Goal: Information Seeking & Learning: Check status

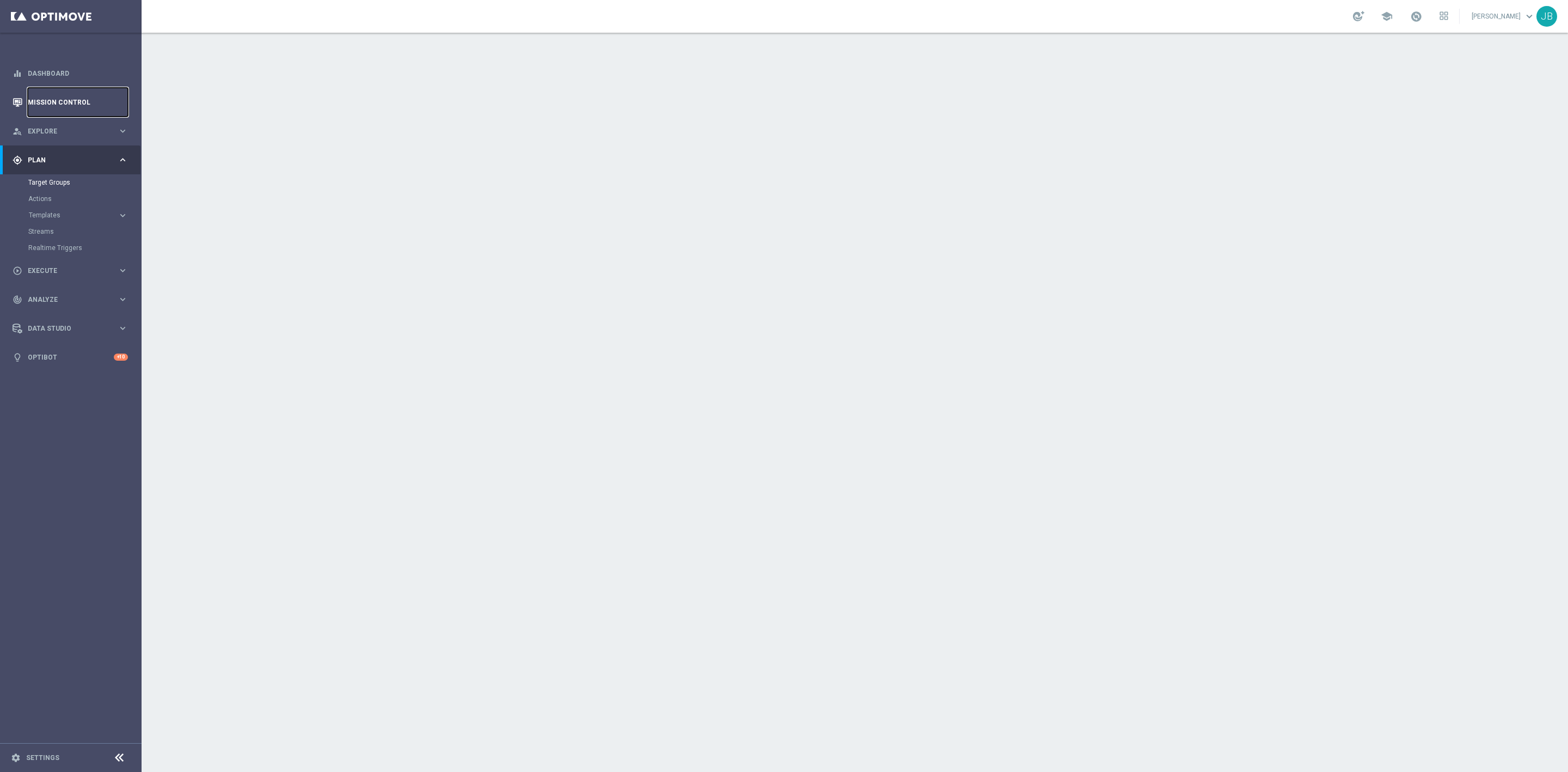
click at [80, 103] on link "Mission Control" at bounding box center [78, 102] width 100 height 29
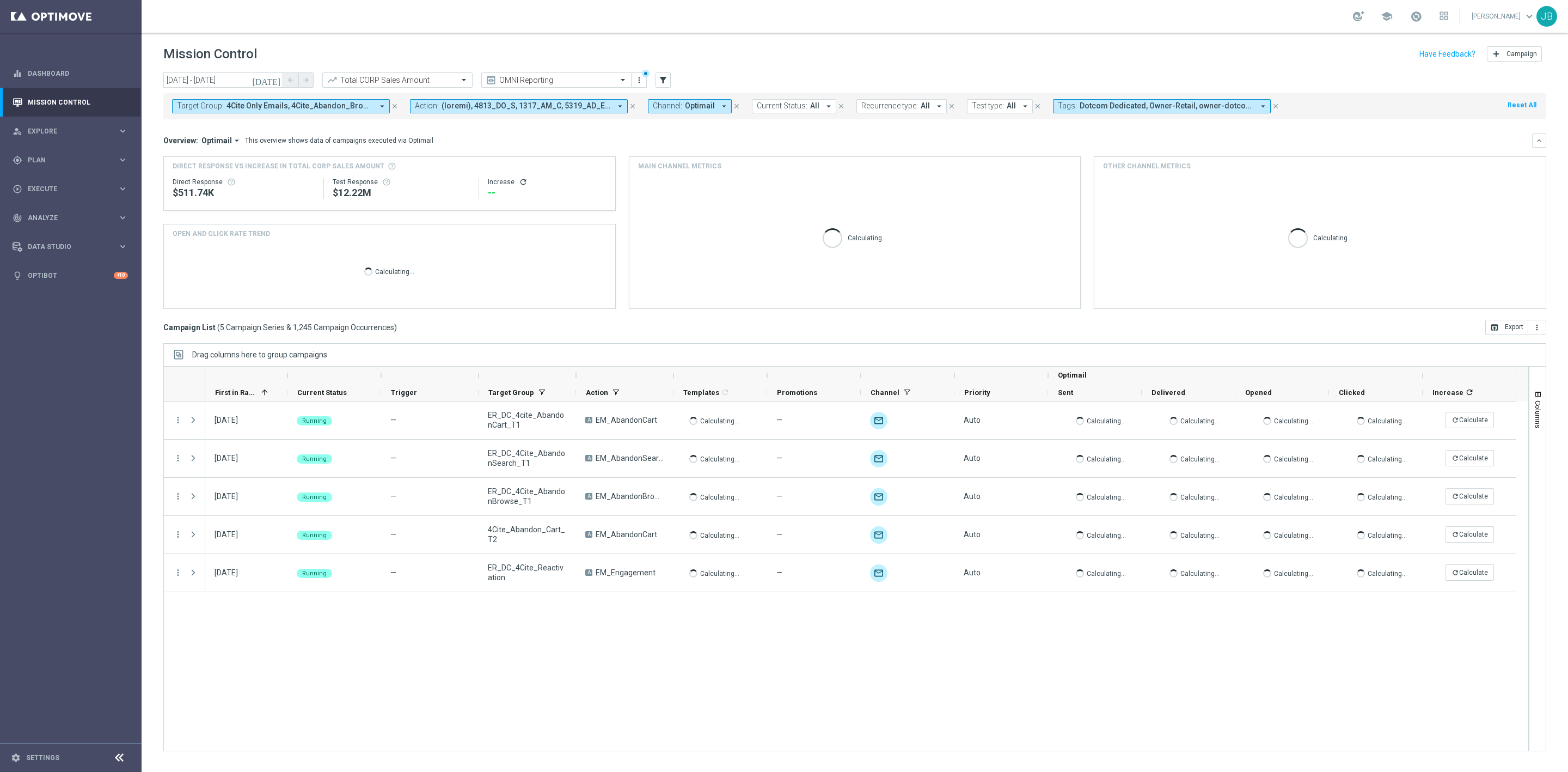
click at [249, 108] on span "4Cite Only Emails, 4Cite_Abandon_Browse_T1, 4Cite_Abandon_Cart_T1, 4Cite_Abando…" at bounding box center [299, 106] width 146 height 9
click at [0, 0] on div "Clear" at bounding box center [0, 0] width 0 height 0
click at [282, 125] on input "text" at bounding box center [263, 126] width 159 height 9
paste input "ER_OMNI_Lifecycle_Reactivation_15off60_V1"
click at [289, 178] on label "ER_OMNI_Lifecycle_Reactivation_15off60_V1" at bounding box center [253, 175] width 129 height 7
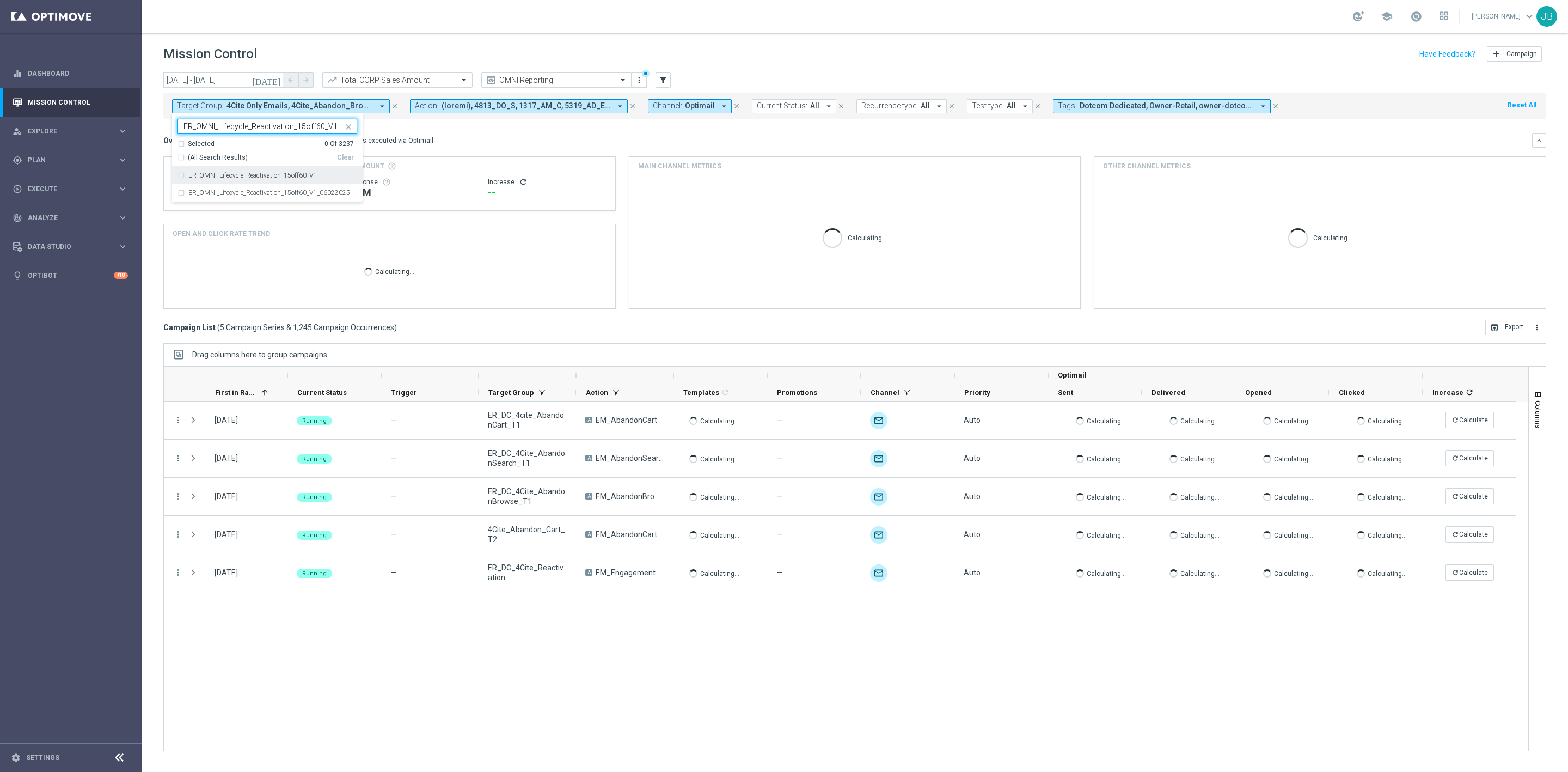
type input "ER_OMNI_Lifecycle_Reactivation_15off60_V1"
click at [459, 132] on mini-dashboard "Overview: Optimail arrow_drop_down This overview shows data of campaigns execut…" at bounding box center [855, 219] width 1383 height 200
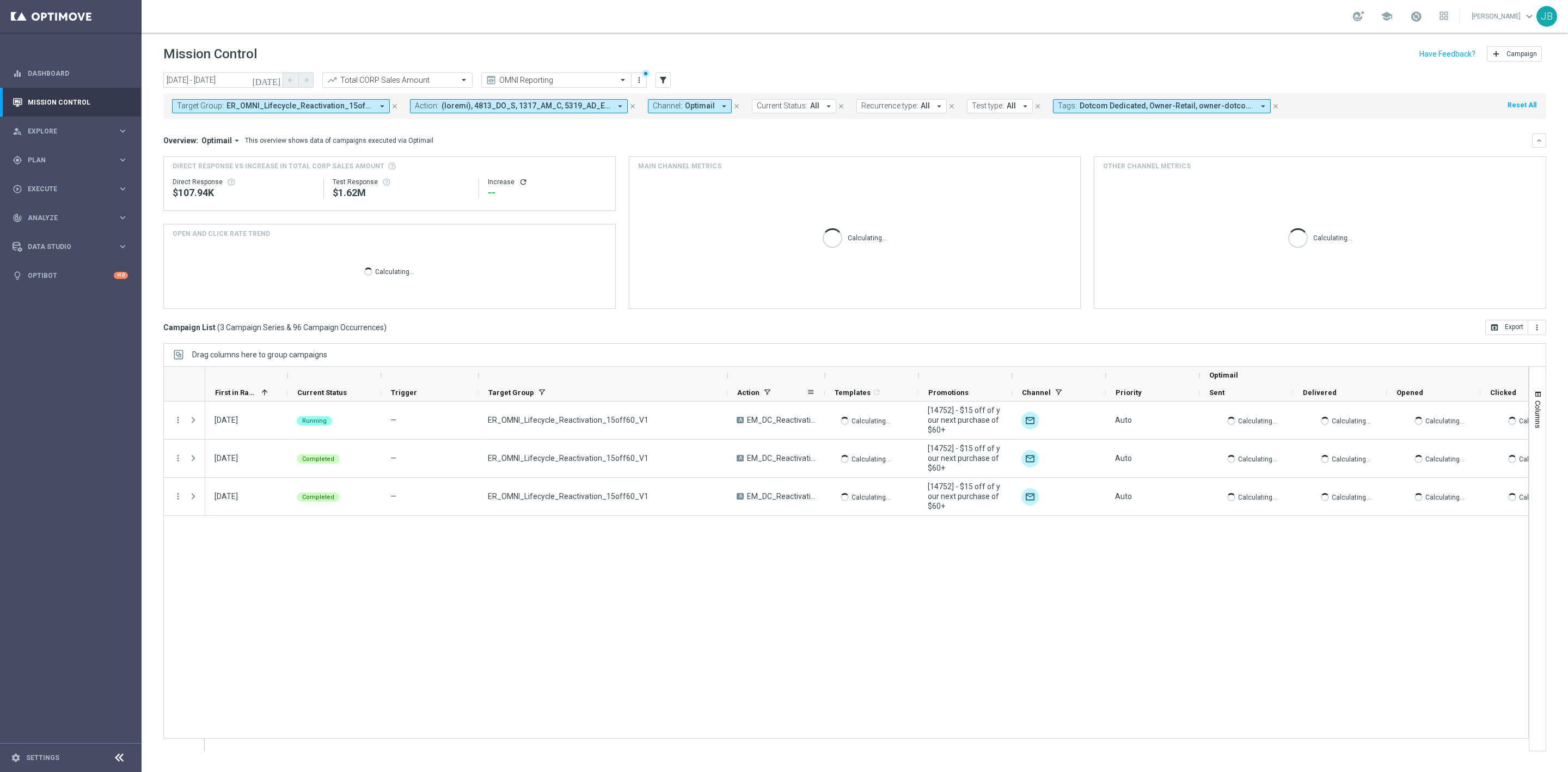
drag, startPoint x: 577, startPoint y: 375, endPoint x: 729, endPoint y: 399, distance: 153.9
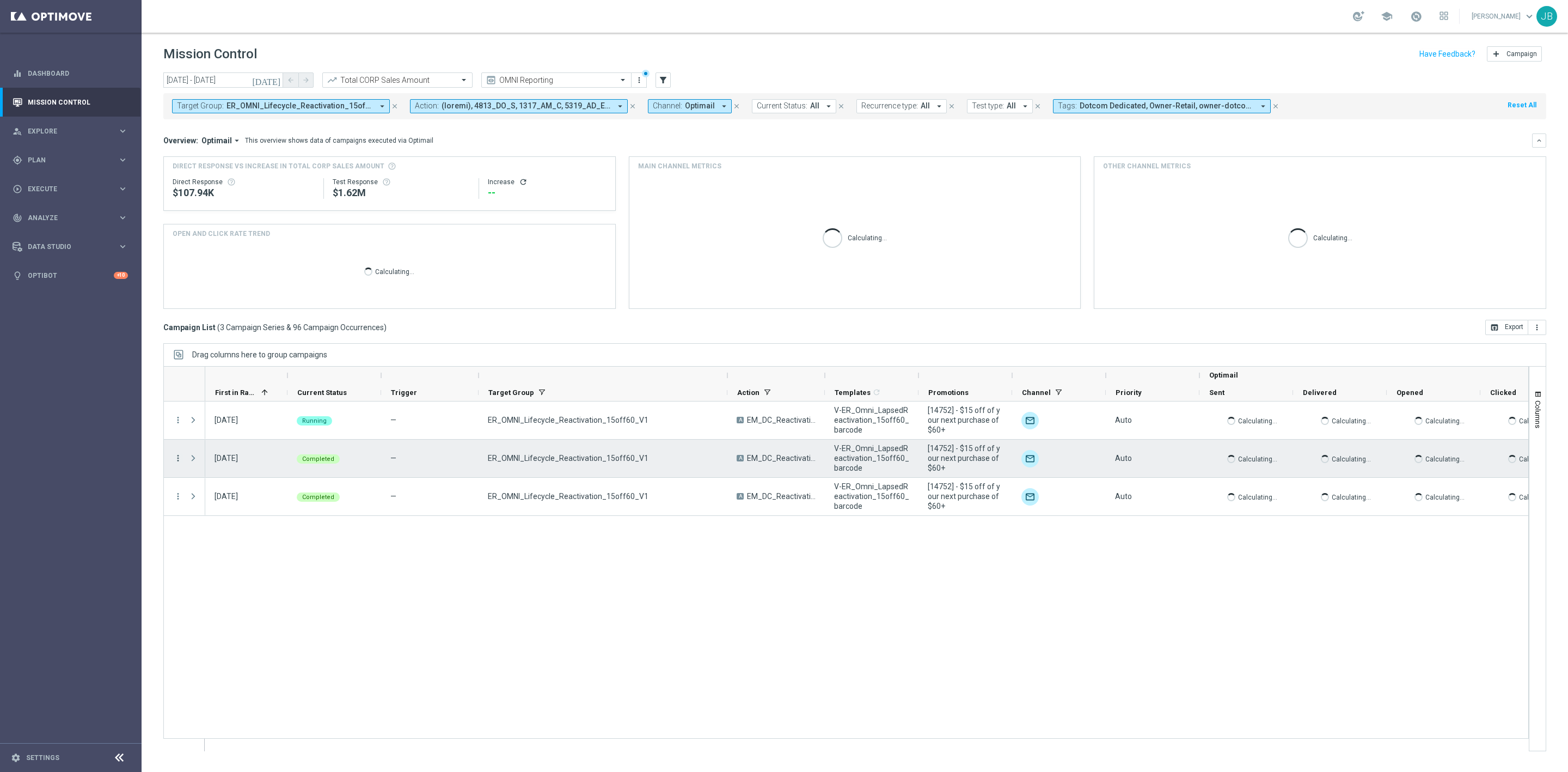
click at [178, 461] on icon "more_vert" at bounding box center [178, 458] width 10 height 10
click at [236, 464] on span "Campaign Details" at bounding box center [227, 466] width 55 height 8
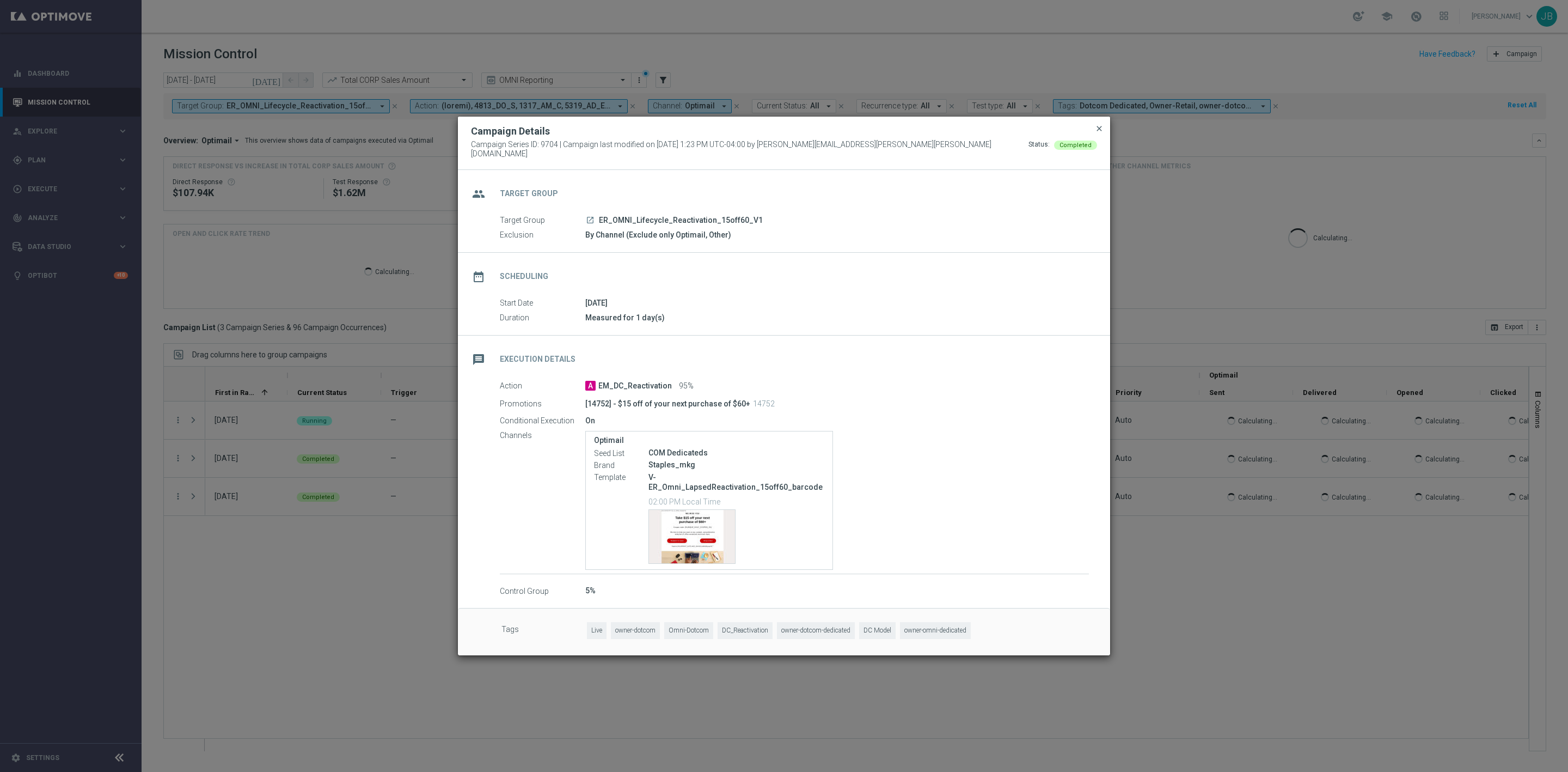
click at [1095, 133] on span "close" at bounding box center [1099, 128] width 8 height 8
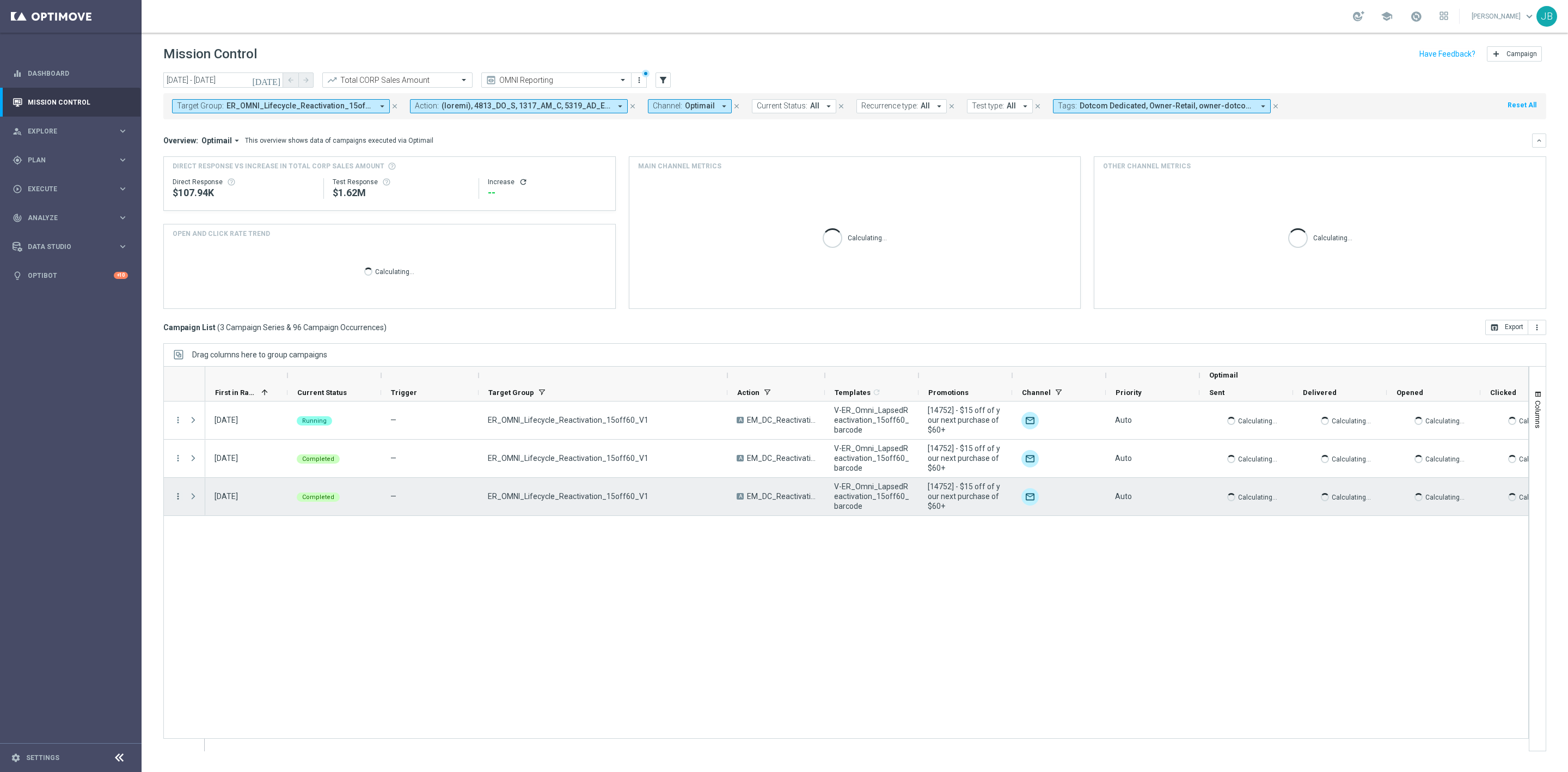
click at [180, 499] on icon "more_vert" at bounding box center [178, 496] width 10 height 10
click at [224, 502] on span "Campaign Details" at bounding box center [227, 504] width 55 height 8
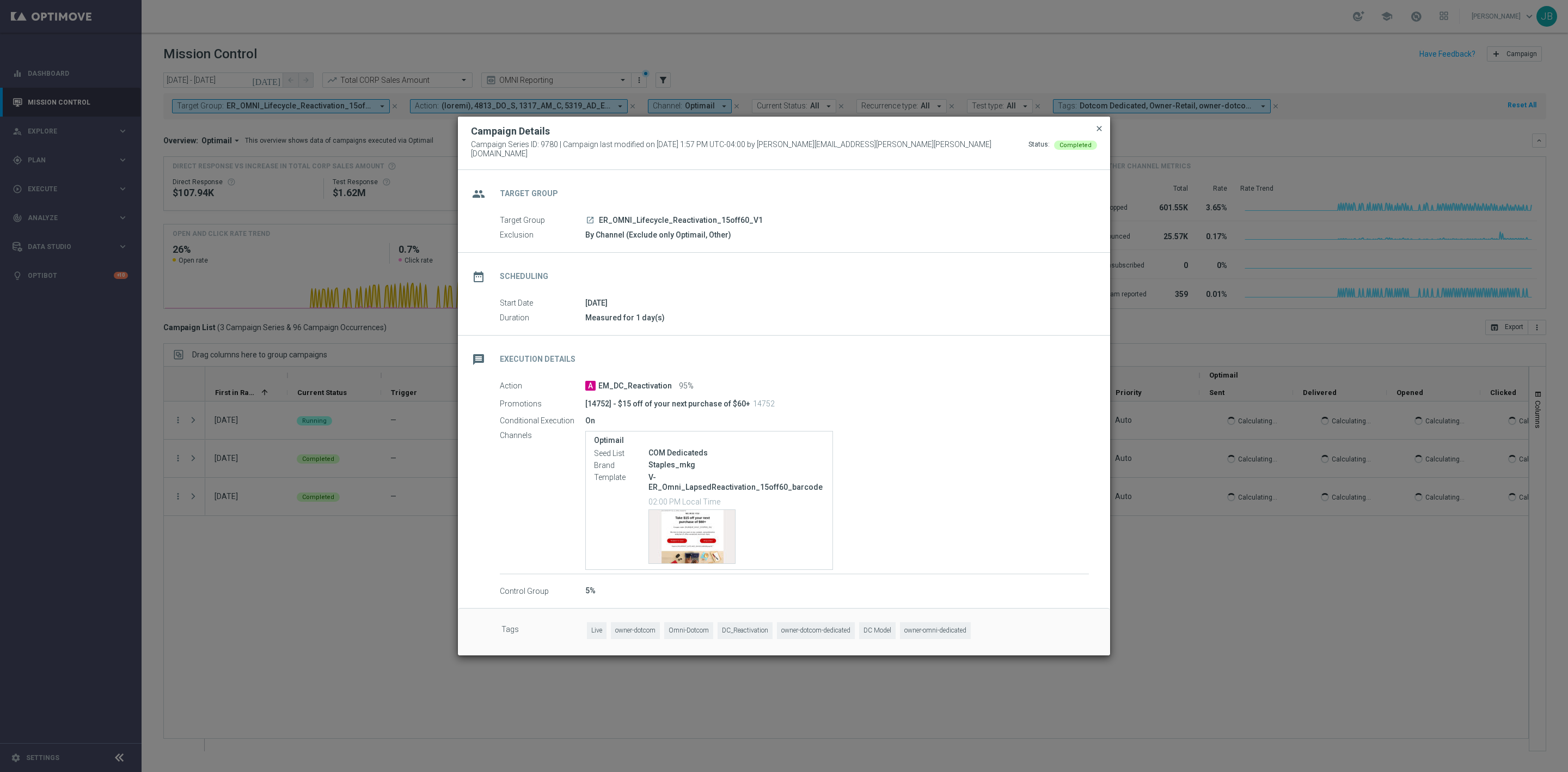
click at [1096, 133] on span "close" at bounding box center [1099, 128] width 8 height 8
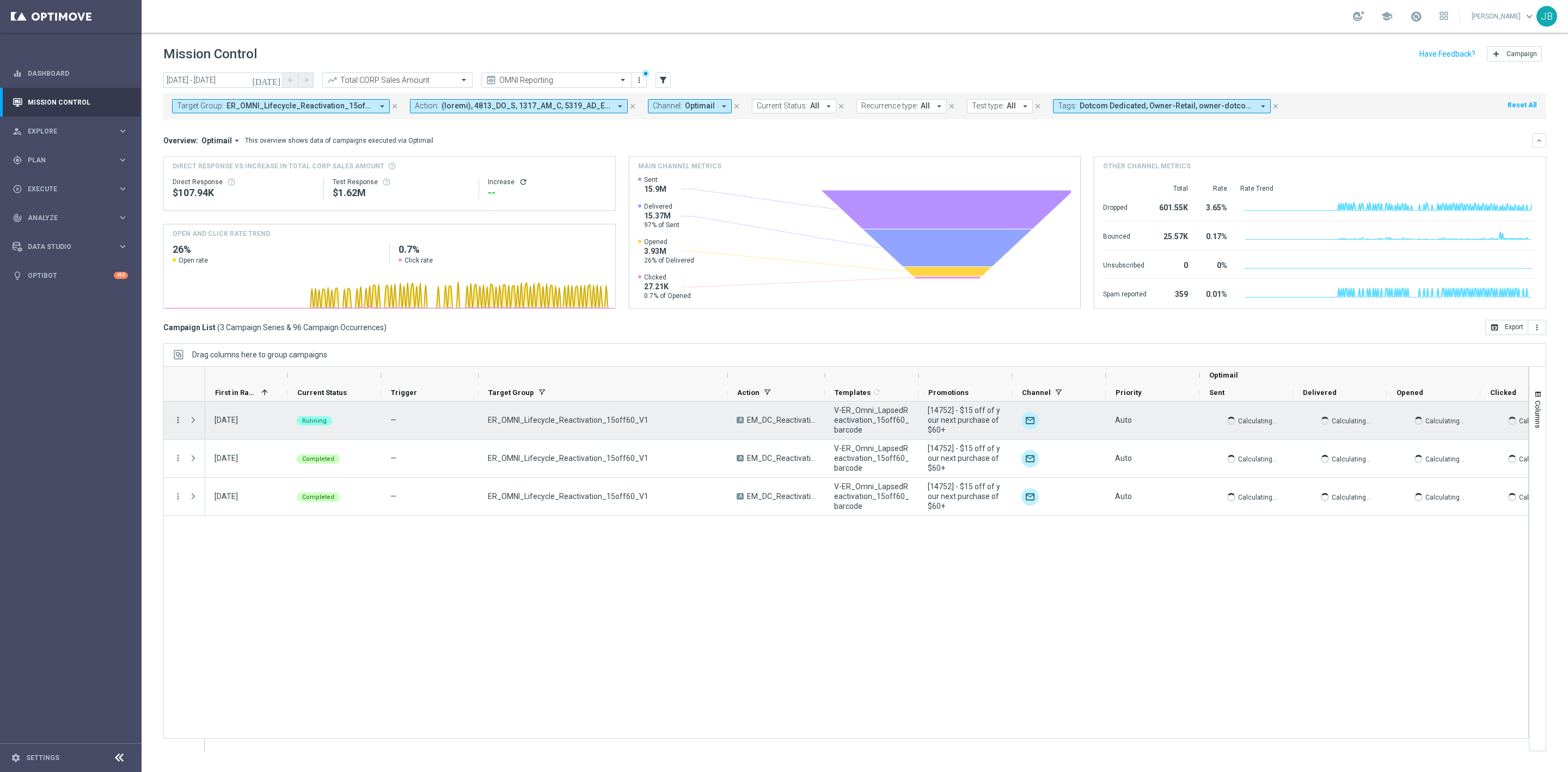
click at [175, 423] on icon "more_vert" at bounding box center [178, 420] width 10 height 10
click at [217, 426] on span "Campaign Details" at bounding box center [227, 428] width 55 height 8
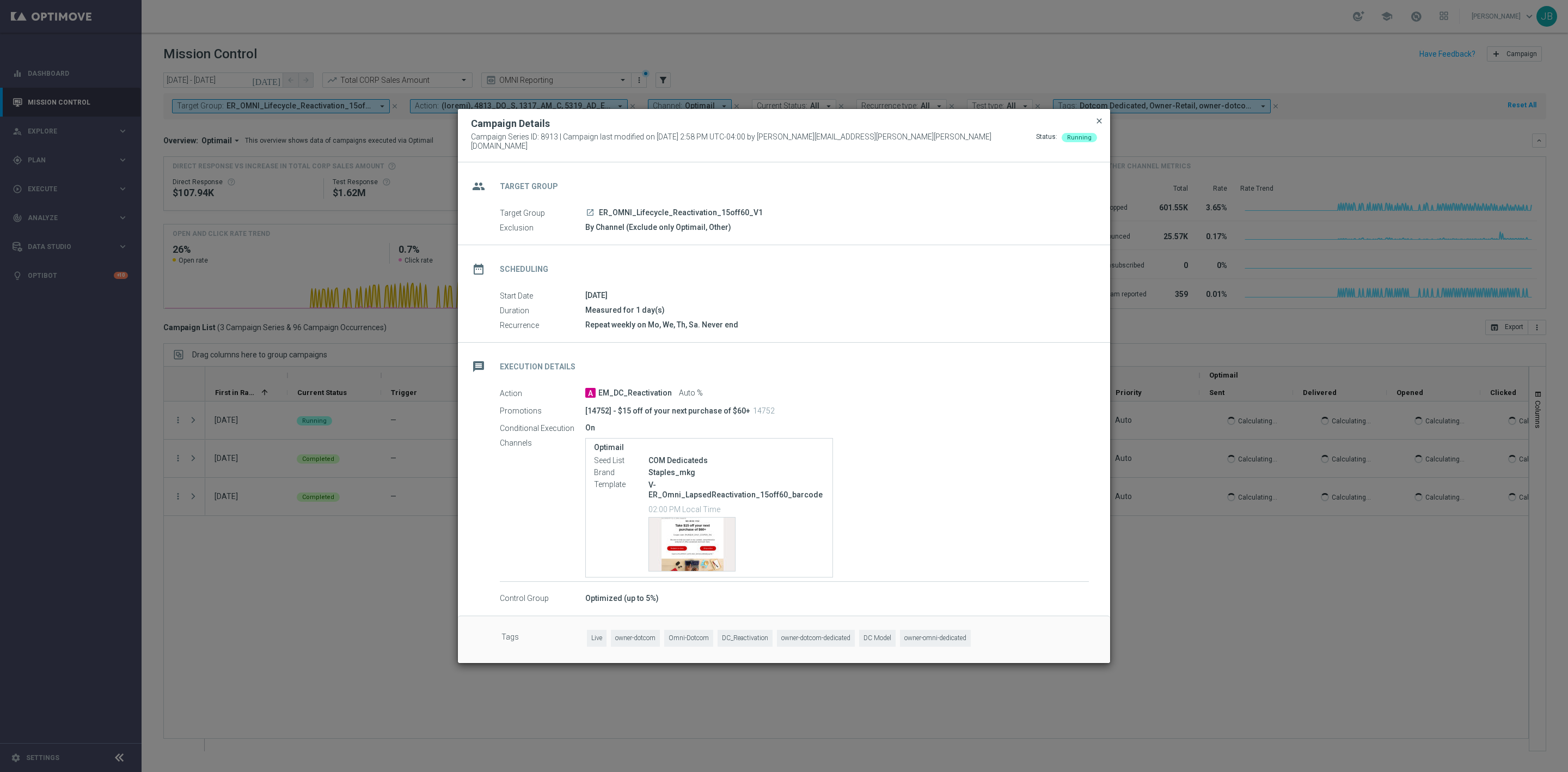
click at [1095, 125] on span "close" at bounding box center [1099, 120] width 8 height 8
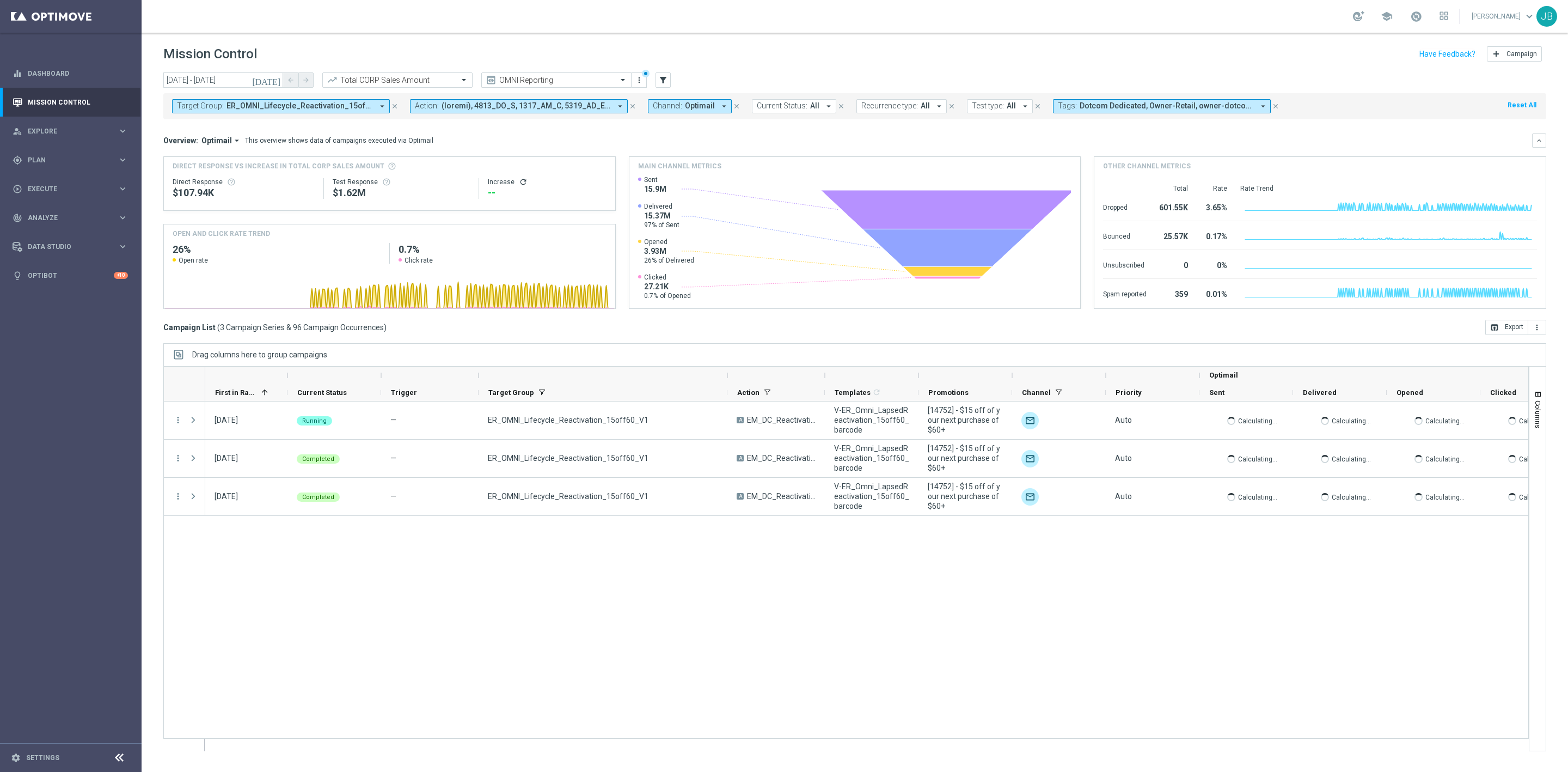
click at [558, 80] on input "text" at bounding box center [545, 80] width 116 height 9
click at [744, 67] on header "Mission Control add Campaign" at bounding box center [855, 52] width 1427 height 40
click at [348, 109] on span "ER_OMNI_Lifecycle_Reactivation_15off60_V1" at bounding box center [299, 106] width 146 height 9
type input "n"
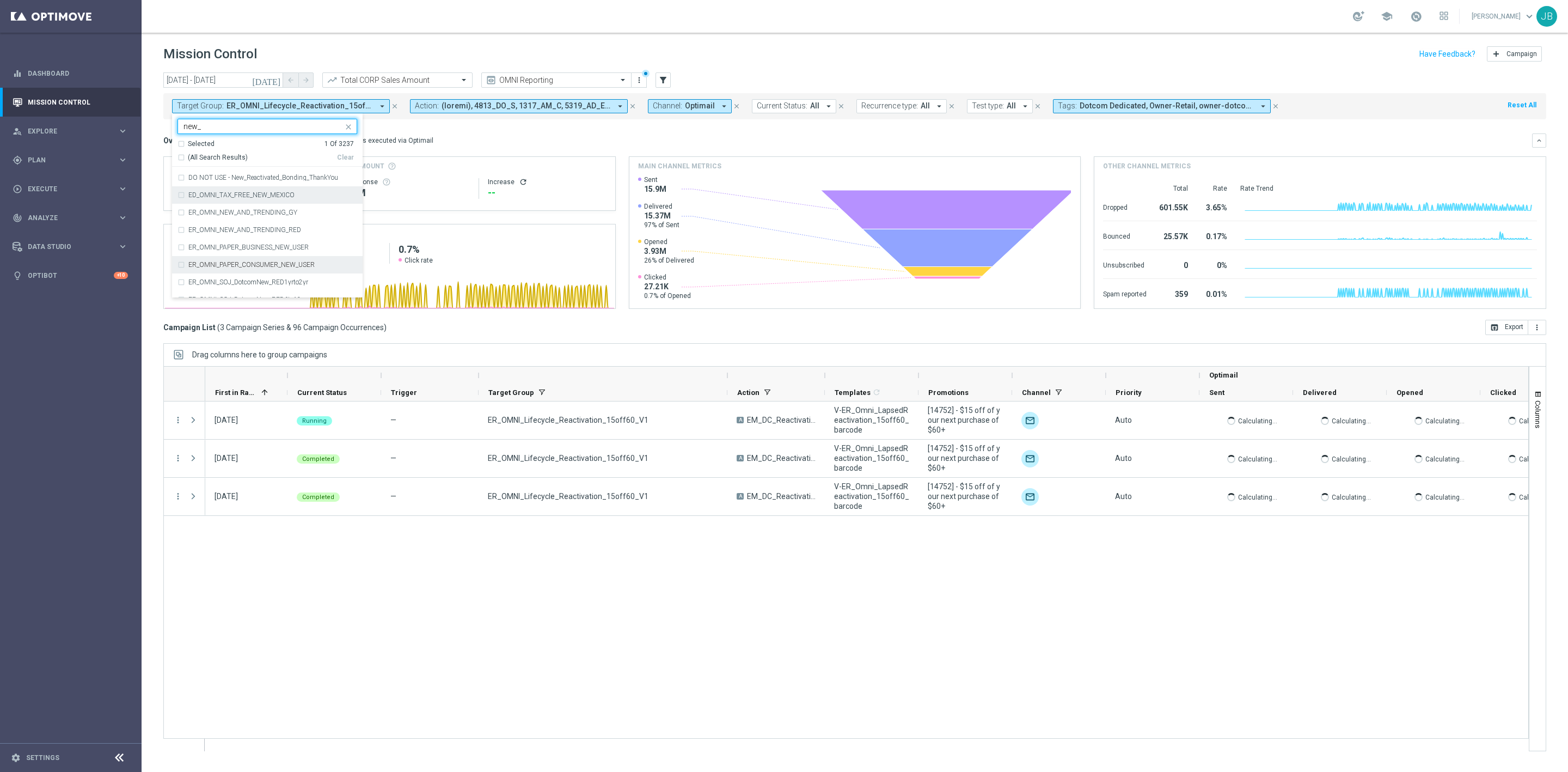
scroll to position [252, 0]
click at [247, 250] on div "Resend_ER_OMNI_NEW_AND_TRENDING_RED" at bounding box center [267, 254] width 180 height 18
type input "new_"
click at [240, 236] on label "Resend_ER_OMNI_NEW_AND_TRENDING_GY" at bounding box center [254, 237] width 132 height 7
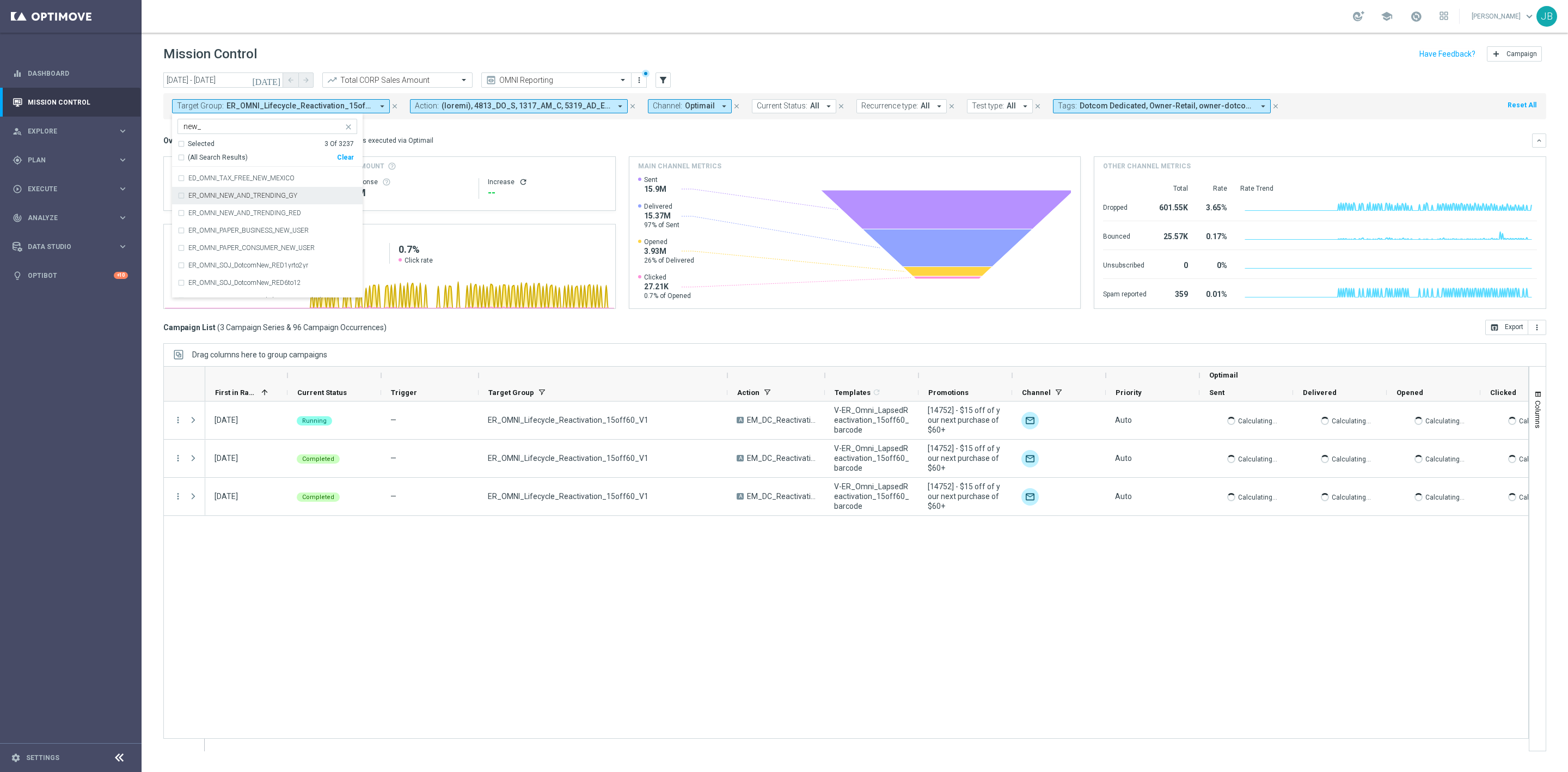
click at [237, 199] on label "ER_OMNI_NEW_AND_TRENDING_GY" at bounding box center [243, 195] width 109 height 7
click at [241, 215] on label "ER_OMNI_NEW_AND_TRENDING_RED" at bounding box center [245, 213] width 113 height 7
click at [507, 141] on div "Overview: Optimail arrow_drop_down This overview shows data of campaigns execut…" at bounding box center [848, 140] width 1369 height 10
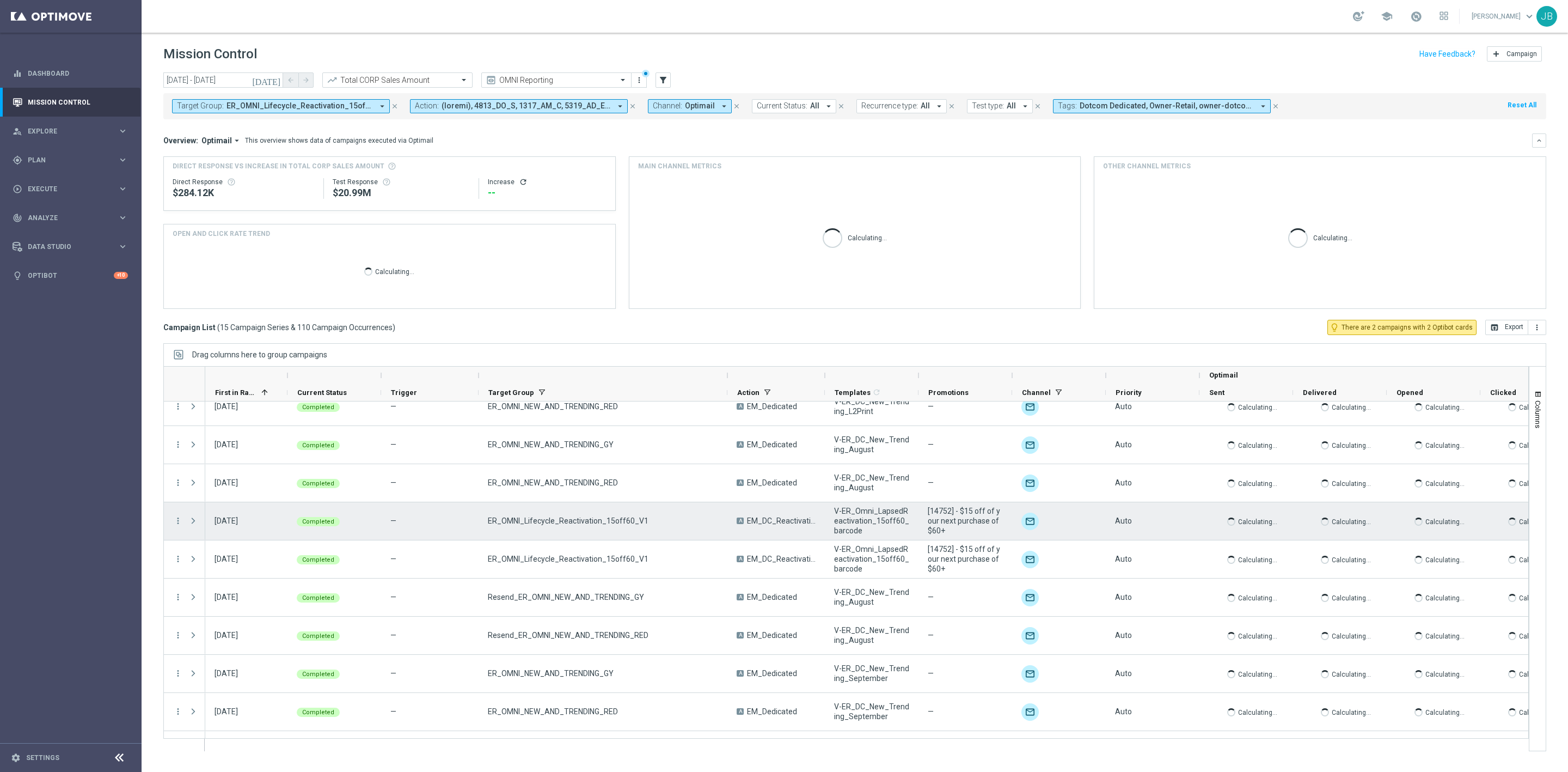
scroll to position [148, 0]
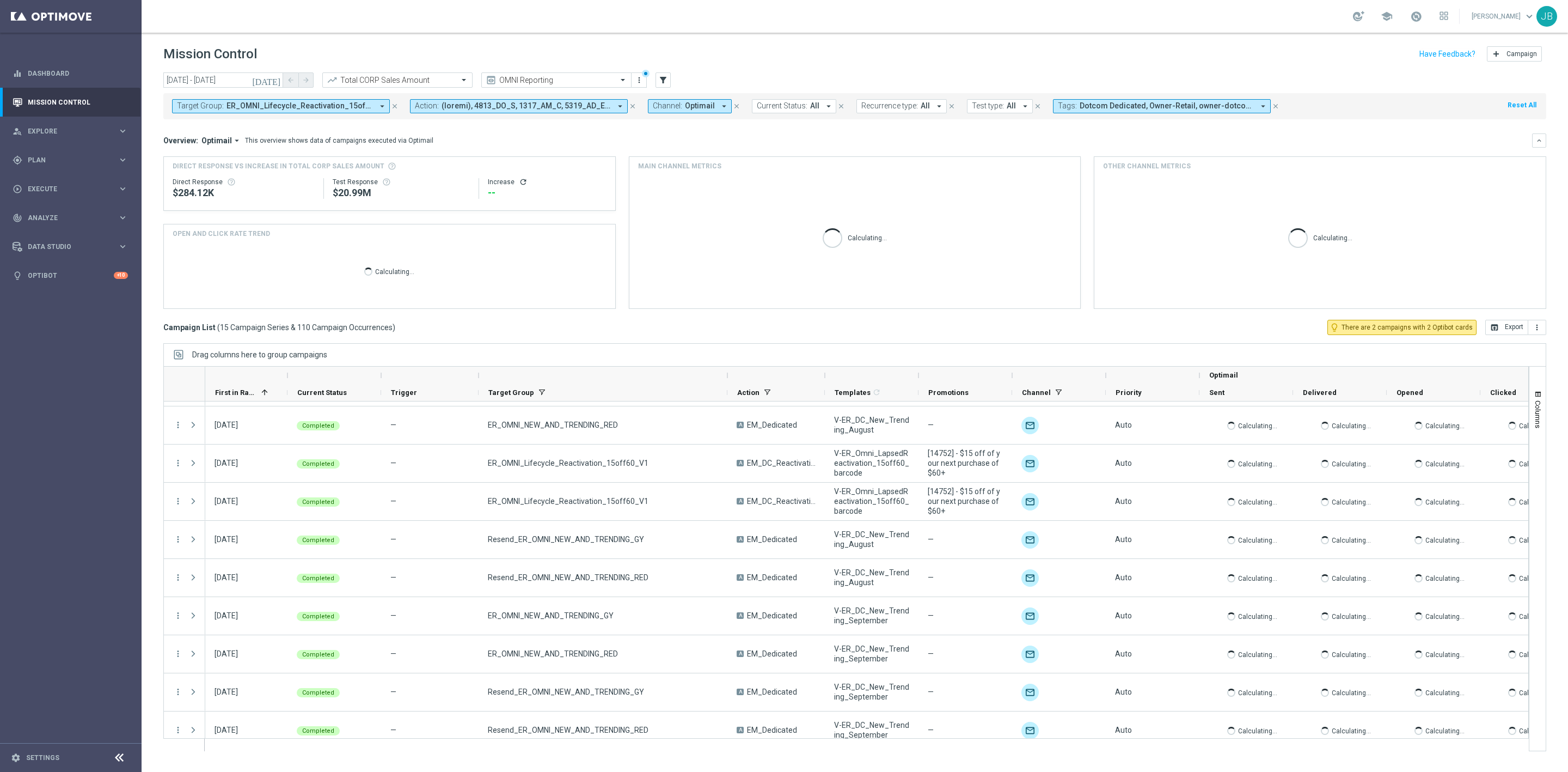
click at [279, 106] on span "ER_OMNI_Lifecycle_Reactivation_15off60_V1, ER_OMNI_NEW_AND_TRENDING_GY, ER_OMNI…" at bounding box center [299, 106] width 146 height 9
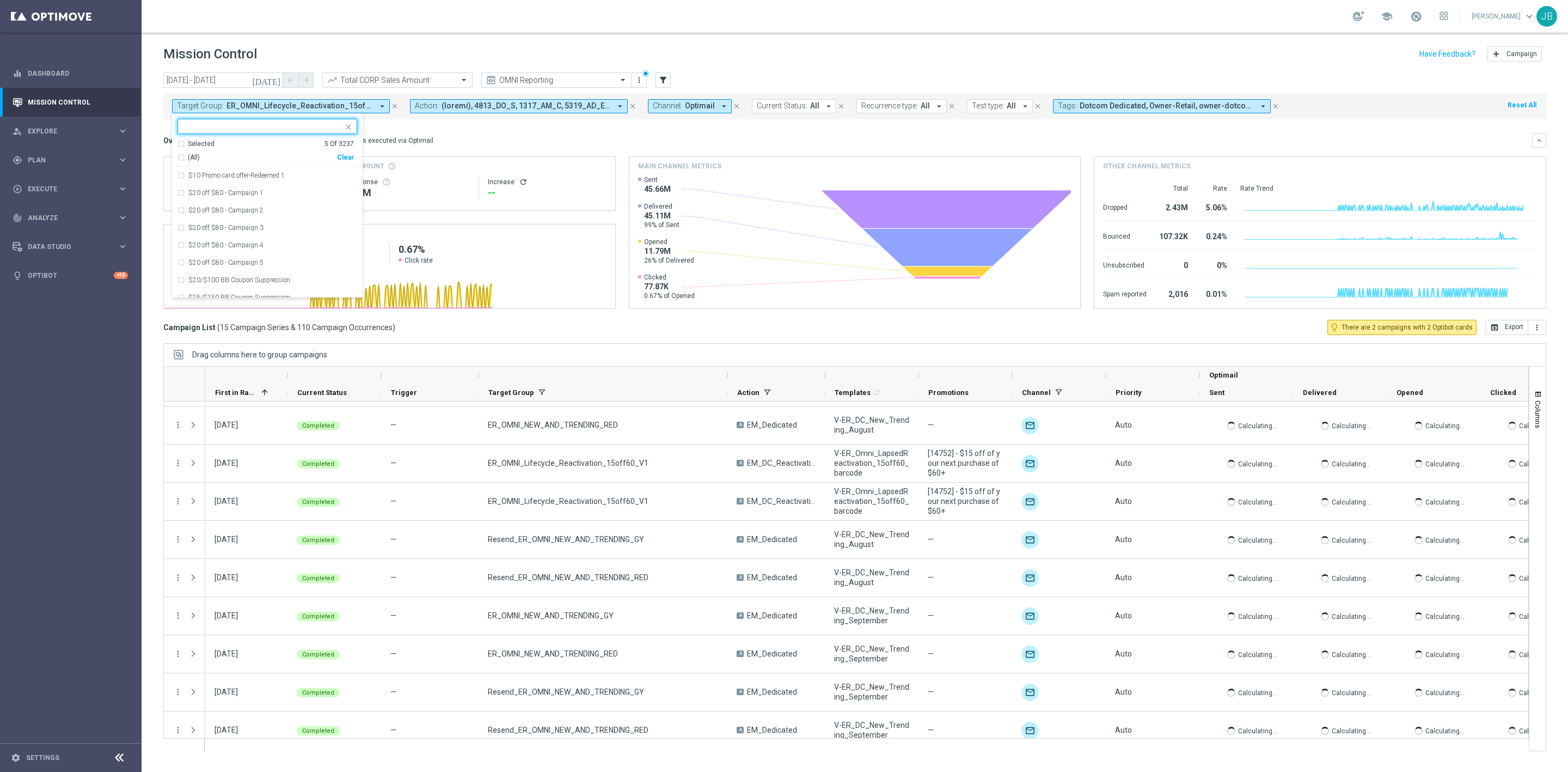
click at [183, 142] on div "Selected 5 Of 3237" at bounding box center [265, 144] width 176 height 9
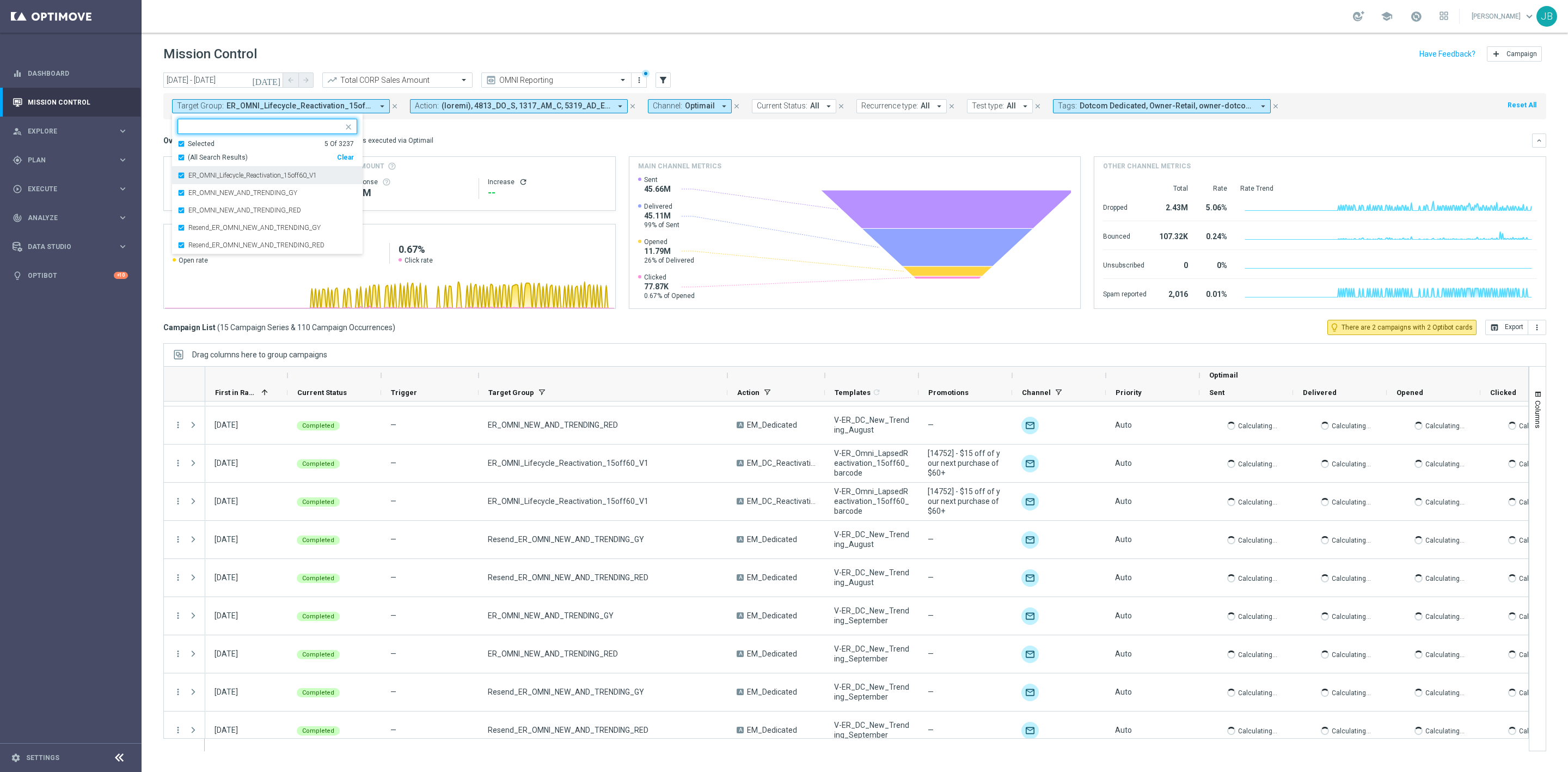
click at [179, 177] on div "ER_OMNI_Lifecycle_Reactivation_15off60_V1" at bounding box center [267, 175] width 180 height 18
click at [472, 136] on div "Overview: Optimail arrow_drop_down This overview shows data of campaigns execut…" at bounding box center [848, 140] width 1369 height 10
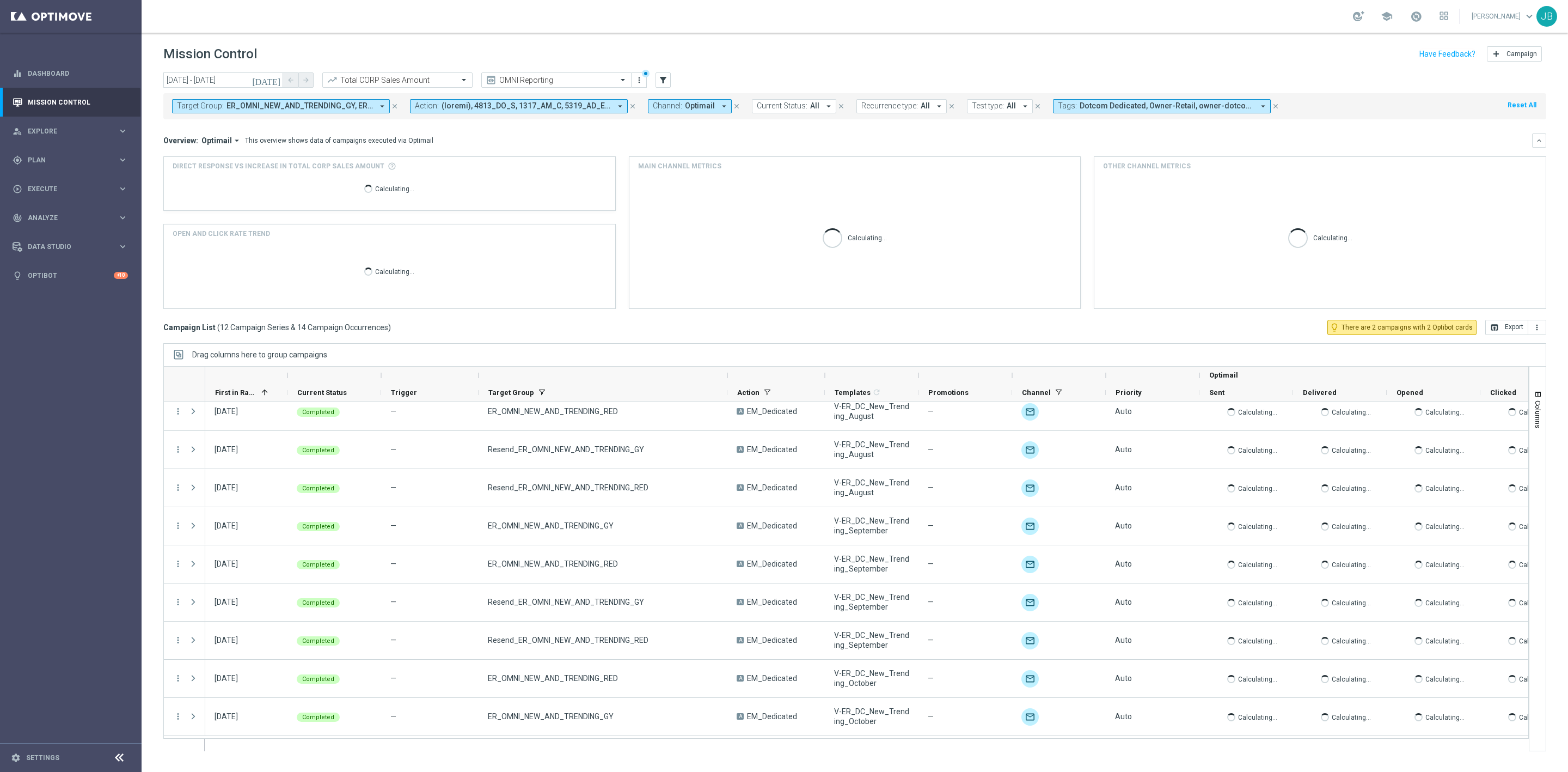
scroll to position [122, 0]
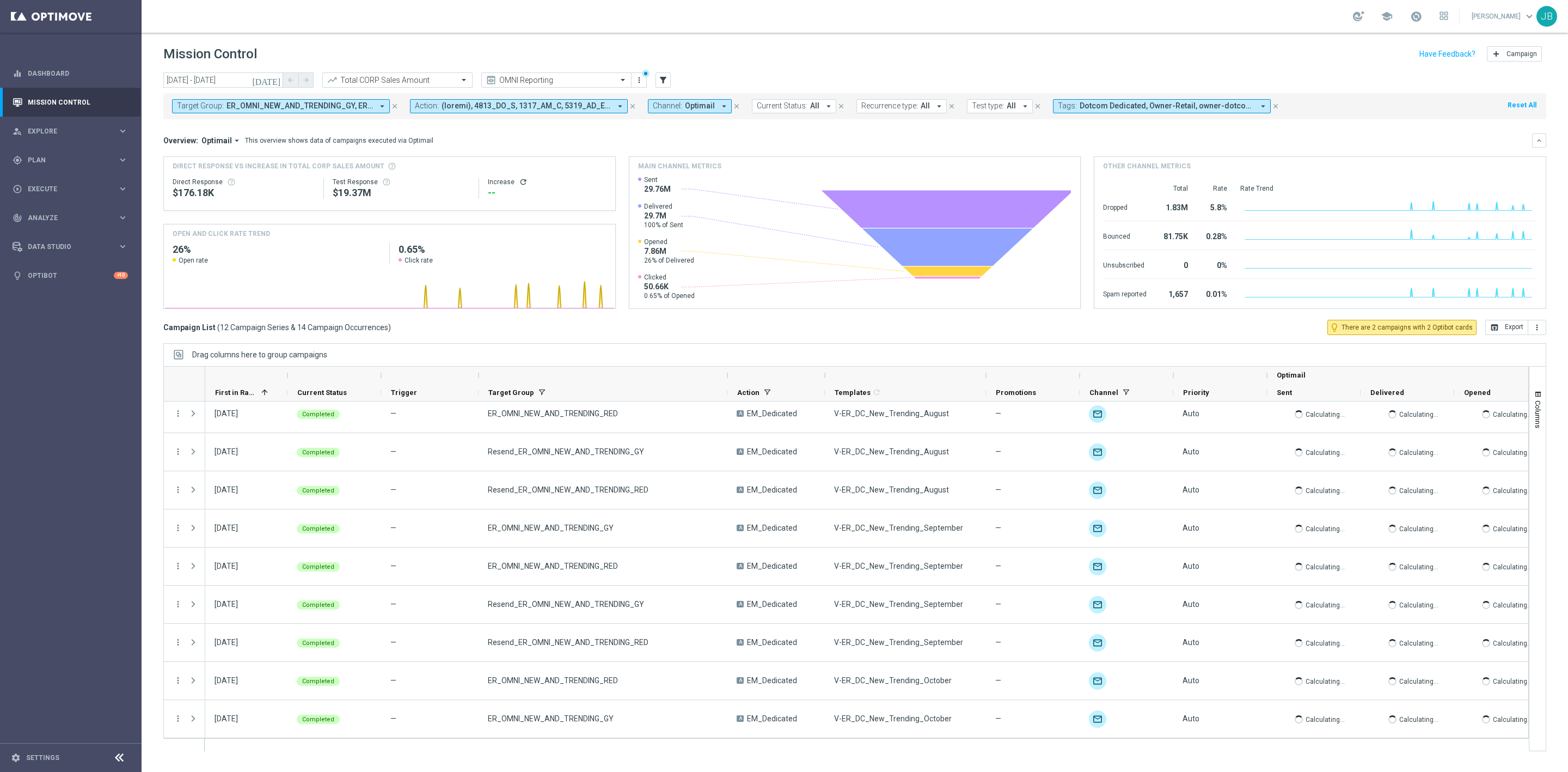
drag, startPoint x: 920, startPoint y: 376, endPoint x: 987, endPoint y: 381, distance: 67.2
click at [987, 381] on div at bounding box center [986, 375] width 5 height 18
click at [533, 343] on div "today 02 Feb 2025 - 08 Oct 2025 arrow_back arrow_forward Total CORP Sales Amoun…" at bounding box center [855, 417] width 1427 height 690
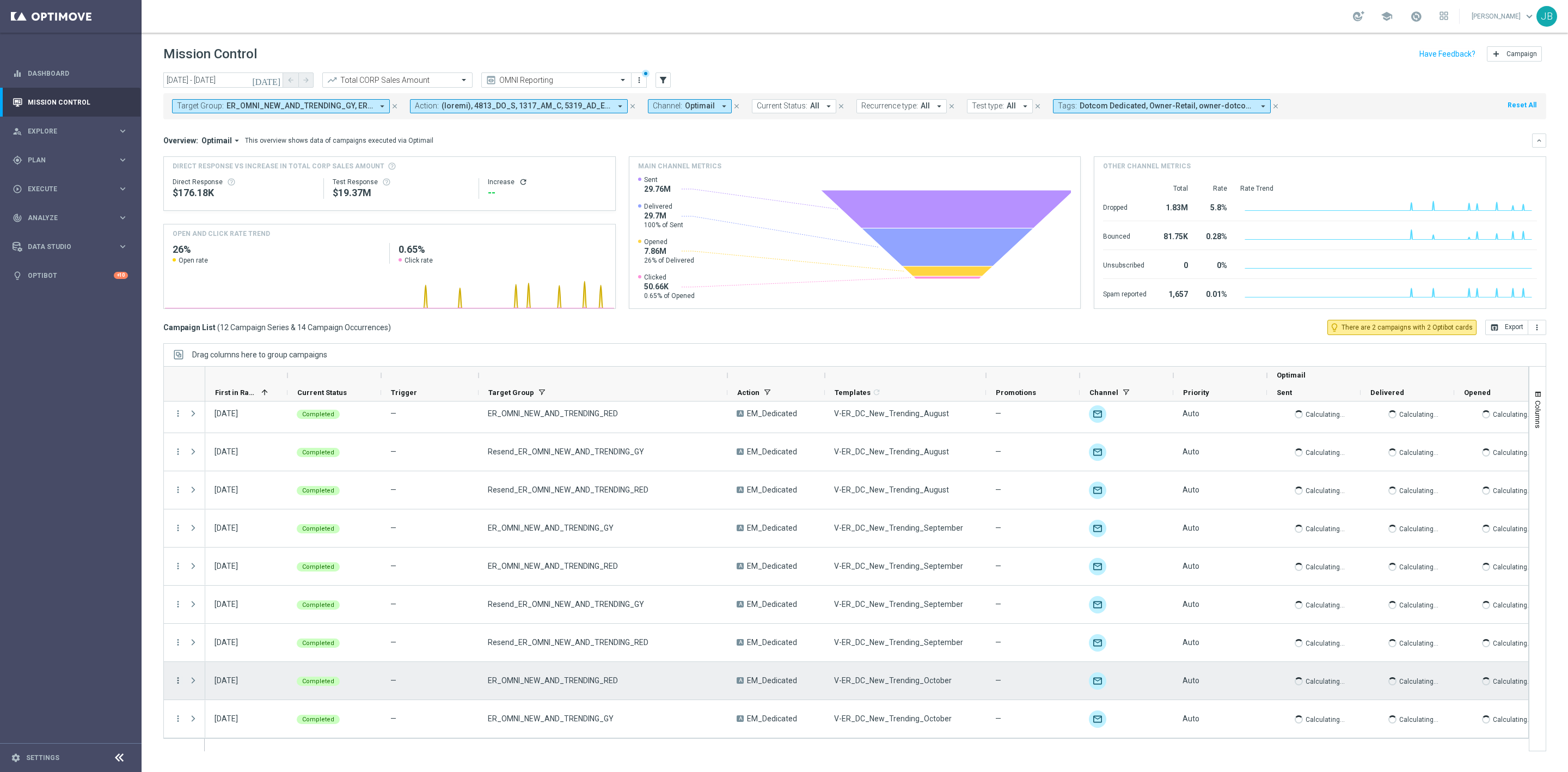
click at [176, 683] on icon "more_vert" at bounding box center [178, 680] width 10 height 10
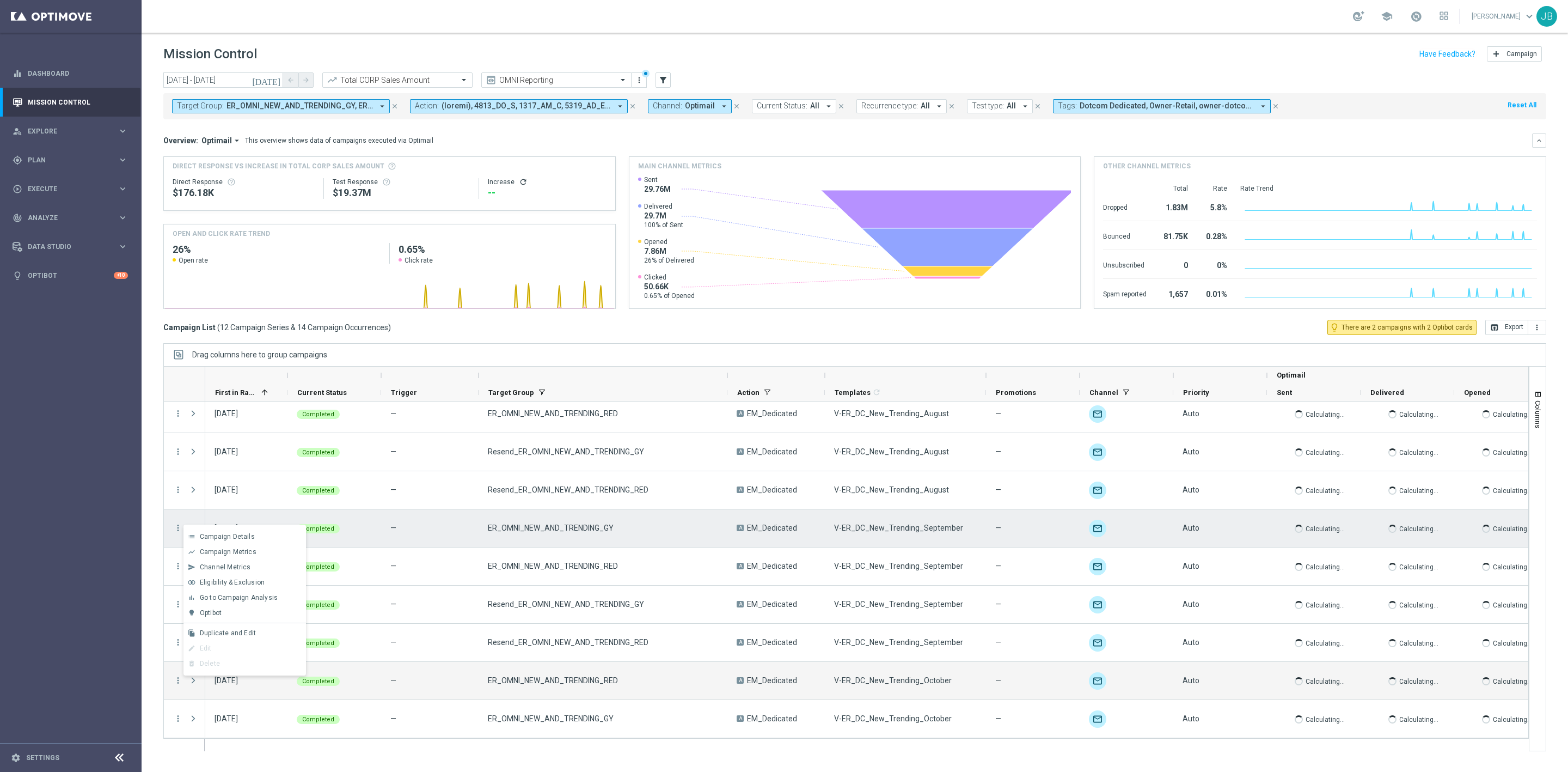
click at [376, 532] on div "Completed" at bounding box center [334, 529] width 94 height 38
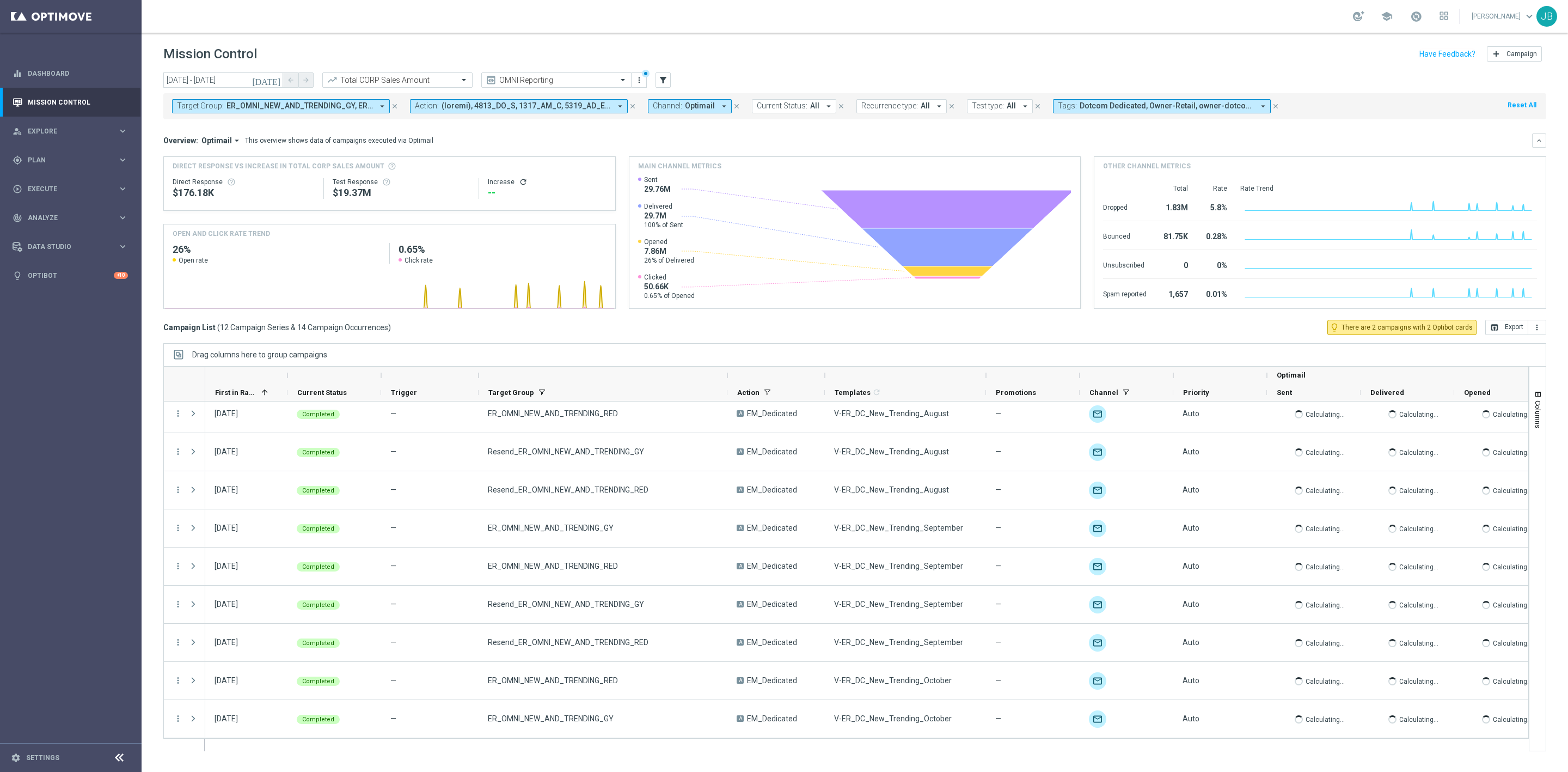
click at [276, 79] on icon "today" at bounding box center [266, 79] width 29 height 10
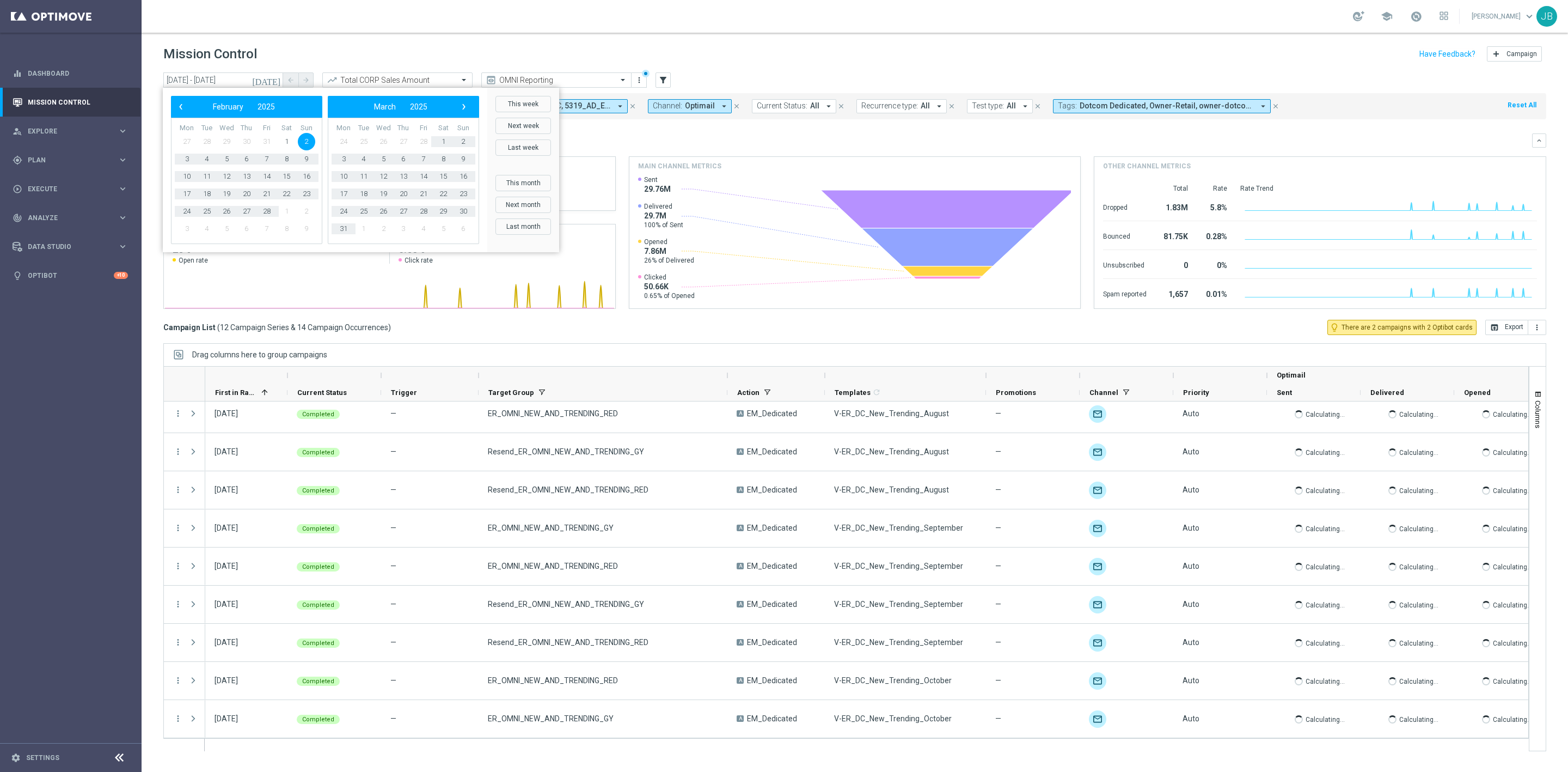
click at [304, 139] on span "2" at bounding box center [306, 141] width 18 height 18
click at [461, 109] on span "›" at bounding box center [464, 107] width 14 height 14
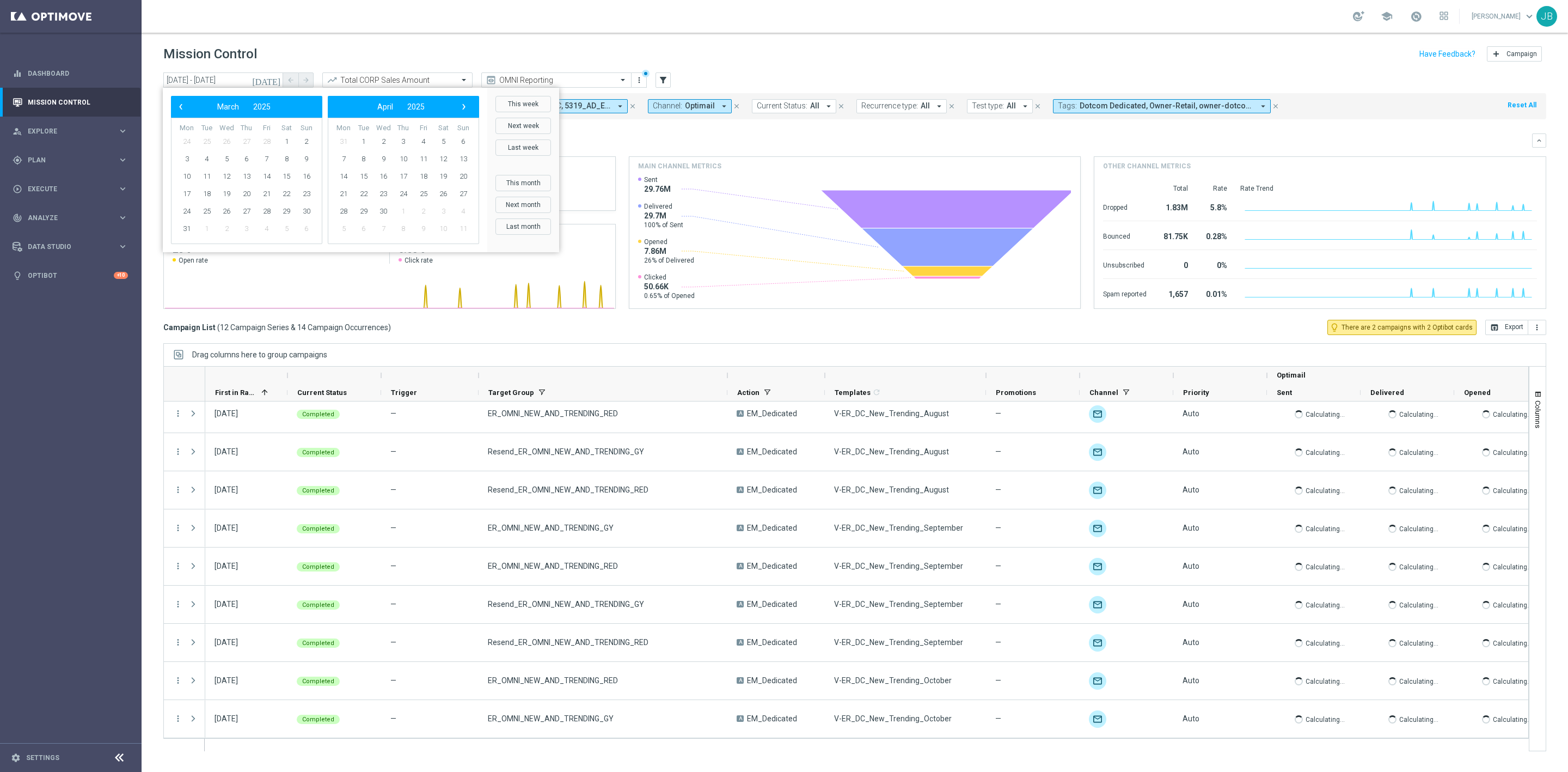
click at [461, 109] on span "›" at bounding box center [464, 107] width 14 height 14
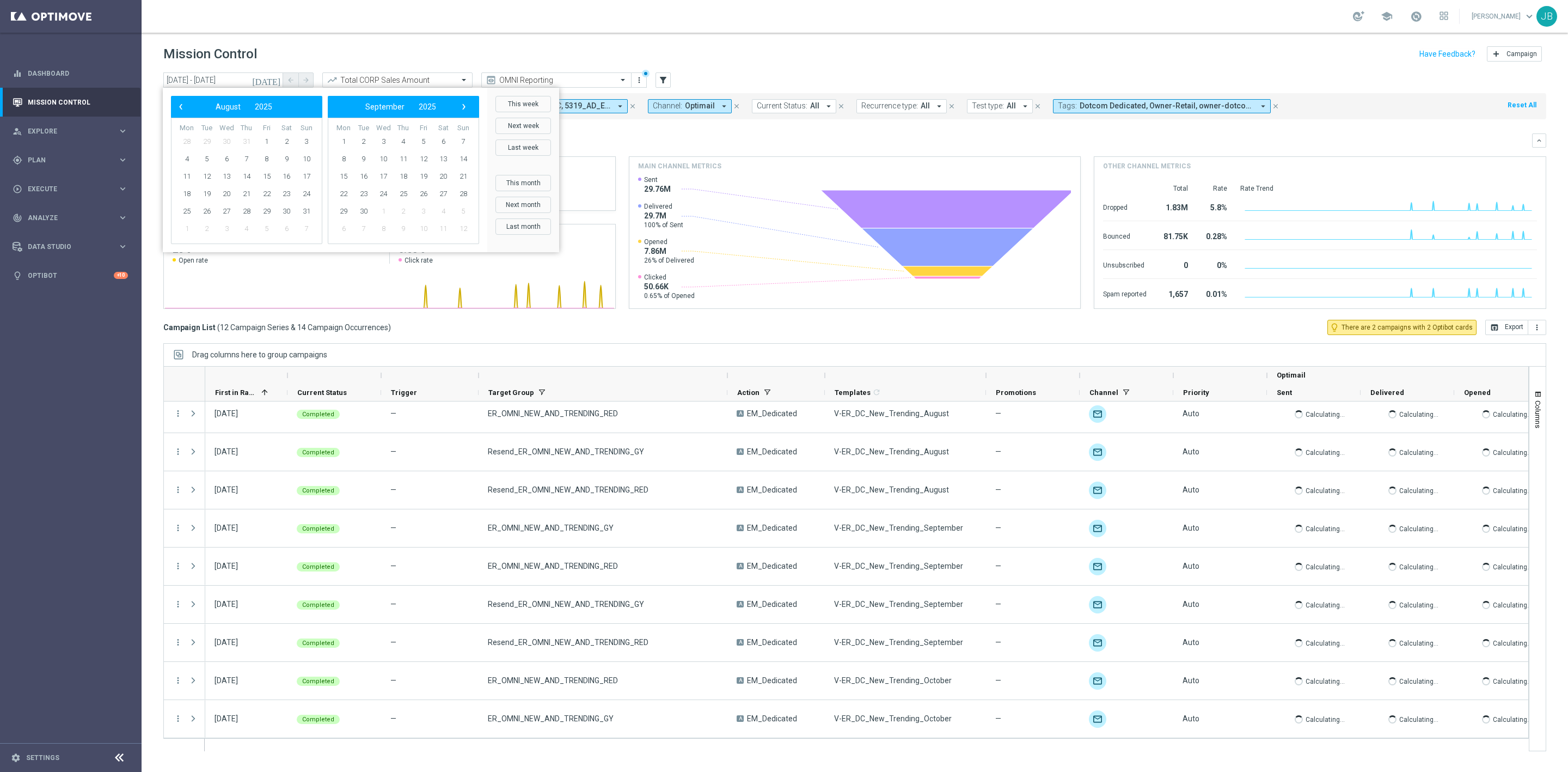
click at [461, 109] on span "›" at bounding box center [464, 107] width 14 height 14
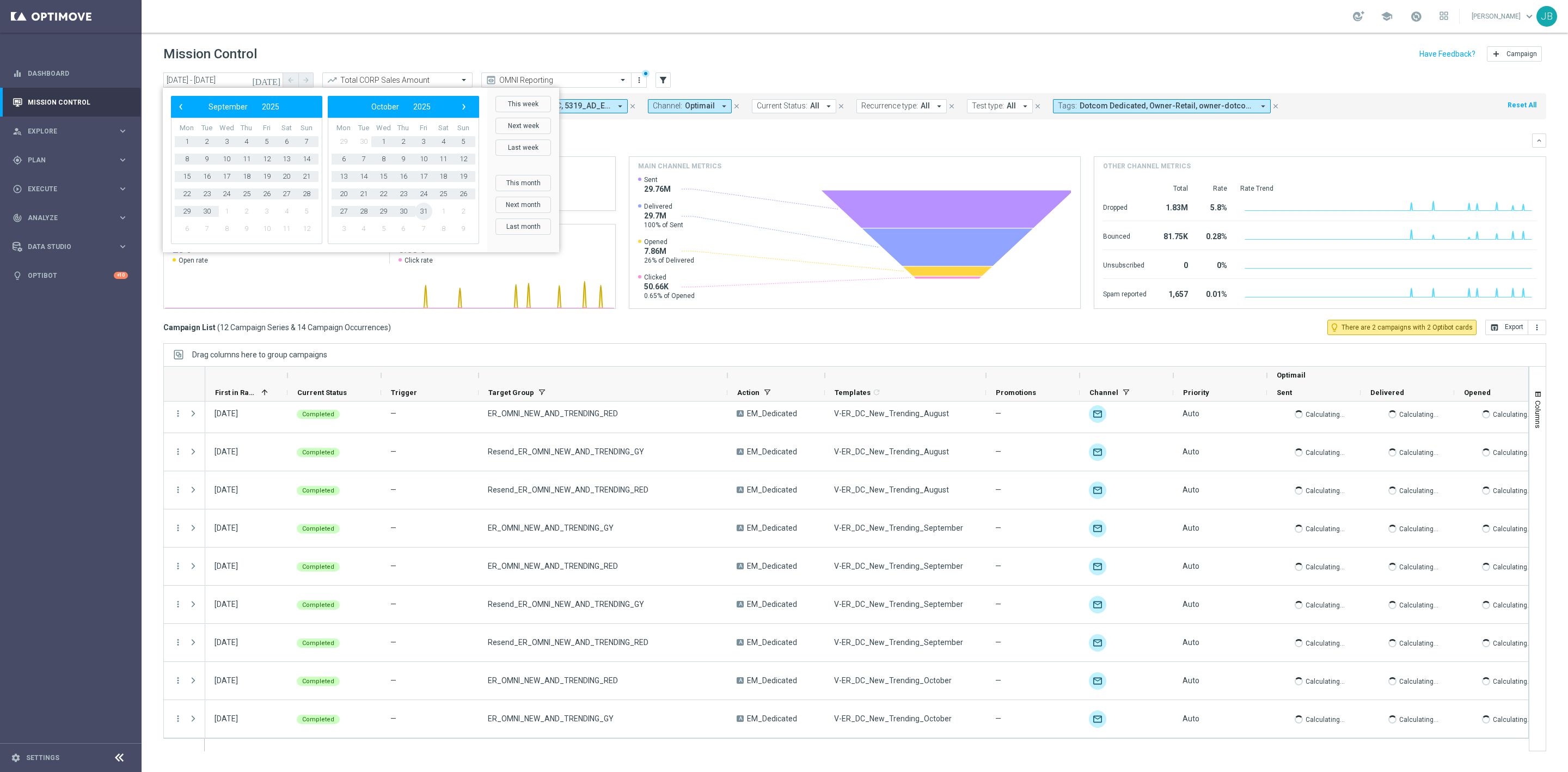
click at [426, 206] on span "31" at bounding box center [424, 211] width 18 height 18
type input "02 Feb 2025 - 31 Oct 2025"
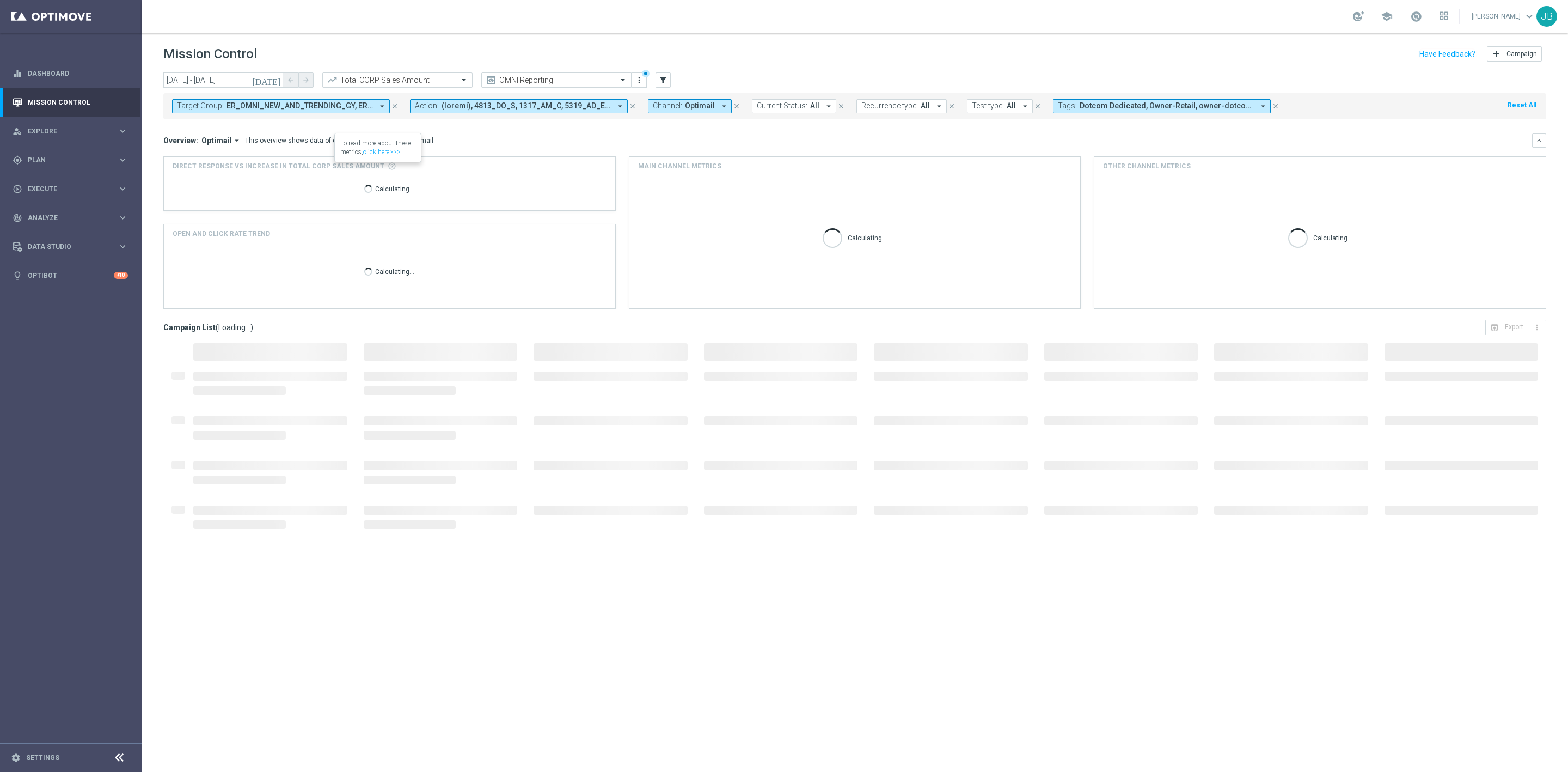
click at [396, 105] on icon "close" at bounding box center [395, 106] width 8 height 8
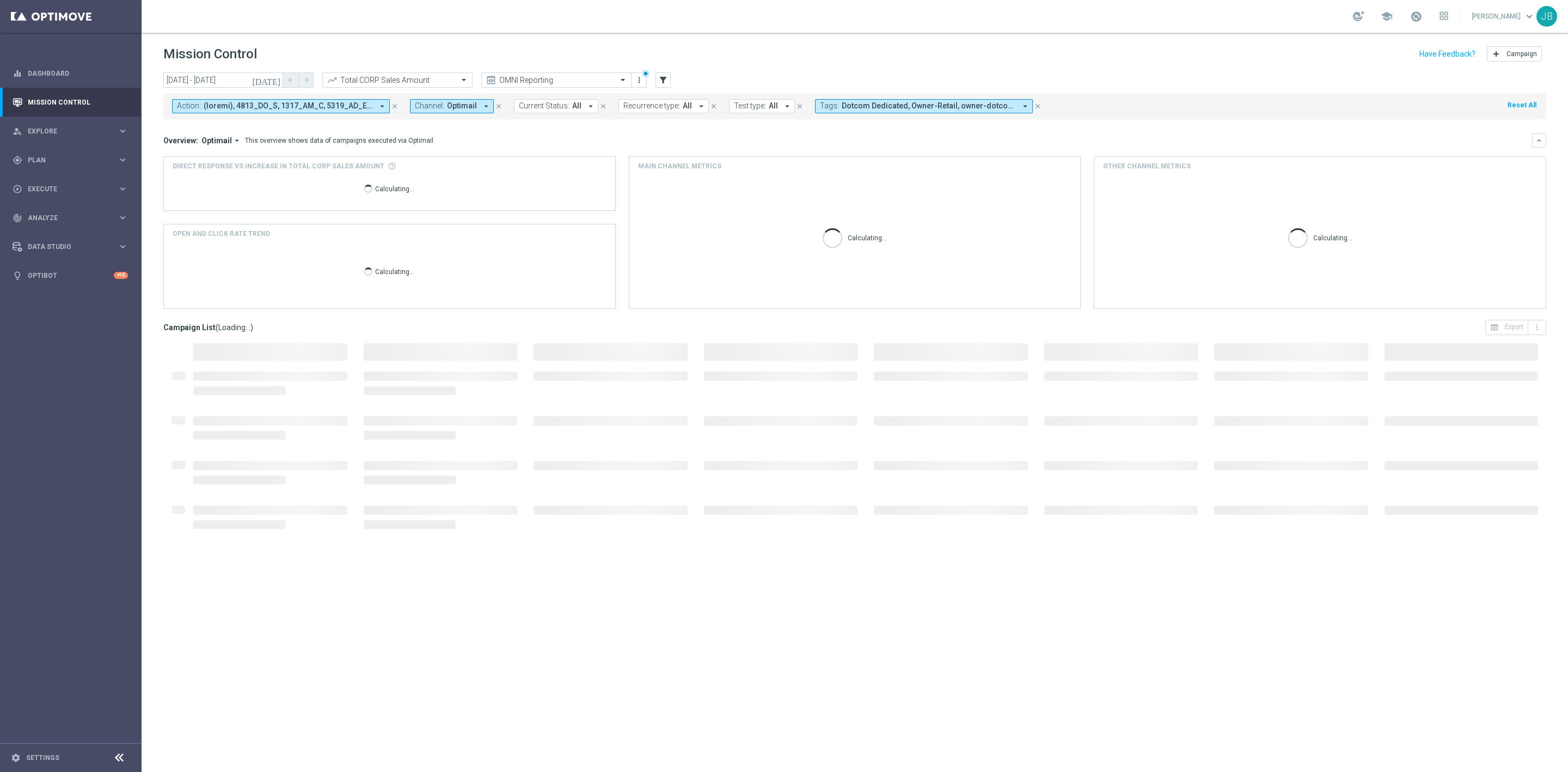
click at [499, 141] on div "Overview: Optimail arrow_drop_down This overview shows data of campaigns execut…" at bounding box center [848, 140] width 1369 height 10
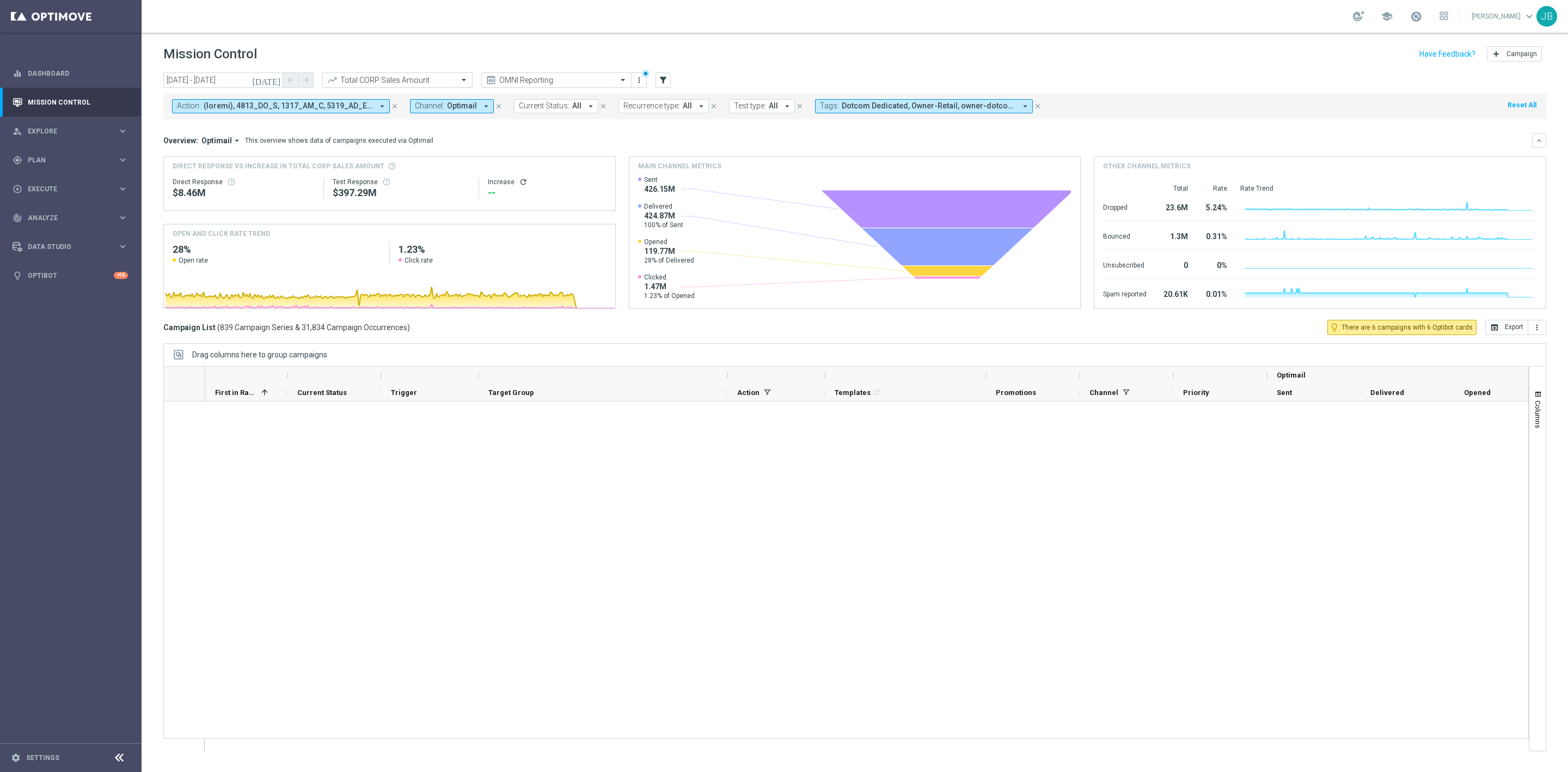
scroll to position [31658, 0]
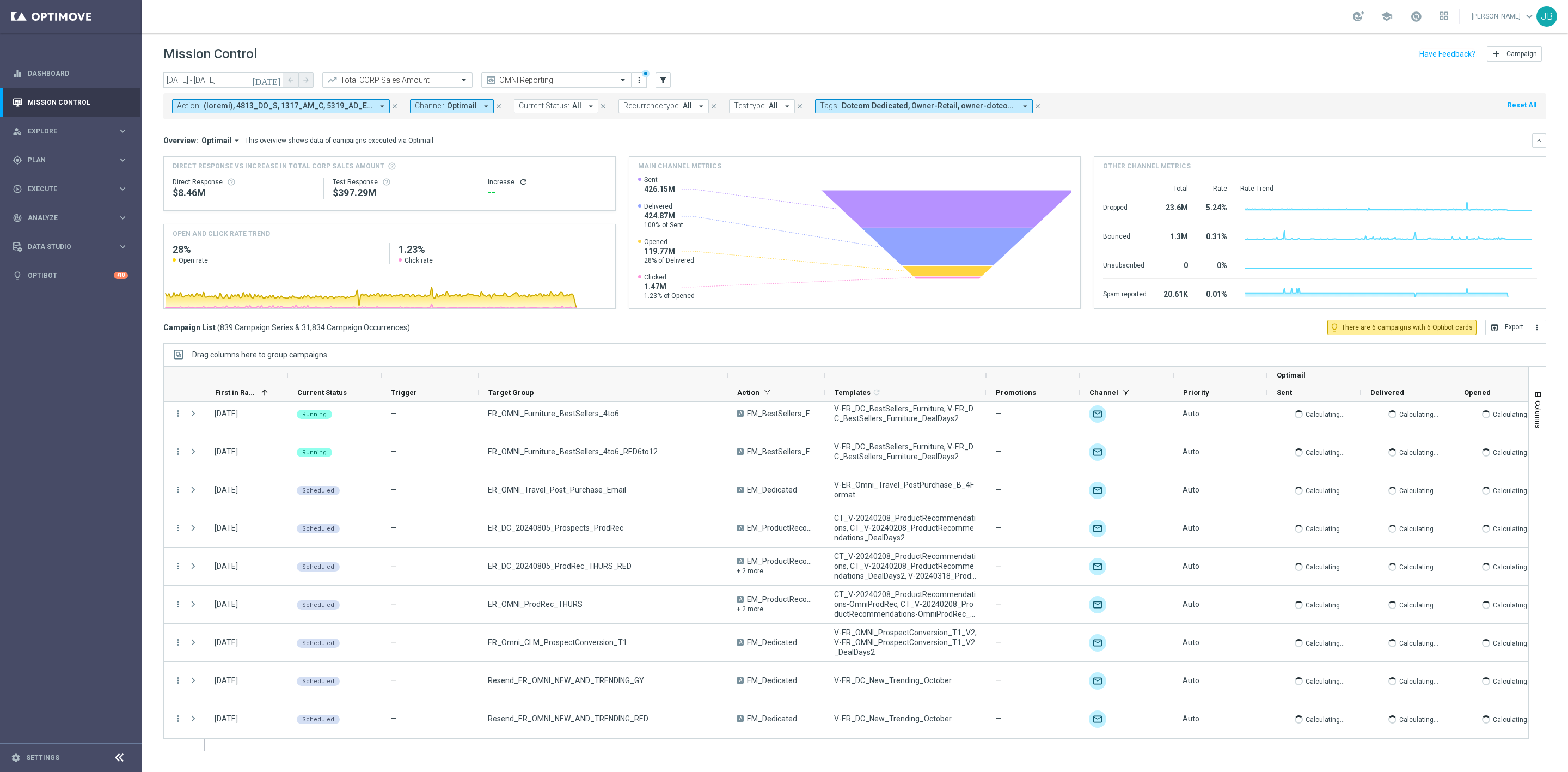
click at [301, 109] on span at bounding box center [288, 106] width 169 height 9
click at [0, 0] on div "Clear" at bounding box center [0, 0] width 0 height 0
click at [285, 128] on input "text" at bounding box center [263, 126] width 159 height 9
click at [202, 128] on input "new_trending" at bounding box center [263, 126] width 159 height 9
click at [202, 130] on input "new_trending" at bounding box center [263, 126] width 159 height 9
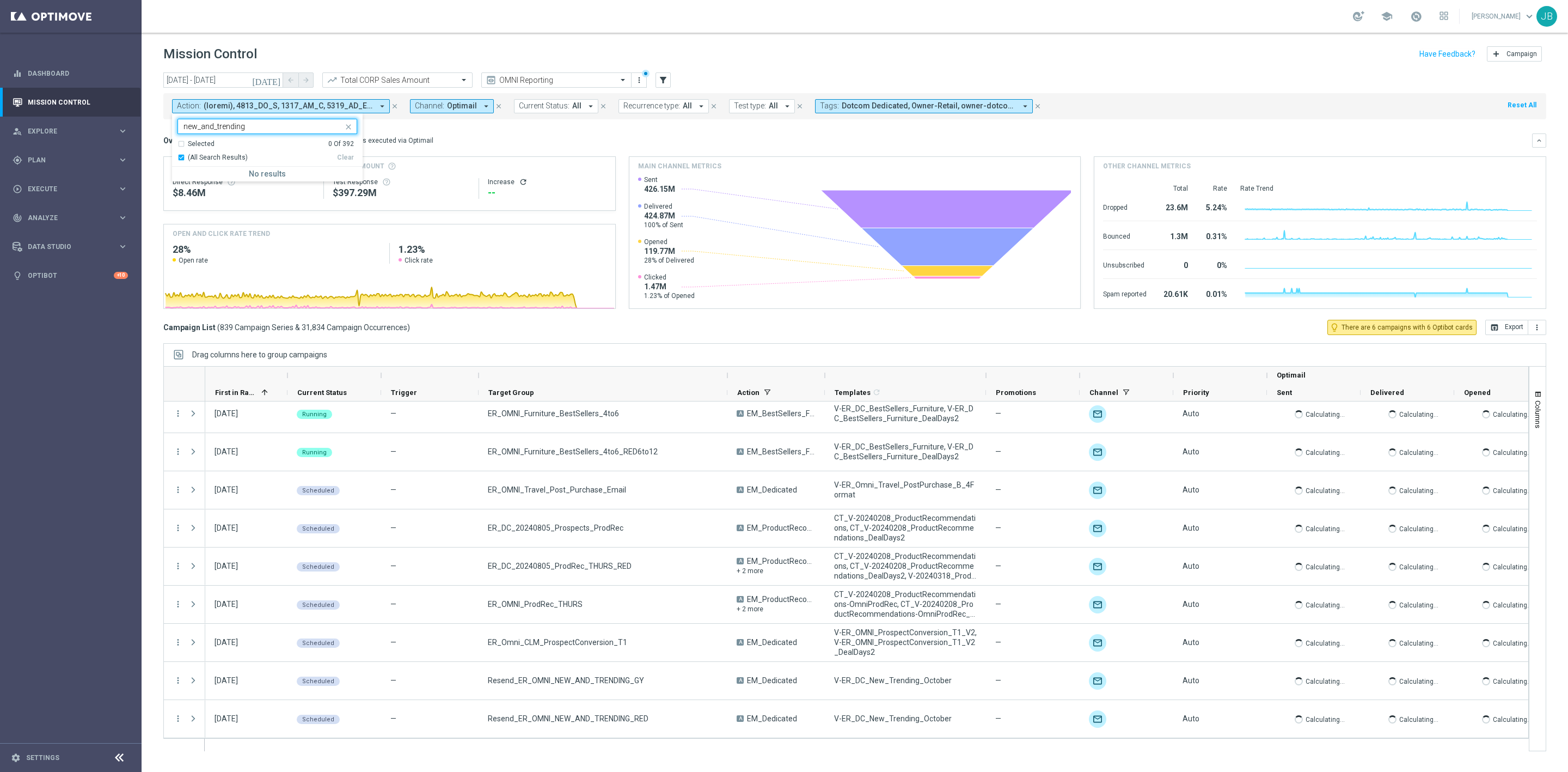
click at [258, 126] on input "new_and_trending" at bounding box center [263, 126] width 159 height 9
type input "new_and_trending"
click at [389, 131] on mini-dashboard "Overview: Optimail arrow_drop_down This overview shows data of campaigns execut…" at bounding box center [855, 219] width 1383 height 200
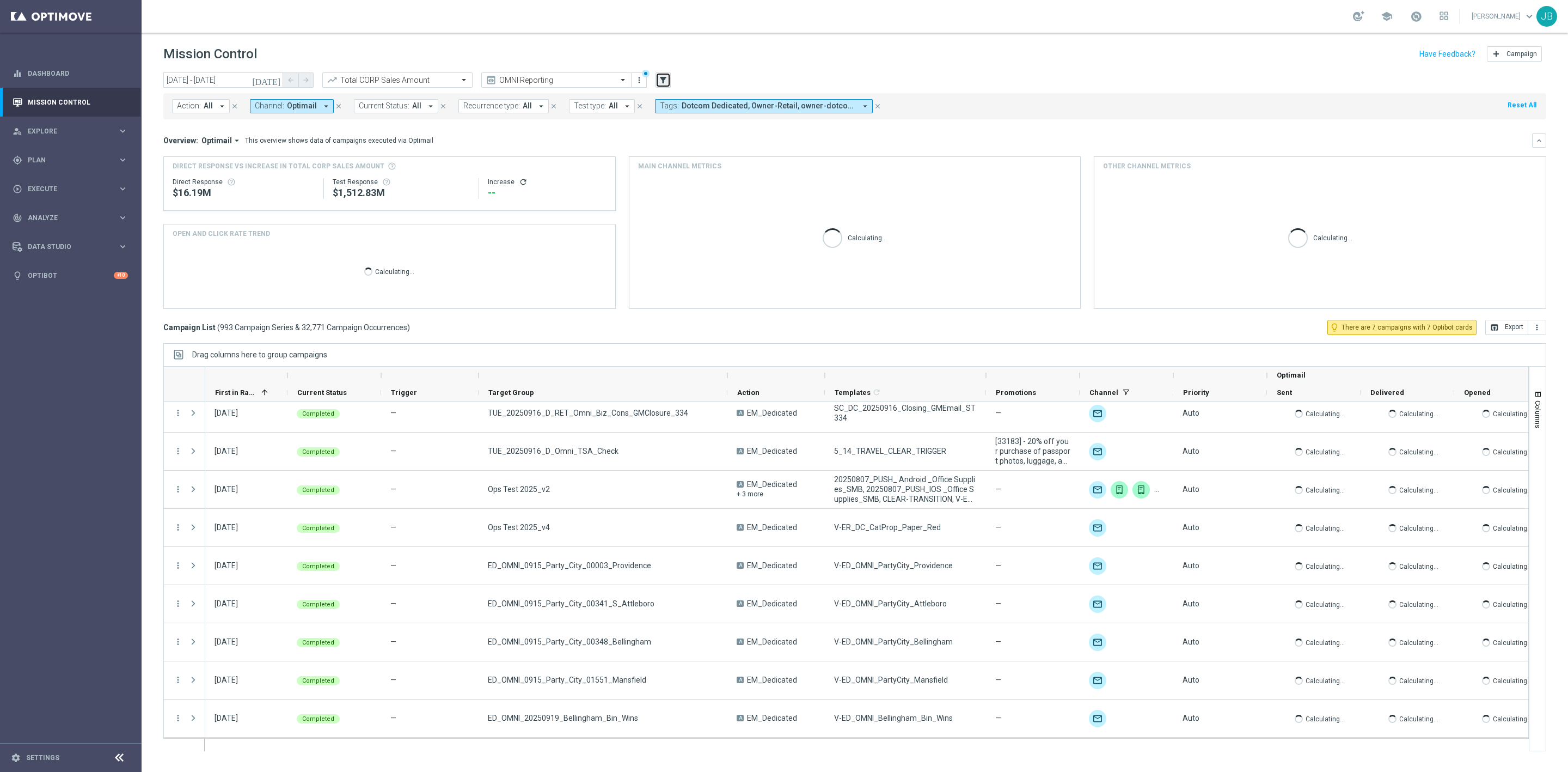
click at [660, 80] on icon "filter_alt" at bounding box center [663, 79] width 10 height 10
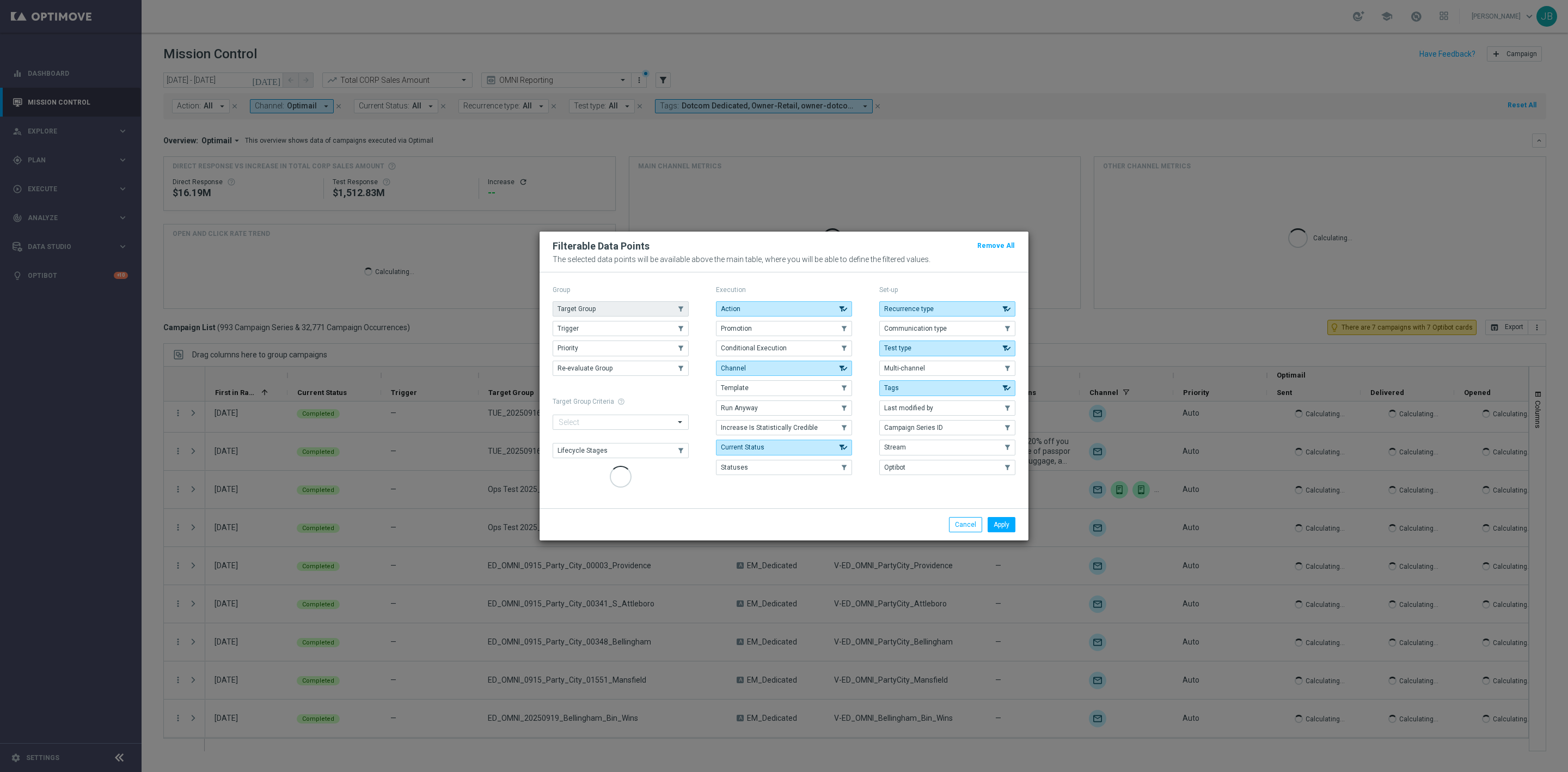
click at [630, 306] on button "Target Group" at bounding box center [620, 309] width 136 height 15
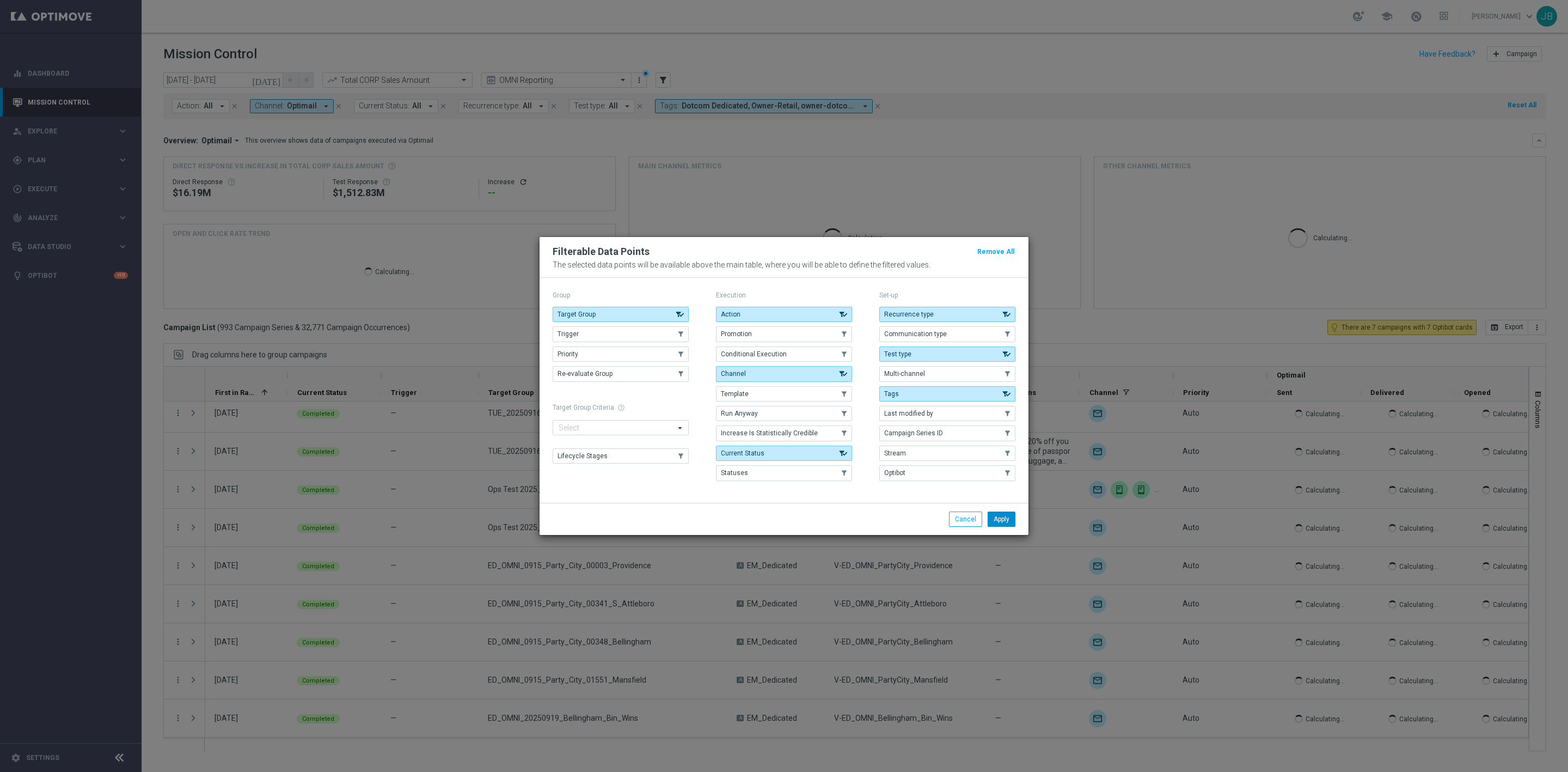
click at [994, 521] on button "Apply" at bounding box center [1001, 519] width 28 height 15
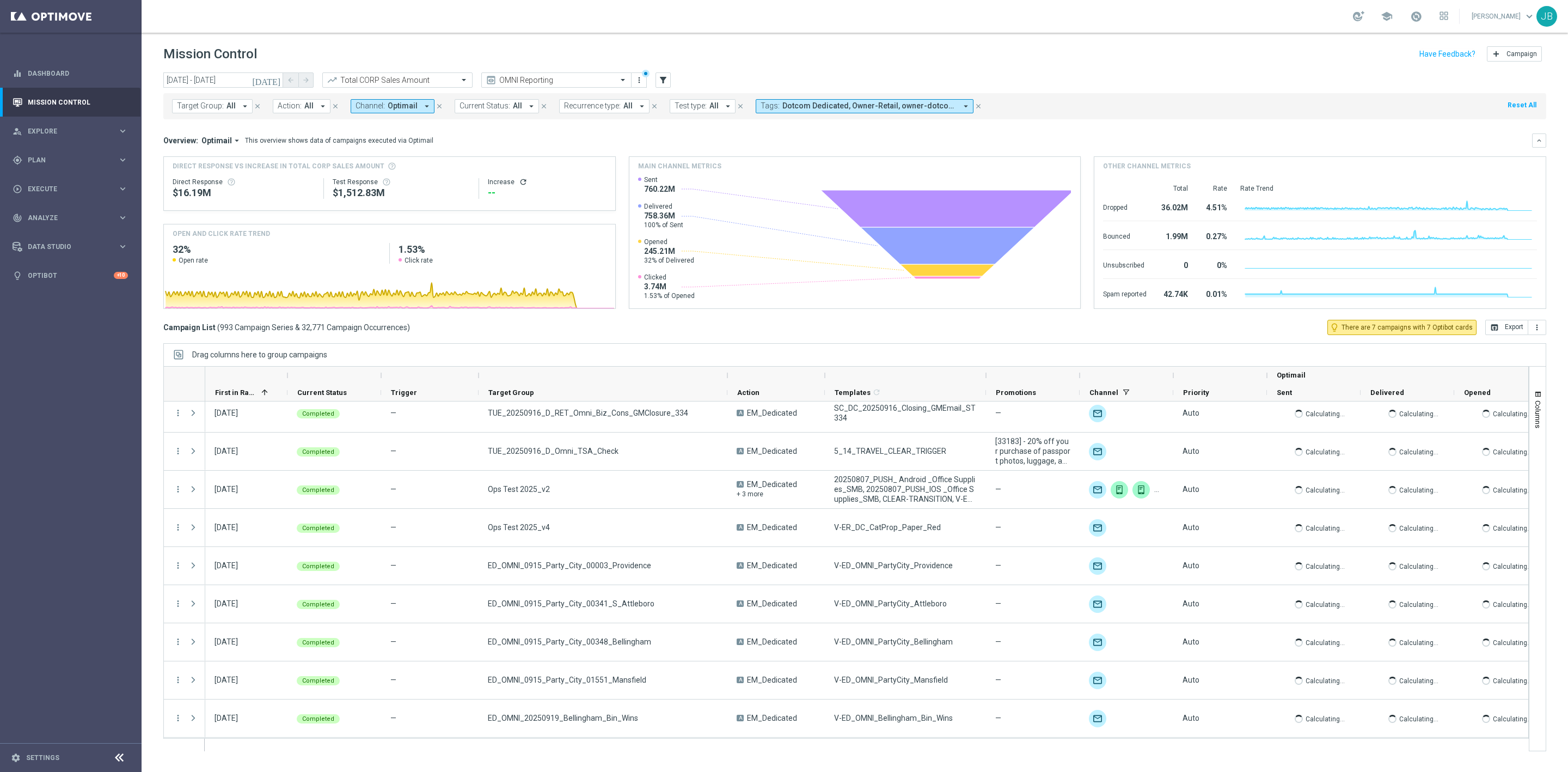
click at [231, 105] on span "All" at bounding box center [231, 106] width 9 height 9
click at [182, 156] on div "(All Search Results)" at bounding box center [257, 158] width 159 height 9
type input "new_and"
click at [452, 141] on div "Overview: Optimail arrow_drop_down This overview shows data of campaigns execut…" at bounding box center [848, 140] width 1369 height 10
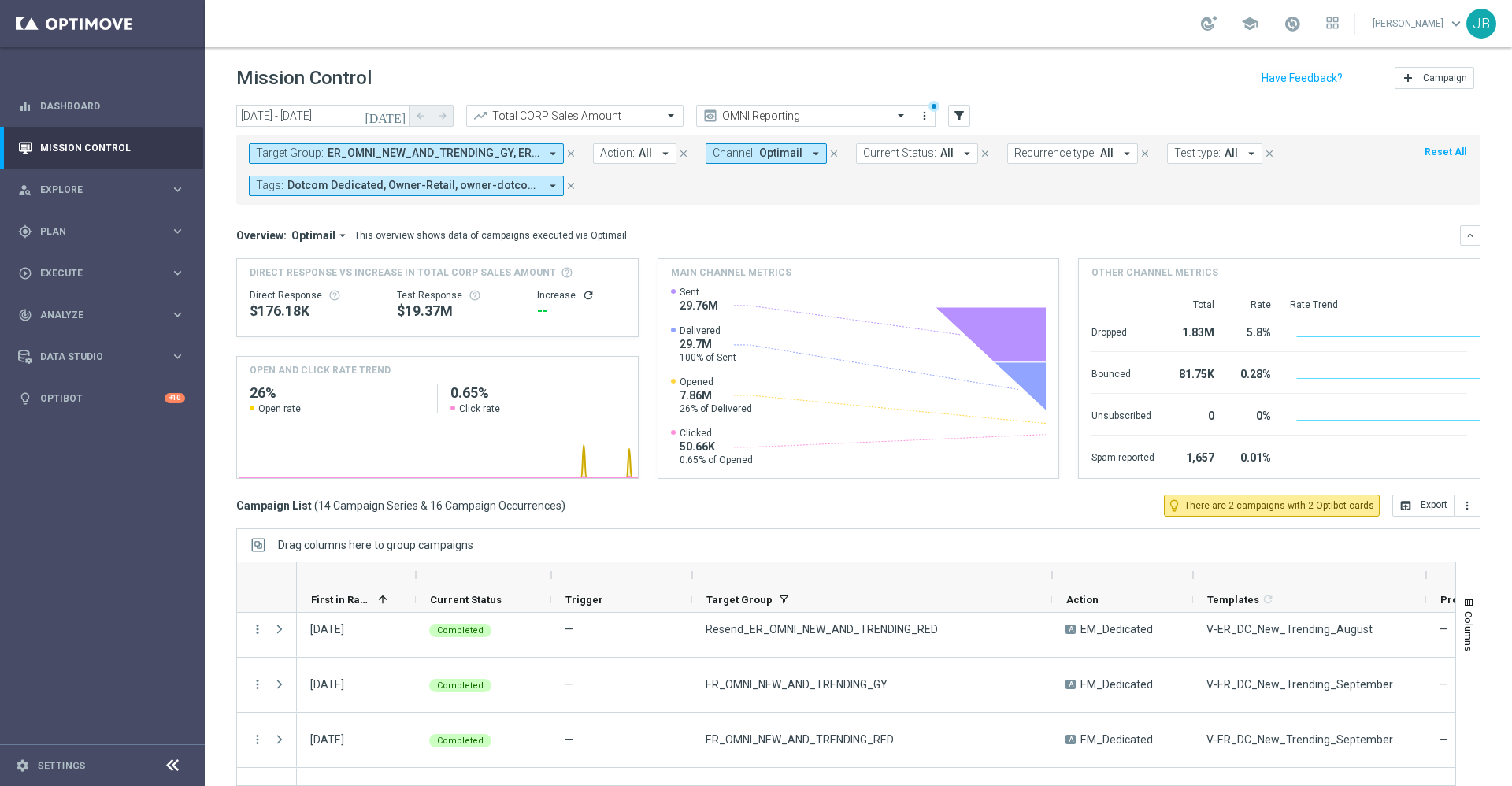
scroll to position [284, 0]
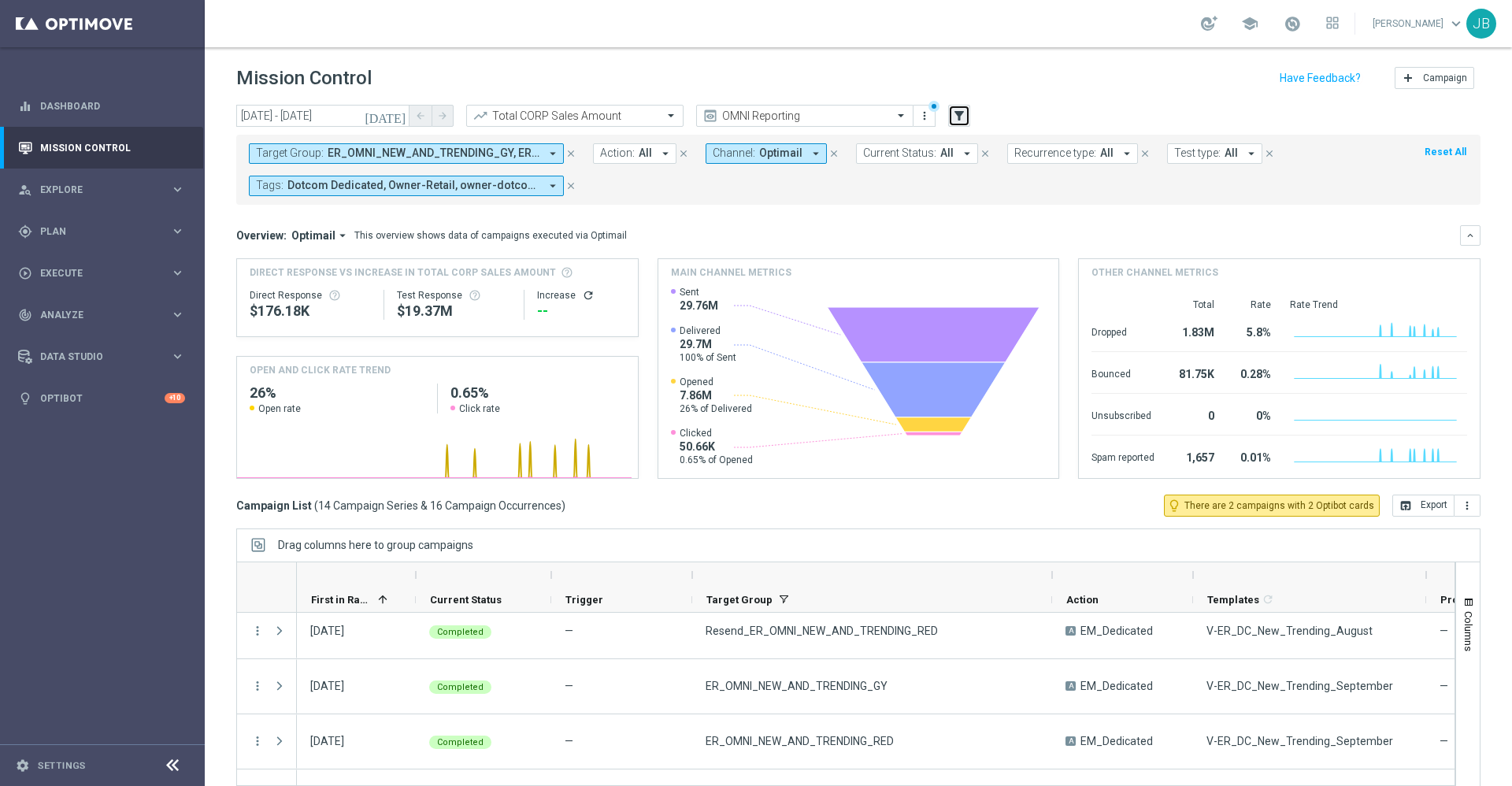
click at [959, 121] on icon "filter_alt" at bounding box center [959, 115] width 14 height 14
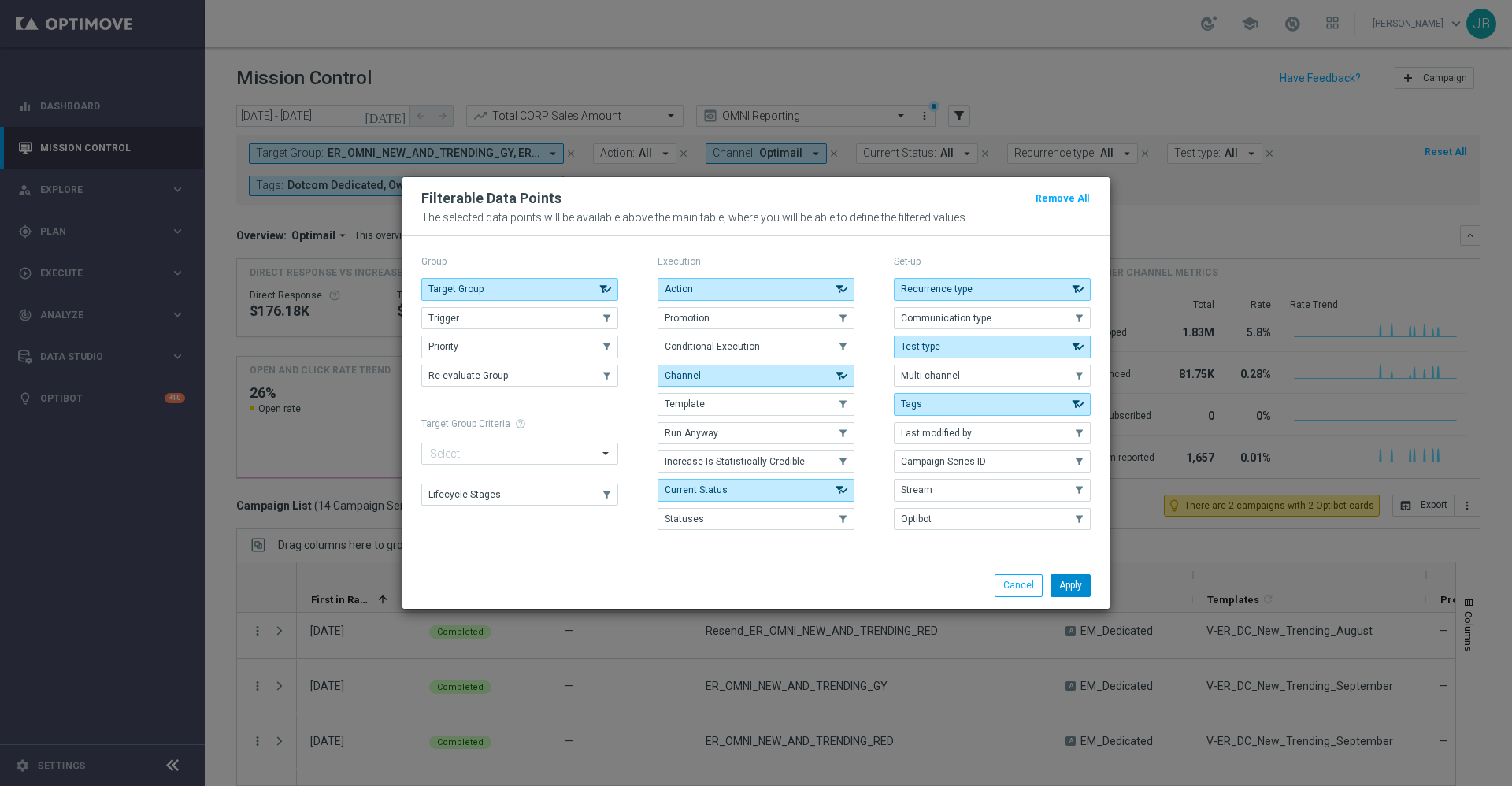
click at [1077, 587] on button "Apply" at bounding box center [1070, 585] width 40 height 22
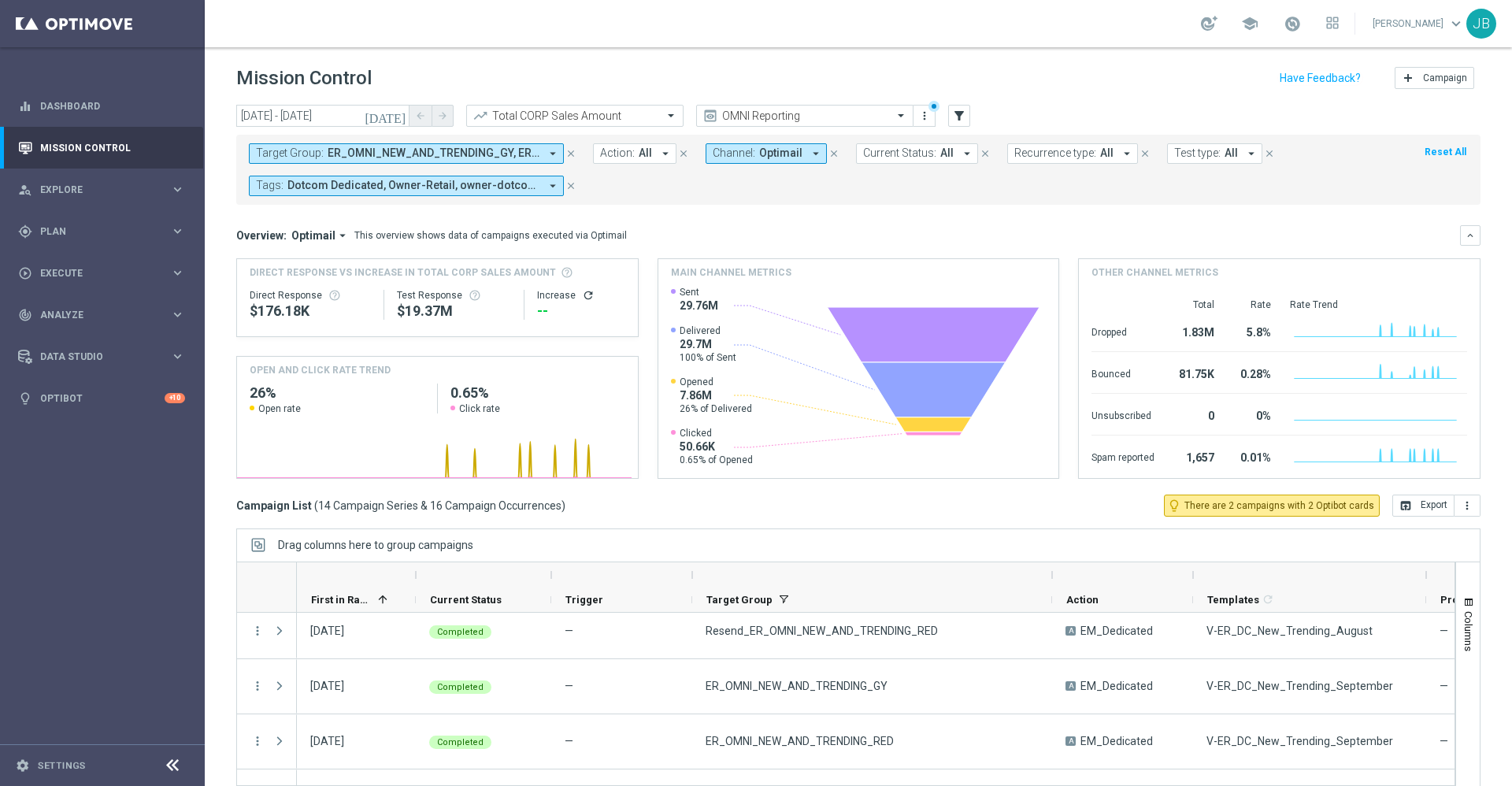
click at [1041, 147] on span "Recurrence type:" at bounding box center [1055, 153] width 82 height 13
click at [1015, 264] on div "Recurring" at bounding box center [1072, 265] width 113 height 25
click at [939, 208] on mini-dashboard "Overview: Optimail arrow_drop_down This overview shows data of campaigns execut…" at bounding box center [858, 350] width 1244 height 290
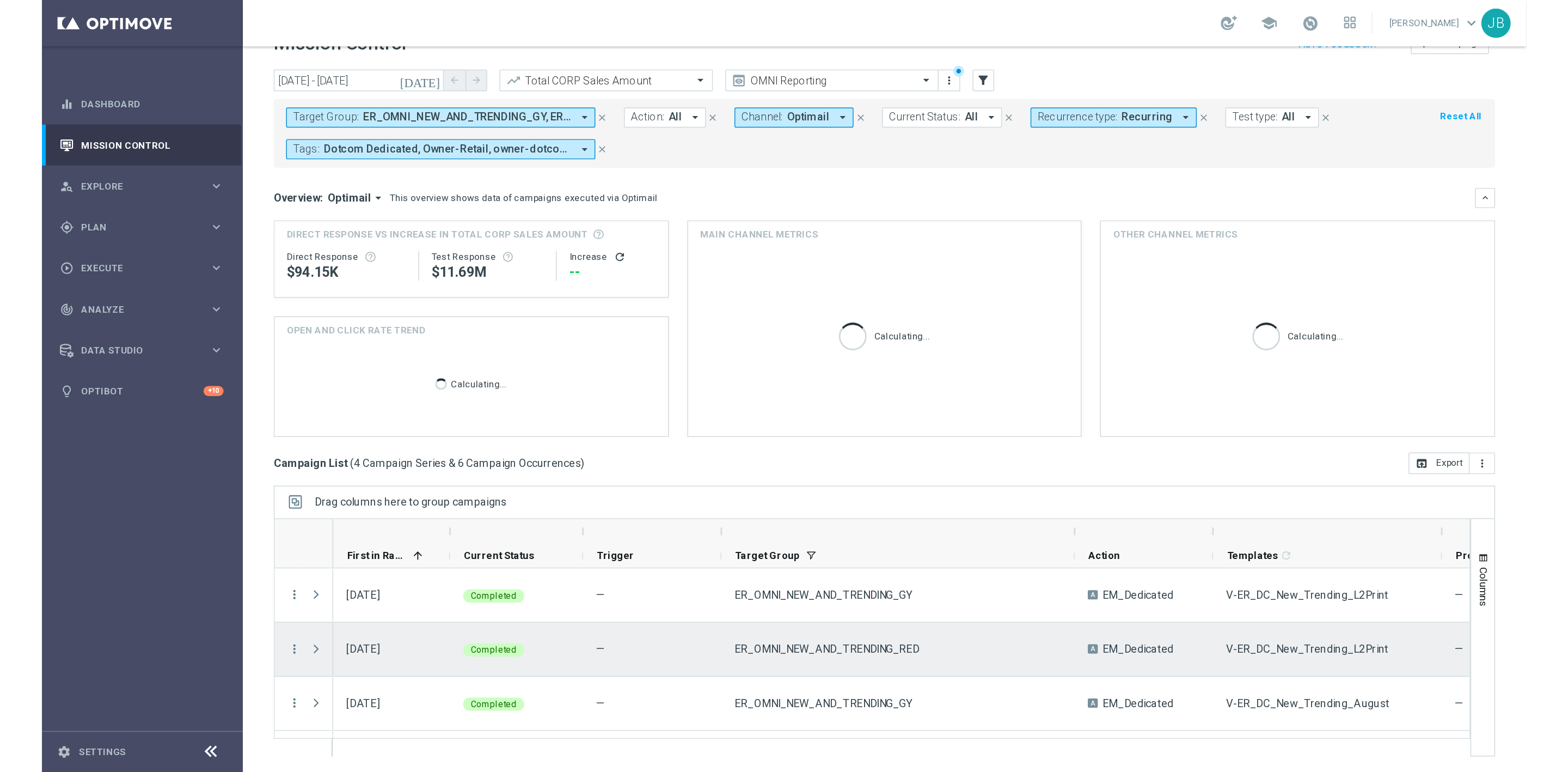
scroll to position [0, 0]
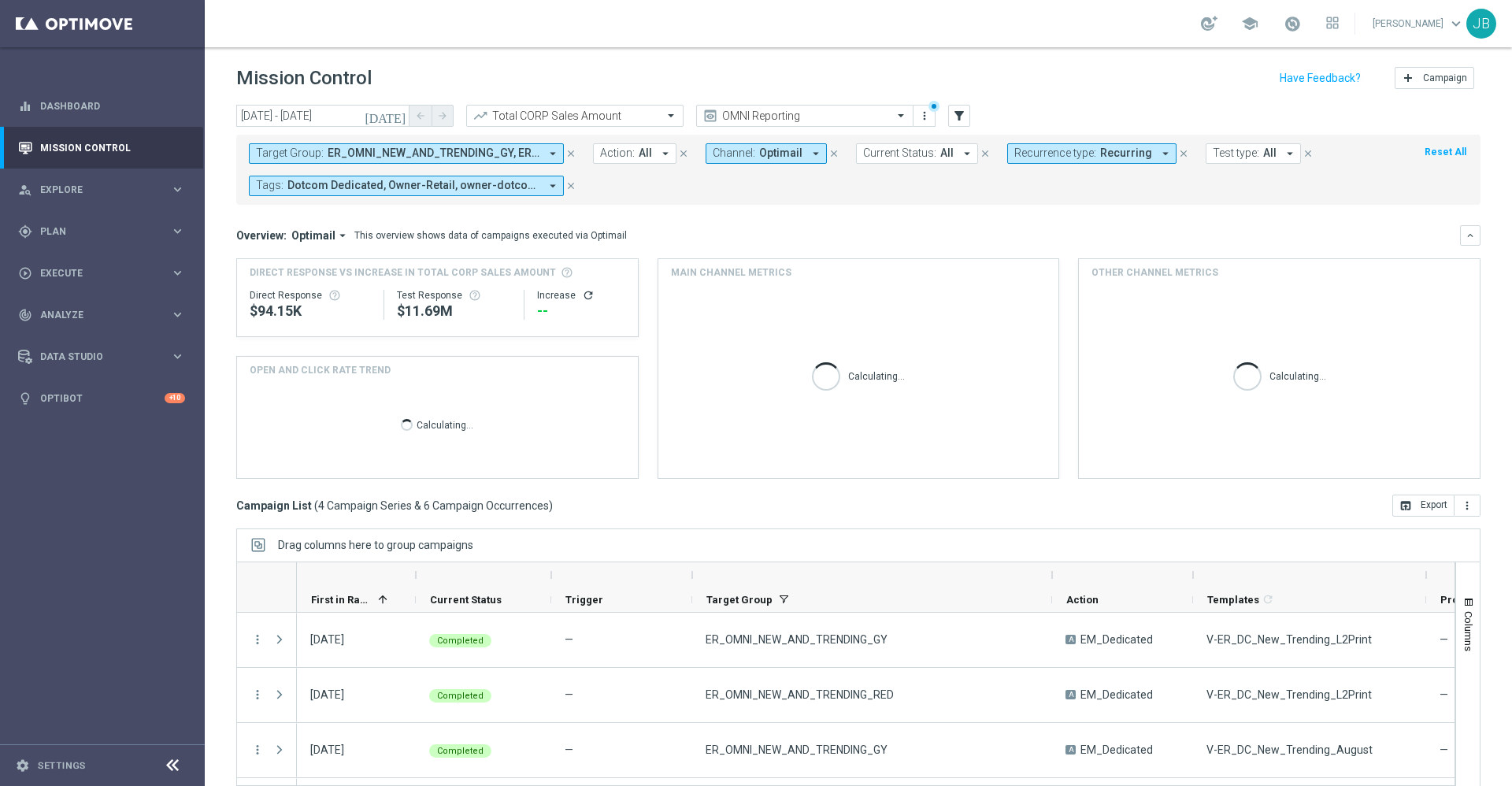
click at [570, 152] on icon "close" at bounding box center [571, 153] width 11 height 11
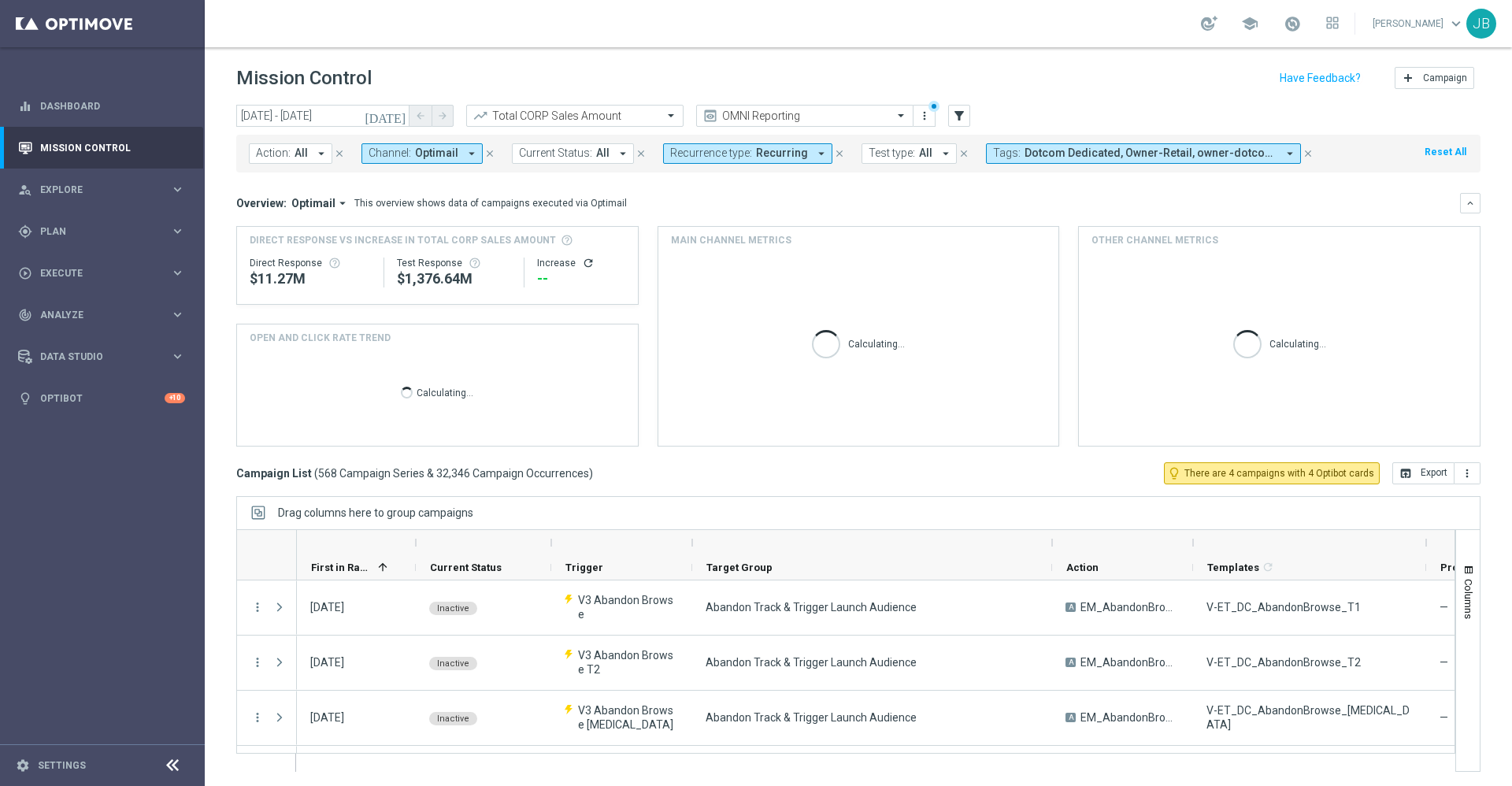
click at [814, 157] on icon "arrow_drop_down" at bounding box center [820, 153] width 14 height 14
click at [676, 237] on div "Non-Recurring" at bounding box center [727, 241] width 113 height 25
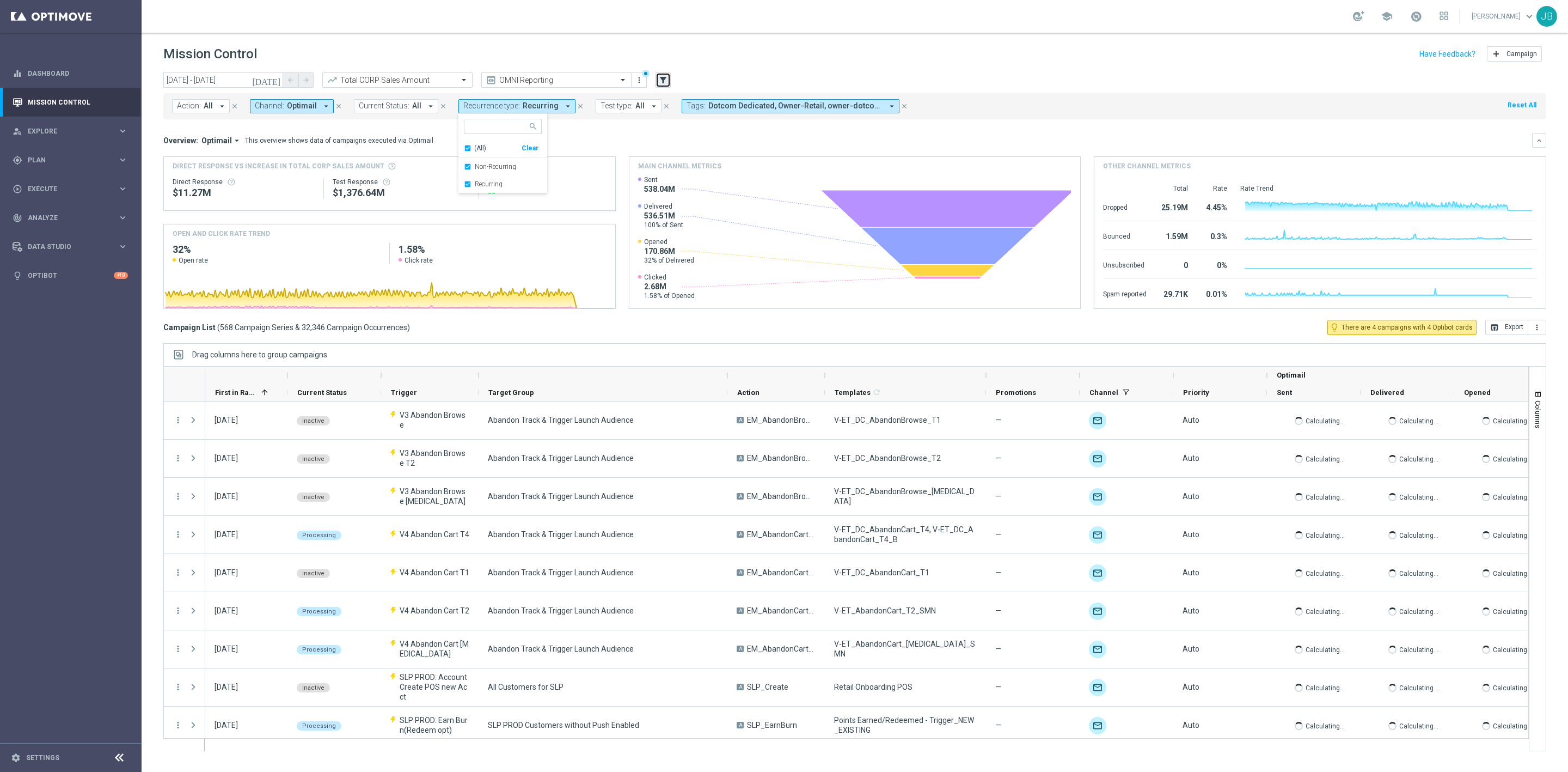
click at [660, 80] on icon "filter_alt" at bounding box center [663, 79] width 10 height 10
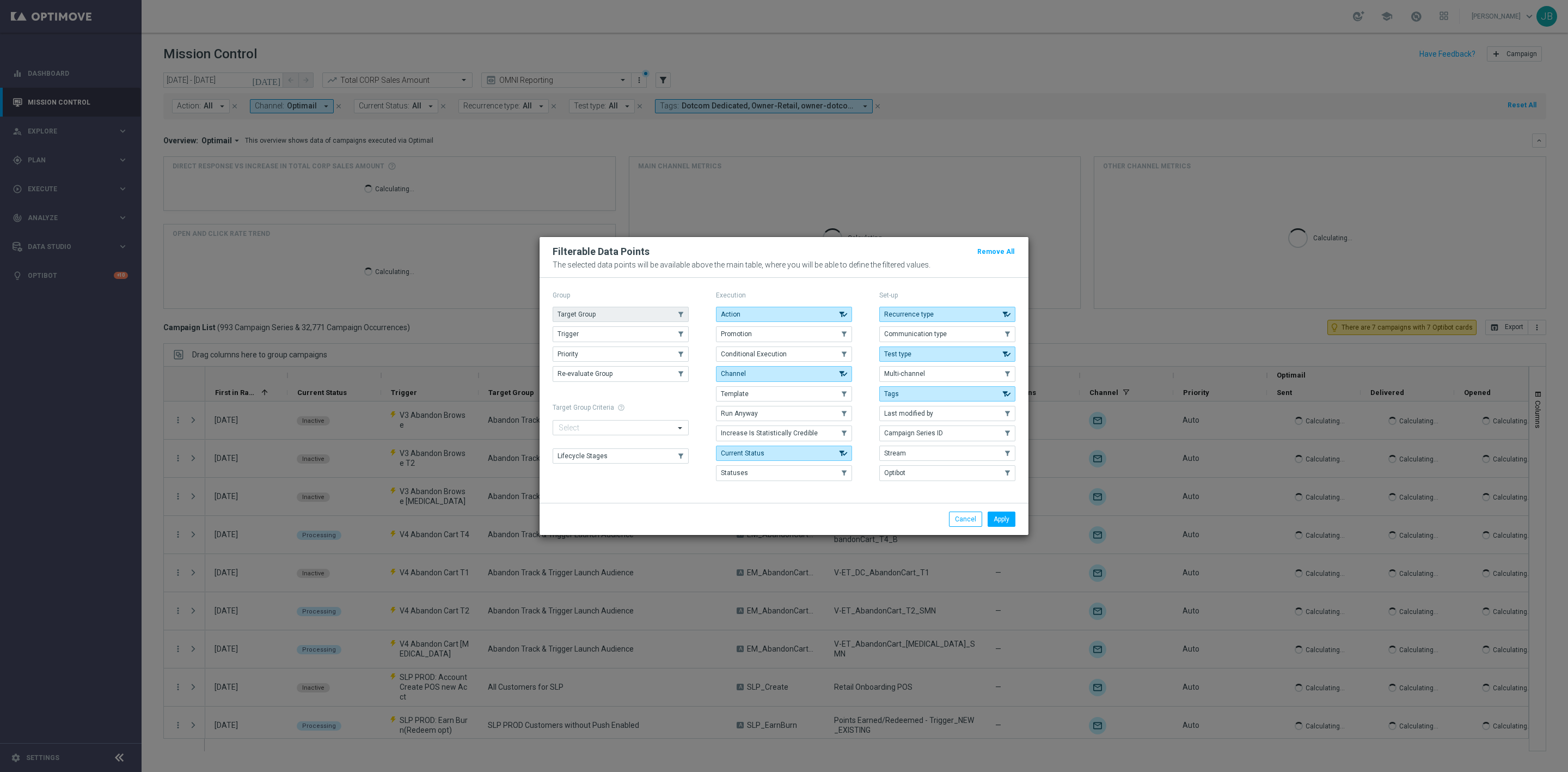
click at [637, 314] on button "Target Group" at bounding box center [620, 314] width 136 height 15
click at [1000, 523] on button "Apply" at bounding box center [1001, 519] width 28 height 15
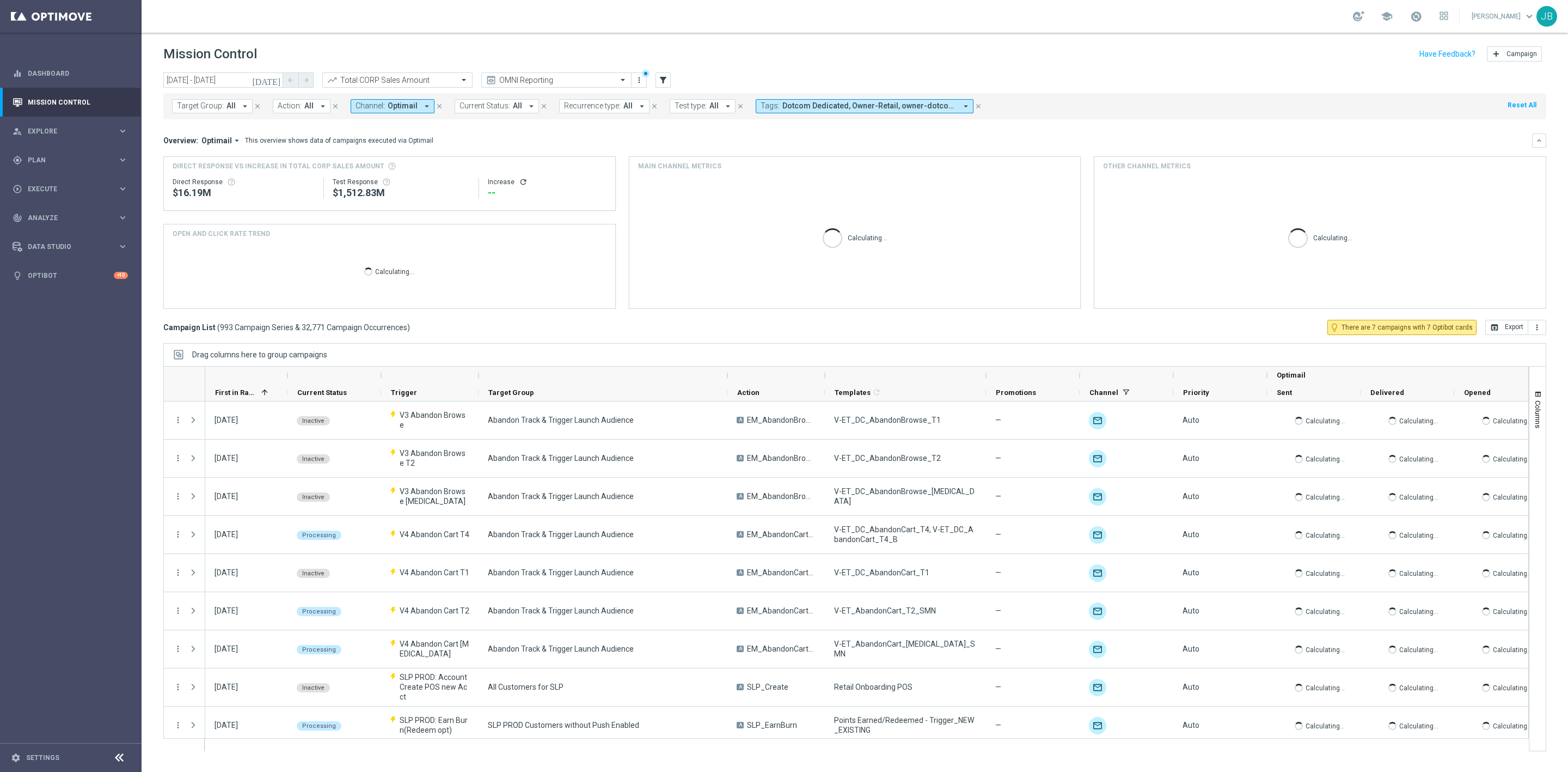
click at [234, 108] on span "All" at bounding box center [231, 106] width 9 height 9
click at [269, 172] on label "ED_OMNI_20251001_ Easy_Deal_Days_Members" at bounding box center [259, 175] width 141 height 7
type input "ED_OMNI_20251001_ Easy_Deal_Days_Members"
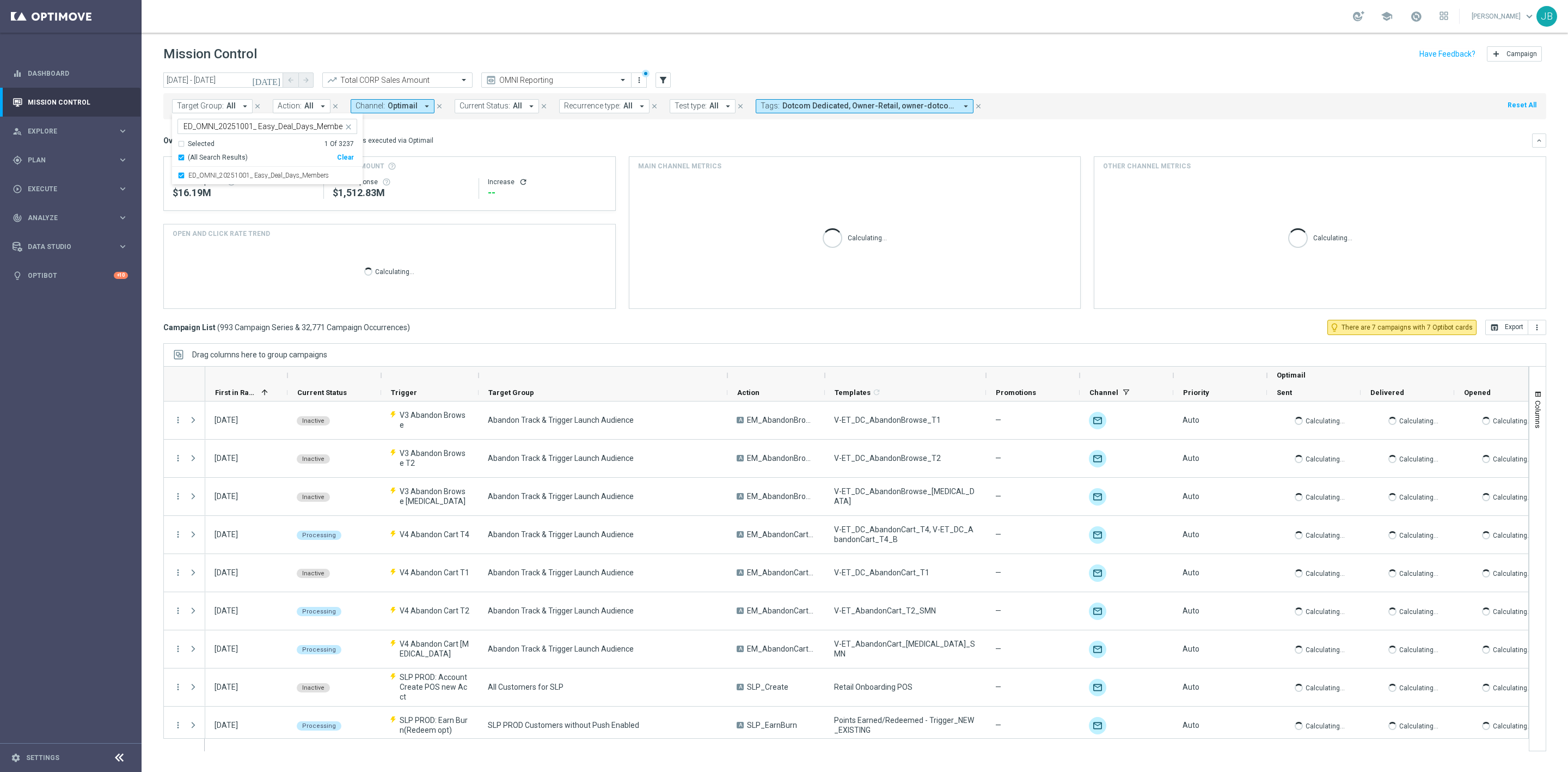
click at [439, 132] on mini-dashboard "Overview: Optimail arrow_drop_down This overview shows data of campaigns execut…" at bounding box center [855, 219] width 1383 height 200
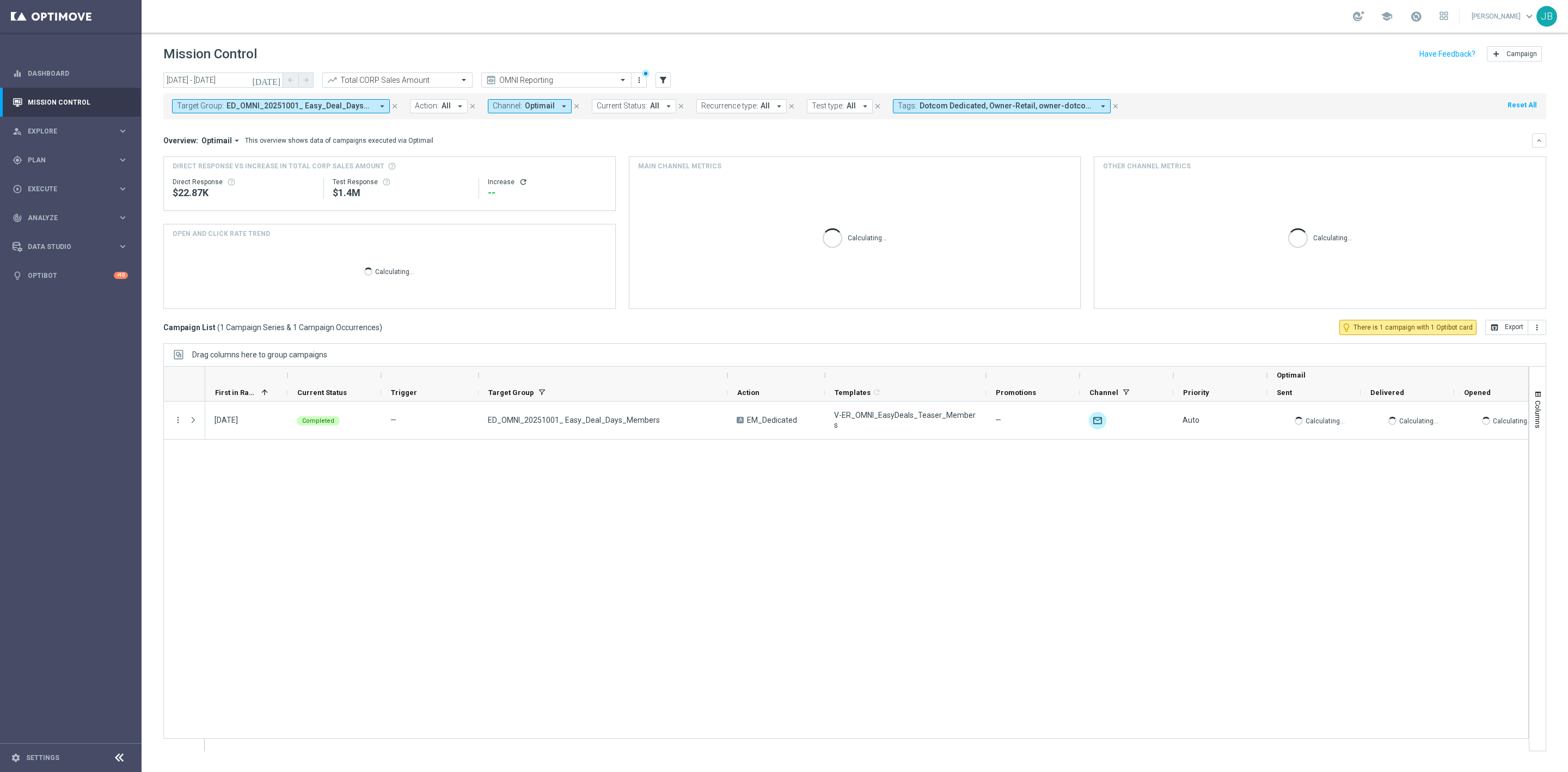
click at [521, 184] on icon "refresh" at bounding box center [523, 182] width 8 height 8
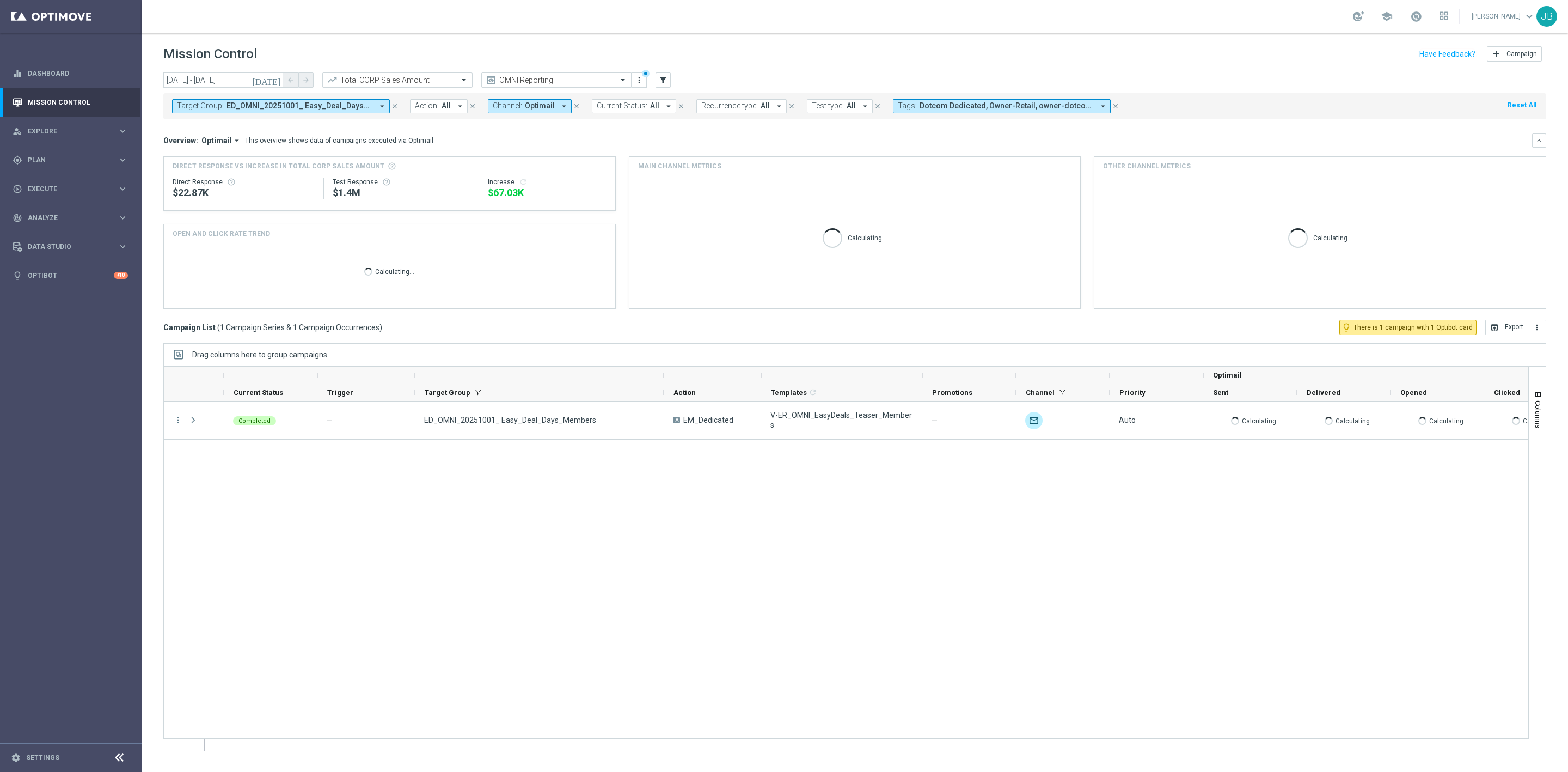
scroll to position [0, 206]
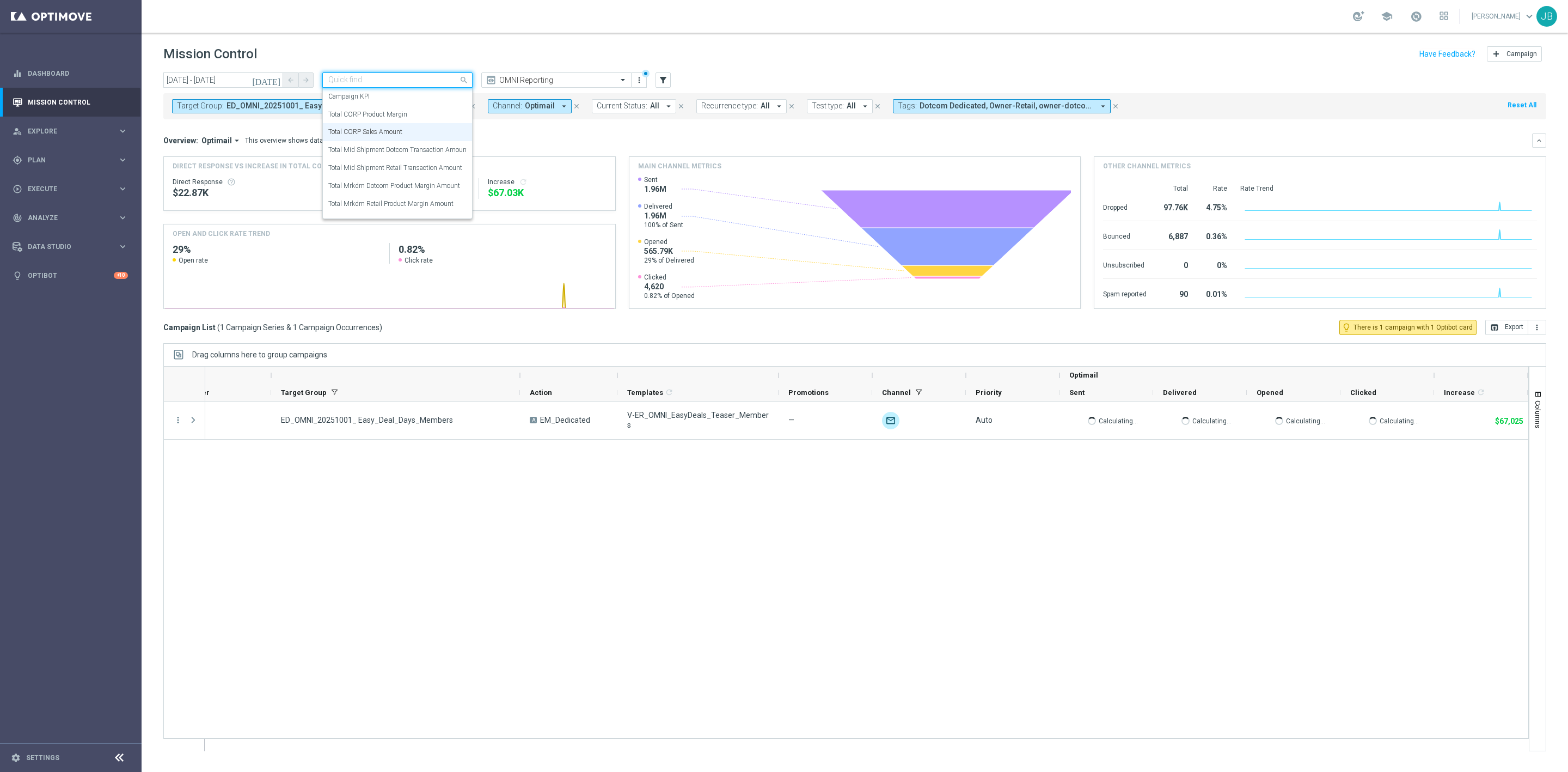
click at [422, 80] on input "text" at bounding box center [386, 80] width 116 height 9
click at [407, 111] on div "Total CORP Product Margin" at bounding box center [398, 115] width 139 height 18
click at [520, 182] on icon "refresh" at bounding box center [523, 182] width 8 height 8
click at [289, 108] on span "ED_OMNI_20251001_ Easy_Deal_Days_Members" at bounding box center [299, 106] width 146 height 9
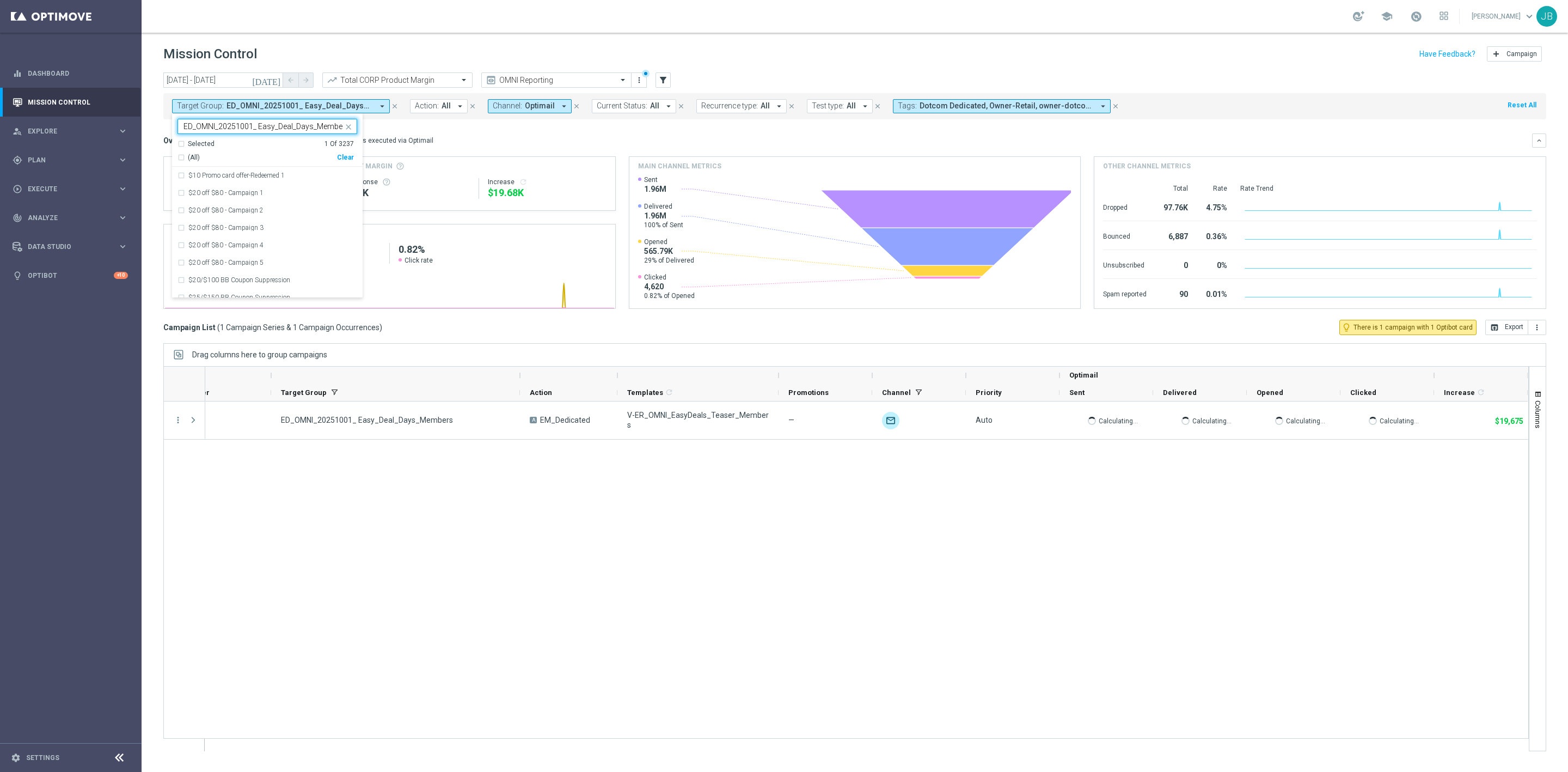
scroll to position [0, 3]
click at [312, 126] on input "ED_OMNI_20251001_ Easy_Deal_Days_Members" at bounding box center [263, 126] width 159 height 9
click at [342, 126] on input "ED_OMNI_20251001_ Easy_Deal_Days_Members" at bounding box center [263, 126] width 159 height 9
click at [314, 190] on label "ED_OMNI_20251001_ Easy_Deal_Days_Non_Members" at bounding box center [266, 193] width 155 height 7
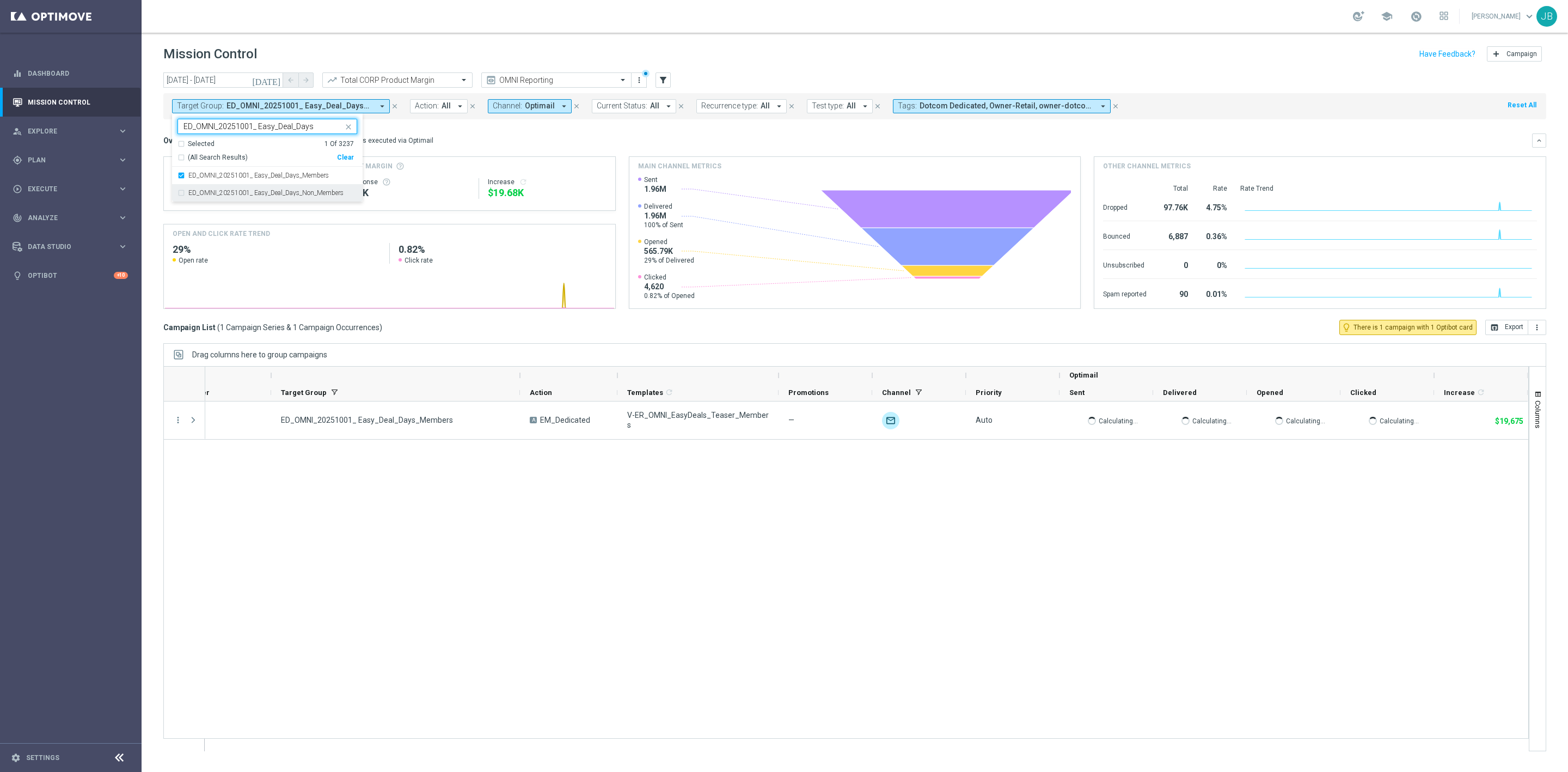
type input "ED_OMNI_20251001_ Easy_Deal_Days"
click at [476, 139] on div "Overview: Optimail arrow_drop_down This overview shows data of campaigns execut…" at bounding box center [848, 140] width 1369 height 10
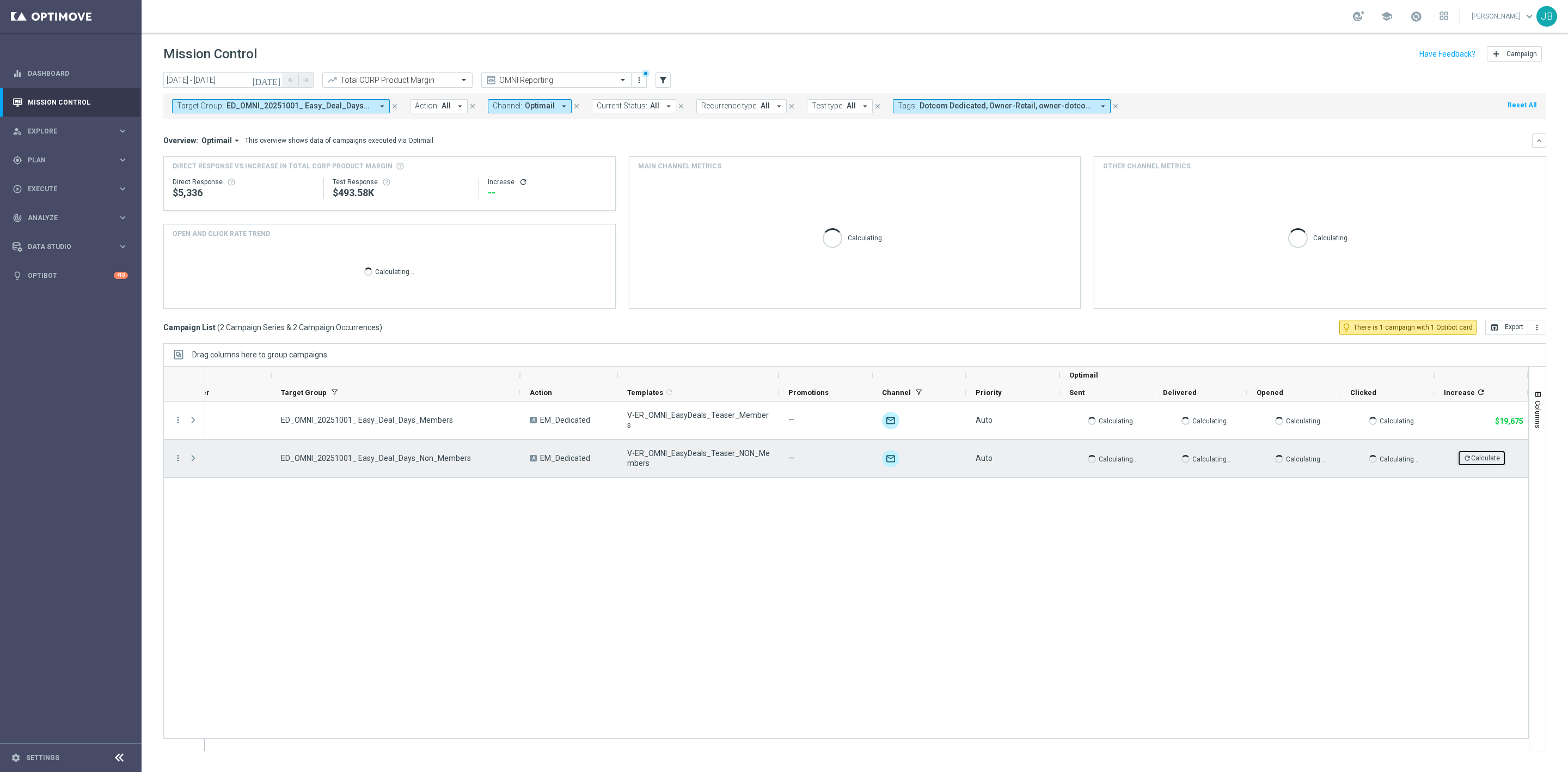
click at [1467, 456] on icon "refresh" at bounding box center [1468, 458] width 8 height 8
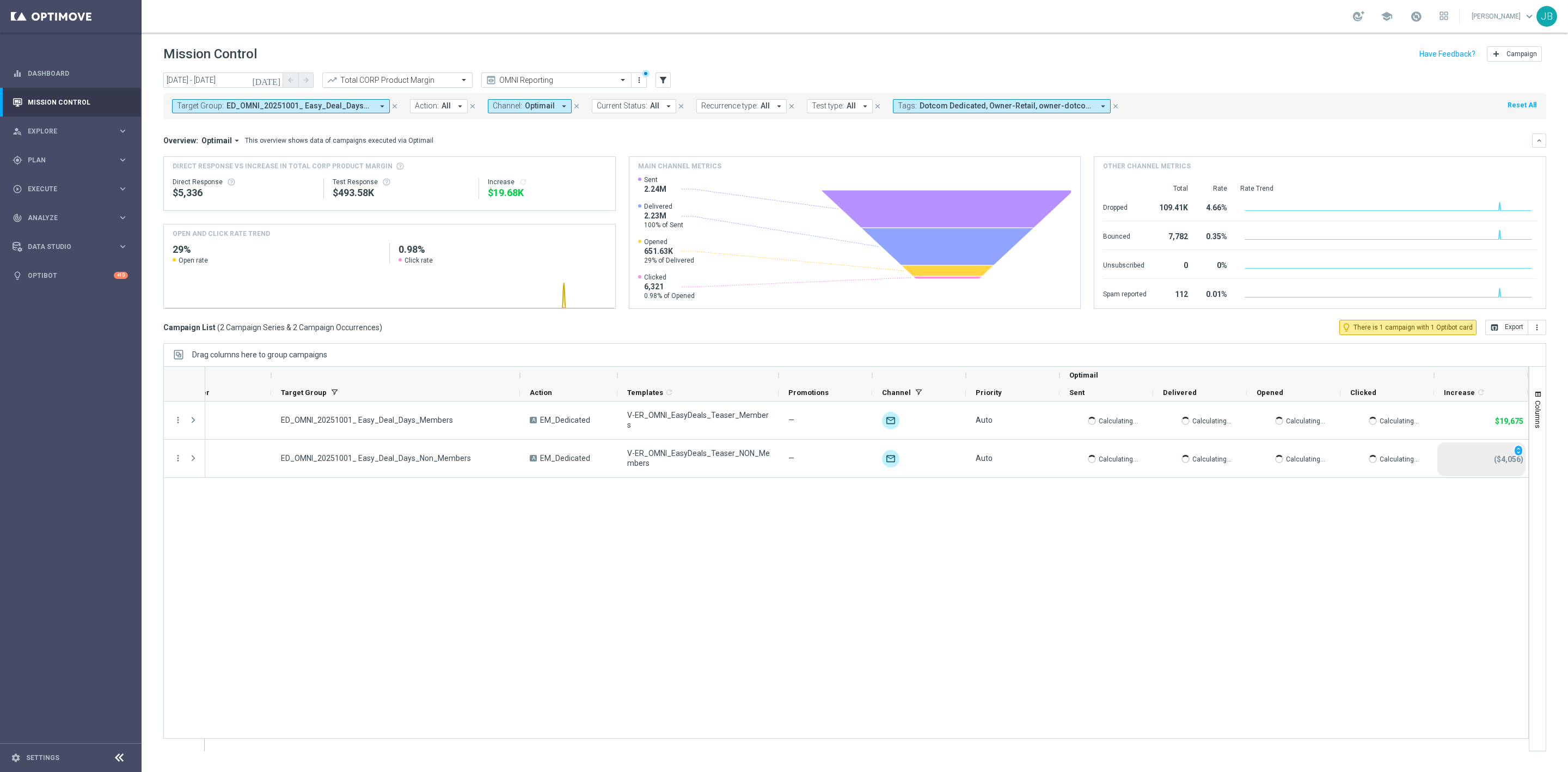
click at [439, 83] on input "text" at bounding box center [386, 80] width 116 height 9
click at [411, 131] on div "Total CORP Sales Amount" at bounding box center [398, 132] width 139 height 18
click at [519, 182] on icon "refresh" at bounding box center [523, 182] width 8 height 8
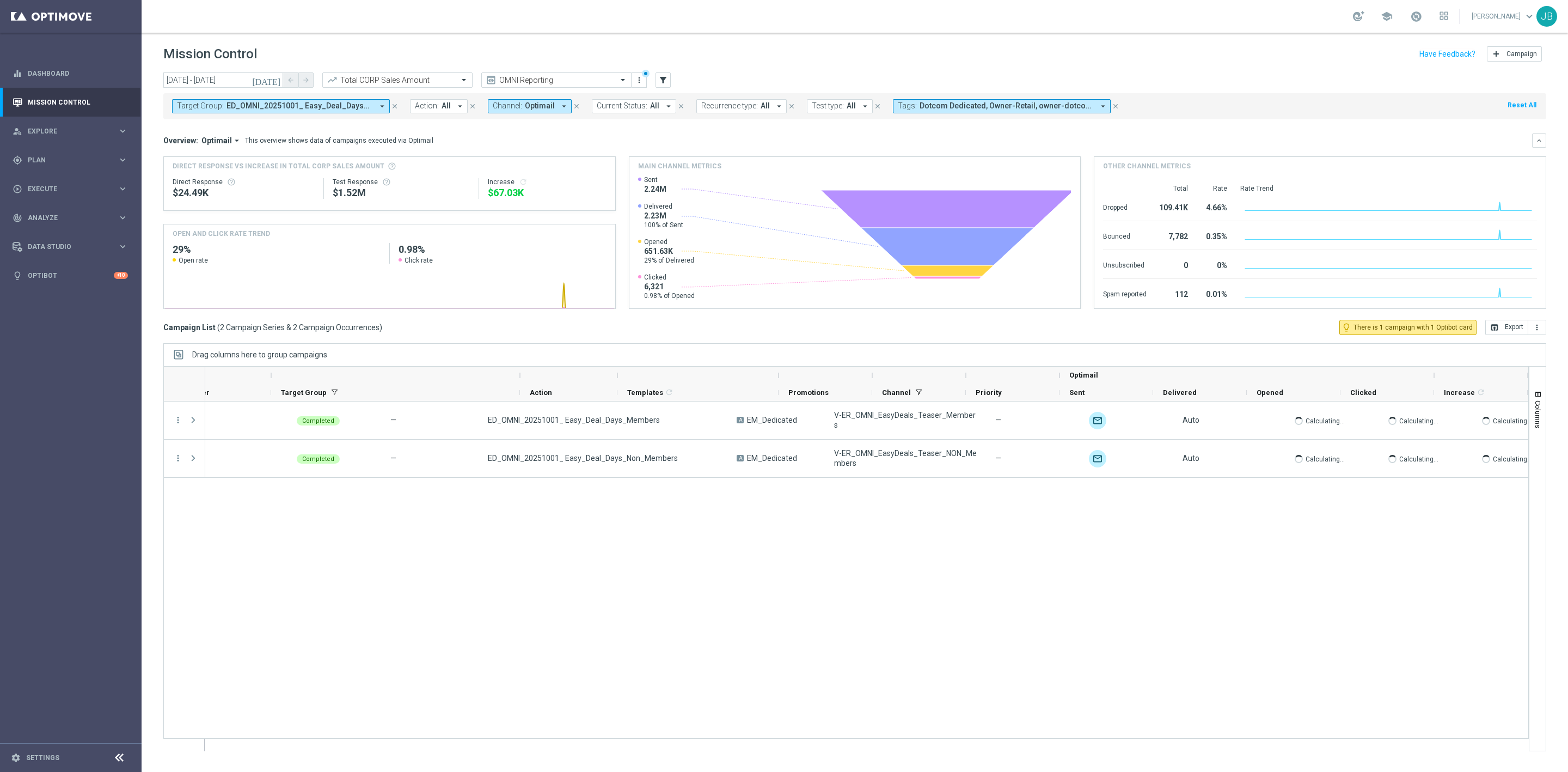
scroll to position [0, 206]
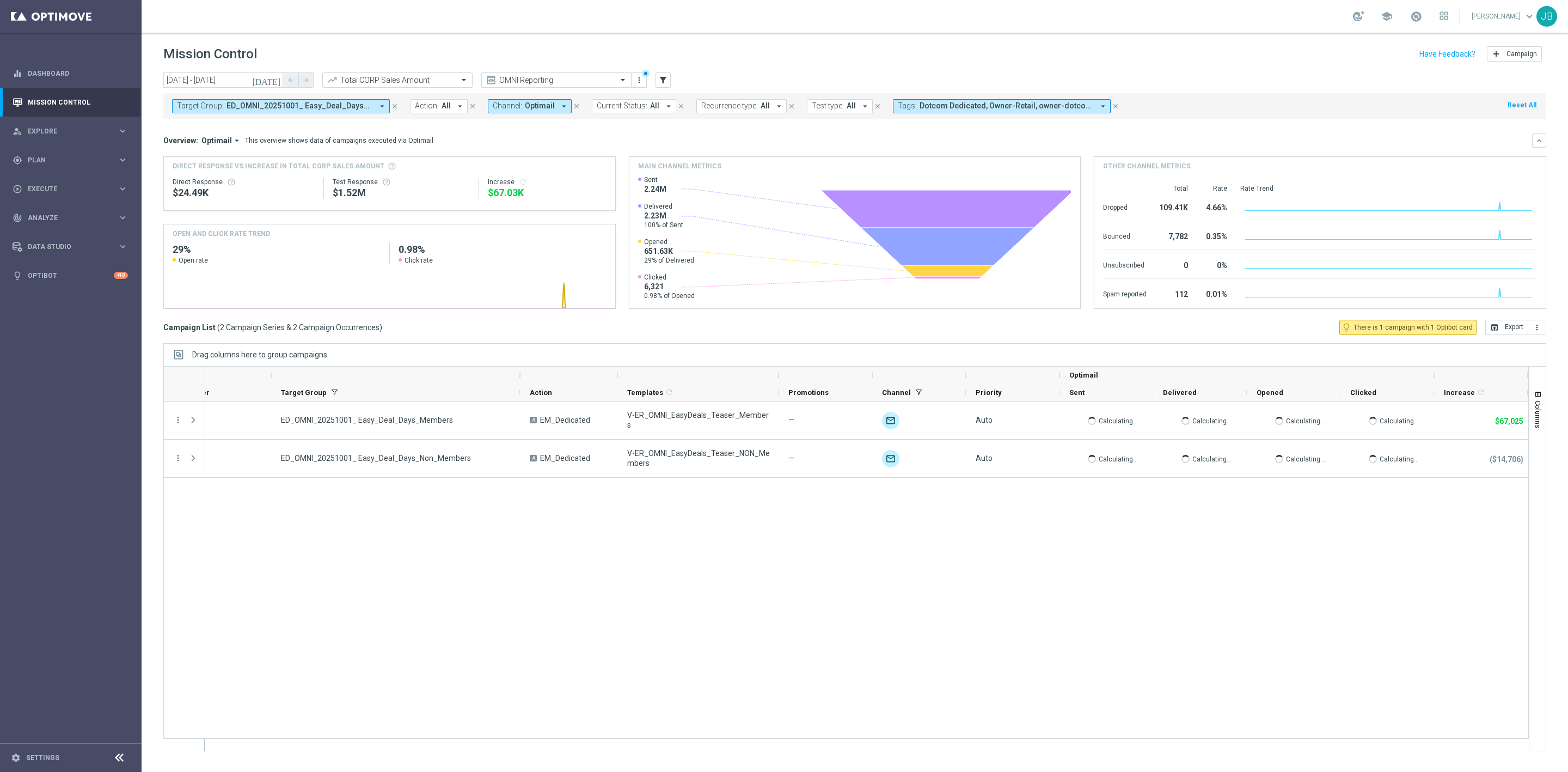
click at [343, 107] on span "ED_OMNI_20251001_ Easy_Deal_Days_Members, ED_OMNI_20251001_ Easy_Deal_Days_Non_…" at bounding box center [299, 106] width 146 height 9
click at [0, 0] on div "Clear" at bounding box center [0, 0] width 0 height 0
click at [292, 126] on input "text" at bounding box center [263, 126] width 159 height 9
paste input "ED_OMNI_09.29_LOYALTY_HERO_OFFER"
click at [302, 175] on label "ED_OMNI_09.29_LOYALTY_HERO_OFFER" at bounding box center [249, 175] width 120 height 7
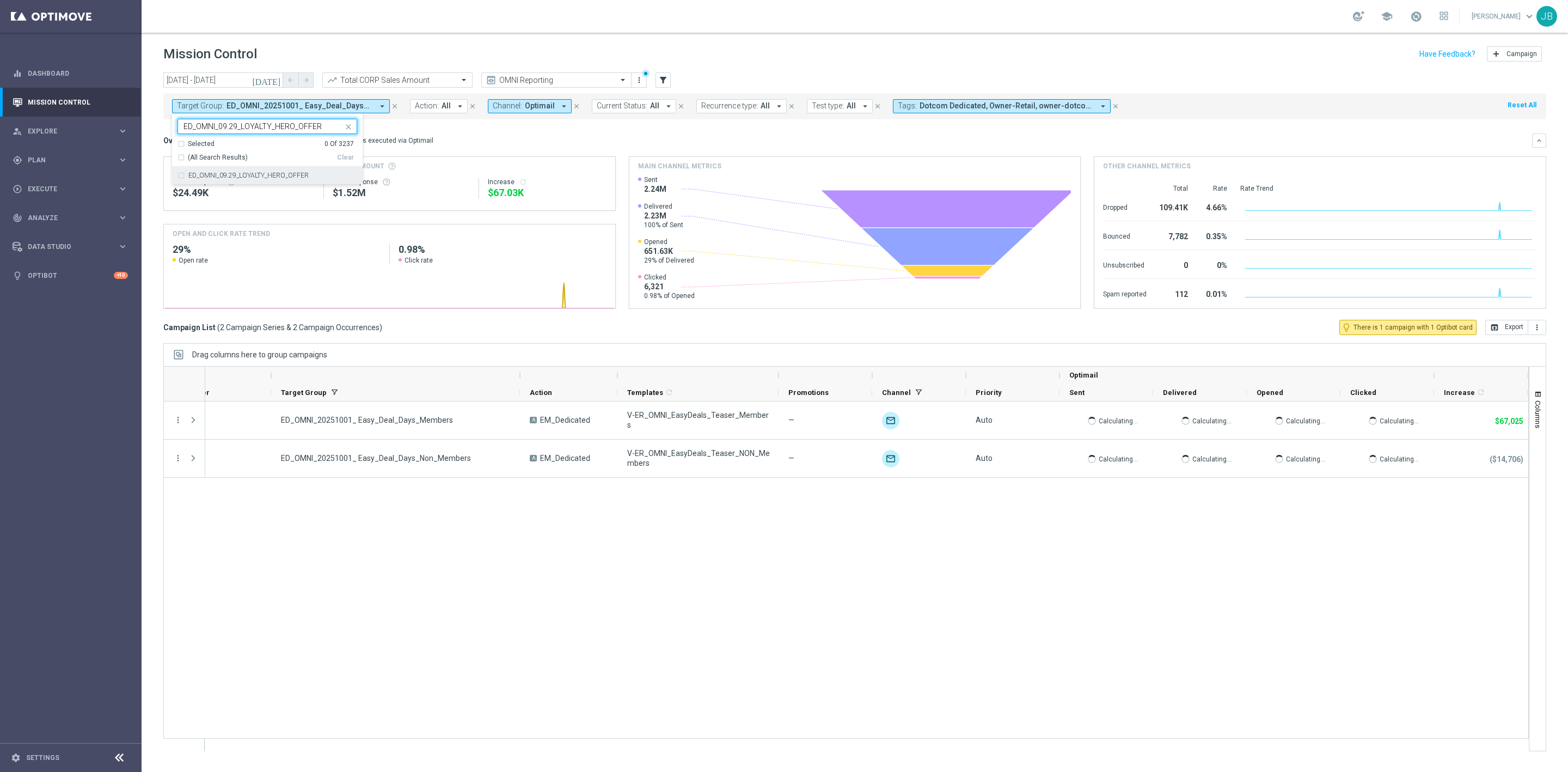
type input "ED_OMNI_09.29_LOYALTY_HERO_OFFER"
click at [441, 137] on div "Overview: Optimail arrow_drop_down This overview shows data of campaigns execut…" at bounding box center [848, 140] width 1369 height 10
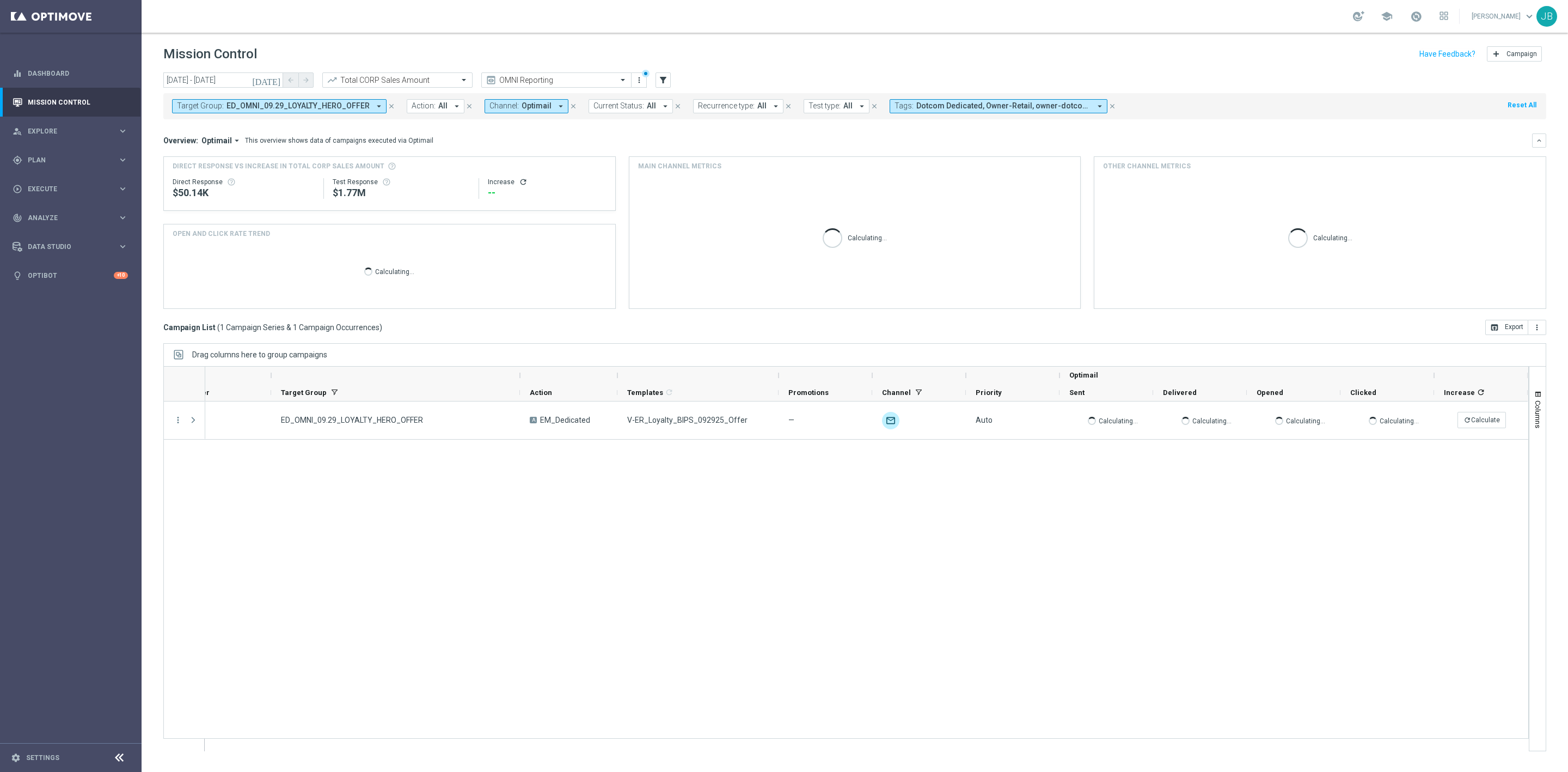
click at [519, 182] on icon "refresh" at bounding box center [523, 182] width 8 height 8
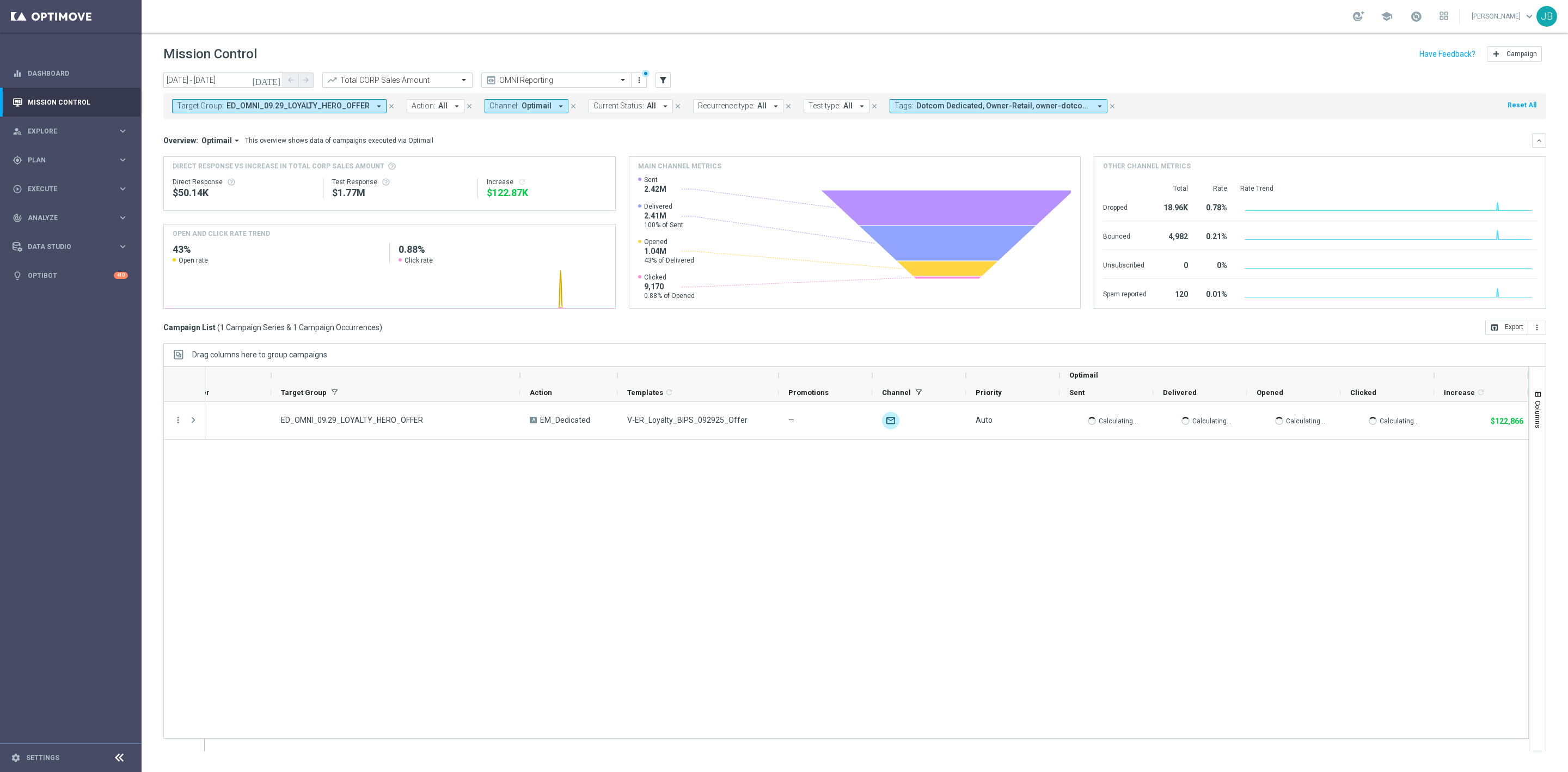
click at [442, 82] on input "text" at bounding box center [386, 80] width 116 height 9
click at [407, 113] on div "Total CORP Product Margin" at bounding box center [398, 115] width 139 height 18
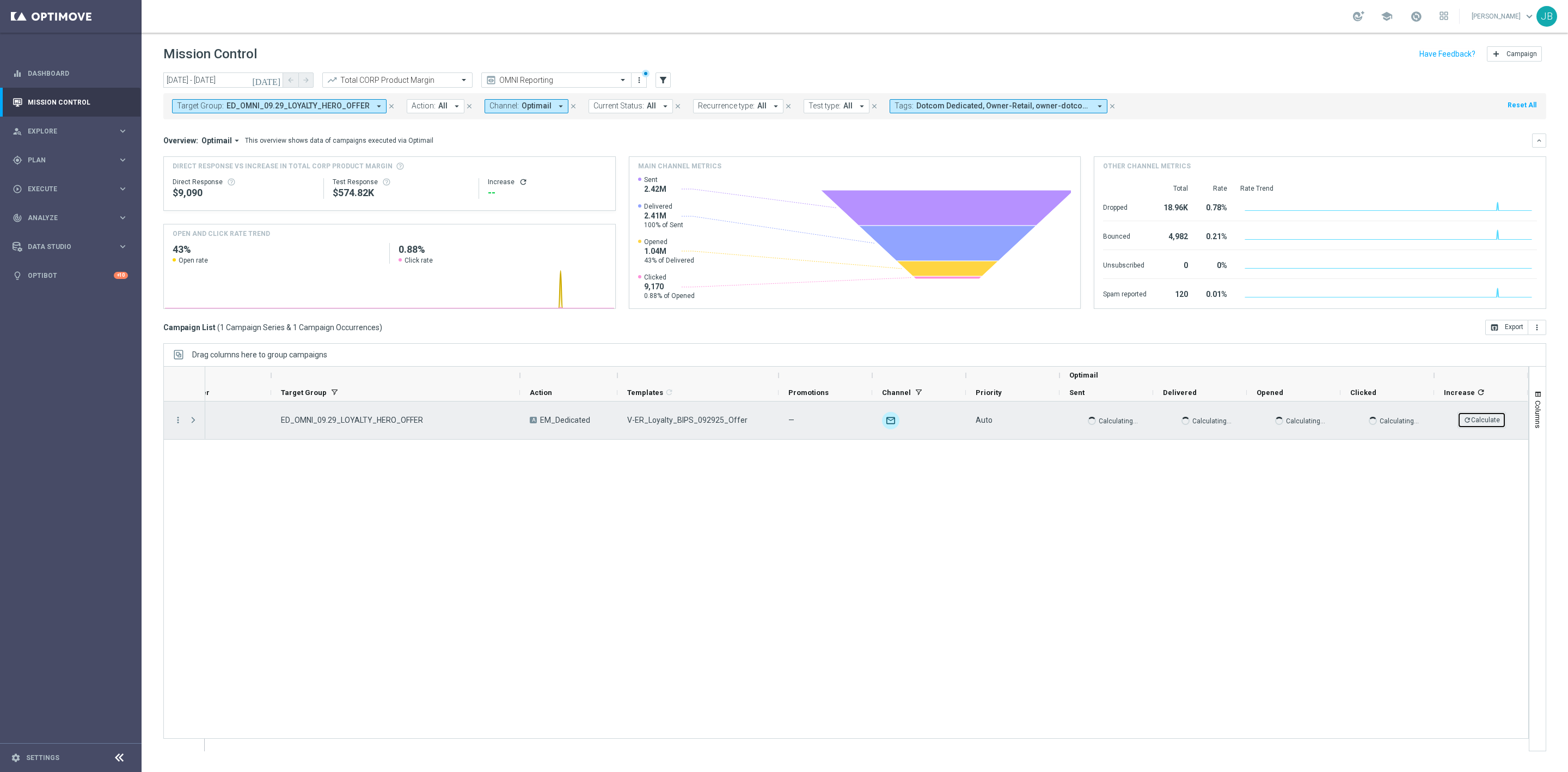
click at [1467, 417] on icon "refresh" at bounding box center [1468, 420] width 8 height 8
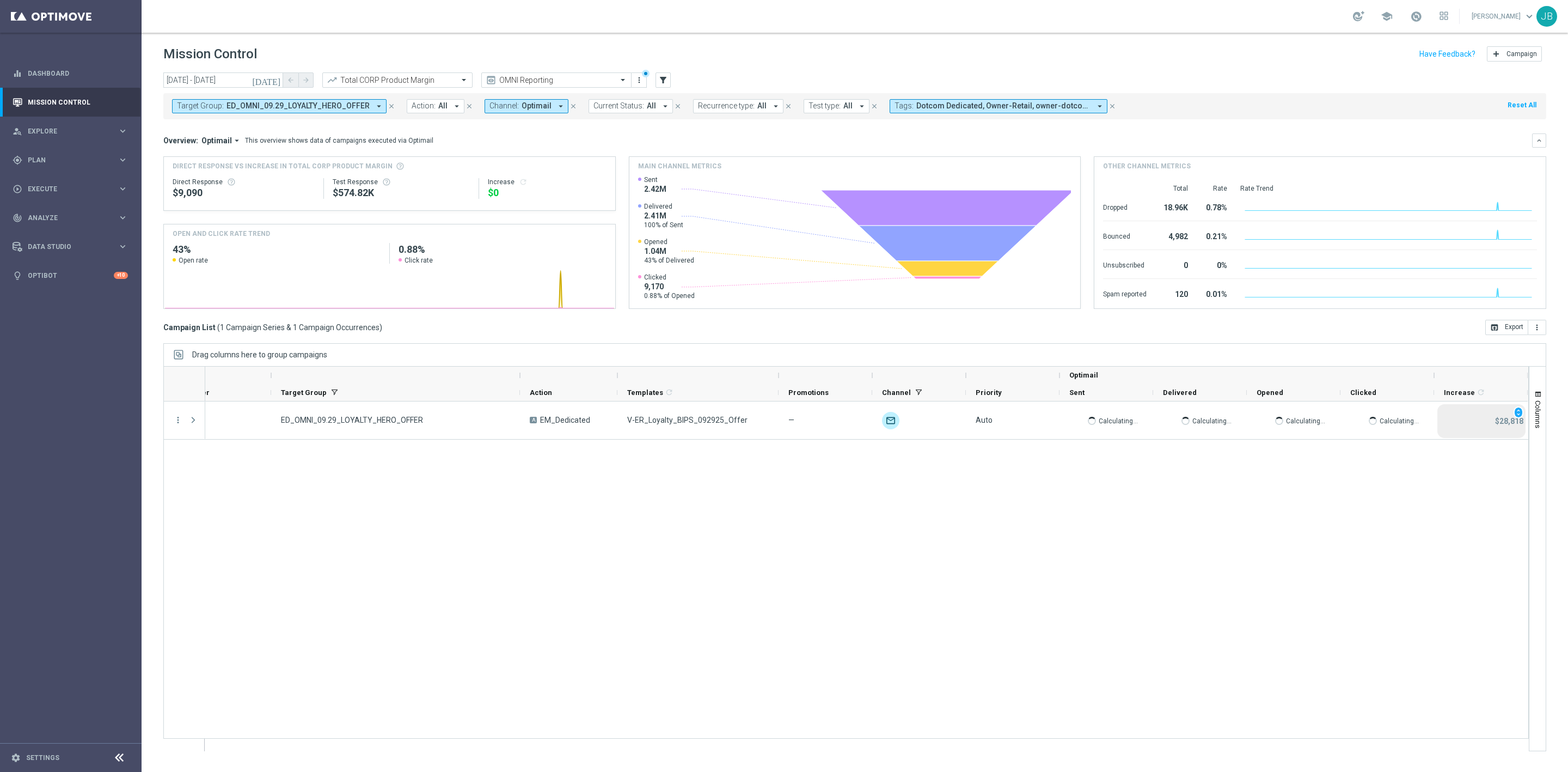
click at [349, 105] on span "ED_OMNI_09.29_LOYALTY_HERO_OFFER" at bounding box center [298, 106] width 143 height 9
click at [0, 0] on div "Clear" at bounding box center [0, 0] width 0 height 0
click at [285, 126] on input "text" at bounding box center [263, 126] width 159 height 9
click at [180, 159] on div "(All Search Results)" at bounding box center [257, 158] width 159 height 9
type input "prodrec"
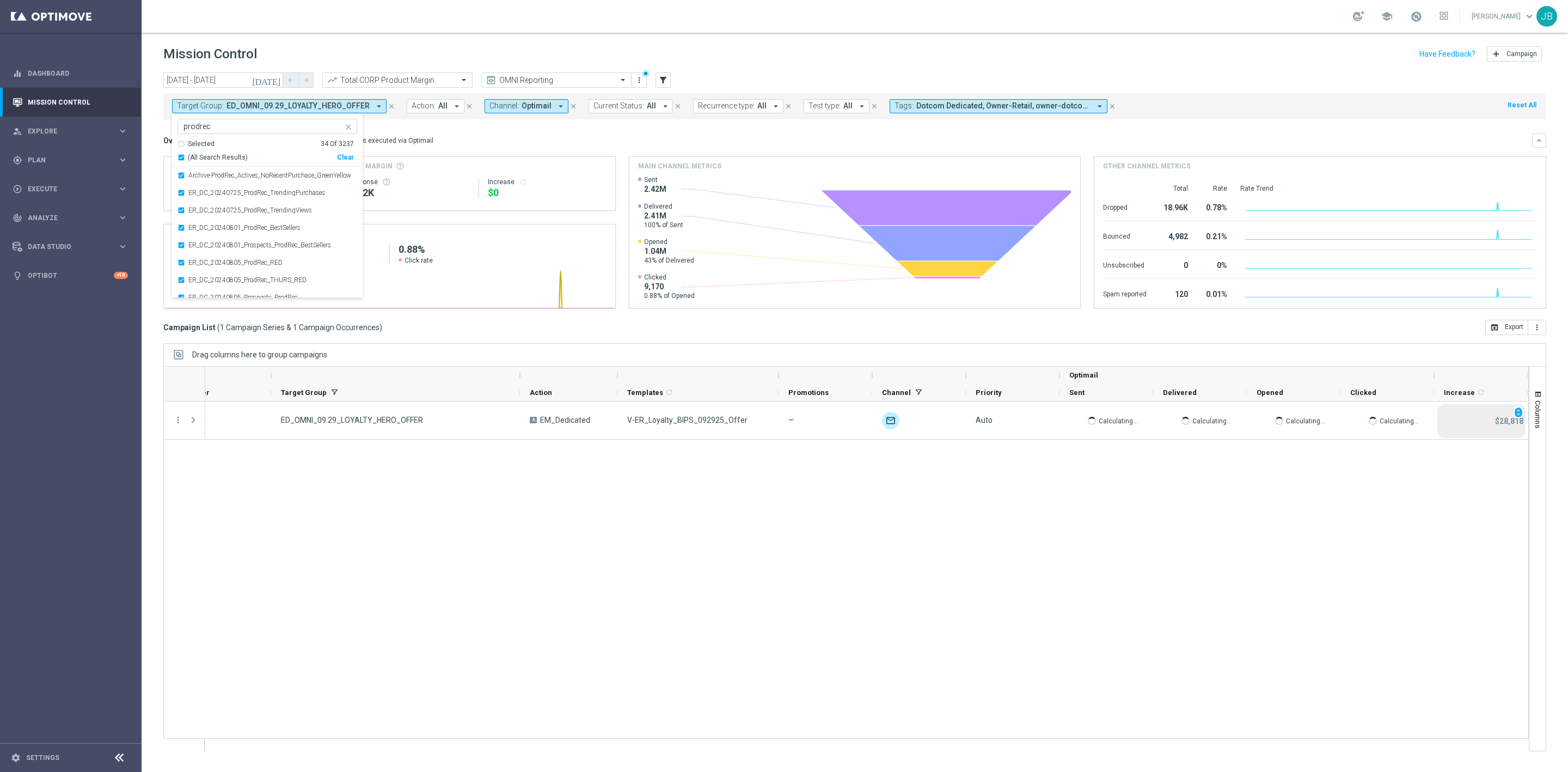
click at [446, 139] on div "Overview: Optimail arrow_drop_down This overview shows data of campaigns execut…" at bounding box center [848, 140] width 1369 height 10
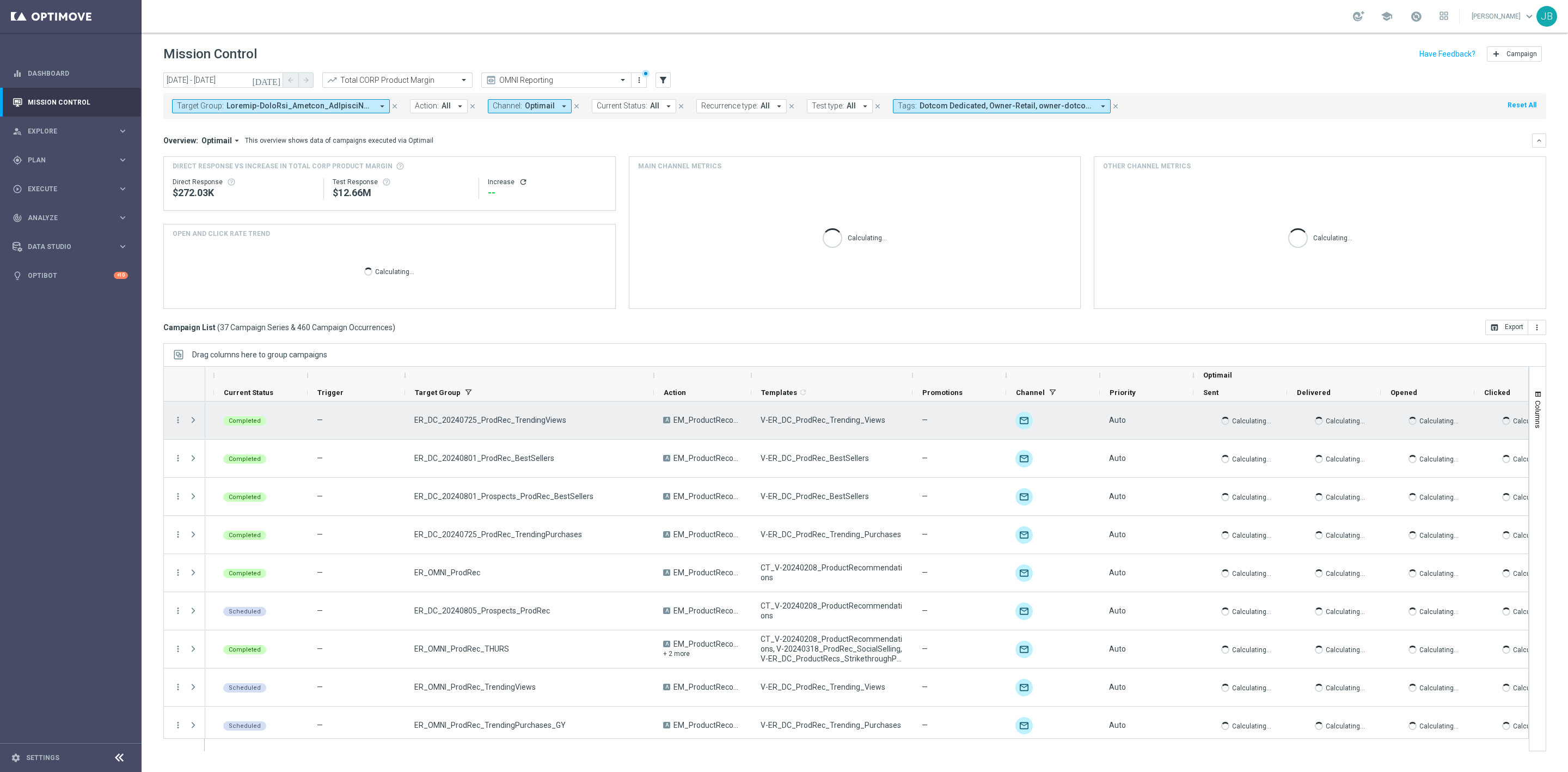
scroll to position [0, 0]
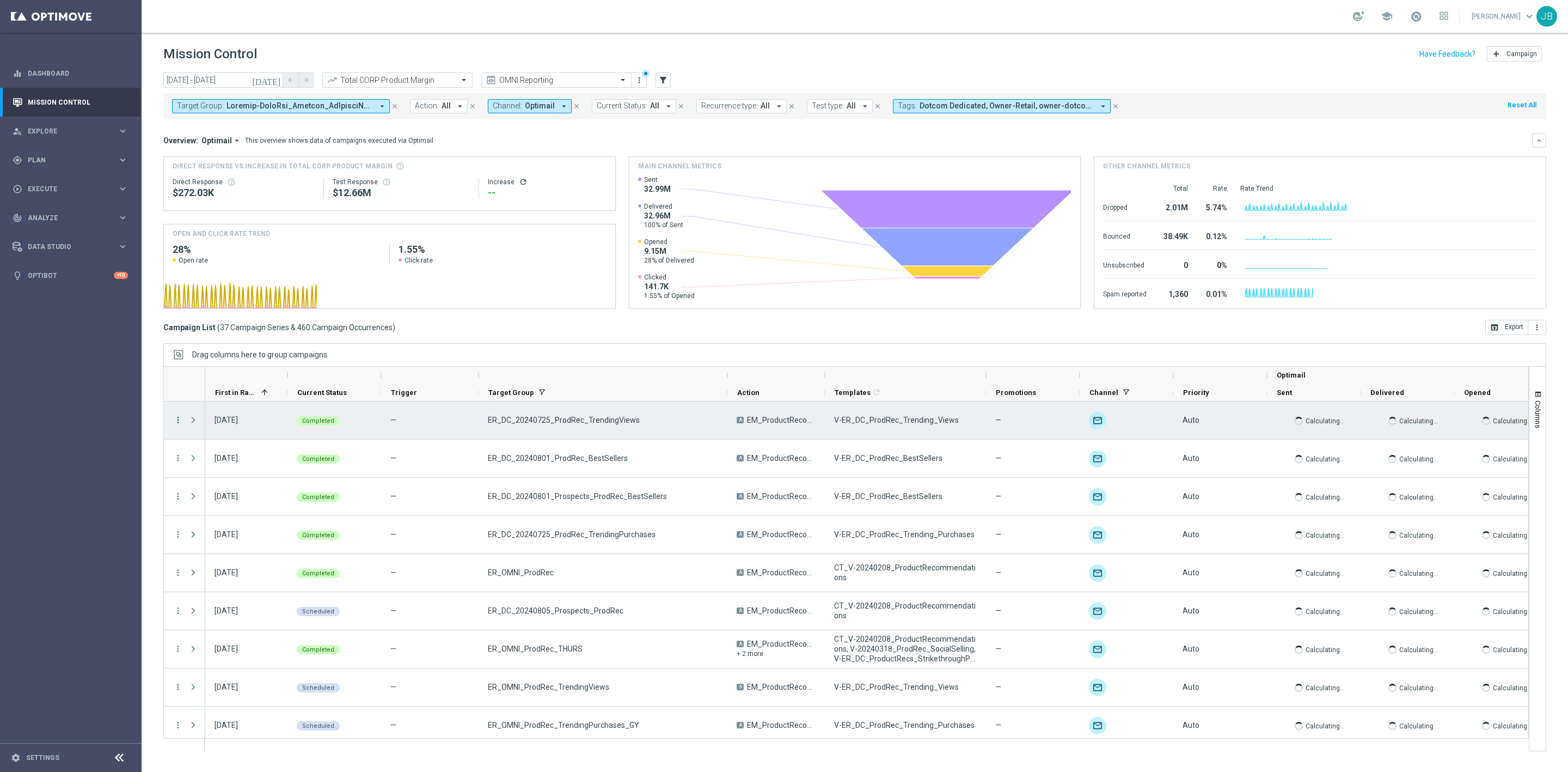
click at [179, 420] on icon "more_vert" at bounding box center [178, 420] width 10 height 10
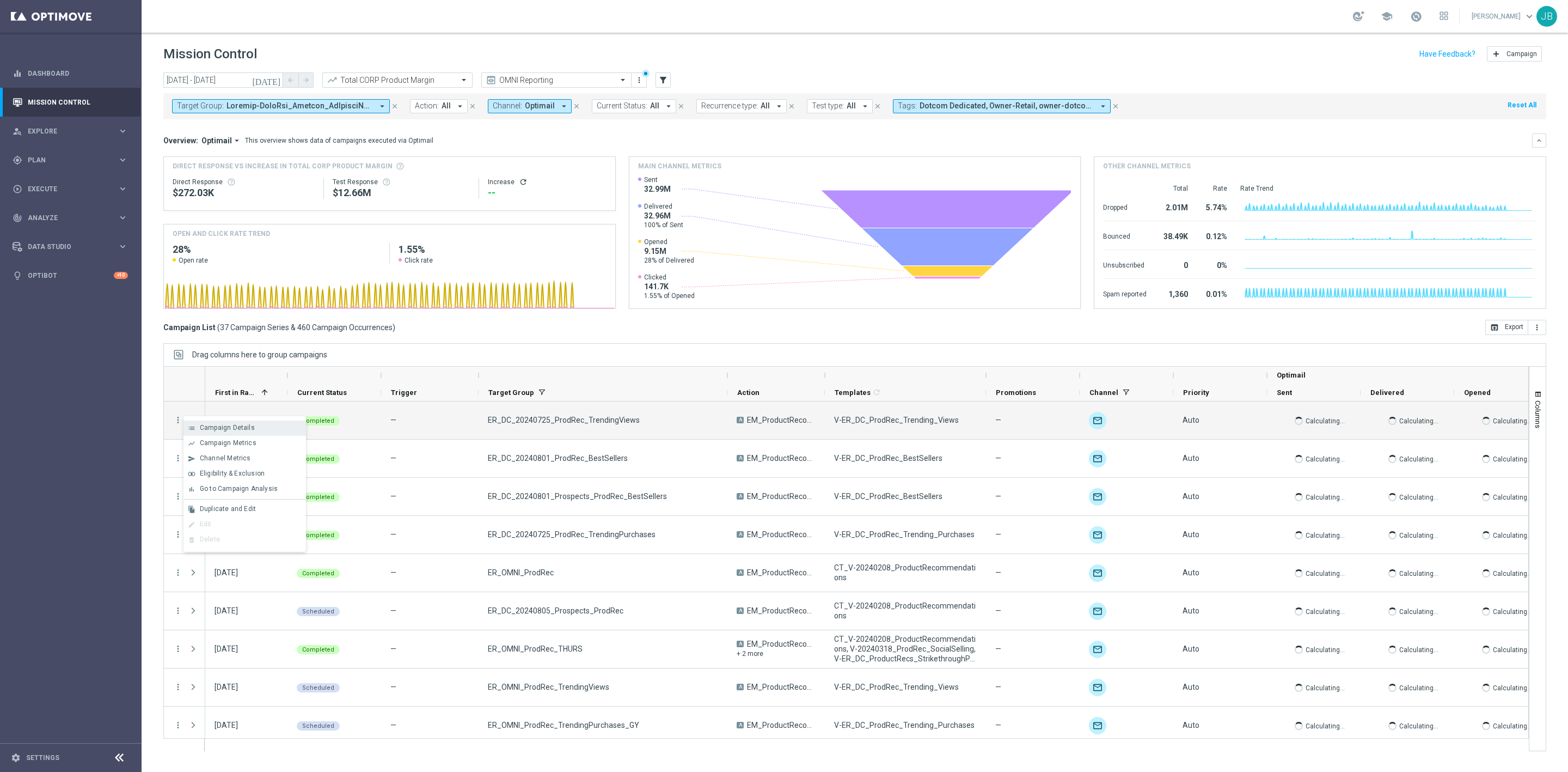
click at [211, 426] on span "Campaign Details" at bounding box center [227, 428] width 55 height 8
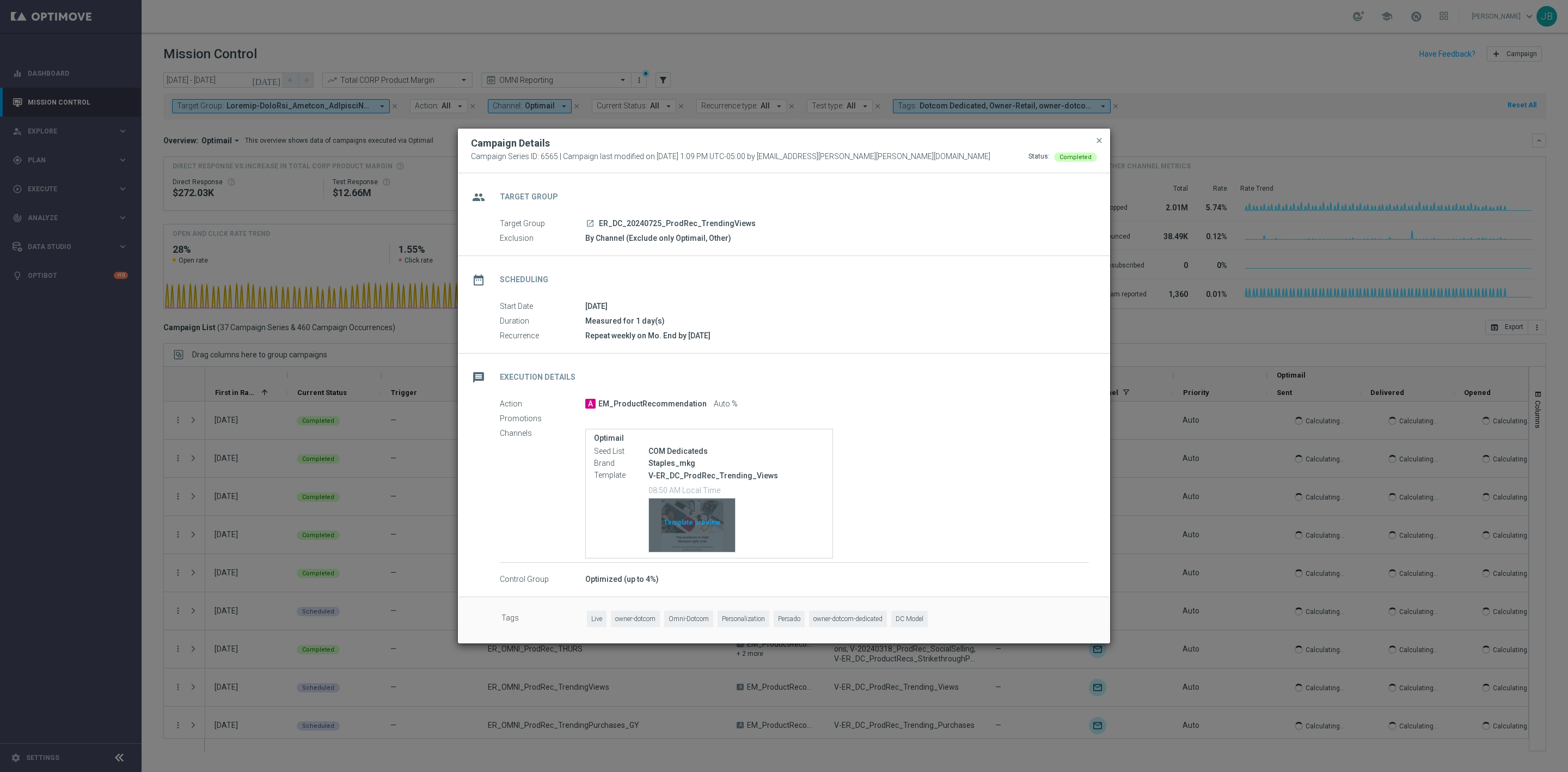
click at [708, 531] on div "Template preview" at bounding box center [692, 525] width 86 height 53
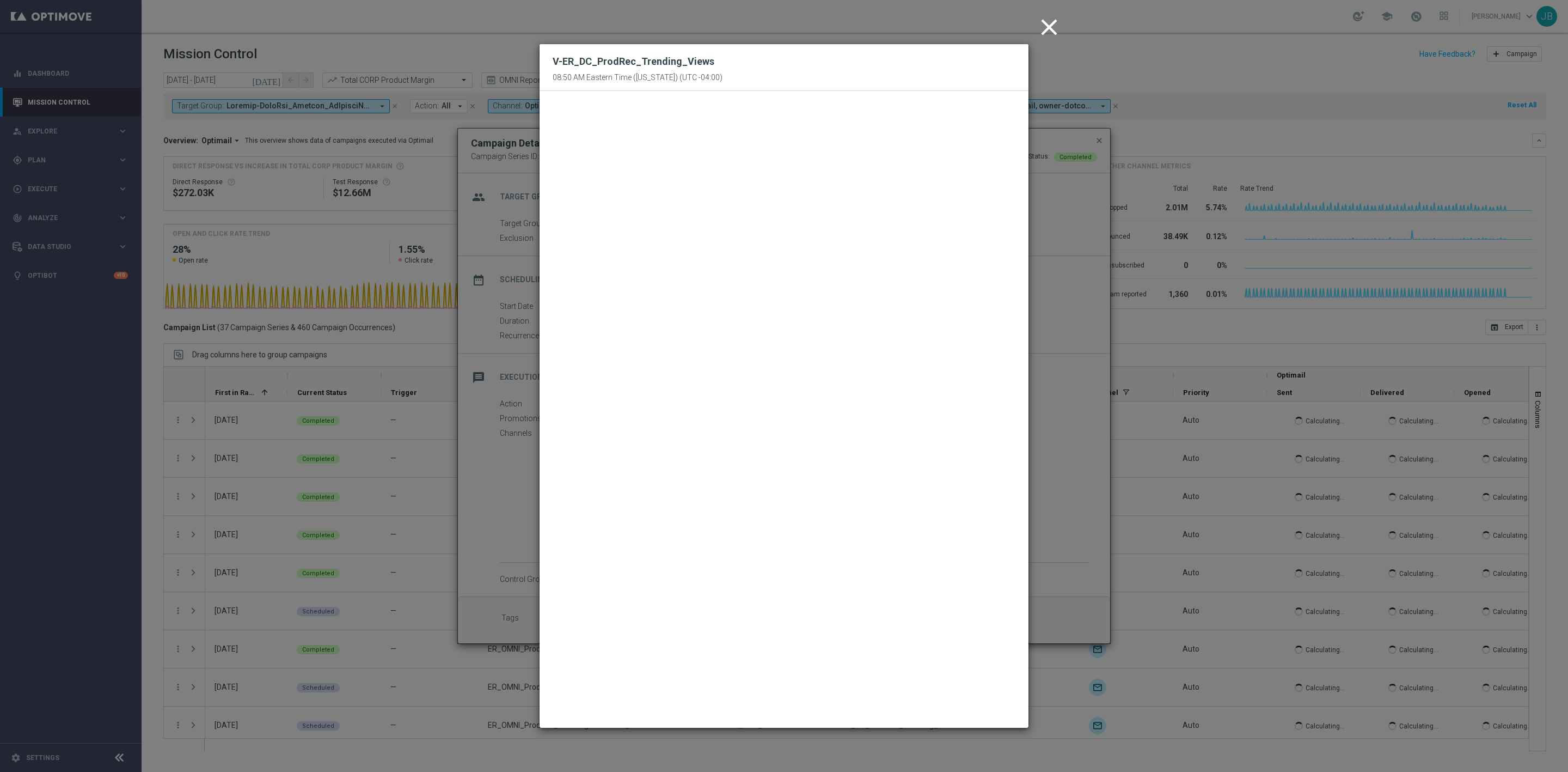
click at [1046, 29] on icon "close" at bounding box center [1049, 27] width 27 height 27
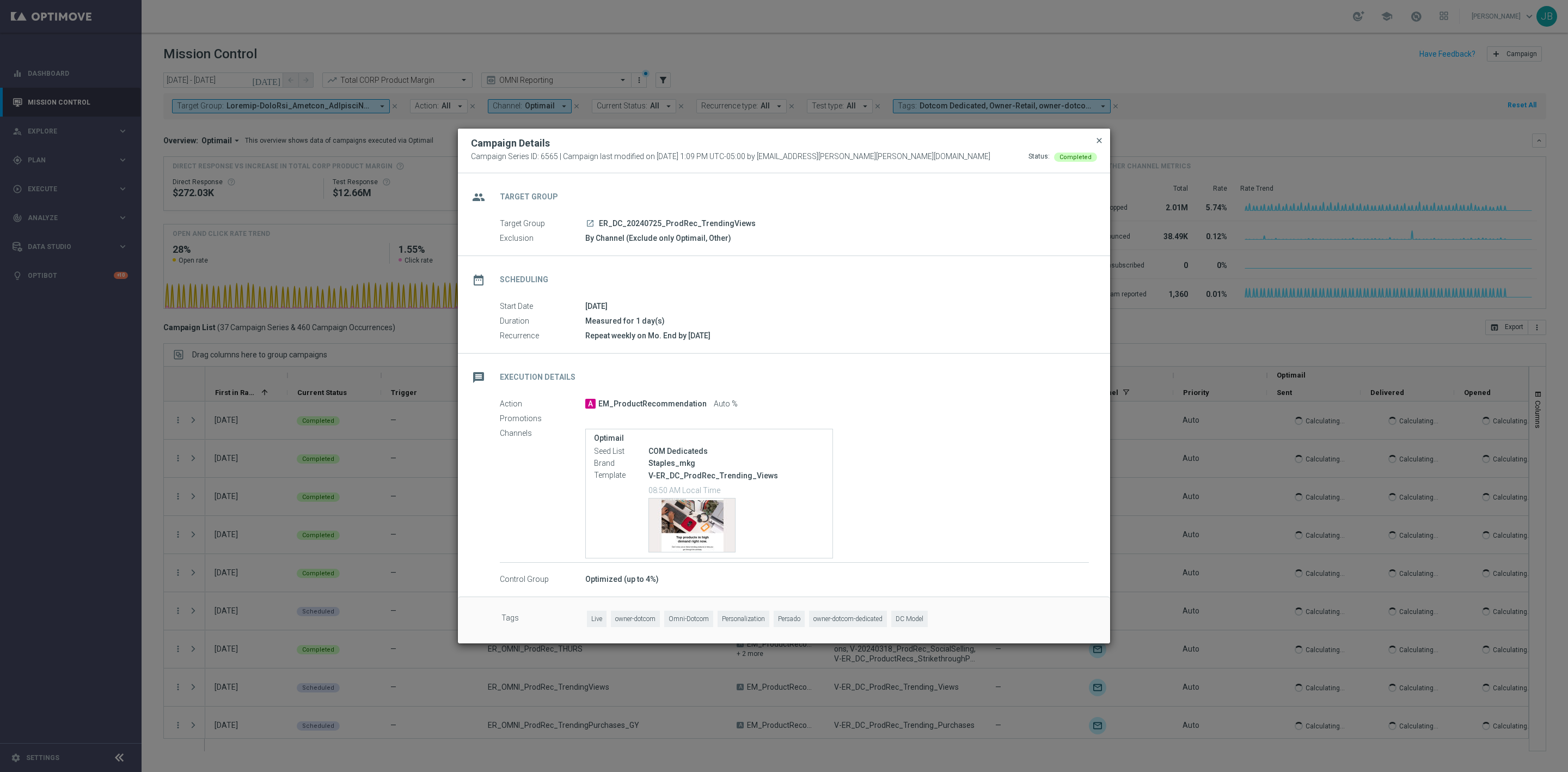
click at [1100, 141] on span "close" at bounding box center [1099, 140] width 8 height 8
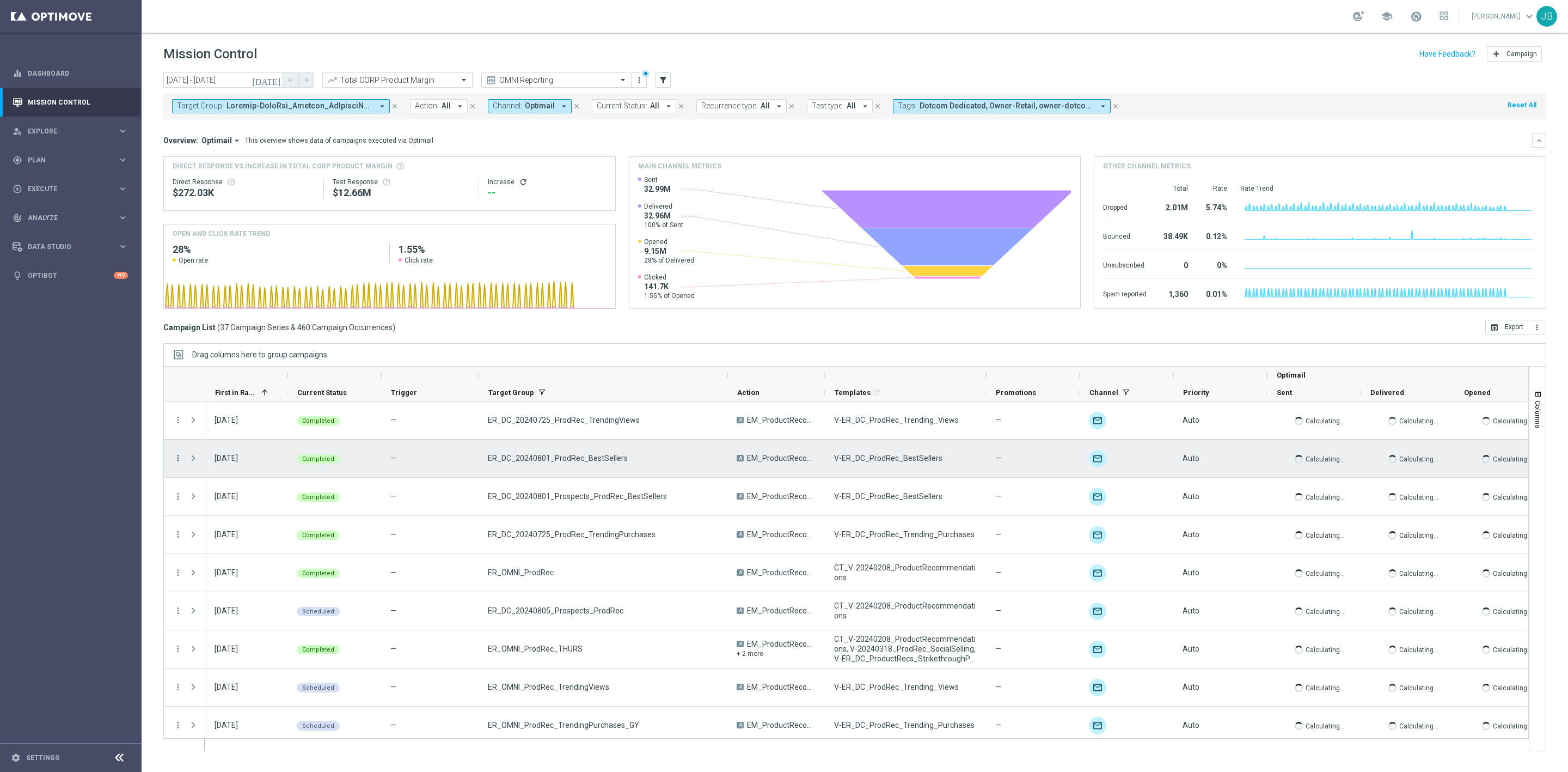
click at [178, 461] on icon "more_vert" at bounding box center [178, 458] width 10 height 10
click at [210, 466] on span "Campaign Details" at bounding box center [227, 466] width 55 height 8
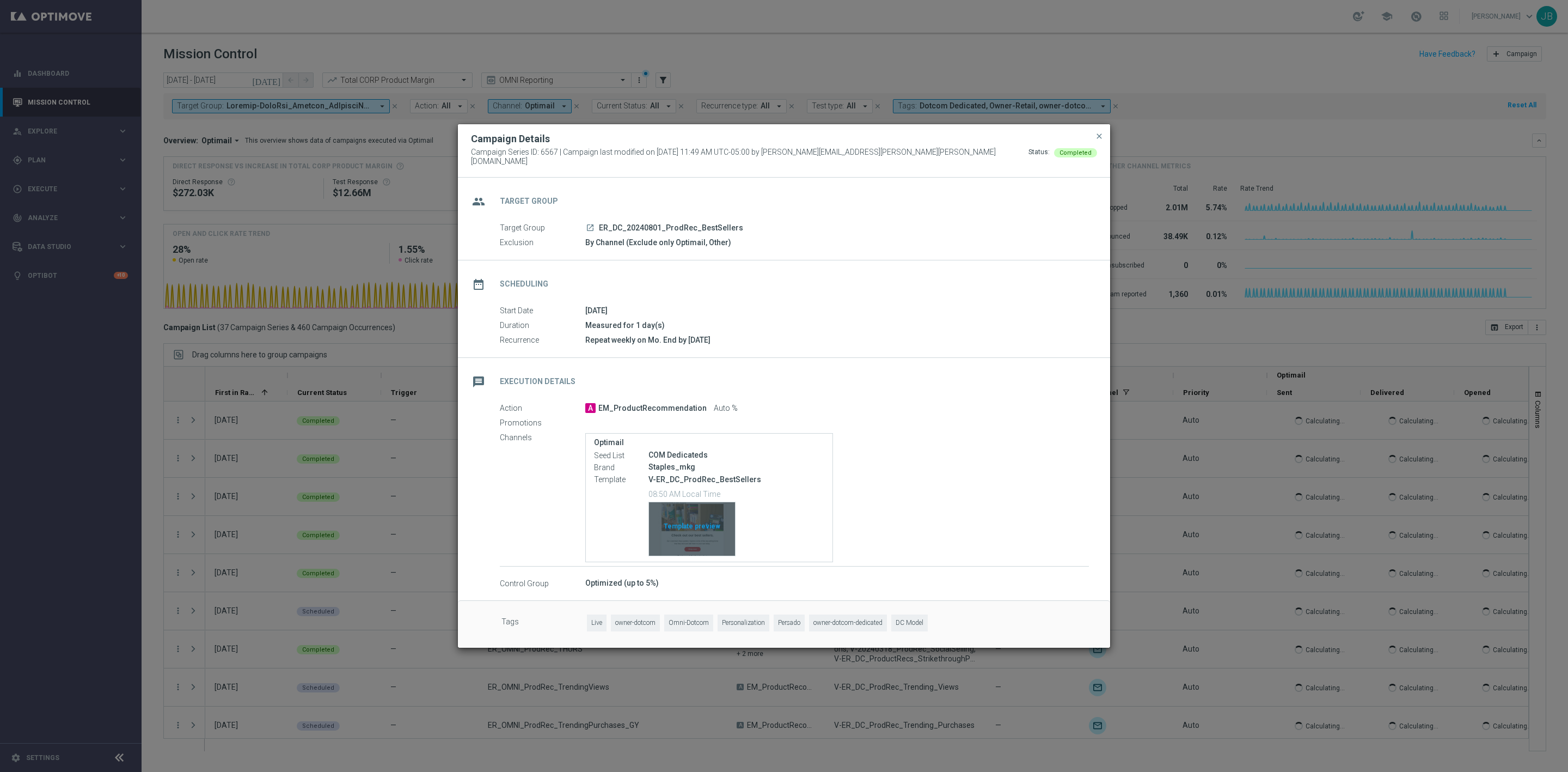
click at [685, 512] on div "Template preview" at bounding box center [692, 529] width 86 height 53
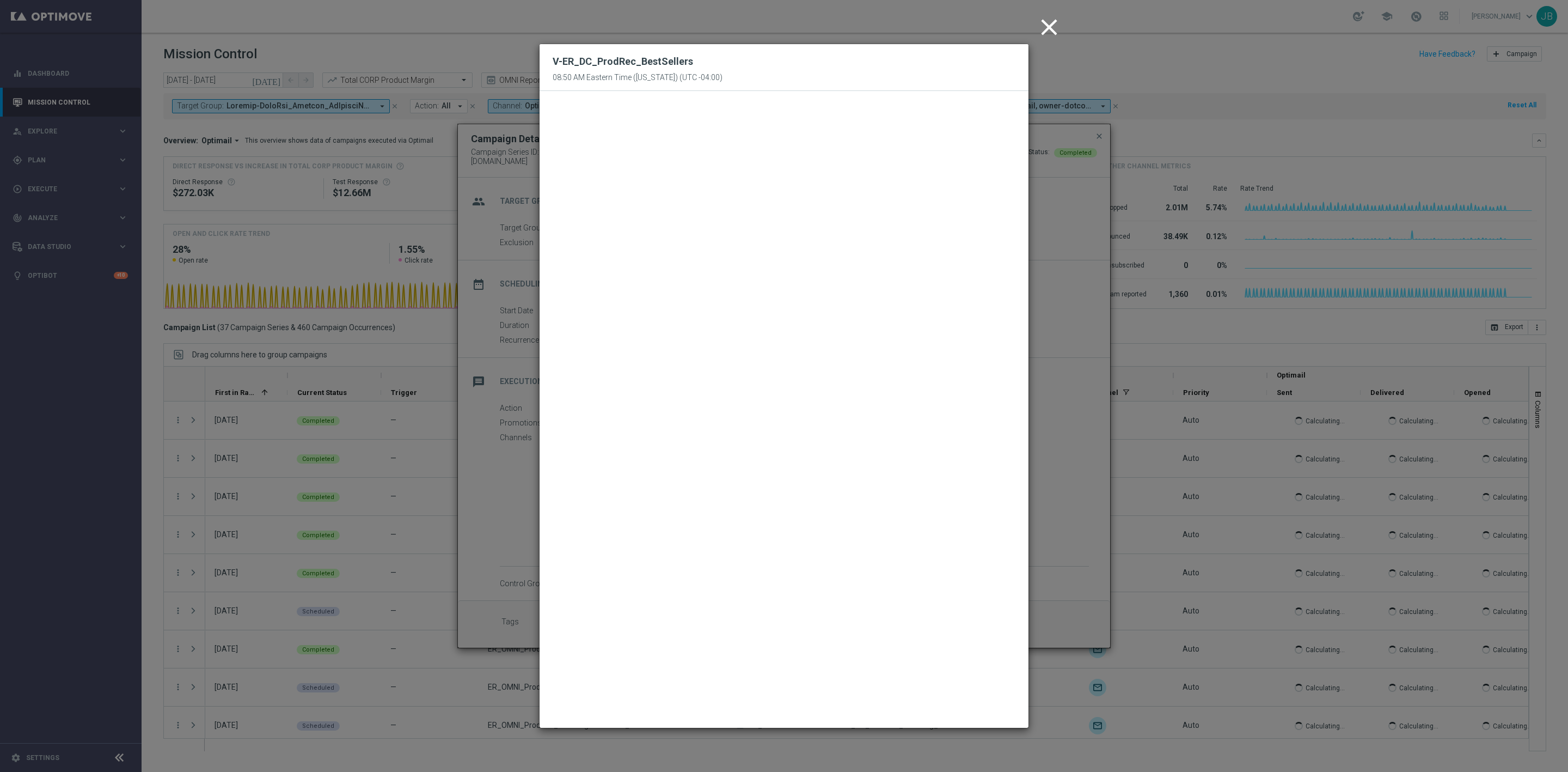
click at [1042, 30] on icon "close" at bounding box center [1049, 27] width 27 height 27
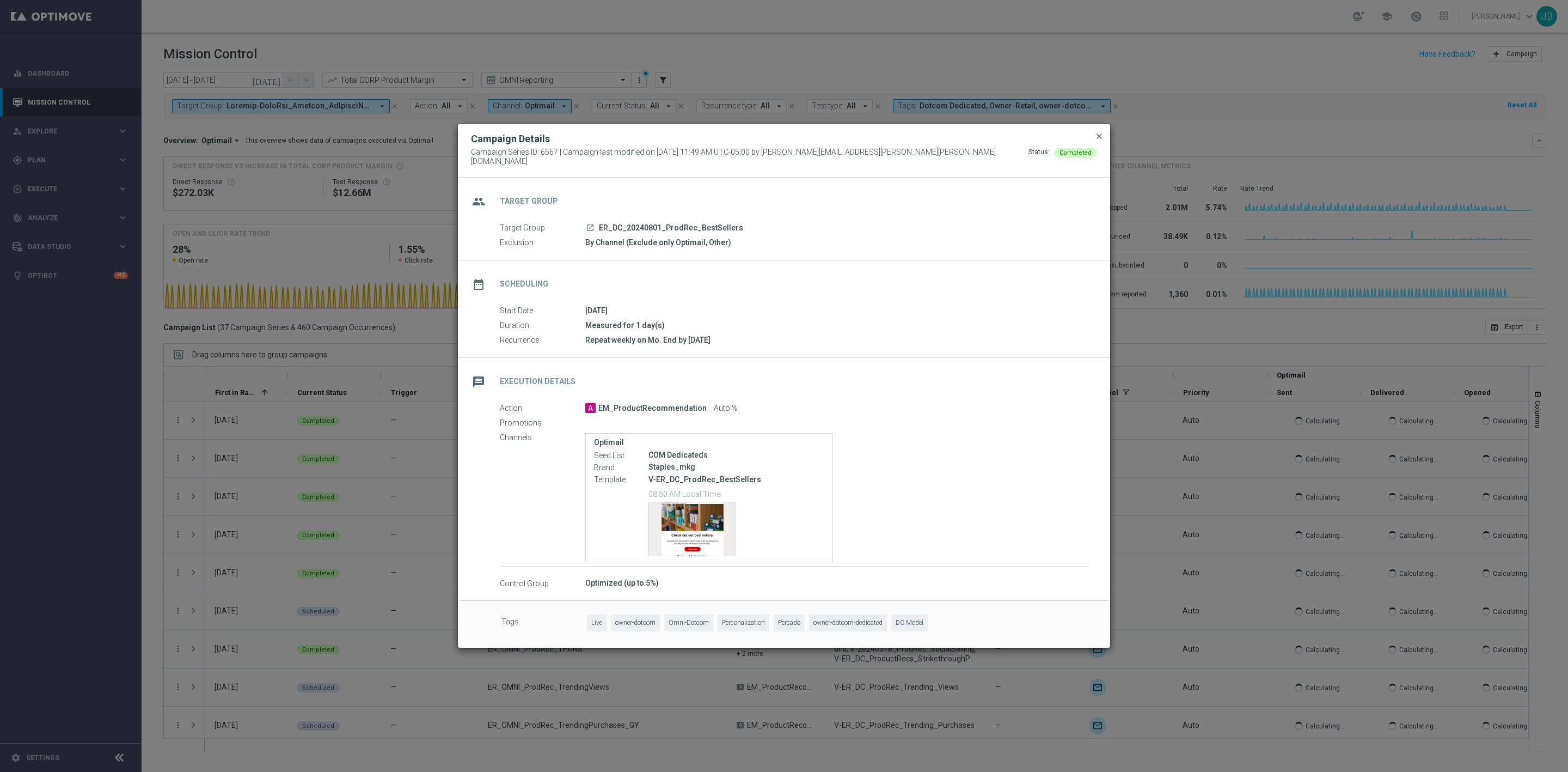
click at [1097, 136] on span "close" at bounding box center [1099, 136] width 8 height 8
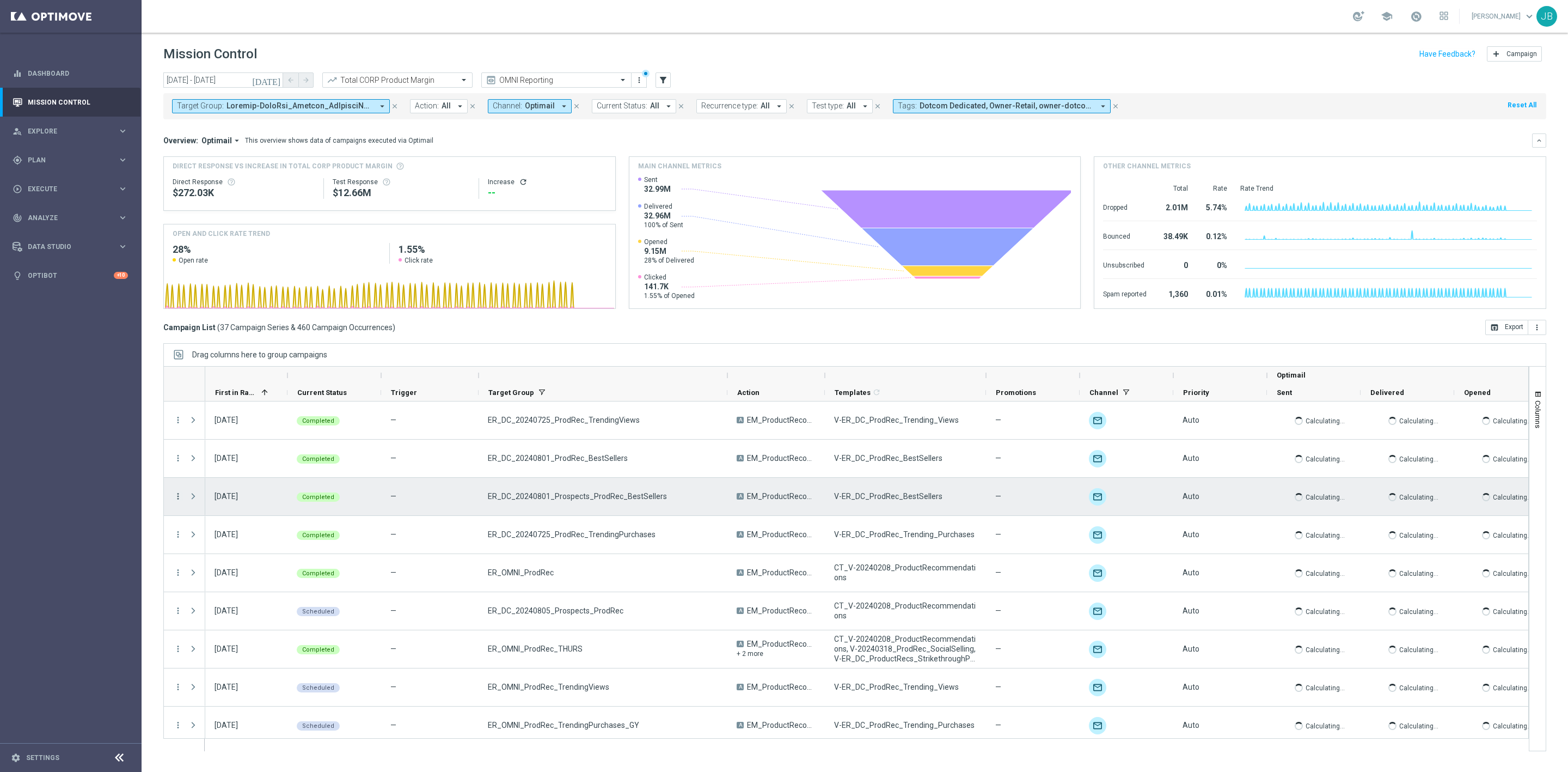
click at [178, 499] on icon "more_vert" at bounding box center [178, 496] width 10 height 10
click at [221, 506] on span "Campaign Details" at bounding box center [227, 504] width 55 height 8
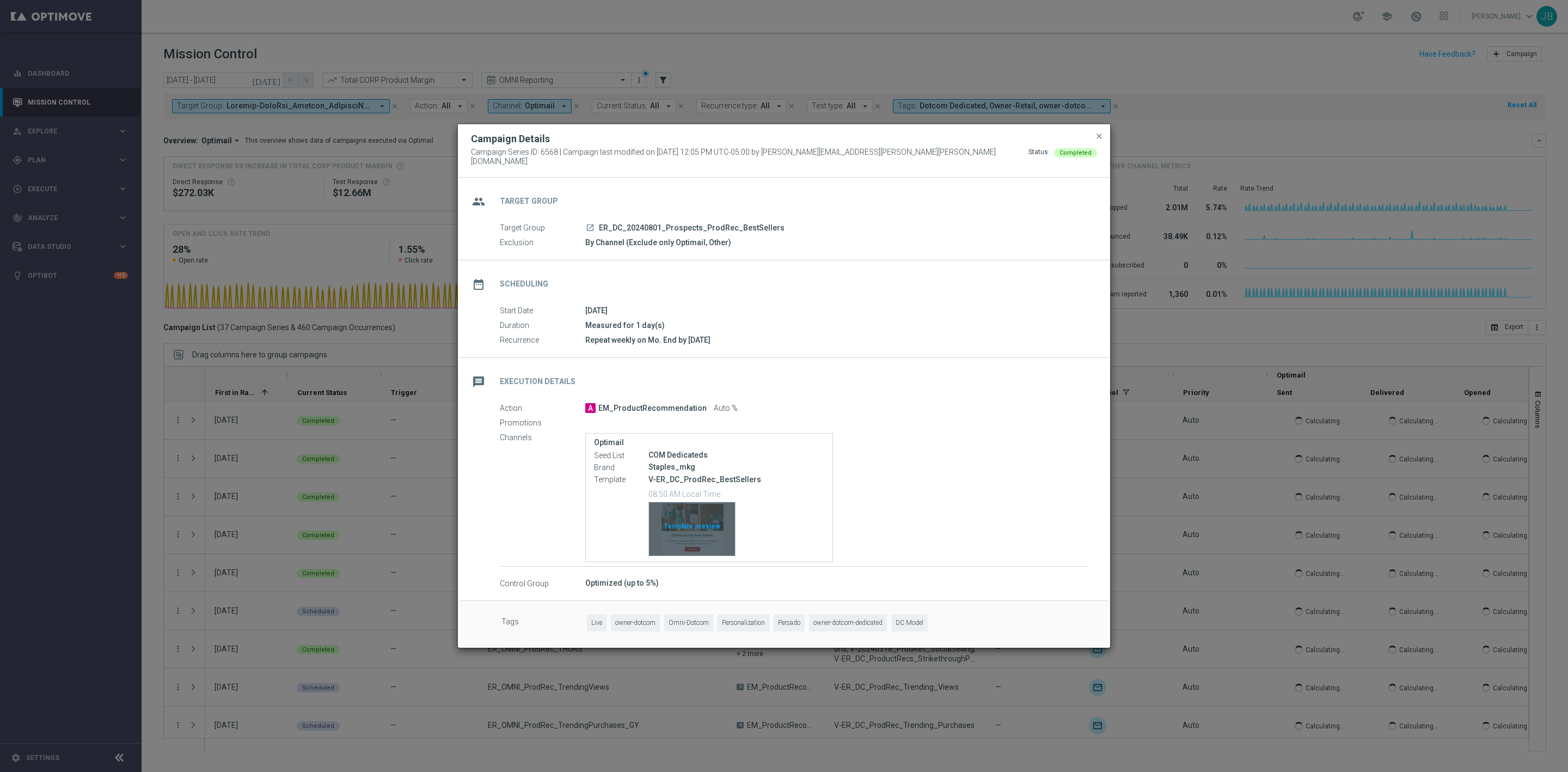
click at [681, 506] on div "Template preview" at bounding box center [692, 529] width 86 height 53
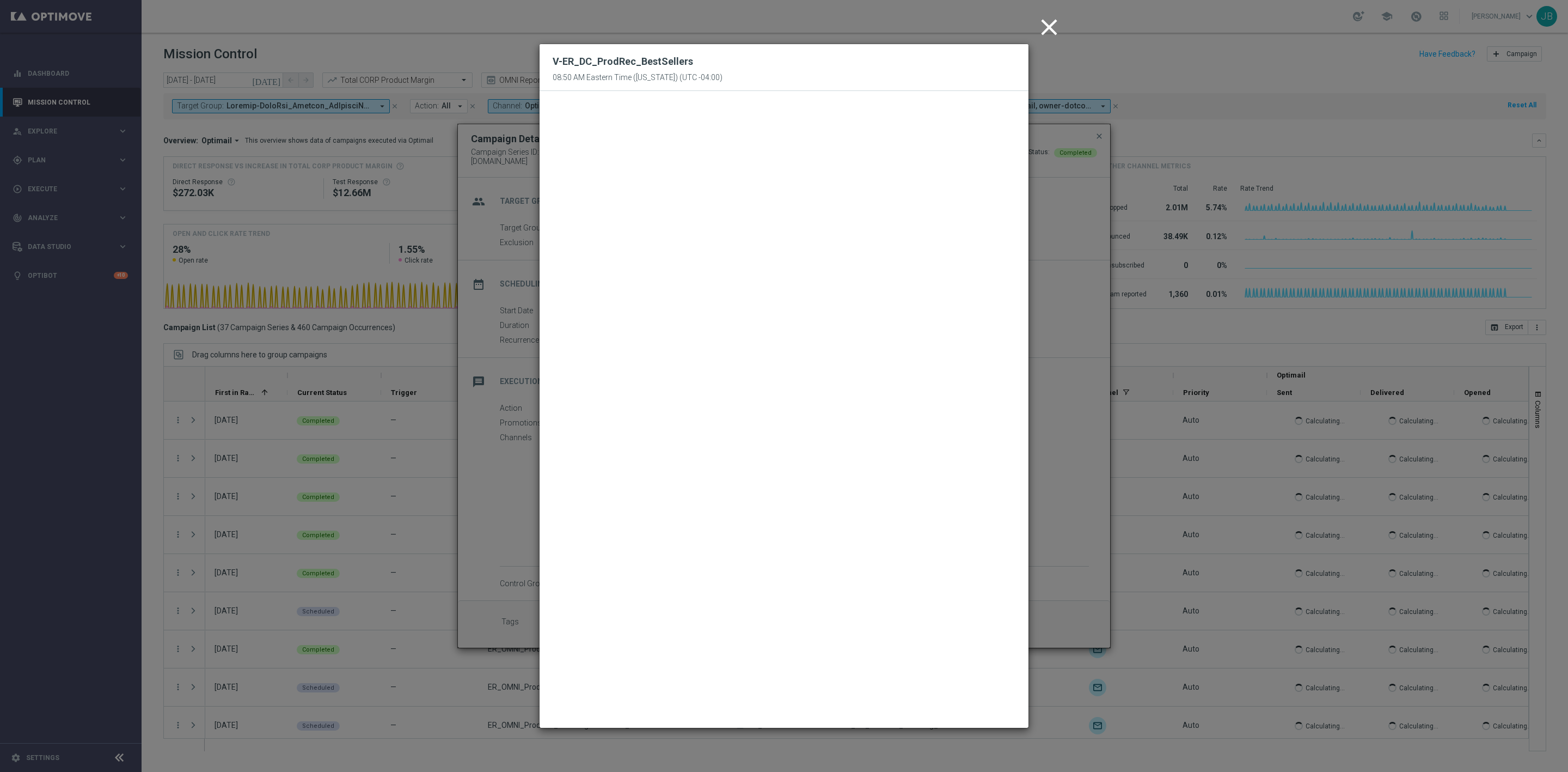
click at [1041, 28] on icon "close" at bounding box center [1049, 27] width 27 height 27
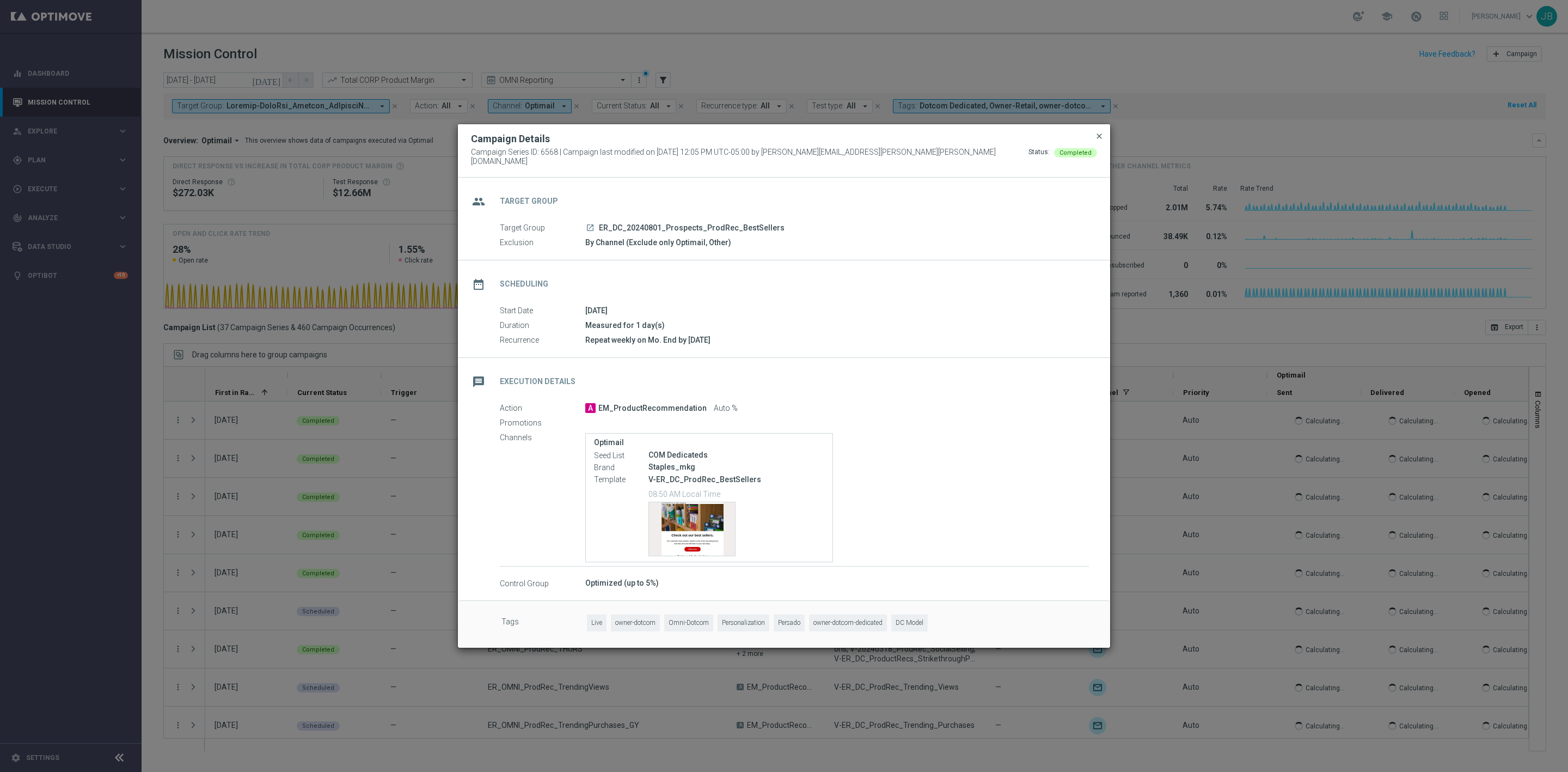
click at [1098, 139] on span "close" at bounding box center [1099, 136] width 8 height 8
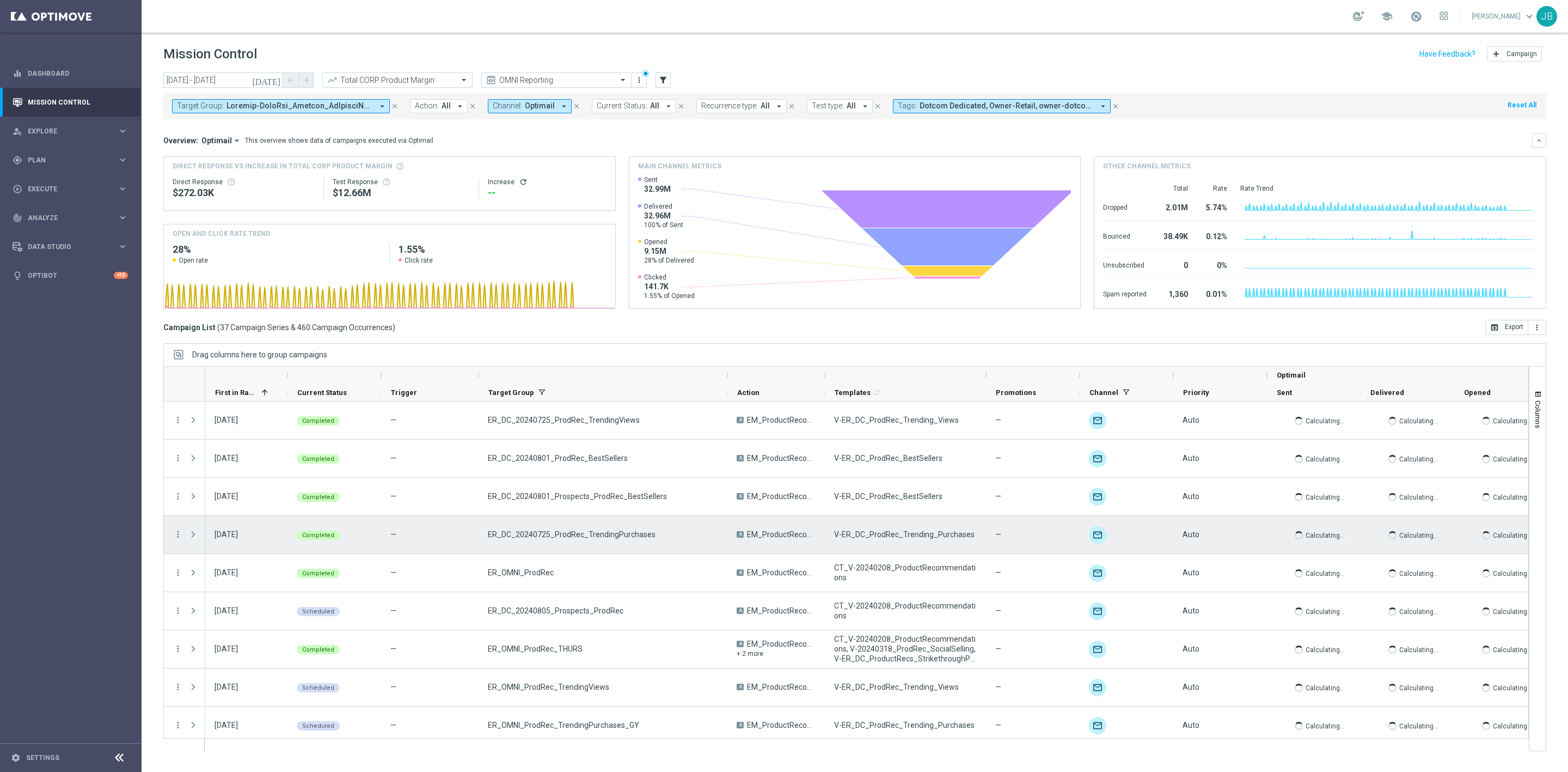
scroll to position [7, 0]
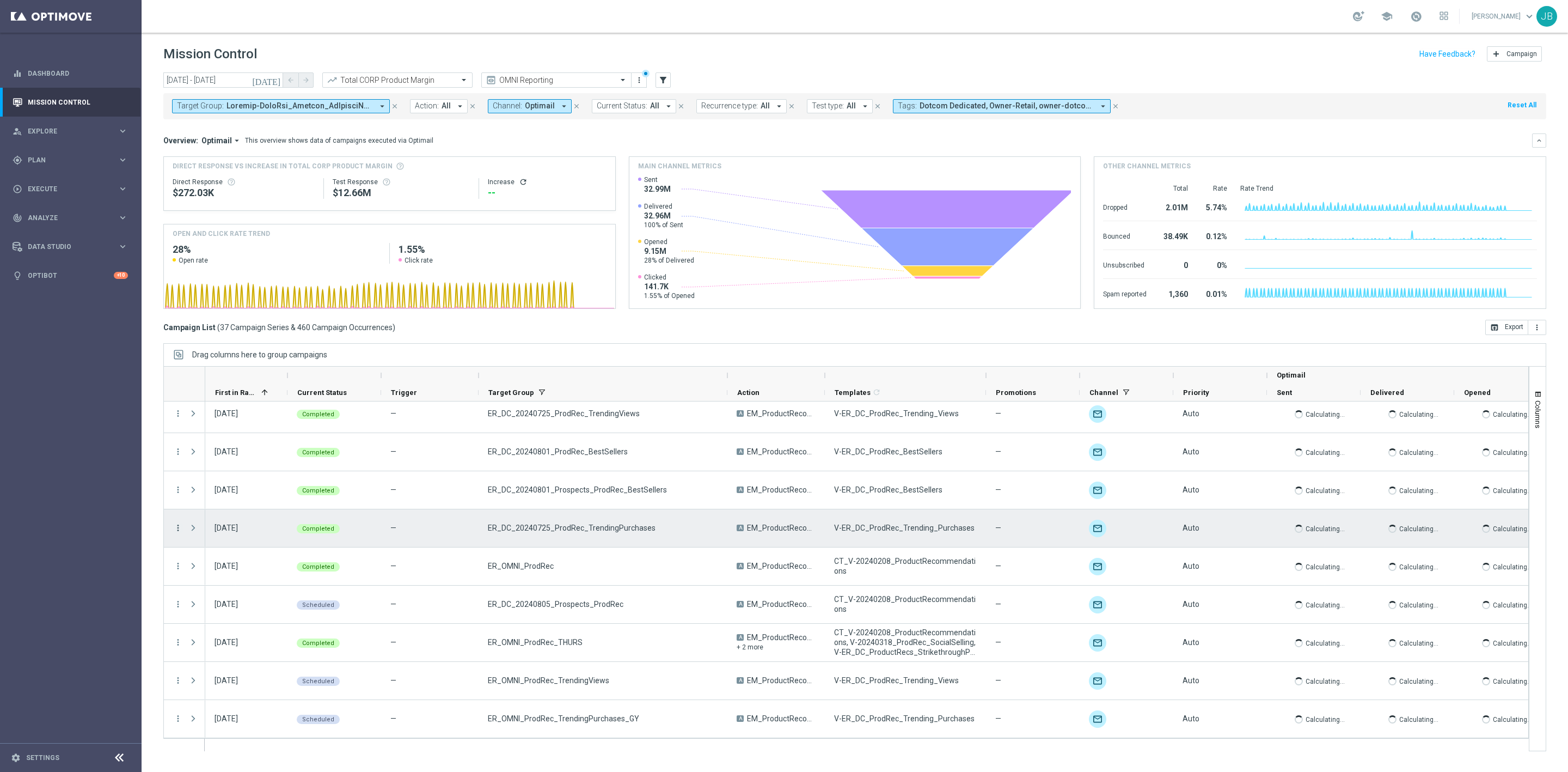
click at [180, 529] on icon "more_vert" at bounding box center [178, 527] width 10 height 10
click at [219, 532] on span "Campaign Details" at bounding box center [227, 536] width 55 height 8
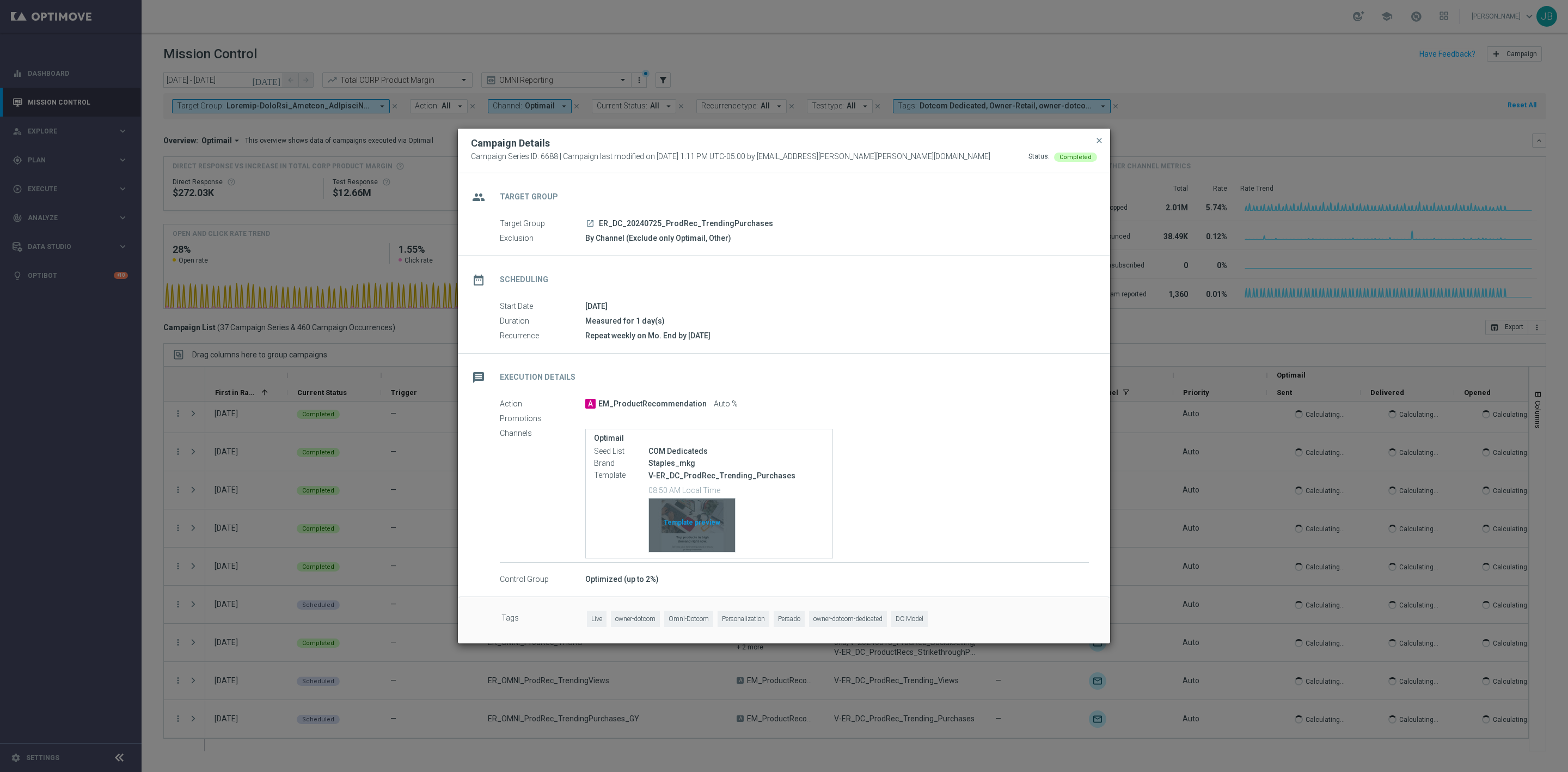
click at [701, 512] on div "Template preview" at bounding box center [692, 525] width 86 height 53
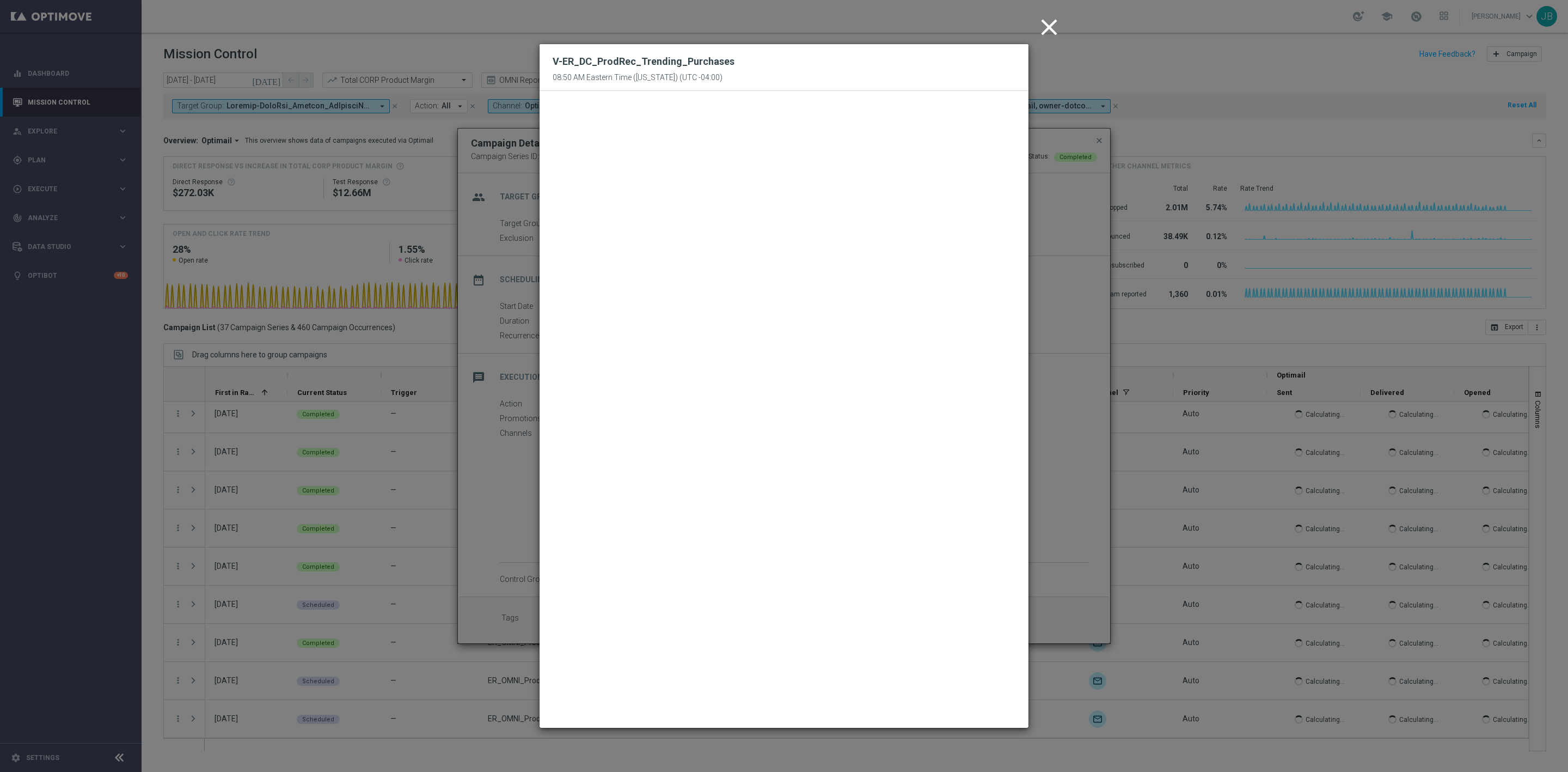
click at [1049, 29] on icon "close" at bounding box center [1049, 27] width 27 height 27
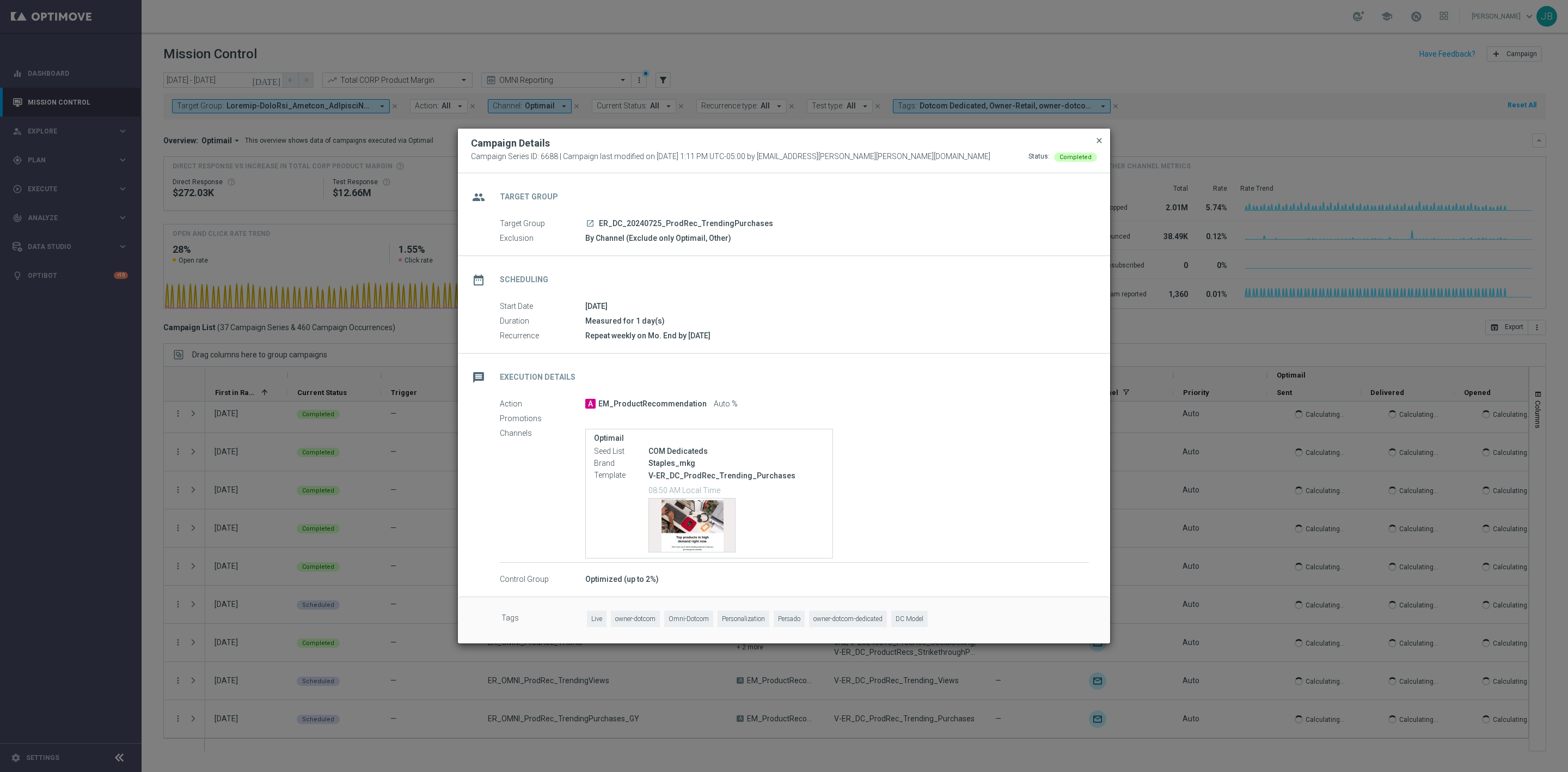
click at [1098, 136] on span "close" at bounding box center [1099, 140] width 8 height 8
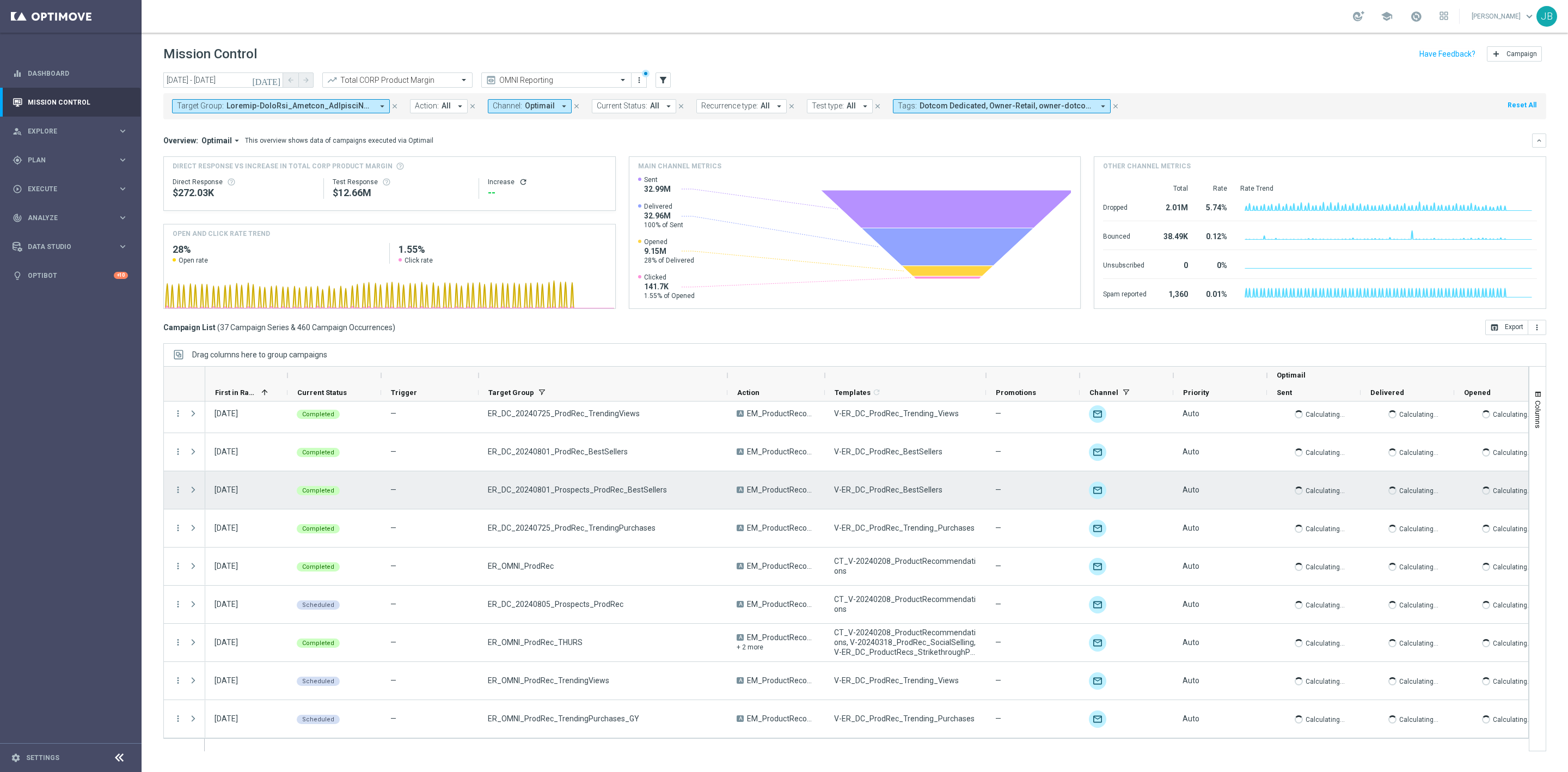
scroll to position [20, 0]
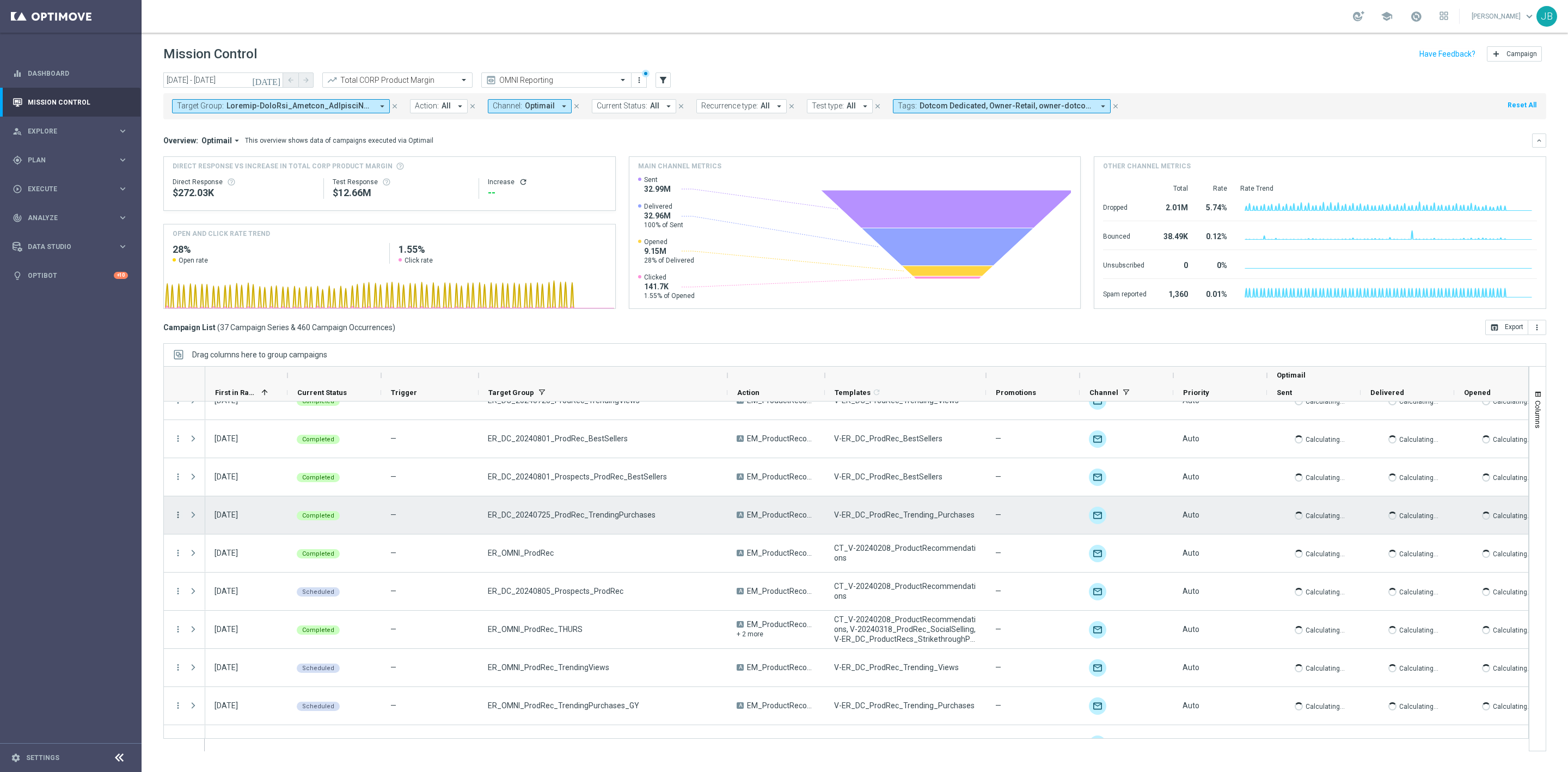
click at [180, 516] on icon "more_vert" at bounding box center [178, 514] width 10 height 10
click at [229, 523] on span "Campaign Details" at bounding box center [227, 523] width 55 height 8
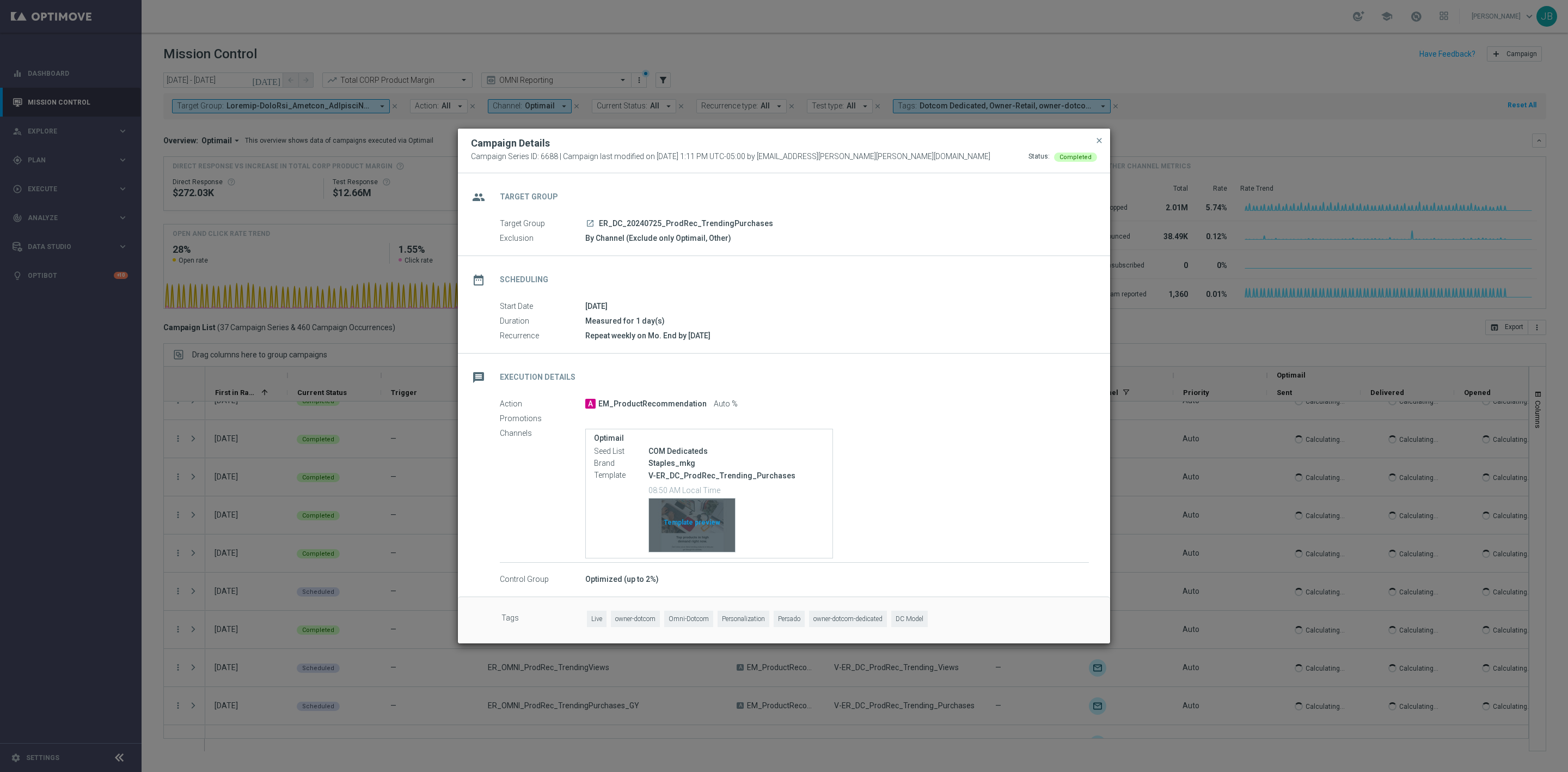
click at [709, 514] on div "Template preview" at bounding box center [692, 525] width 86 height 53
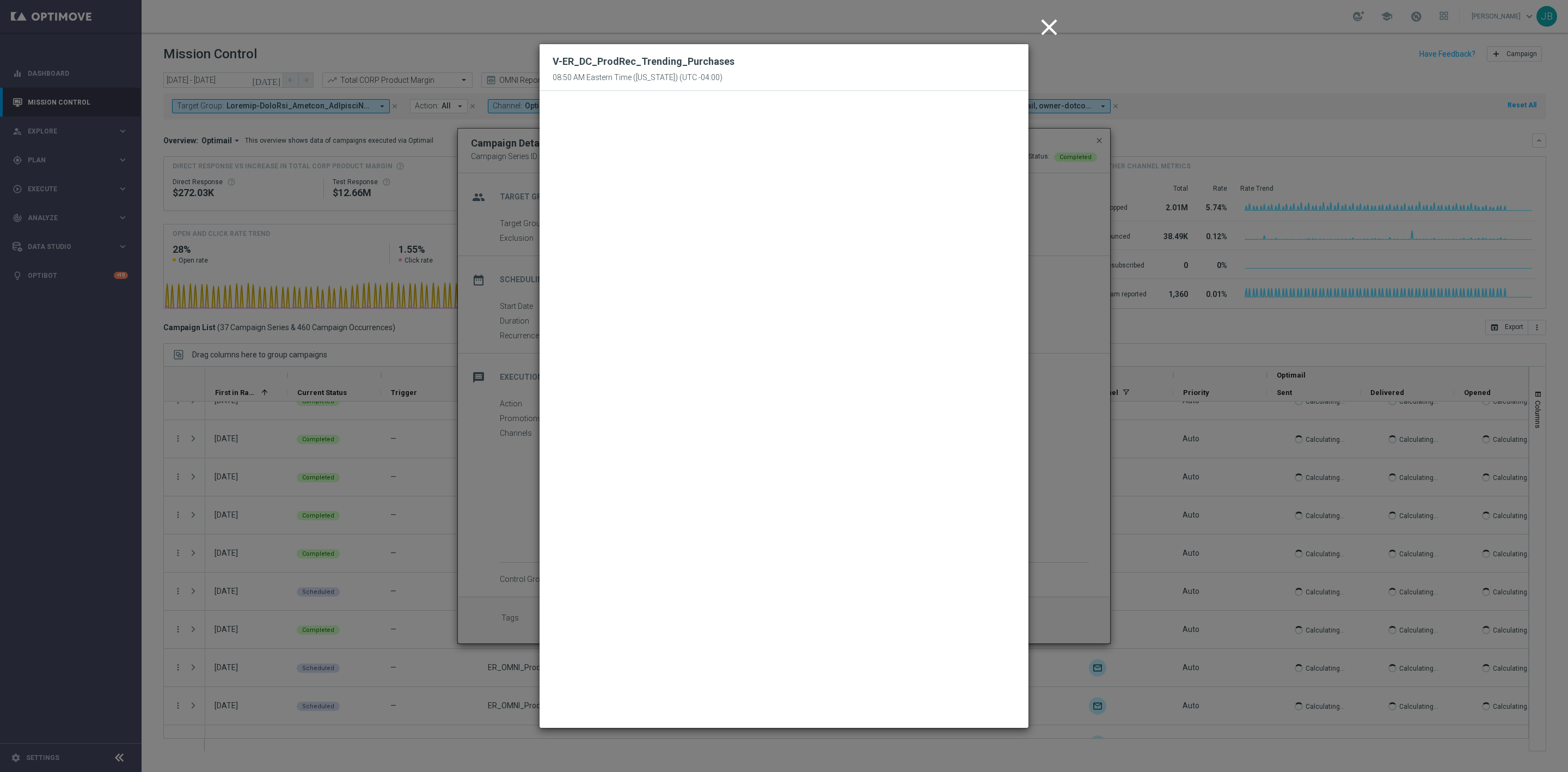
click at [1043, 30] on icon "close" at bounding box center [1049, 27] width 27 height 27
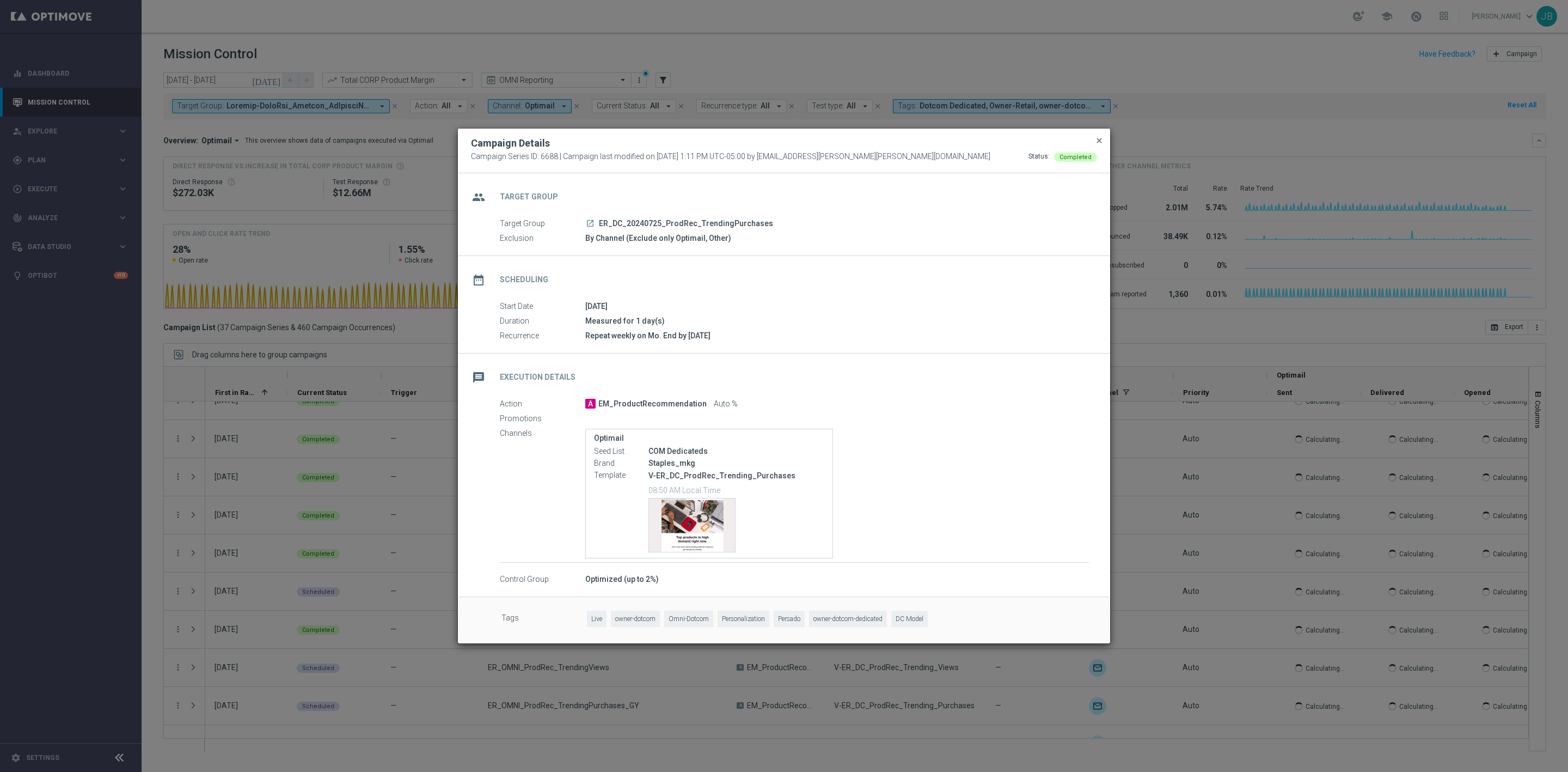
click at [1100, 136] on span "close" at bounding box center [1099, 140] width 8 height 8
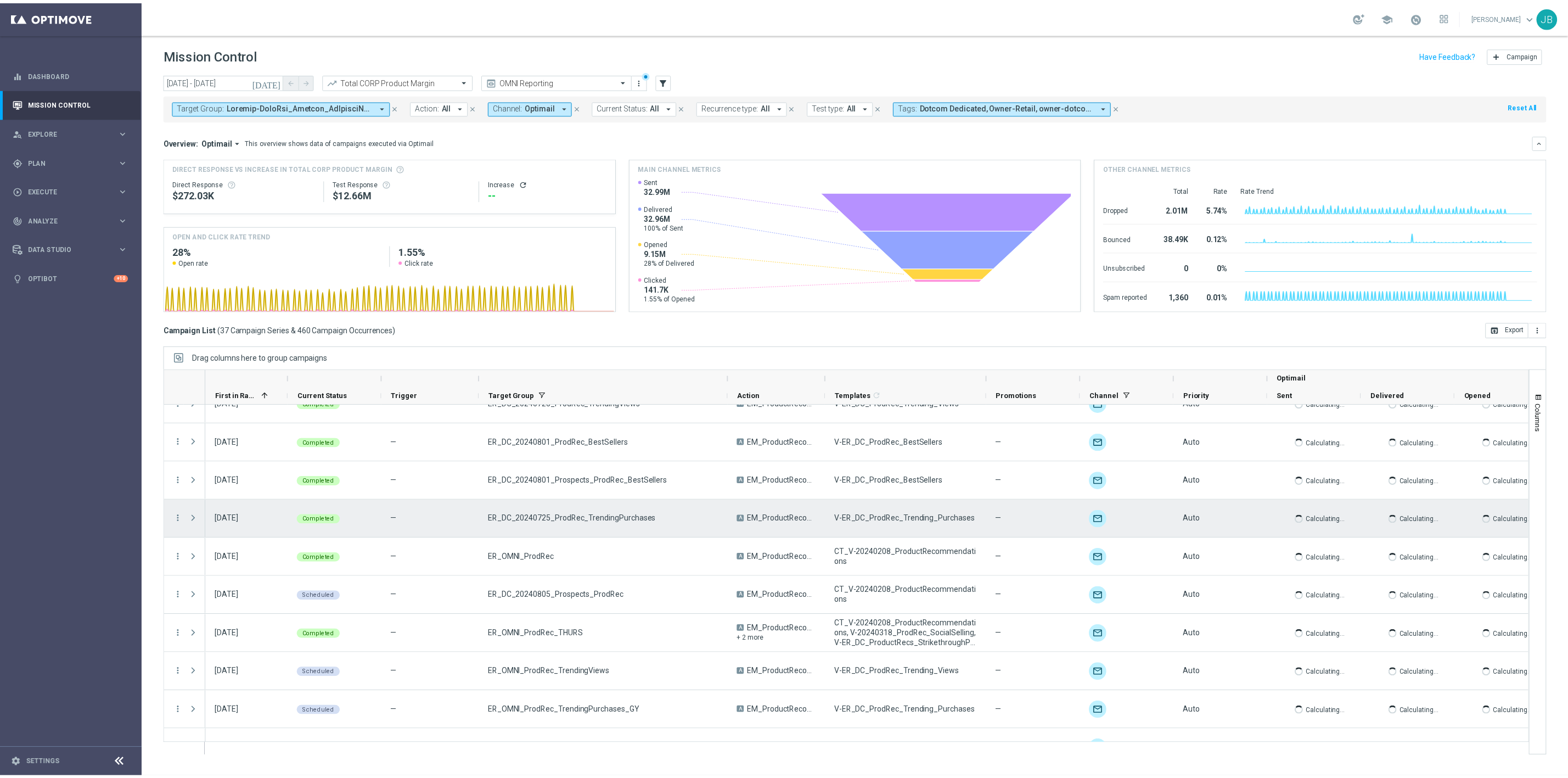
scroll to position [40, 0]
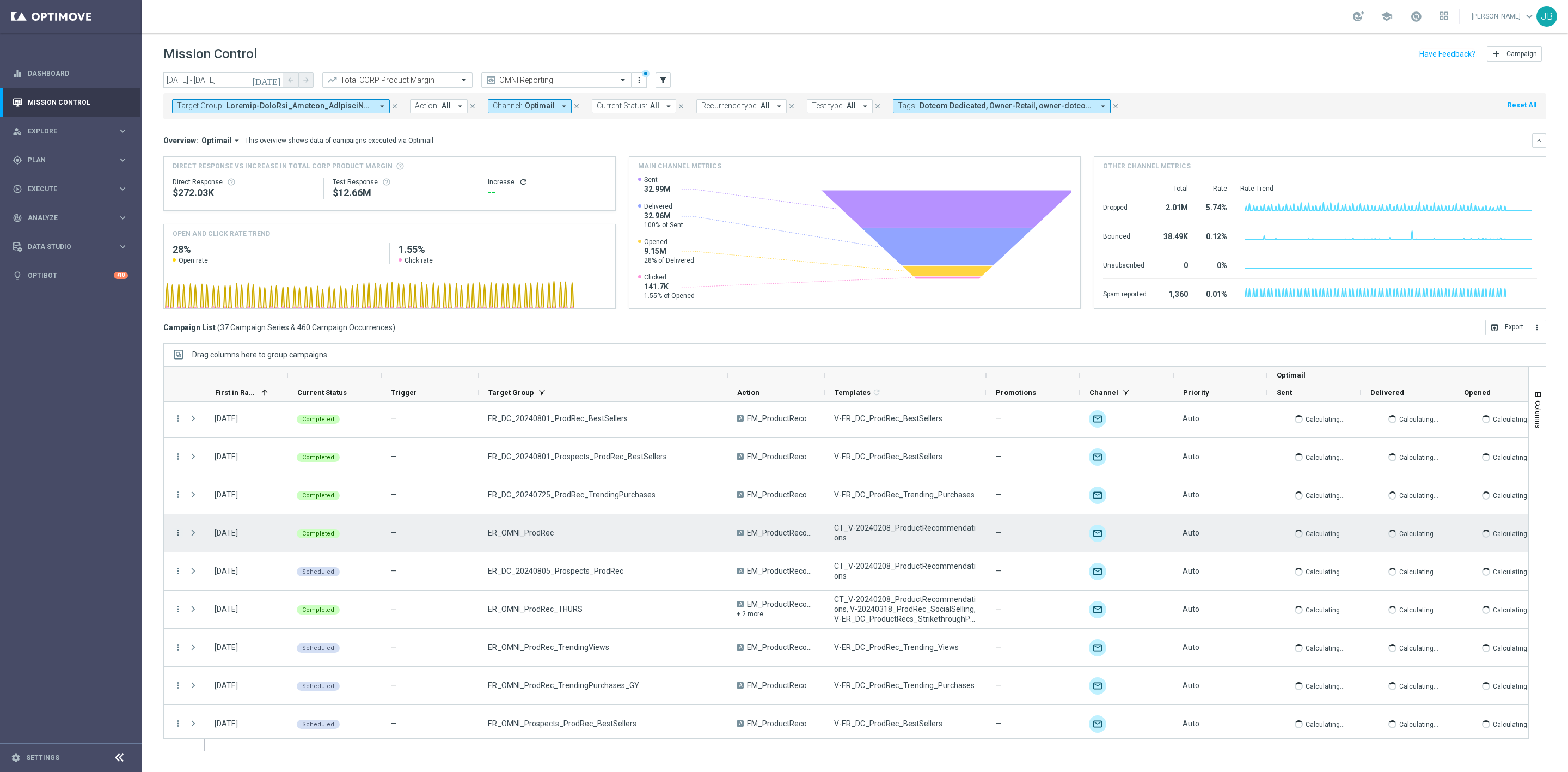
click at [182, 533] on icon "more_vert" at bounding box center [178, 532] width 10 height 10
click at [229, 543] on span "Campaign Details" at bounding box center [227, 540] width 55 height 8
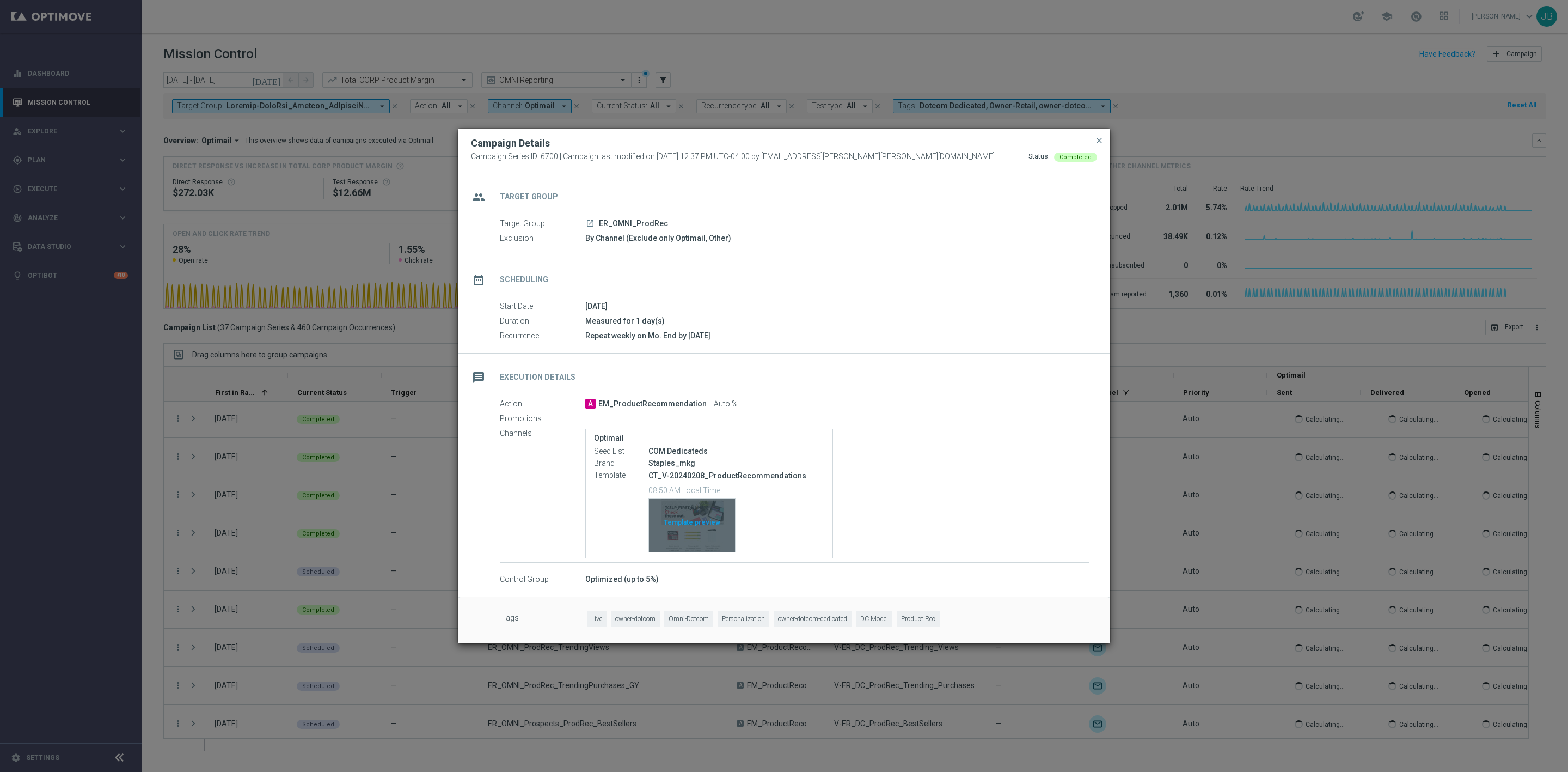
click at [698, 532] on div "Template preview" at bounding box center [692, 525] width 86 height 53
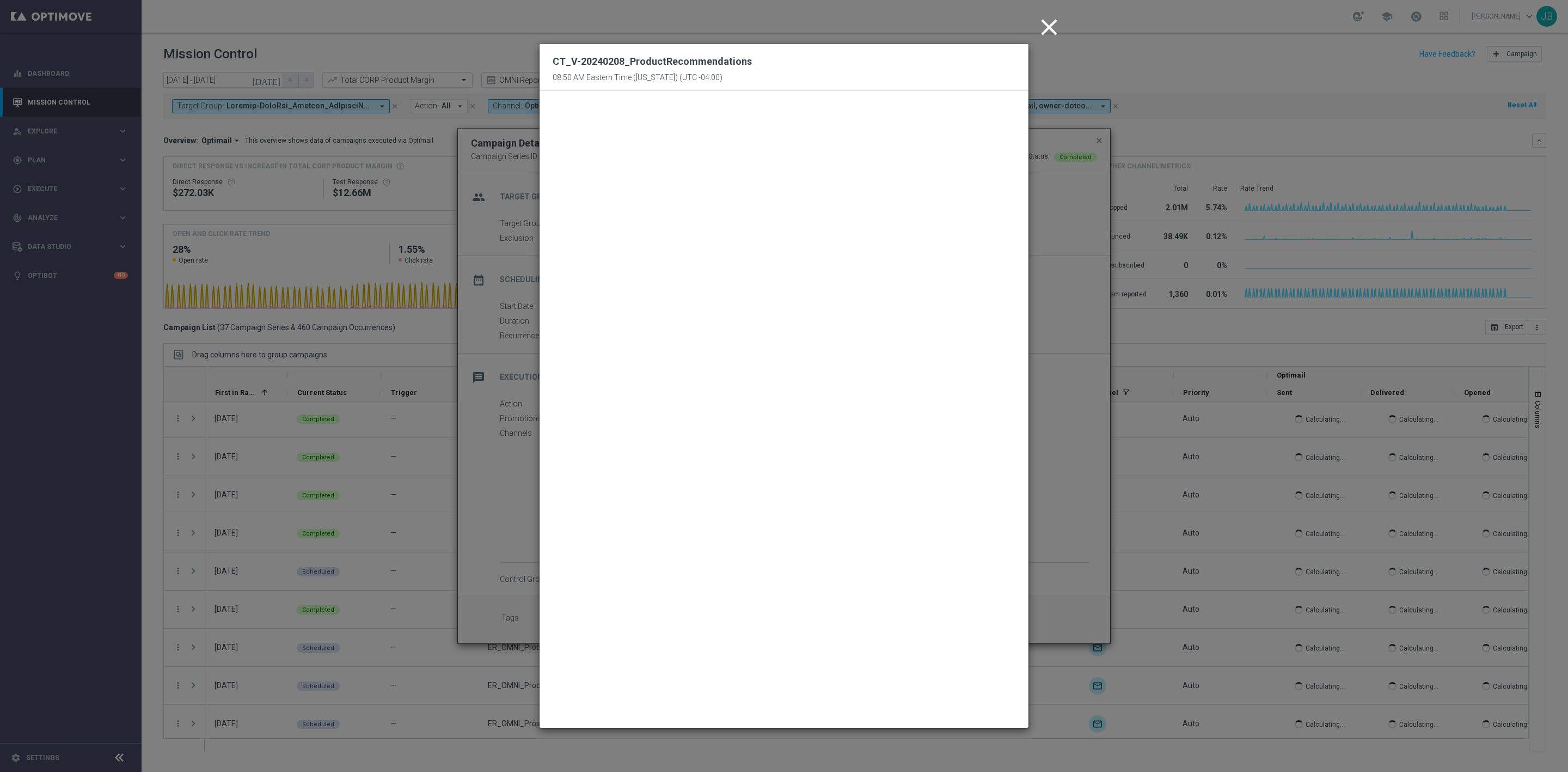
click at [1051, 28] on icon "close" at bounding box center [1049, 27] width 27 height 27
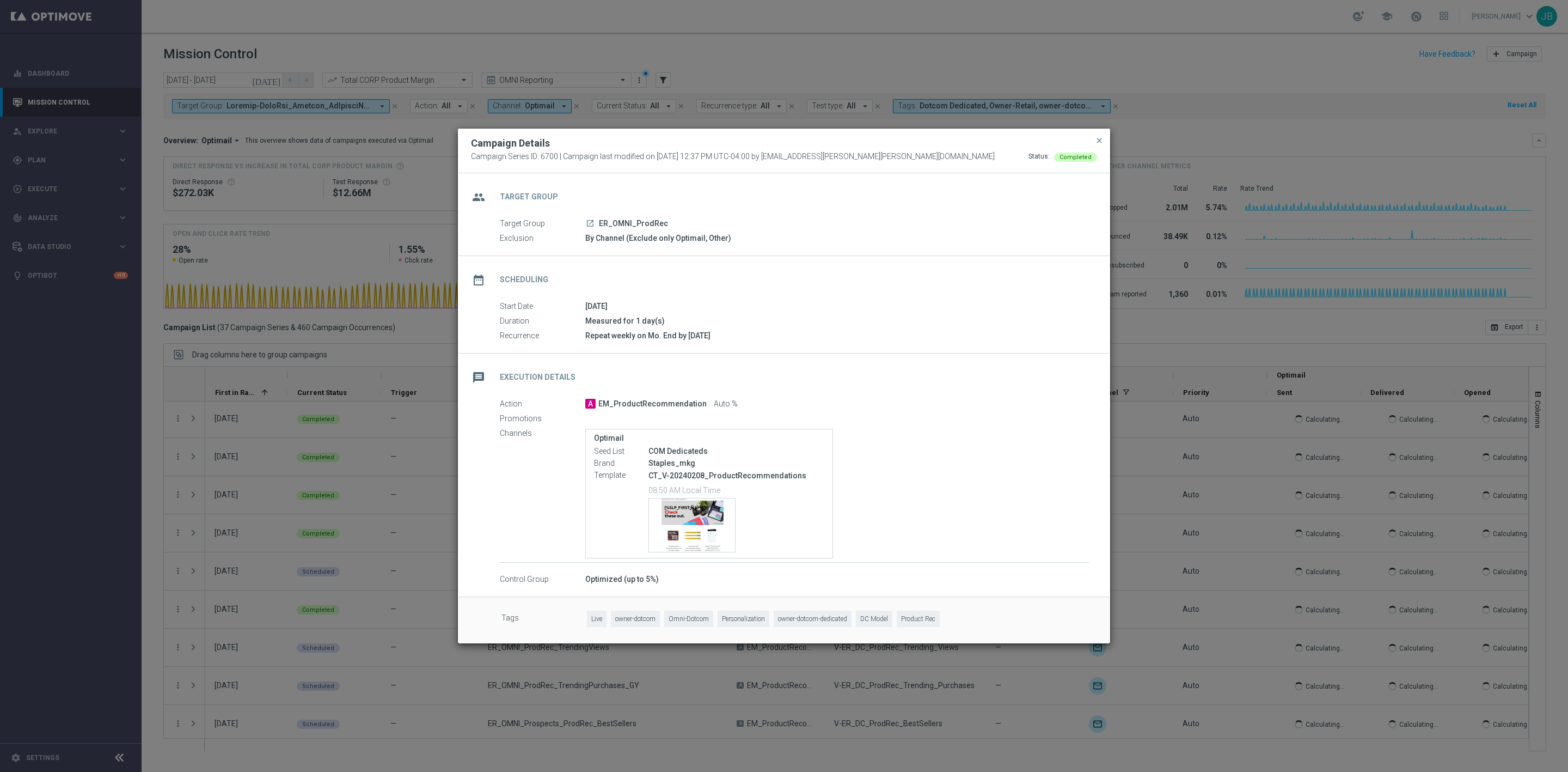
drag, startPoint x: 667, startPoint y: 219, endPoint x: 601, endPoint y: 223, distance: 66.1
click at [601, 223] on div "launch ER_OMNI_ProdRec" at bounding box center [837, 223] width 504 height 11
copy span "ER_OMNI_ProdRec"
click at [1097, 139] on span "close" at bounding box center [1099, 140] width 8 height 8
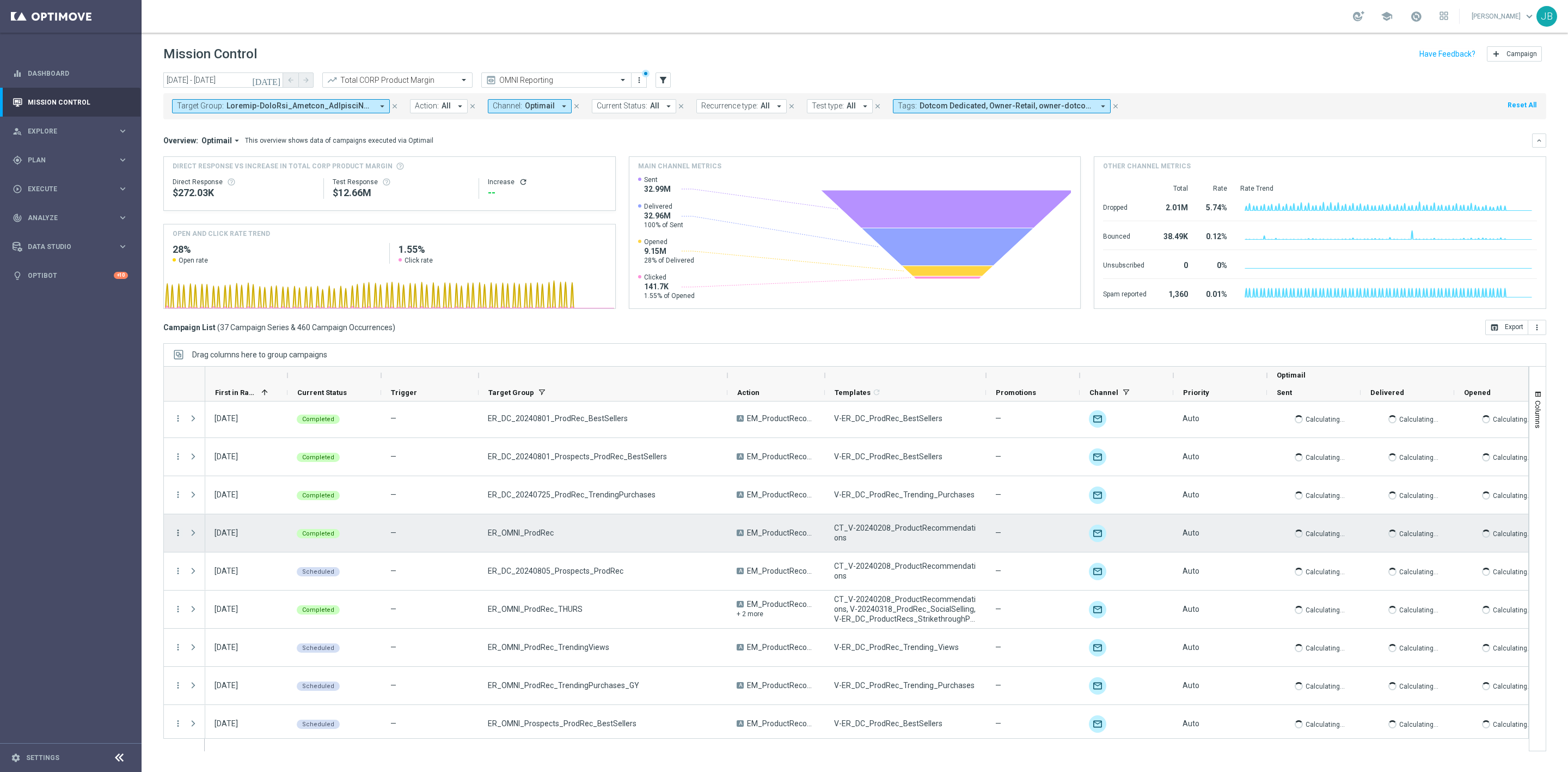
click at [176, 536] on icon "more_vert" at bounding box center [178, 532] width 10 height 10
click at [242, 542] on span "Campaign Details" at bounding box center [227, 540] width 55 height 8
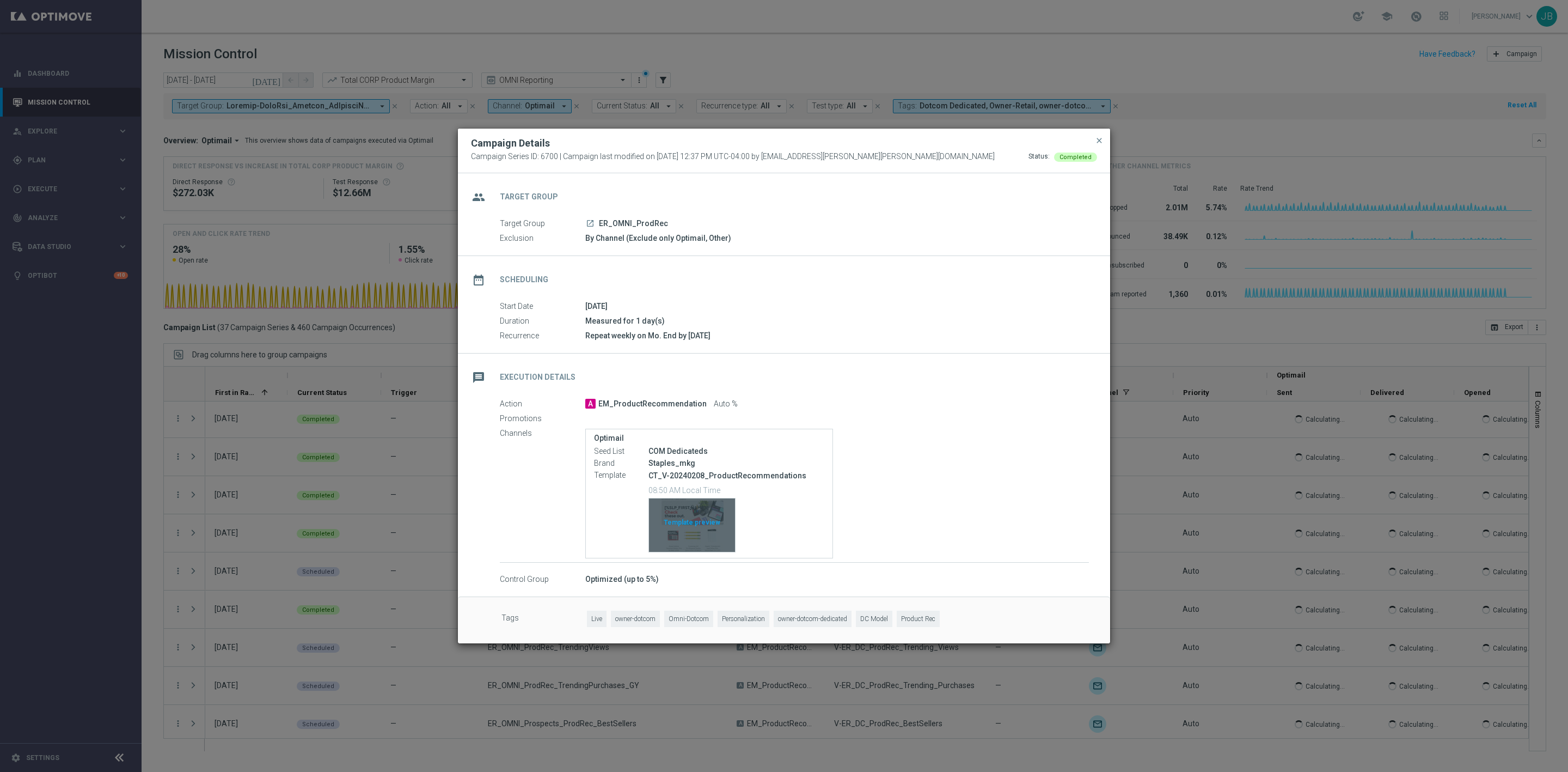
click at [691, 525] on div "Template preview" at bounding box center [692, 525] width 86 height 53
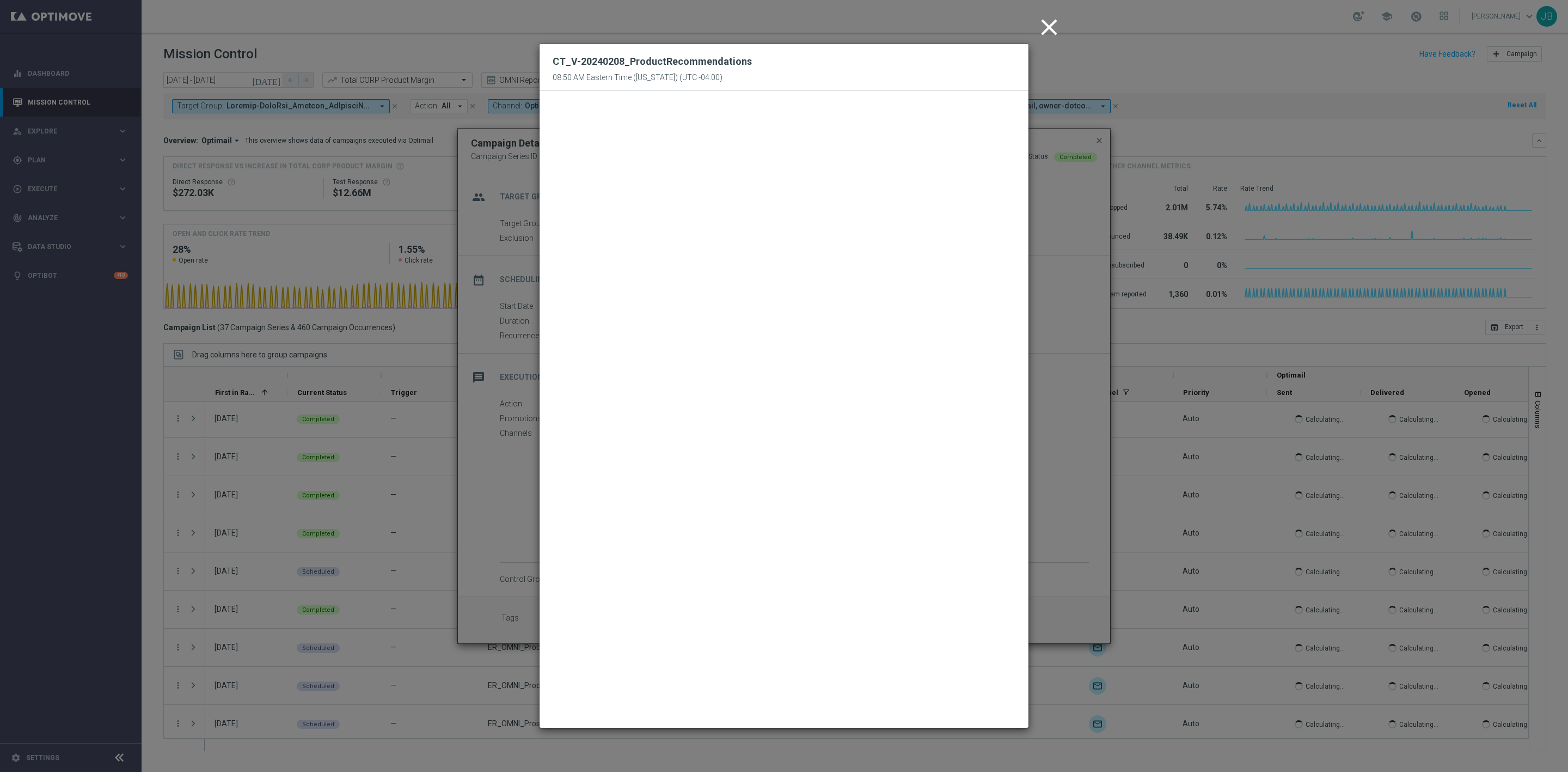
click at [1042, 35] on icon "close" at bounding box center [1049, 27] width 27 height 27
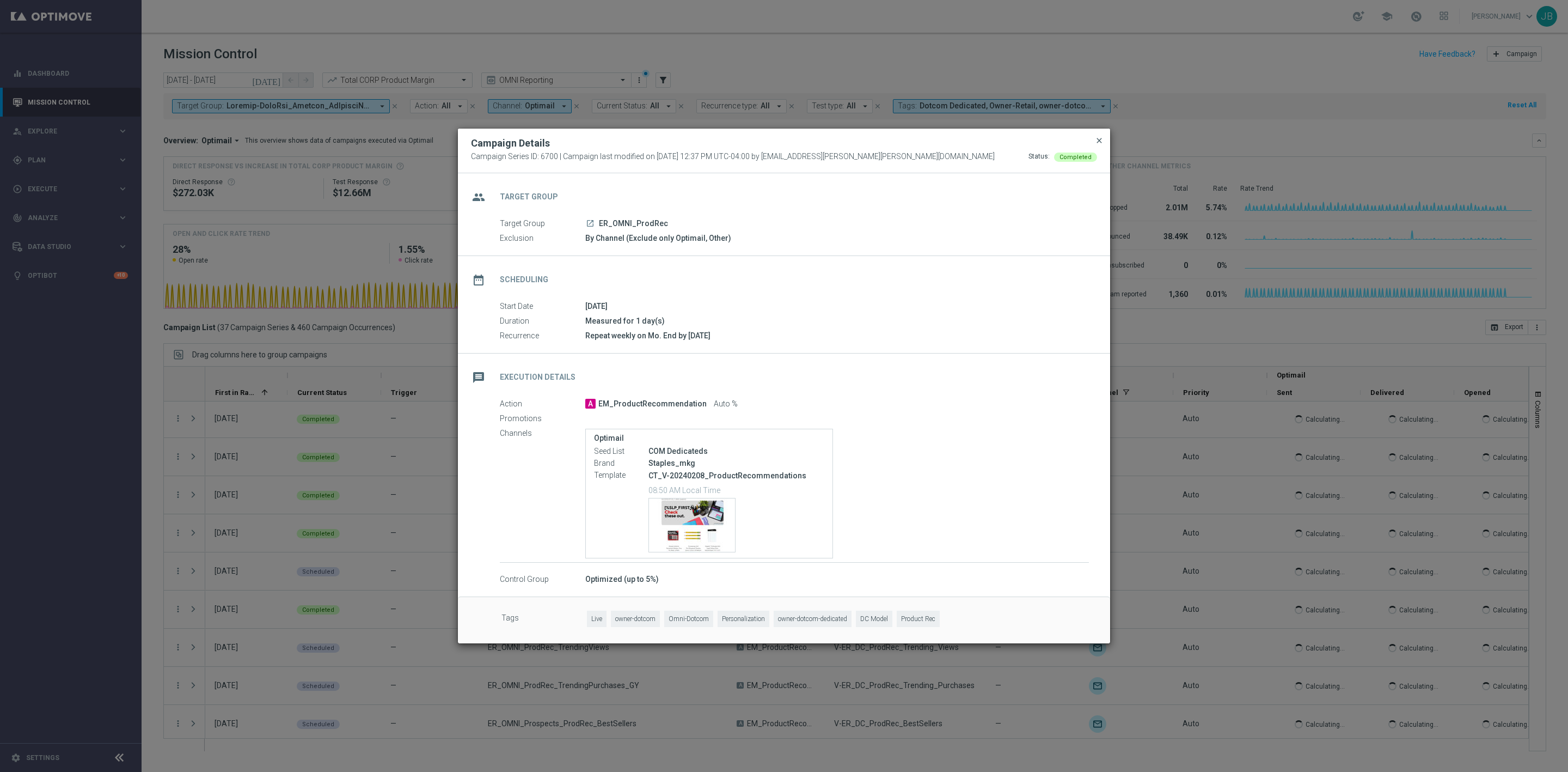
click at [1100, 142] on span "close" at bounding box center [1099, 140] width 8 height 8
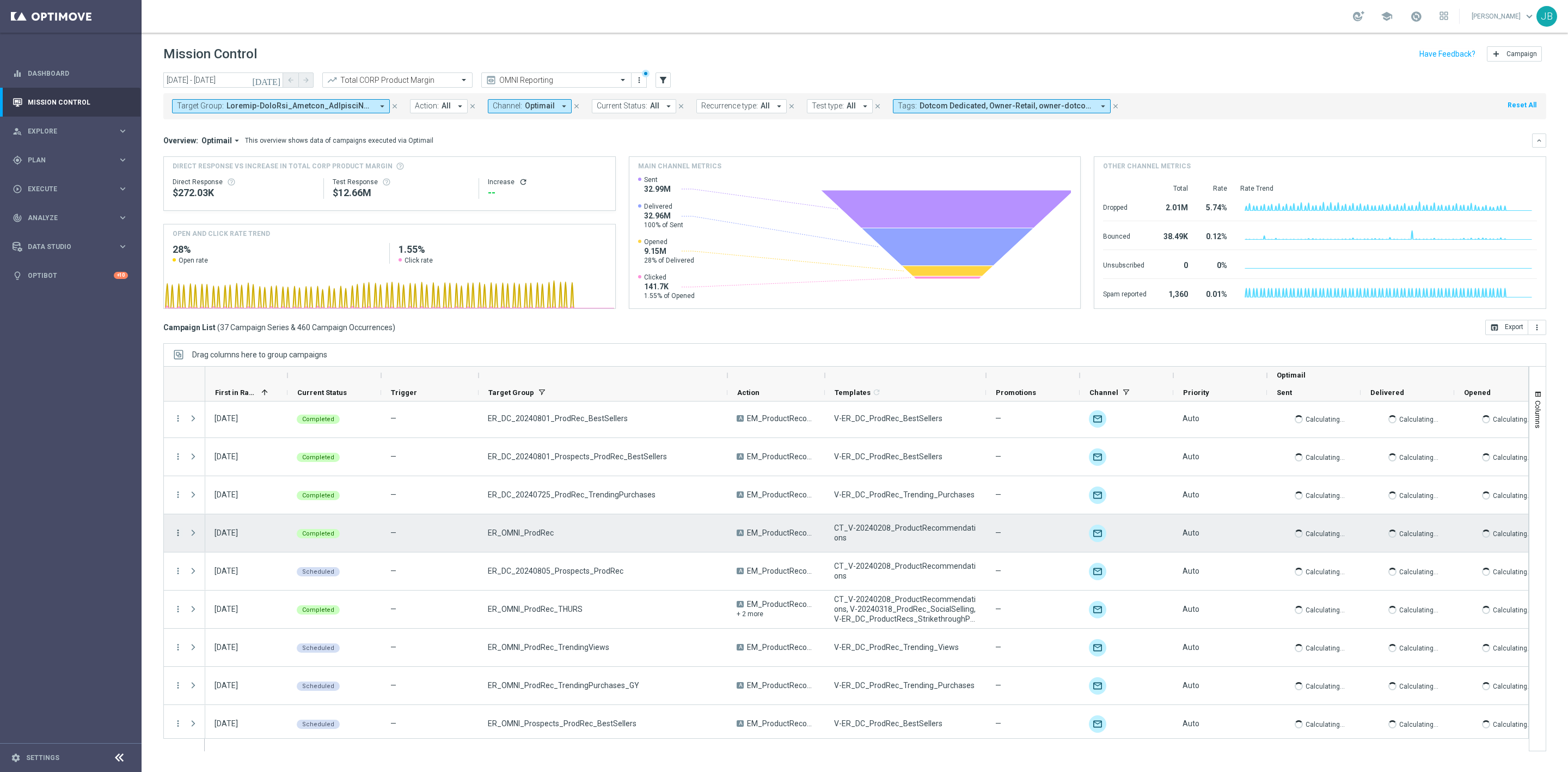
click at [178, 534] on icon "more_vert" at bounding box center [178, 532] width 10 height 10
click at [230, 570] on span "Channel Metrics" at bounding box center [225, 571] width 51 height 8
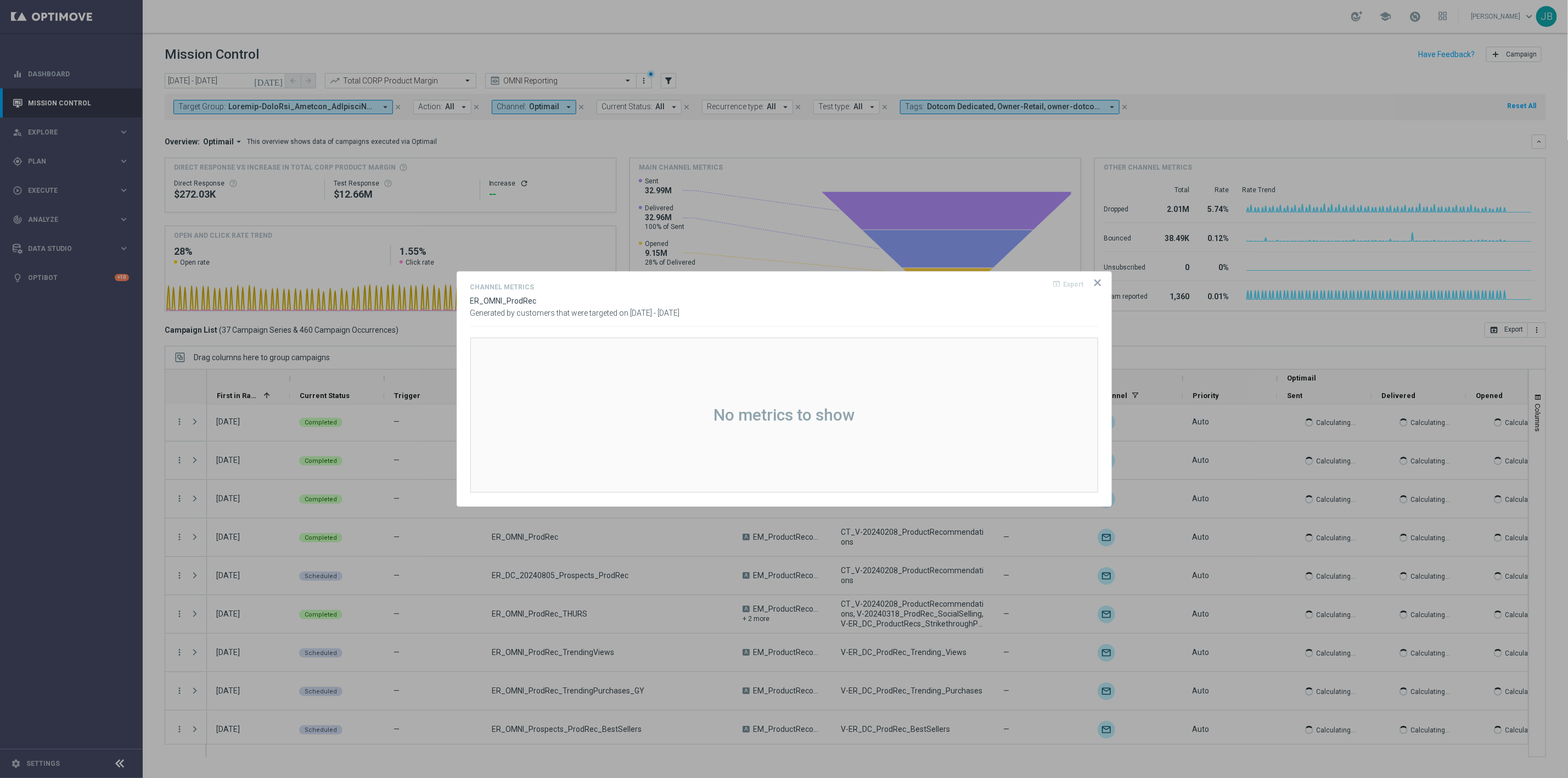
click at [1098, 281] on icon "icon" at bounding box center [1098, 283] width 5 height 5
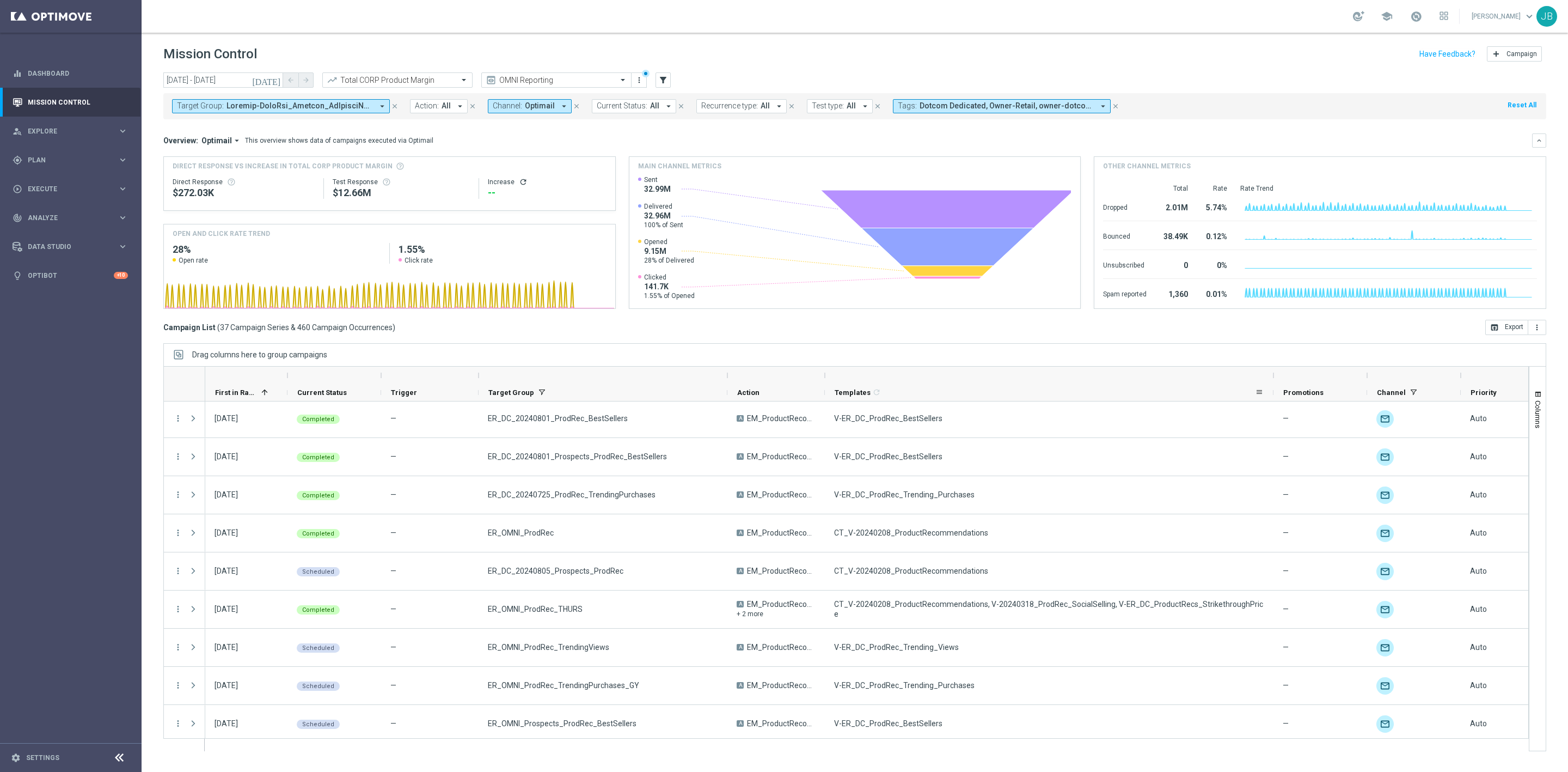
drag, startPoint x: 984, startPoint y: 378, endPoint x: 1271, endPoint y: 401, distance: 287.9
click at [1271, 401] on div "Optimail Current Status 1 Trigger" at bounding box center [1115, 384] width 1818 height 35
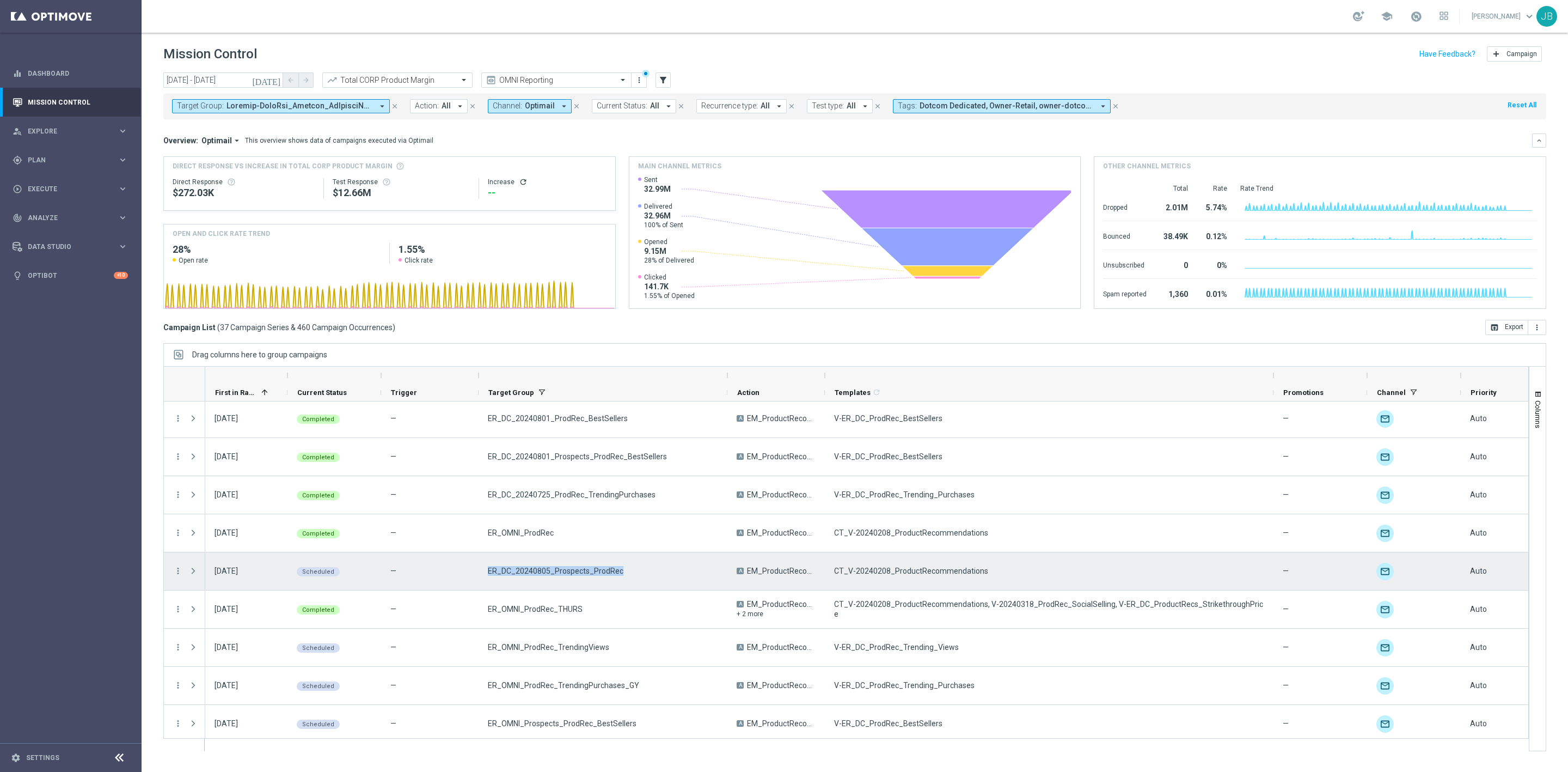
drag, startPoint x: 626, startPoint y: 570, endPoint x: 483, endPoint y: 570, distance: 143.0
click at [483, 570] on div "ER_DC_20240805_Prospects_ProdRec" at bounding box center [603, 572] width 249 height 38
click at [178, 571] on icon "more_vert" at bounding box center [178, 571] width 10 height 10
click at [240, 577] on span "Campaign Details" at bounding box center [227, 579] width 55 height 8
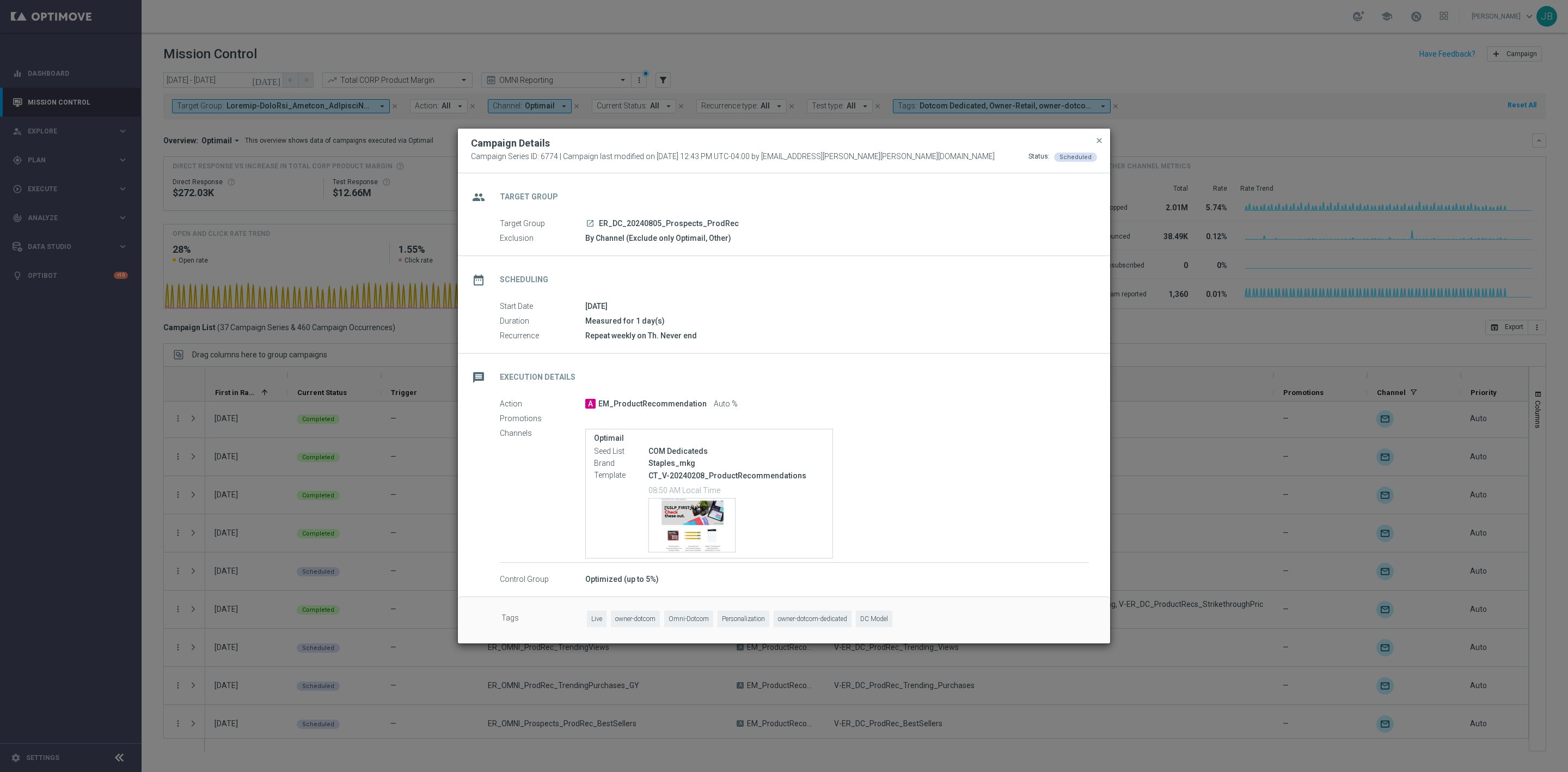
click at [260, 623] on modal-container "Campaign Details Campaign Series ID: 6774 | Campaign last modified on 4 Jun 202…" at bounding box center [784, 386] width 1568 height 772
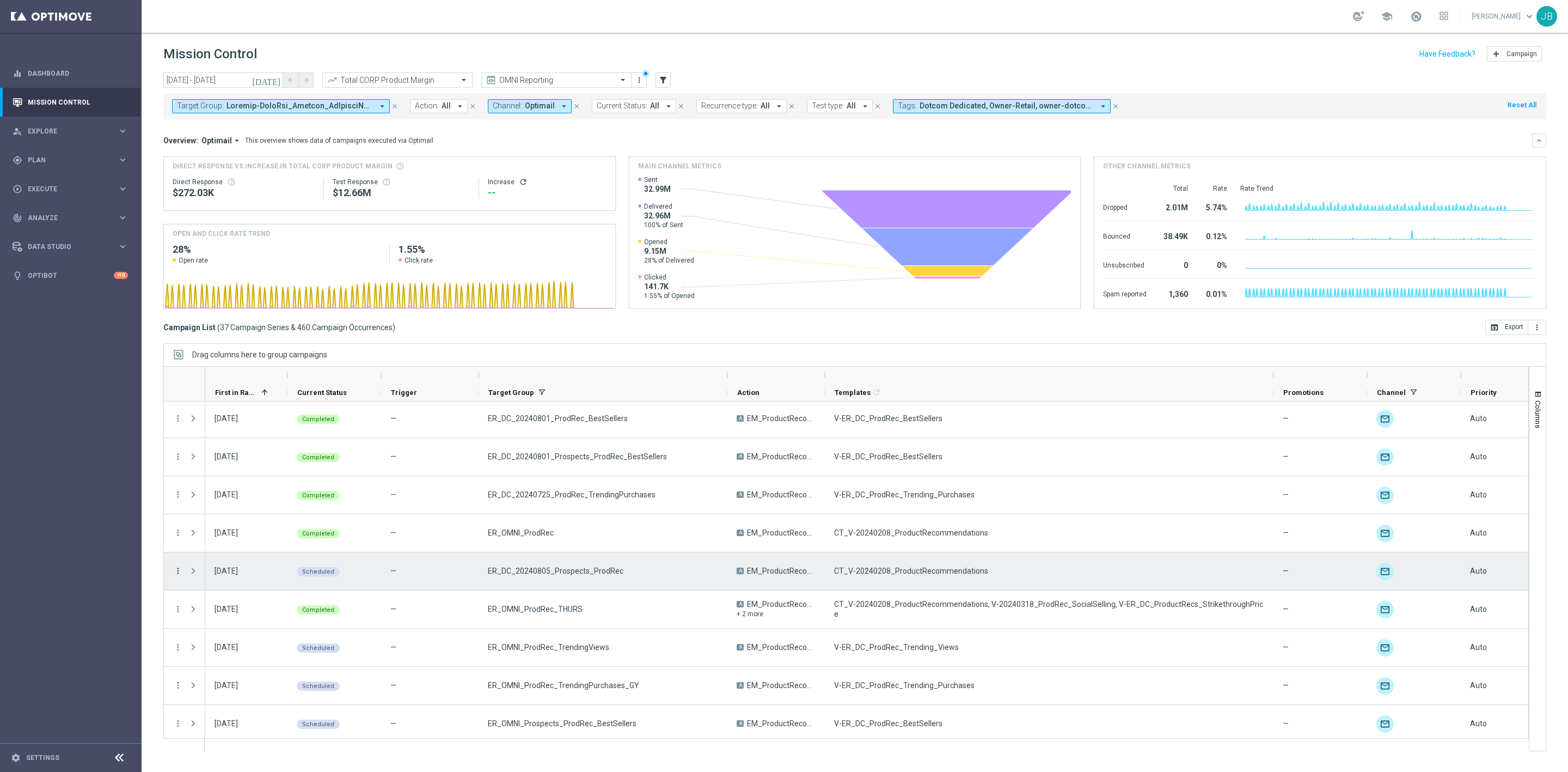
click at [177, 570] on icon "more_vert" at bounding box center [178, 571] width 10 height 10
click at [241, 609] on span "Channel Metrics" at bounding box center [225, 609] width 51 height 8
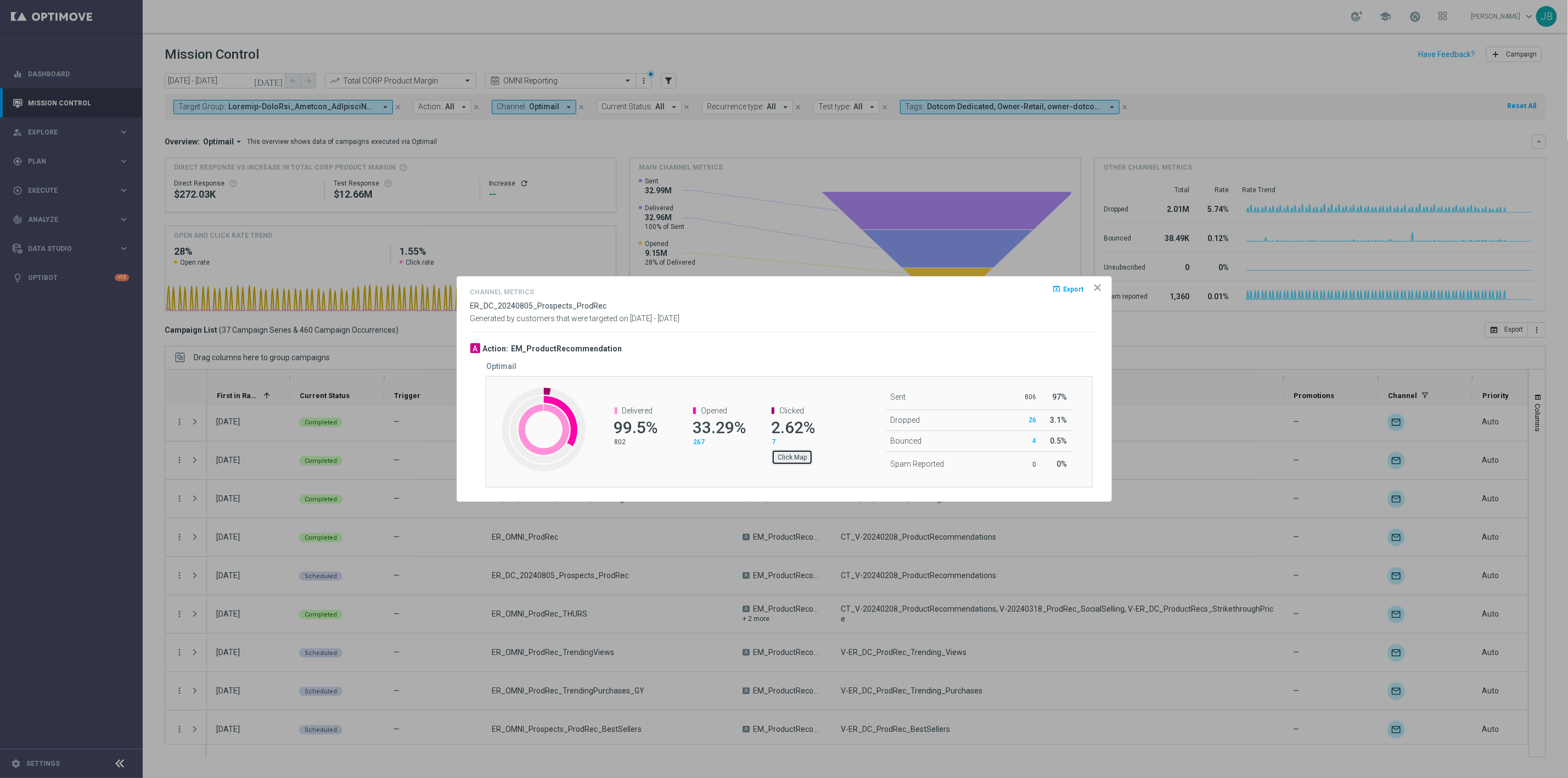
click at [800, 458] on button "Click Map" at bounding box center [792, 457] width 41 height 15
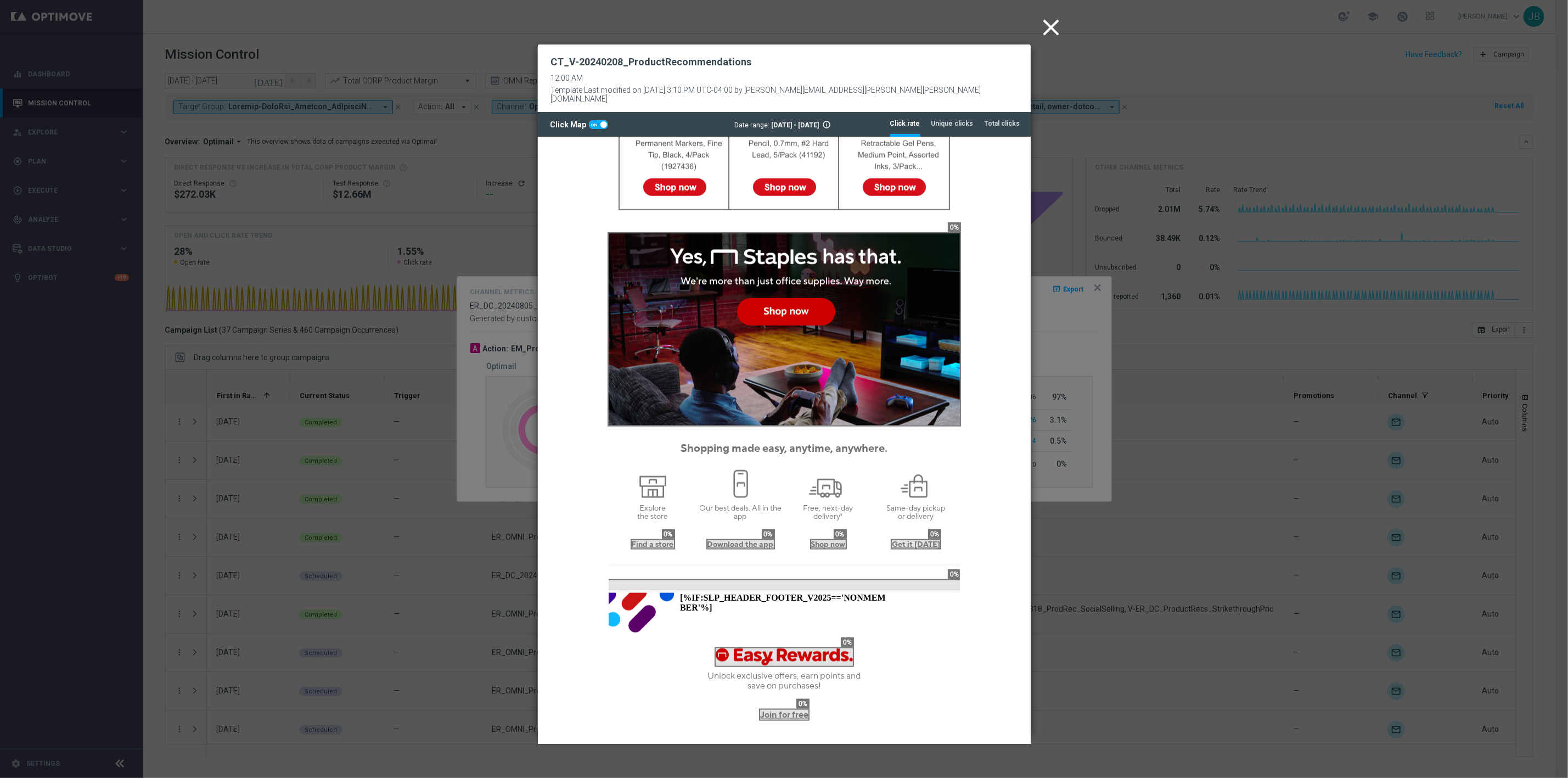
scroll to position [789, 0]
click at [954, 119] on tab-header "Unique clicks" at bounding box center [952, 124] width 42 height 9
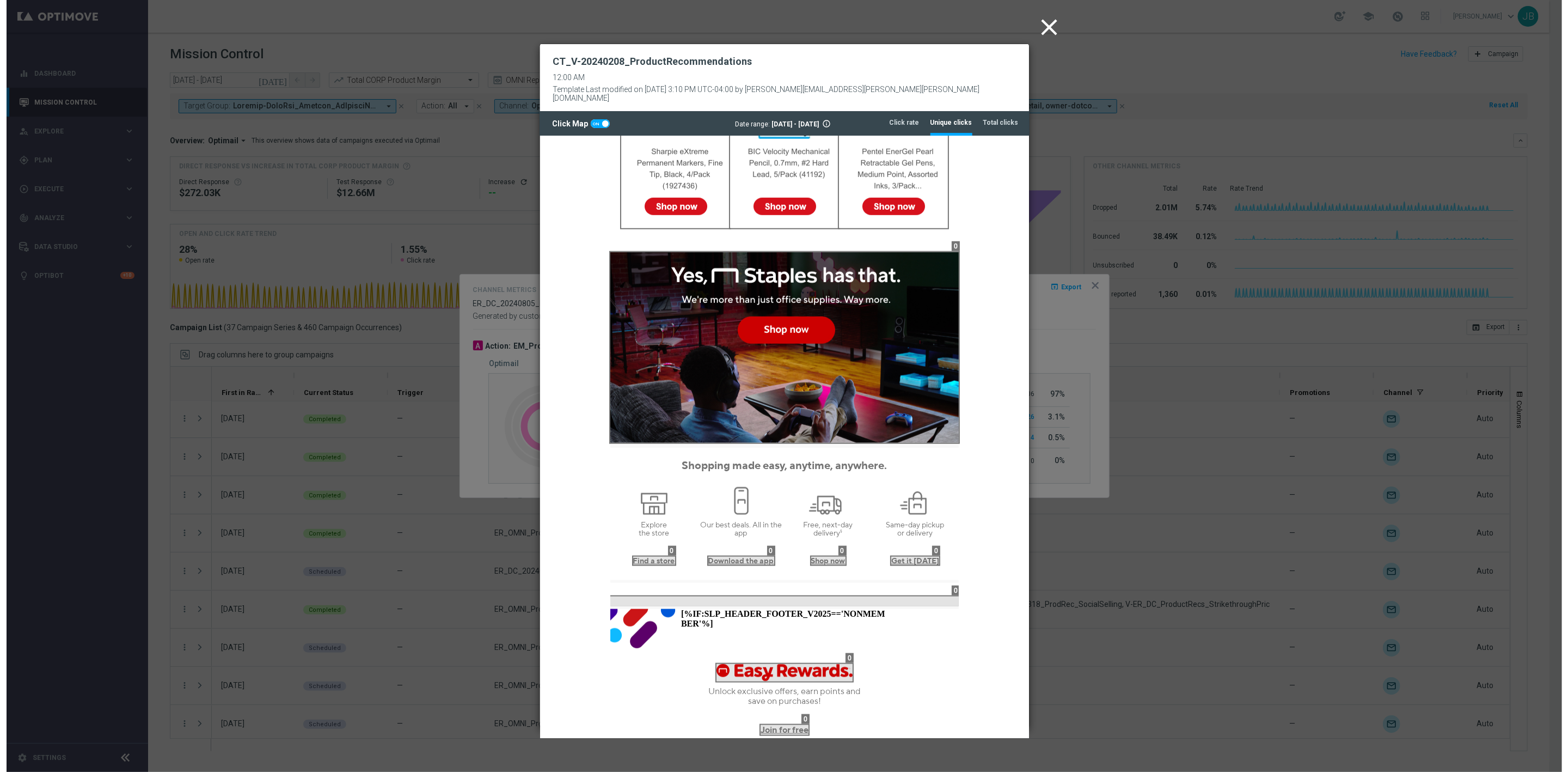
scroll to position [760, 0]
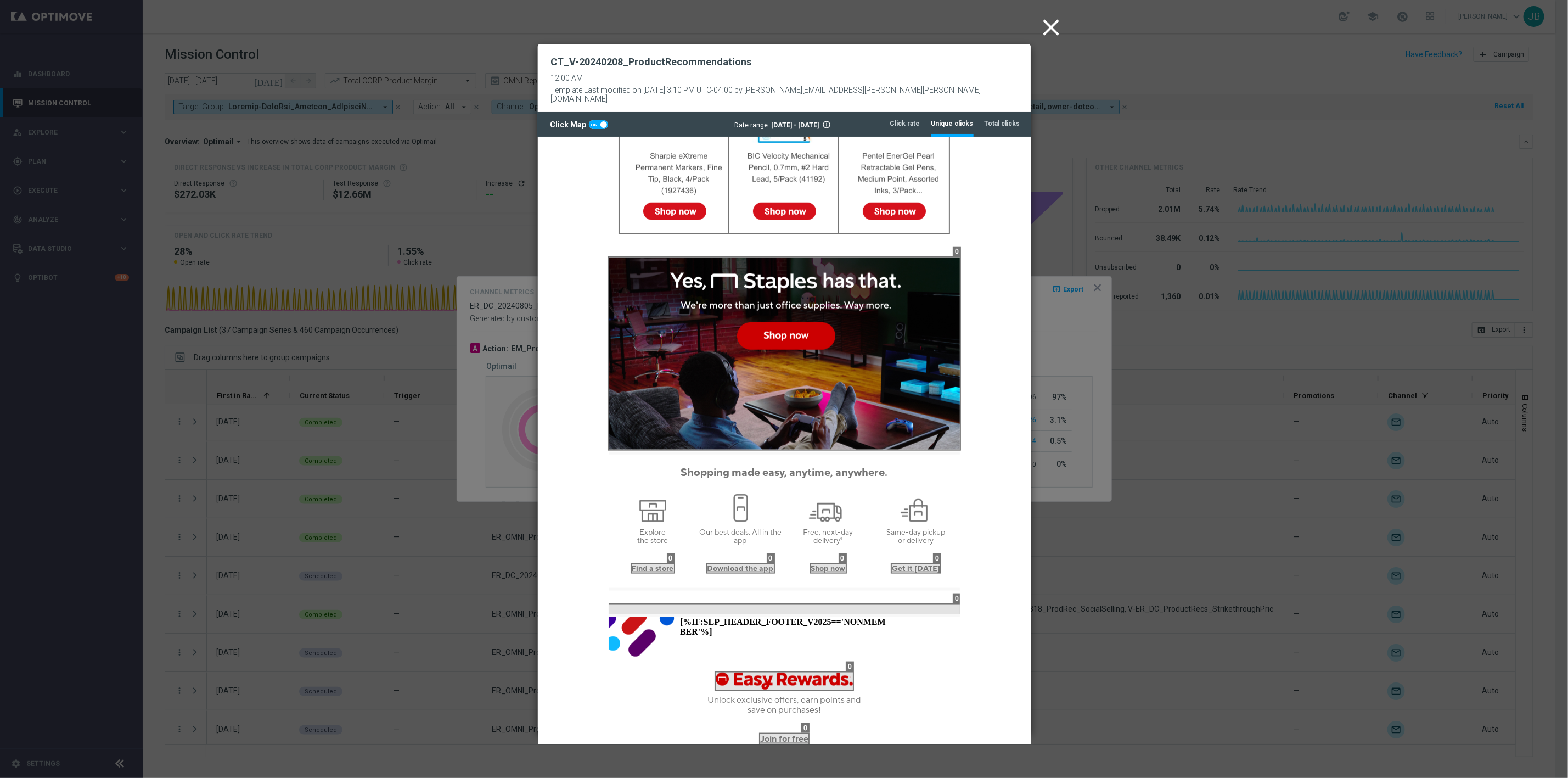
click at [1045, 31] on icon "close" at bounding box center [1052, 28] width 28 height 28
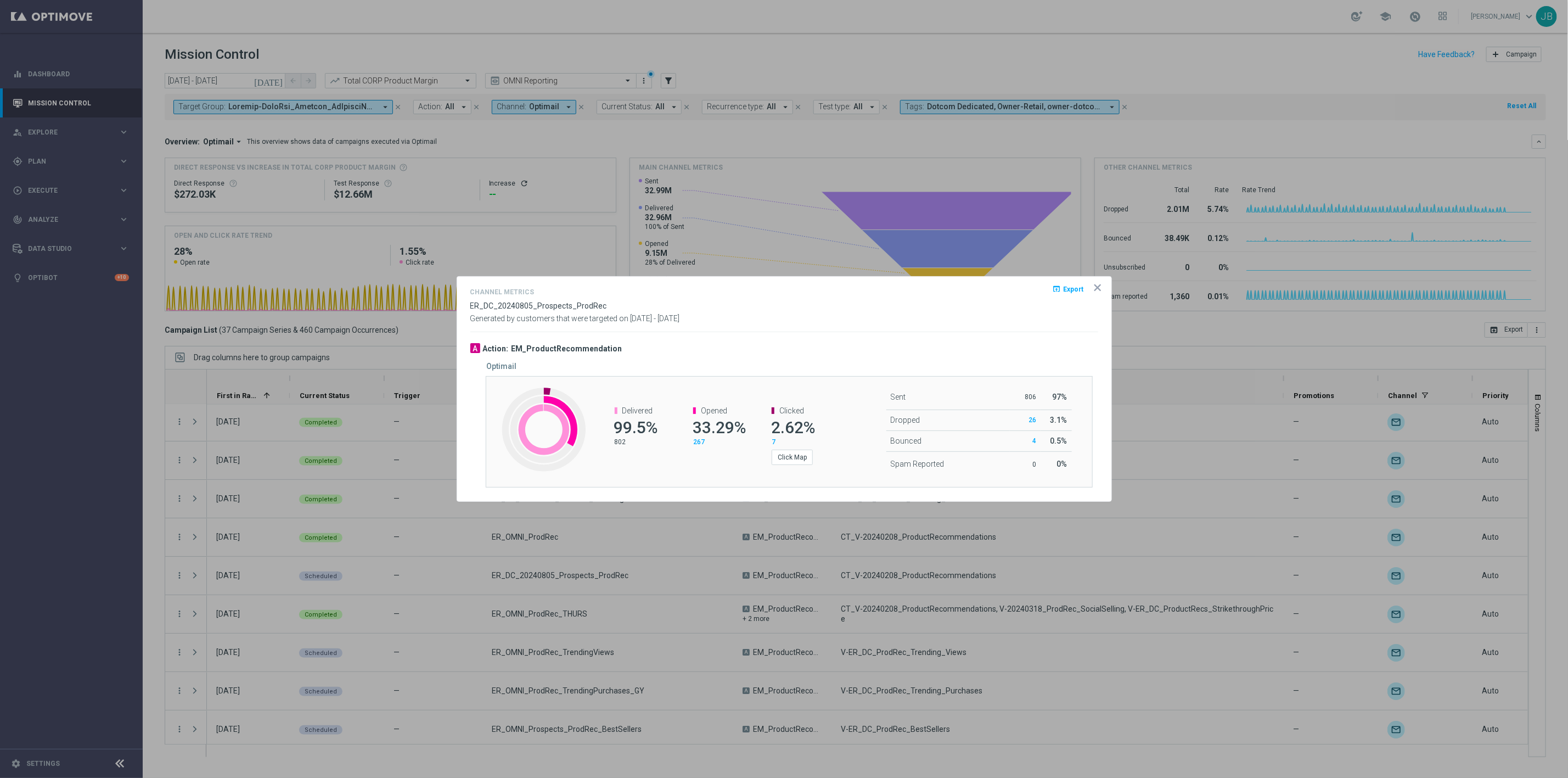
click at [1098, 289] on icon "icon" at bounding box center [1098, 287] width 5 height 5
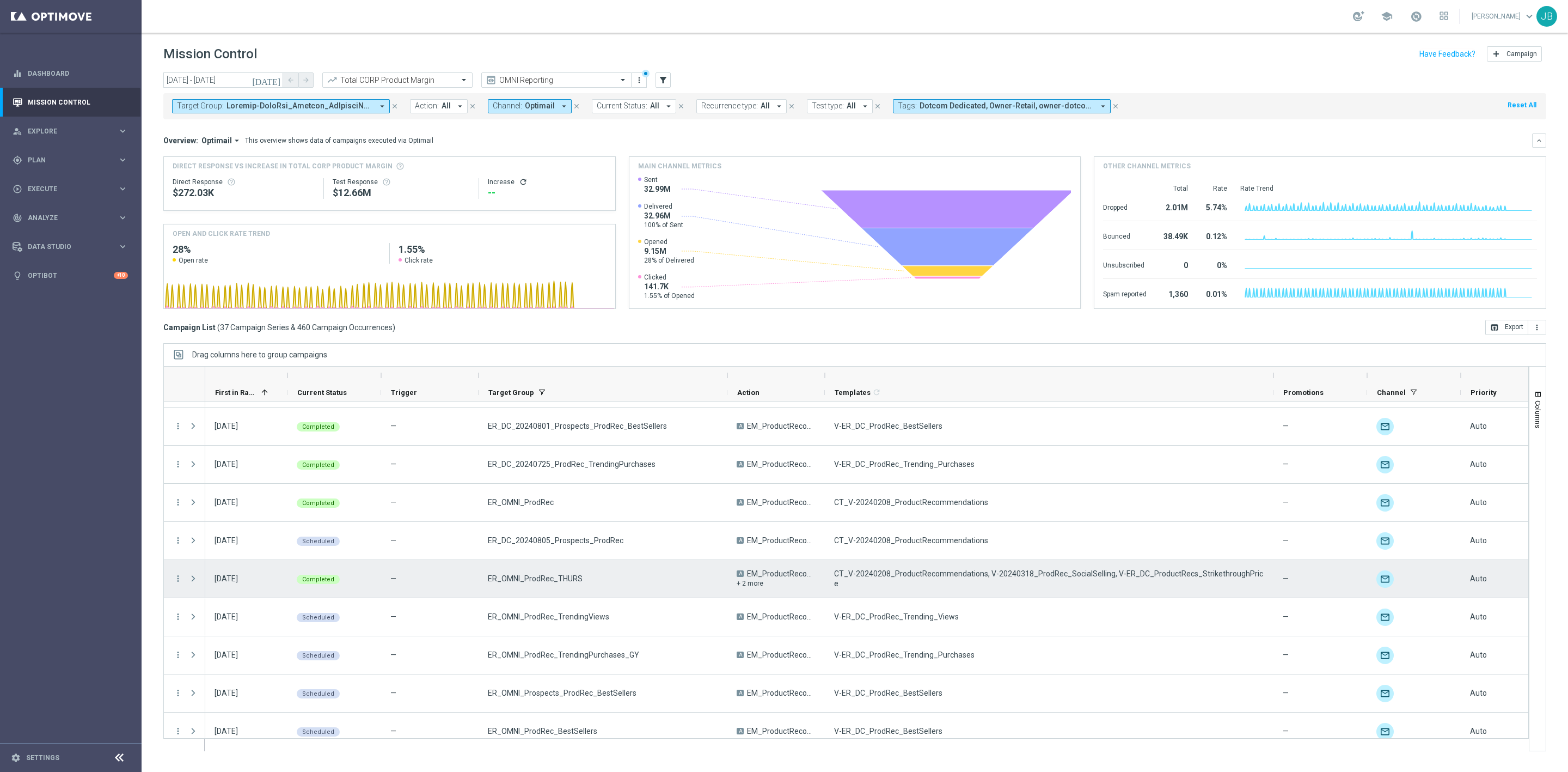
scroll to position [71, 0]
click at [175, 582] on icon "more_vert" at bounding box center [178, 577] width 10 height 10
click at [232, 615] on span "Channel Metrics" at bounding box center [225, 616] width 51 height 8
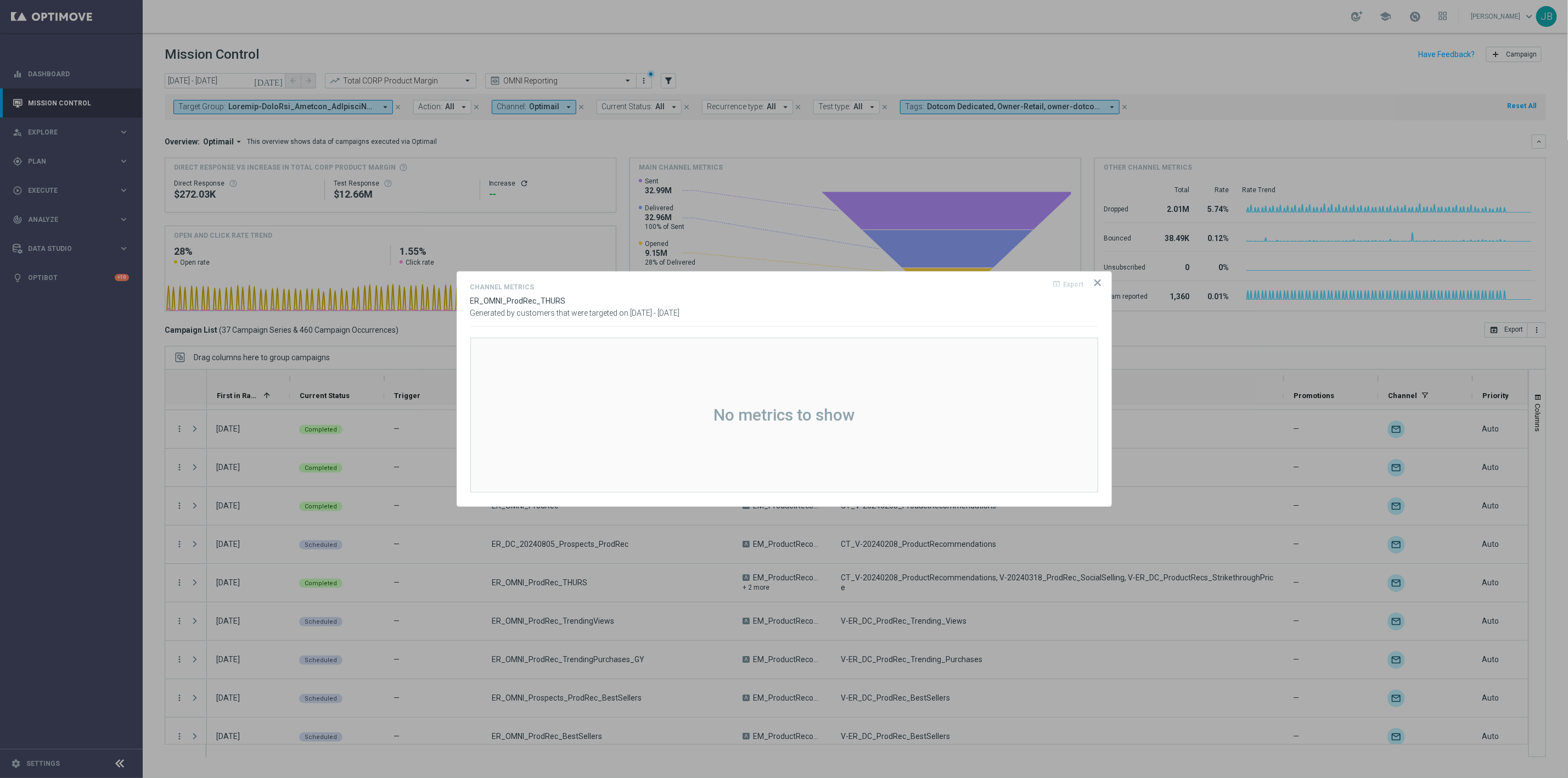
click at [1093, 284] on icon "icon" at bounding box center [1097, 283] width 11 height 11
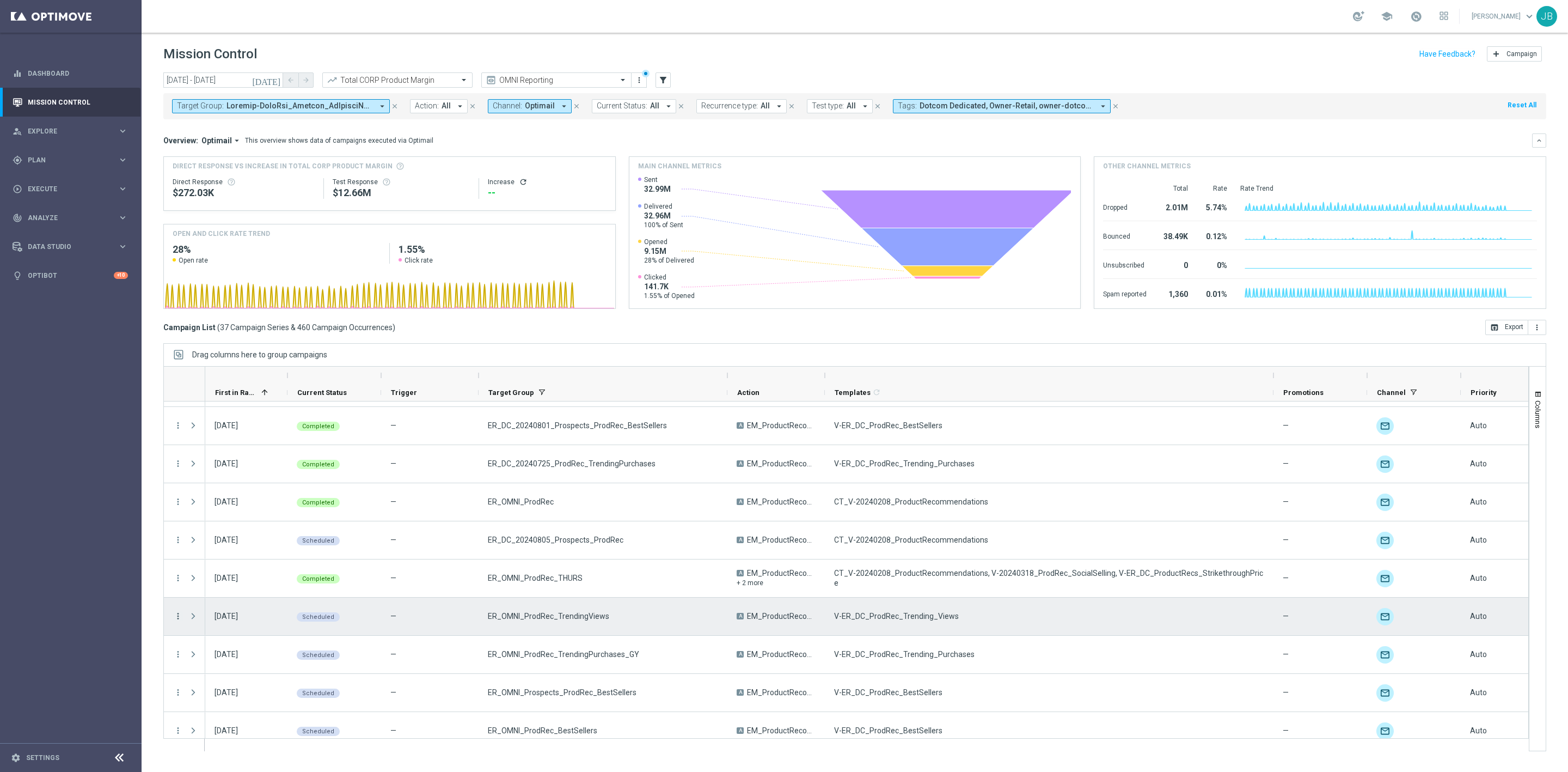
click at [175, 616] on icon "more_vert" at bounding box center [178, 616] width 10 height 10
click at [237, 626] on span "Campaign Details" at bounding box center [227, 624] width 55 height 8
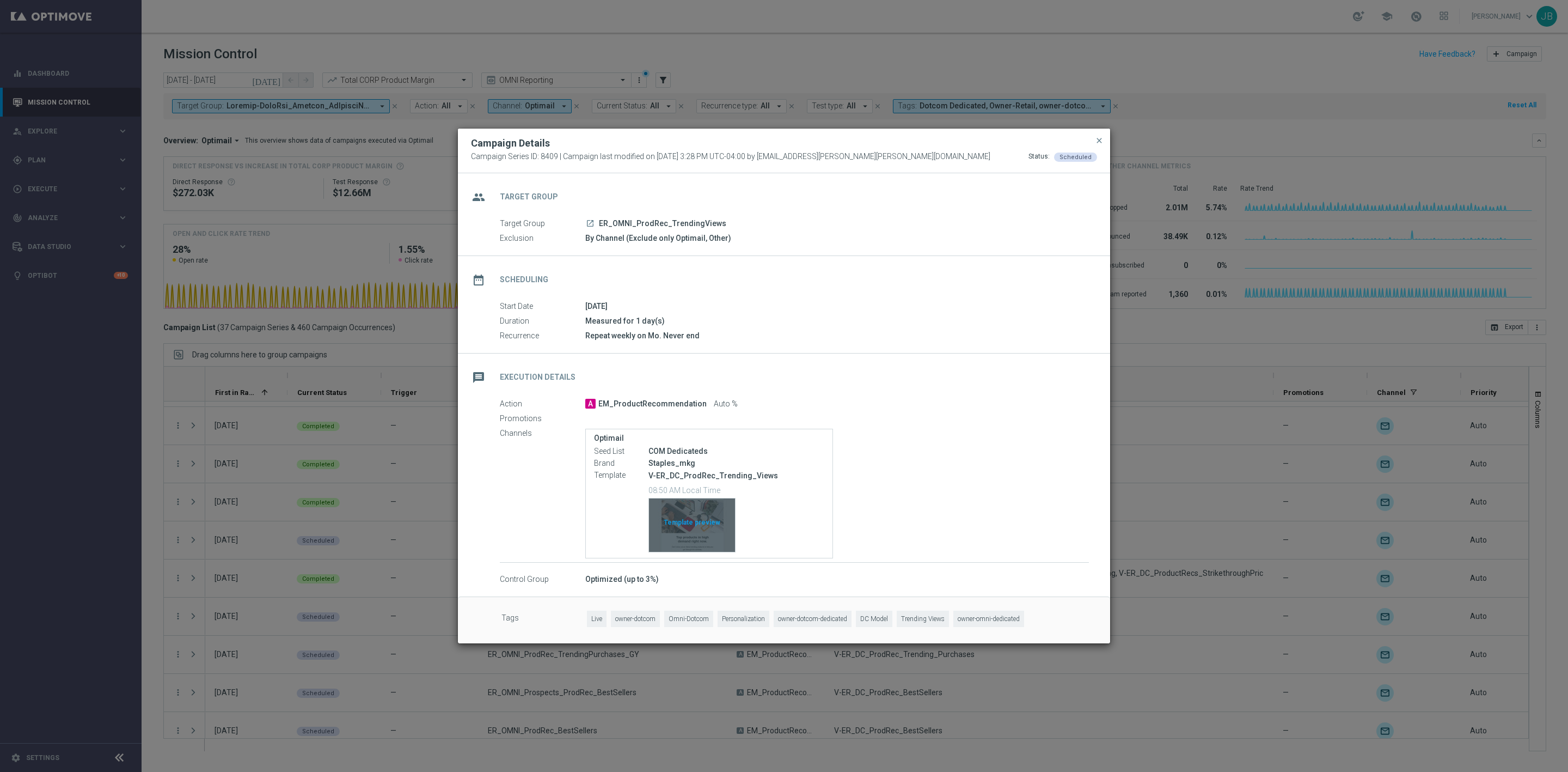
click at [696, 520] on div "Template preview" at bounding box center [692, 525] width 86 height 53
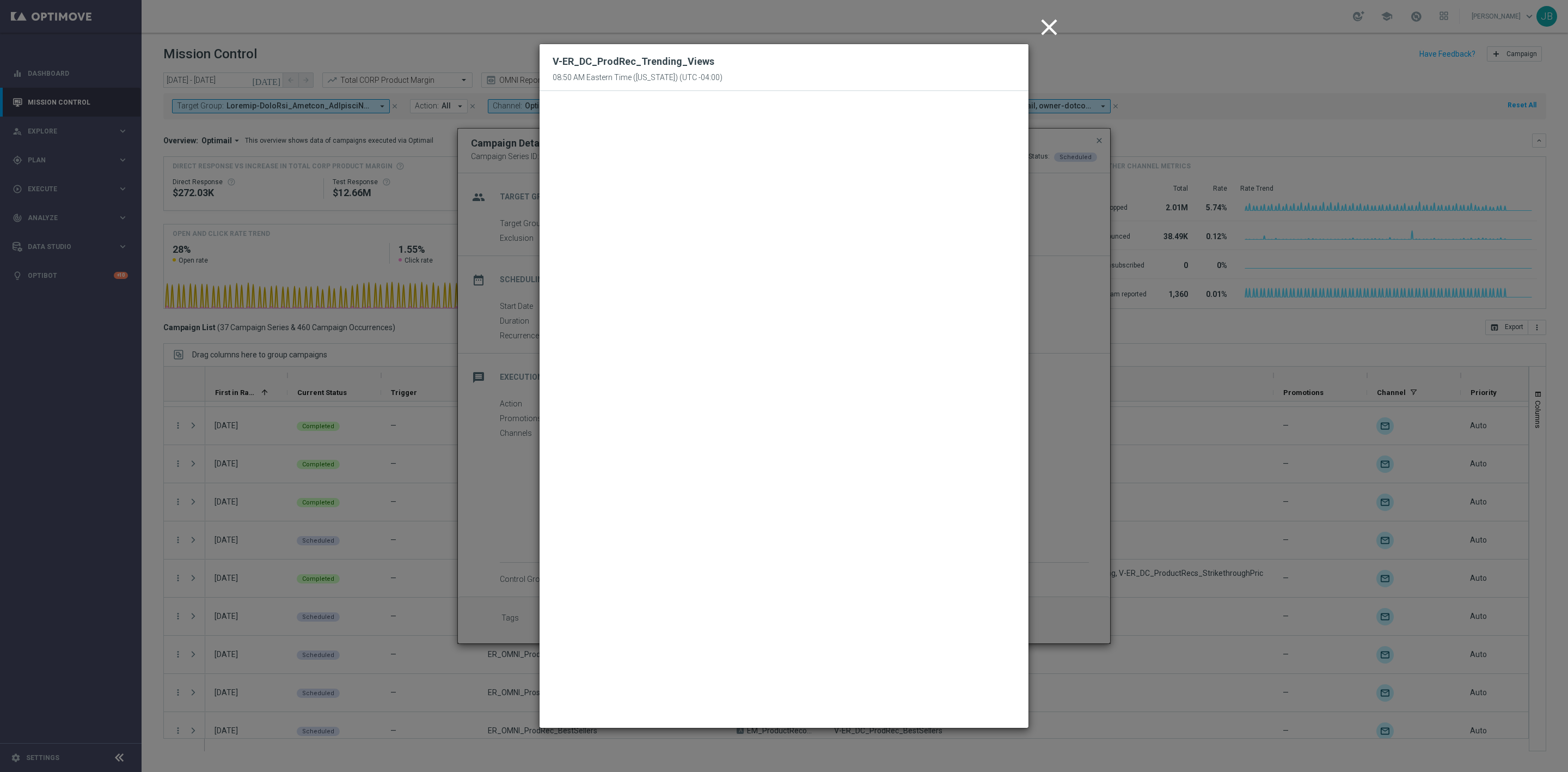
click at [1051, 26] on icon "close" at bounding box center [1049, 27] width 27 height 27
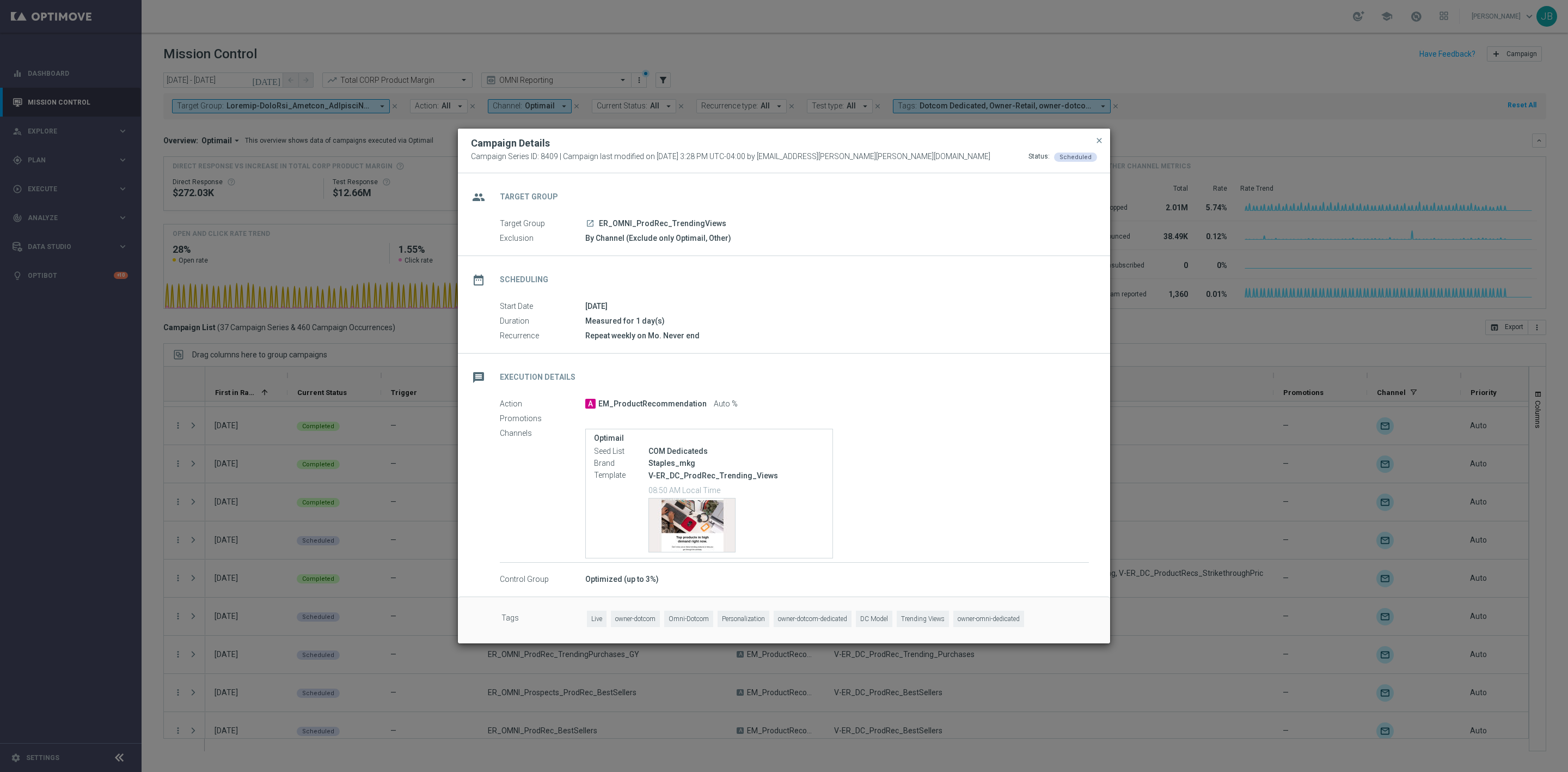
click at [1092, 137] on div "Campaign Details" at bounding box center [784, 143] width 643 height 13
click at [1100, 136] on span "close" at bounding box center [1099, 140] width 8 height 8
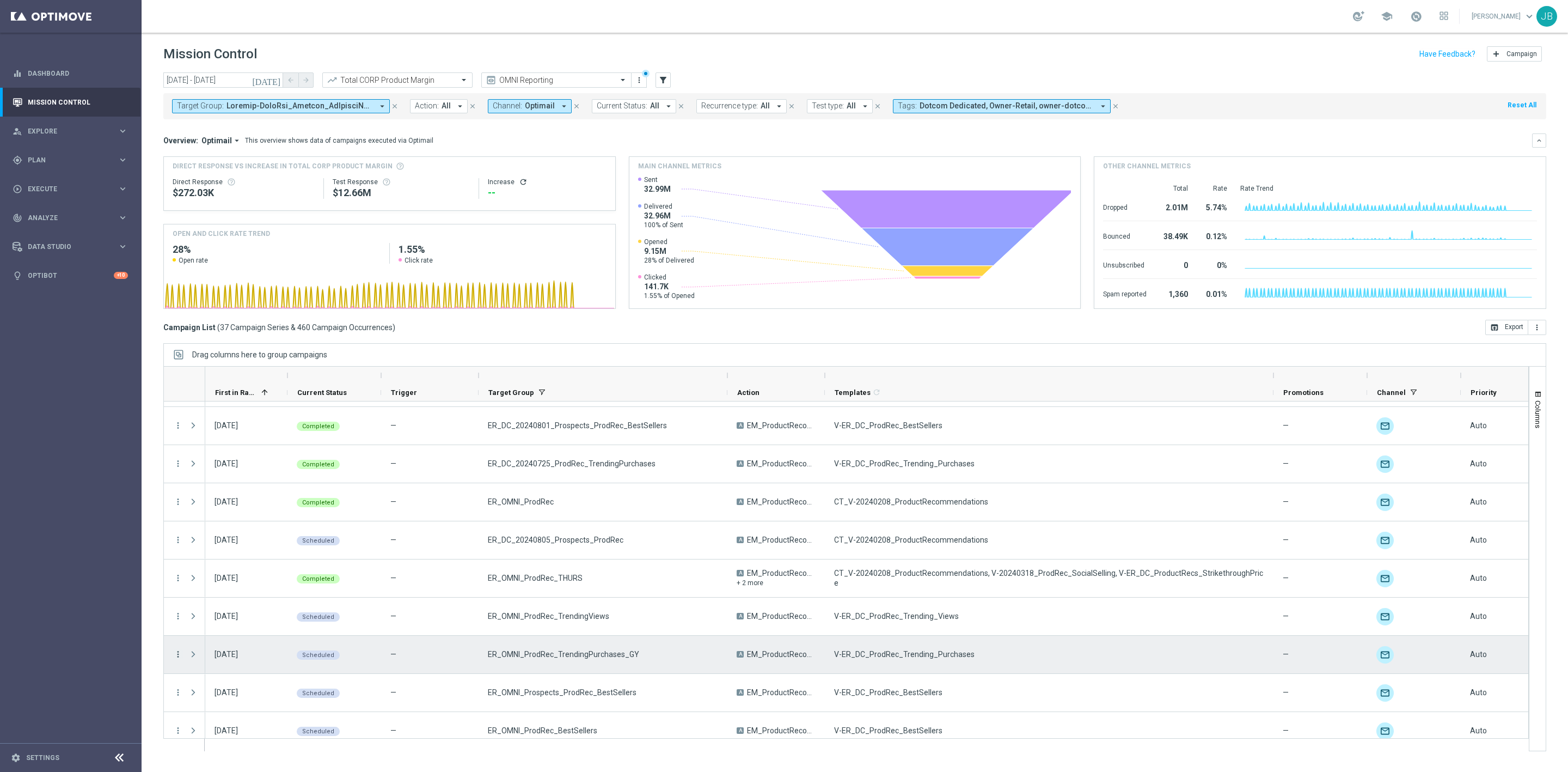
click at [178, 656] on icon "more_vert" at bounding box center [178, 654] width 10 height 10
click at [245, 529] on span "Campaign Details" at bounding box center [227, 527] width 55 height 8
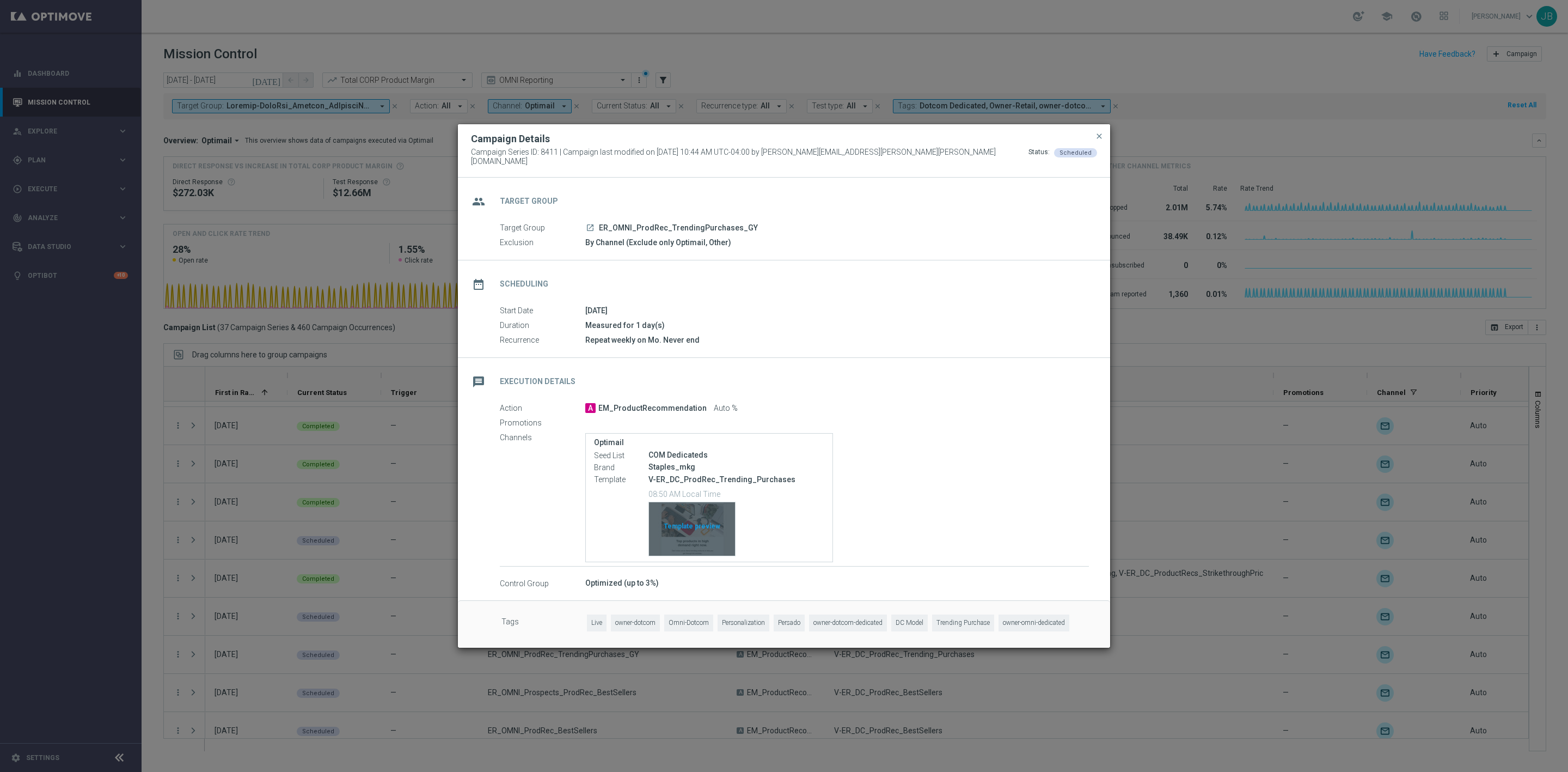
click at [686, 528] on div "Template preview" at bounding box center [692, 529] width 86 height 53
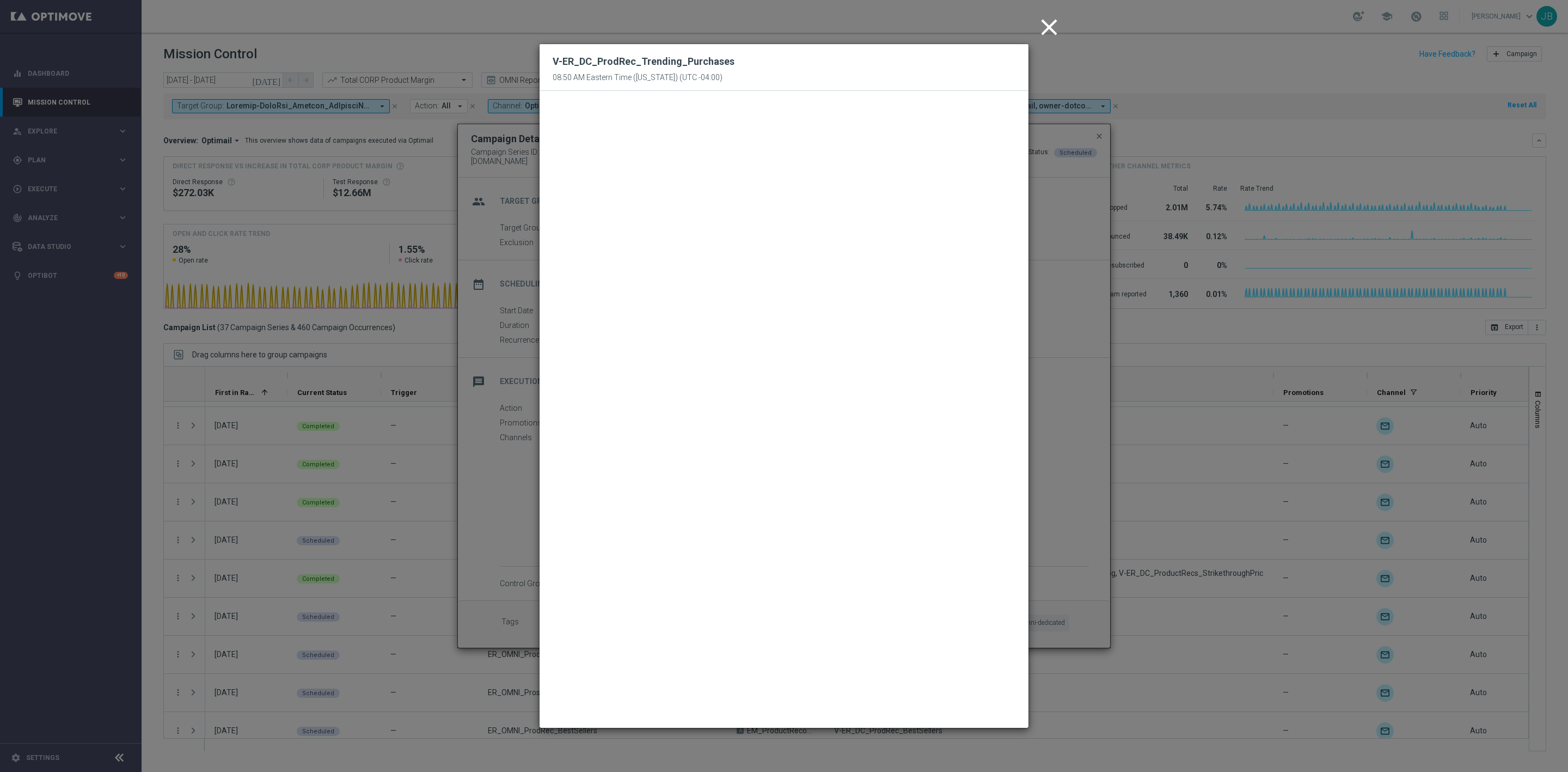
click at [1046, 30] on icon "close" at bounding box center [1049, 27] width 27 height 27
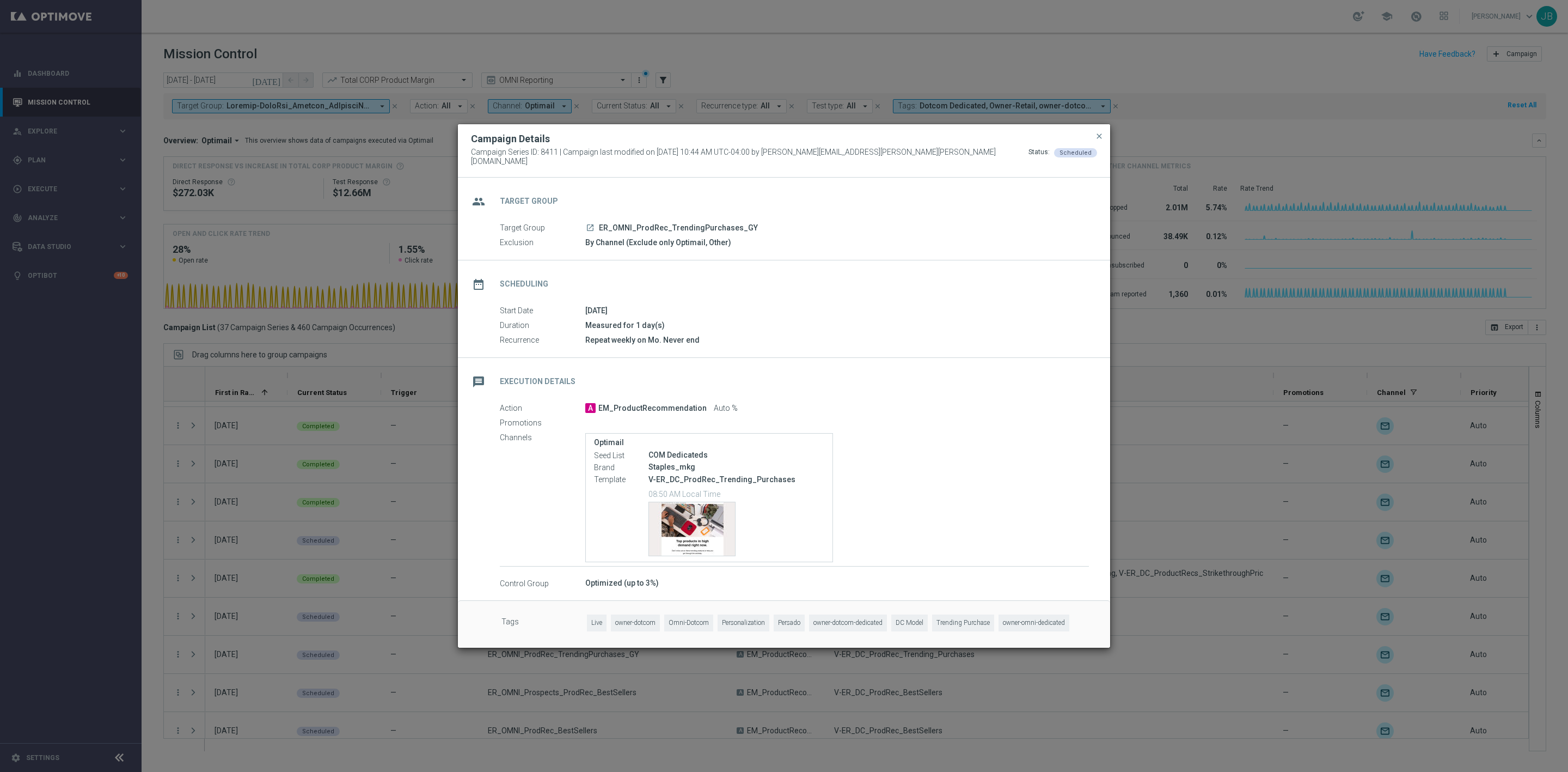
click at [1088, 139] on div "Campaign Details" at bounding box center [784, 139] width 643 height 13
click at [1098, 141] on span "close" at bounding box center [1099, 136] width 8 height 8
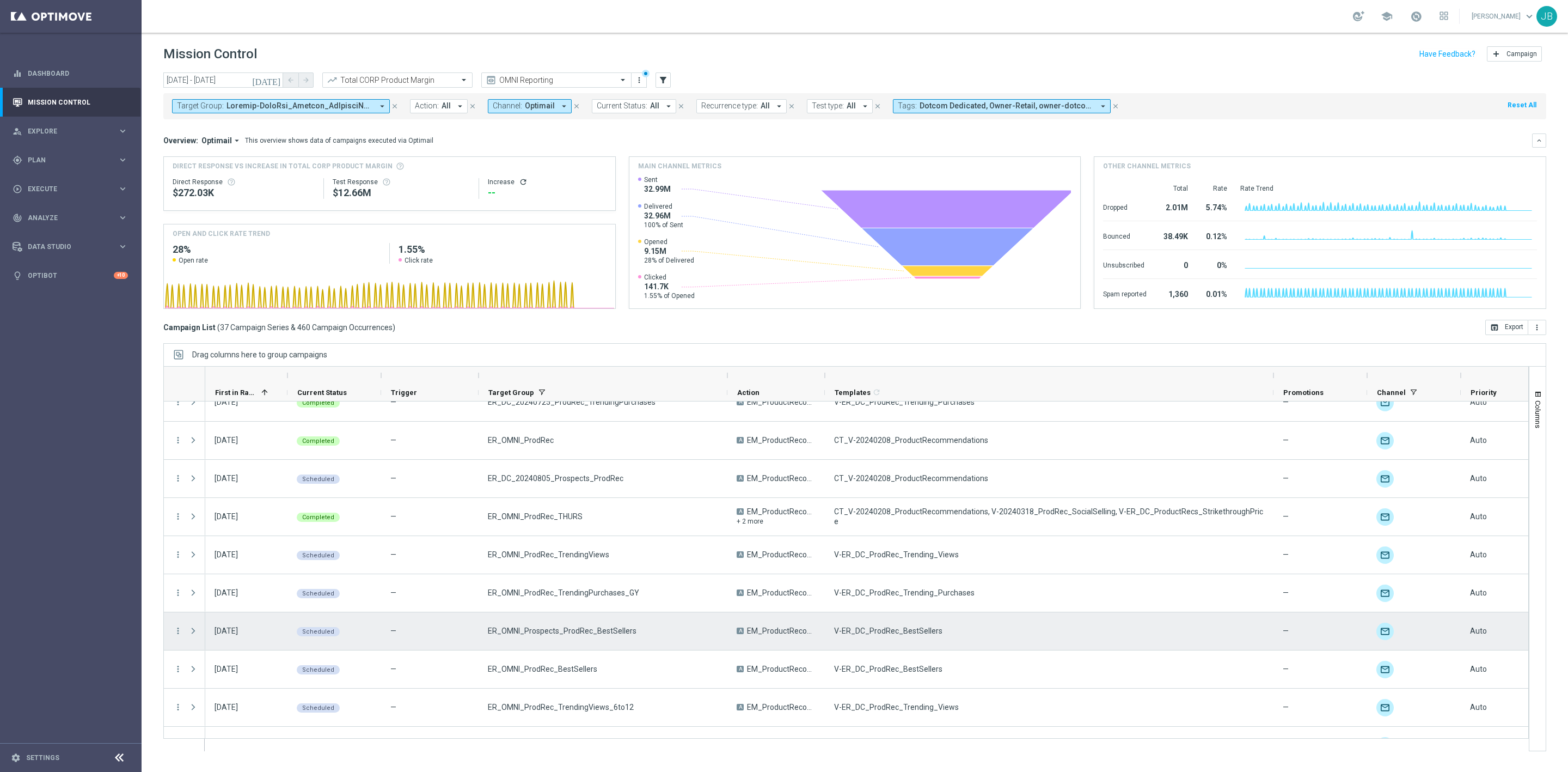
scroll to position [133, 0]
click at [179, 631] on icon "more_vert" at bounding box center [178, 630] width 10 height 10
click at [226, 634] on span "Campaign Details" at bounding box center [227, 638] width 55 height 8
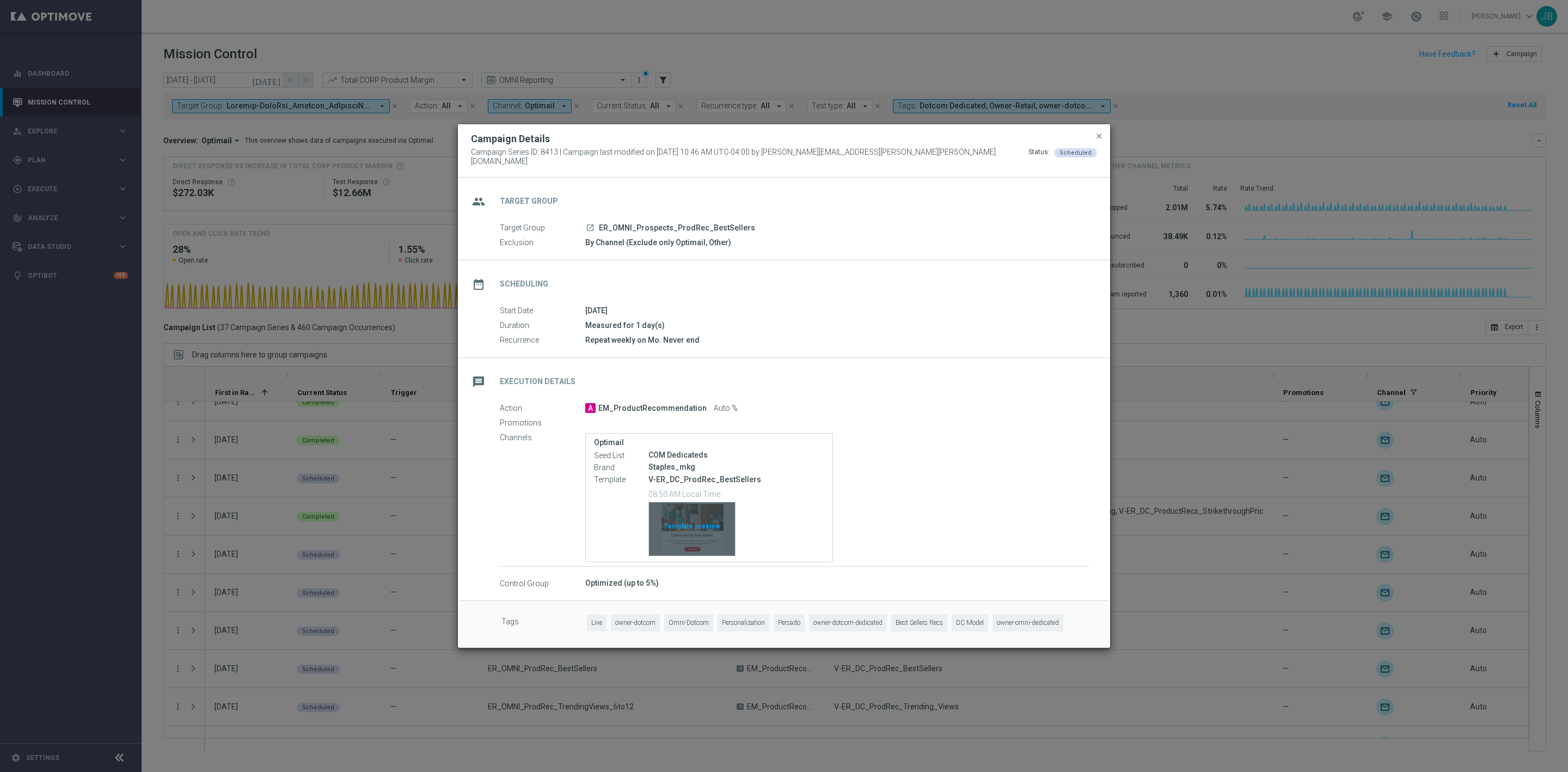
click at [677, 510] on div "Template preview" at bounding box center [692, 529] width 86 height 53
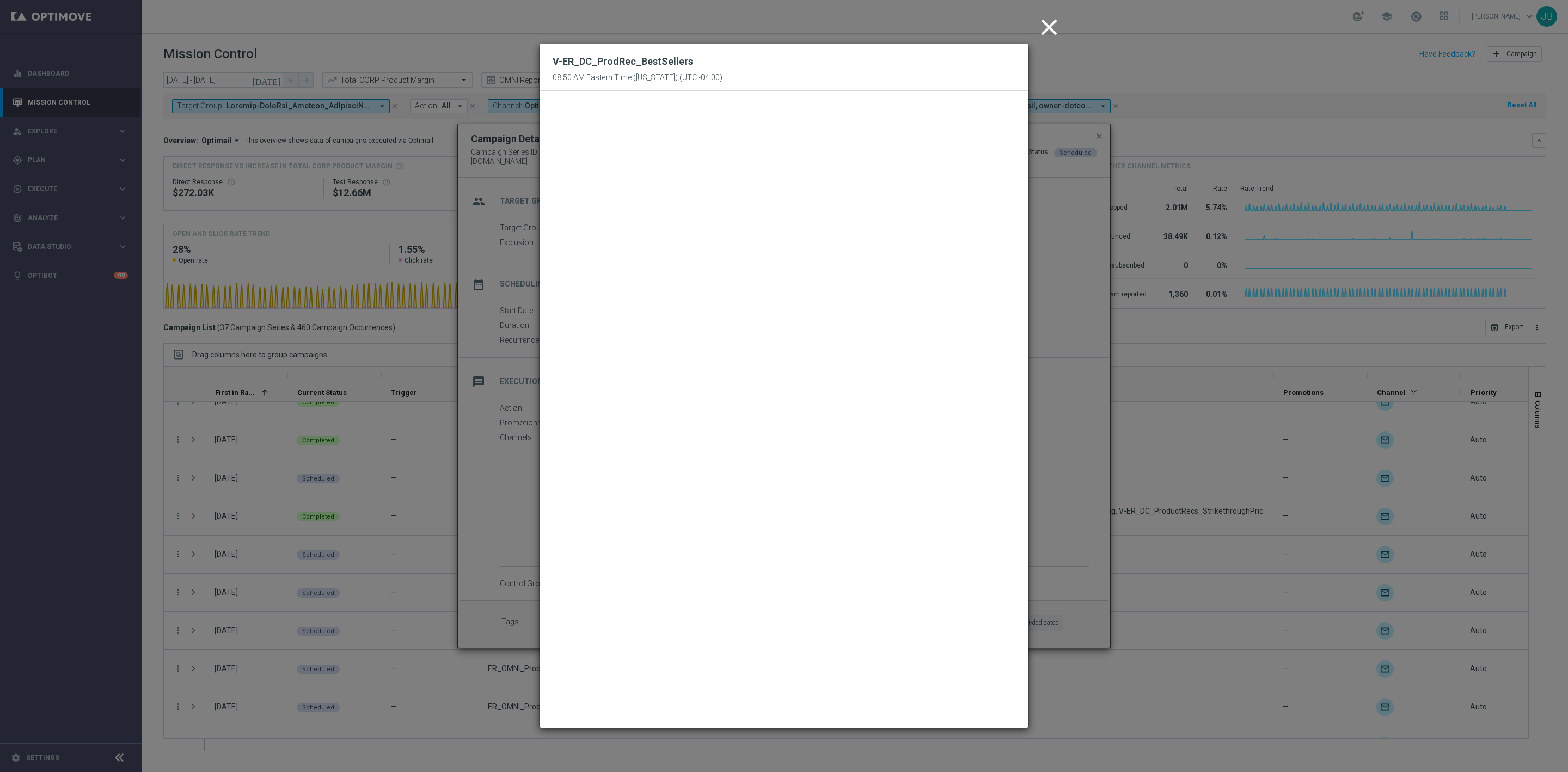
click at [1046, 29] on icon "close" at bounding box center [1049, 27] width 27 height 27
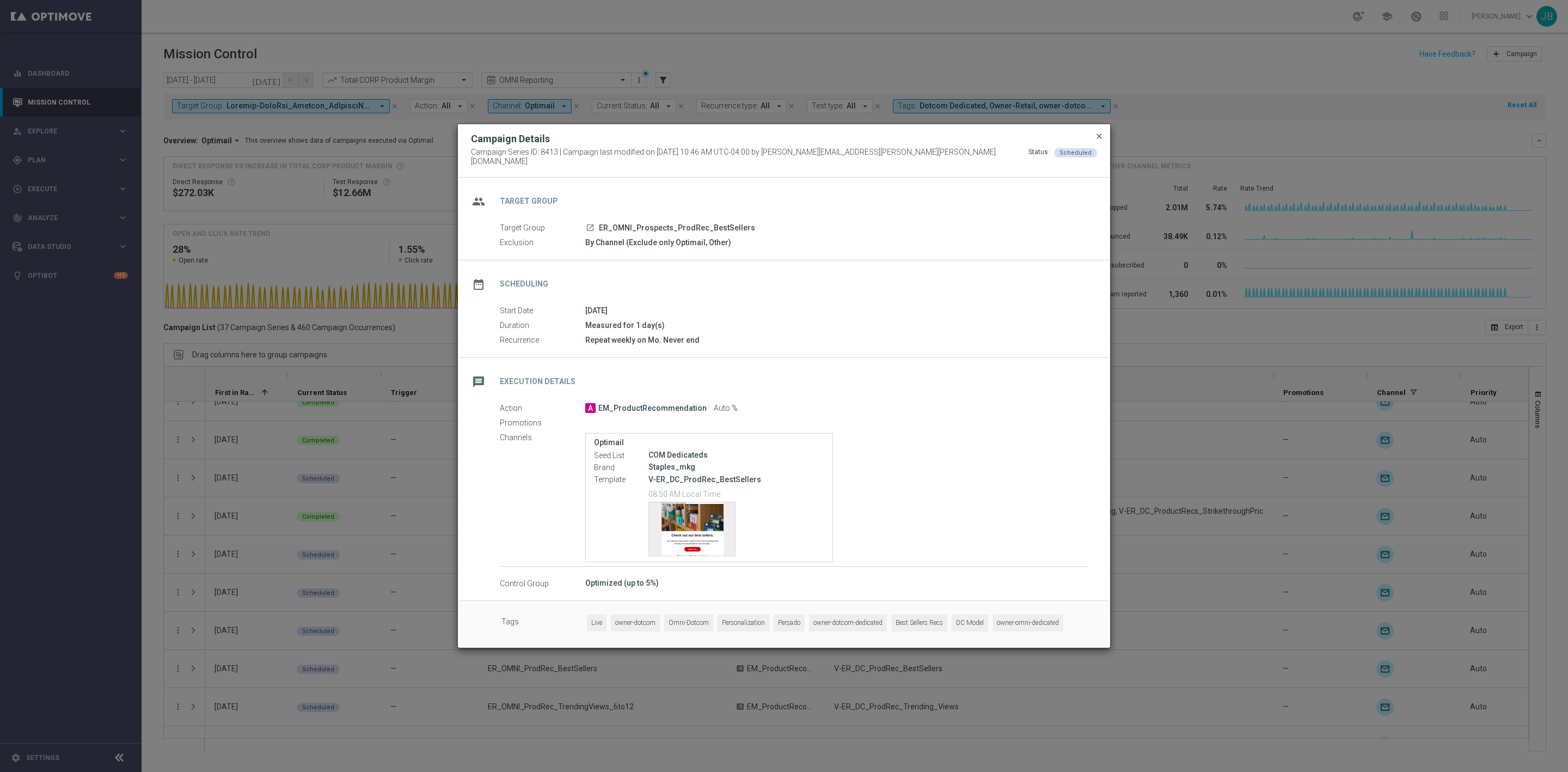
click at [1100, 135] on span "close" at bounding box center [1099, 136] width 8 height 8
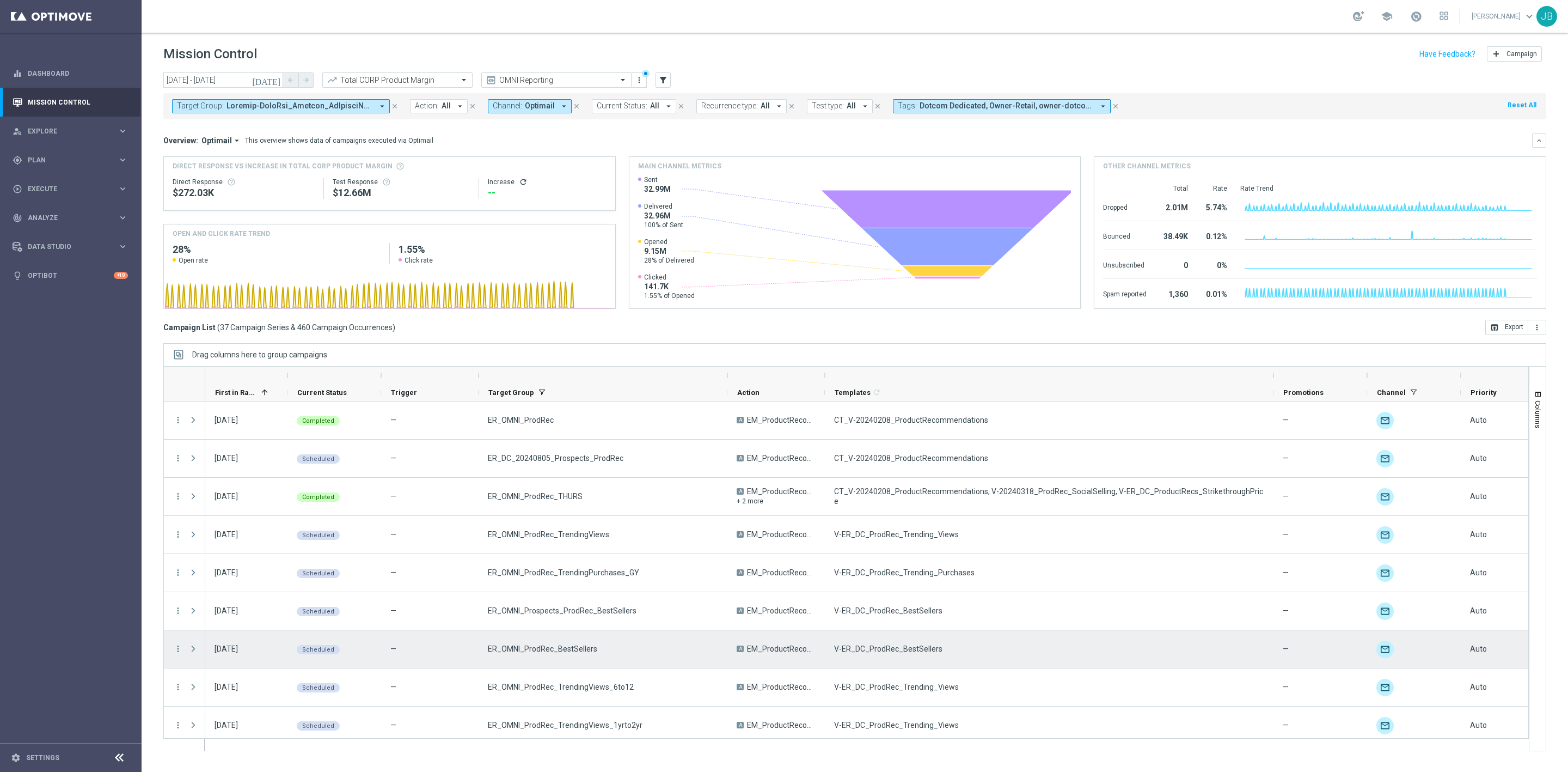
scroll to position [192, 0]
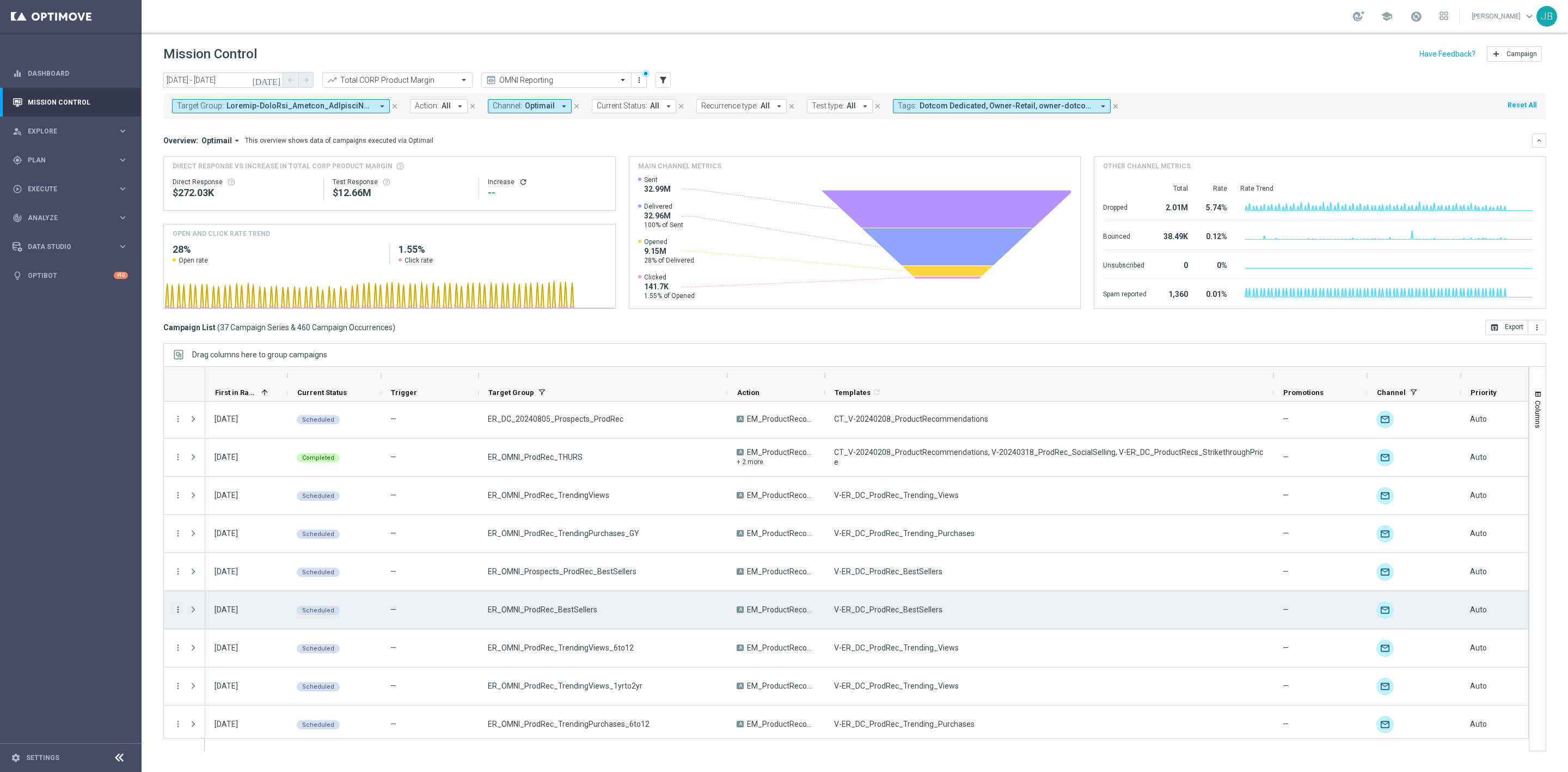
click at [176, 611] on icon "more_vert" at bounding box center [178, 609] width 10 height 10
click at [218, 614] on span "Campaign Details" at bounding box center [227, 617] width 55 height 8
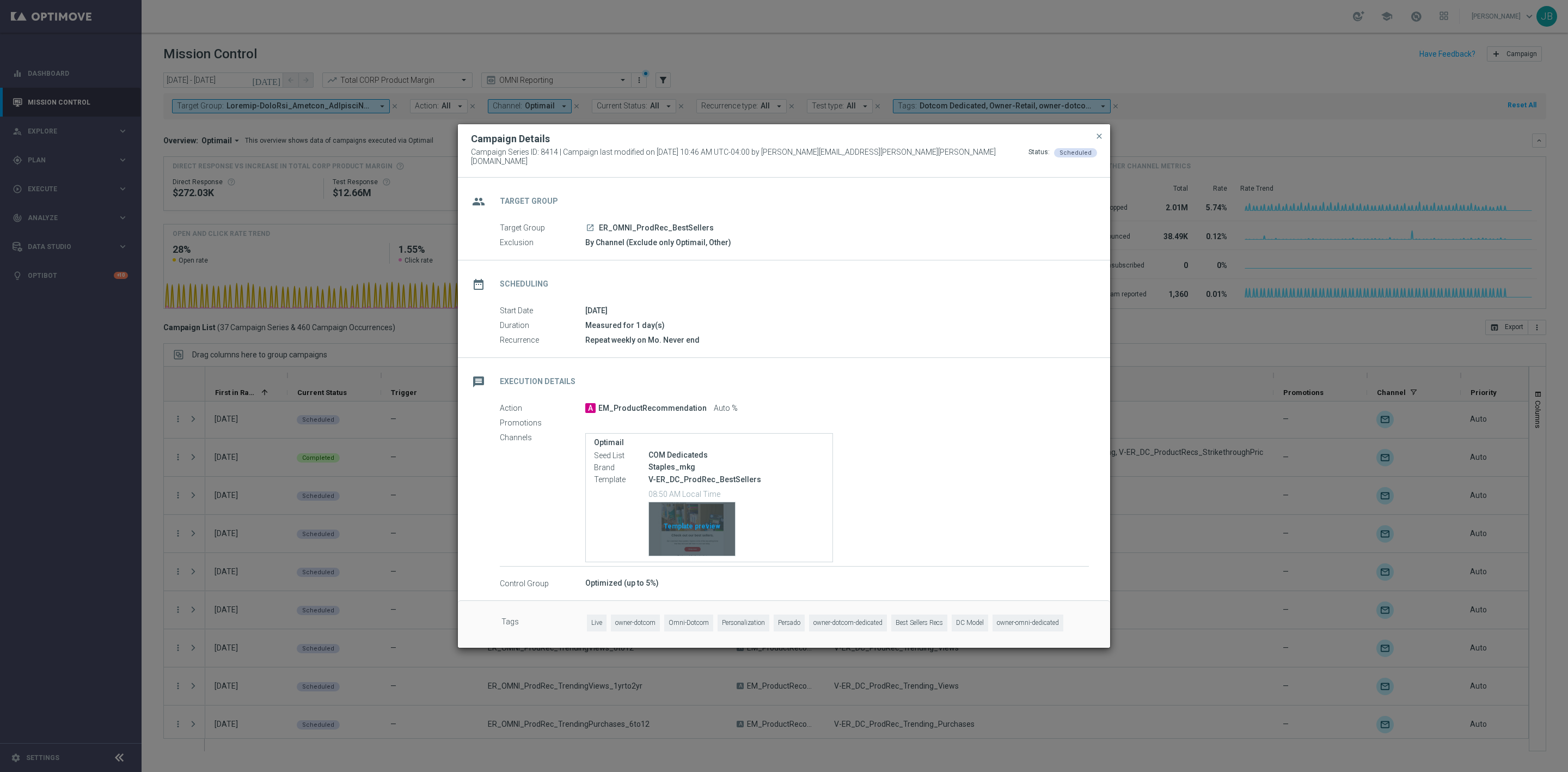
click at [675, 521] on div "Template preview" at bounding box center [692, 529] width 86 height 53
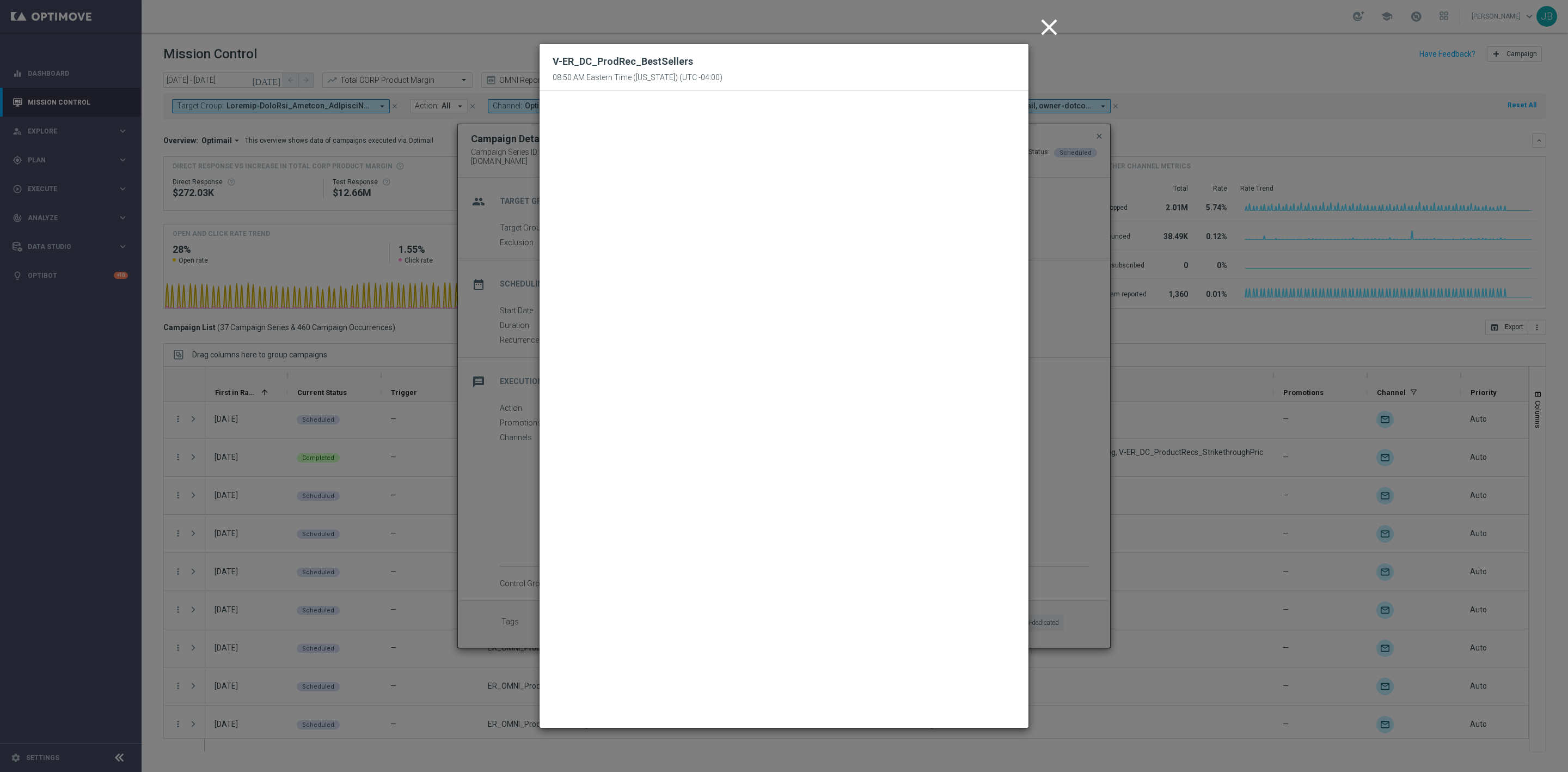
click at [1050, 33] on icon "close" at bounding box center [1049, 27] width 27 height 27
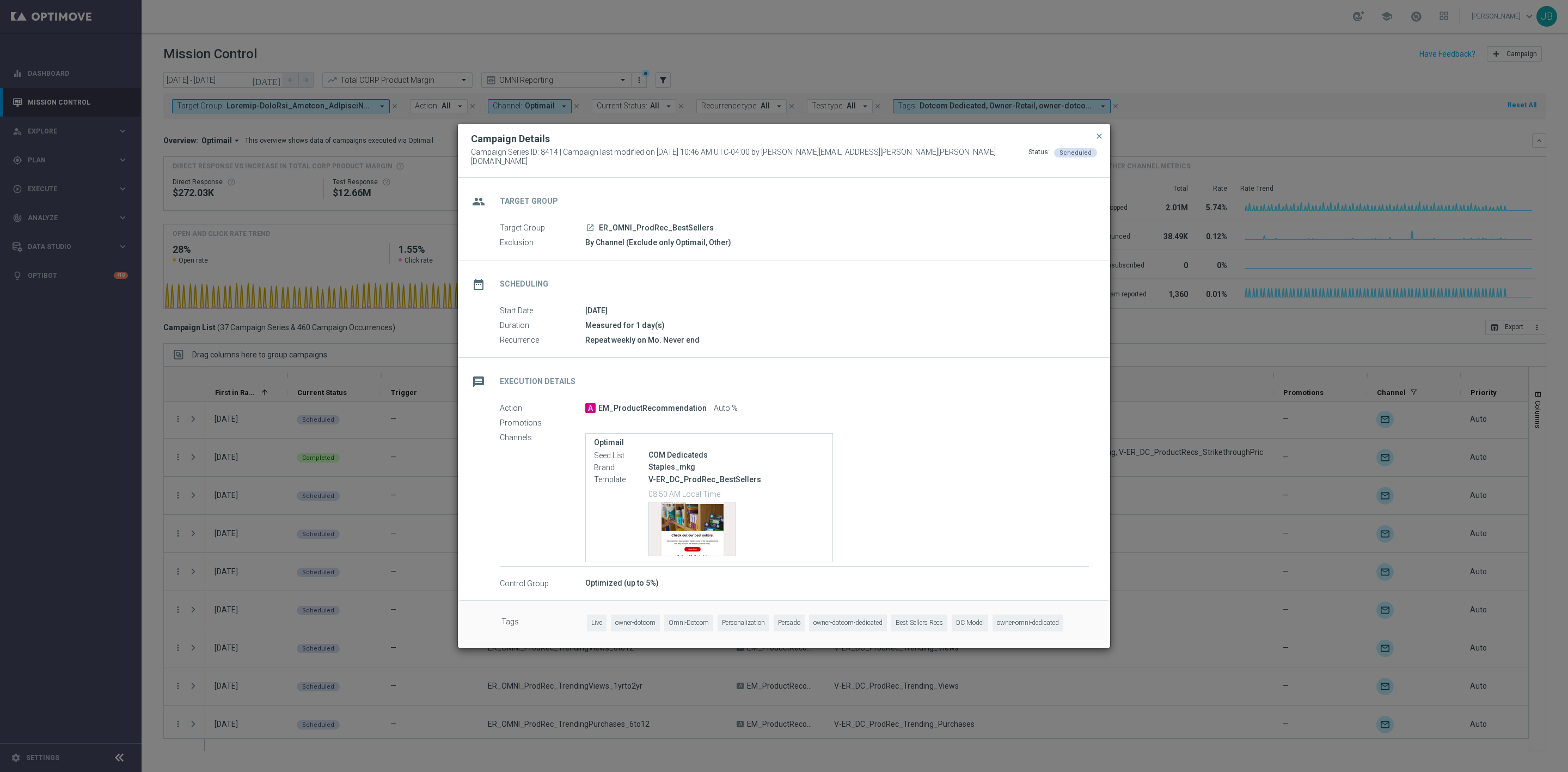
click at [1094, 143] on button "close" at bounding box center [1099, 136] width 11 height 13
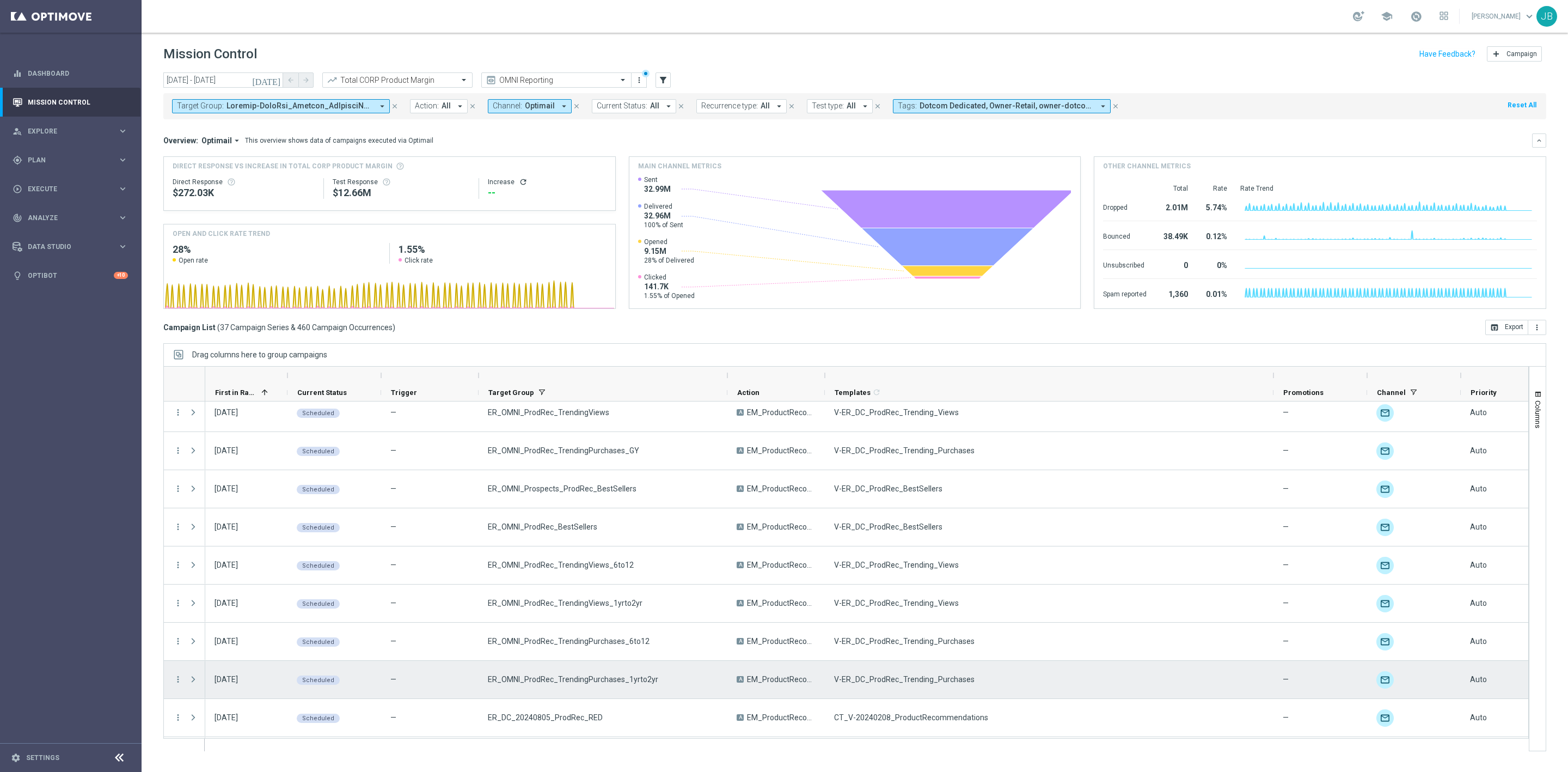
scroll to position [273, 0]
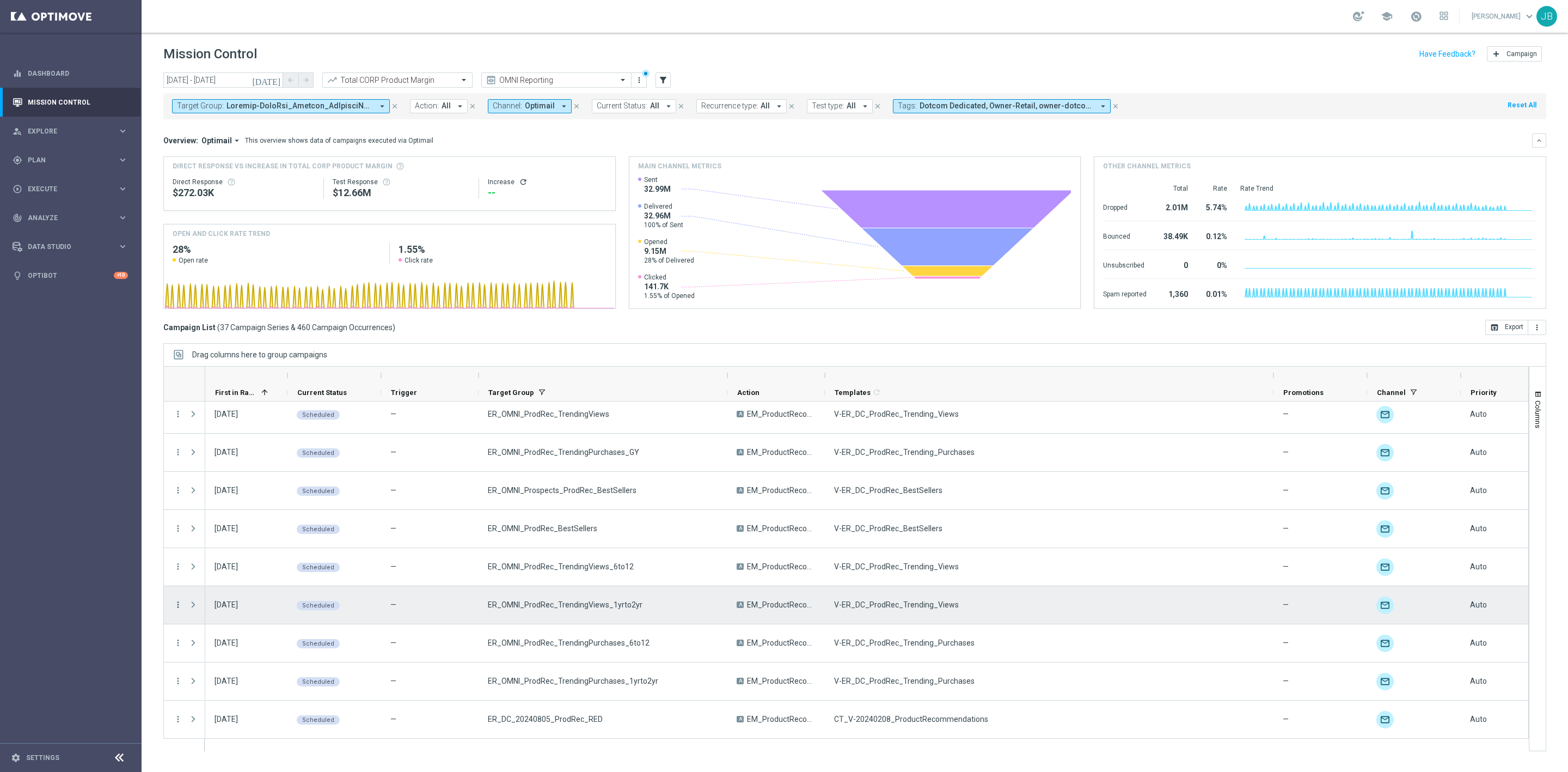
click at [177, 605] on icon "more_vert" at bounding box center [178, 604] width 10 height 10
click at [247, 615] on span "Campaign Details" at bounding box center [227, 613] width 55 height 8
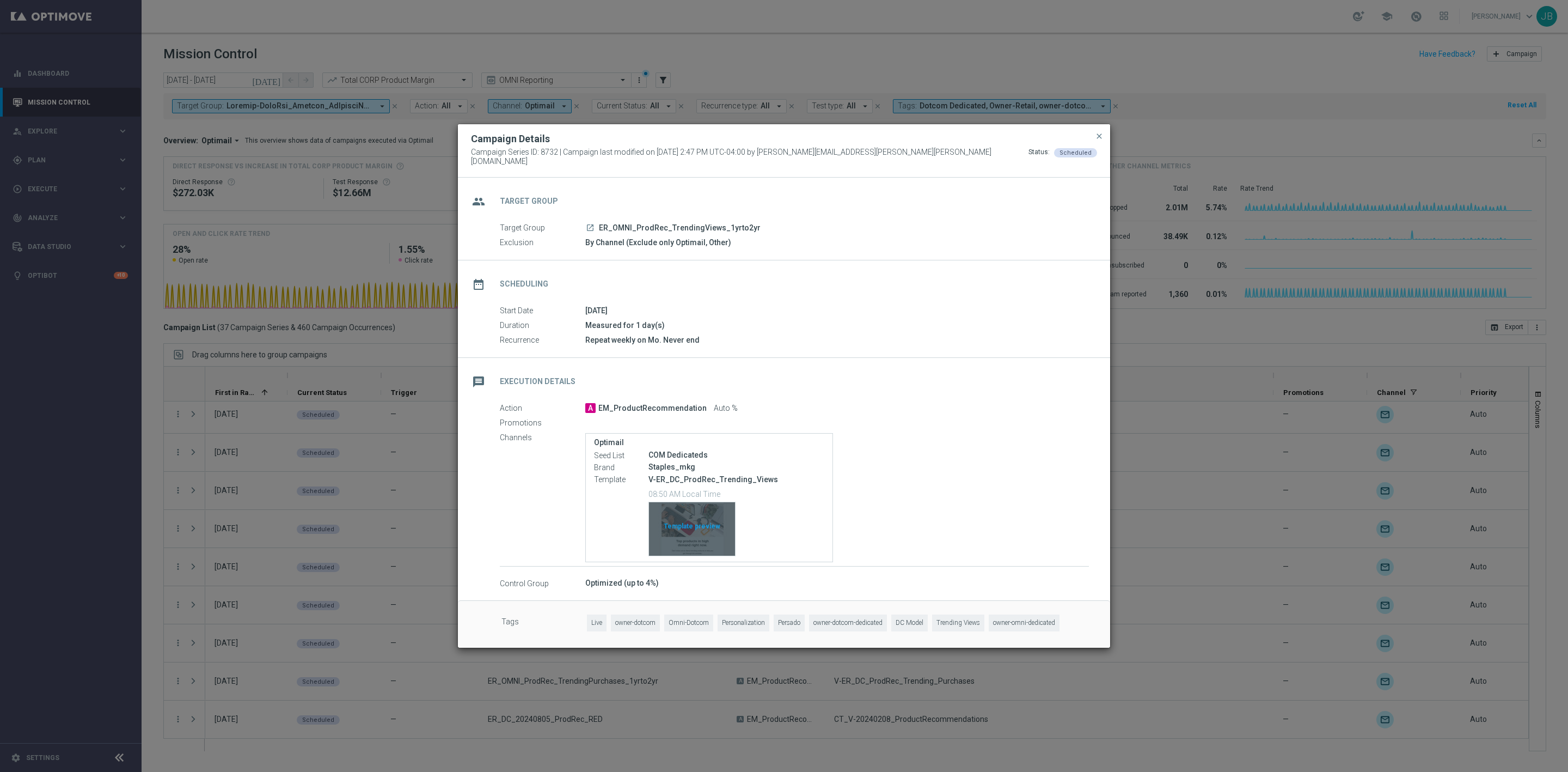
click at [673, 521] on div "Template preview" at bounding box center [692, 529] width 86 height 53
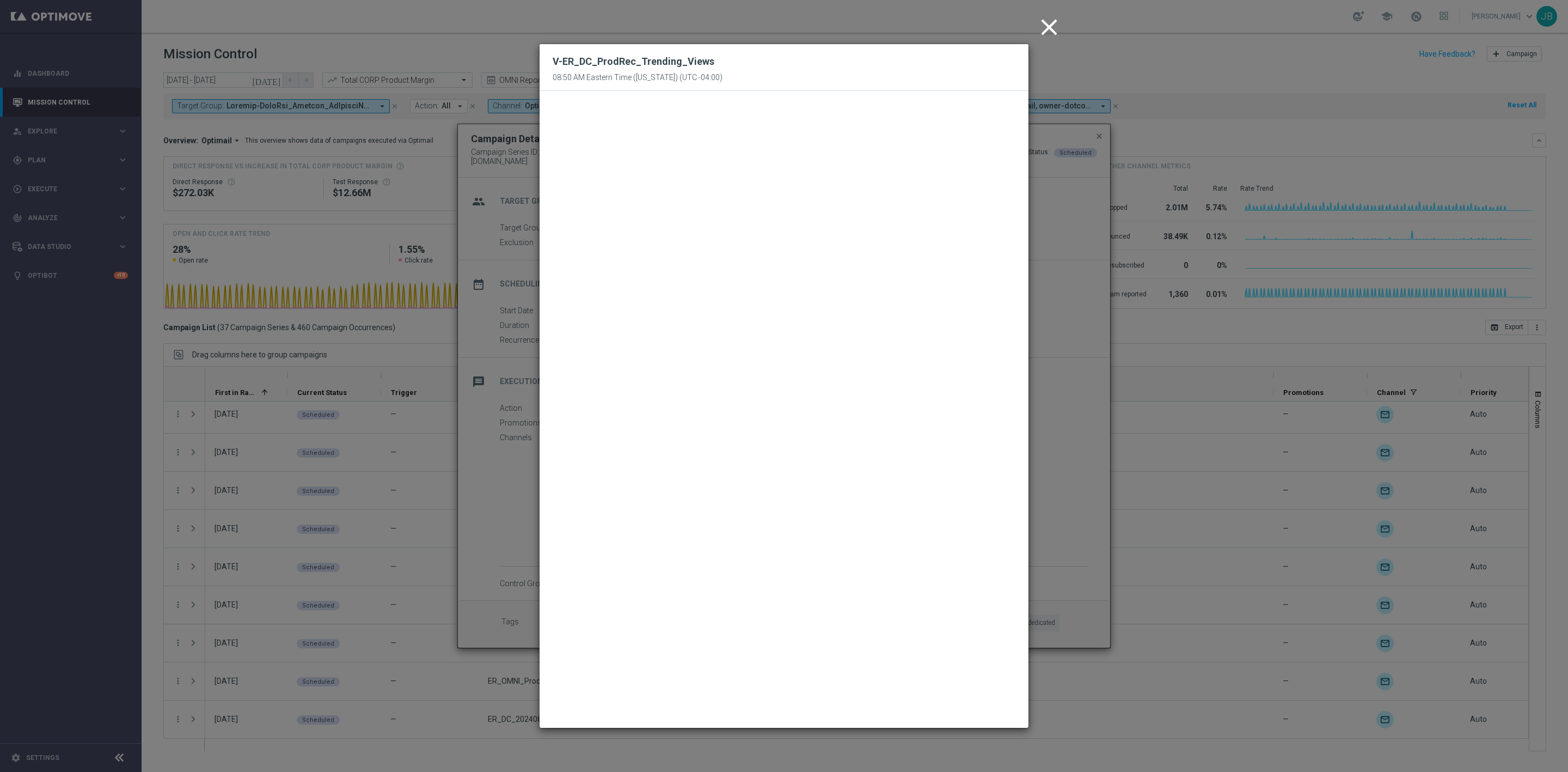
click at [1046, 26] on icon "close" at bounding box center [1049, 27] width 27 height 27
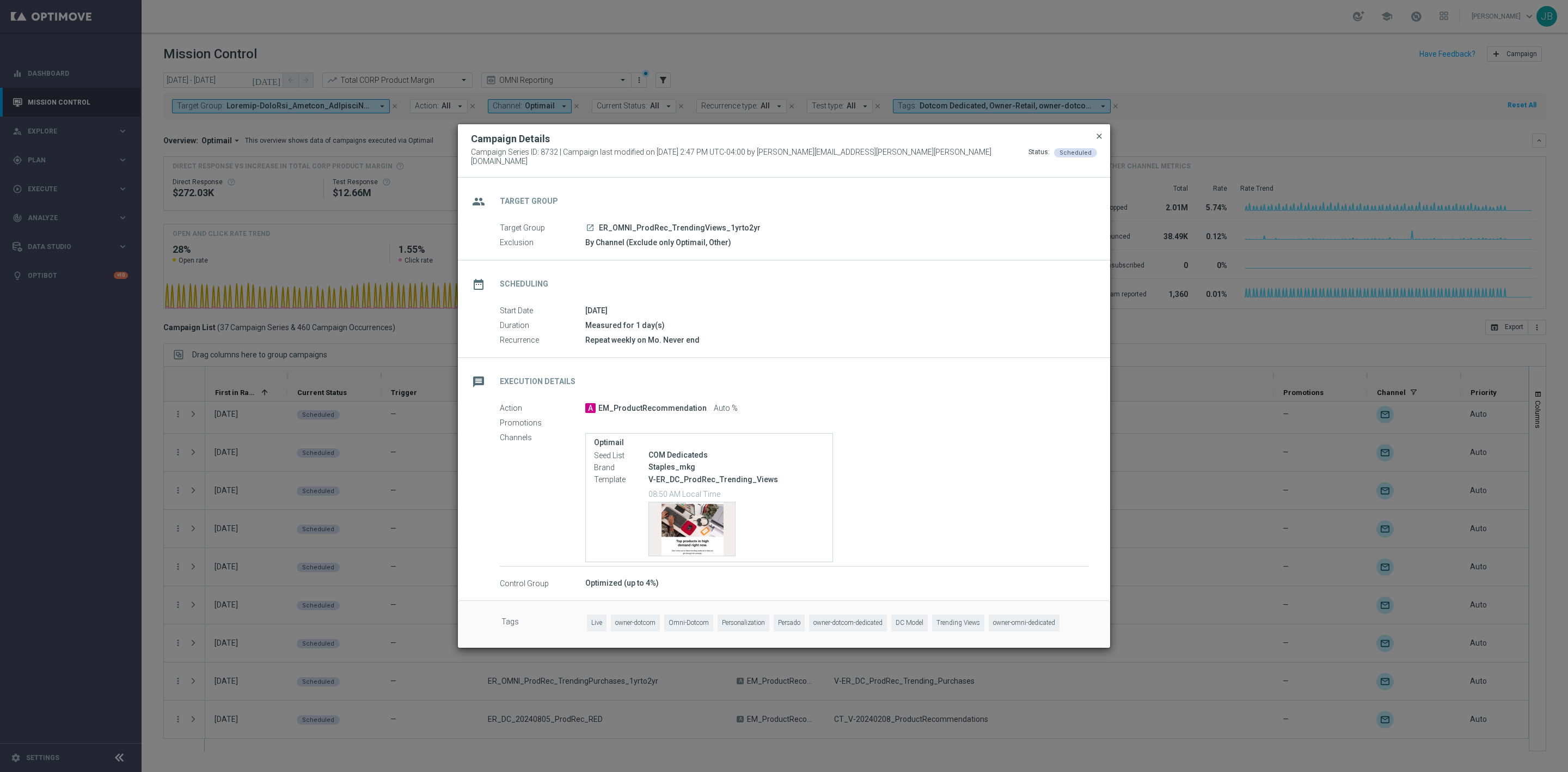
click at [1095, 137] on span "close" at bounding box center [1099, 136] width 8 height 8
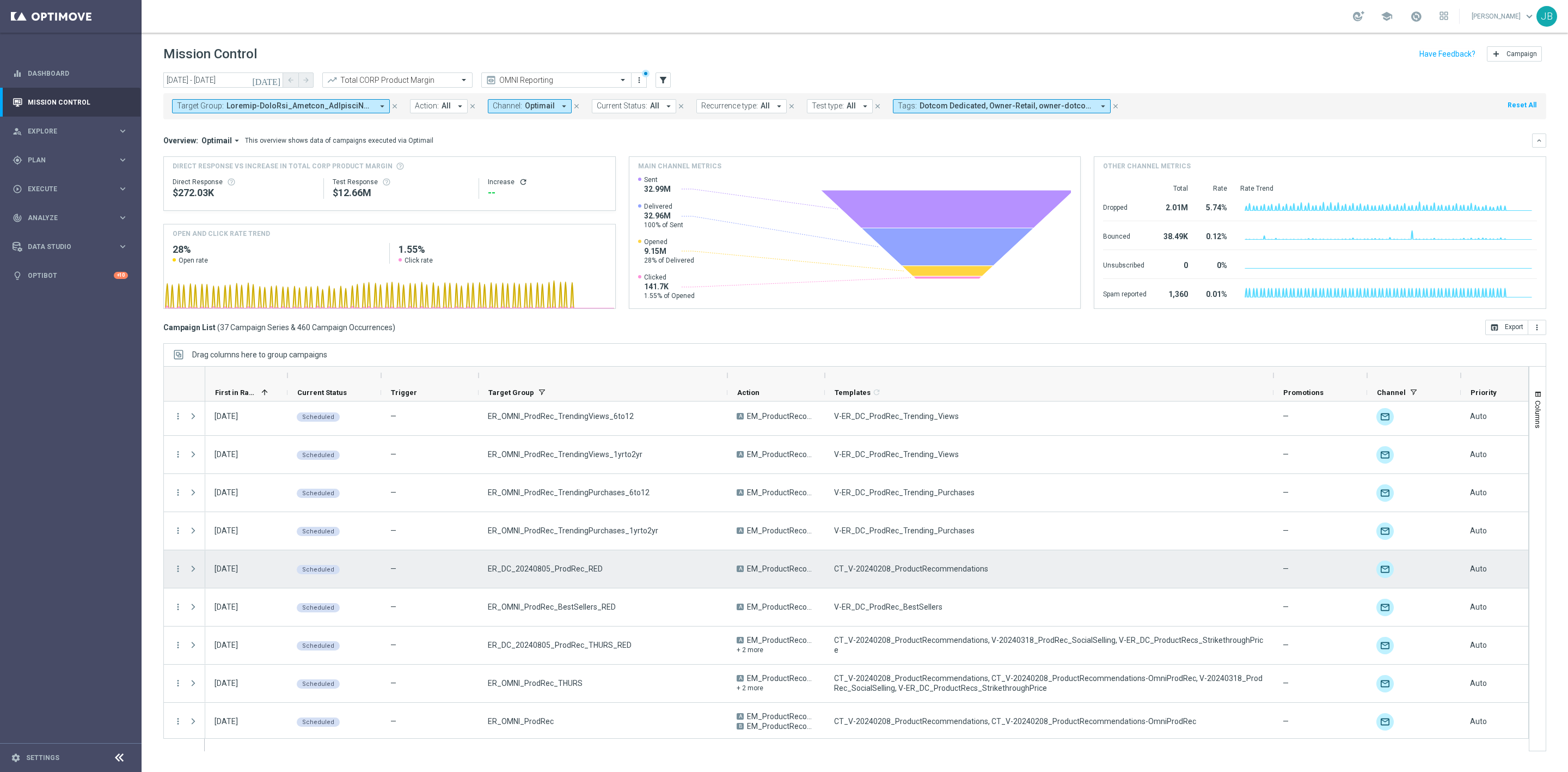
scroll to position [435, 0]
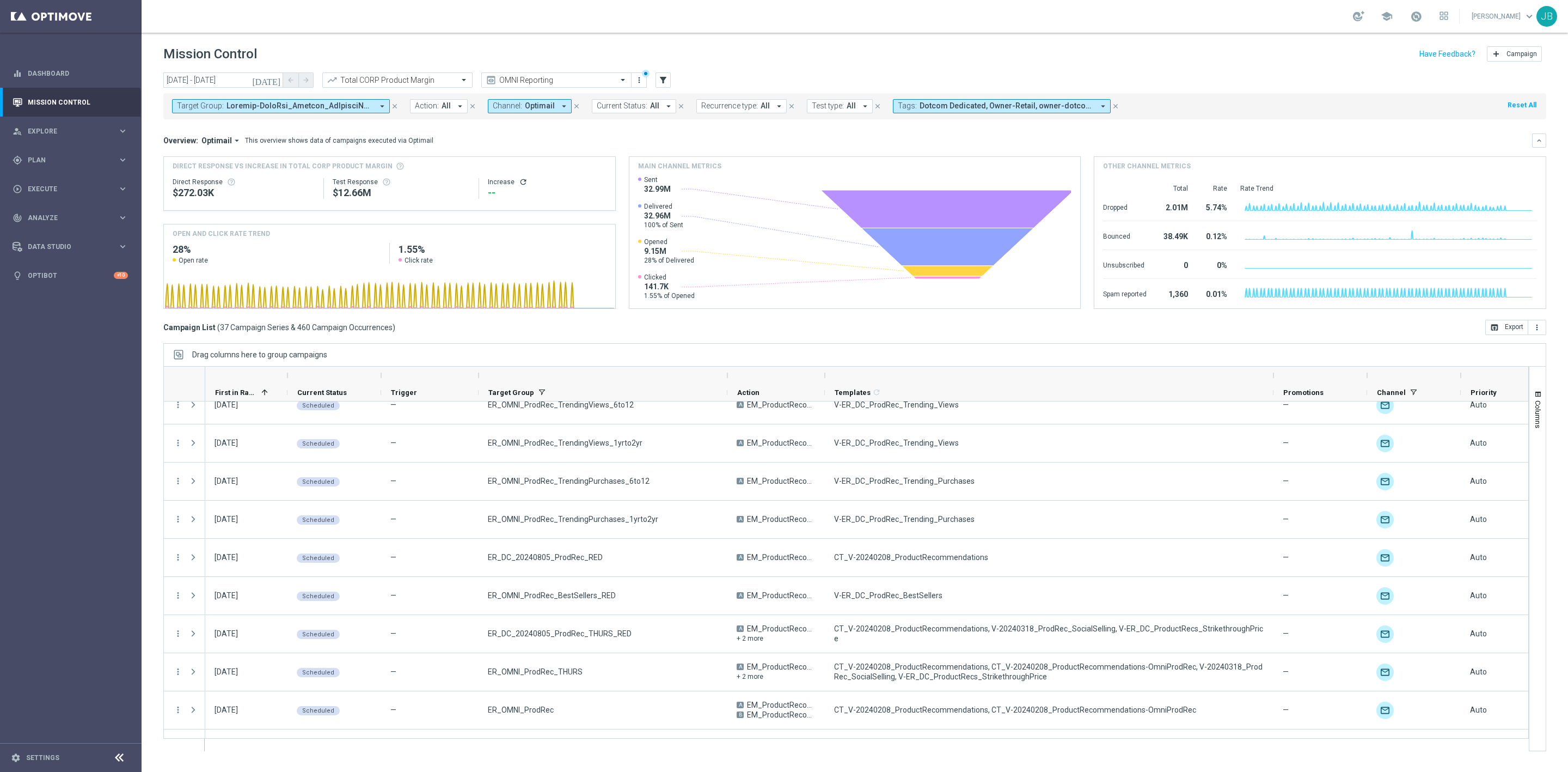
click at [232, 145] on icon "arrow_drop_down" at bounding box center [237, 140] width 10 height 10
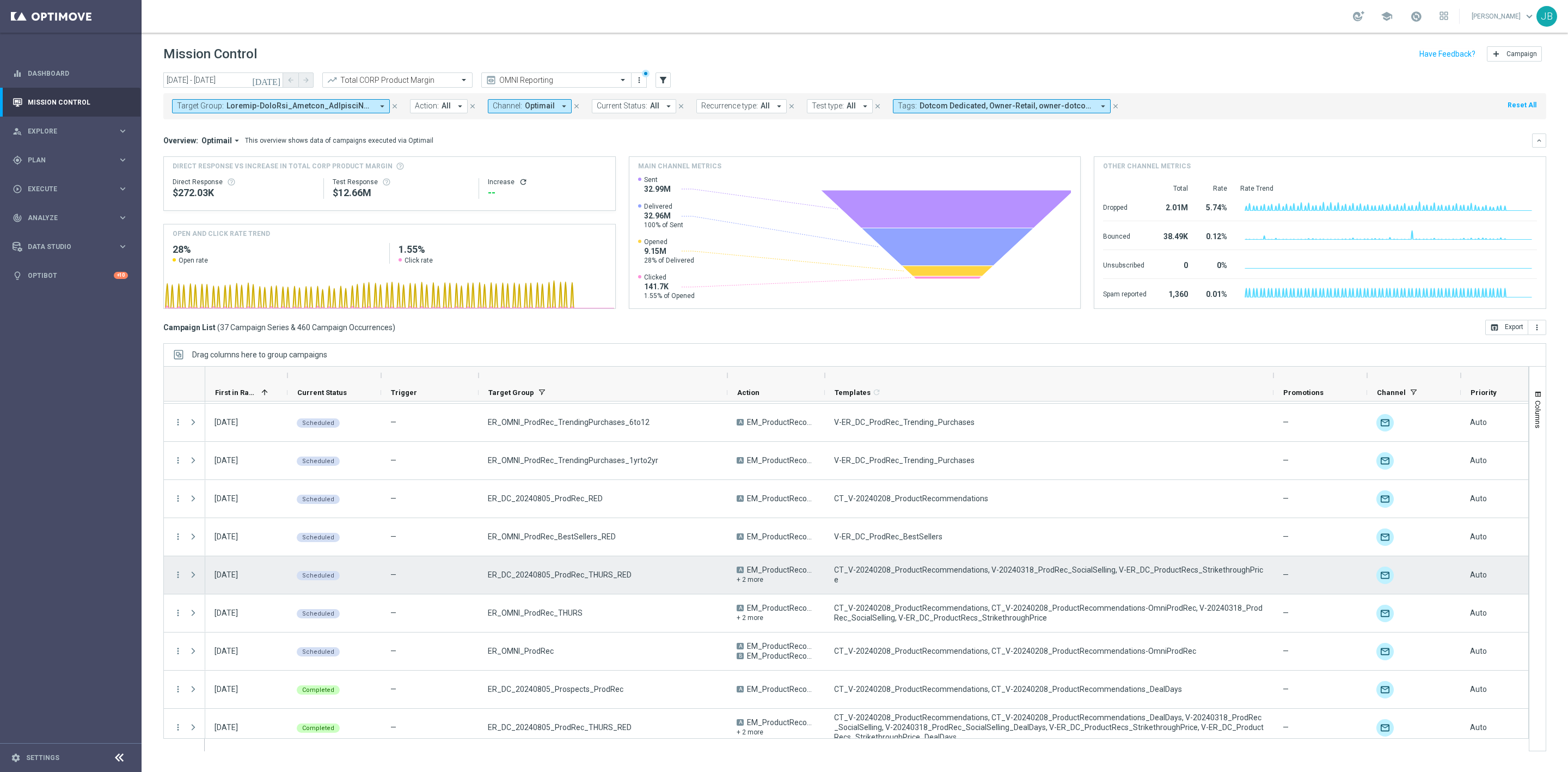
scroll to position [494, 0]
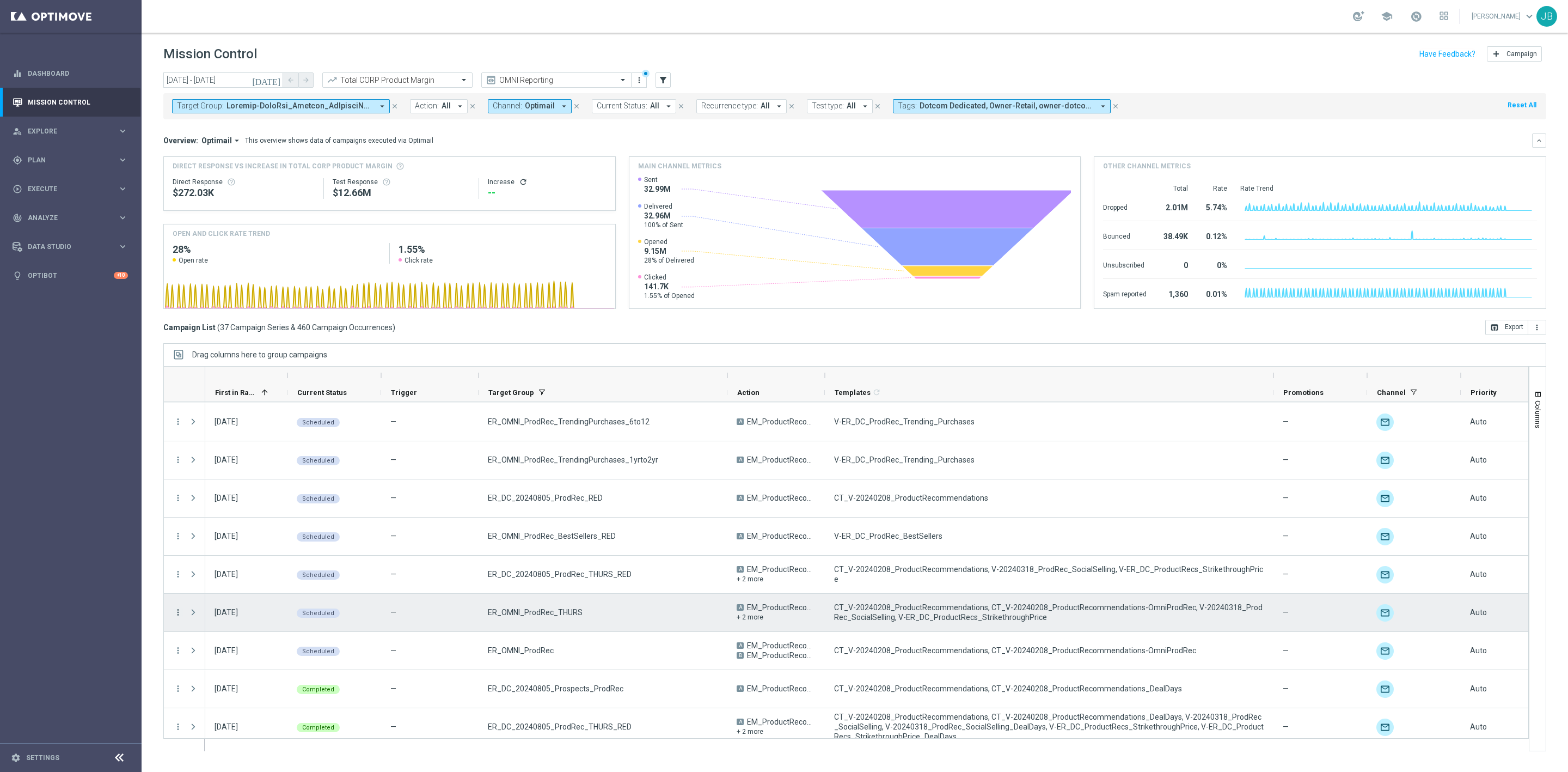
click at [176, 613] on icon "more_vert" at bounding box center [178, 612] width 10 height 10
click at [236, 650] on span "Channel Metrics" at bounding box center [225, 650] width 51 height 8
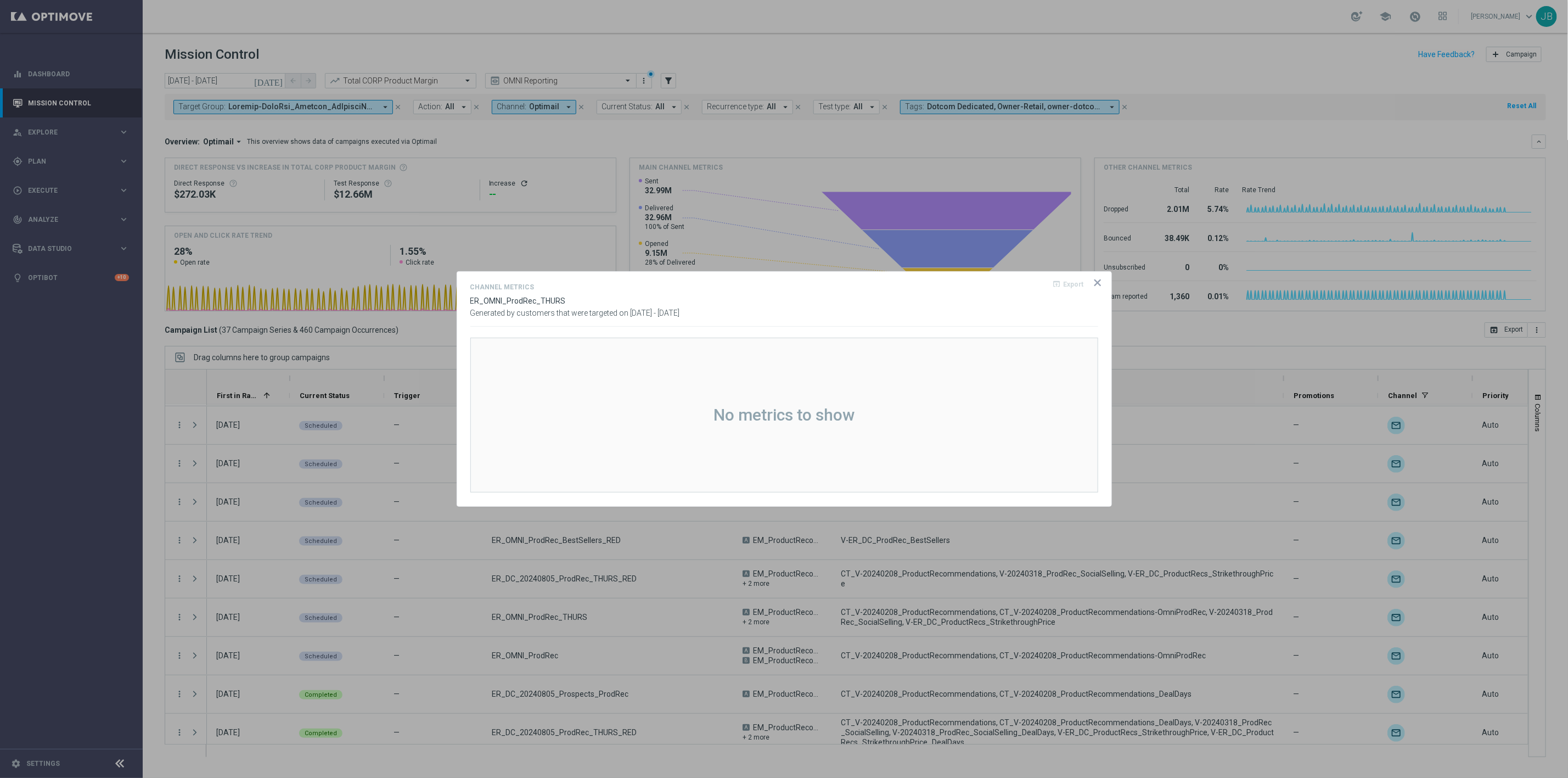
click at [715, 371] on div "No metrics to show" at bounding box center [784, 415] width 628 height 155
click at [1095, 281] on icon "icon" at bounding box center [1097, 283] width 11 height 11
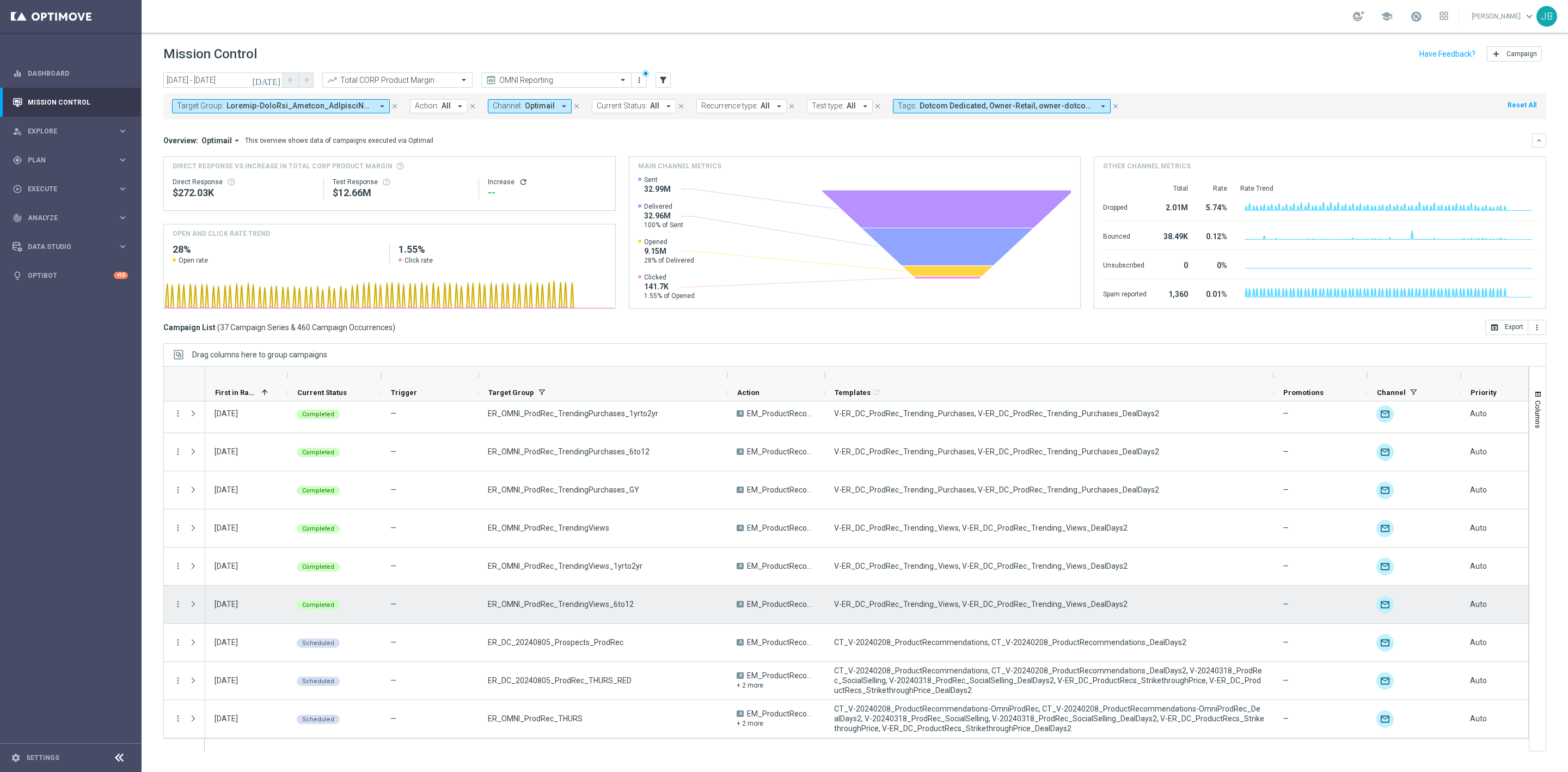
scroll to position [1075, 0]
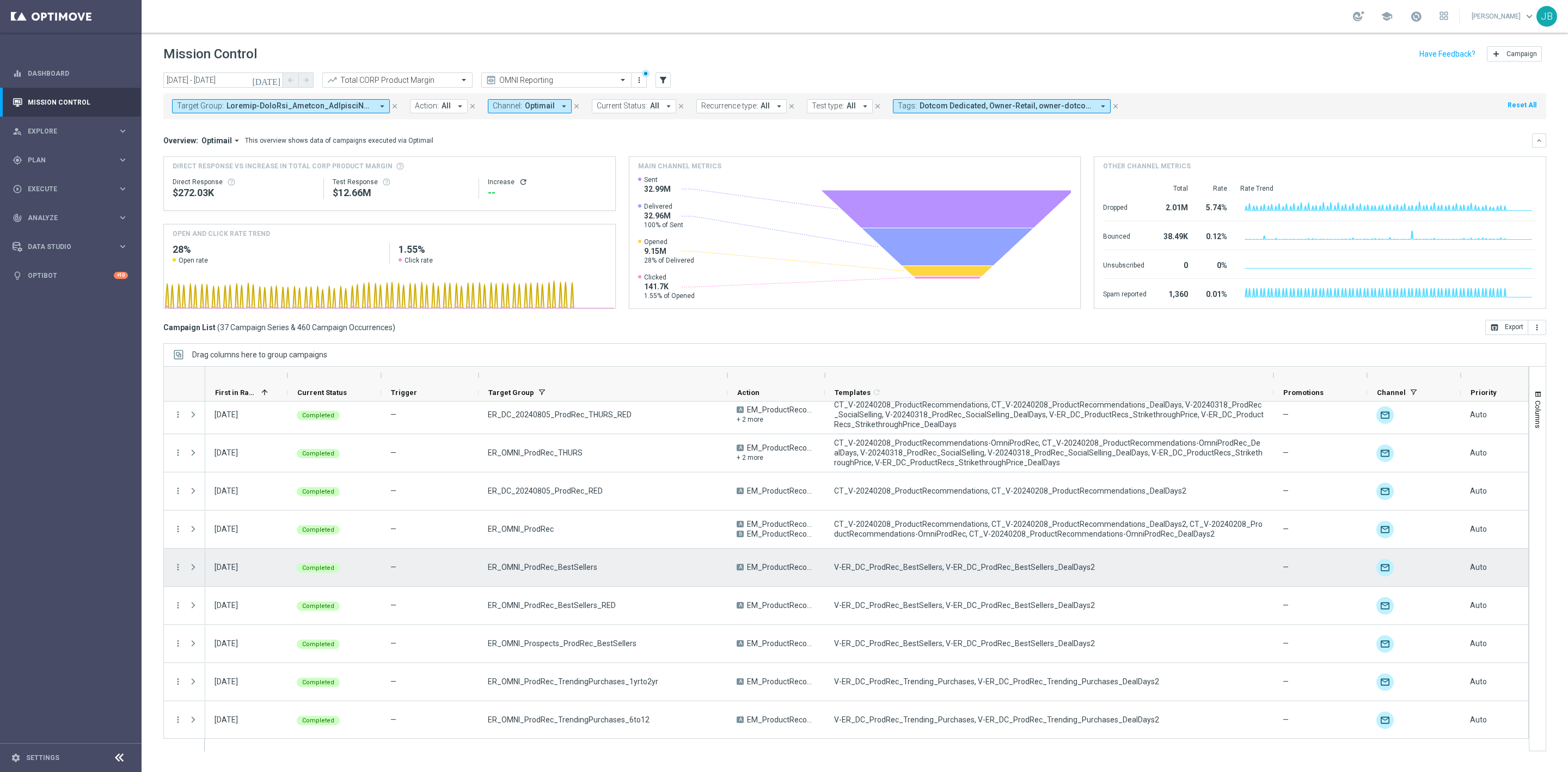
scroll to position [803, 0]
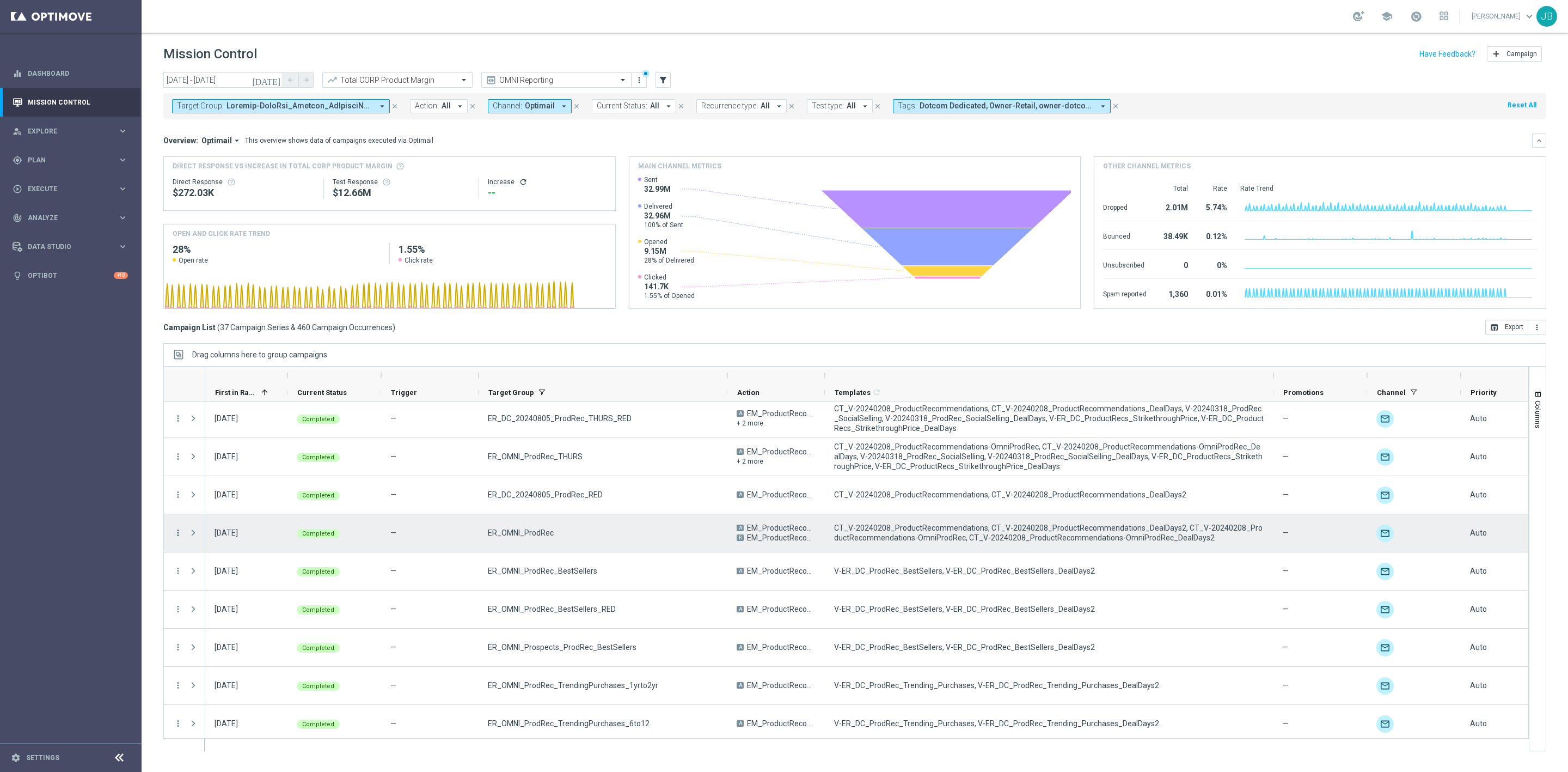
click at [176, 534] on icon "more_vert" at bounding box center [178, 532] width 10 height 10
click at [242, 570] on span "Channel Metrics" at bounding box center [225, 571] width 51 height 8
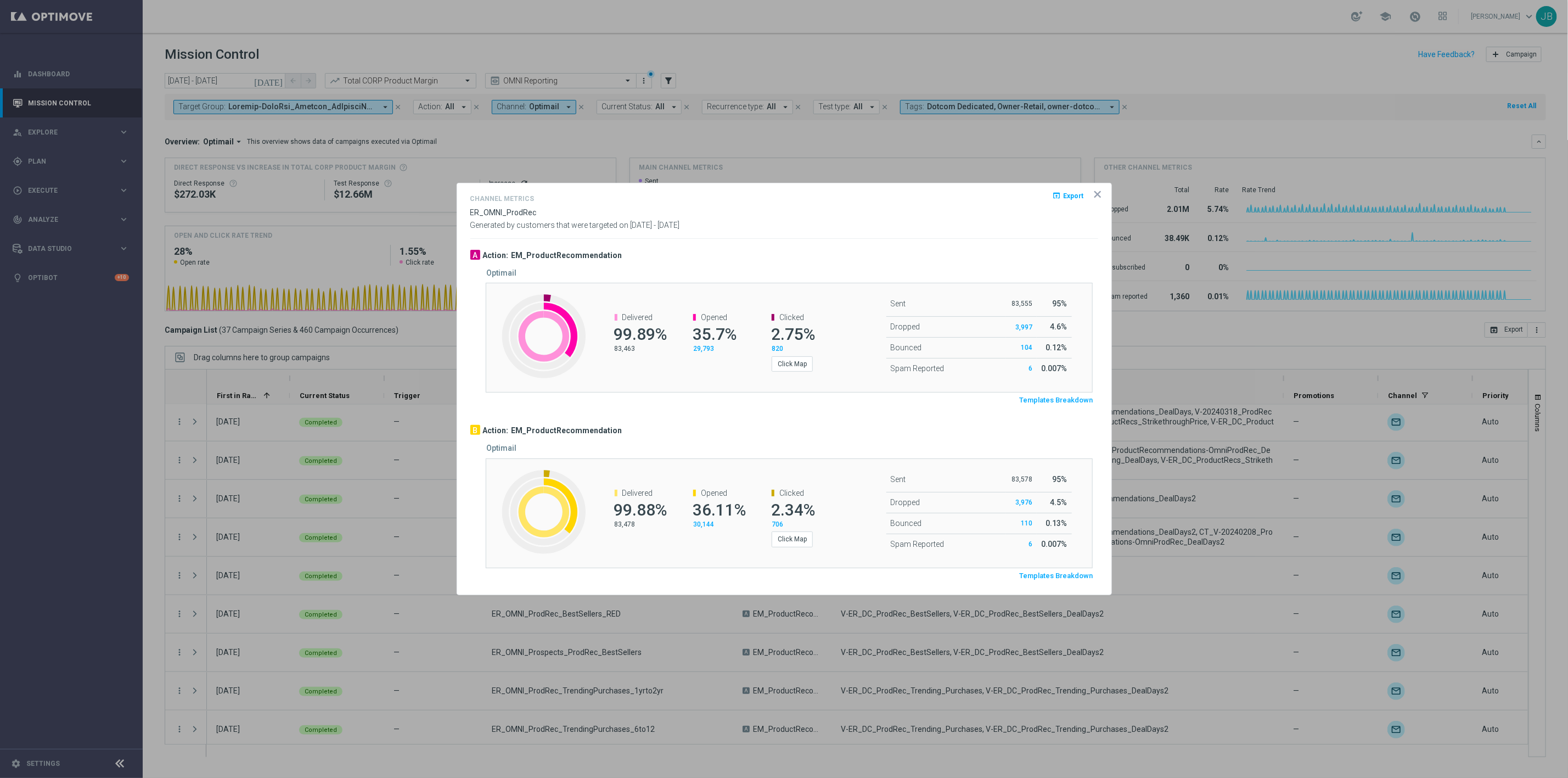
click at [1049, 400] on span "Templates Breakdown" at bounding box center [1056, 400] width 73 height 9
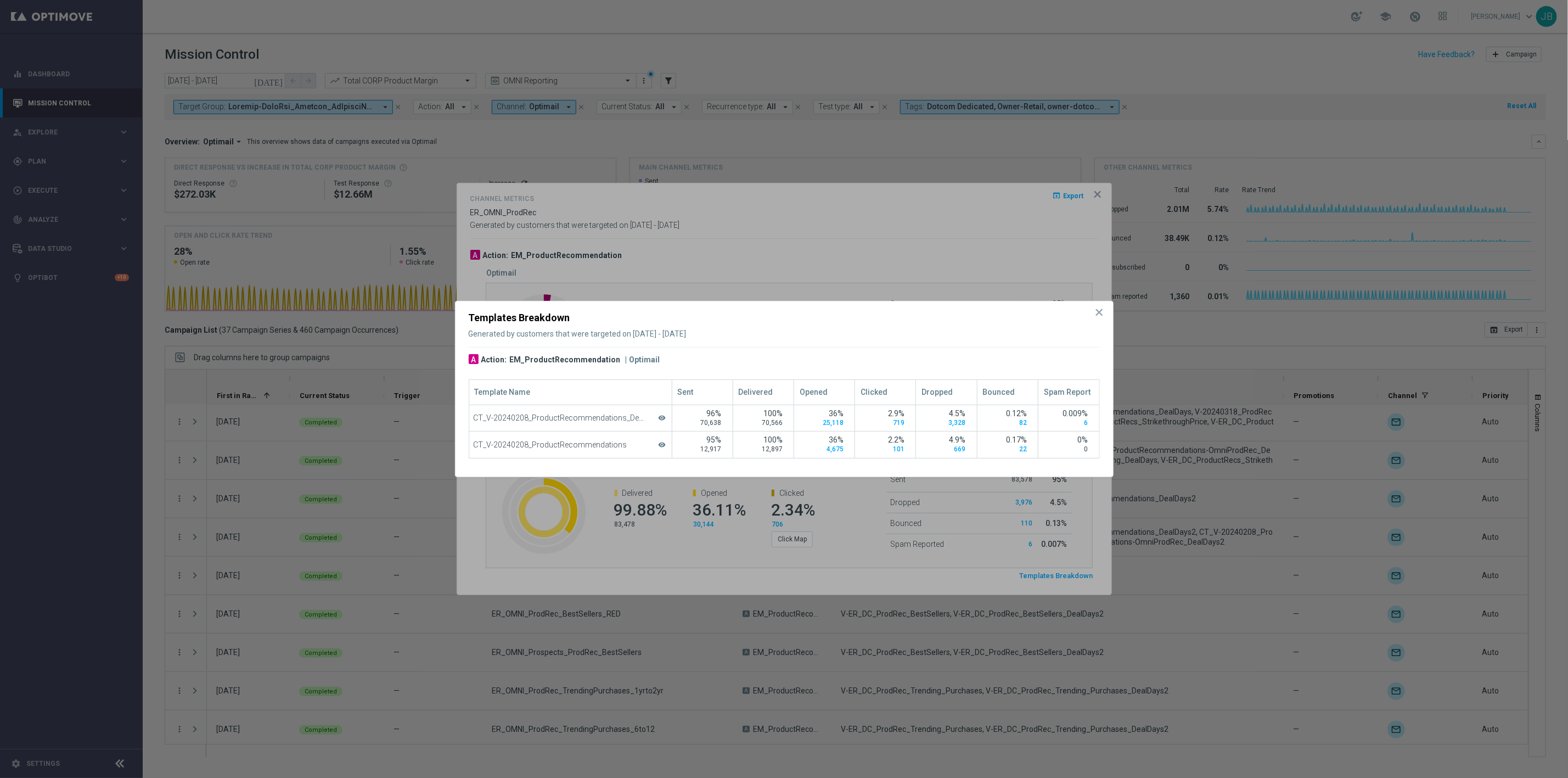
click at [1102, 310] on icon "icon" at bounding box center [1099, 312] width 11 height 11
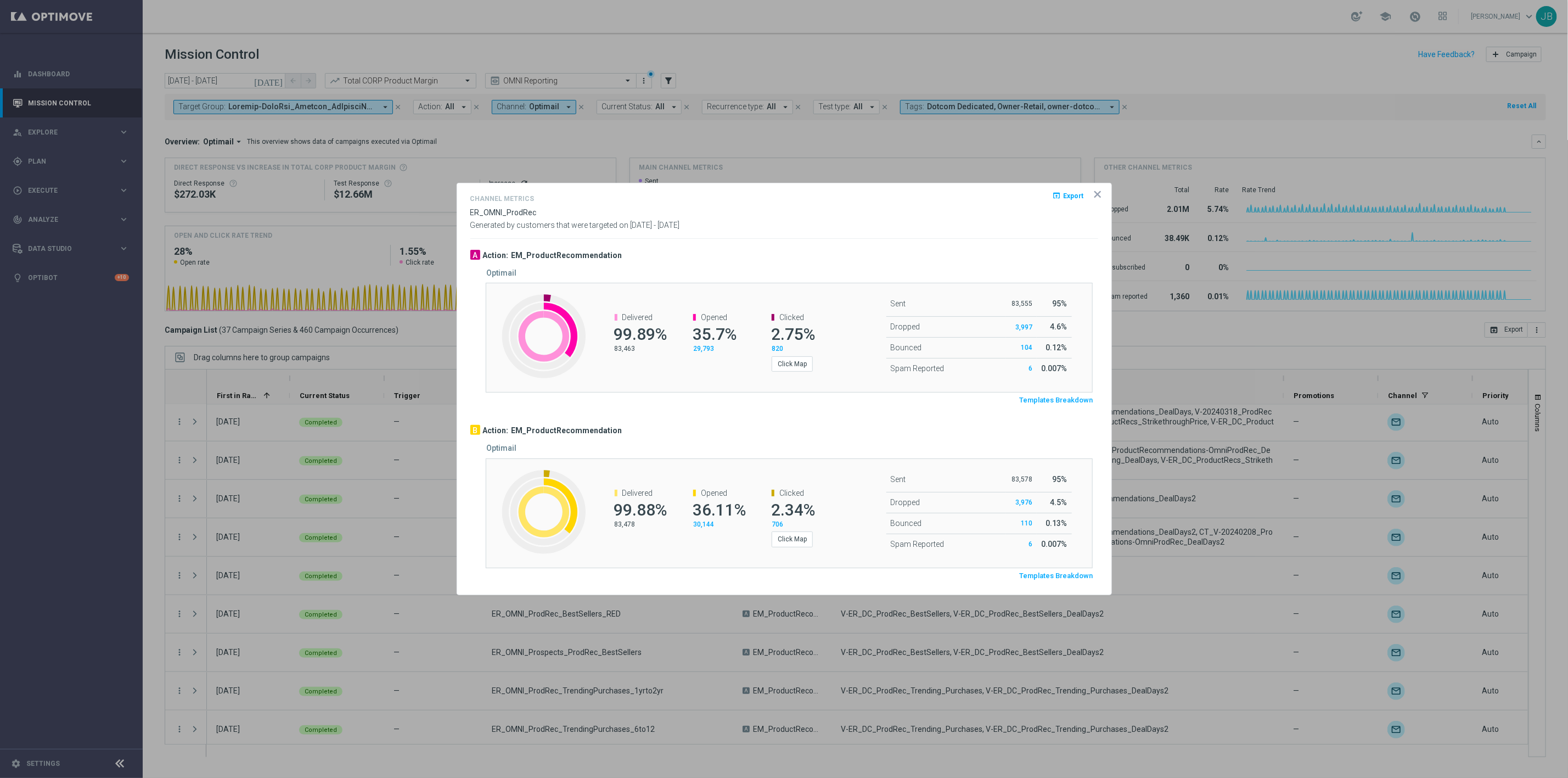
click at [1095, 194] on icon "icon" at bounding box center [1097, 194] width 11 height 11
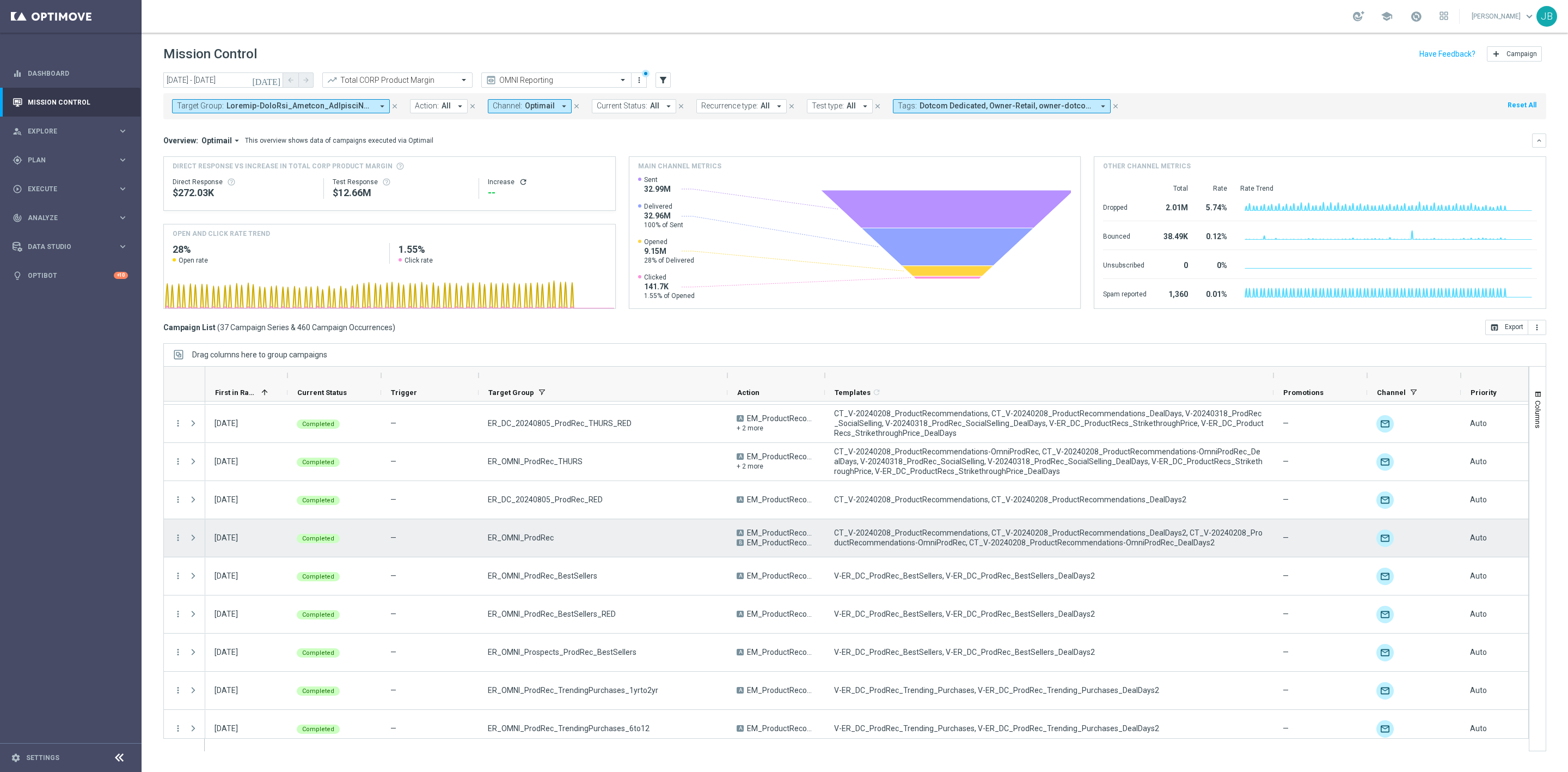
scroll to position [797, 0]
click at [176, 540] on icon "more_vert" at bounding box center [178, 538] width 10 height 10
click at [226, 544] on span "Campaign Details" at bounding box center [227, 547] width 55 height 8
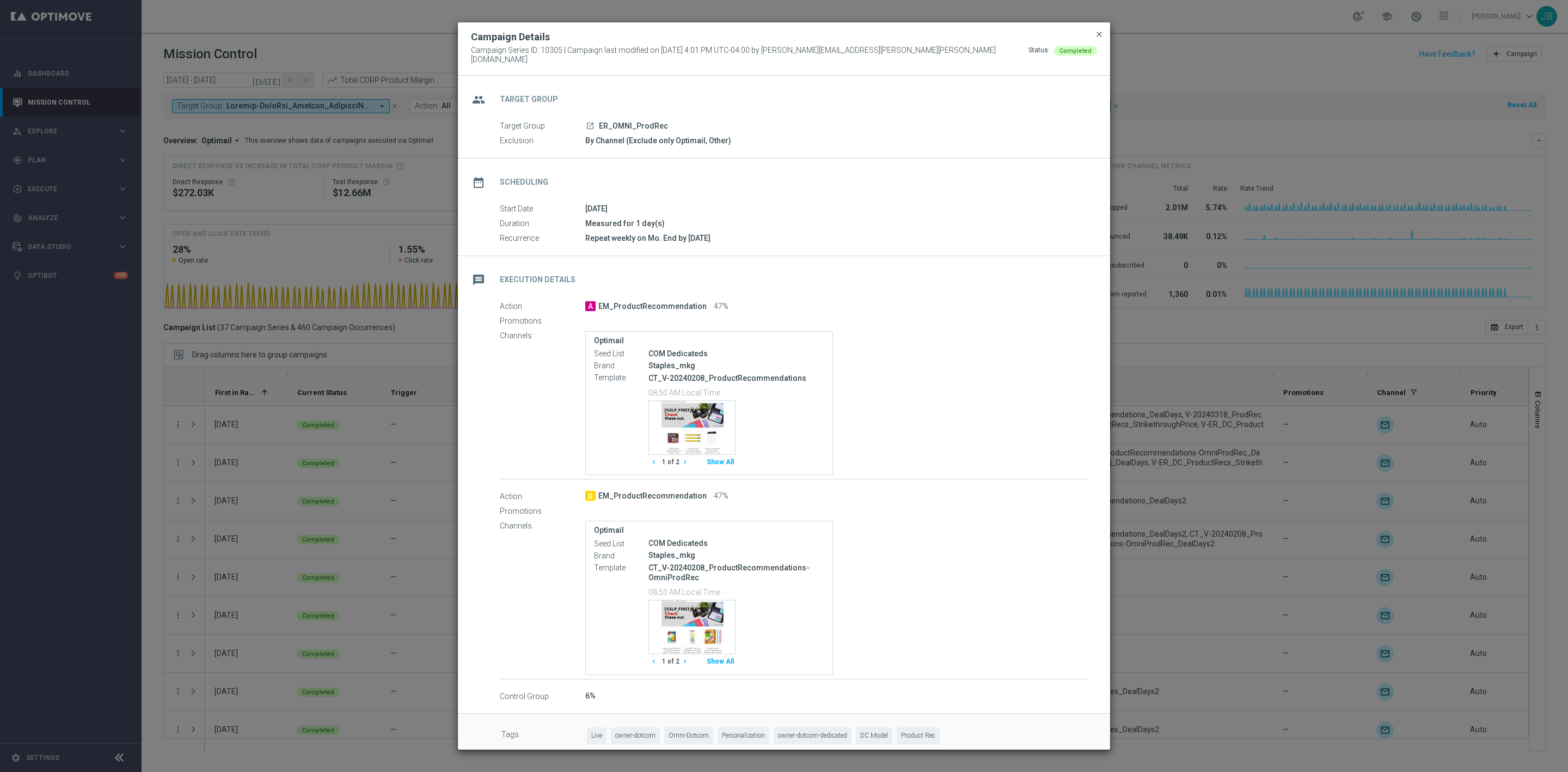
click at [1098, 36] on span "close" at bounding box center [1099, 34] width 8 height 8
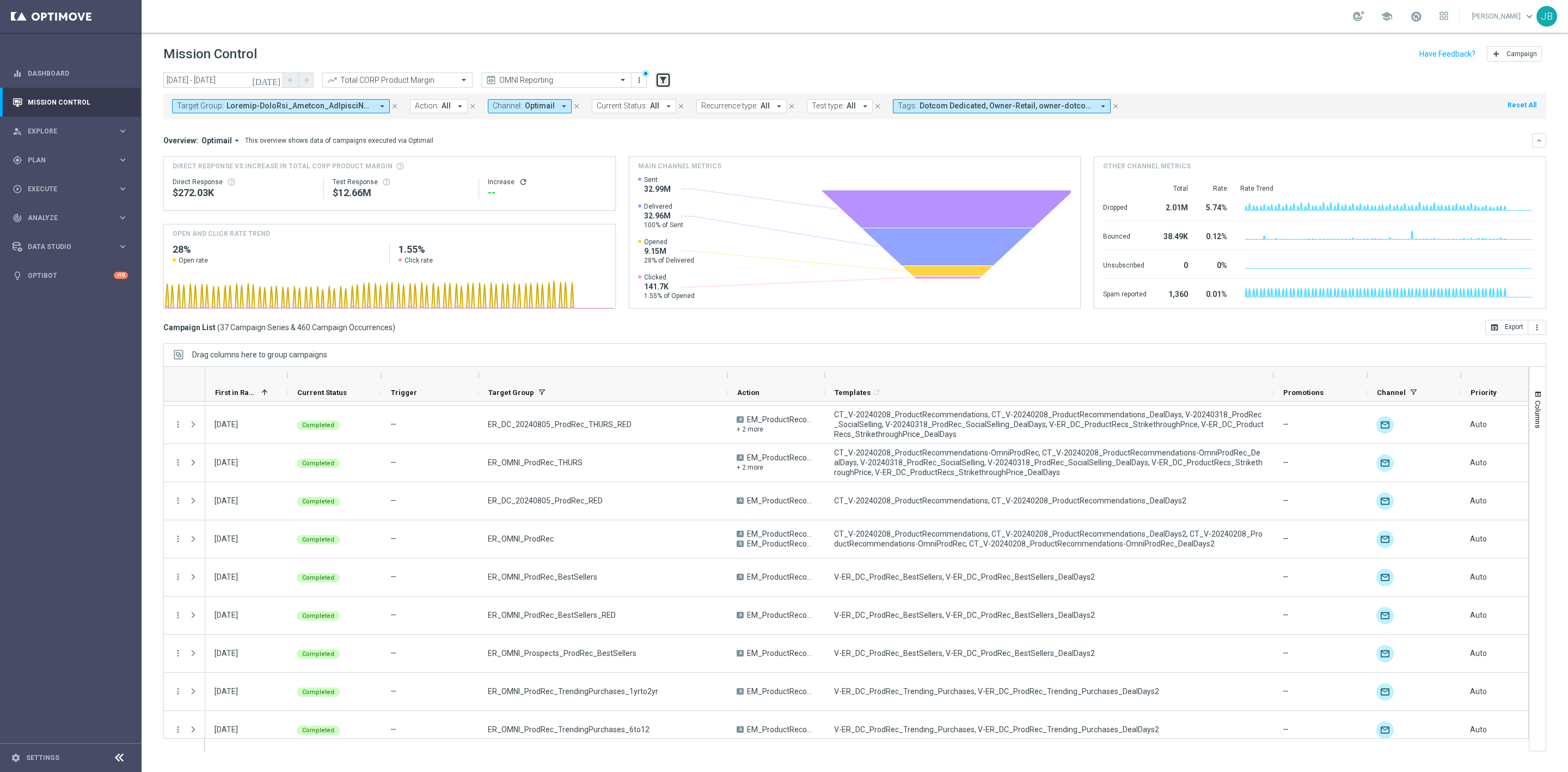
click at [659, 81] on icon "filter_alt" at bounding box center [663, 79] width 10 height 10
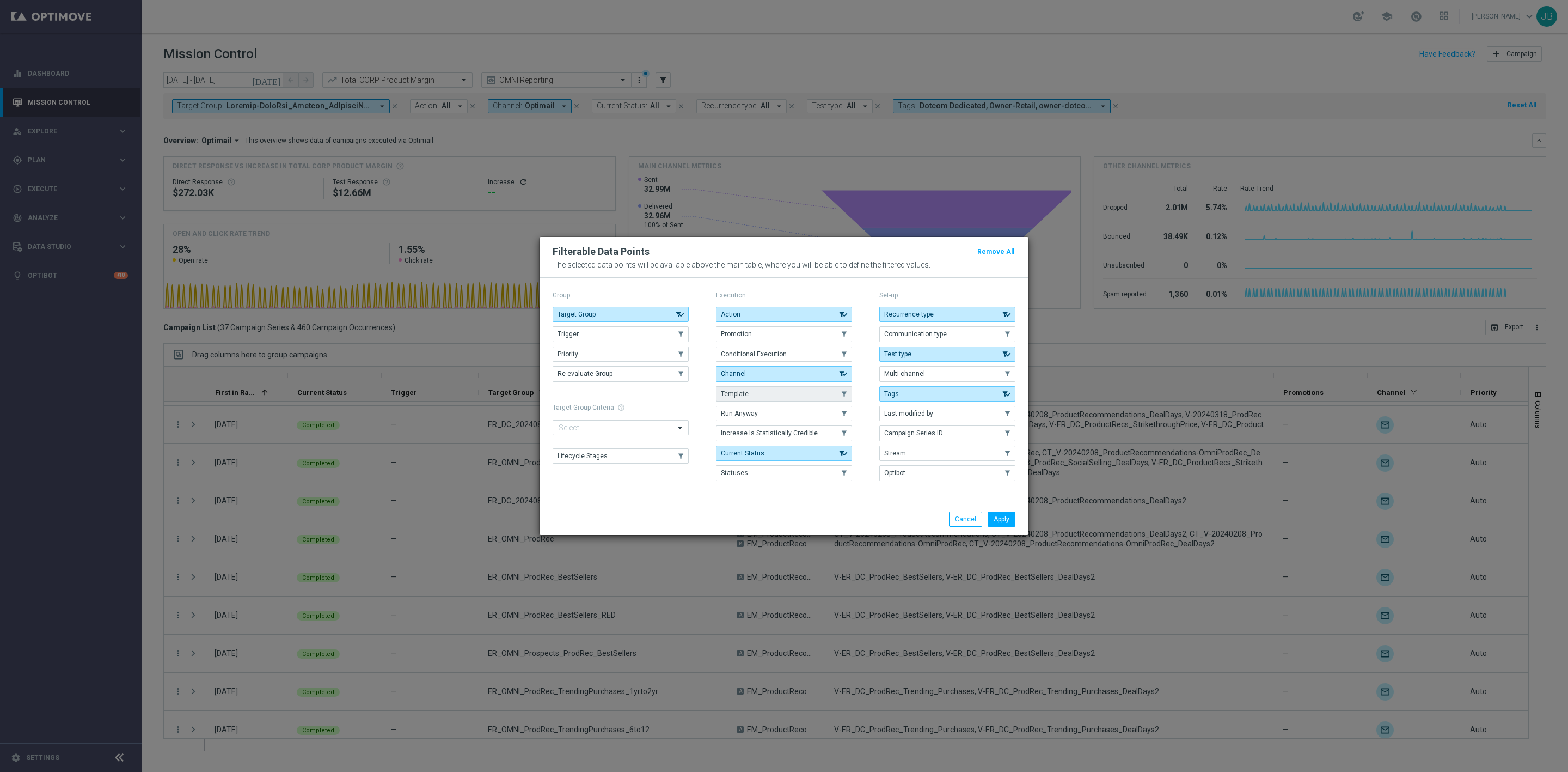
click at [760, 391] on button "Template" at bounding box center [784, 393] width 136 height 15
click at [1007, 521] on button "Apply" at bounding box center [1001, 519] width 28 height 15
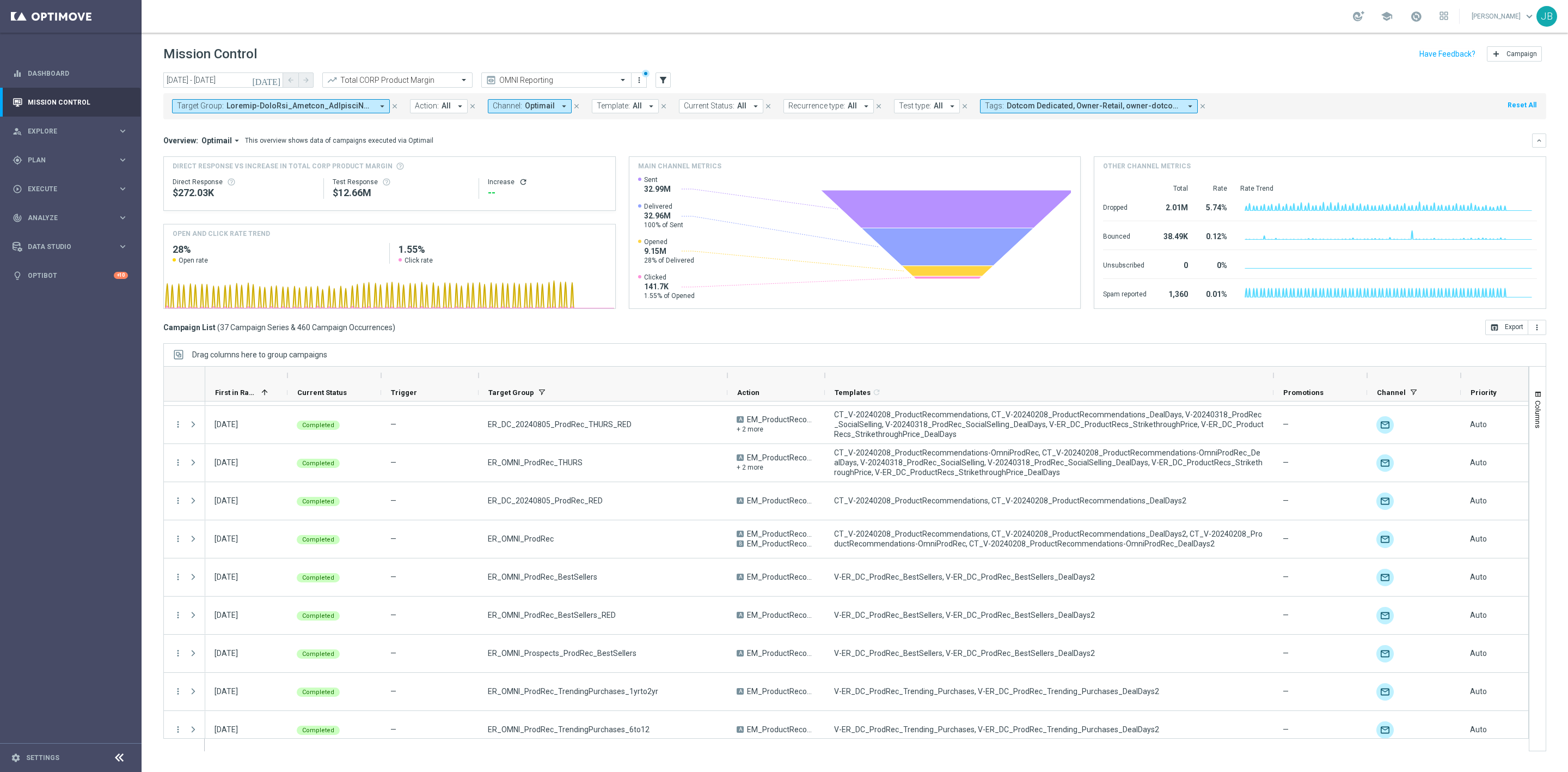
click at [638, 108] on span "All" at bounding box center [637, 106] width 9 height 9
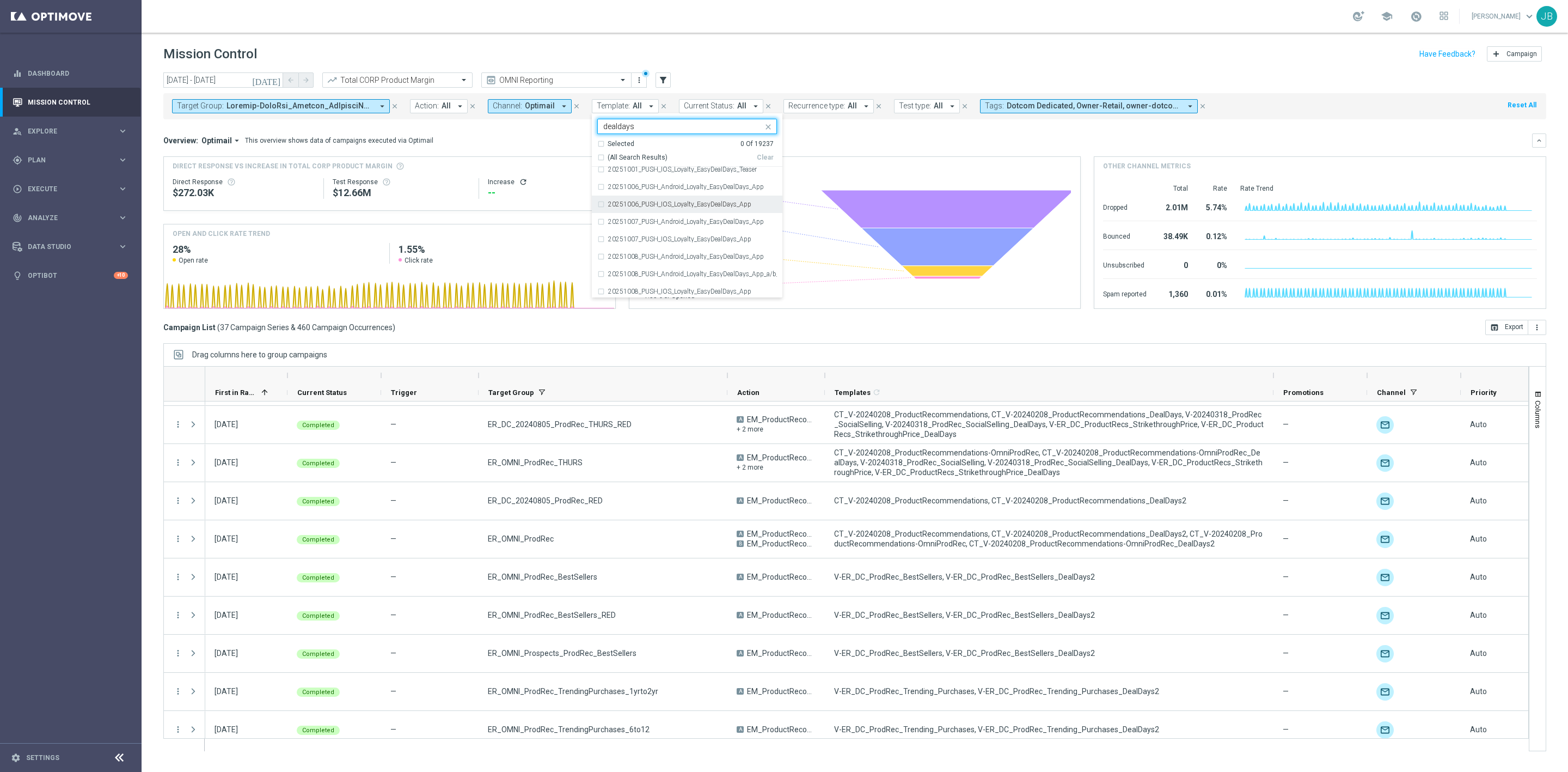
scroll to position [0, 0]
type input "dealdays"
click at [766, 126] on icon "close" at bounding box center [768, 126] width 8 height 8
click at [668, 144] on div "Selected 0 Of 19237" at bounding box center [685, 144] width 176 height 9
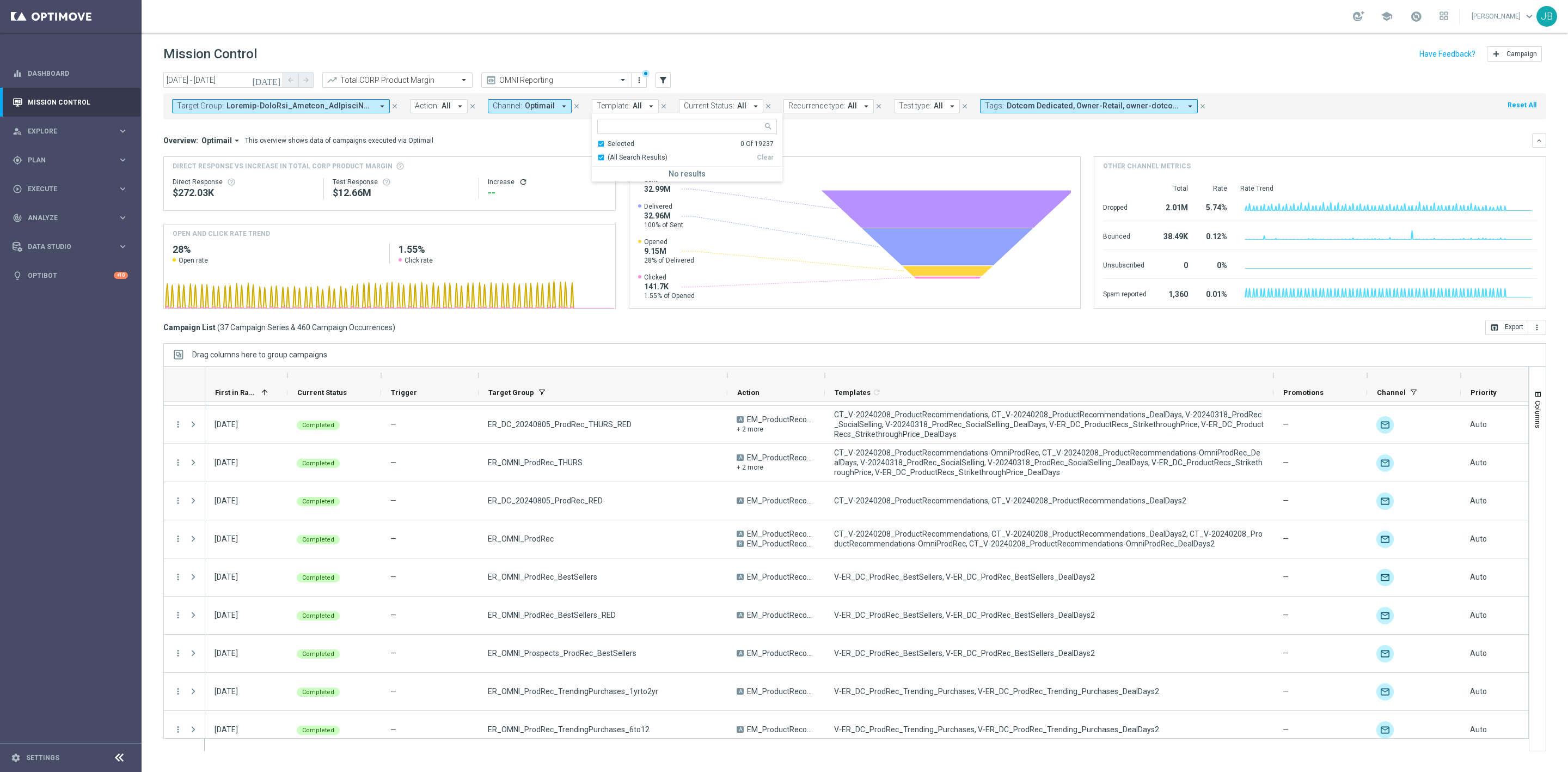
click at [656, 141] on div "Selected 0 Of 19237" at bounding box center [685, 144] width 176 height 9
click at [601, 159] on div "(All) info_outline" at bounding box center [677, 158] width 159 height 9
click at [573, 135] on div "Overview: Optimail arrow_drop_down This overview shows data of campaigns execut…" at bounding box center [848, 140] width 1369 height 10
click at [629, 109] on span "Template:" at bounding box center [613, 106] width 33 height 9
click at [599, 158] on div "(All) info_outline" at bounding box center [677, 158] width 159 height 9
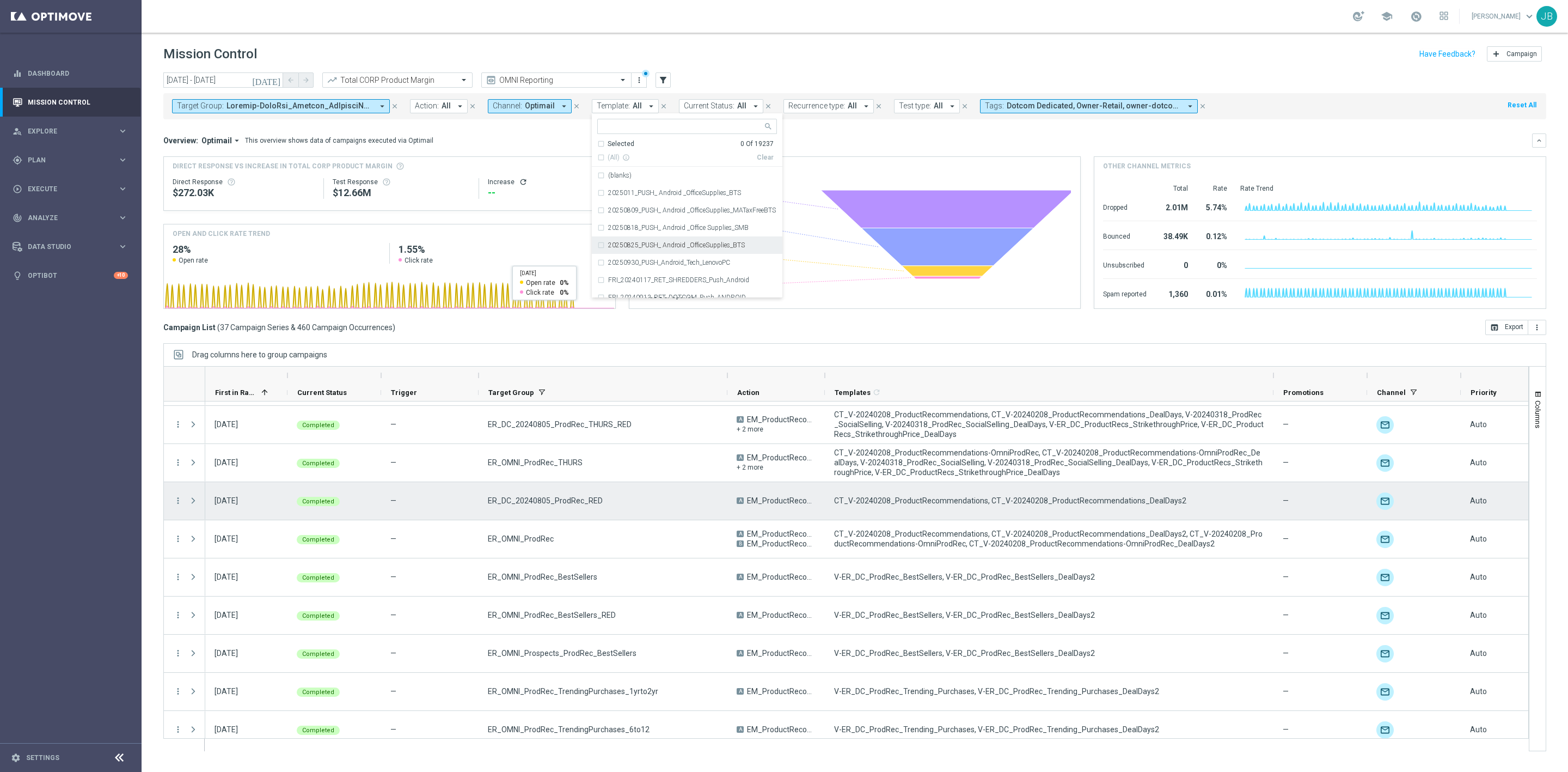
click at [611, 489] on div "ER_DC_20240805_ProdRec_RED" at bounding box center [603, 501] width 249 height 38
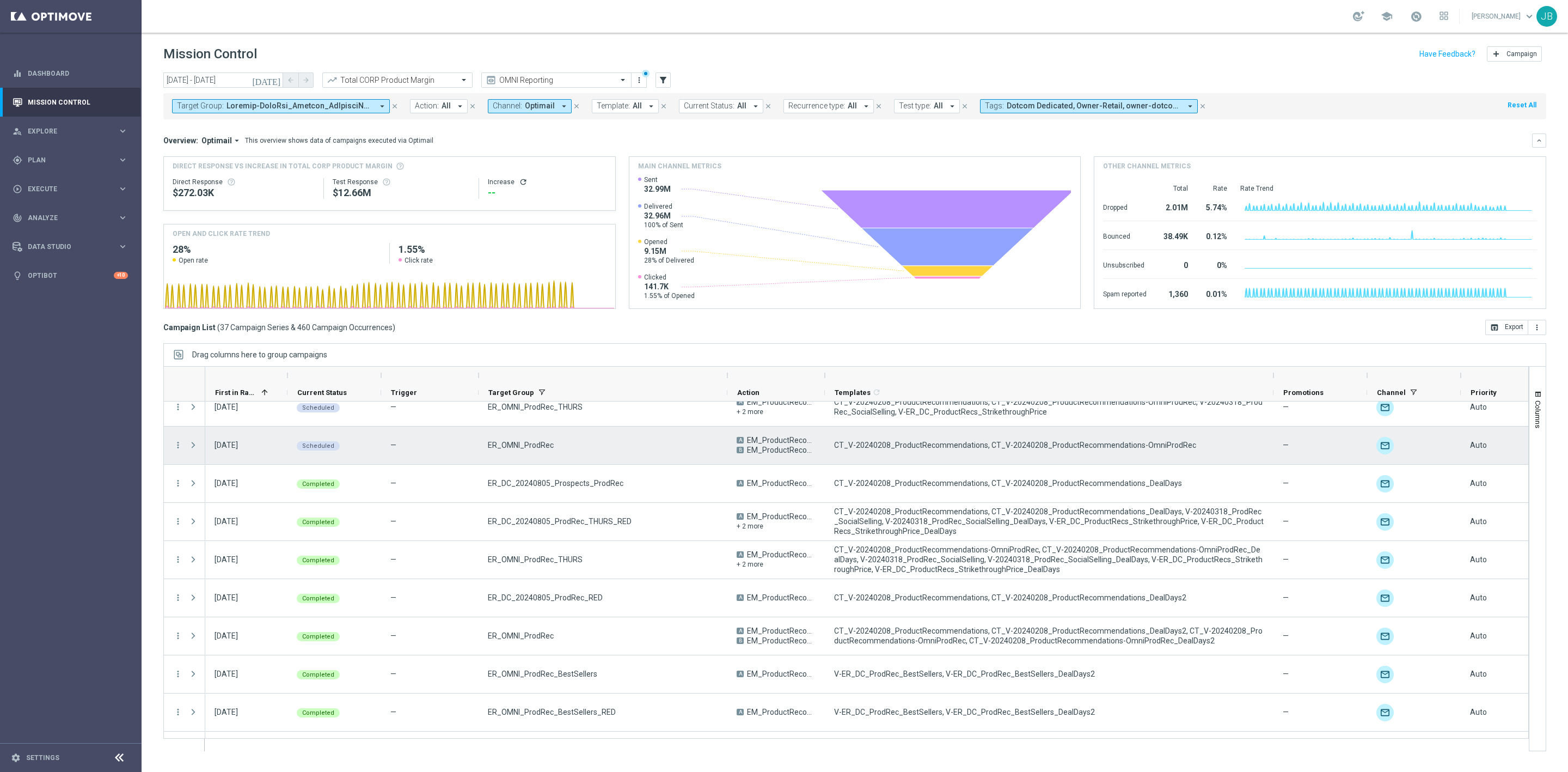
scroll to position [698, 0]
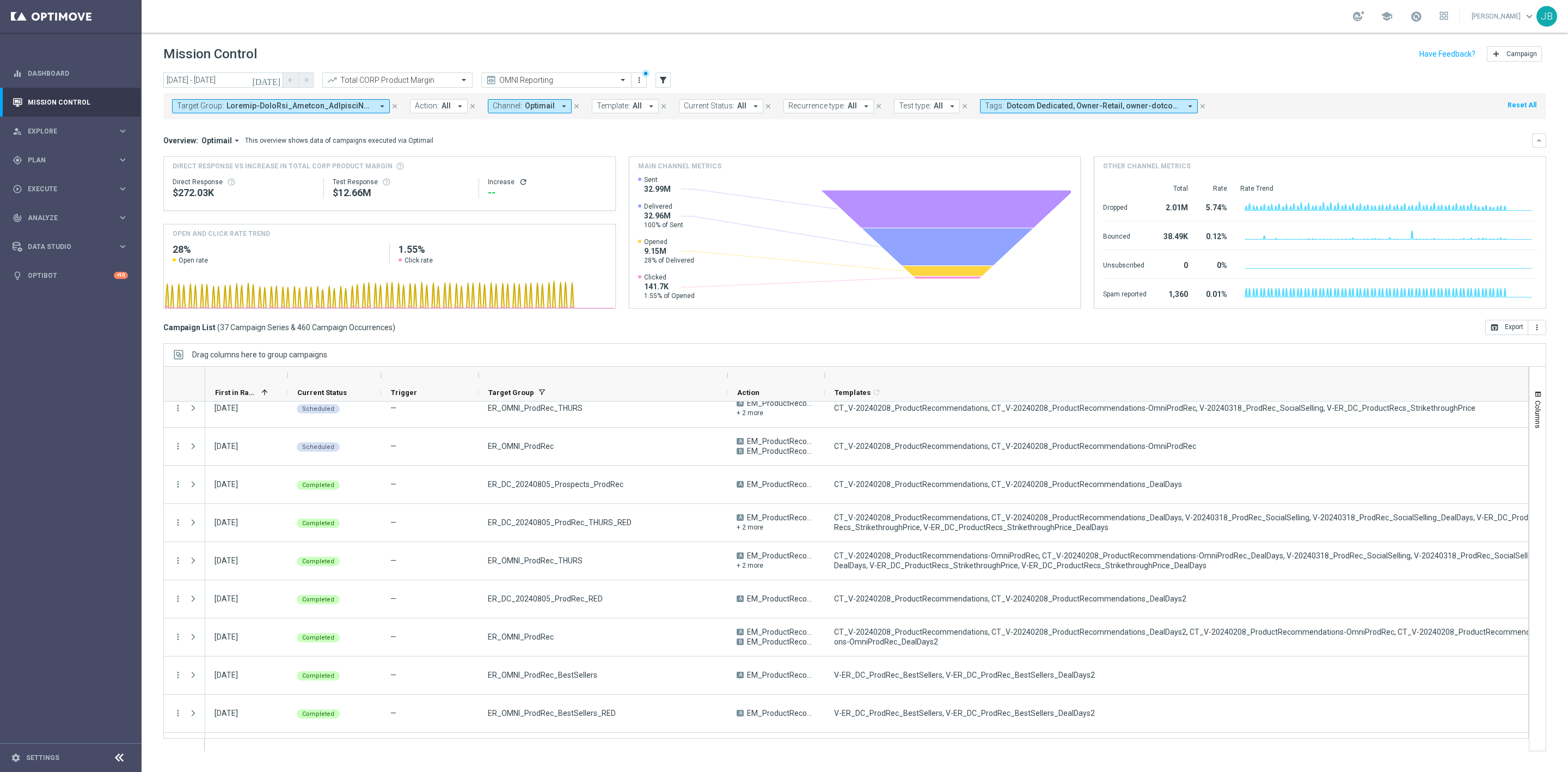
drag, startPoint x: 1273, startPoint y: 376, endPoint x: 1551, endPoint y: 419, distance: 281.3
click at [1551, 419] on div "today 02 Feb 2025 - 31 Oct 2025 arrow_back arrow_forward Total CORP Product Mar…" at bounding box center [855, 417] width 1427 height 690
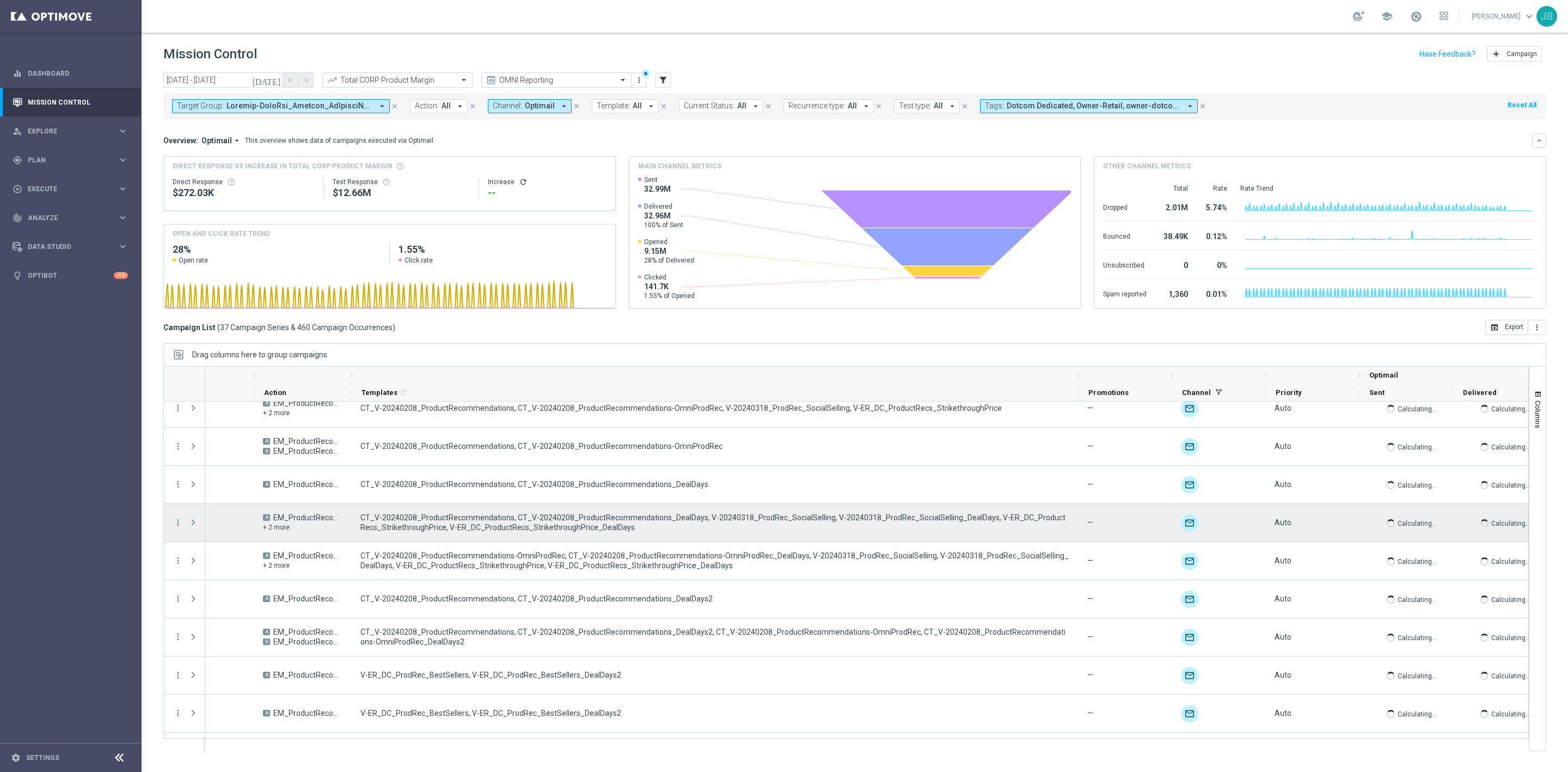
scroll to position [0, 474]
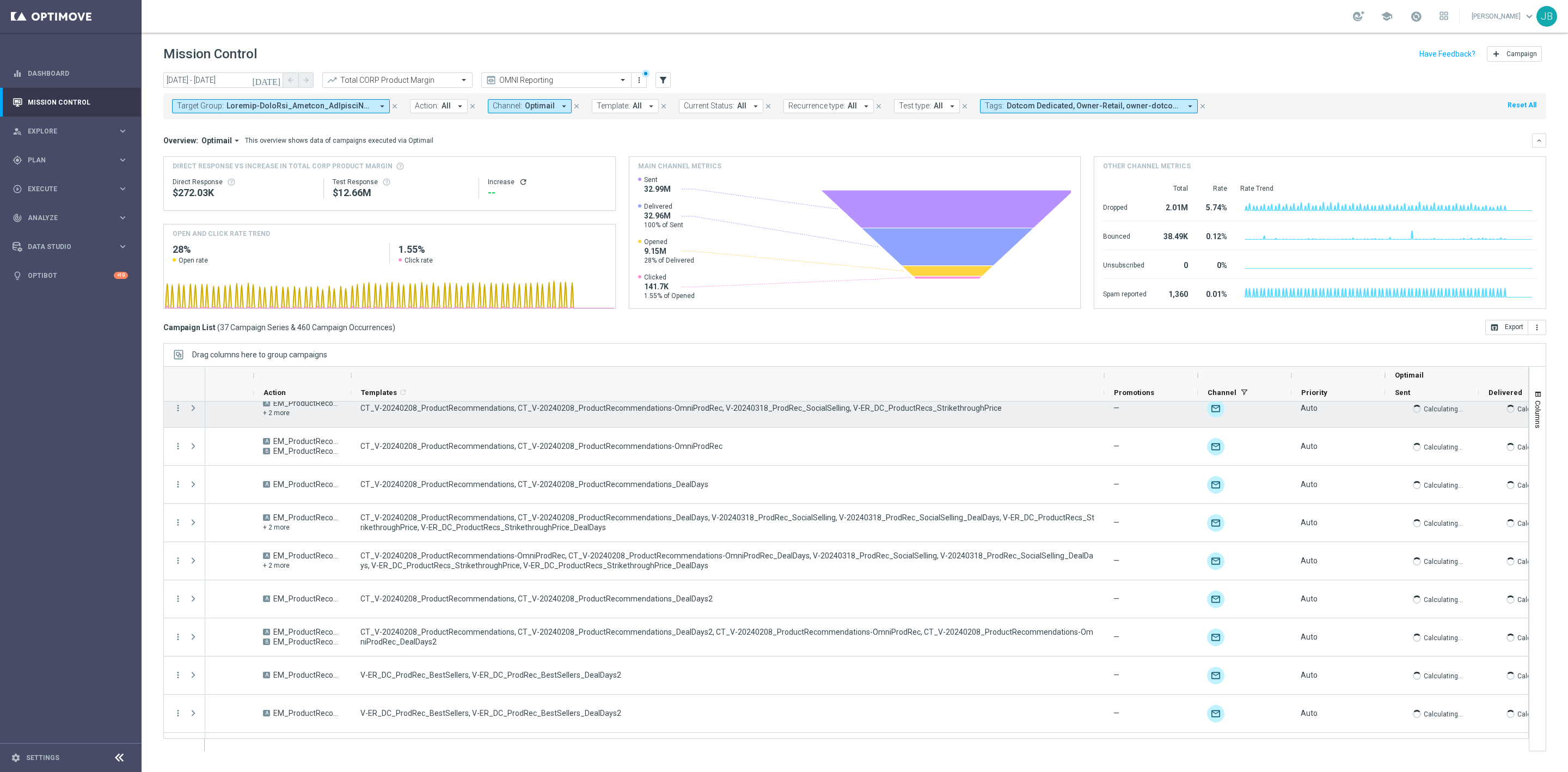
drag, startPoint x: 1077, startPoint y: 376, endPoint x: 1103, endPoint y: 402, distance: 36.8
click at [1103, 402] on div "Action" at bounding box center [846, 558] width 1366 height 385
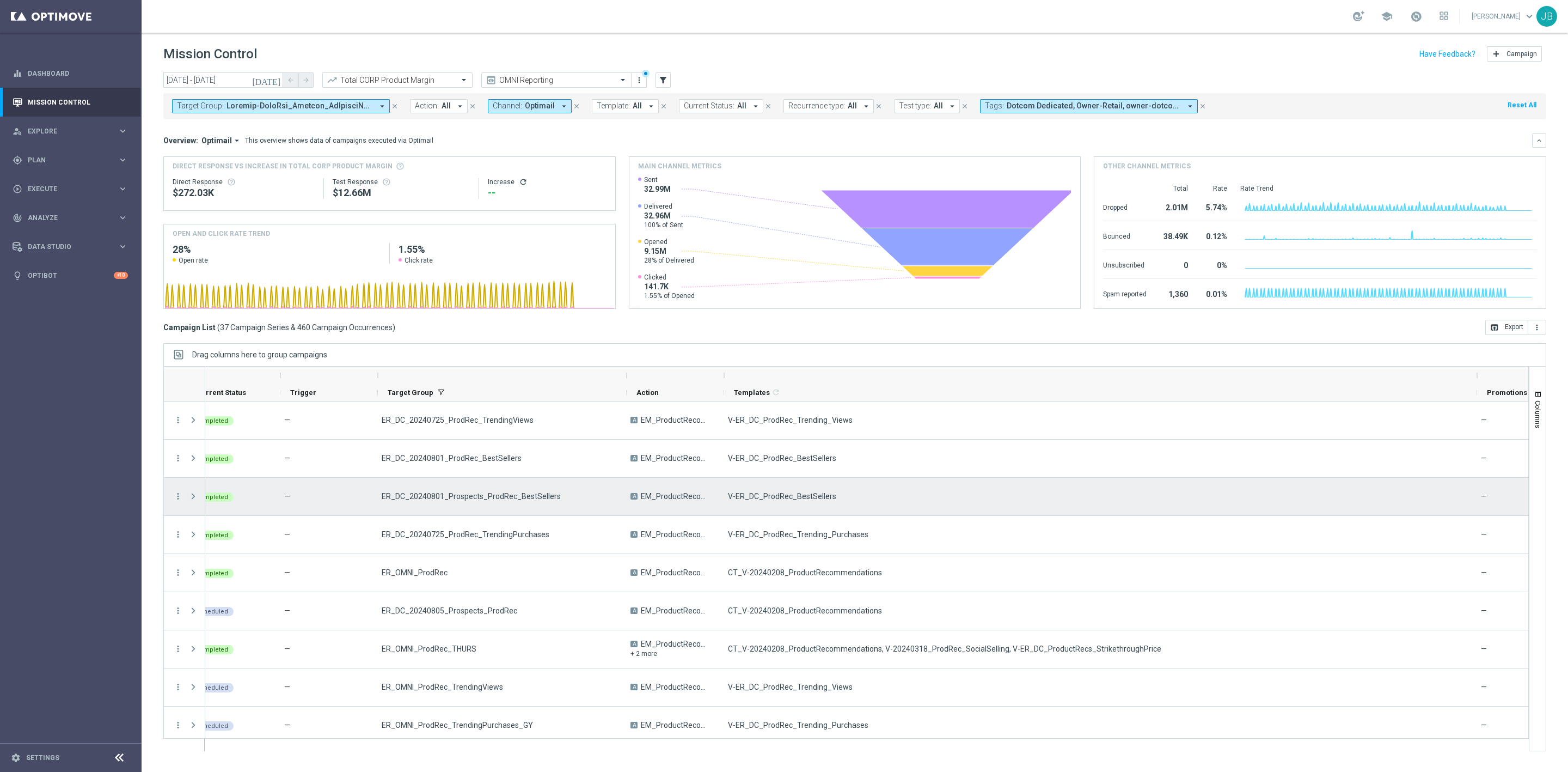
scroll to position [0, 0]
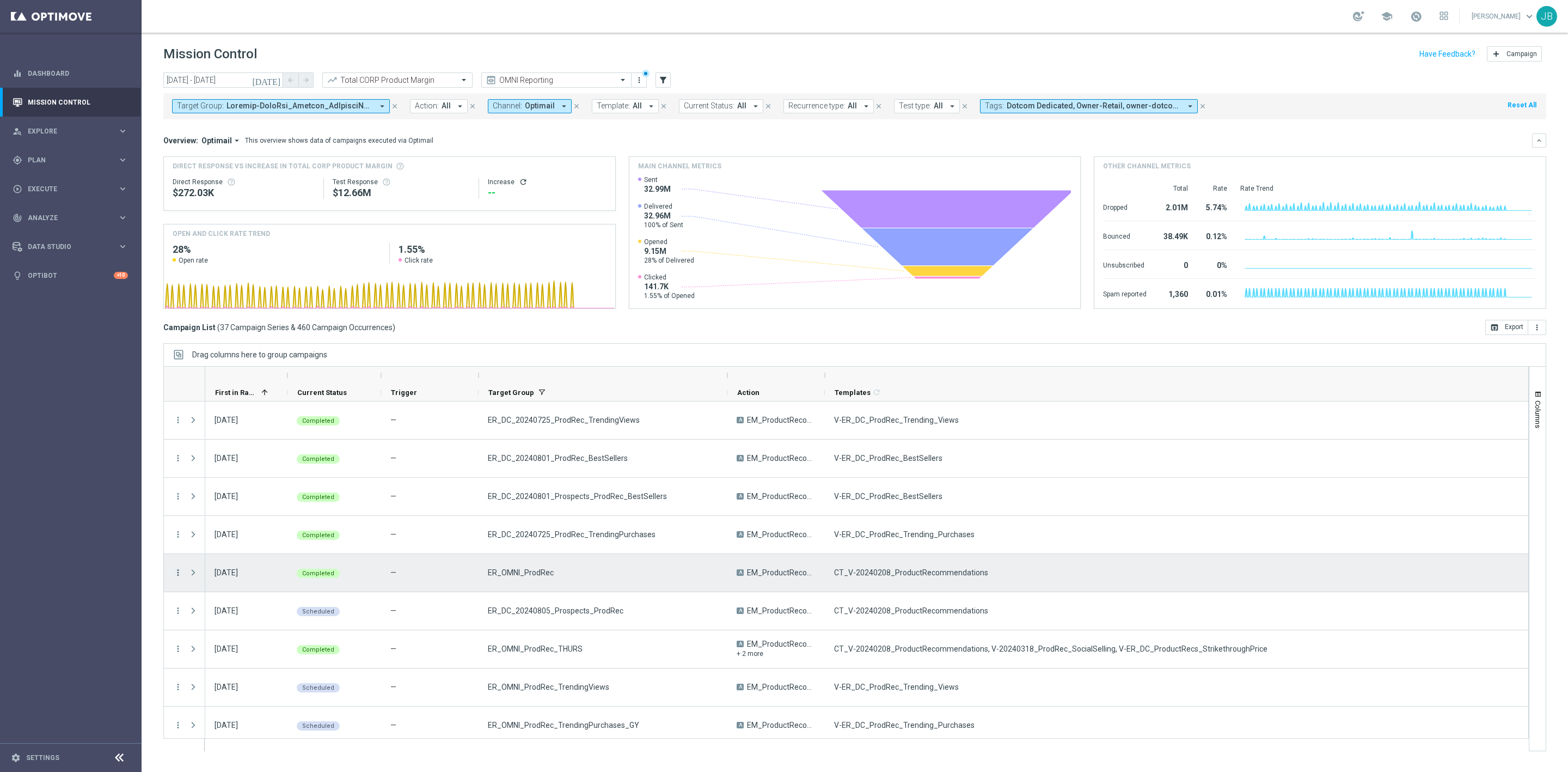
click at [177, 573] on icon "more_vert" at bounding box center [178, 572] width 10 height 10
click at [242, 612] on span "Channel Metrics" at bounding box center [225, 611] width 51 height 8
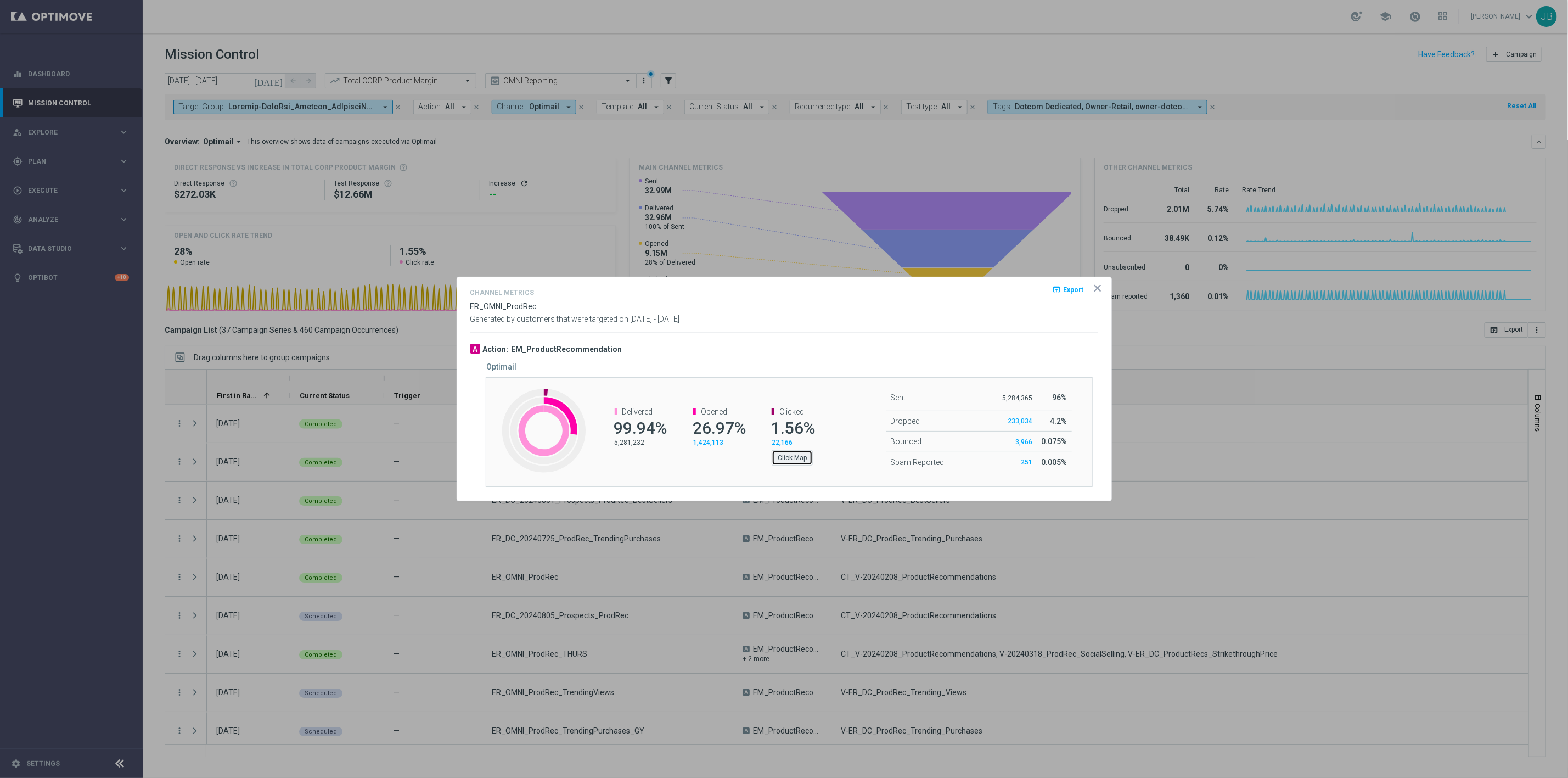
click at [803, 456] on button "Click Map" at bounding box center [792, 457] width 41 height 15
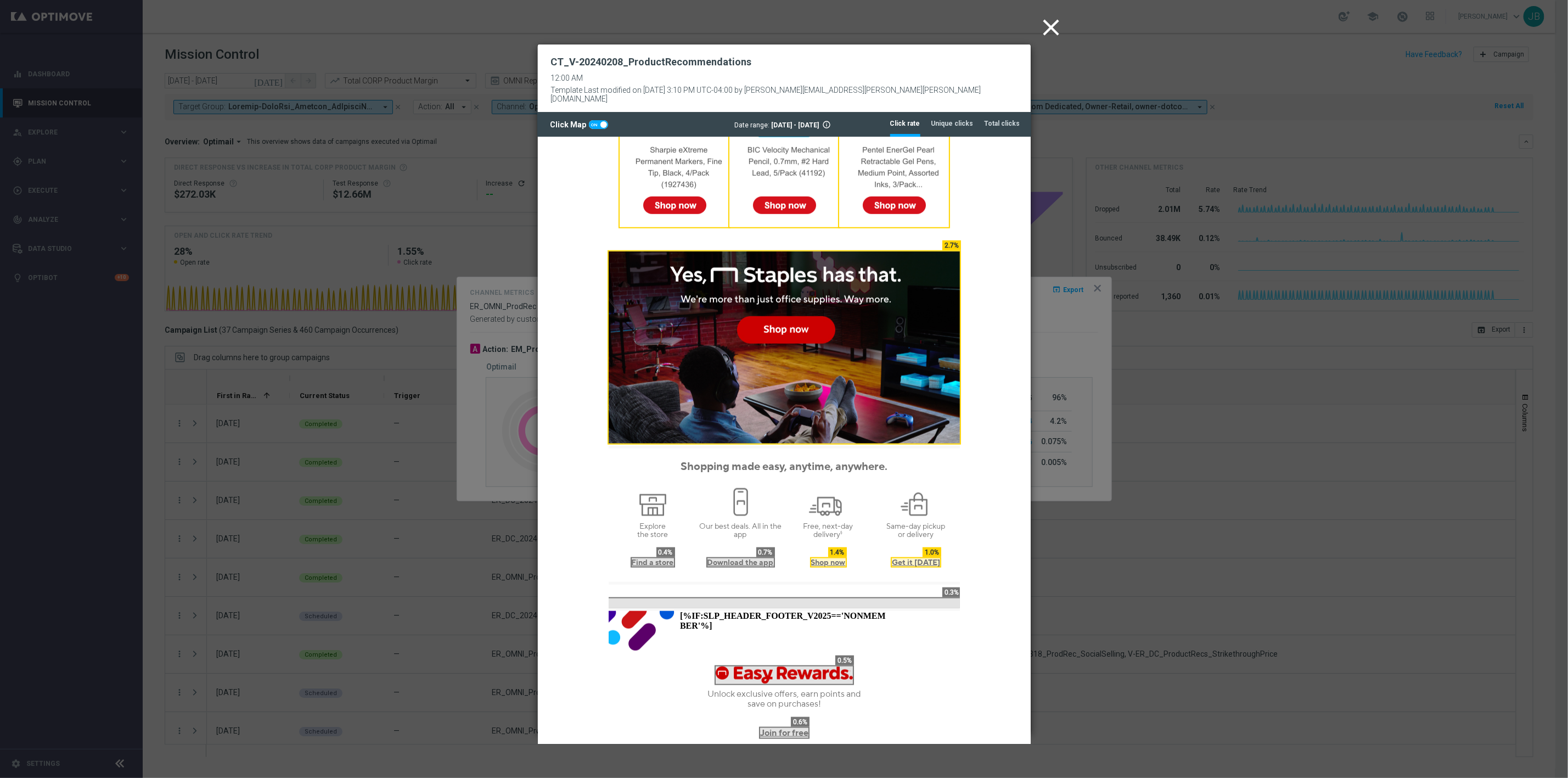
scroll to position [773, 0]
click at [949, 119] on tab-header "Unique clicks" at bounding box center [952, 124] width 42 height 9
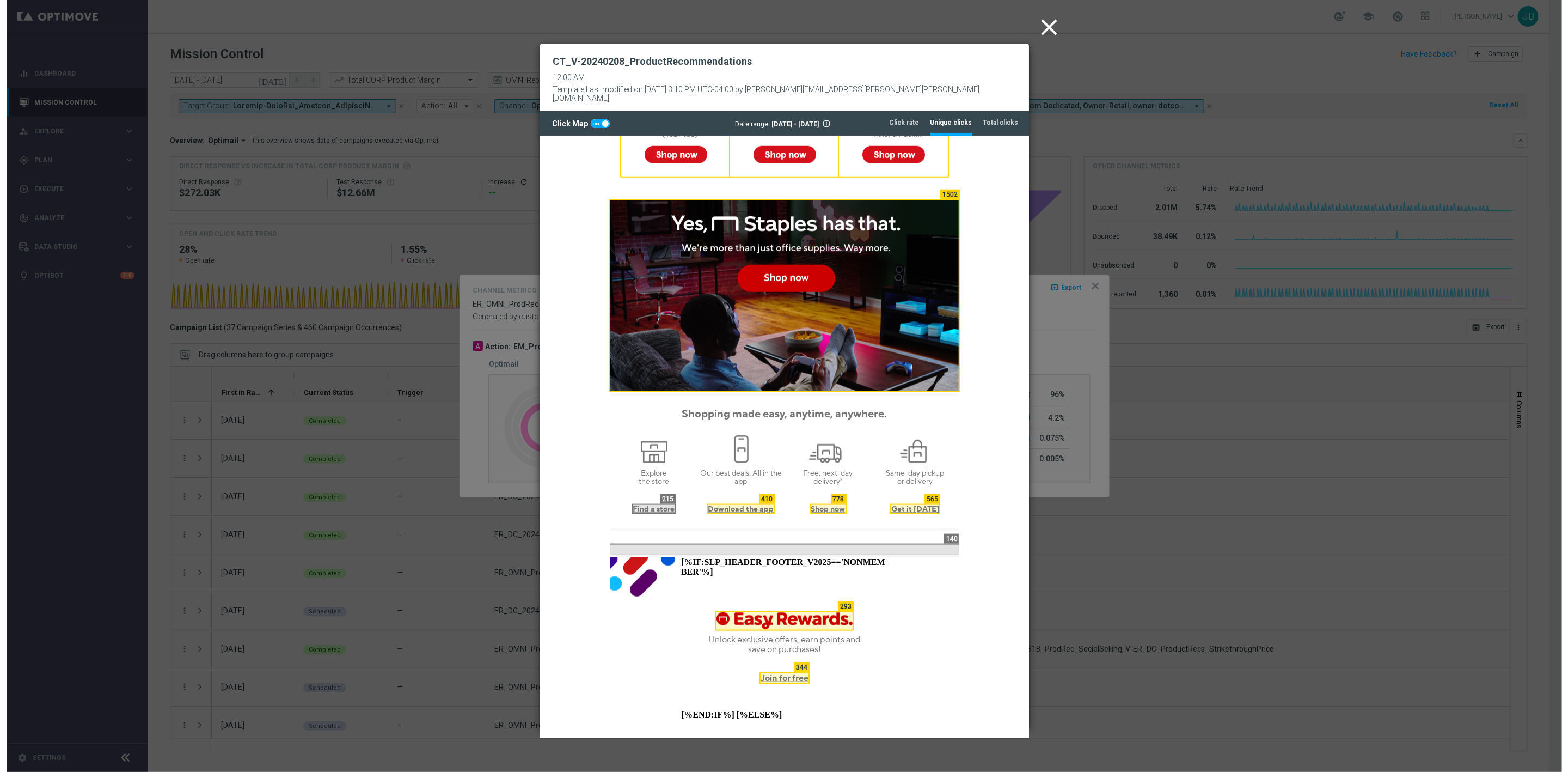
scroll to position [788, 0]
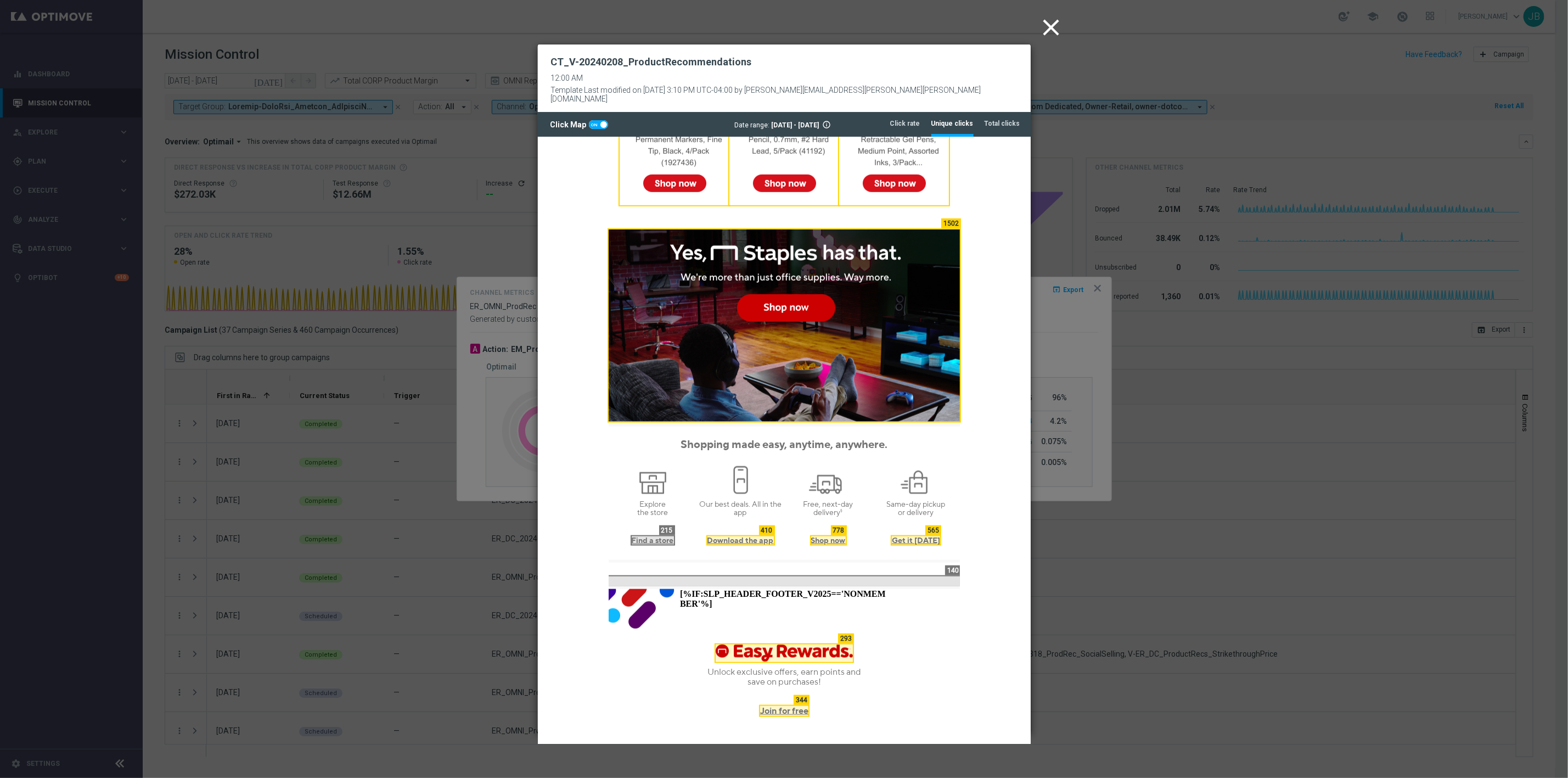
click at [1048, 26] on icon "close" at bounding box center [1052, 28] width 28 height 28
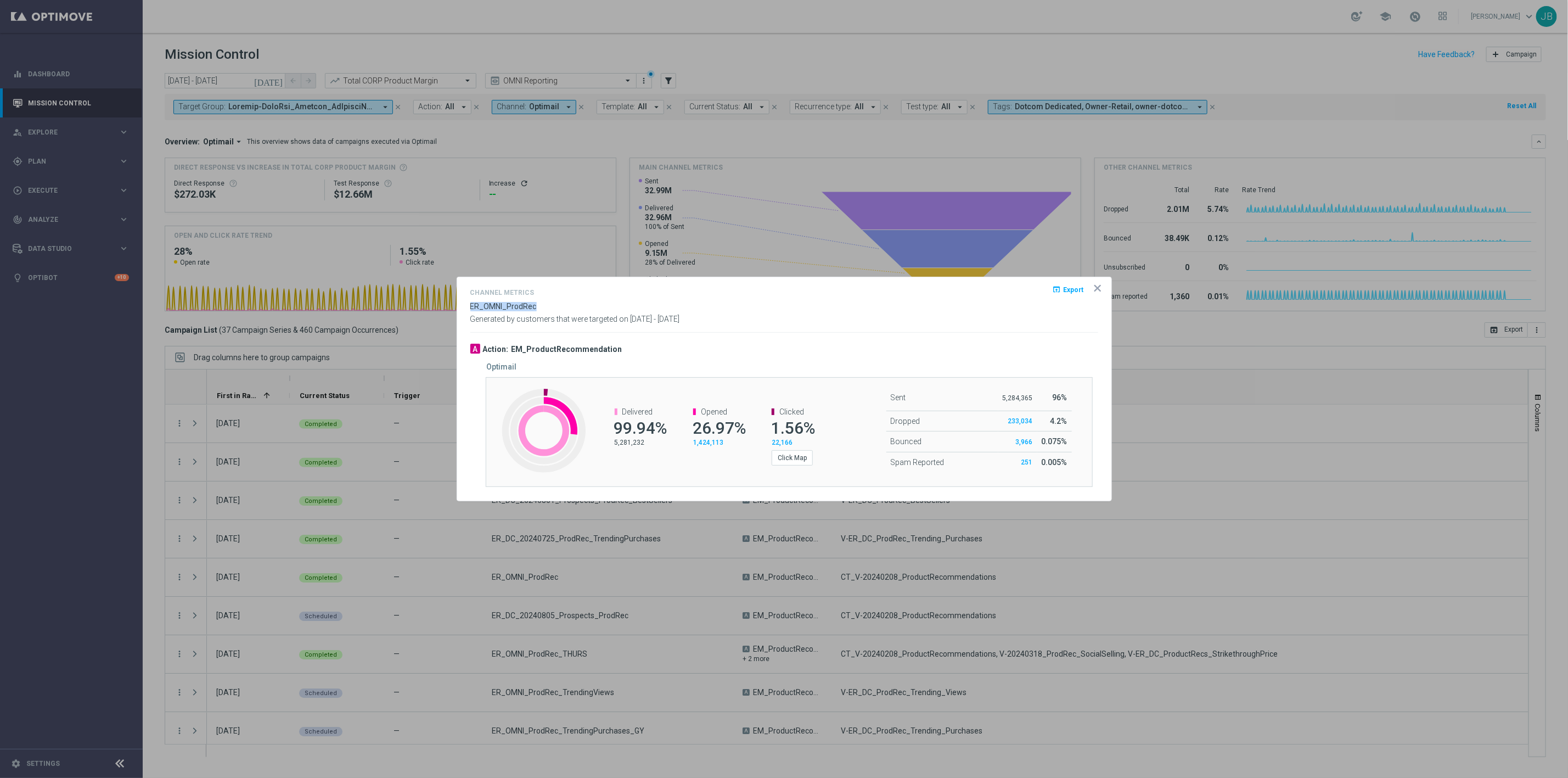
drag, startPoint x: 537, startPoint y: 305, endPoint x: 470, endPoint y: 308, distance: 67.1
click at [470, 308] on div "Channel Metrics open_in_browser Export ER_OMNI_ProdRec Generated by customers t…" at bounding box center [784, 304] width 628 height 37
copy span "ER_OMNI_ProdRec"
click at [1096, 291] on icon "icon" at bounding box center [1097, 288] width 11 height 11
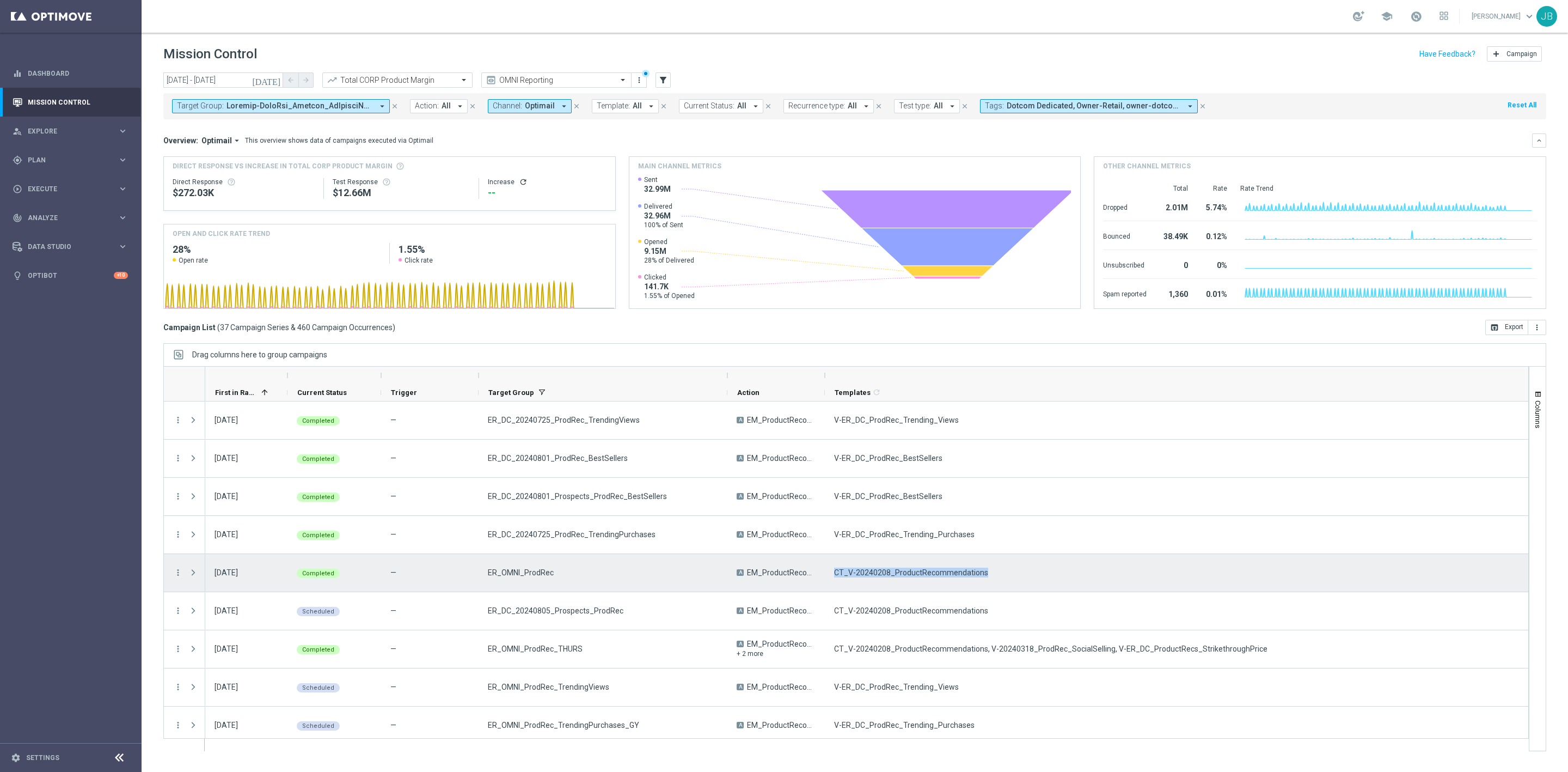
drag, startPoint x: 982, startPoint y: 572, endPoint x: 835, endPoint y: 573, distance: 147.0
click at [835, 573] on span "CT_V-20240208_ProductRecommendations" at bounding box center [911, 572] width 154 height 10
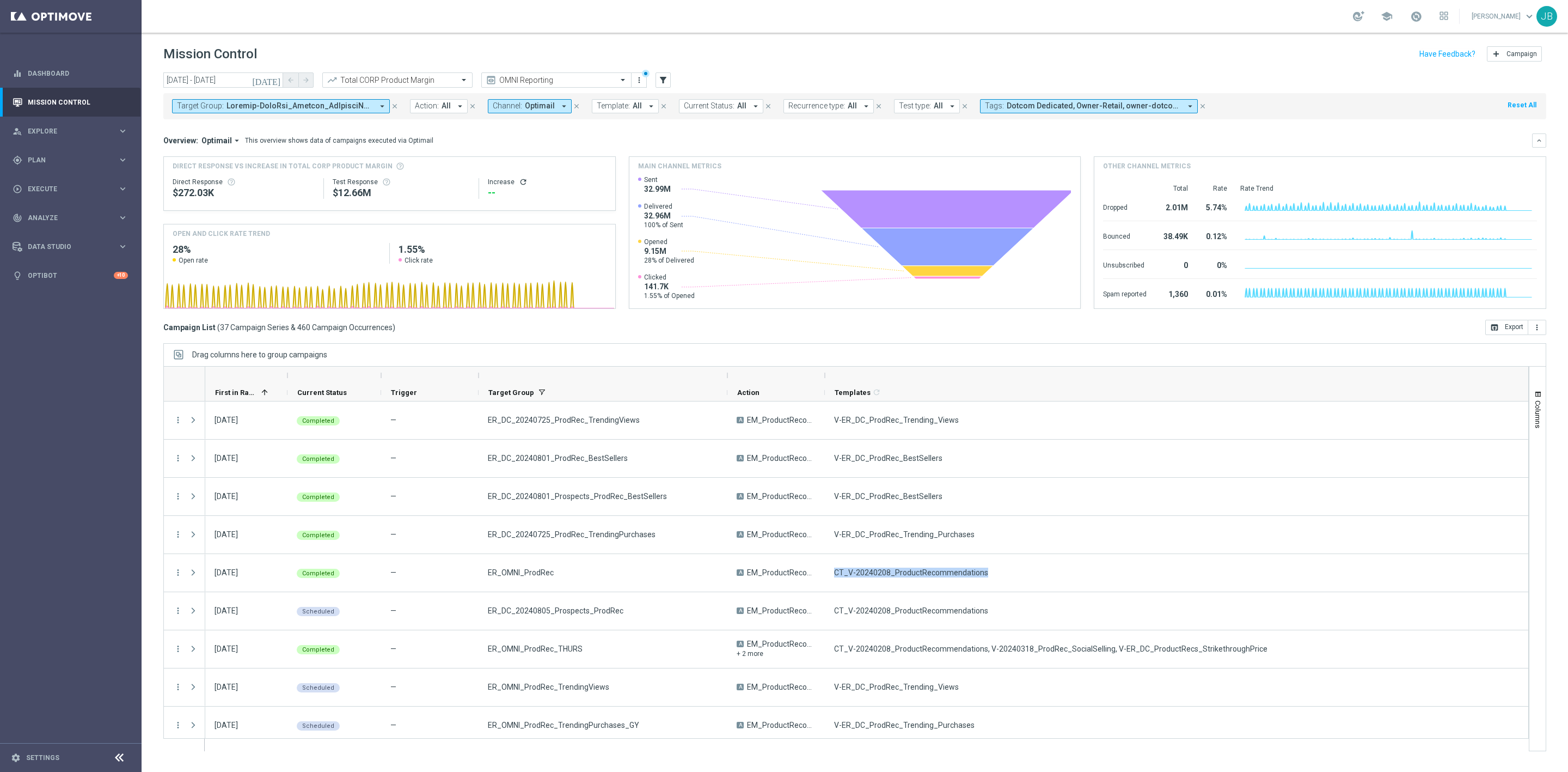
click at [634, 103] on span "All" at bounding box center [637, 106] width 9 height 9
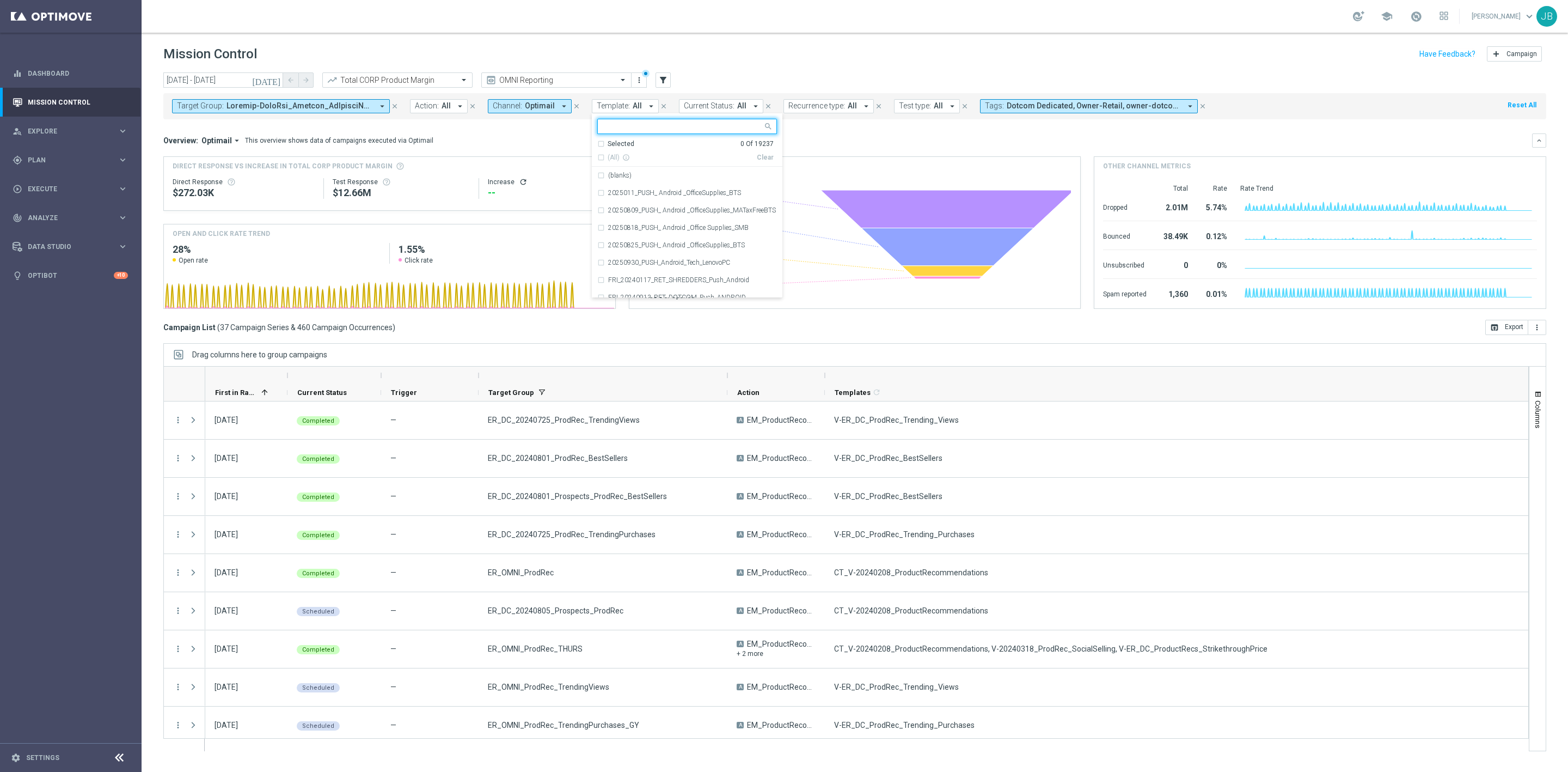
click at [639, 129] on input "text" at bounding box center [683, 126] width 159 height 9
click at [599, 159] on div "(All Search Results)" at bounding box center [677, 158] width 159 height 9
type input "CT_V-20240208_ProductRecommendations"
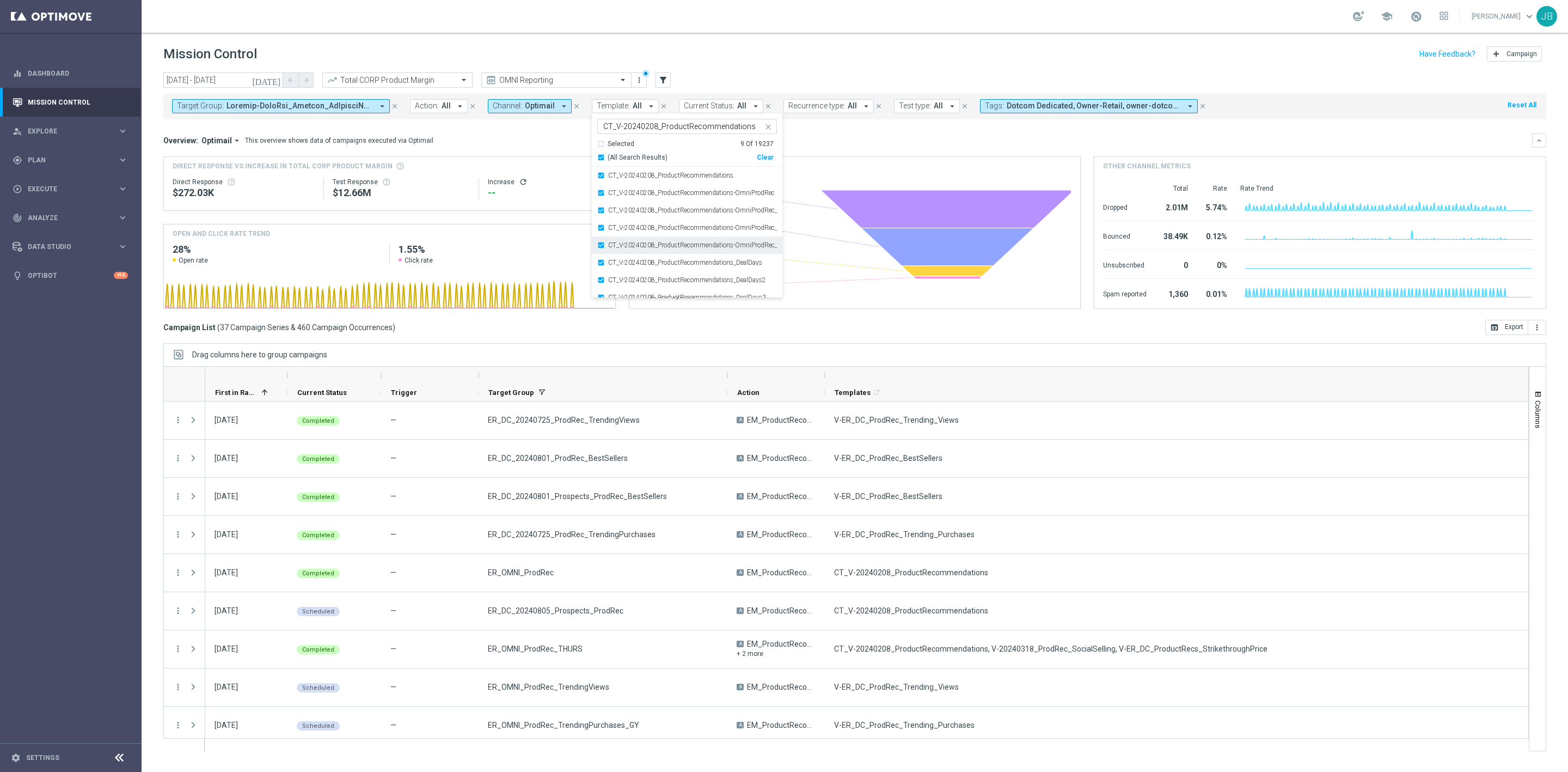
scroll to position [26, 0]
click at [602, 272] on div "CT_V-20240208_ProductRecommendations_DealDays3" at bounding box center [687, 271] width 180 height 18
click at [599, 254] on div "CT_V-20240208_ProductRecommendations_DealDays2" at bounding box center [687, 254] width 180 height 18
click at [599, 236] on div "CT_V-20240208_ProductRecommendations_DealDays" at bounding box center [687, 236] width 180 height 18
click at [859, 142] on div "Overview: Optimail arrow_drop_down This overview shows data of campaigns execut…" at bounding box center [848, 140] width 1369 height 10
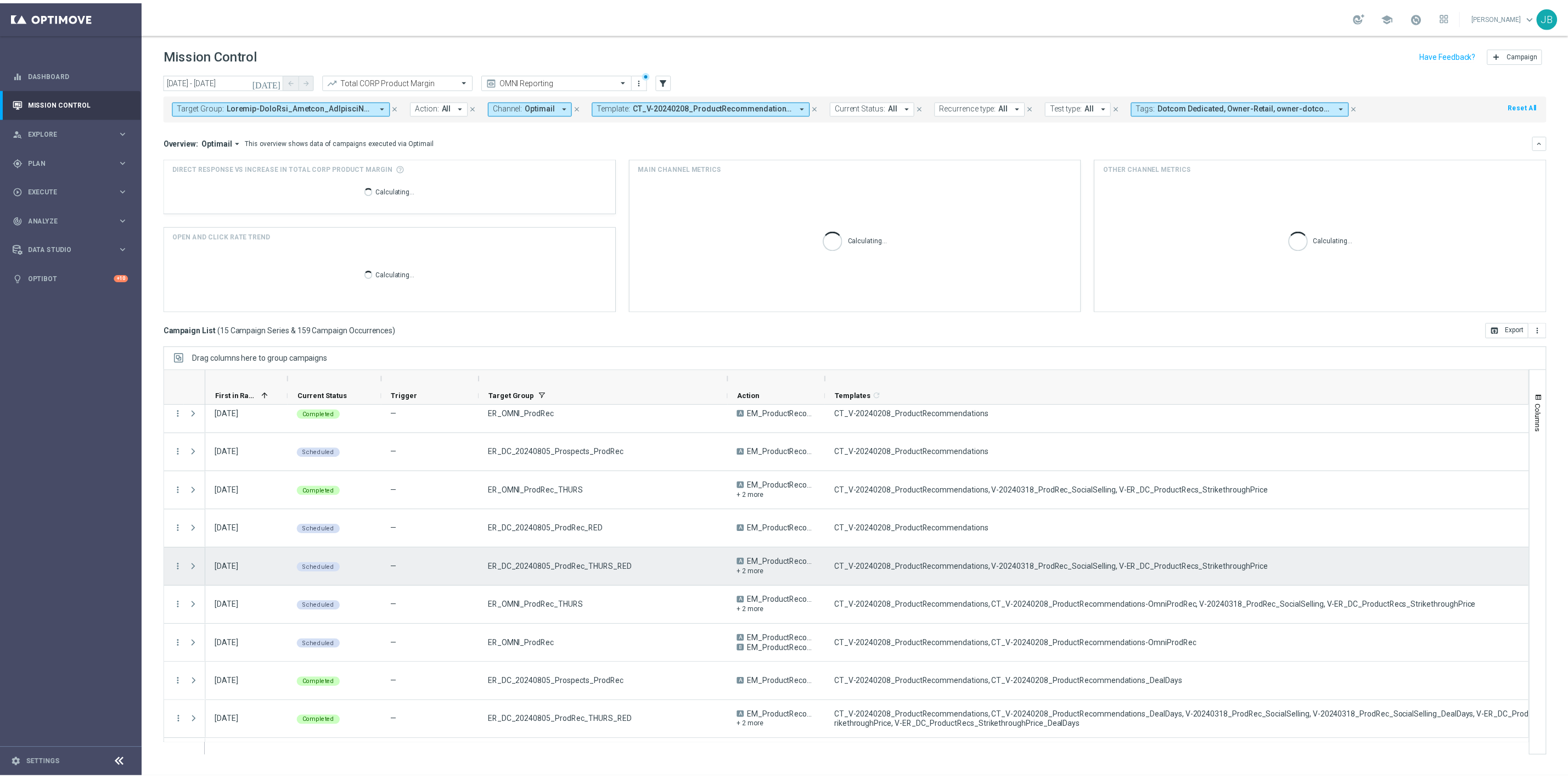
scroll to position [0, 0]
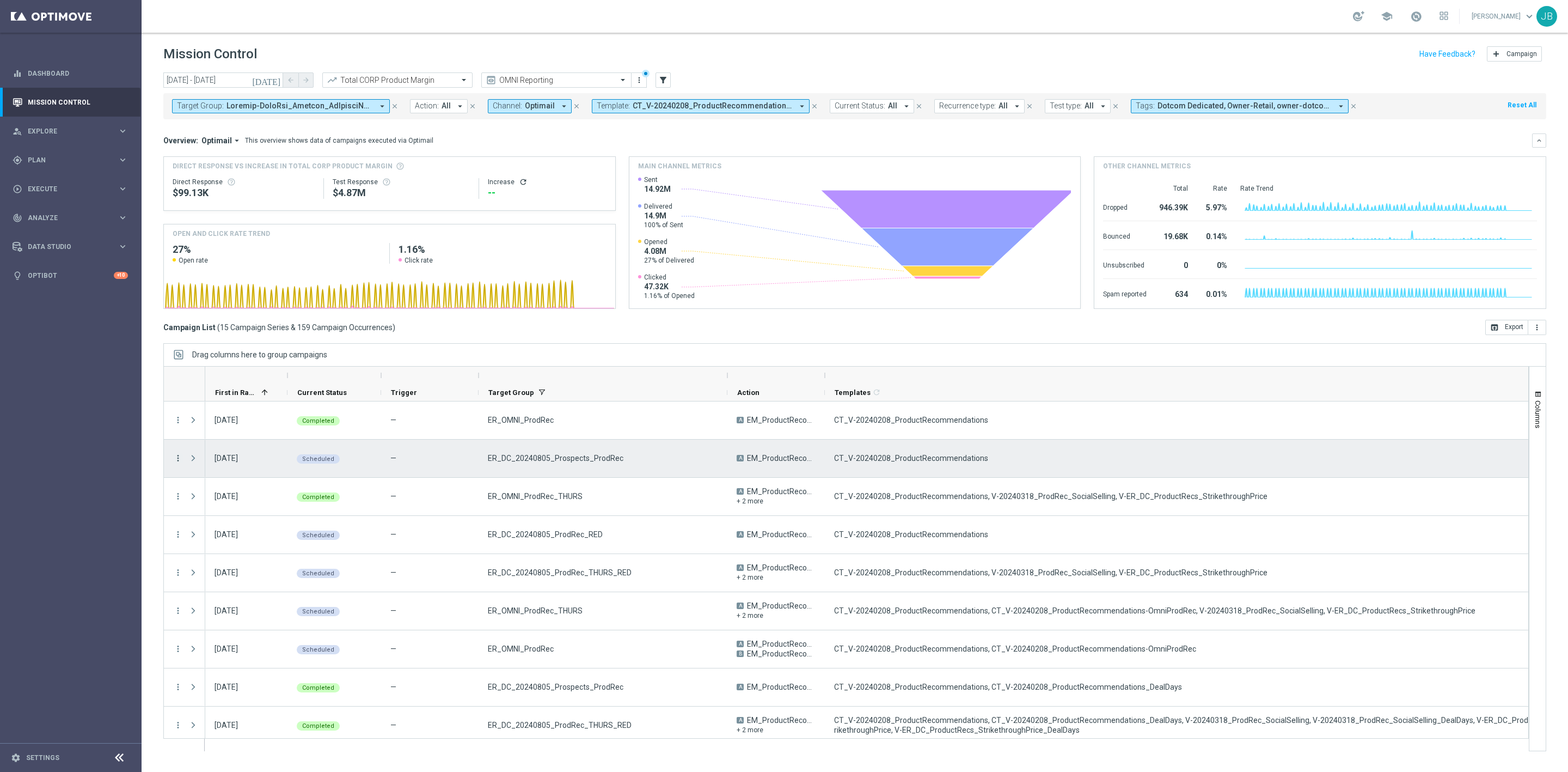
click at [178, 458] on icon "more_vert" at bounding box center [178, 458] width 10 height 10
click at [250, 494] on div "Channel Metrics" at bounding box center [250, 497] width 101 height 8
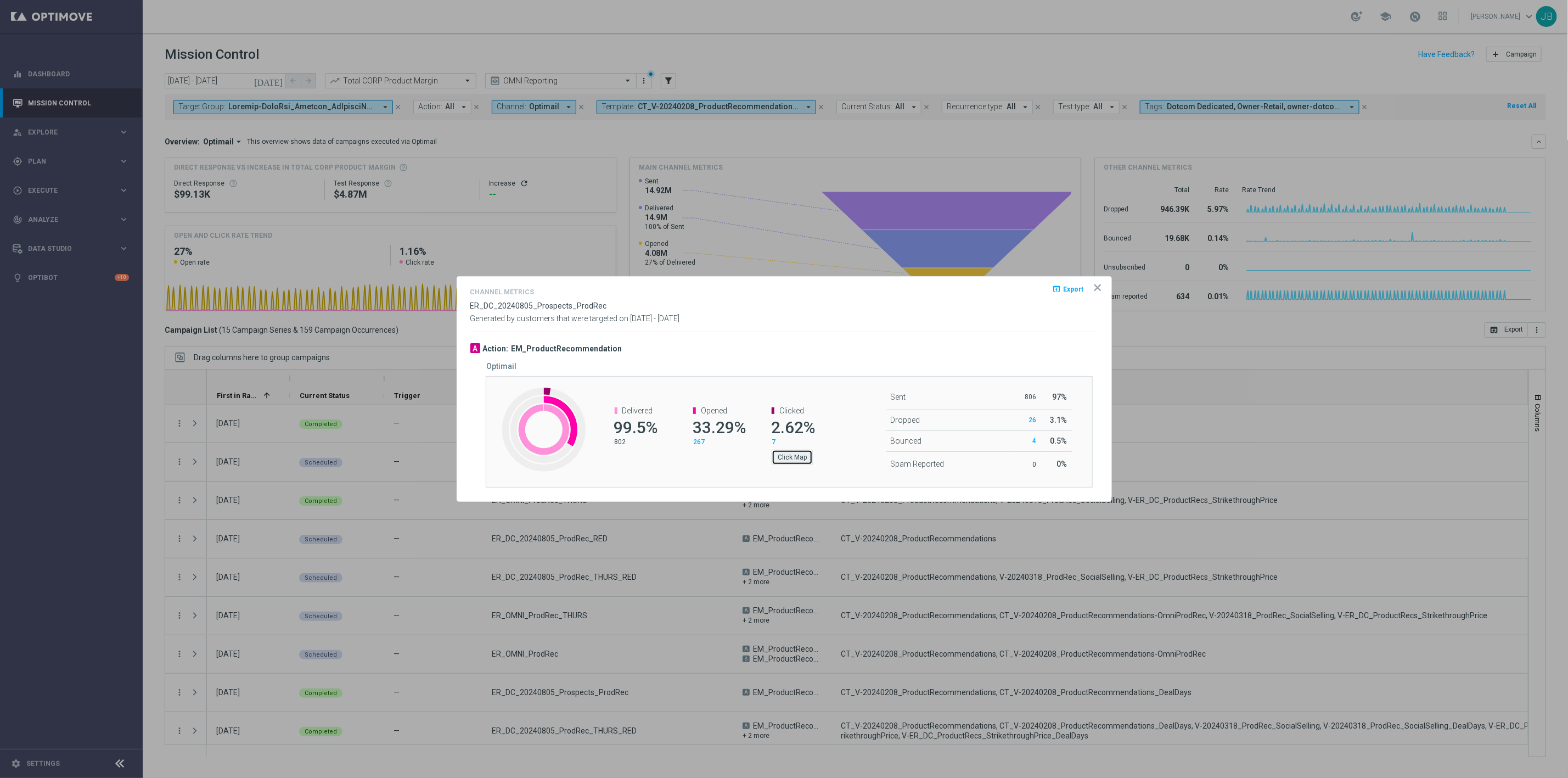
click at [789, 457] on button "Click Map" at bounding box center [792, 457] width 41 height 15
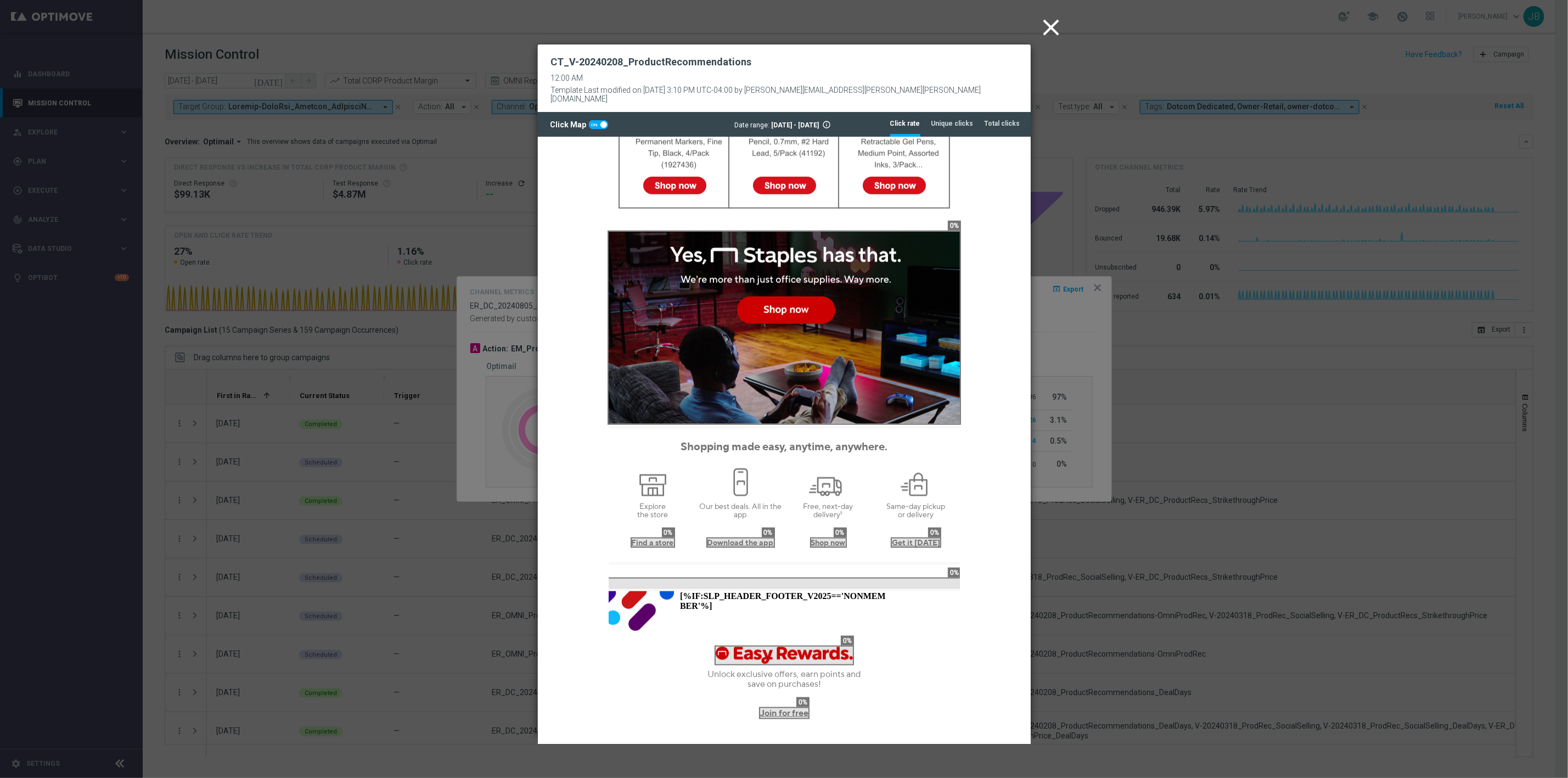
scroll to position [781, 0]
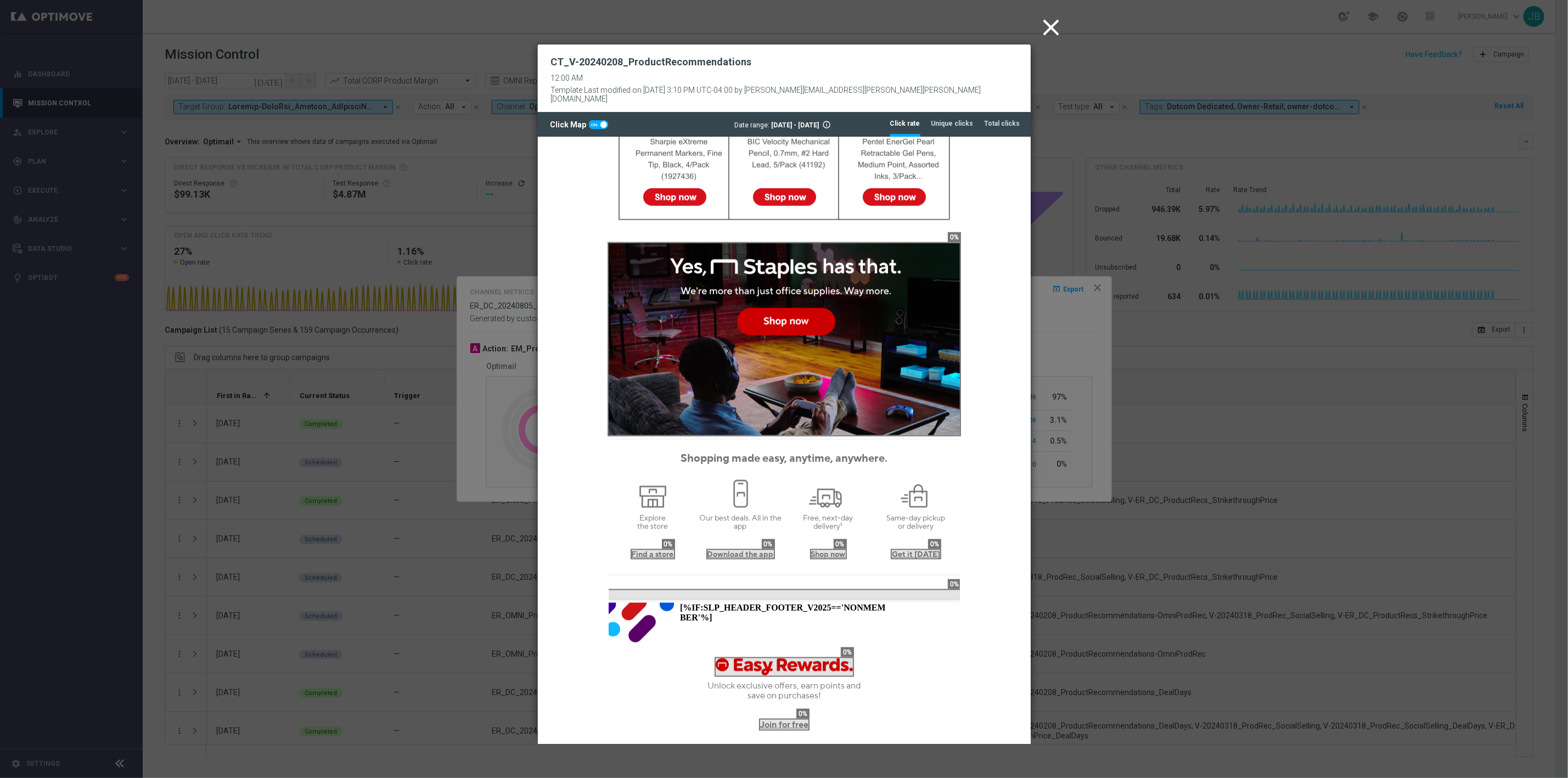
click at [1051, 25] on icon "close" at bounding box center [1052, 28] width 28 height 28
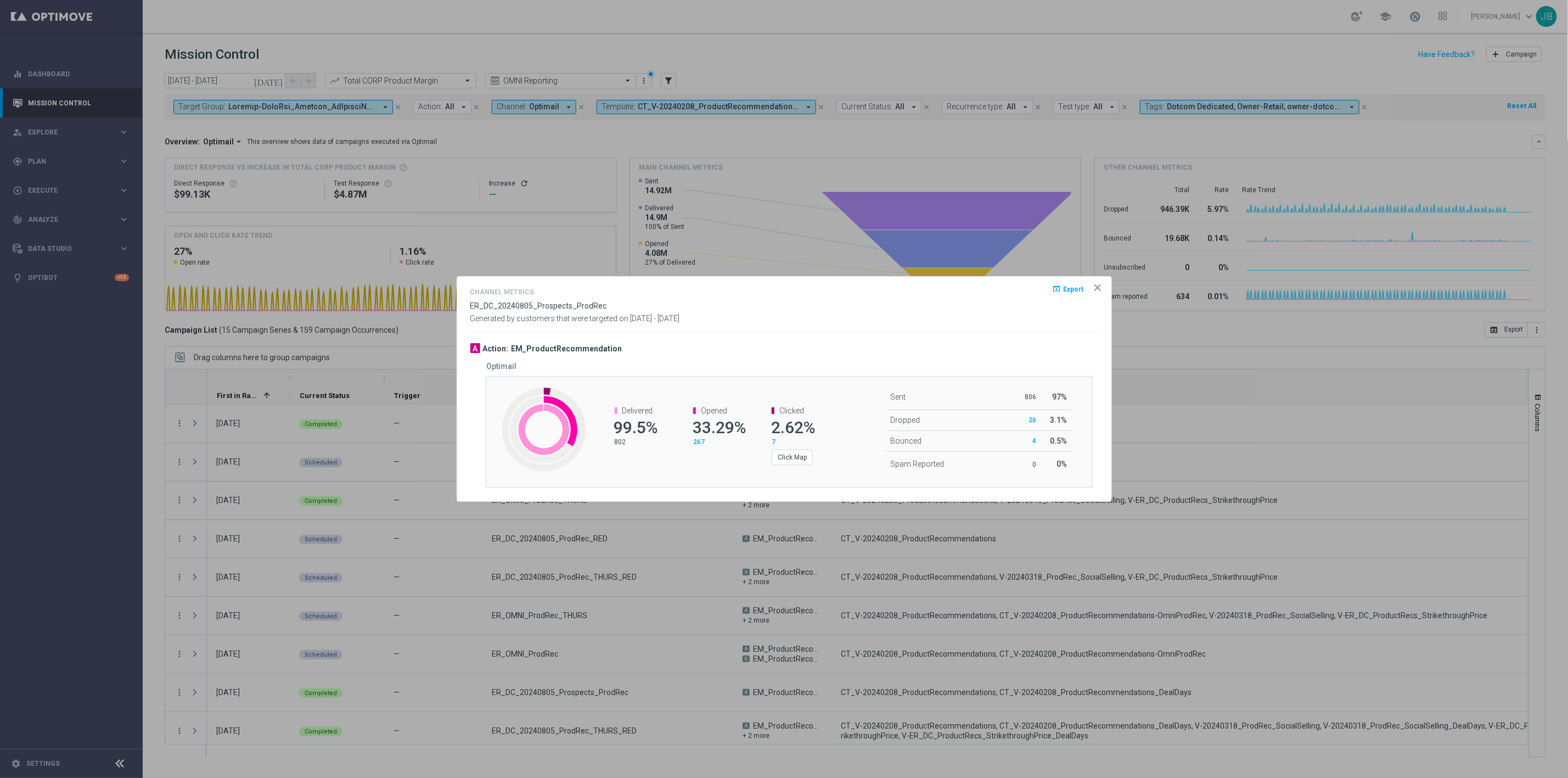
click at [1097, 290] on icon "icon" at bounding box center [1097, 287] width 11 height 11
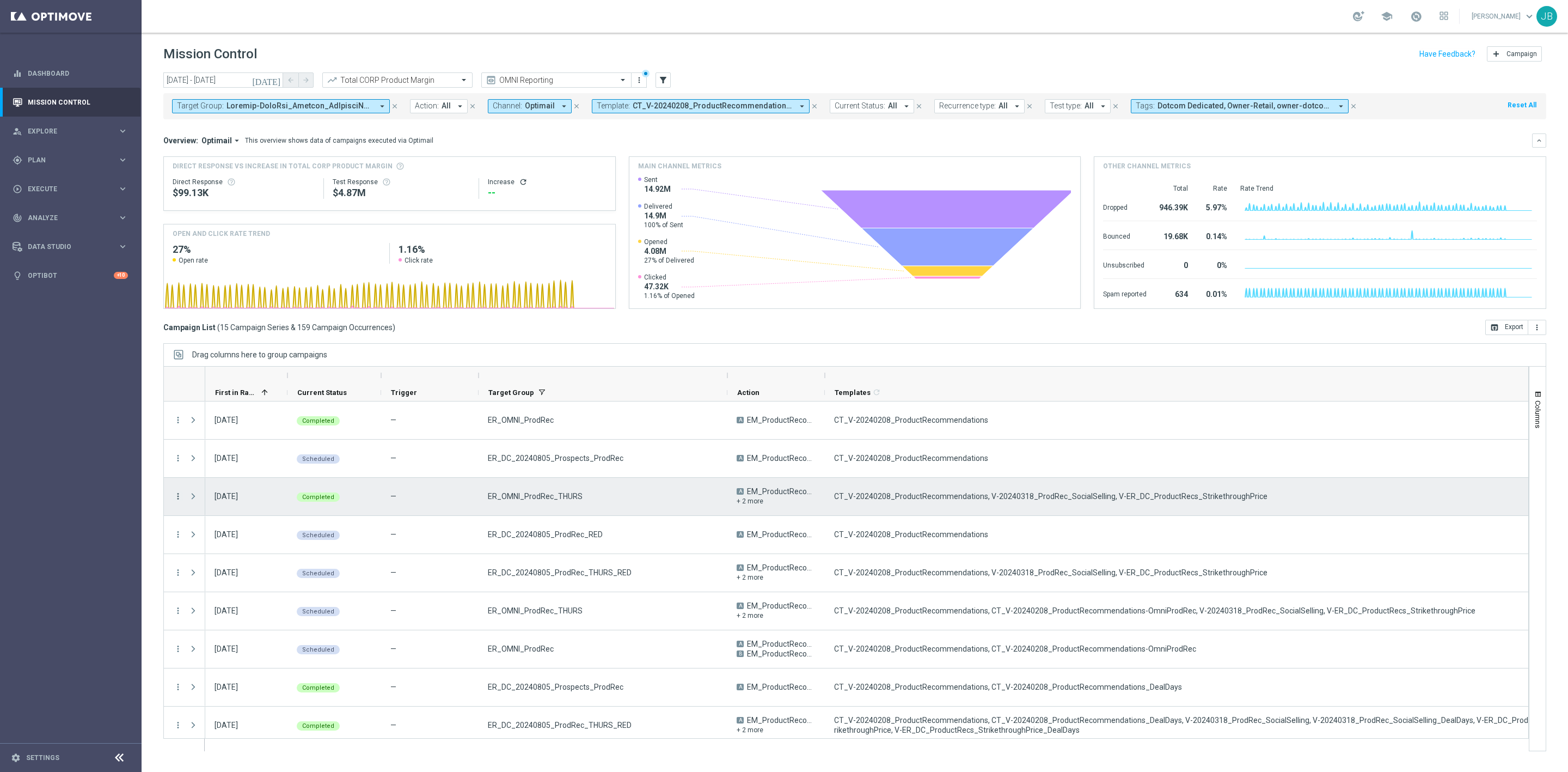
click at [178, 497] on icon "more_vert" at bounding box center [178, 496] width 10 height 10
click at [239, 535] on span "Channel Metrics" at bounding box center [225, 534] width 51 height 8
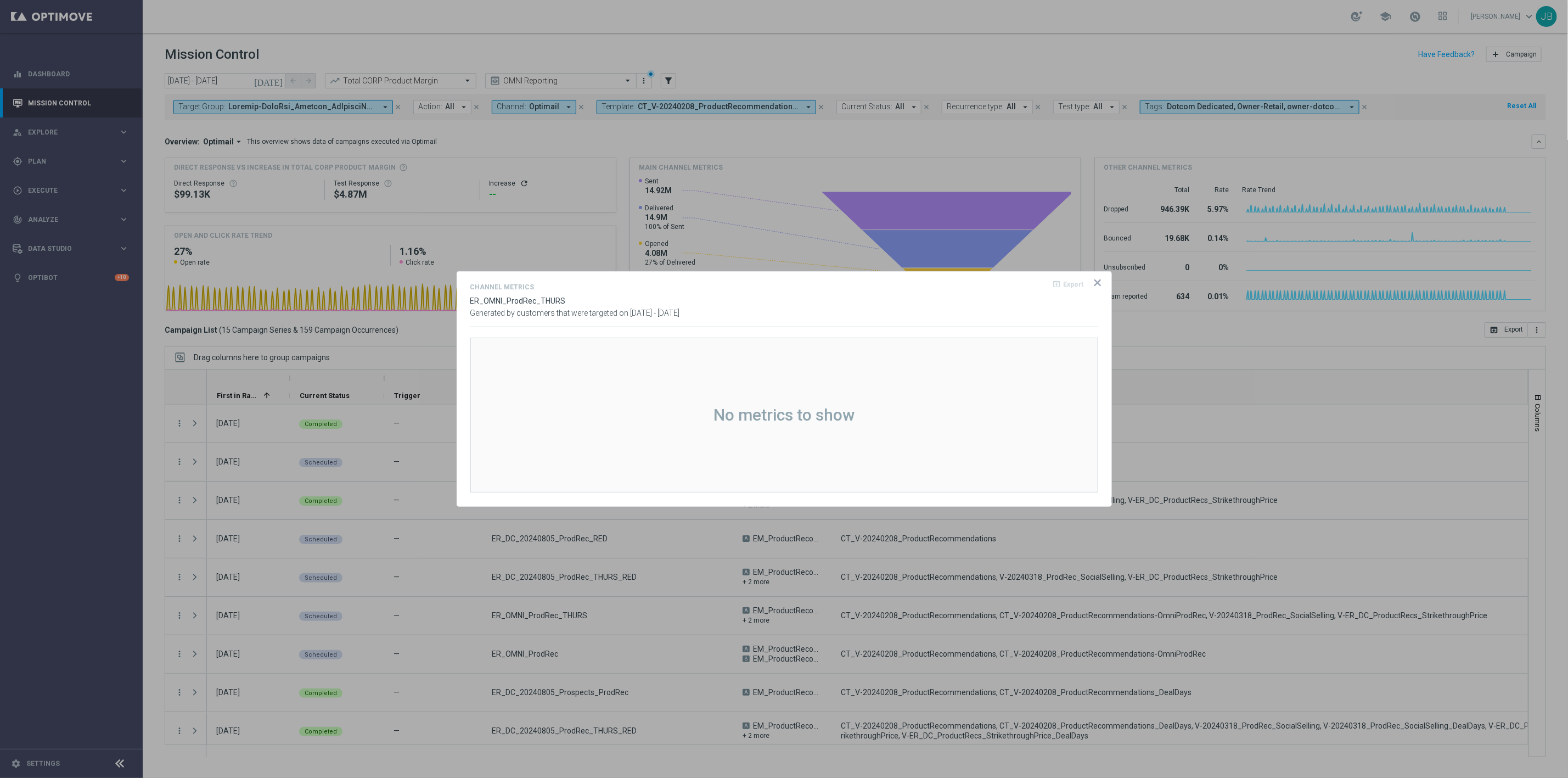
click at [1095, 284] on icon "icon" at bounding box center [1097, 283] width 11 height 11
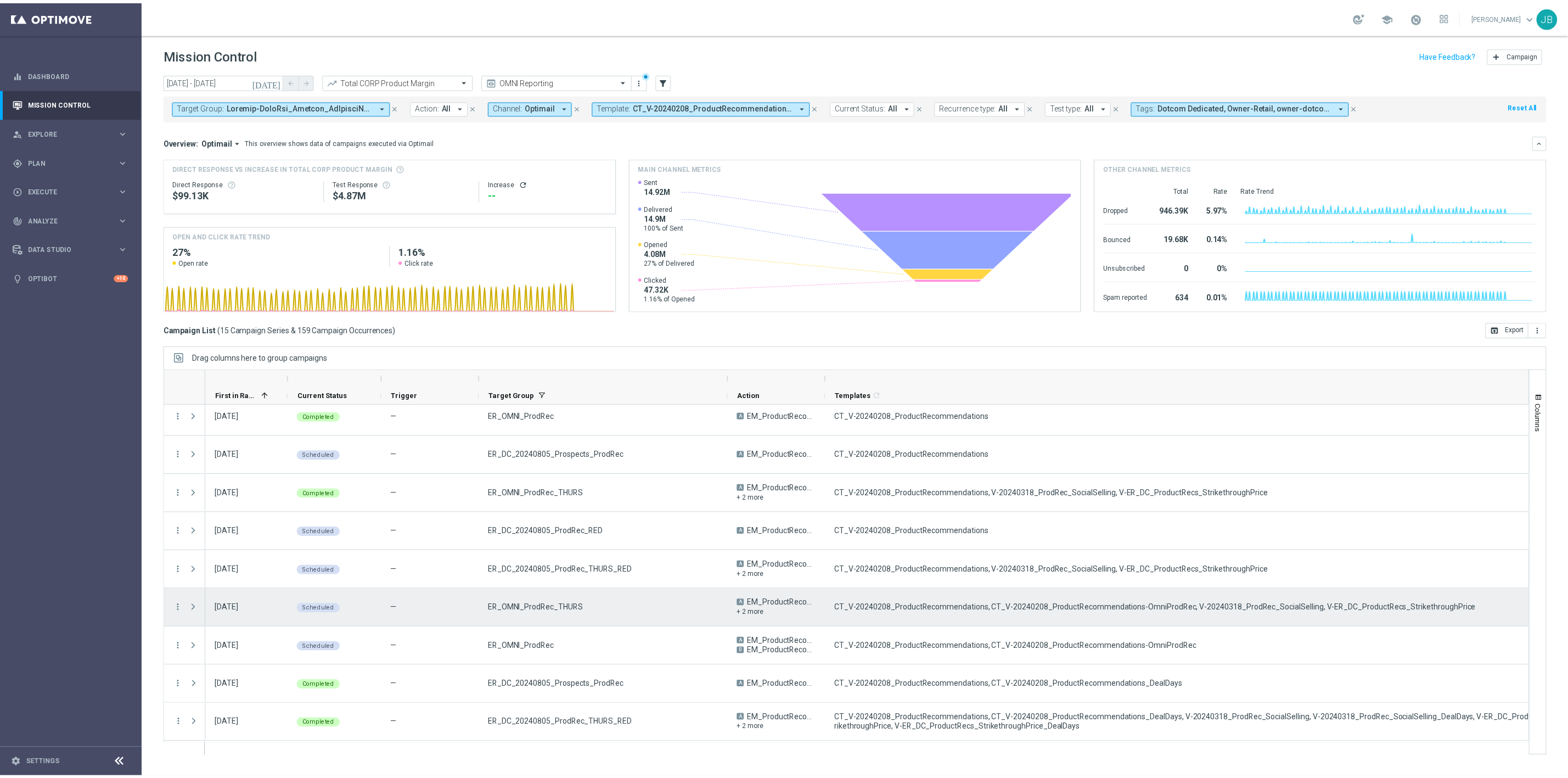
scroll to position [9, 0]
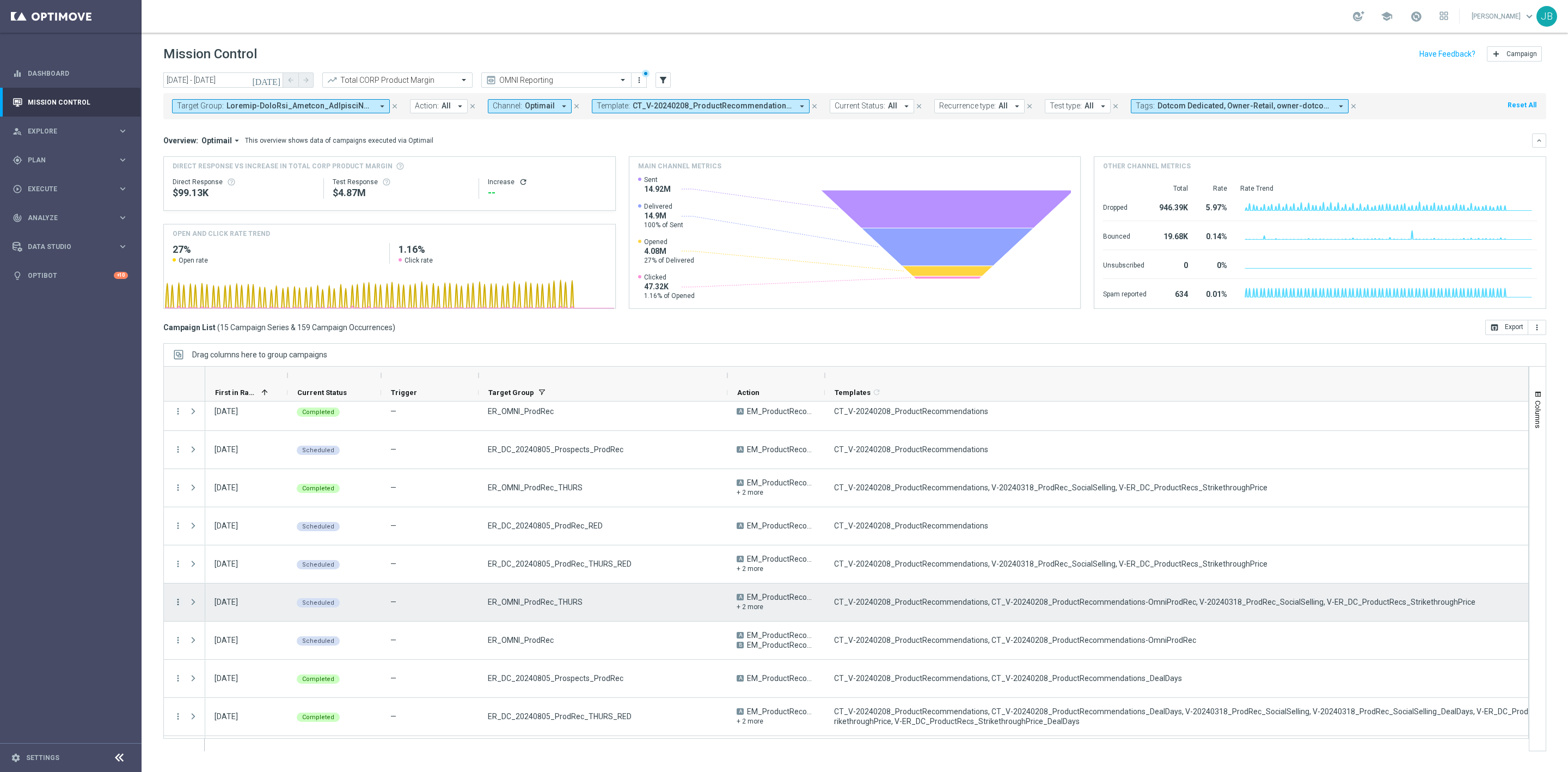
click at [179, 601] on icon "more_vert" at bounding box center [178, 601] width 10 height 10
click at [239, 639] on span "Channel Metrics" at bounding box center [225, 641] width 51 height 8
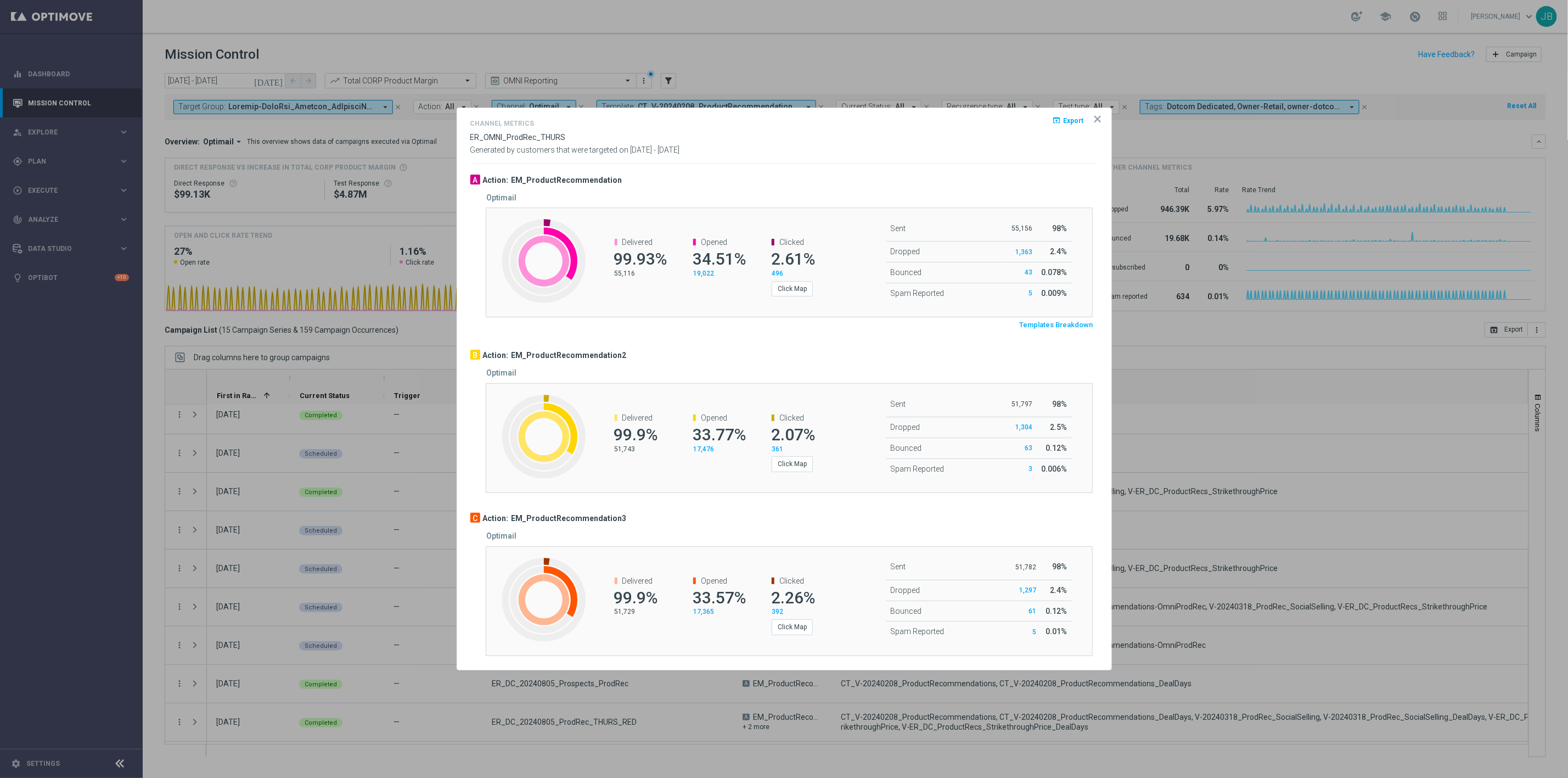
click at [1032, 325] on span "Templates Breakdown" at bounding box center [1056, 325] width 73 height 9
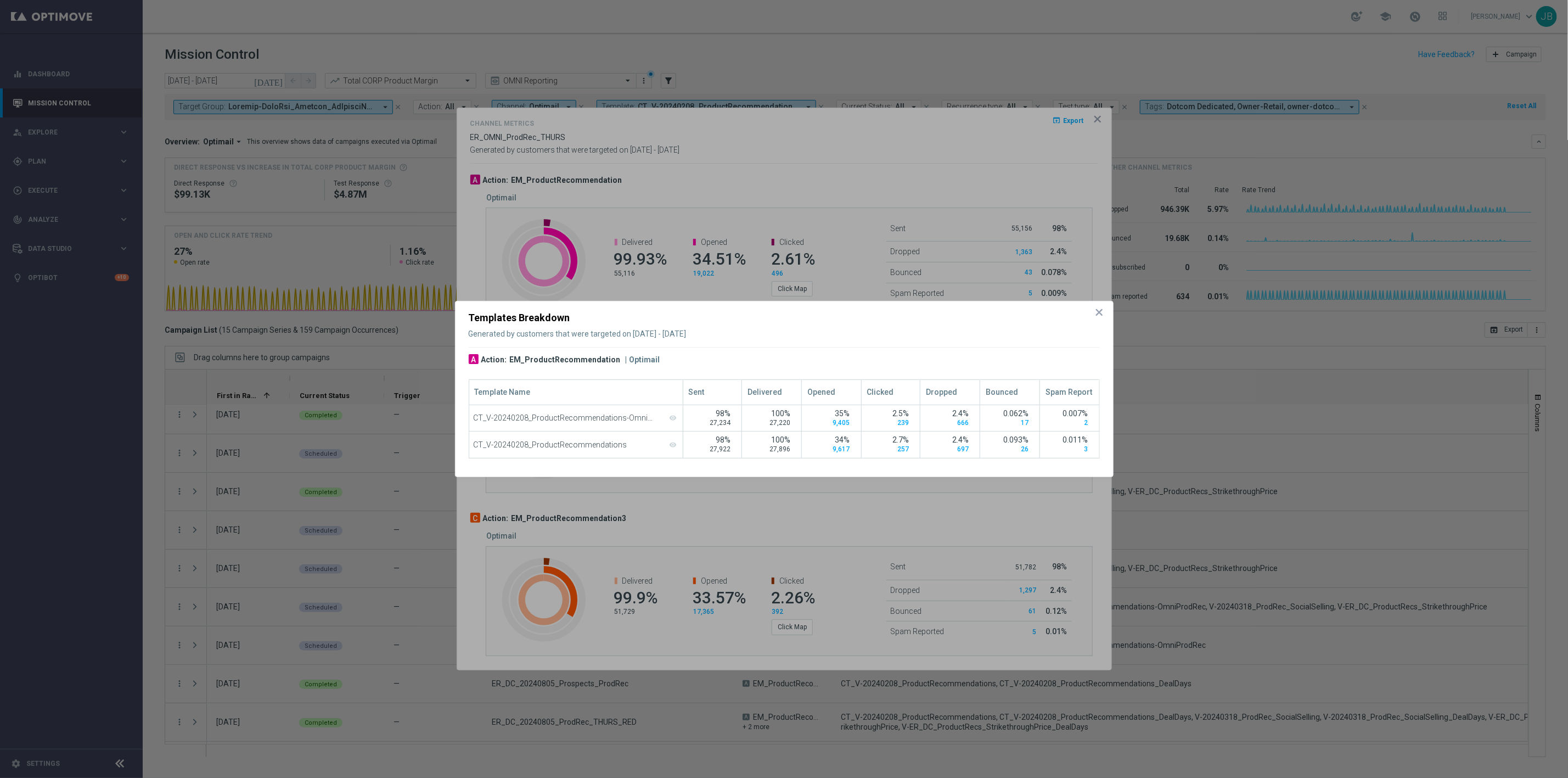
click at [723, 216] on div at bounding box center [784, 389] width 1568 height 778
click at [1100, 308] on icon "icon" at bounding box center [1099, 312] width 11 height 11
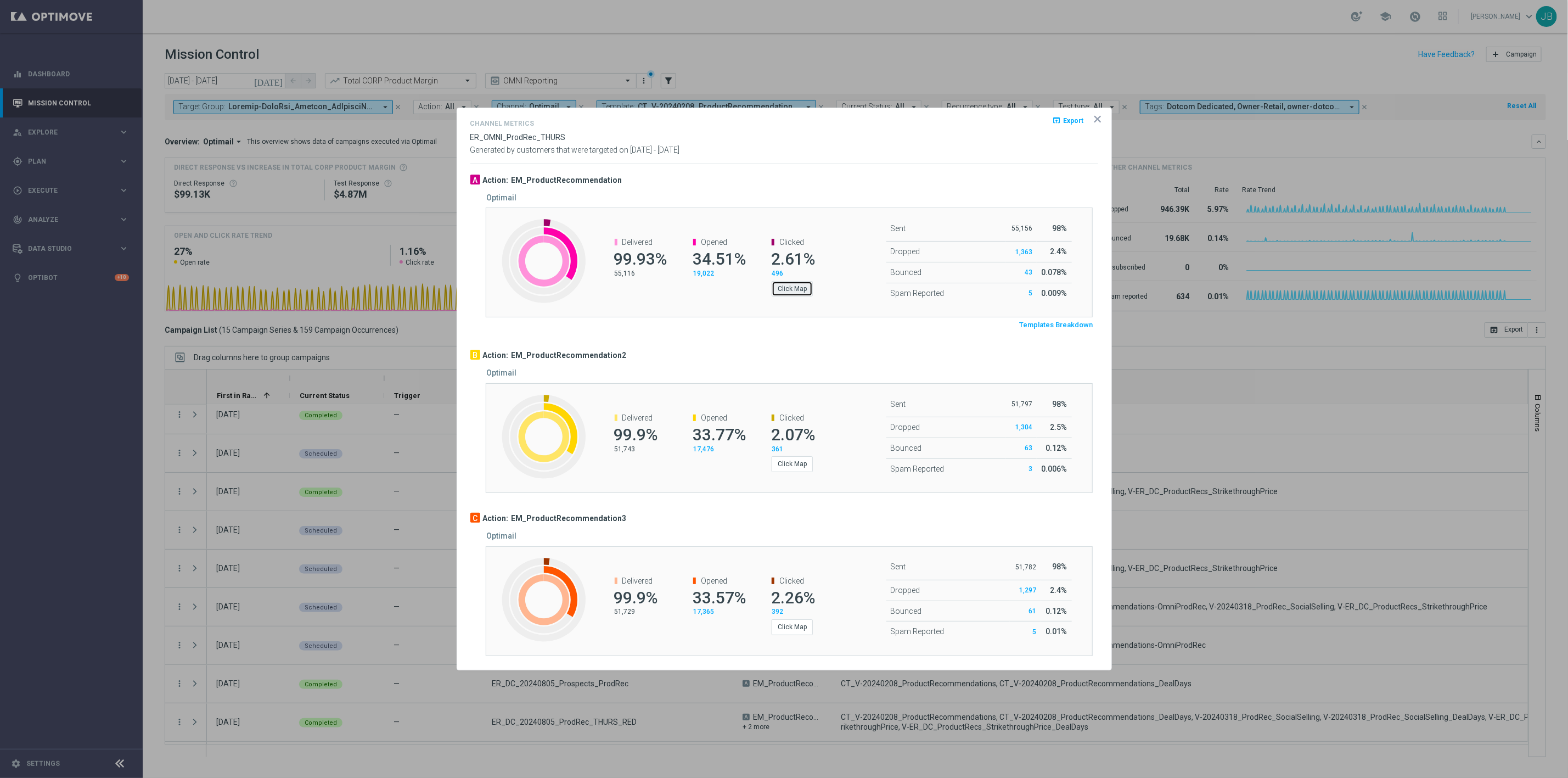
click at [788, 289] on button "Click Map" at bounding box center [792, 288] width 41 height 15
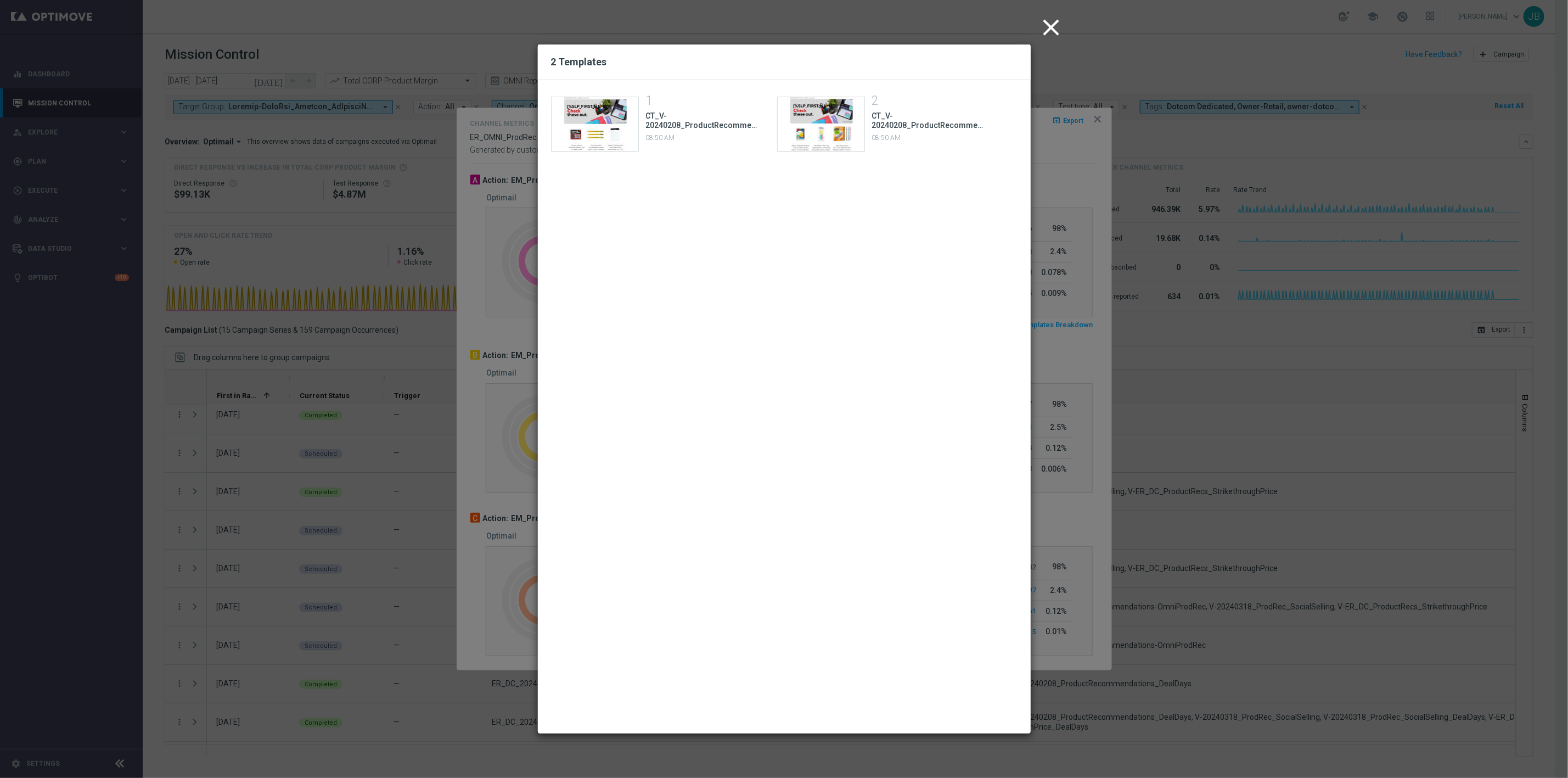
click at [1051, 31] on icon "close" at bounding box center [1052, 28] width 28 height 28
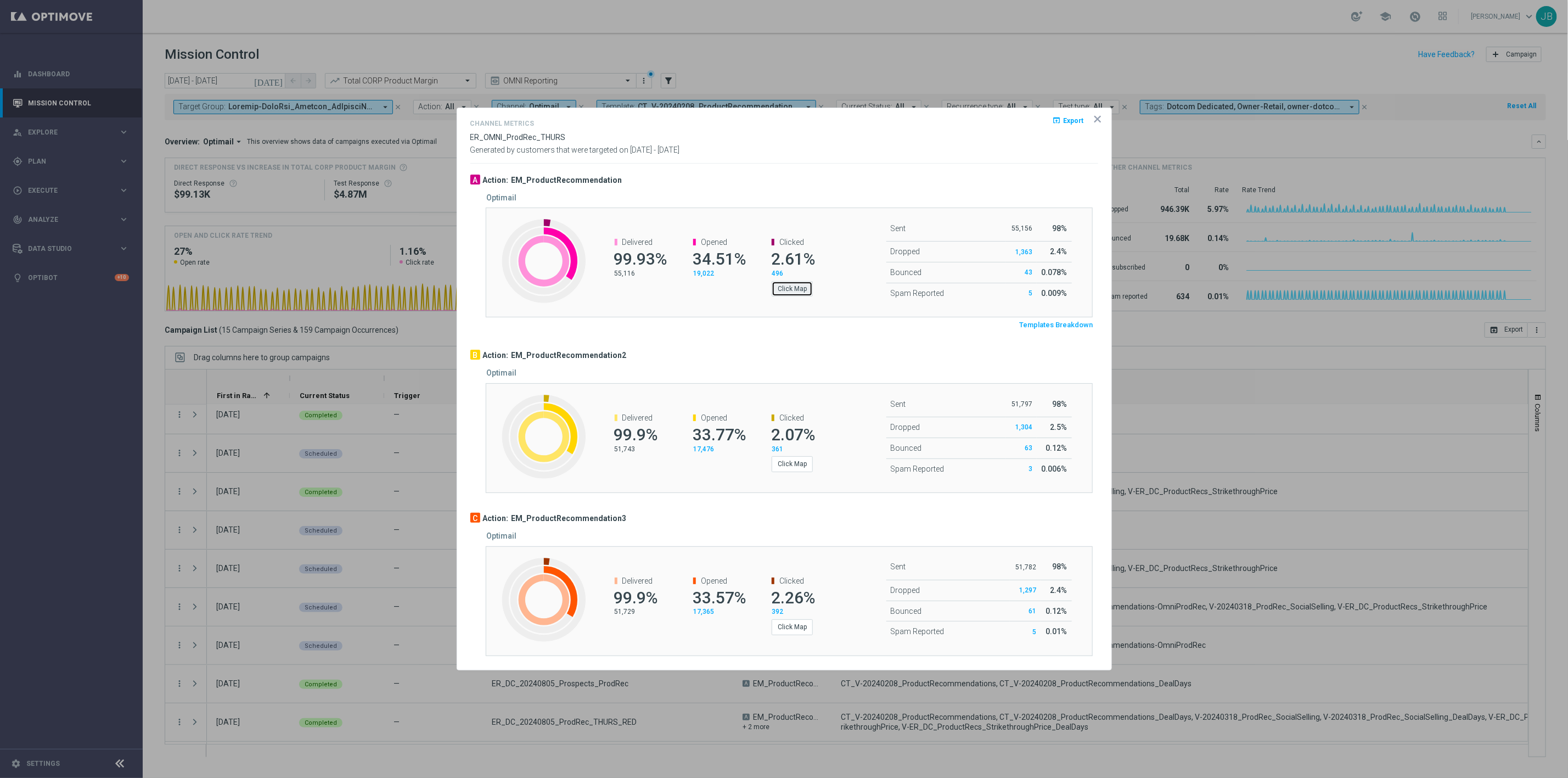
click at [797, 285] on button "Click Map" at bounding box center [792, 288] width 41 height 15
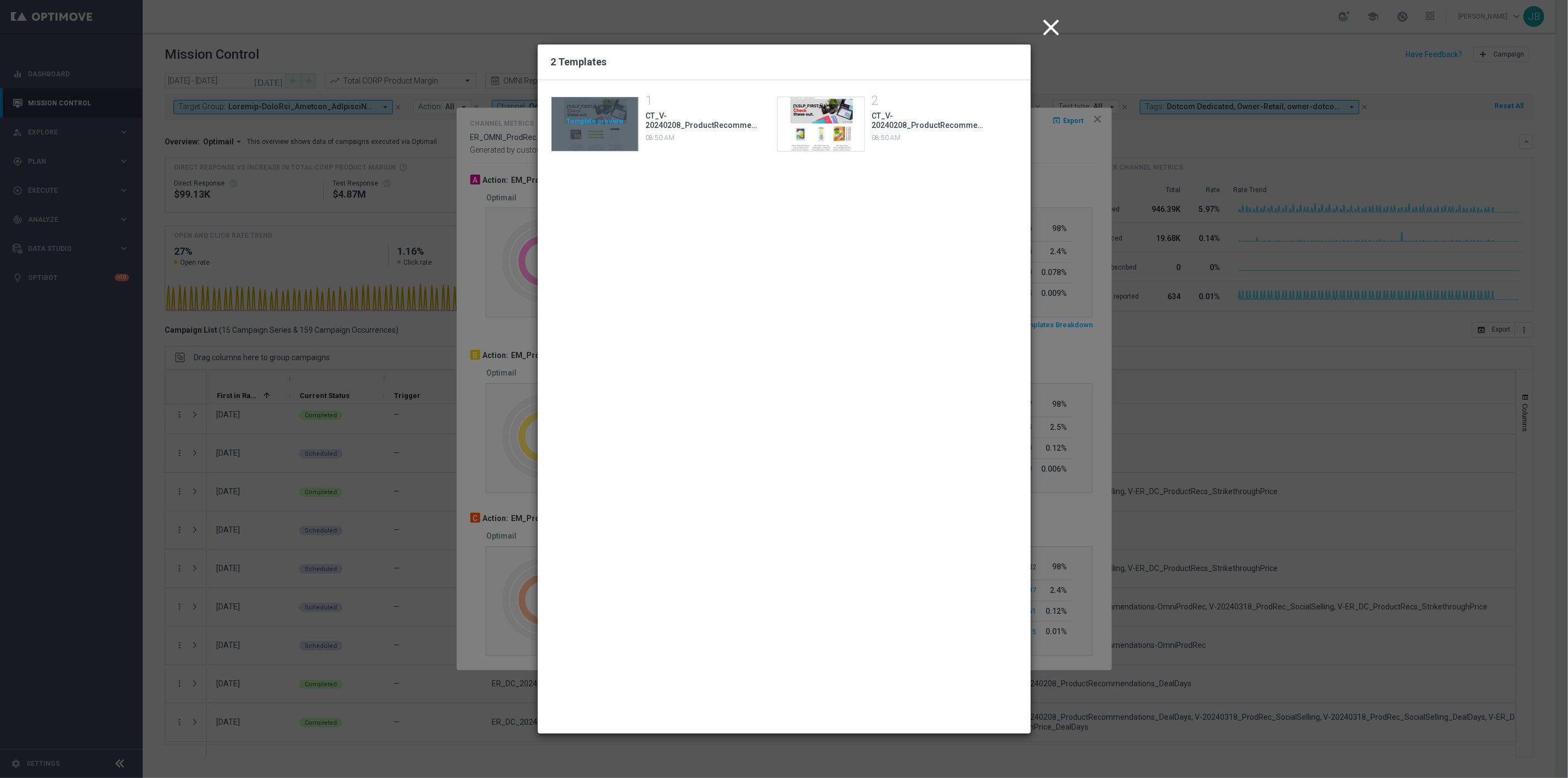
click at [621, 127] on div "Template preview" at bounding box center [595, 124] width 87 height 54
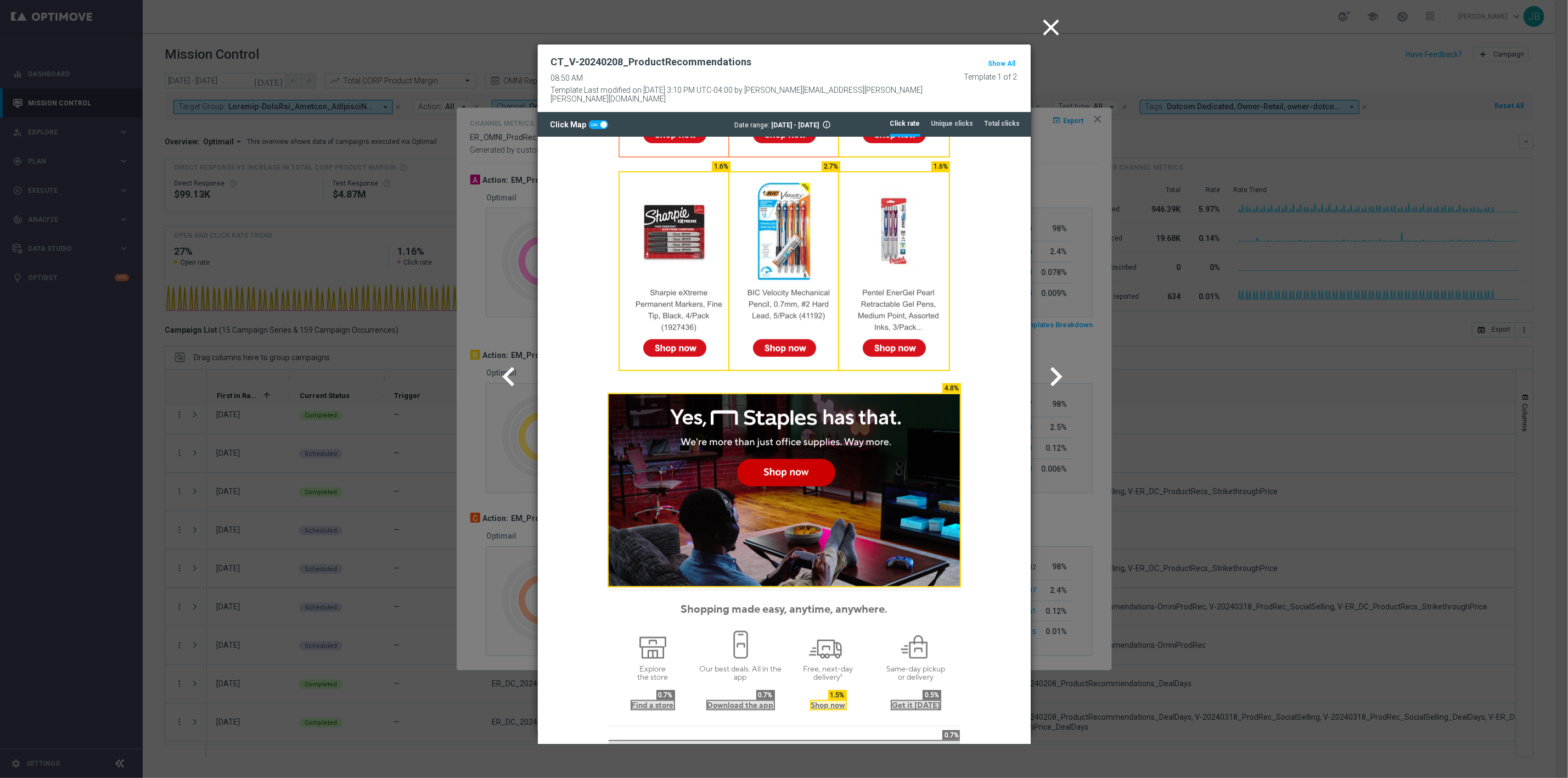
scroll to position [646, 0]
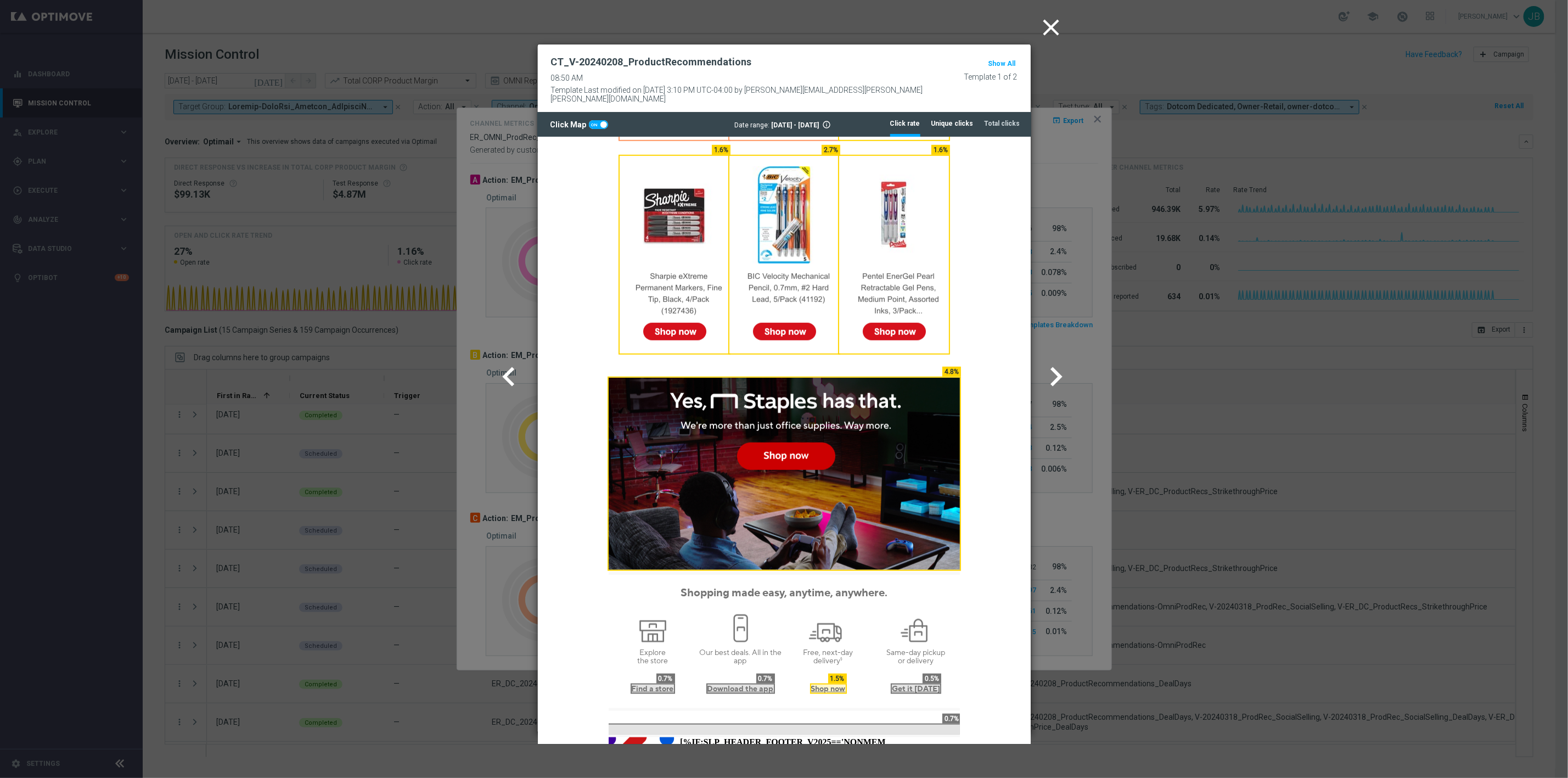
click at [957, 119] on tab-header "Unique clicks" at bounding box center [952, 124] width 42 height 9
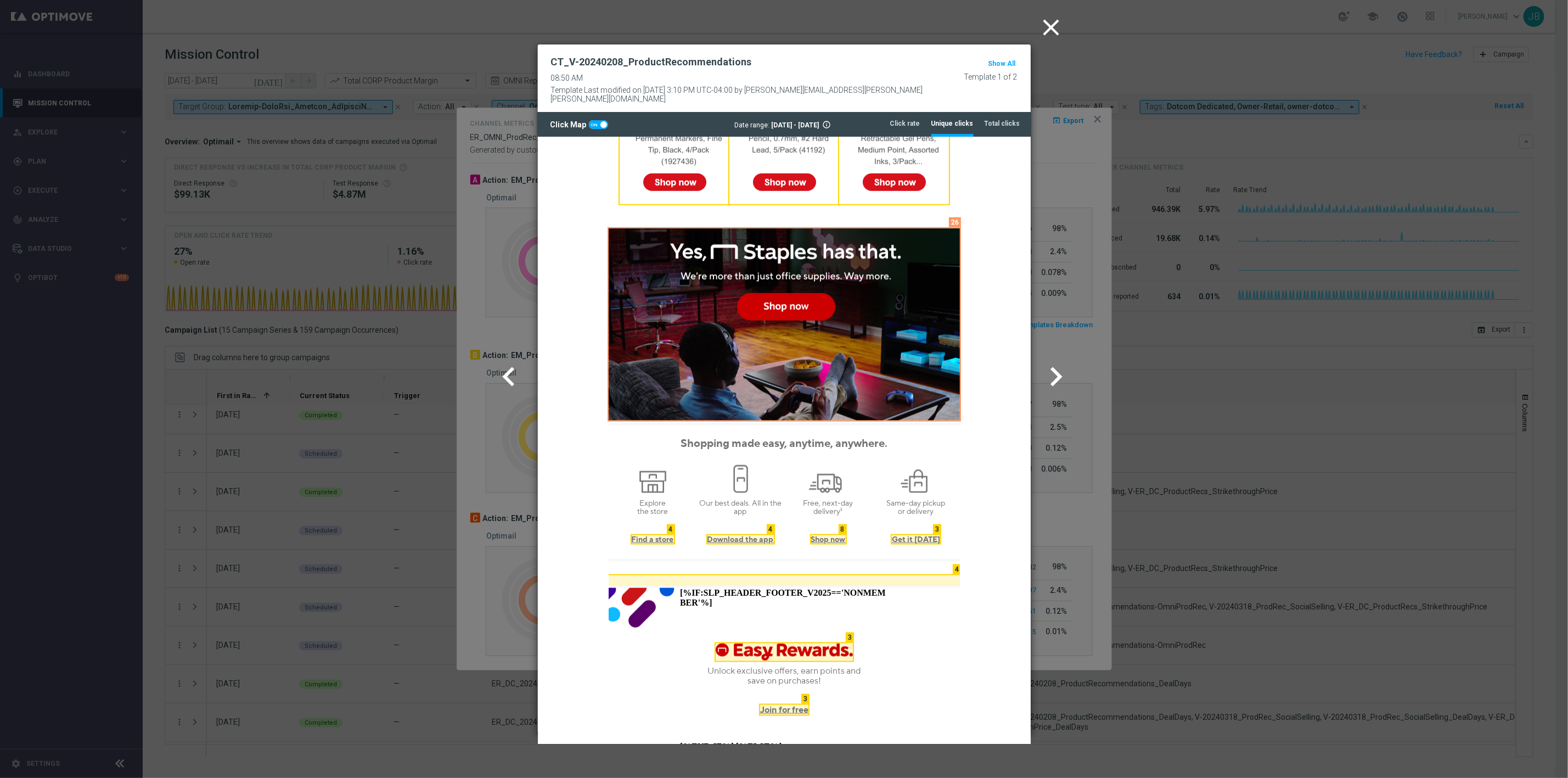
scroll to position [788, 0]
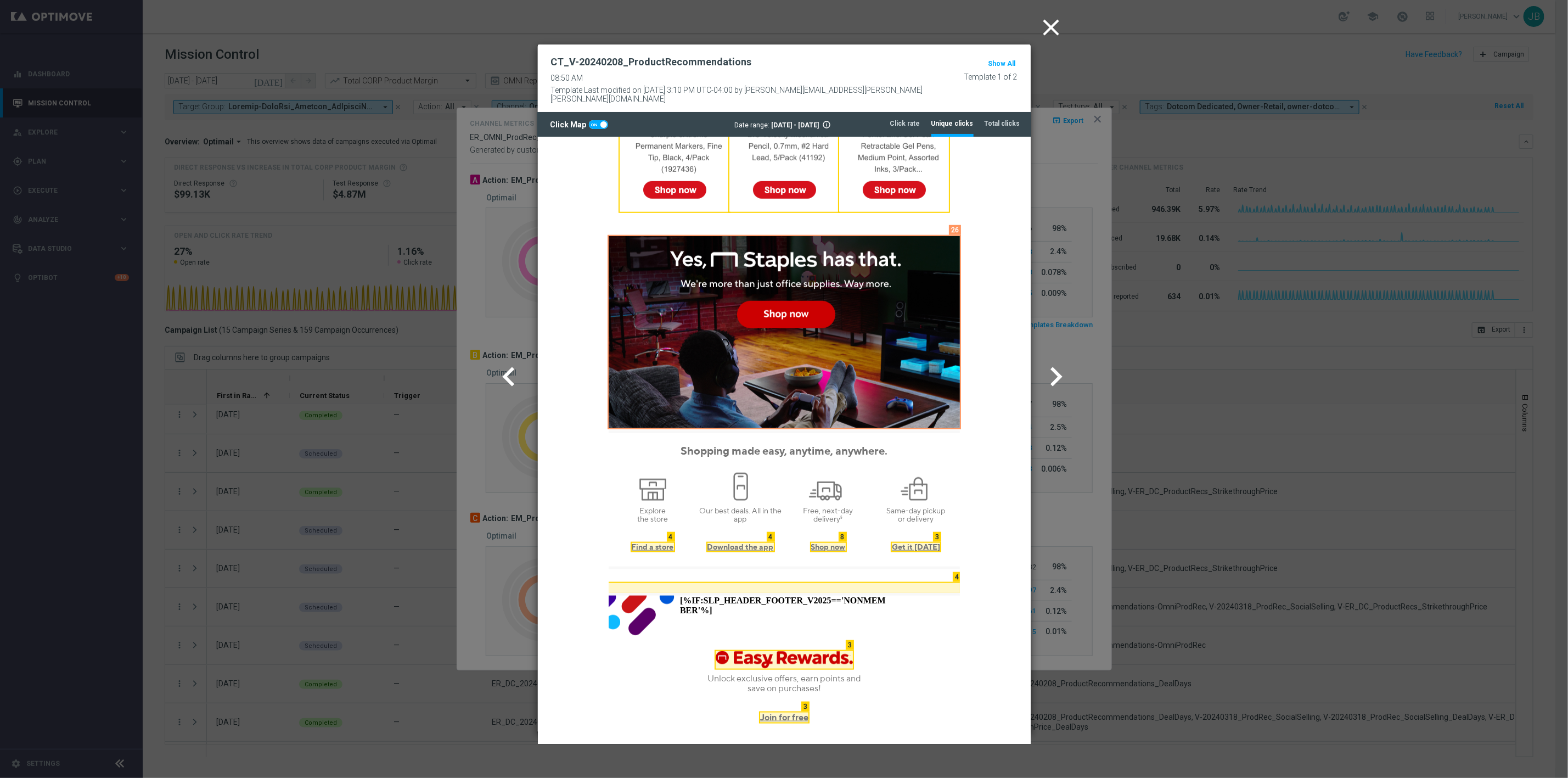
click at [1042, 30] on icon "close" at bounding box center [1052, 28] width 28 height 28
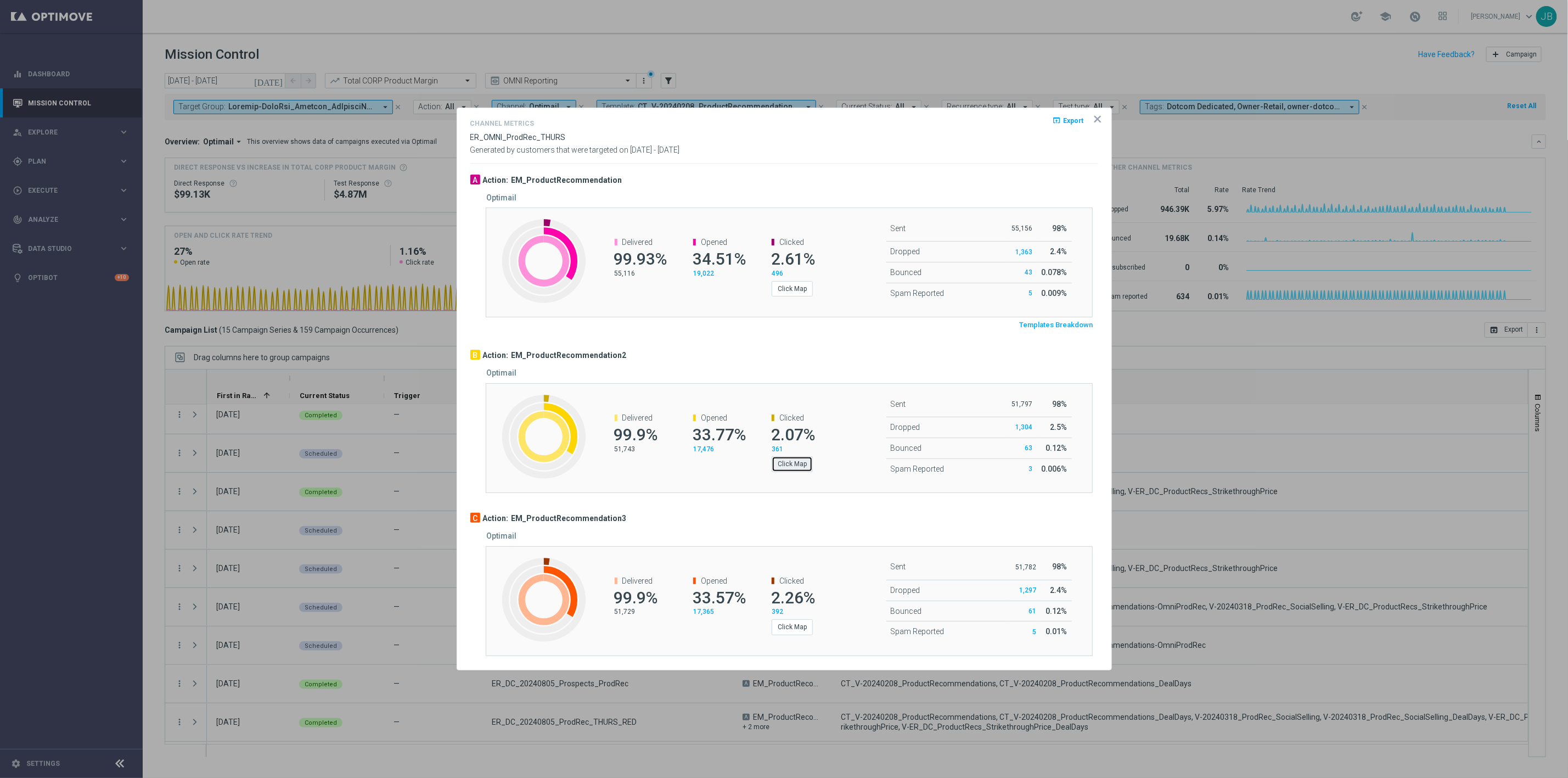
click at [792, 465] on button "Click Map" at bounding box center [792, 463] width 41 height 15
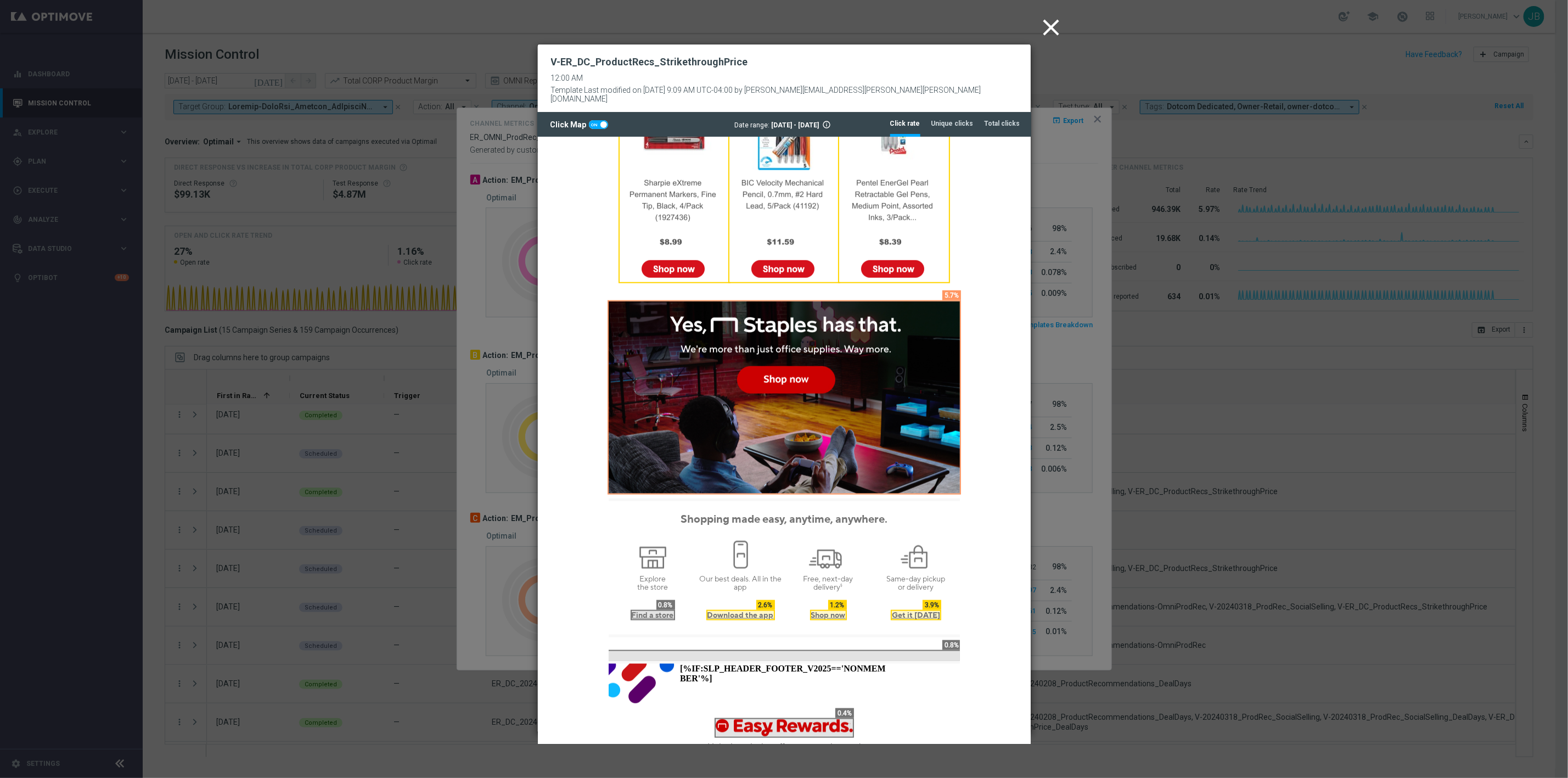
scroll to position [758, 0]
click at [1044, 33] on icon "close" at bounding box center [1052, 28] width 28 height 28
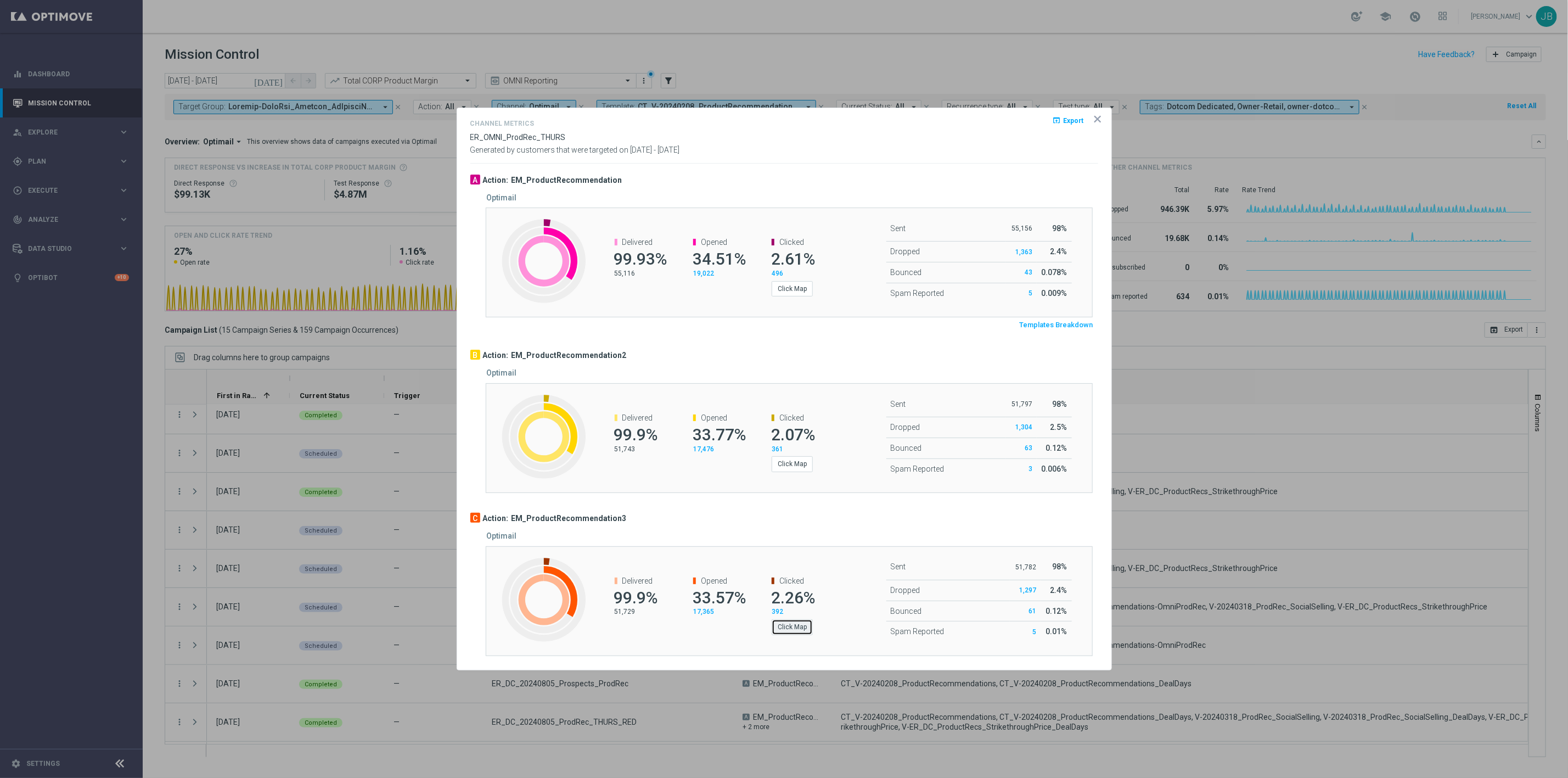
click at [801, 624] on button "Click Map" at bounding box center [792, 626] width 41 height 15
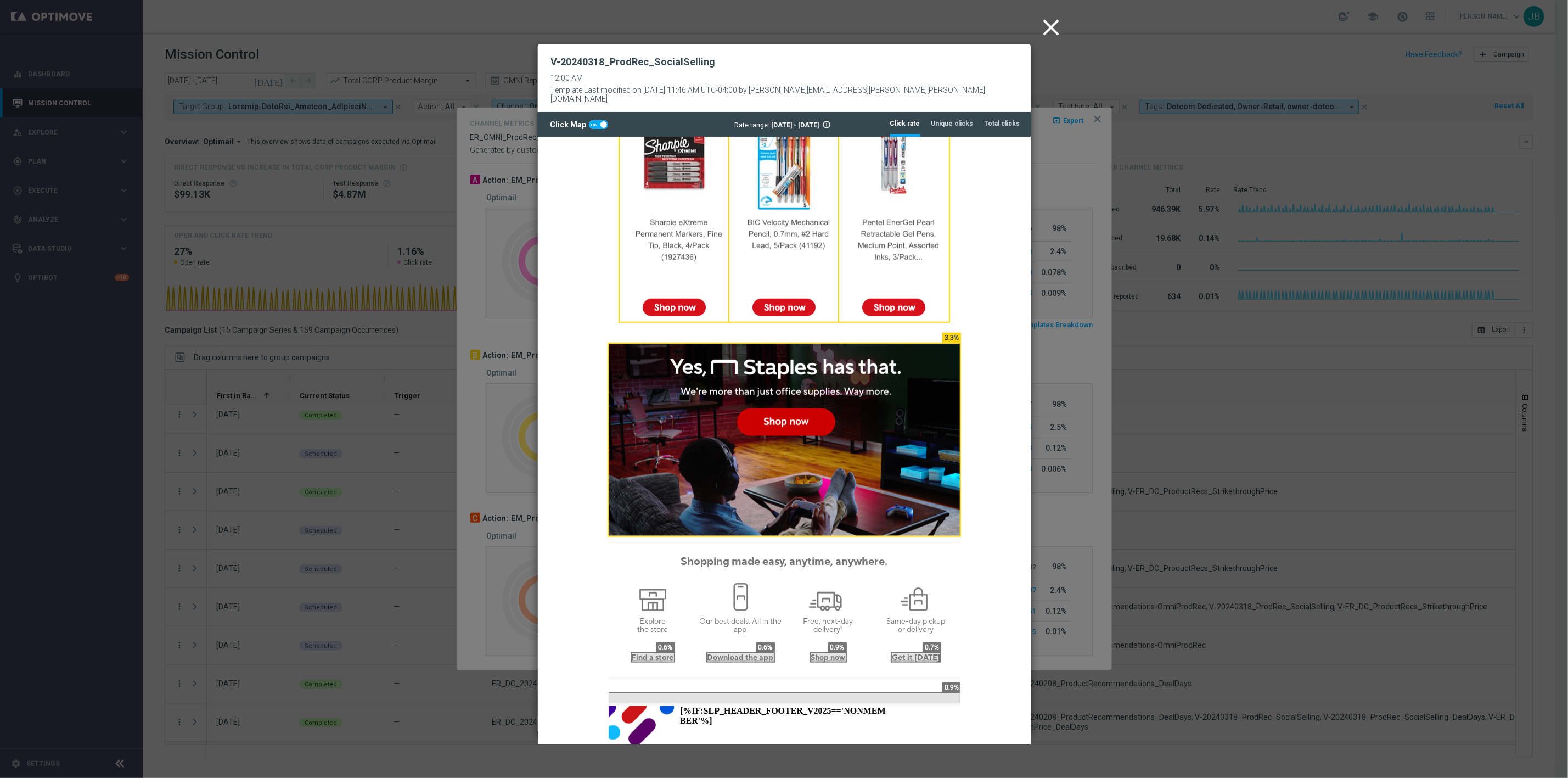
scroll to position [715, 0]
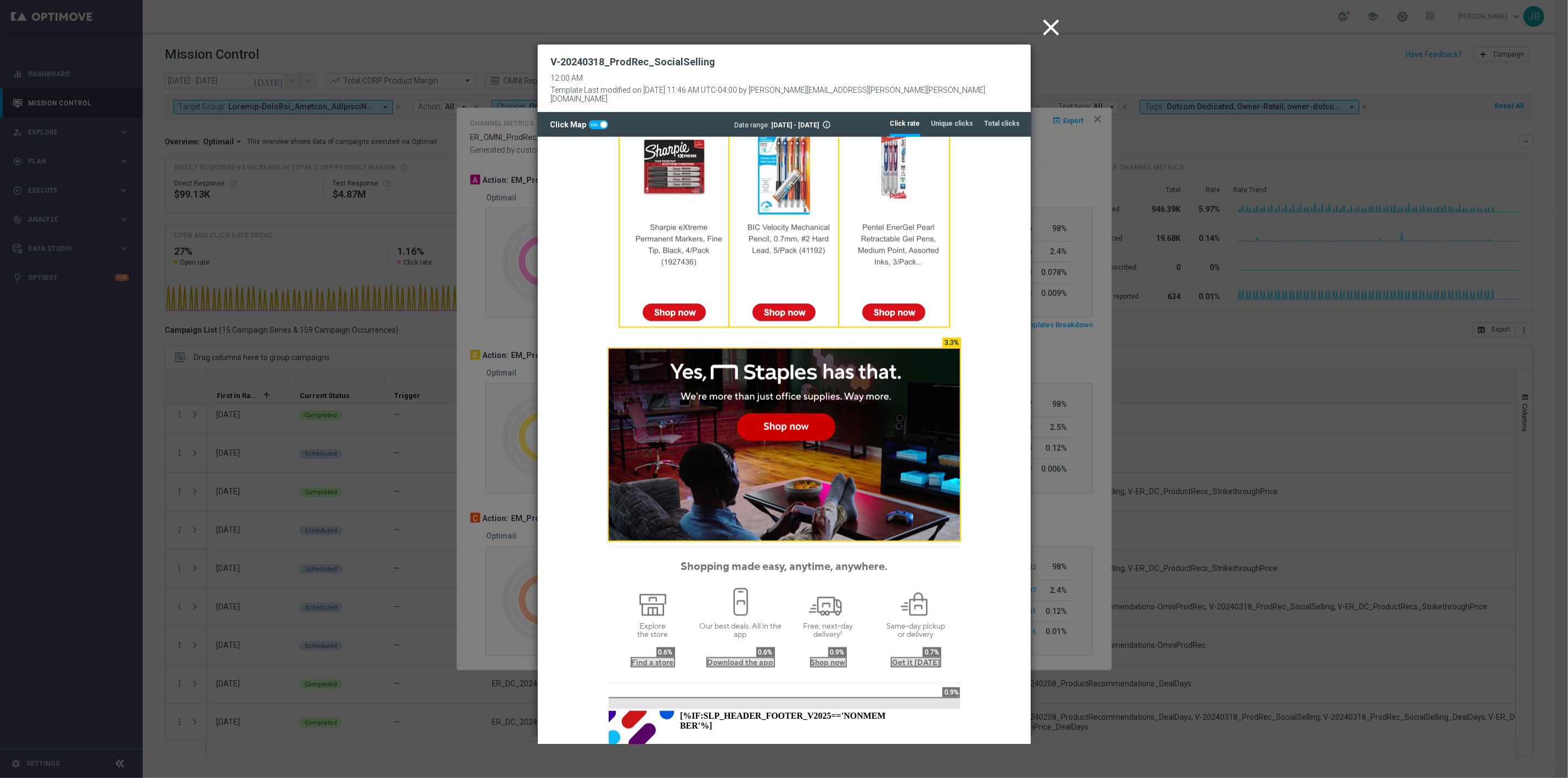
click at [1051, 24] on icon "close" at bounding box center [1052, 28] width 28 height 28
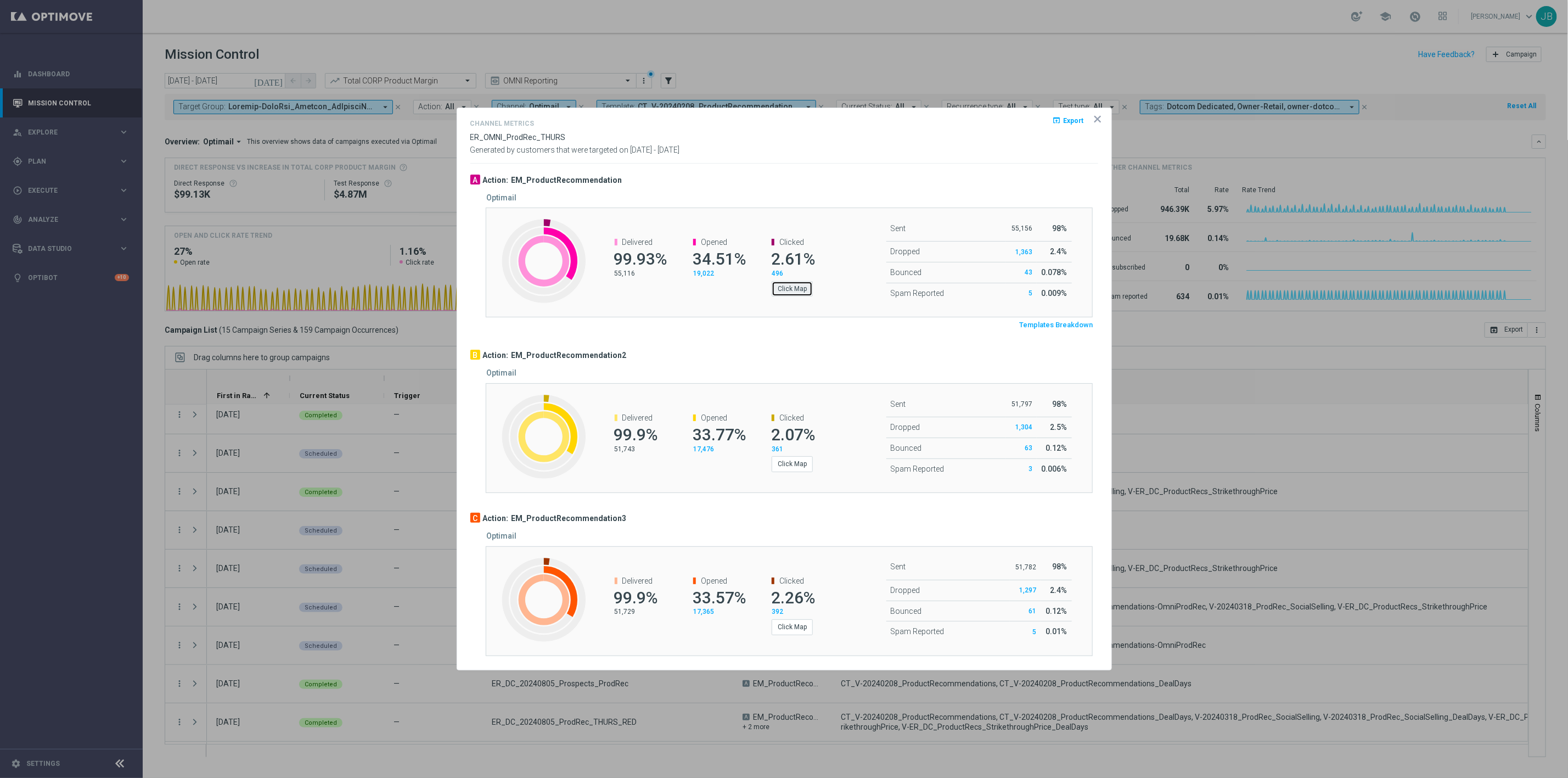
click at [797, 287] on button "Click Map" at bounding box center [792, 288] width 41 height 15
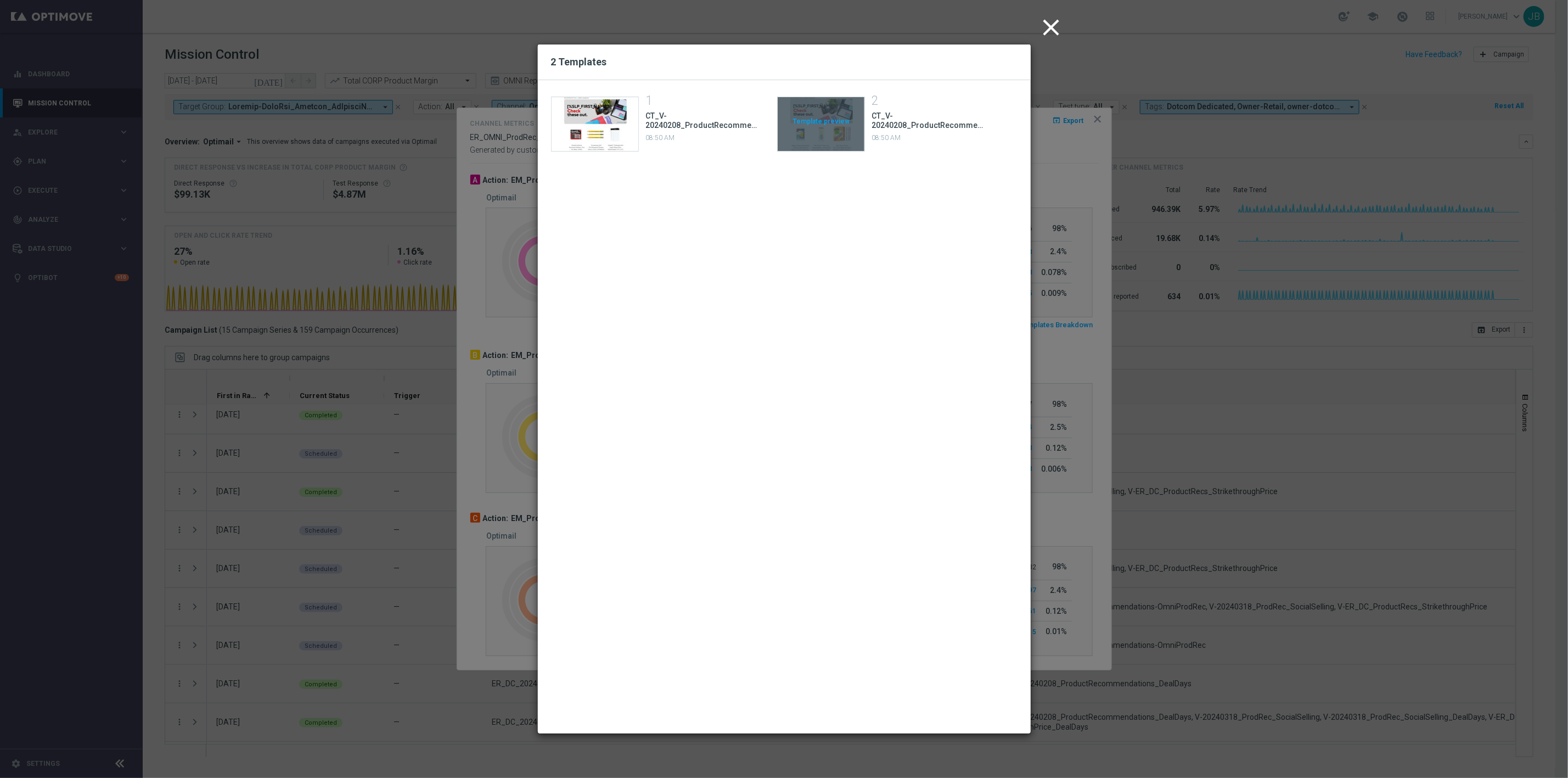
click at [833, 123] on div "Template preview" at bounding box center [821, 124] width 87 height 54
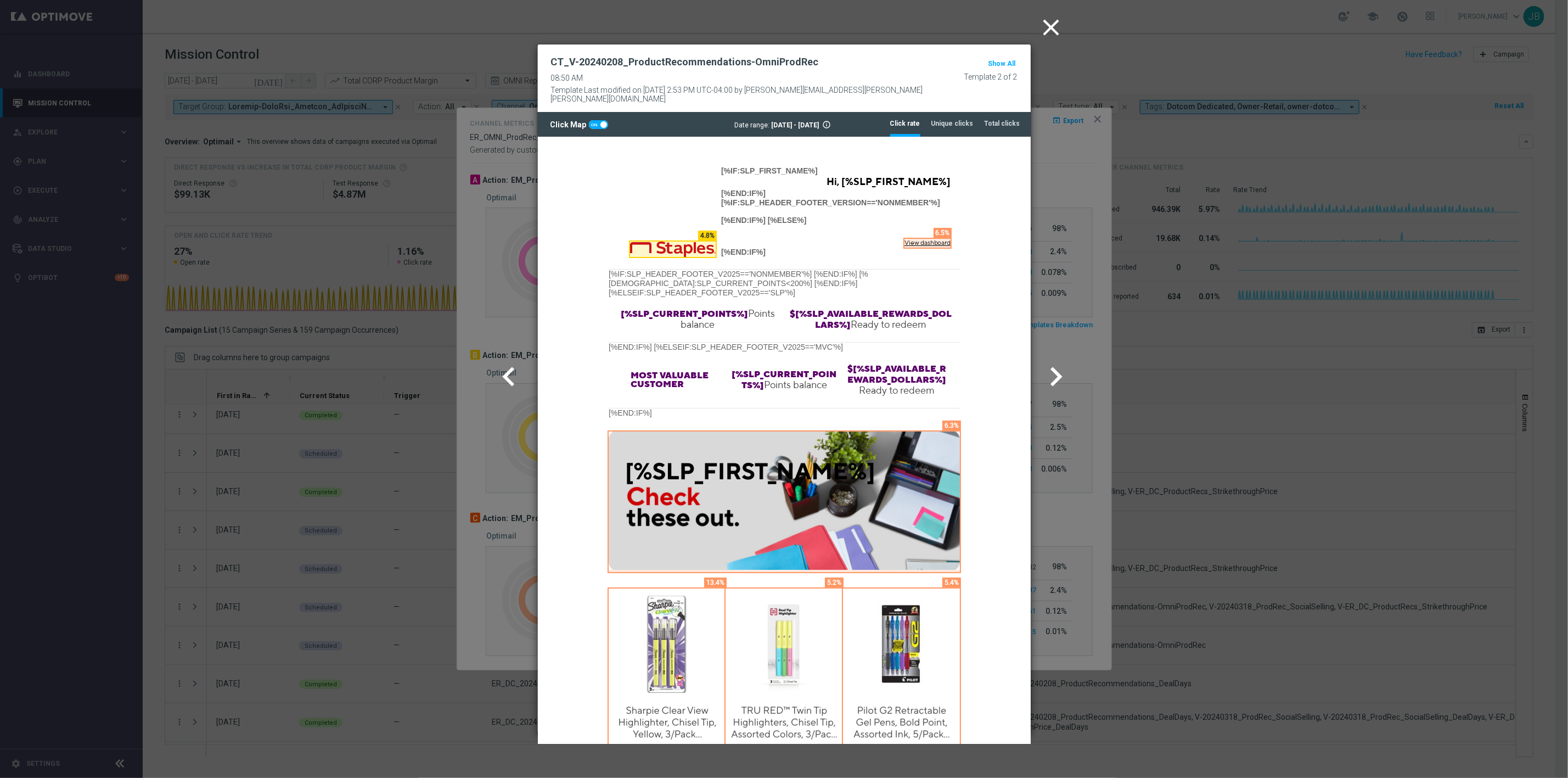
scroll to position [0, 0]
drag, startPoint x: 814, startPoint y: 58, endPoint x: 553, endPoint y: 66, distance: 261.1
click at [553, 66] on div "CT_V-20240208_ProductRecommendations-OmniProdRec 08:50 AM Template Last modifie…" at bounding box center [751, 78] width 400 height 51
copy h2 "CT_V-20240208_ProductRecommendations-OmniProdRec"
click at [961, 119] on tab-header "Unique clicks" at bounding box center [952, 124] width 42 height 9
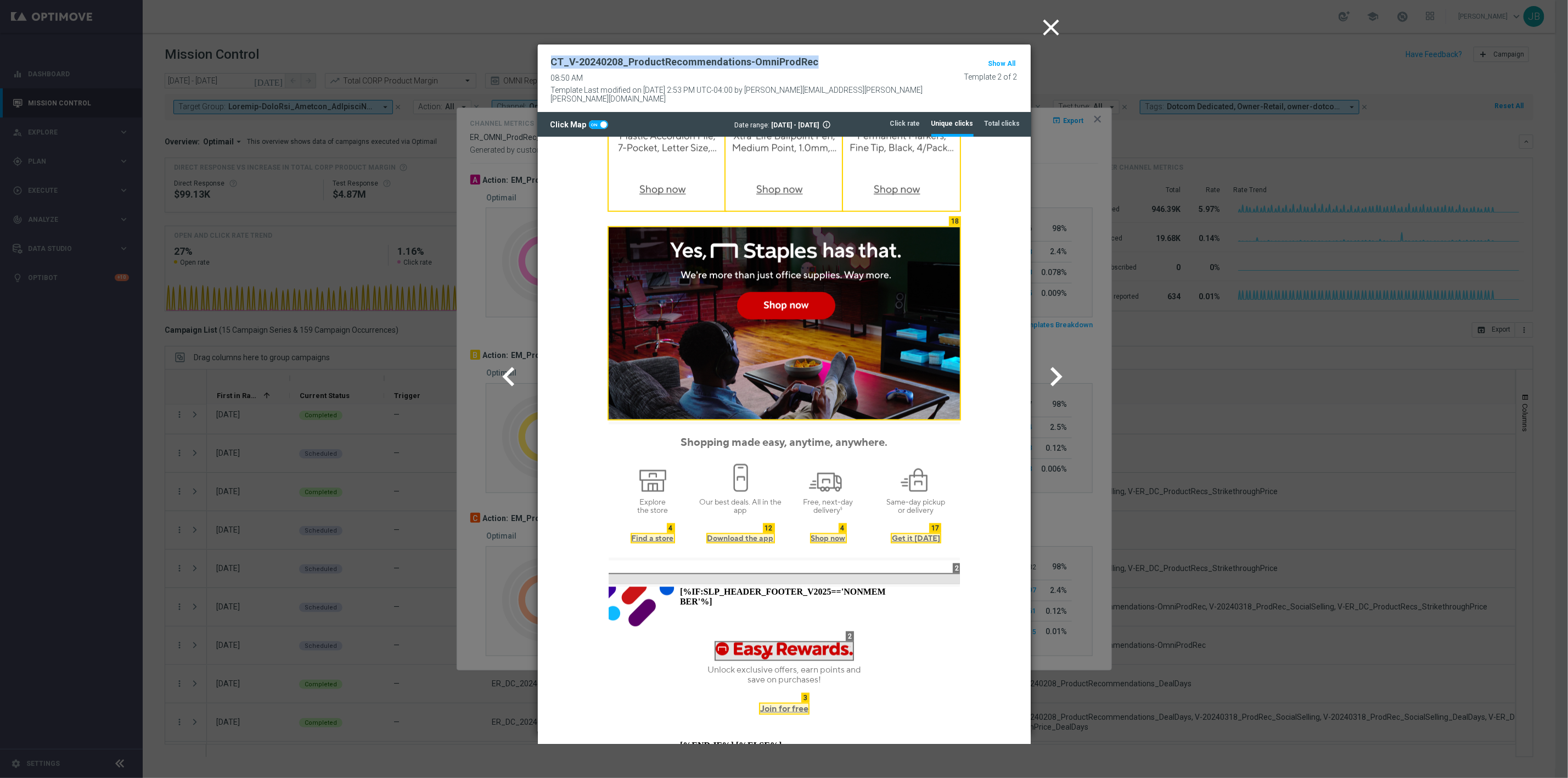
scroll to position [807, 0]
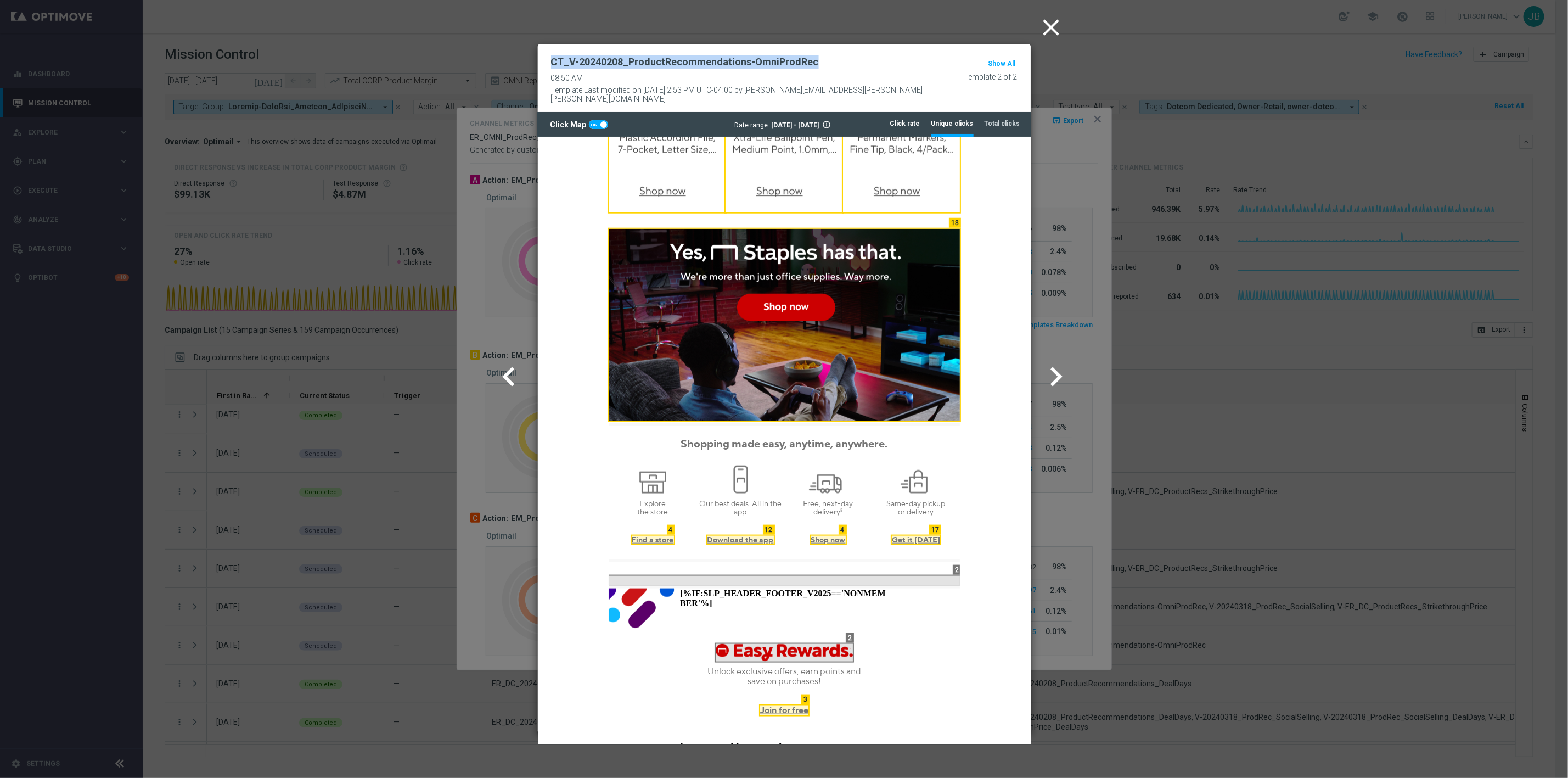
click at [915, 119] on tab-header "Click rate" at bounding box center [905, 124] width 30 height 9
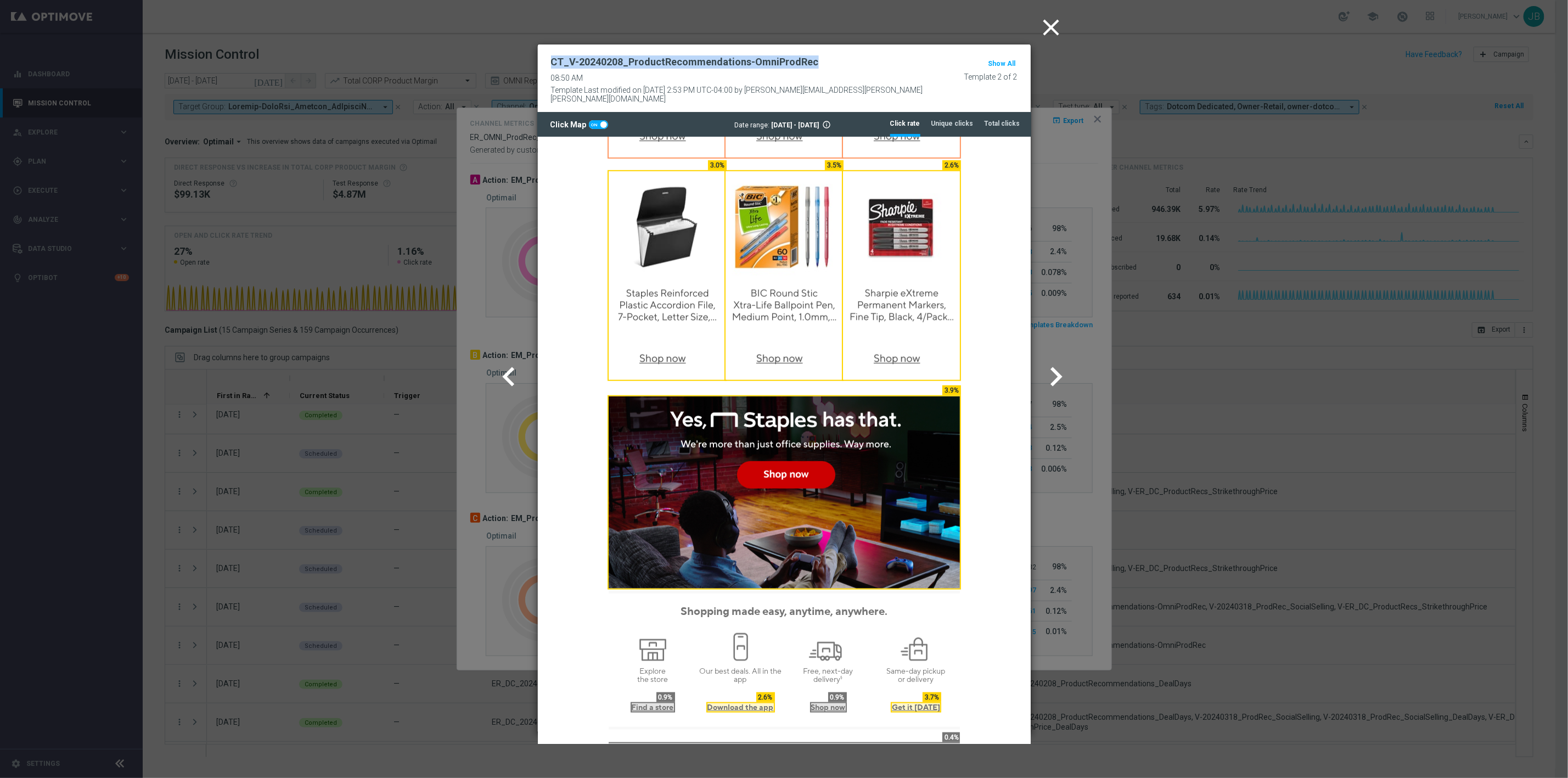
scroll to position [641, 0]
click at [1045, 23] on icon "close" at bounding box center [1052, 28] width 28 height 28
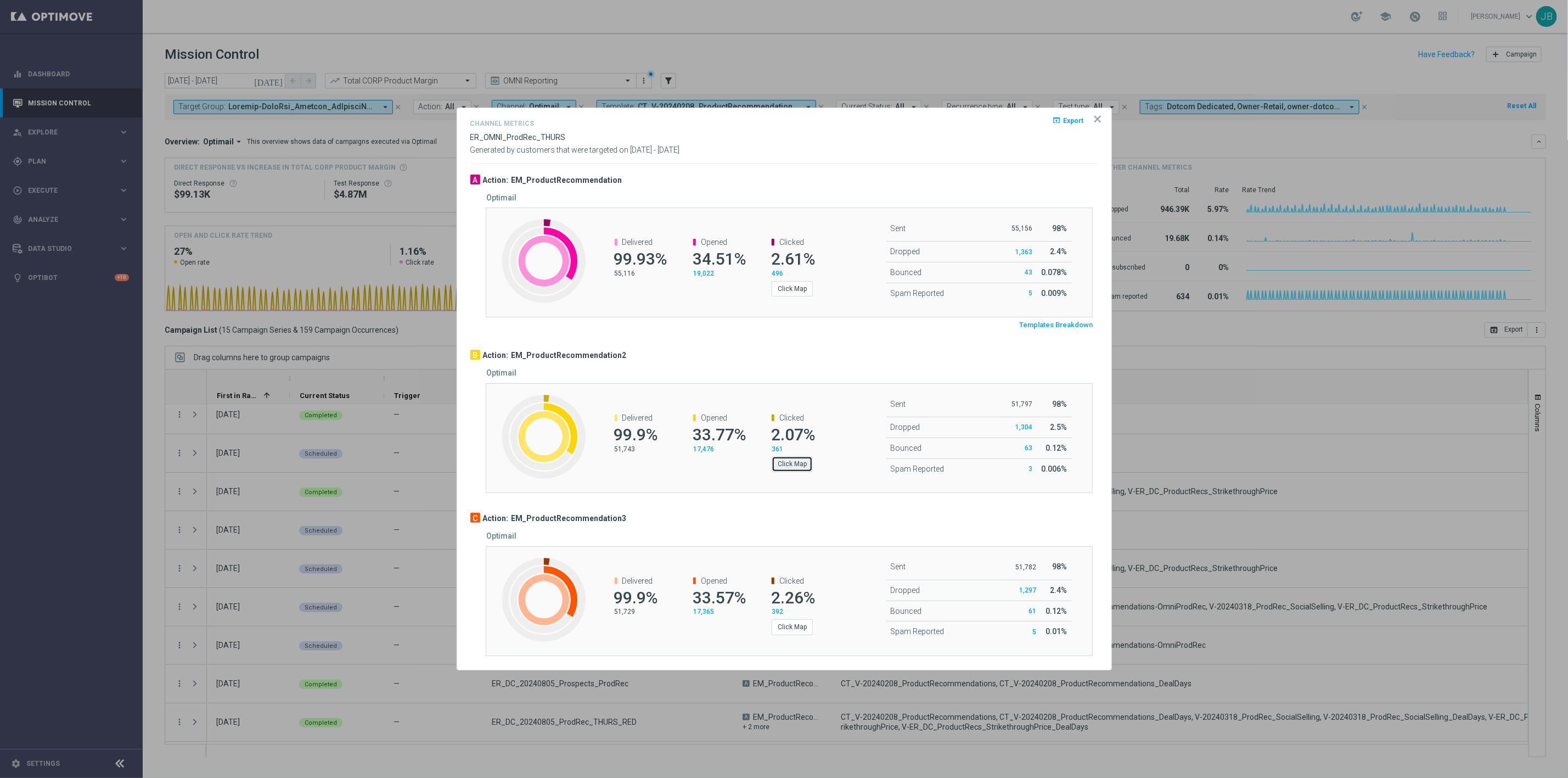
click at [799, 466] on button "Click Map" at bounding box center [792, 463] width 41 height 15
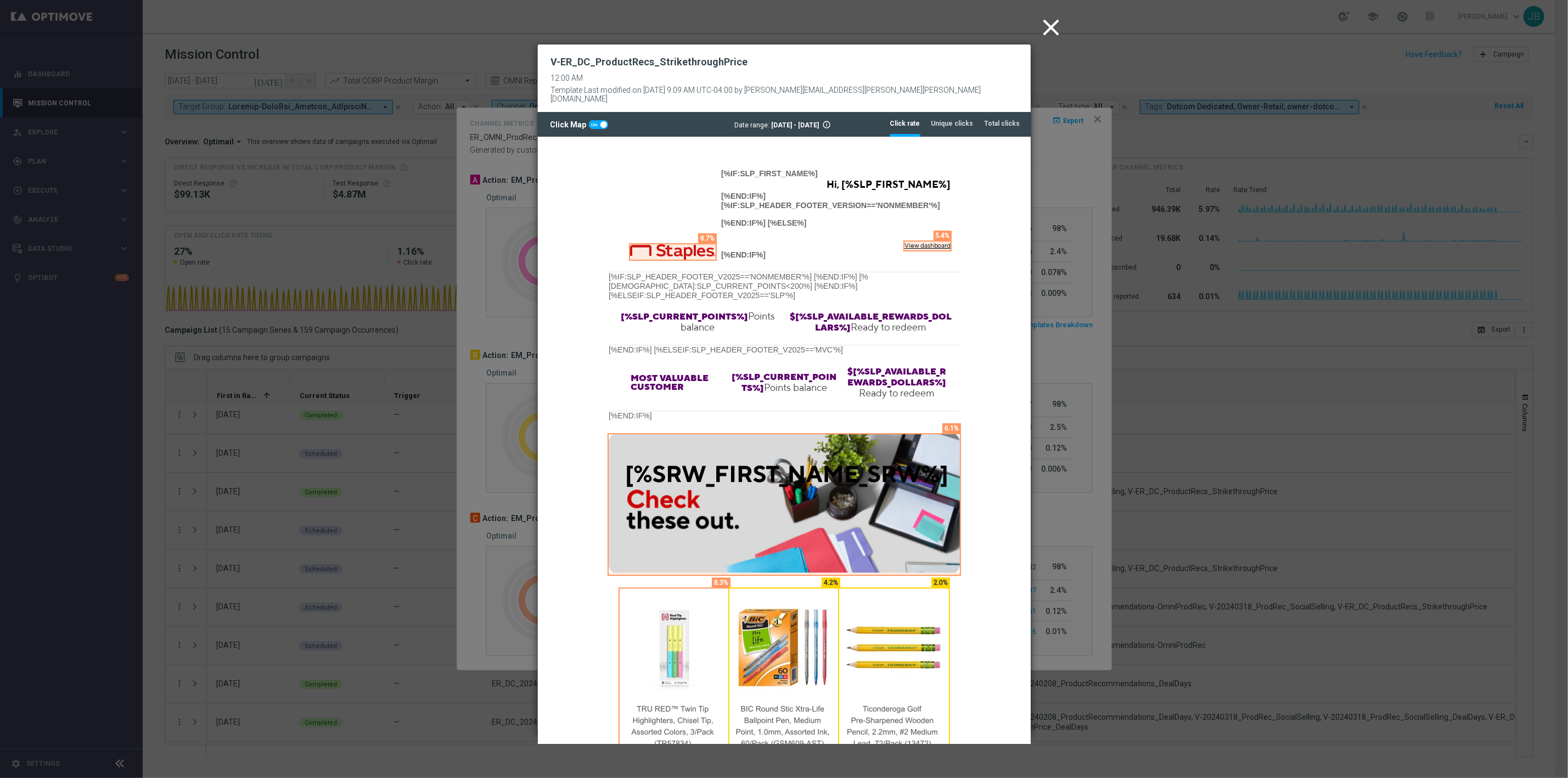
scroll to position [0, 0]
drag, startPoint x: 745, startPoint y: 62, endPoint x: 563, endPoint y: 52, distance: 182.3
click at [563, 52] on div "V-ER_DC_ProductRecs_StrikethroughPrice 12:00 AM Template Last modified on 2 Jun…" at bounding box center [784, 78] width 466 height 51
copy h2 "V-ER_DC_ProductRecs_StrikethroughPrice"
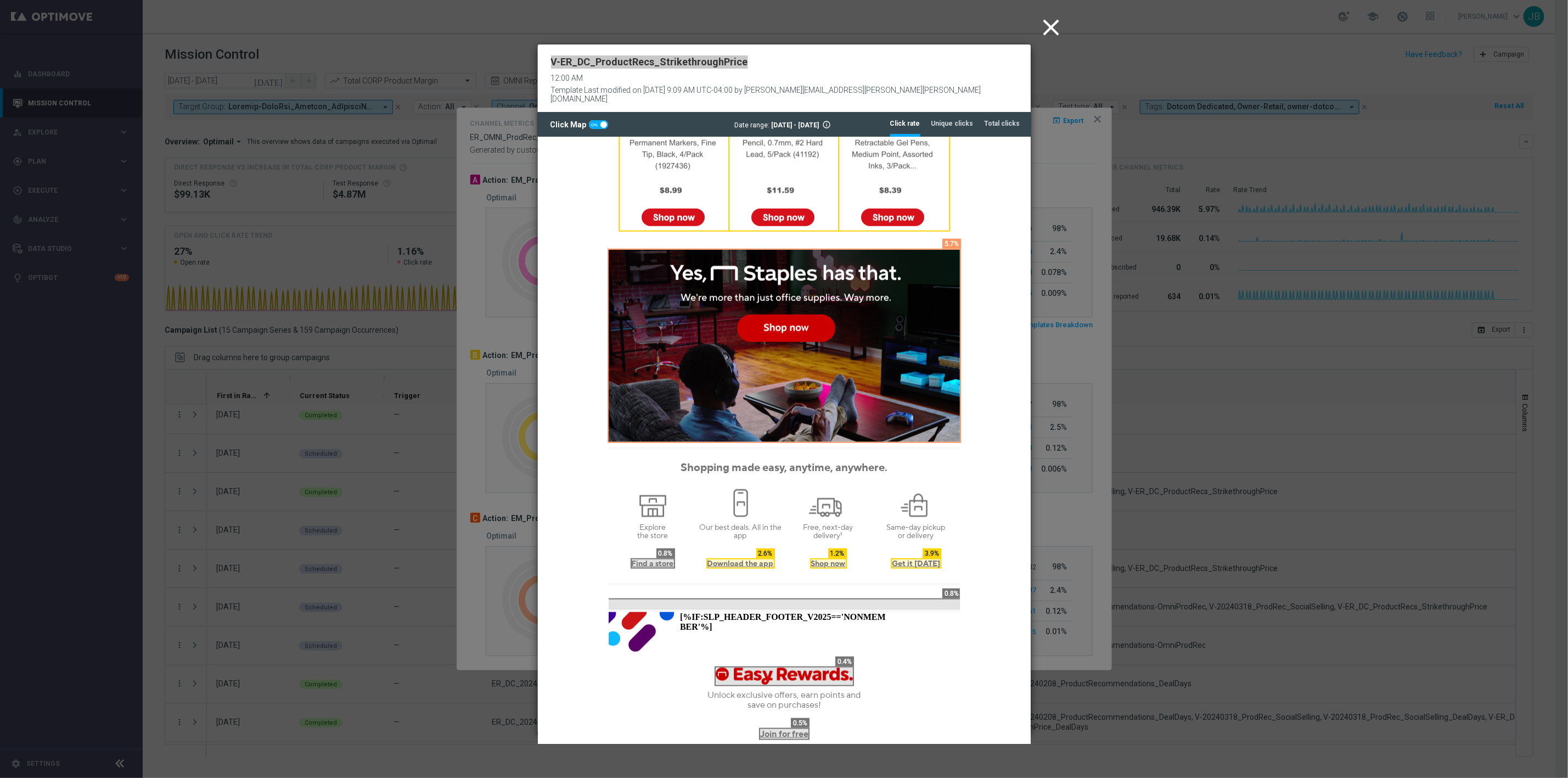
scroll to position [809, 0]
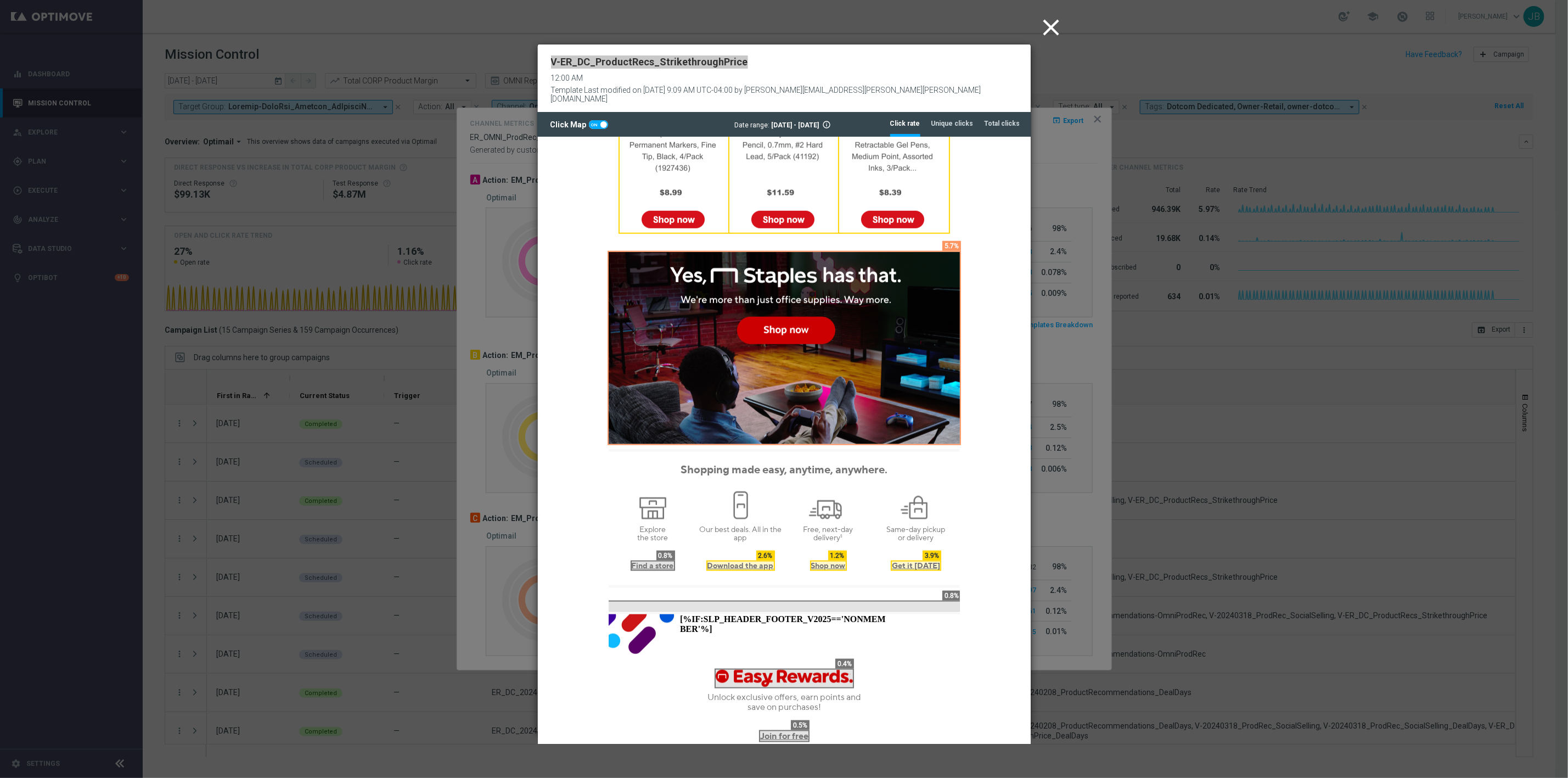
scroll to position [9, 0]
click at [958, 119] on tab-header "Unique clicks" at bounding box center [952, 124] width 42 height 9
click at [1055, 29] on icon "close" at bounding box center [1052, 28] width 28 height 28
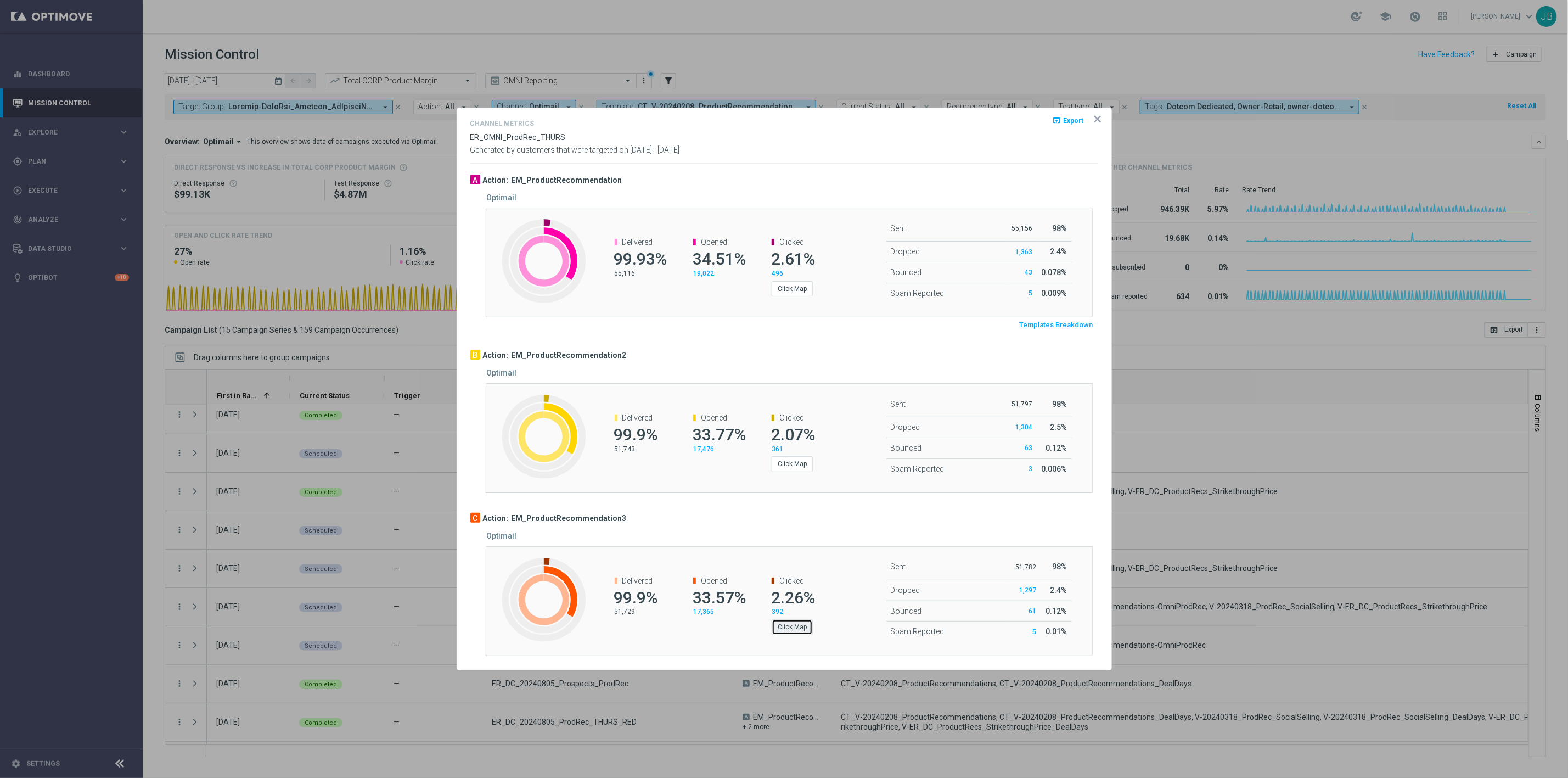
click at [789, 628] on button "Click Map" at bounding box center [792, 626] width 41 height 15
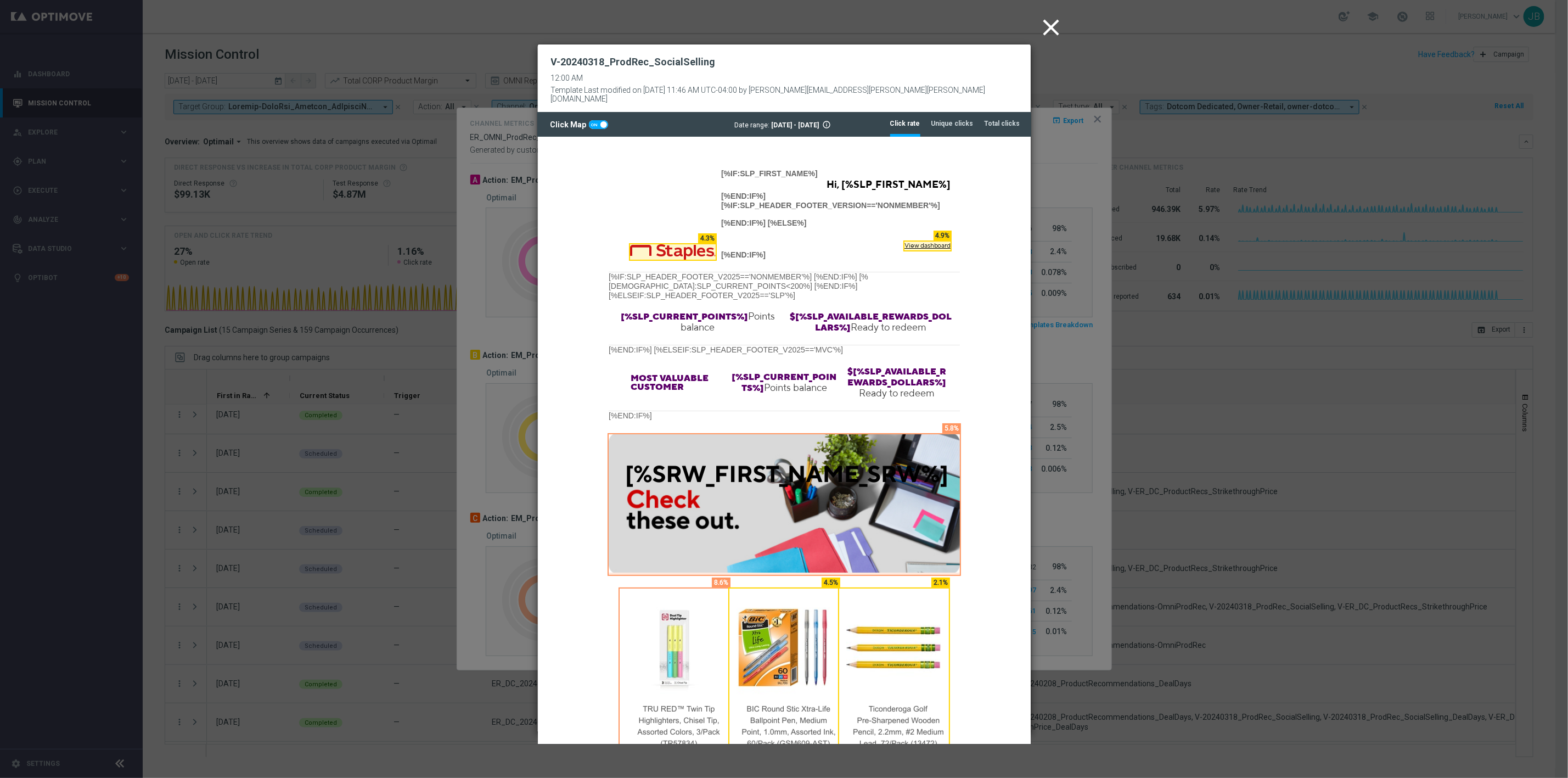
scroll to position [0, 0]
click at [1051, 29] on icon "close" at bounding box center [1052, 28] width 28 height 28
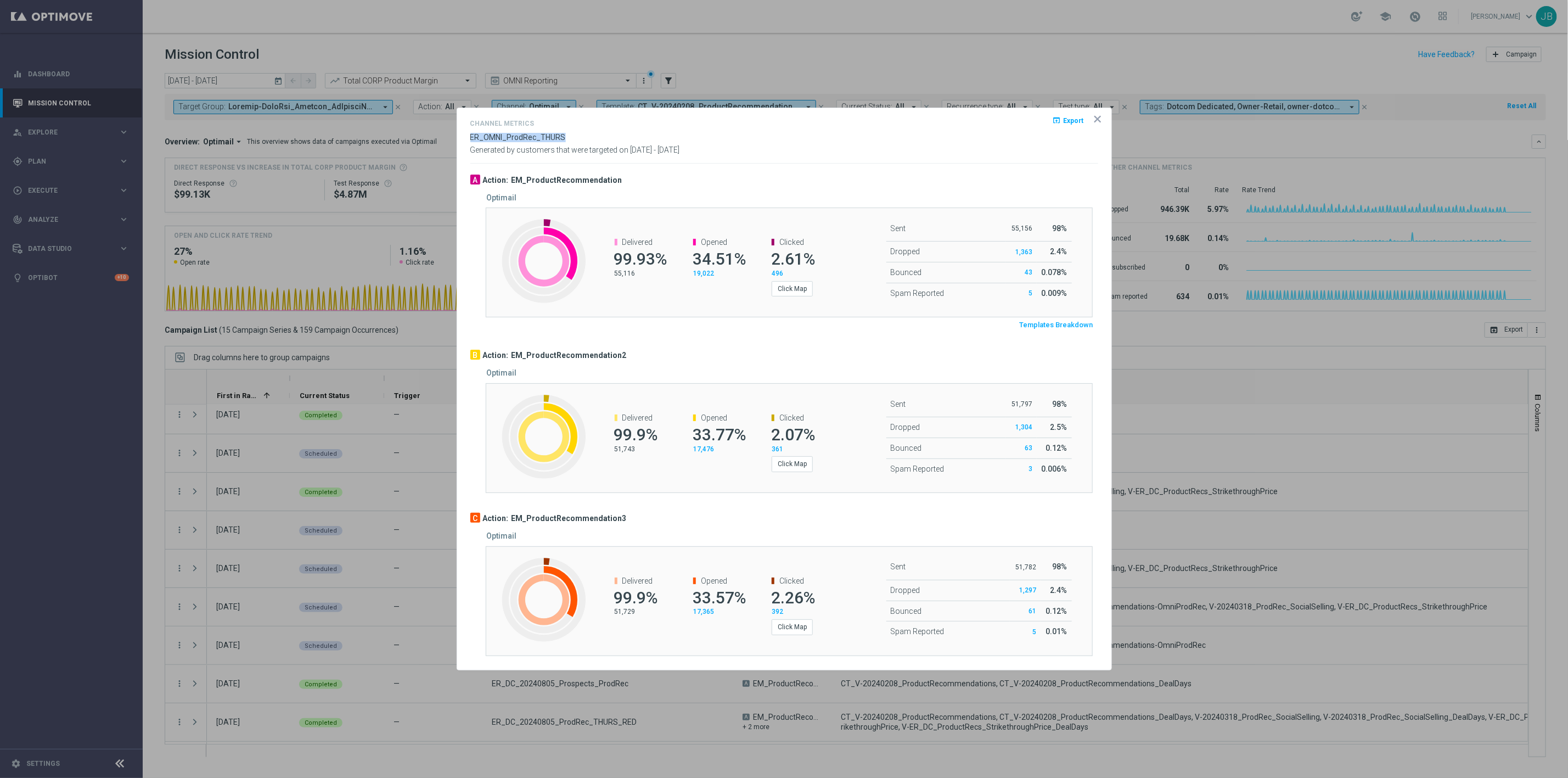
drag, startPoint x: 574, startPoint y: 135, endPoint x: 465, endPoint y: 142, distance: 109.2
click at [465, 142] on opti-dialog-container "Channel Metrics open_in_browser Export ER_OMNI_ProdRec_THURS Generated by custo…" at bounding box center [784, 389] width 654 height 562
copy span "ER_OMNI_ProdRec_THURS"
click at [799, 623] on button "Click Map" at bounding box center [792, 626] width 41 height 15
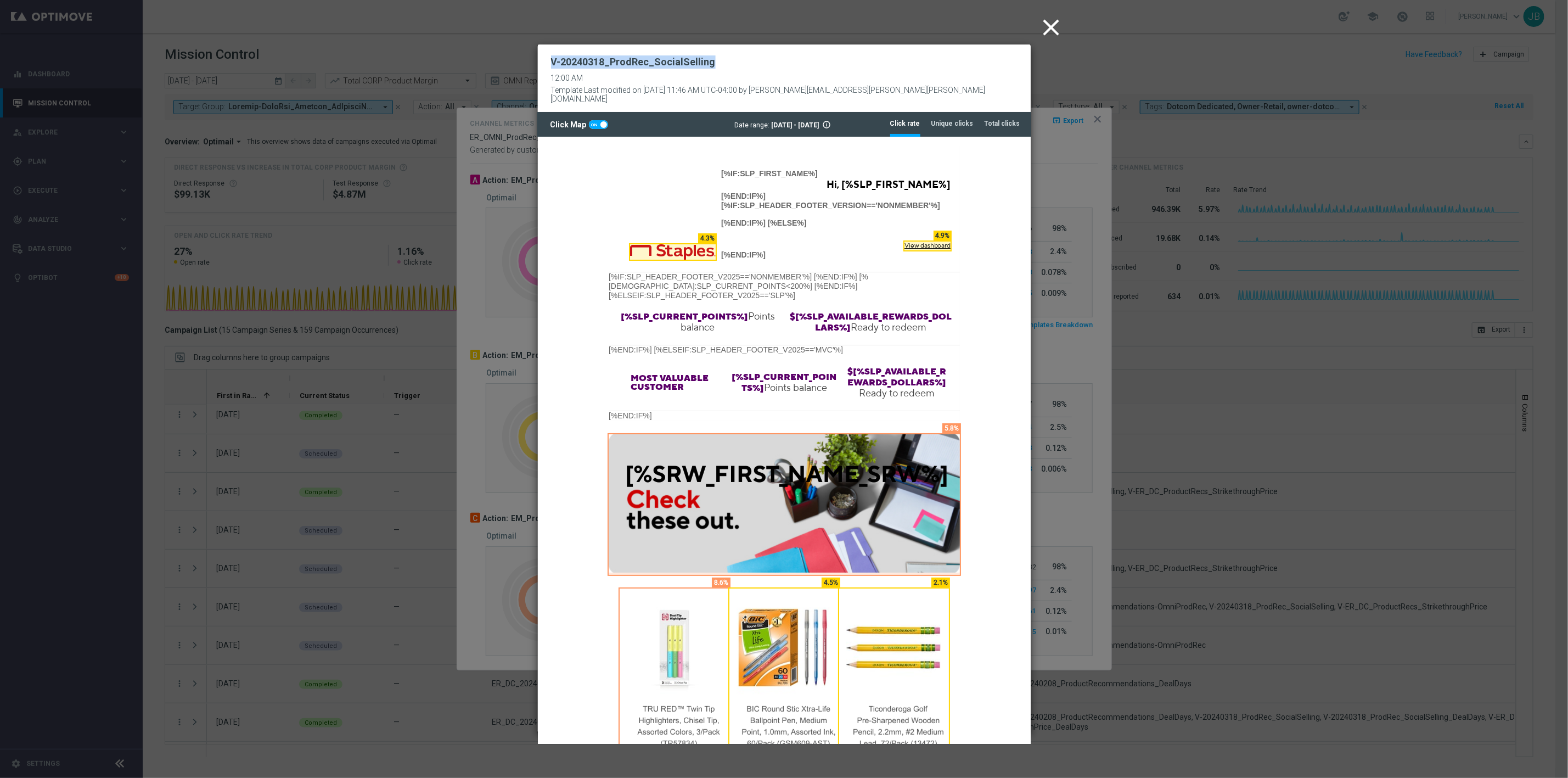
drag, startPoint x: 718, startPoint y: 58, endPoint x: 601, endPoint y: 50, distance: 117.3
click at [601, 50] on div "V-20240318_ProdRec_SocialSelling 12:00 AM Template Last modified on 29 May 2025…" at bounding box center [784, 79] width 493 height 68
copy h2 "V-20240318_ProdRec_SocialSelling"
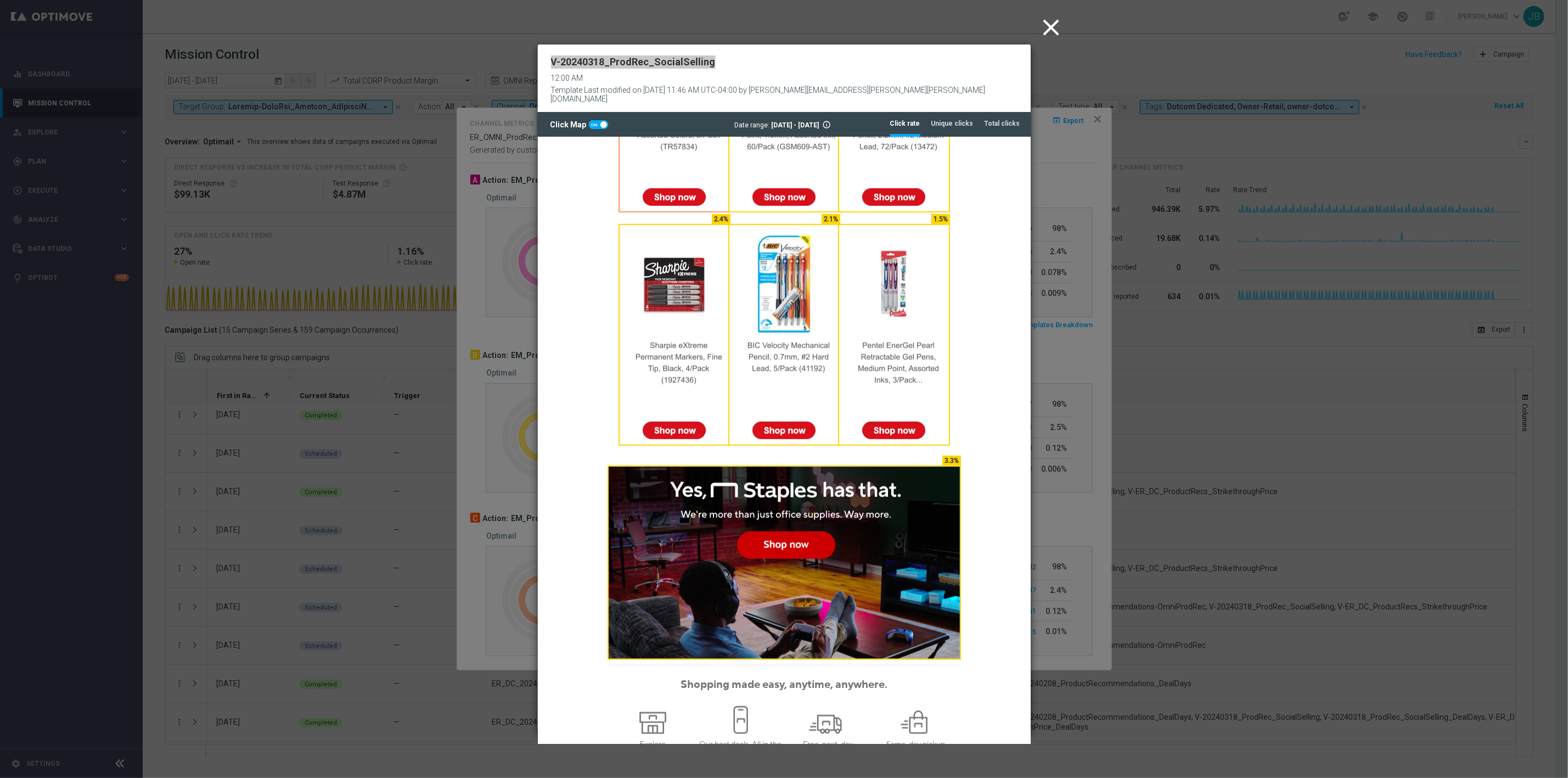
scroll to position [680, 0]
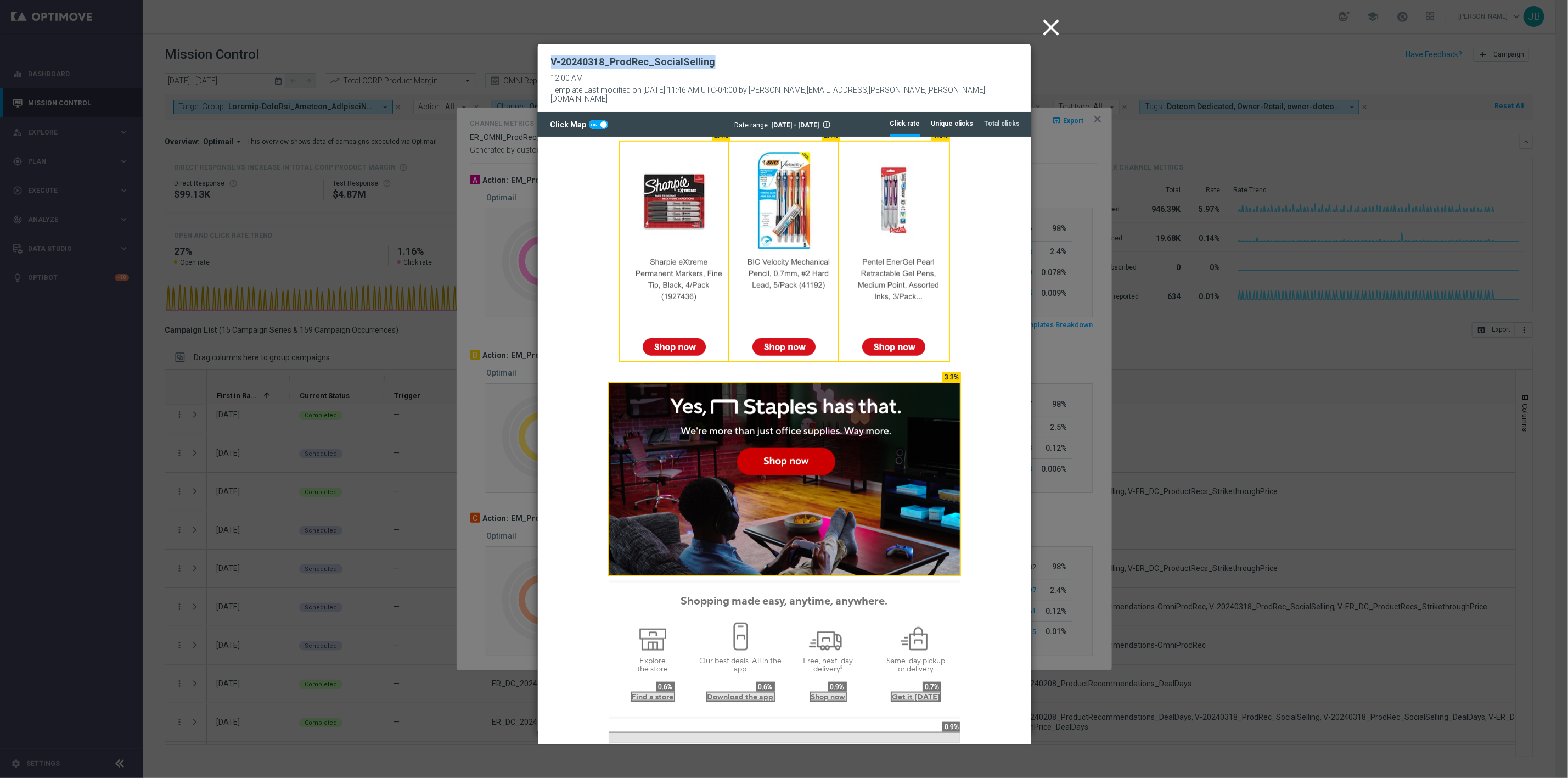
click at [965, 119] on tab-header "Unique clicks" at bounding box center [952, 124] width 42 height 9
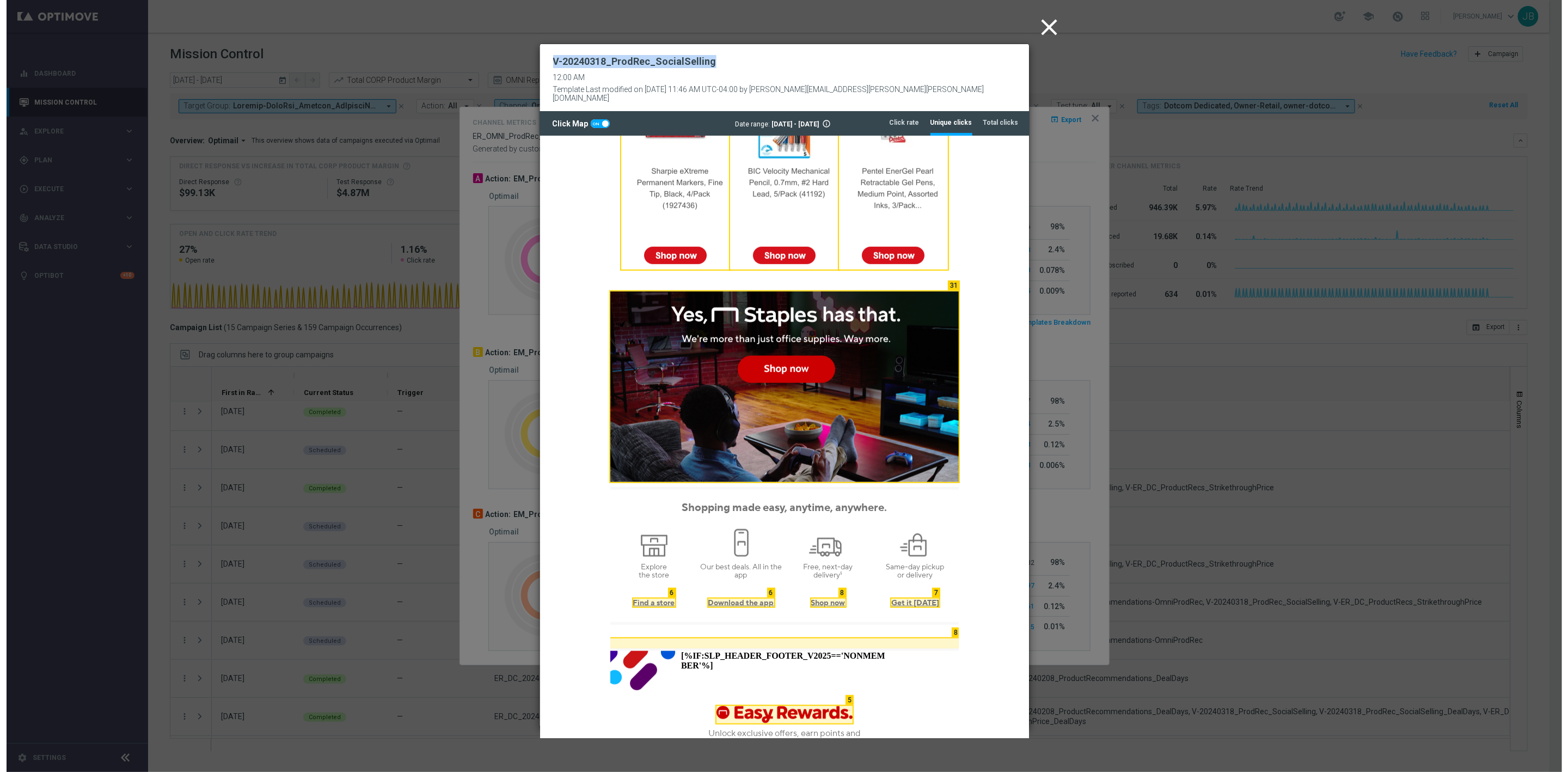
scroll to position [798, 0]
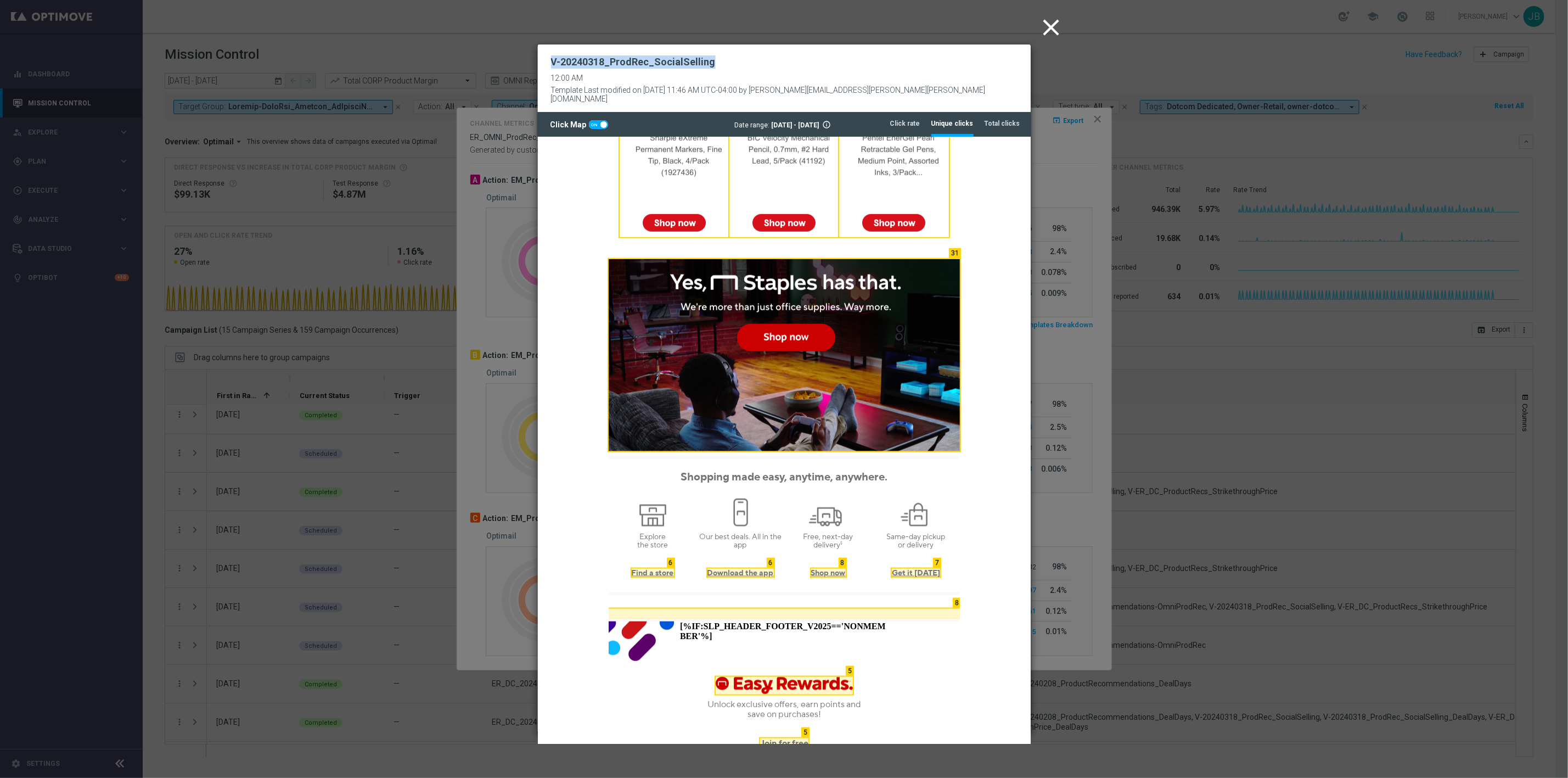
click at [1057, 28] on icon "close" at bounding box center [1052, 28] width 28 height 28
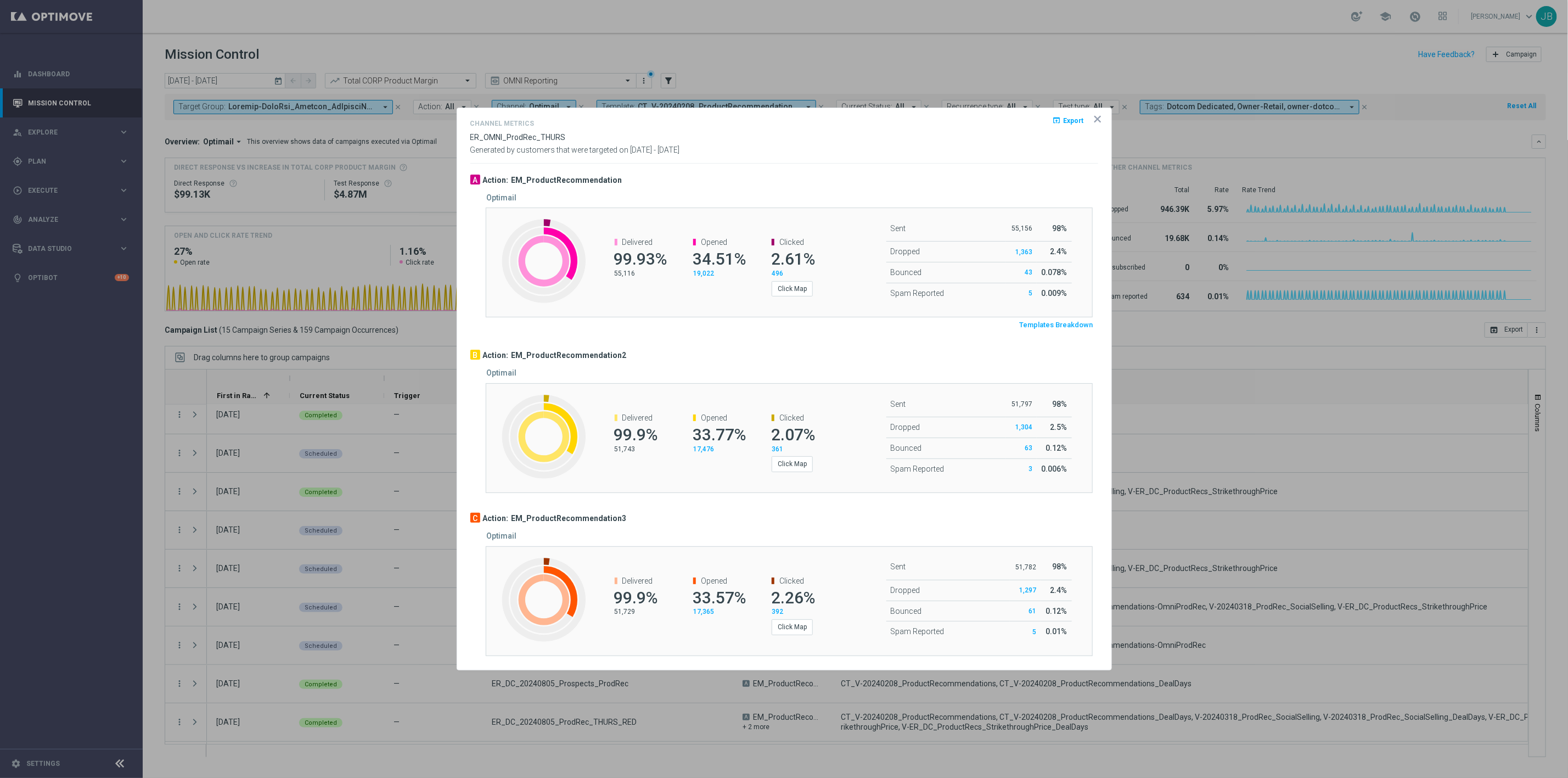
click at [1097, 117] on icon "icon" at bounding box center [1097, 119] width 11 height 11
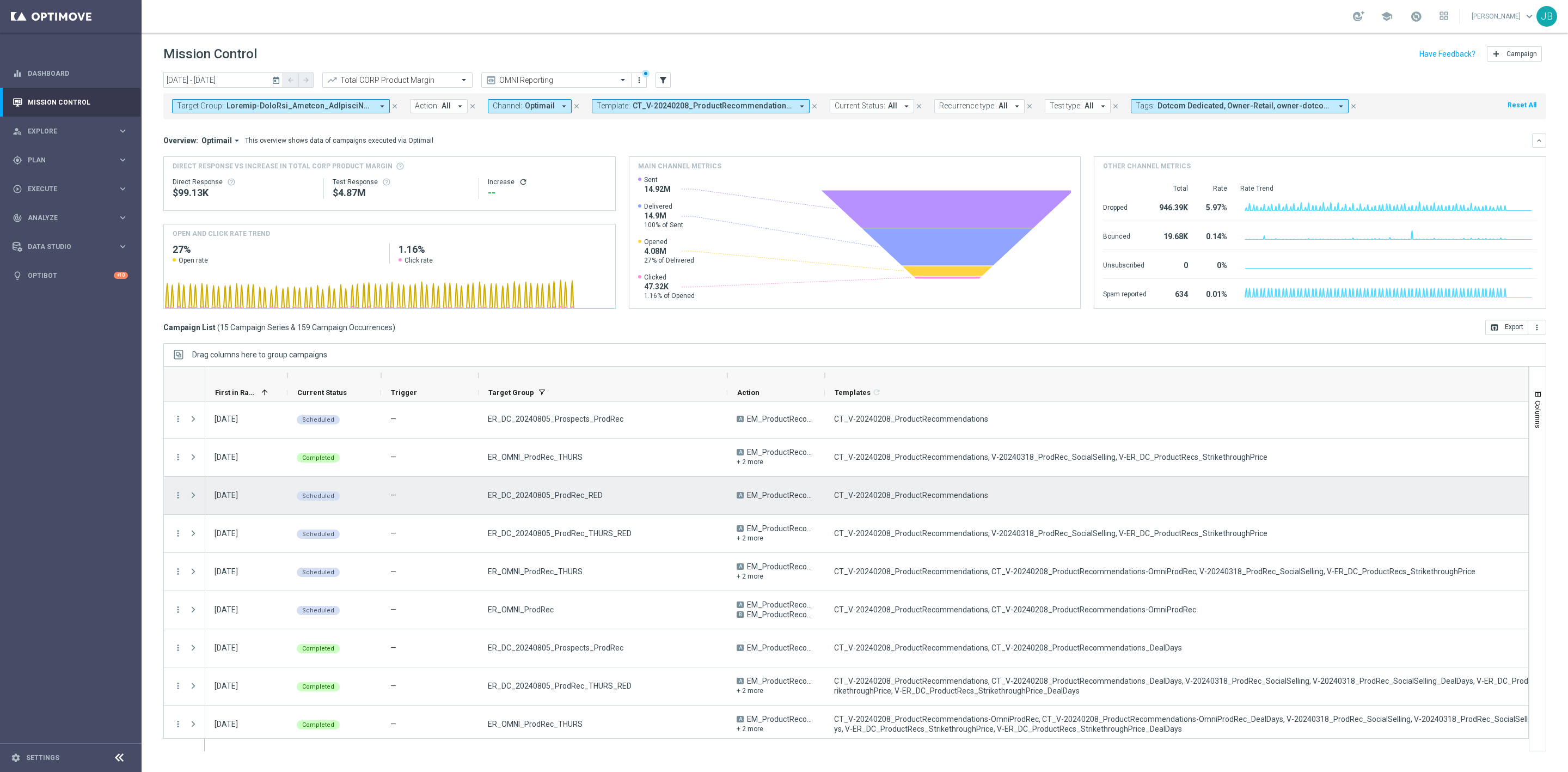
scroll to position [40, 0]
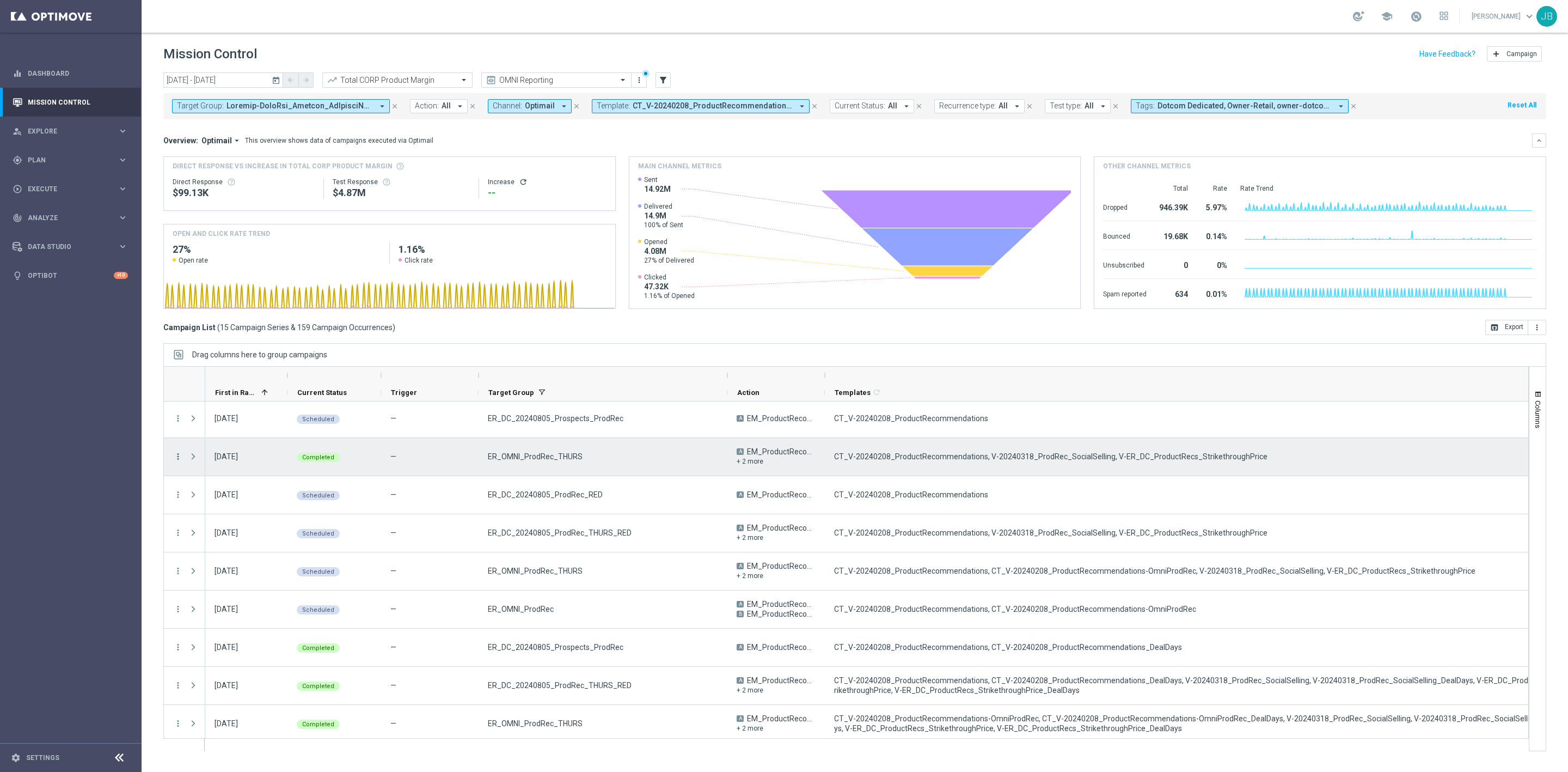
click at [180, 455] on icon "more_vert" at bounding box center [178, 456] width 10 height 10
click at [234, 462] on span "Campaign Details" at bounding box center [227, 464] width 55 height 8
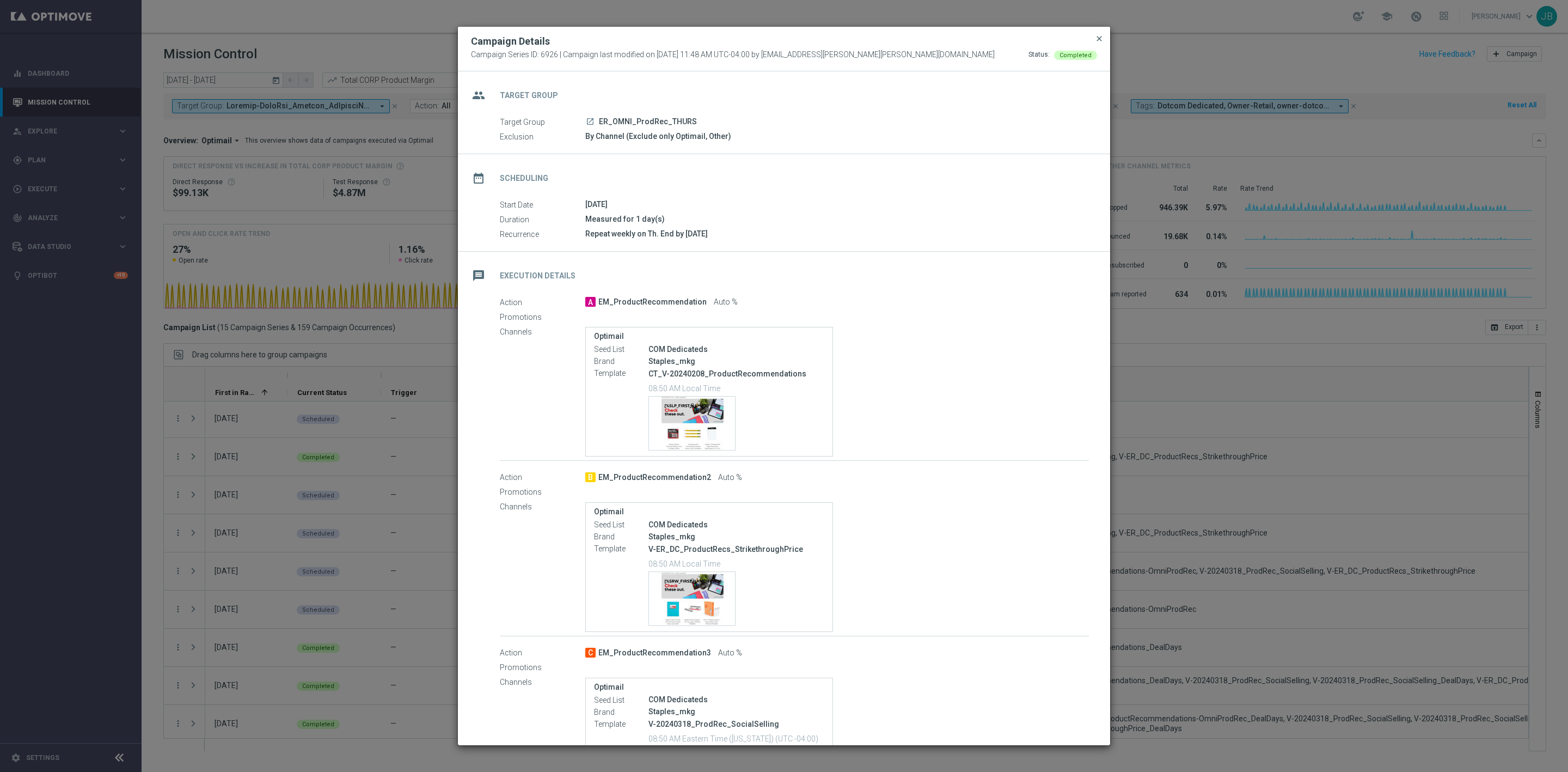
click at [1096, 42] on span "close" at bounding box center [1099, 38] width 8 height 8
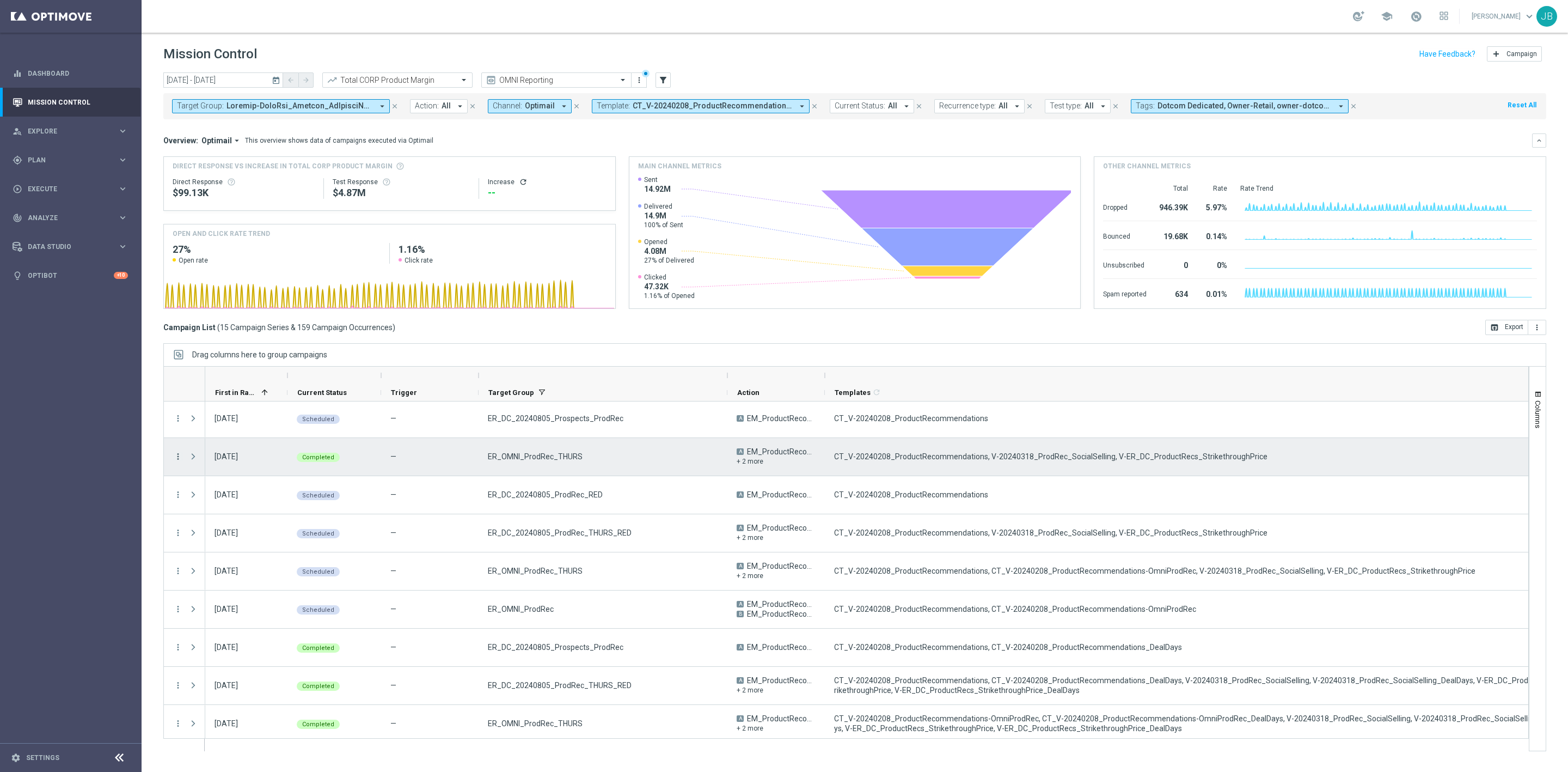
click at [180, 460] on icon "more_vert" at bounding box center [178, 456] width 10 height 10
click at [224, 493] on span "Channel Metrics" at bounding box center [225, 495] width 51 height 8
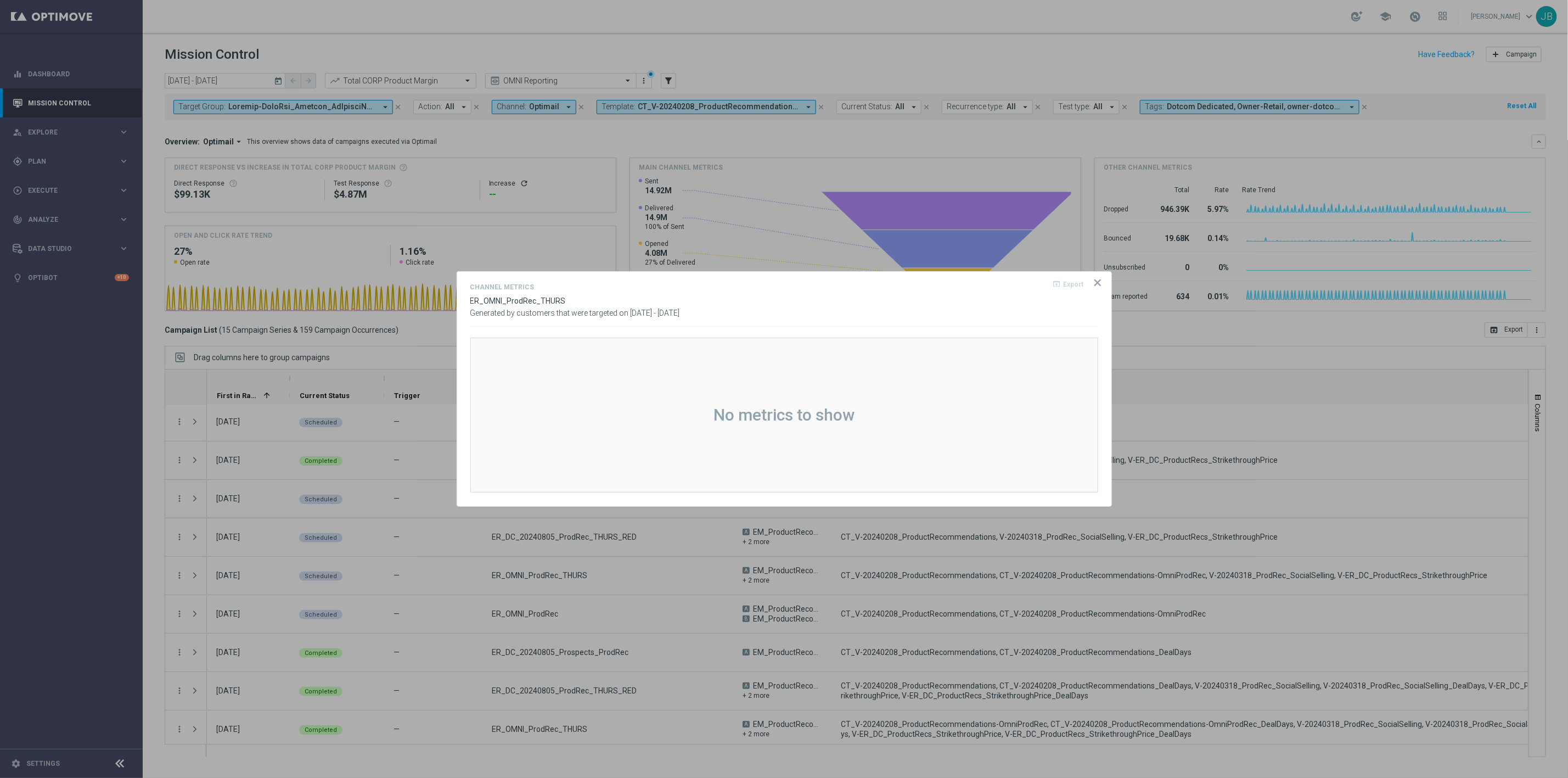
click at [1097, 285] on icon "icon" at bounding box center [1097, 283] width 11 height 11
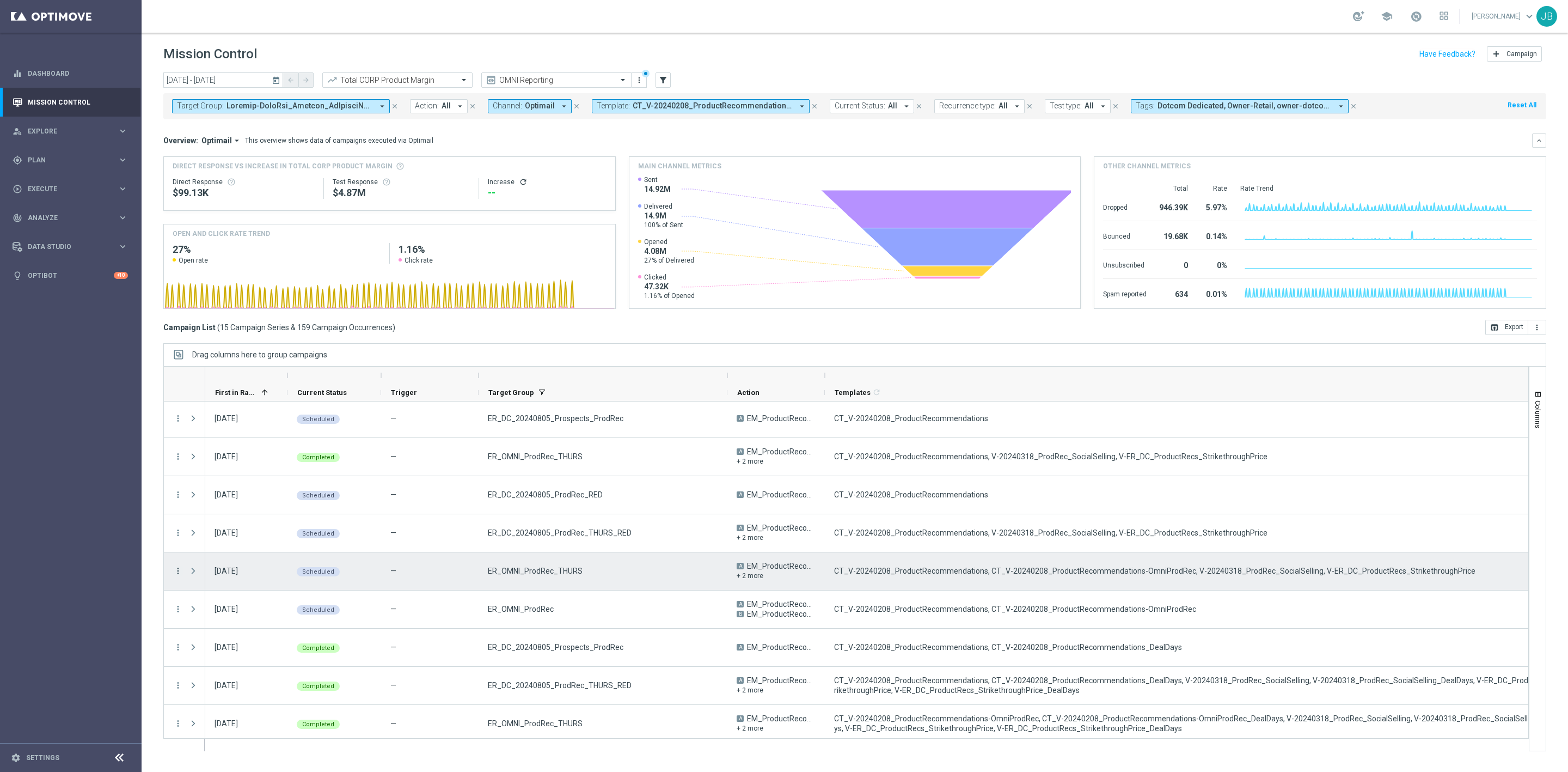
click at [177, 573] on icon "more_vert" at bounding box center [178, 571] width 10 height 10
click at [234, 606] on span "Channel Metrics" at bounding box center [225, 609] width 51 height 8
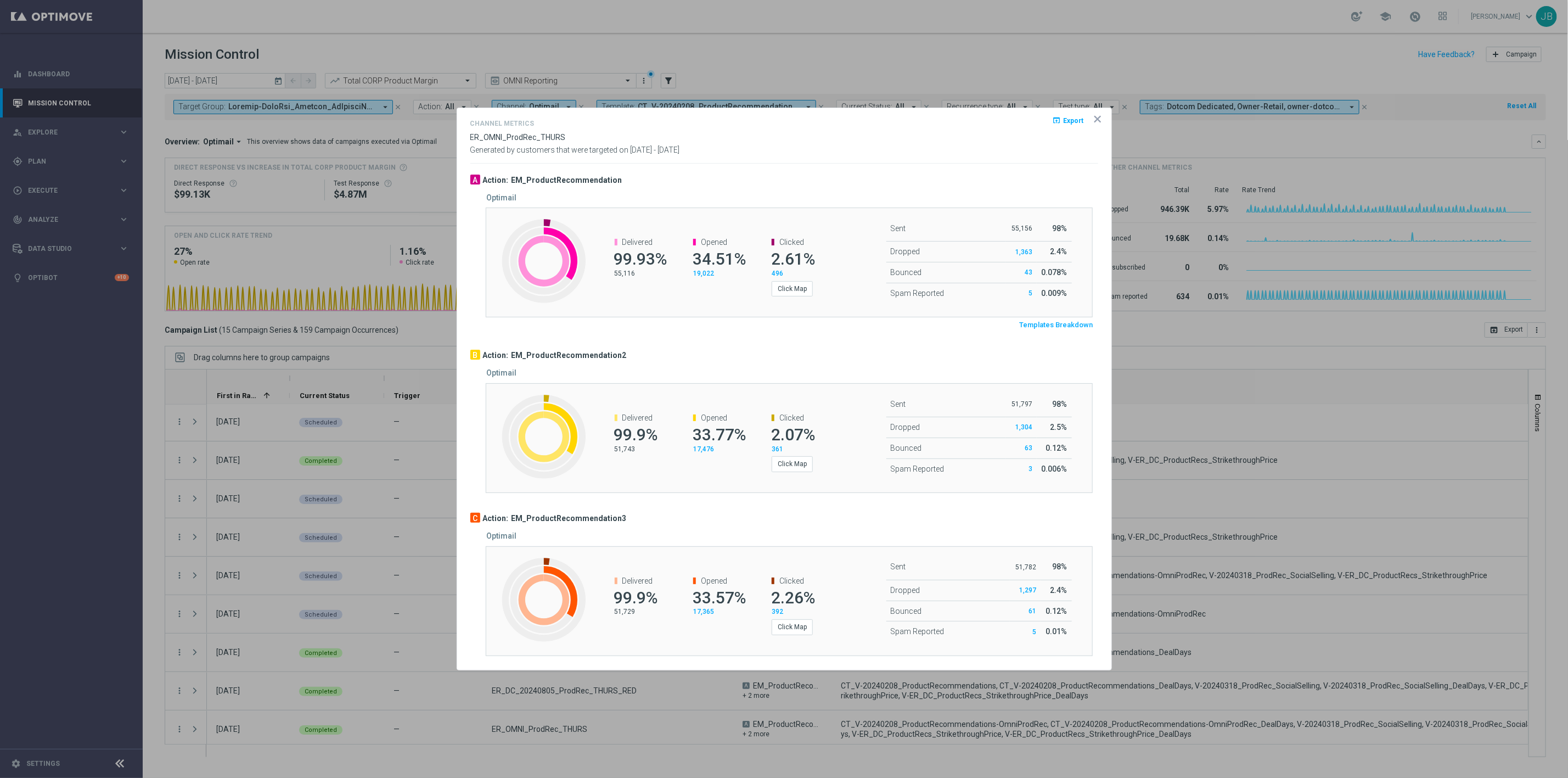
click at [1093, 120] on icon "icon" at bounding box center [1097, 119] width 11 height 11
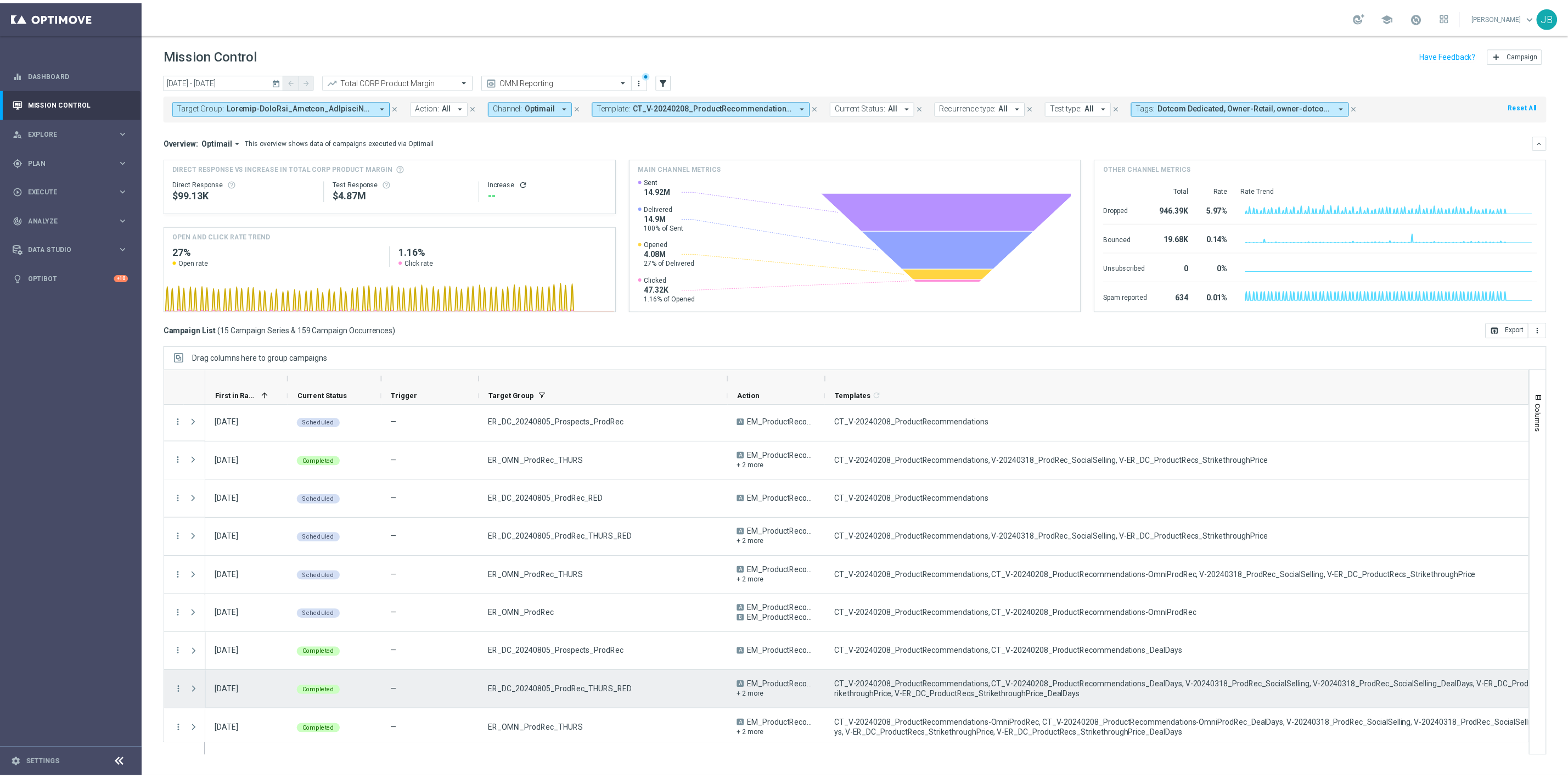
scroll to position [0, 0]
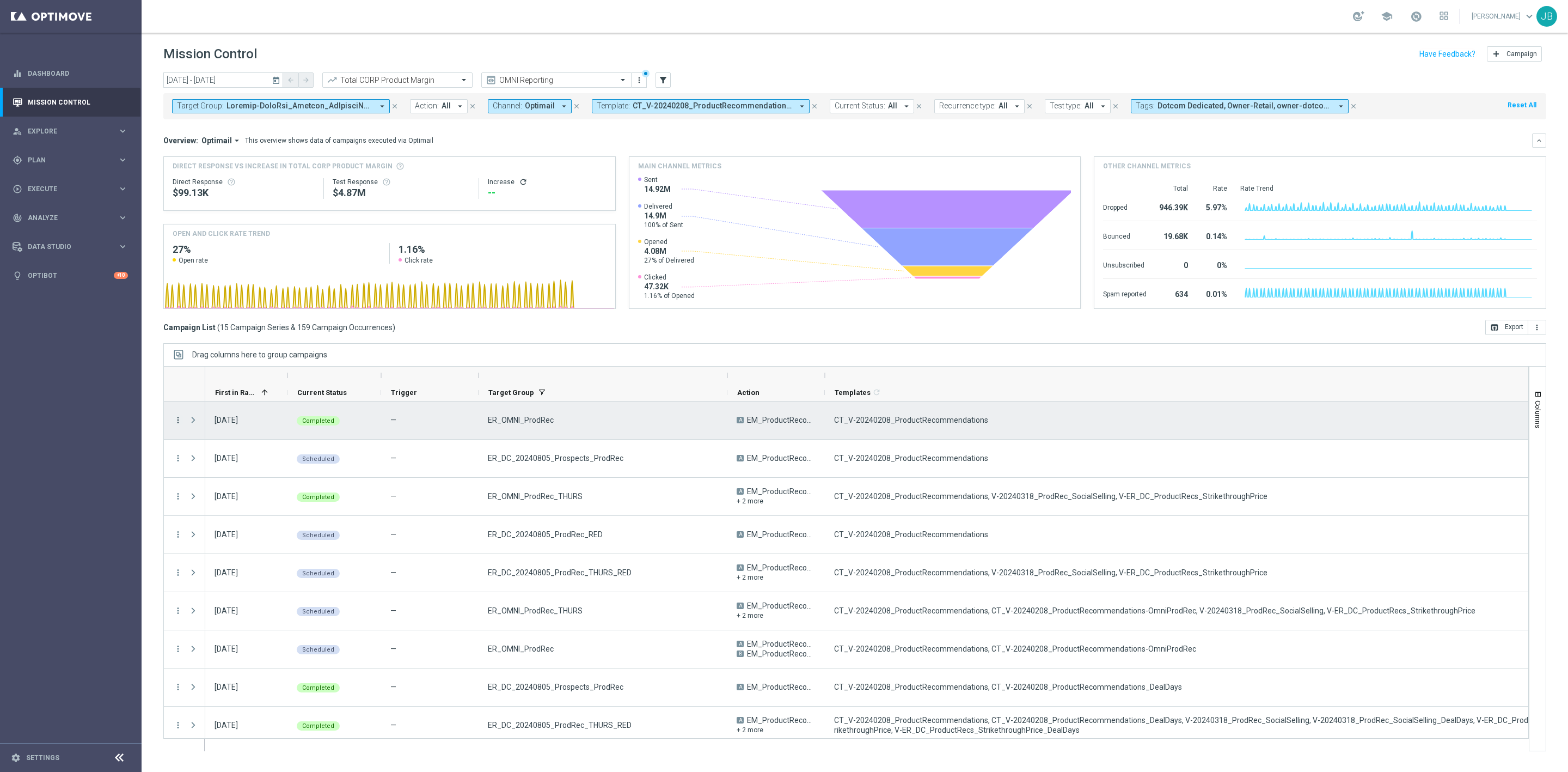
click at [178, 422] on icon "more_vert" at bounding box center [178, 420] width 10 height 10
click at [224, 456] on span "Channel Metrics" at bounding box center [225, 458] width 51 height 8
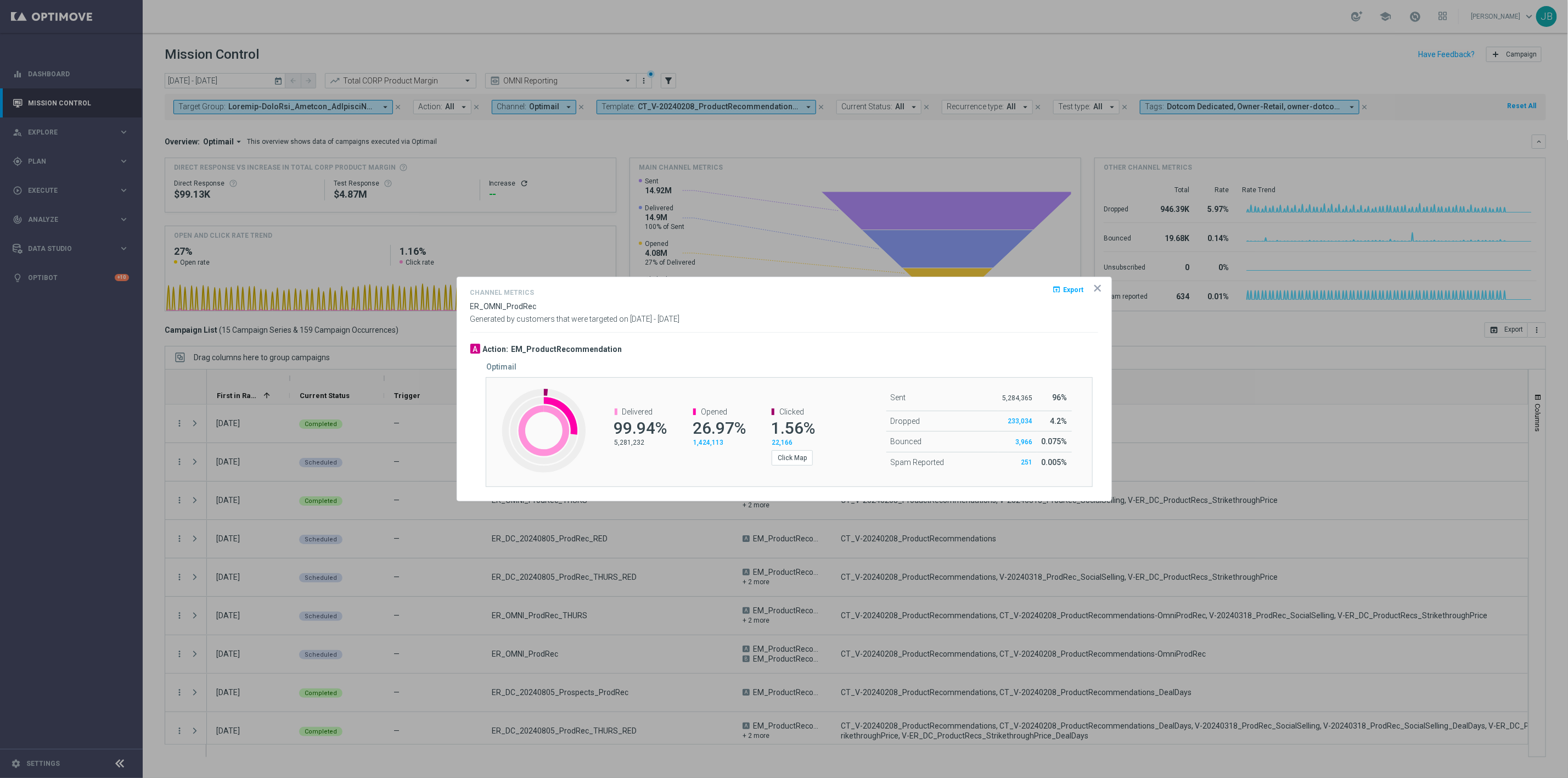
click at [1096, 285] on icon "icon" at bounding box center [1097, 288] width 11 height 11
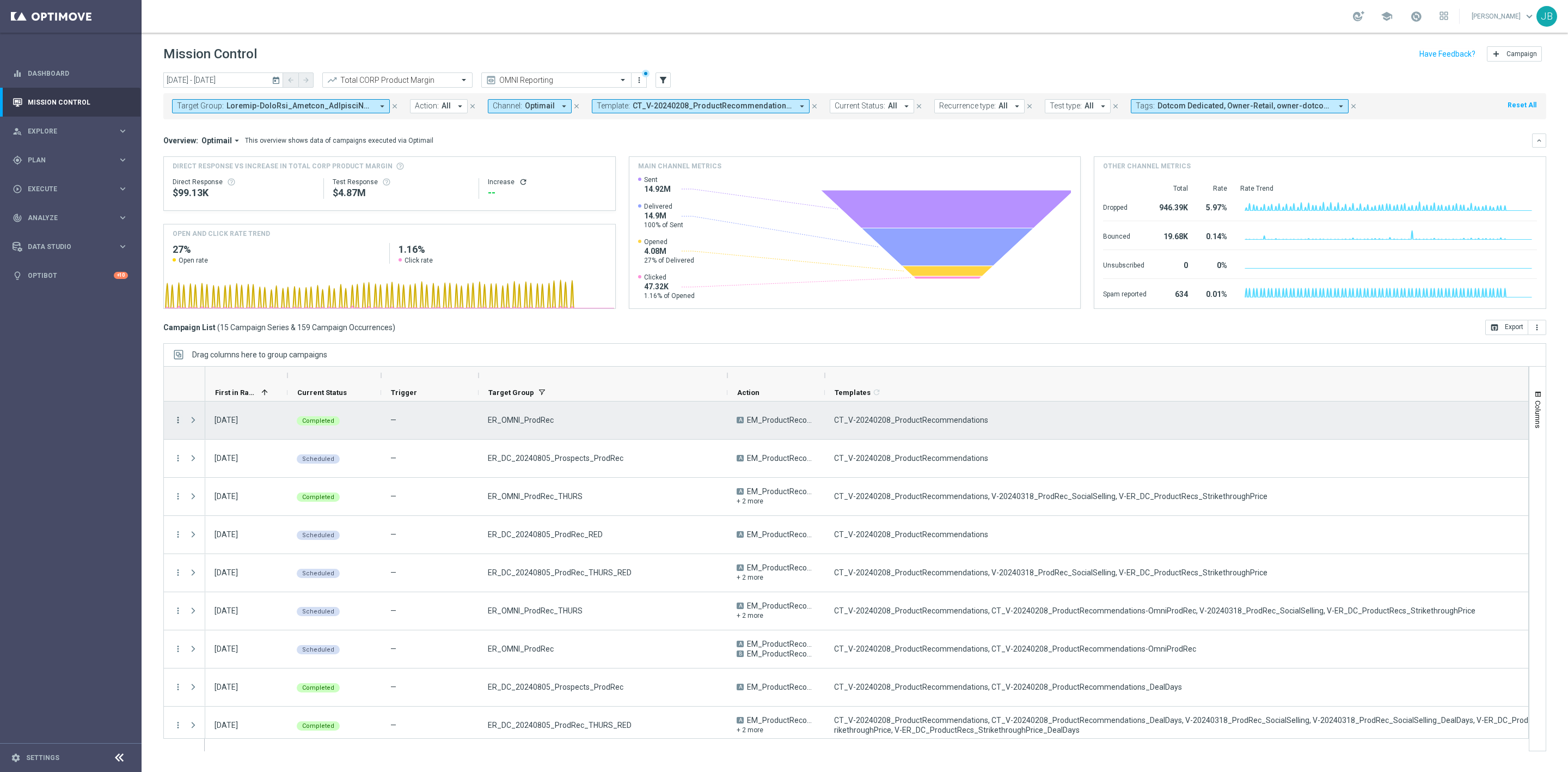
click at [175, 422] on icon "more_vert" at bounding box center [178, 420] width 10 height 10
click at [234, 456] on span "Channel Metrics" at bounding box center [225, 458] width 51 height 8
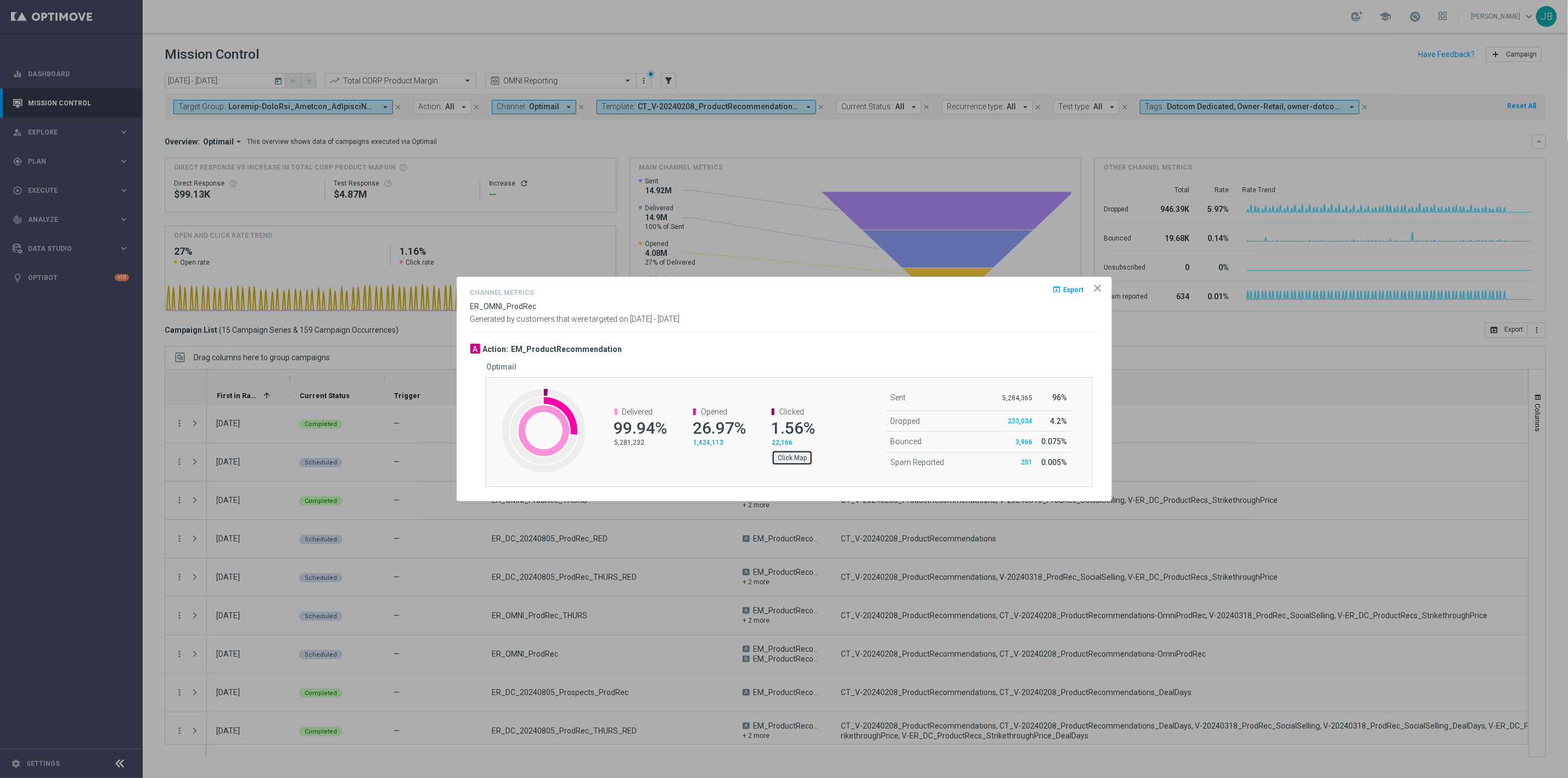
click at [786, 456] on button "Click Map" at bounding box center [792, 457] width 41 height 15
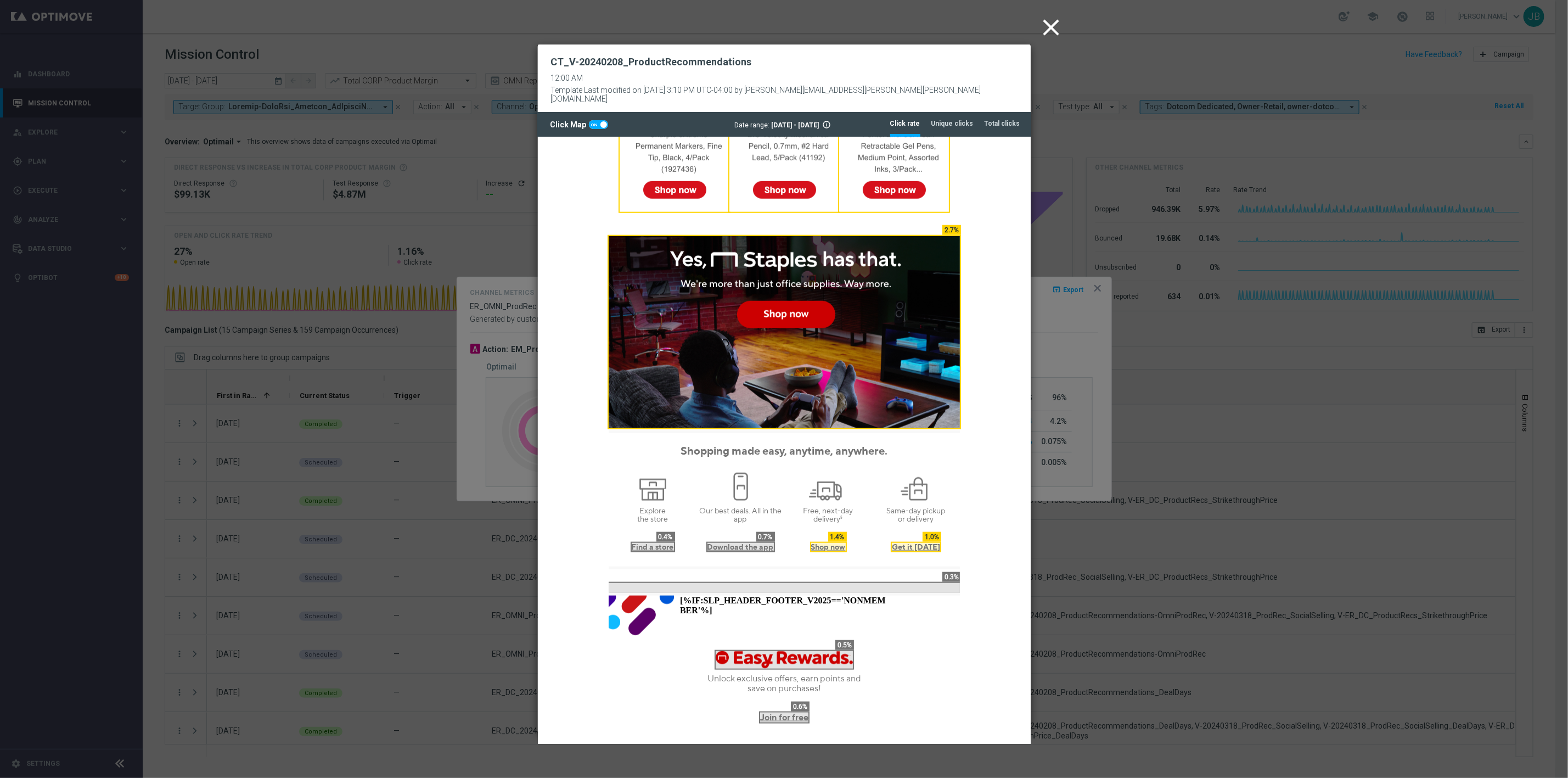
scroll to position [786, 0]
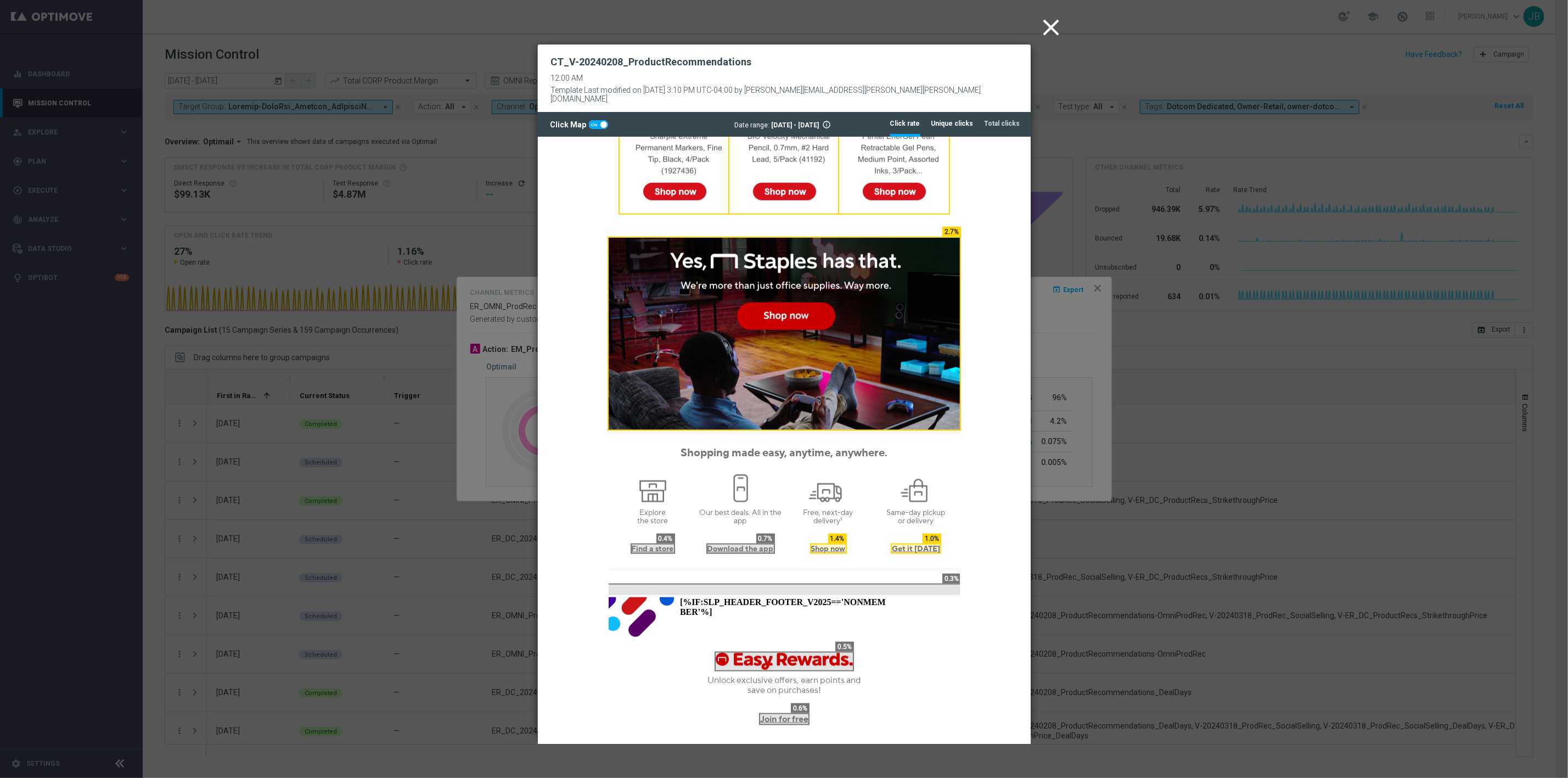
click at [945, 119] on tab-header "Unique clicks" at bounding box center [952, 124] width 42 height 9
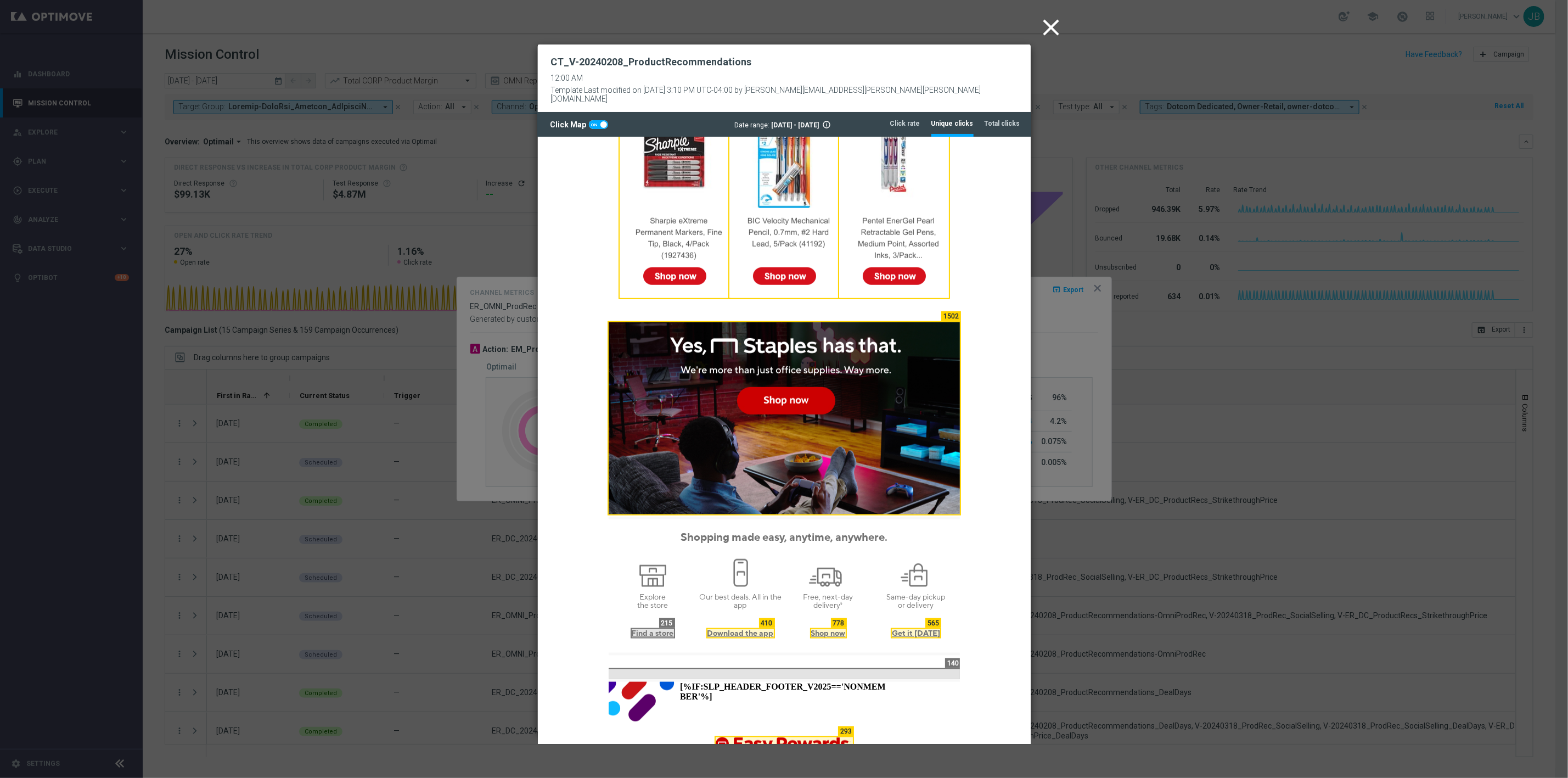
scroll to position [699, 0]
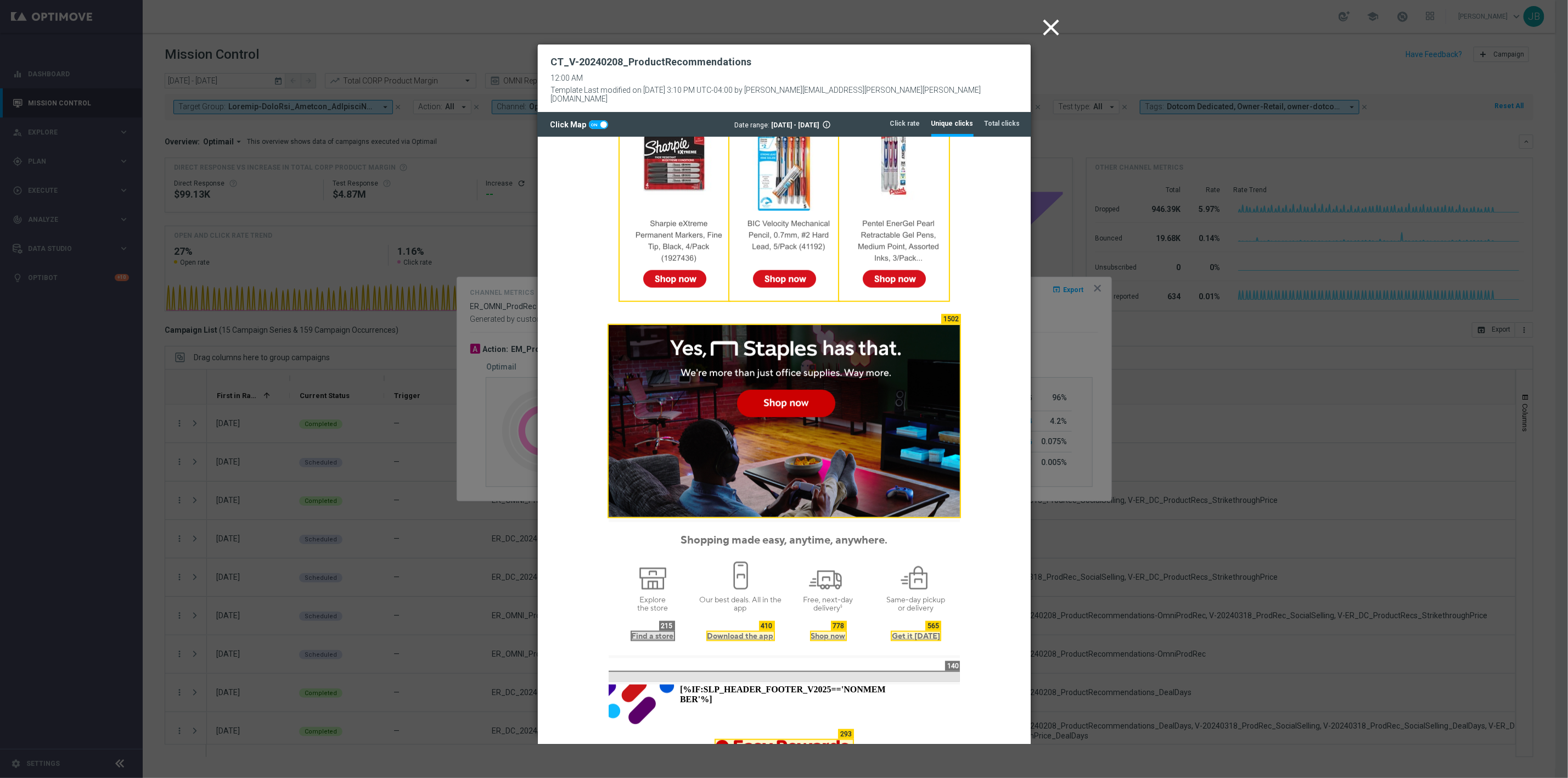
click at [1049, 27] on icon "close" at bounding box center [1052, 28] width 28 height 28
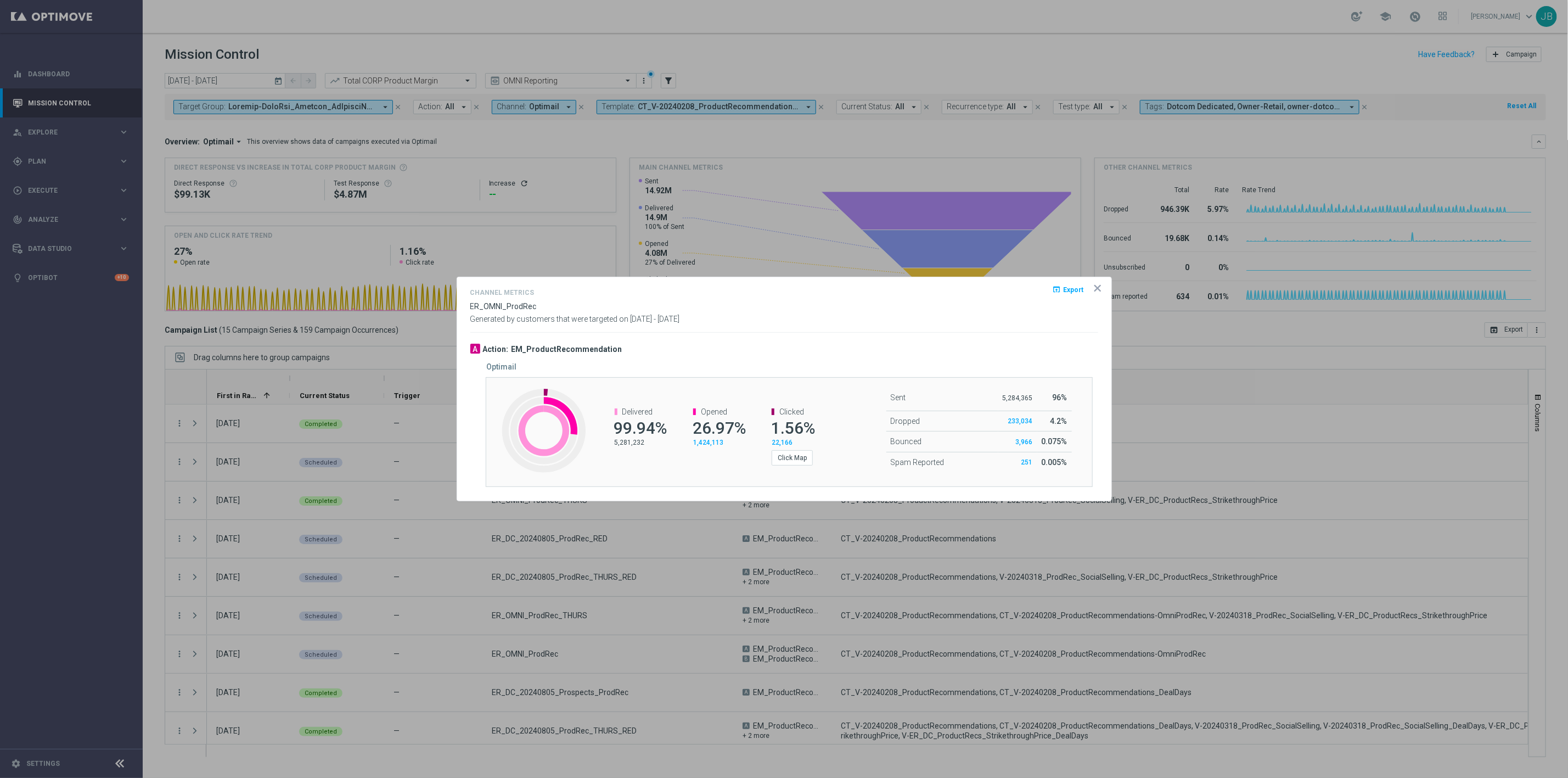
click at [1096, 291] on icon "icon" at bounding box center [1097, 288] width 11 height 11
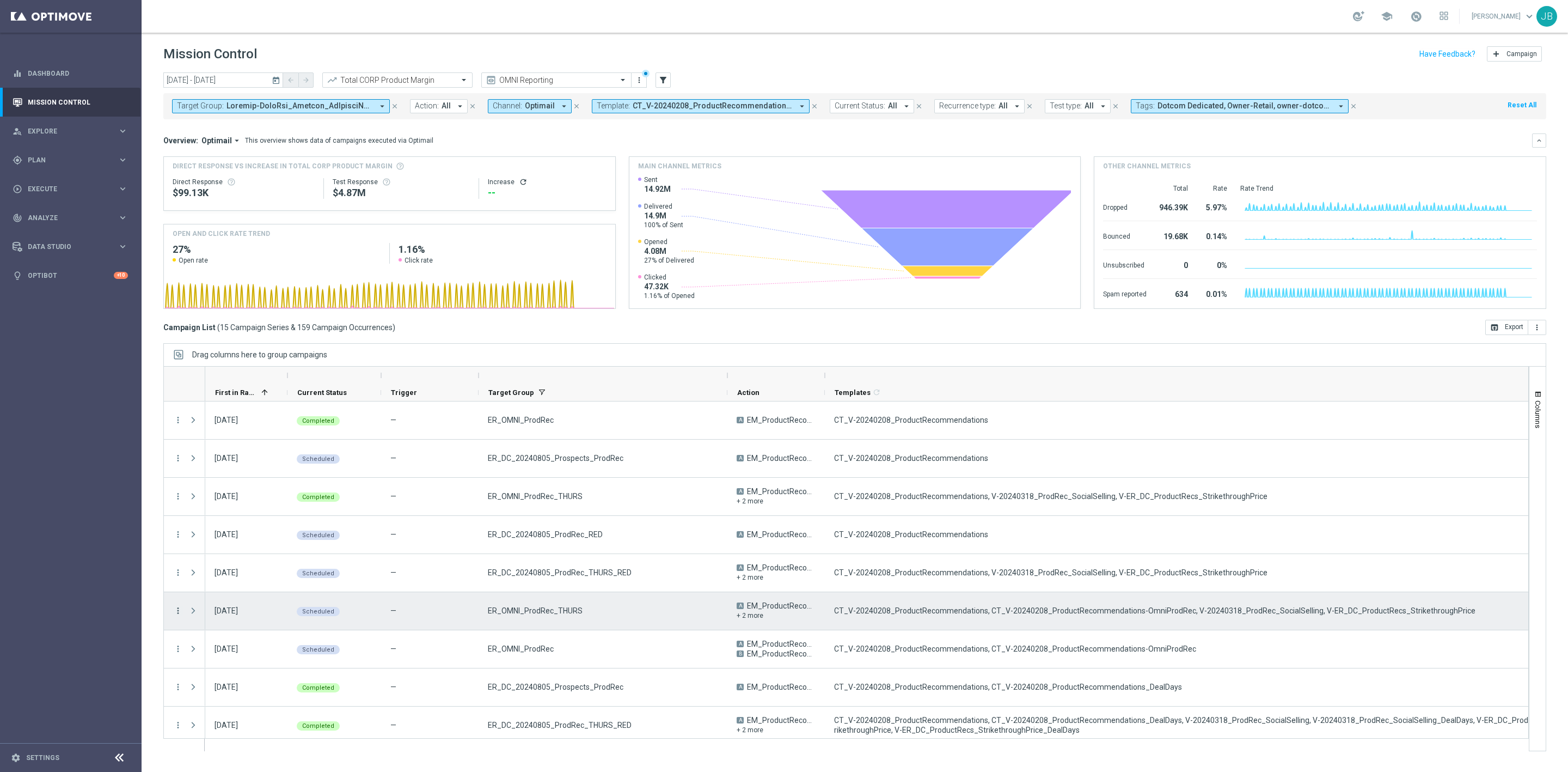
click at [176, 610] on icon "more_vert" at bounding box center [178, 611] width 10 height 10
click at [230, 650] on span "Channel Metrics" at bounding box center [225, 649] width 51 height 8
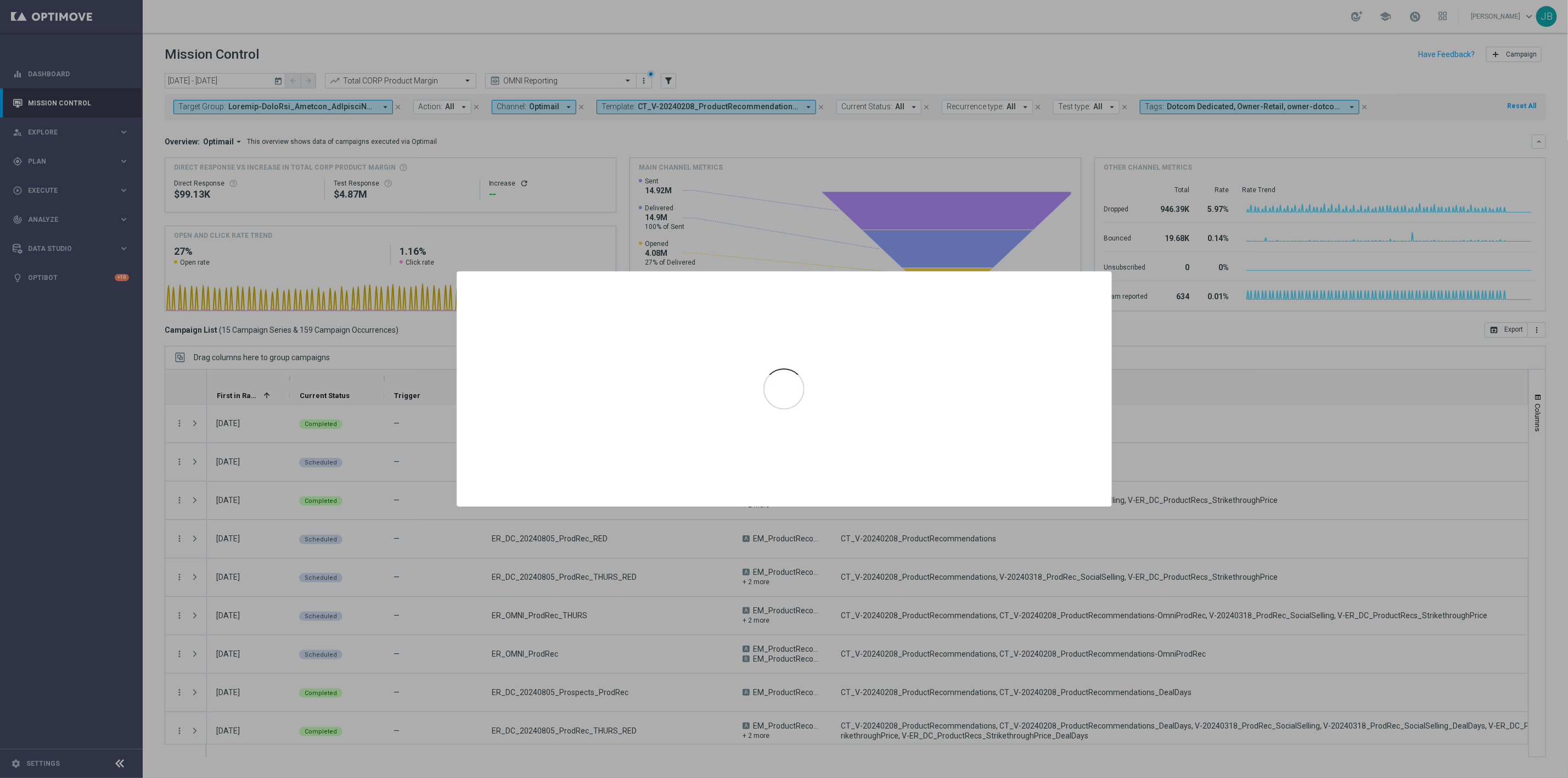
click at [654, 642] on div at bounding box center [784, 389] width 1568 height 778
click at [1361, 518] on div at bounding box center [784, 389] width 1568 height 778
click at [1163, 535] on div at bounding box center [784, 389] width 1568 height 778
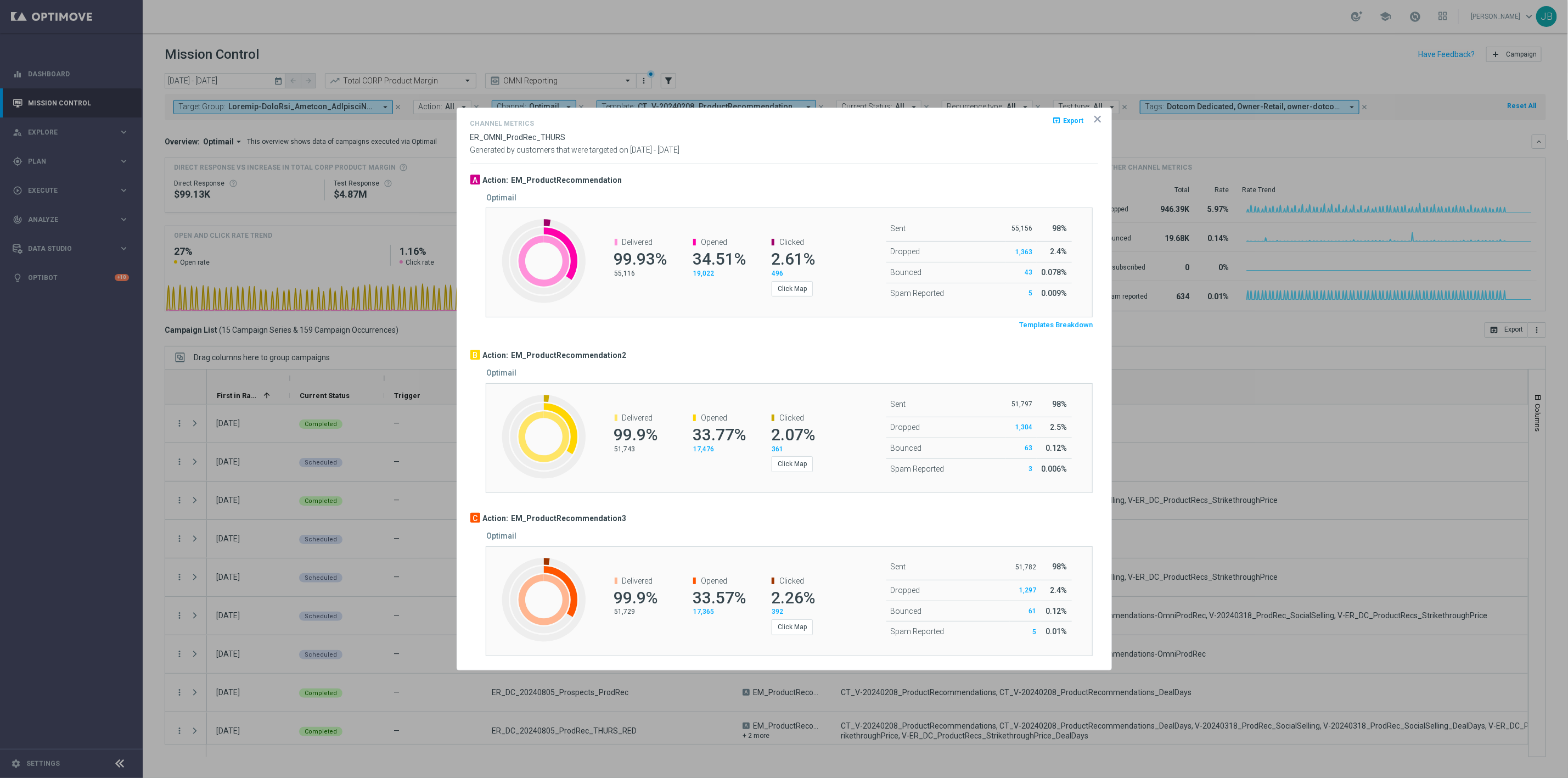
click at [1098, 117] on icon "icon" at bounding box center [1098, 119] width 5 height 5
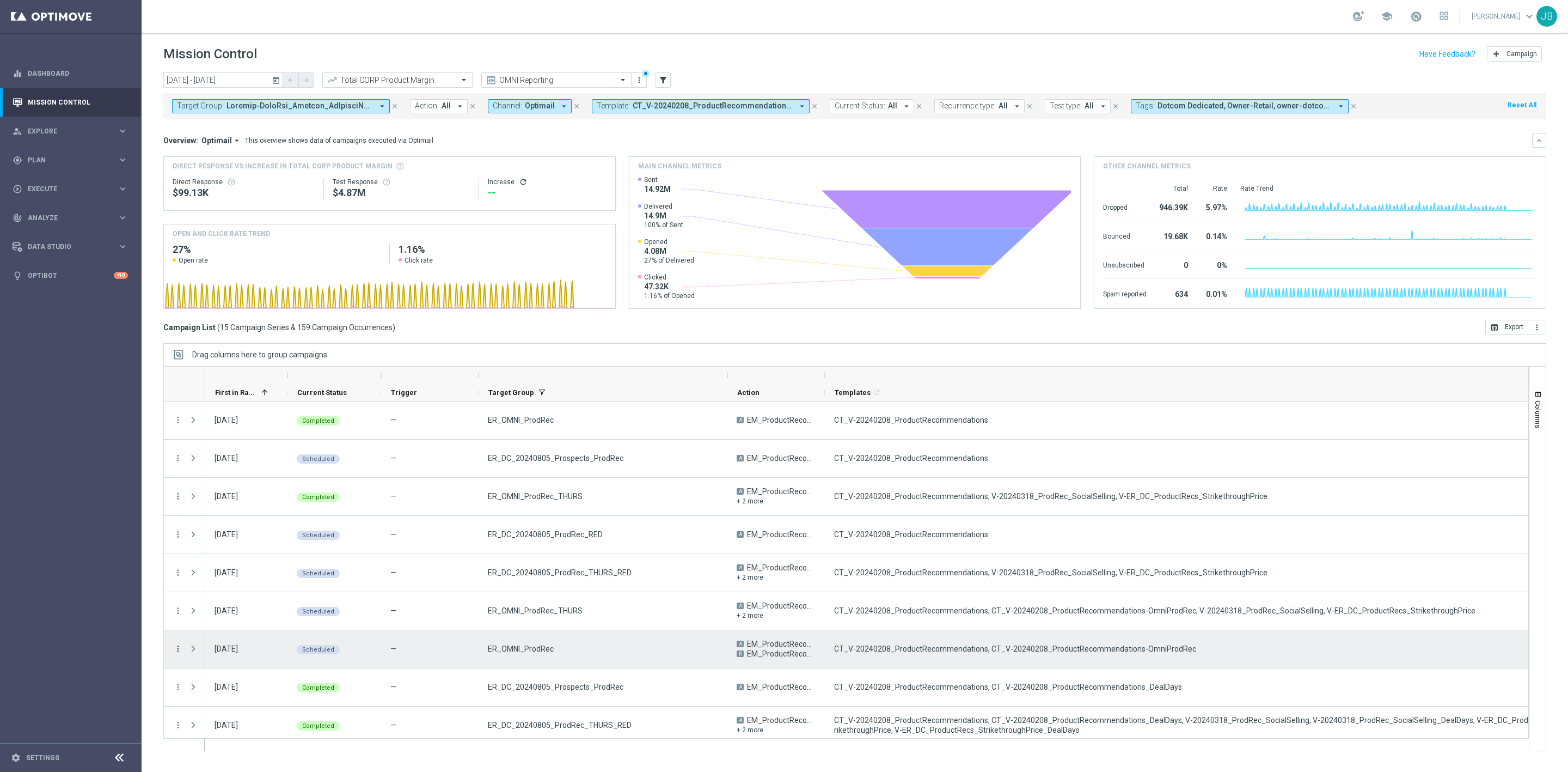
click at [178, 653] on icon "more_vert" at bounding box center [178, 648] width 10 height 10
click at [232, 549] on span "Channel Metrics" at bounding box center [225, 551] width 51 height 8
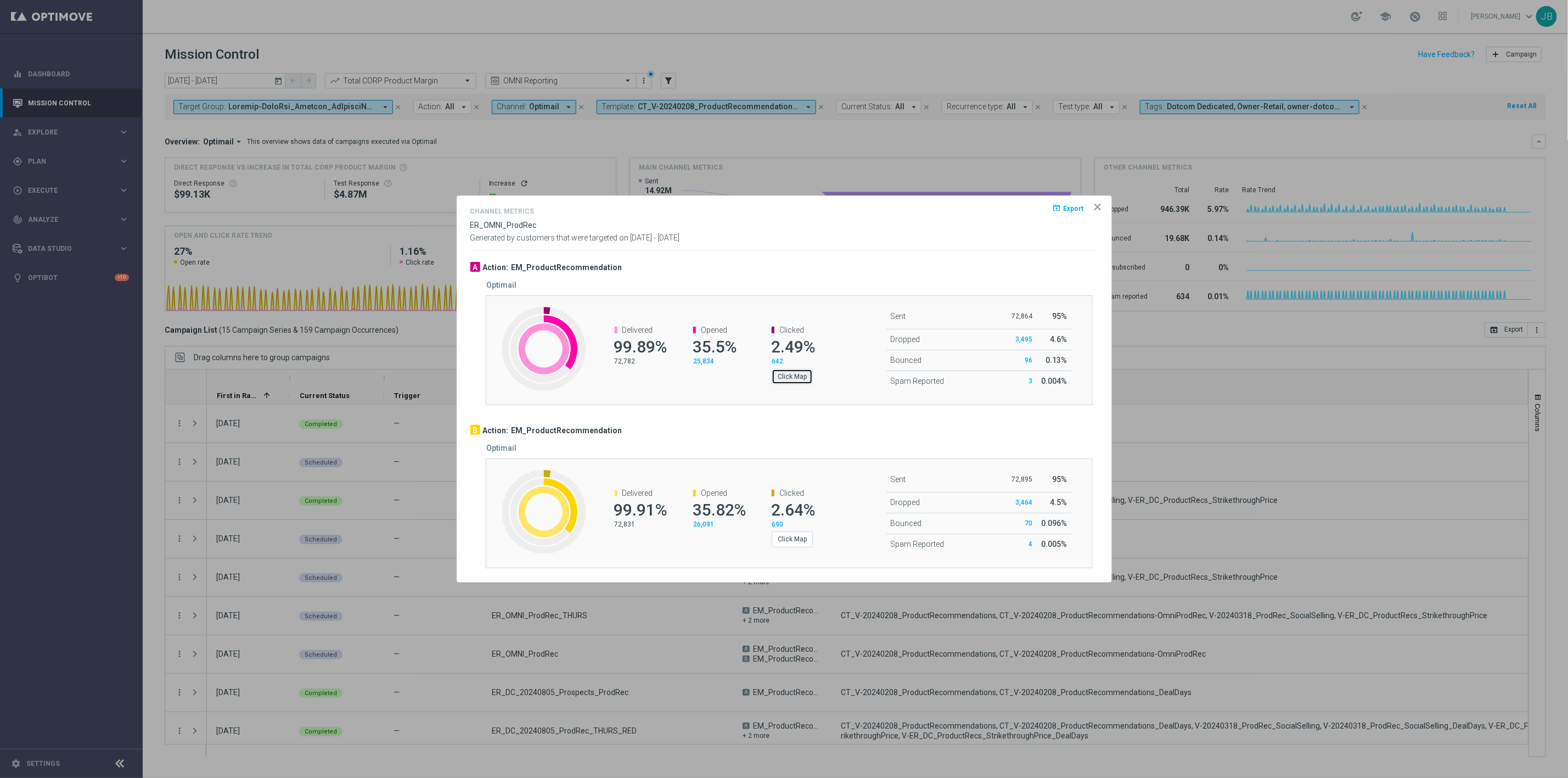
click at [805, 376] on button "Click Map" at bounding box center [792, 376] width 41 height 15
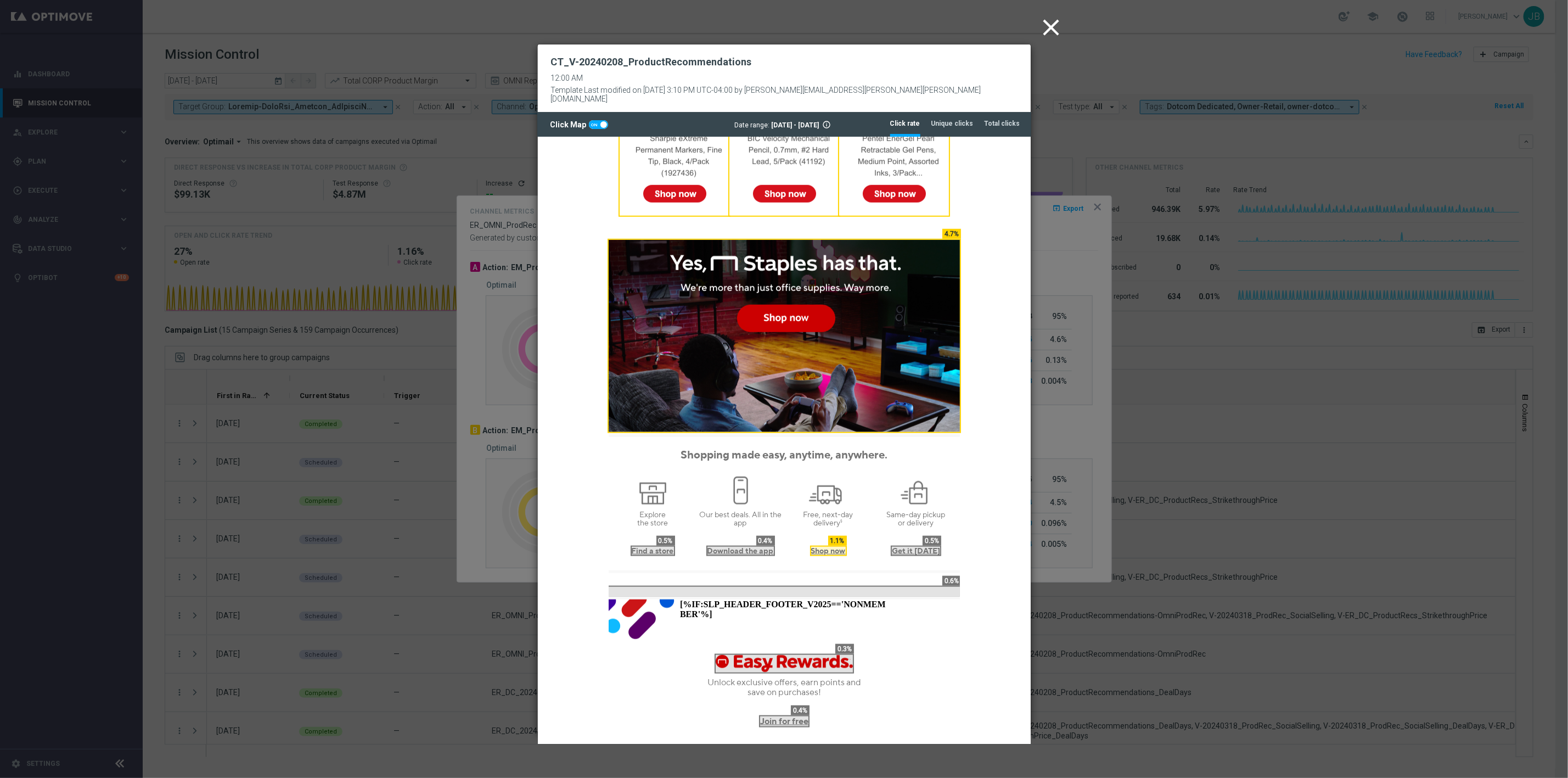
scroll to position [785, 0]
click at [971, 119] on tab-header "Unique clicks" at bounding box center [952, 124] width 42 height 9
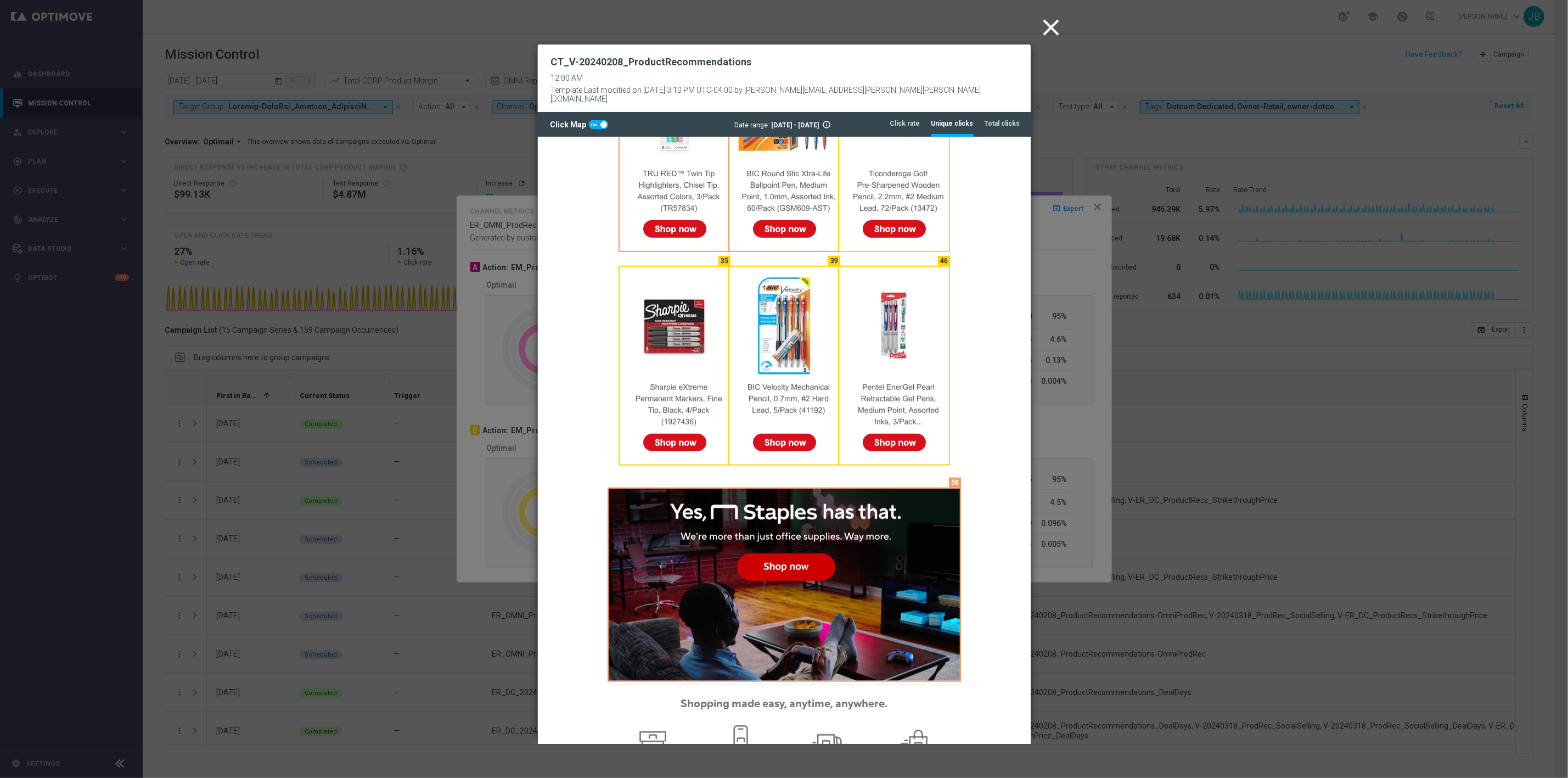
scroll to position [539, 0]
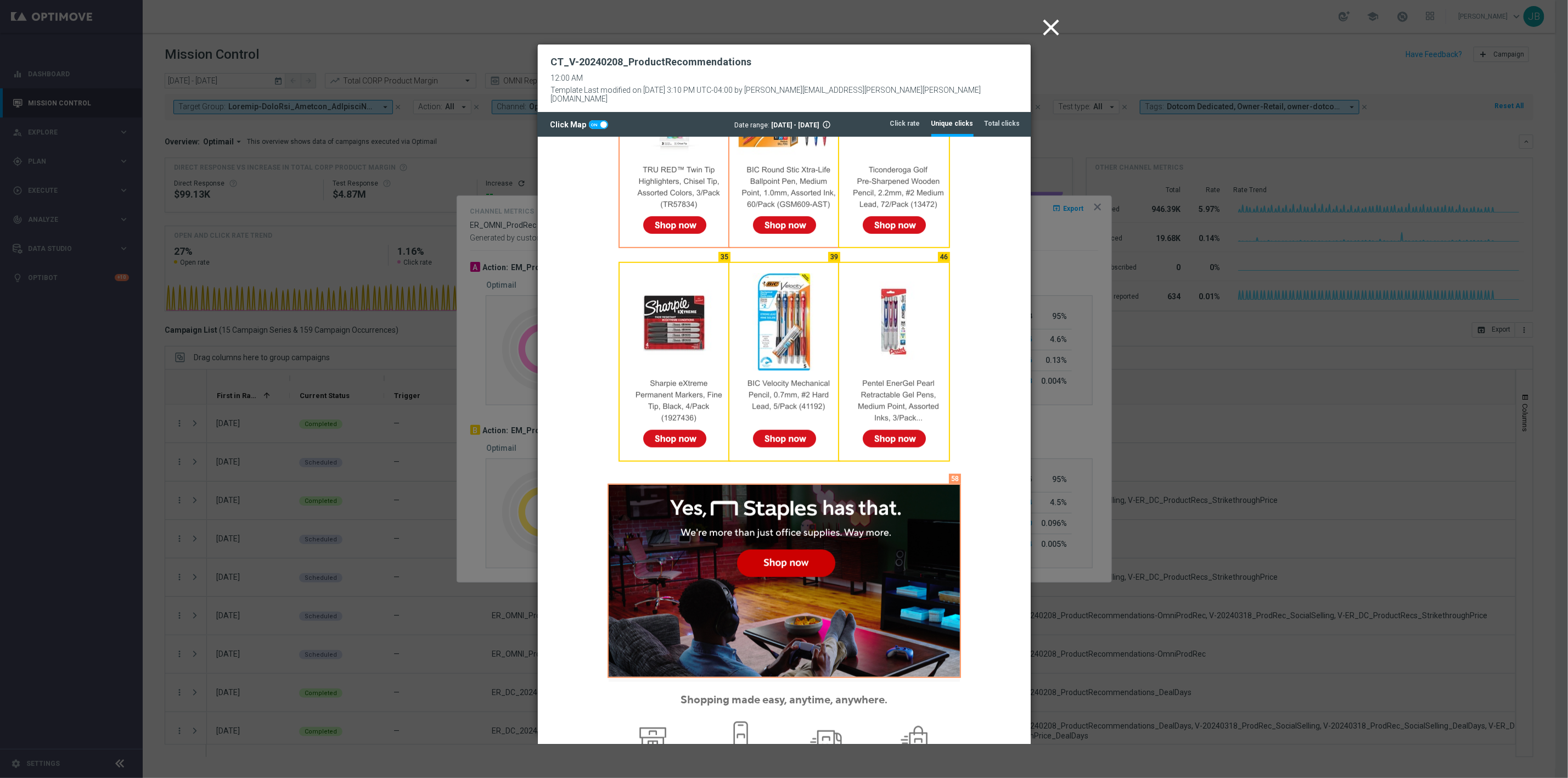
click at [1045, 25] on icon "close" at bounding box center [1052, 28] width 28 height 28
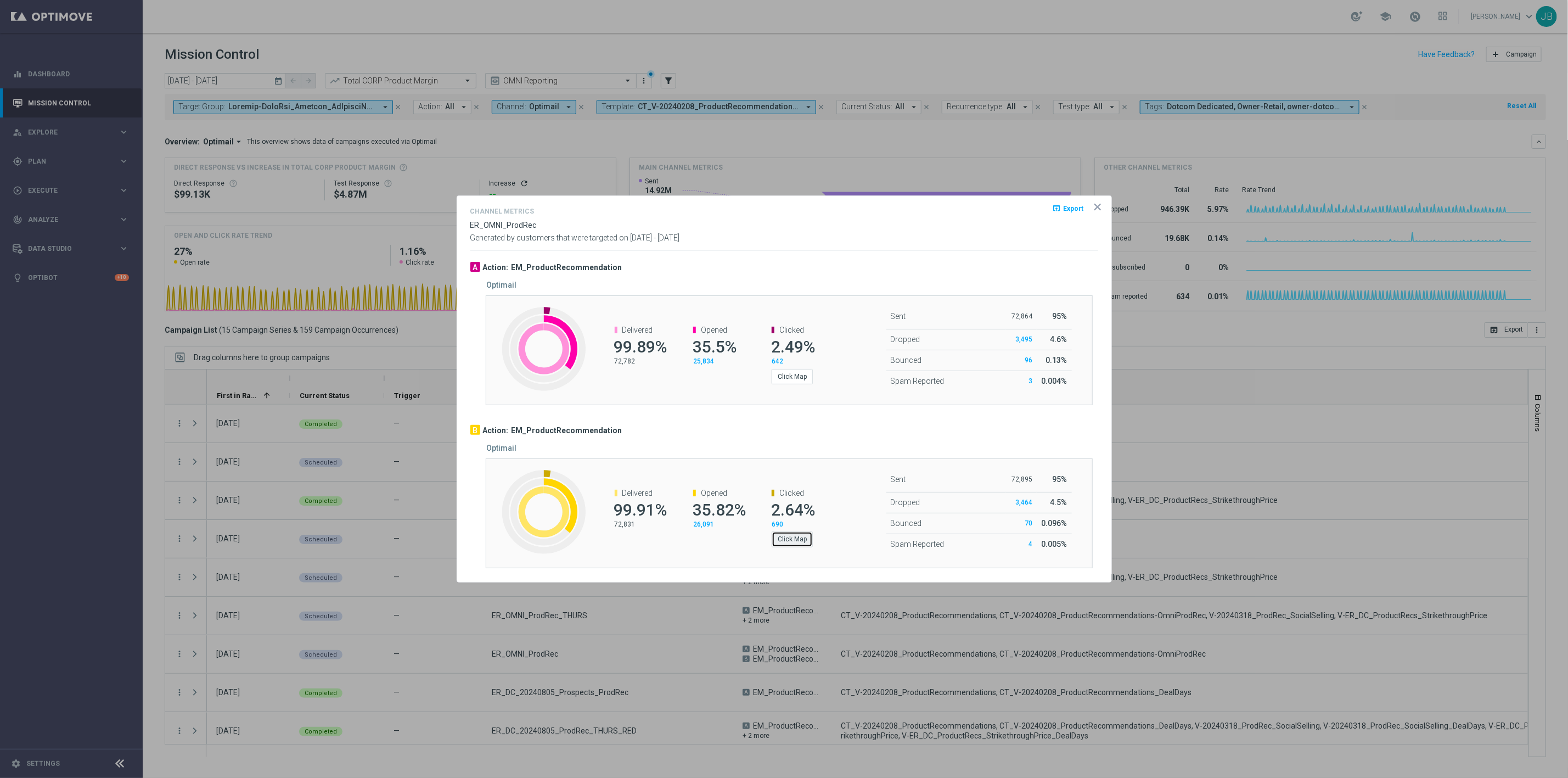
click at [782, 544] on button "Click Map" at bounding box center [792, 539] width 41 height 15
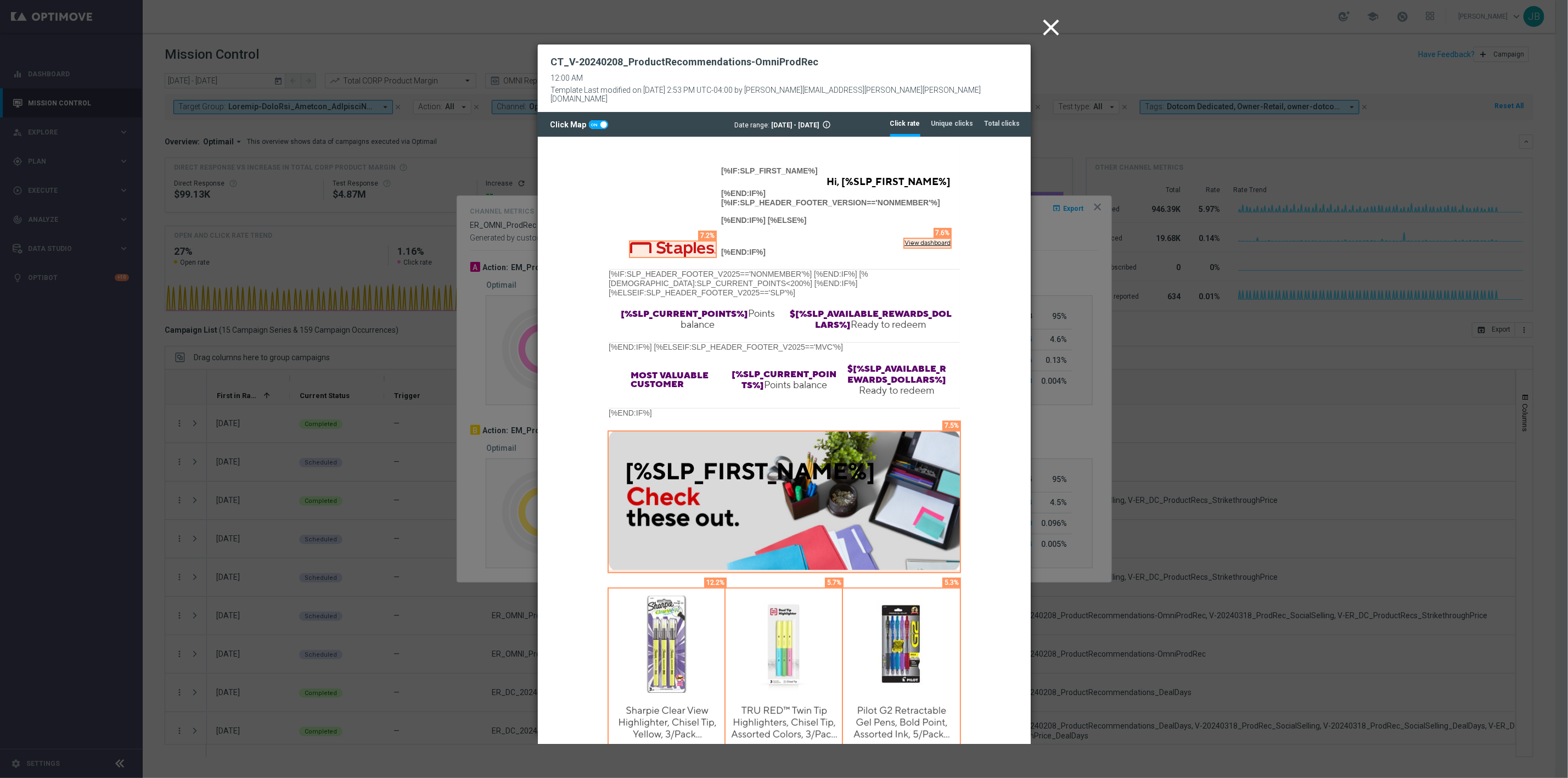
scroll to position [0, 0]
drag, startPoint x: 818, startPoint y: 62, endPoint x: 555, endPoint y: 62, distance: 263.0
click at [555, 62] on div "CT_V-20240208_ProductRecommendations-OmniProdRec 12:00 AM Template Last modifie…" at bounding box center [784, 78] width 466 height 51
click at [557, 63] on h2 "CT_V-20240208_ProductRecommendations-OmniProdRec" at bounding box center [685, 62] width 268 height 13
drag, startPoint x: 550, startPoint y: 62, endPoint x: 818, endPoint y: 66, distance: 268.0
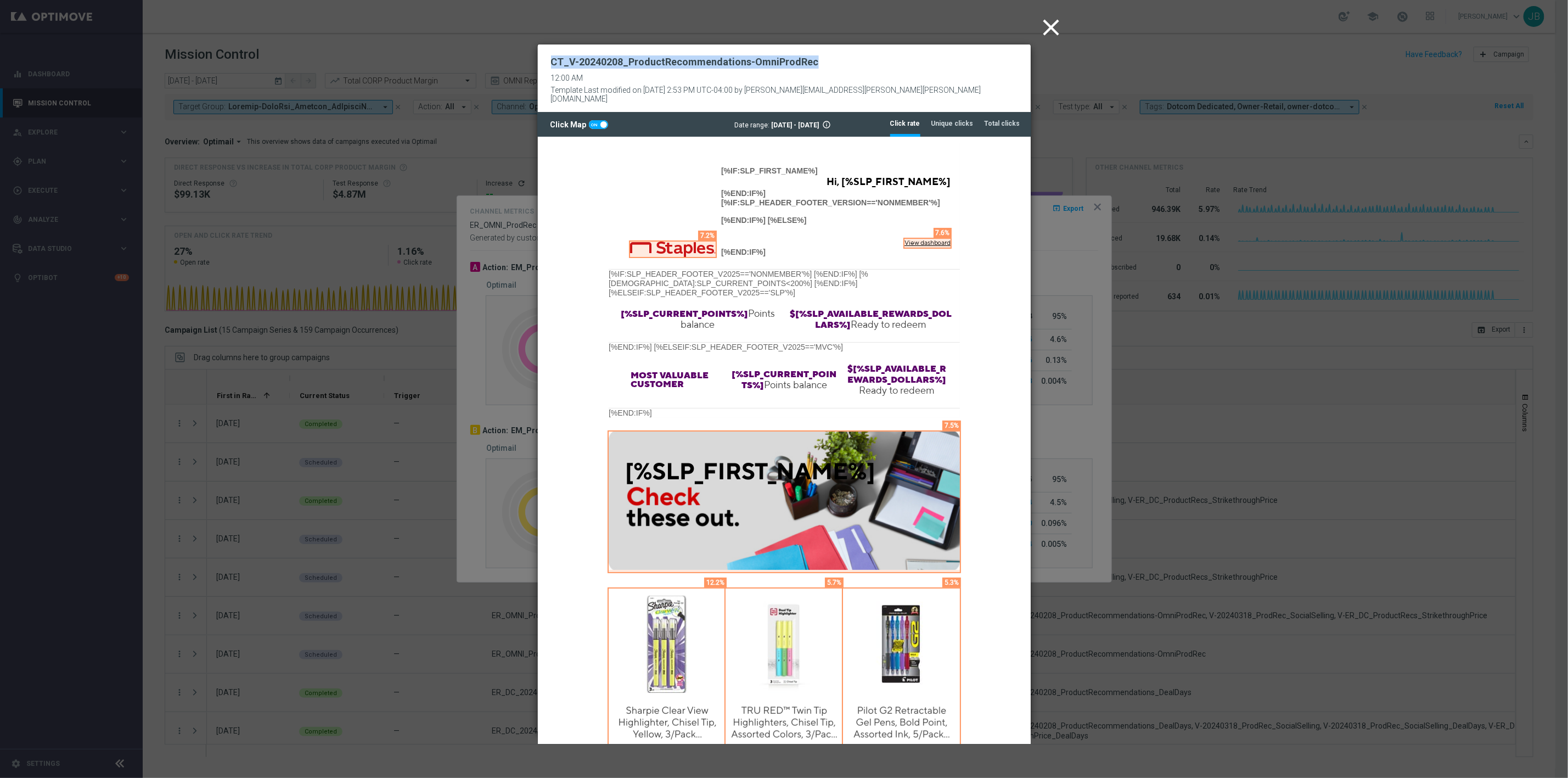
click at [818, 66] on div "CT_V-20240208_ProductRecommendations-OmniProdRec 12:00 AM Template Last modifie…" at bounding box center [784, 78] width 466 height 51
copy h2 "CT_V-20240208_ProductRecommendations-OmniProdRec"
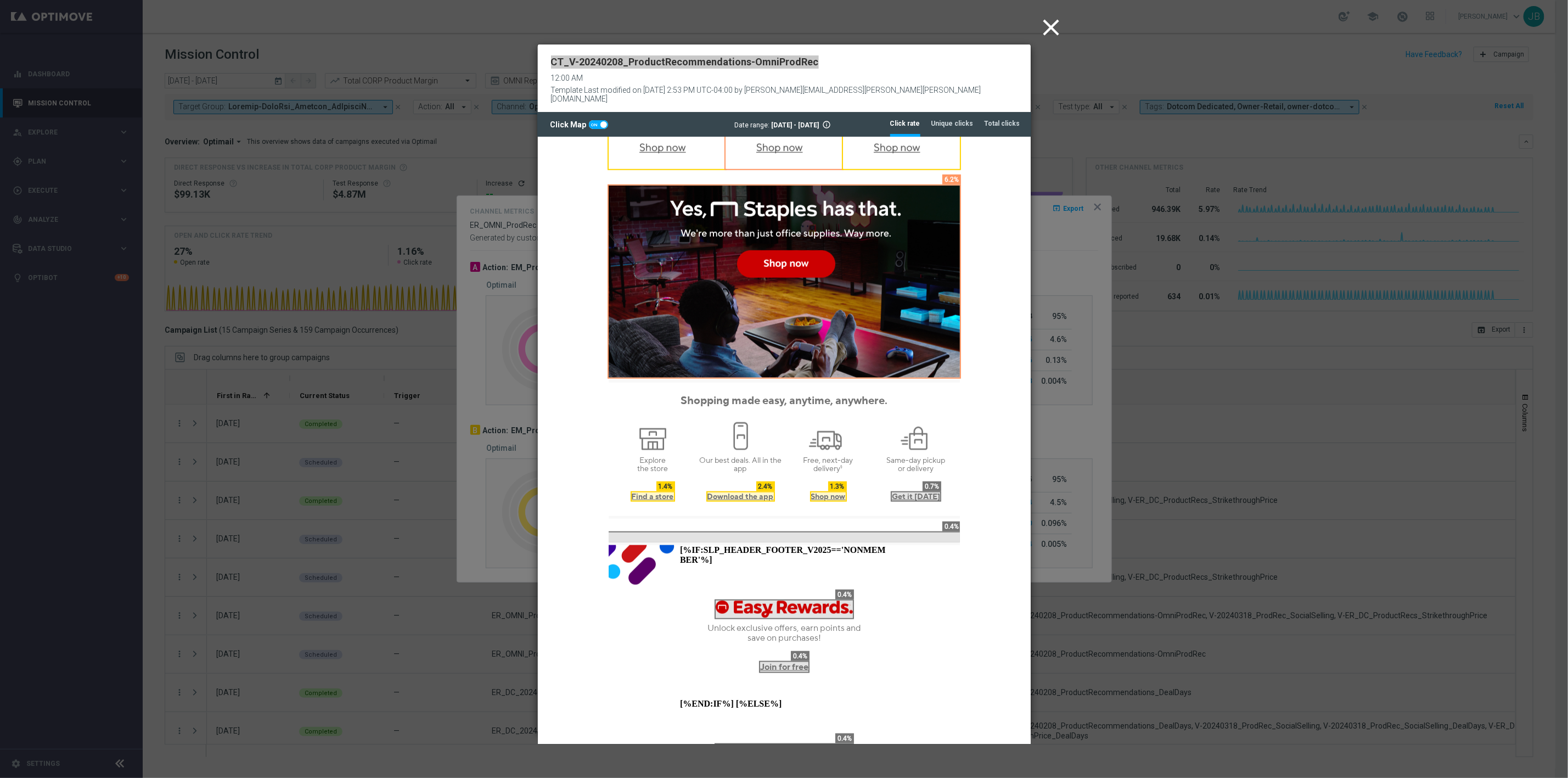
scroll to position [839, 0]
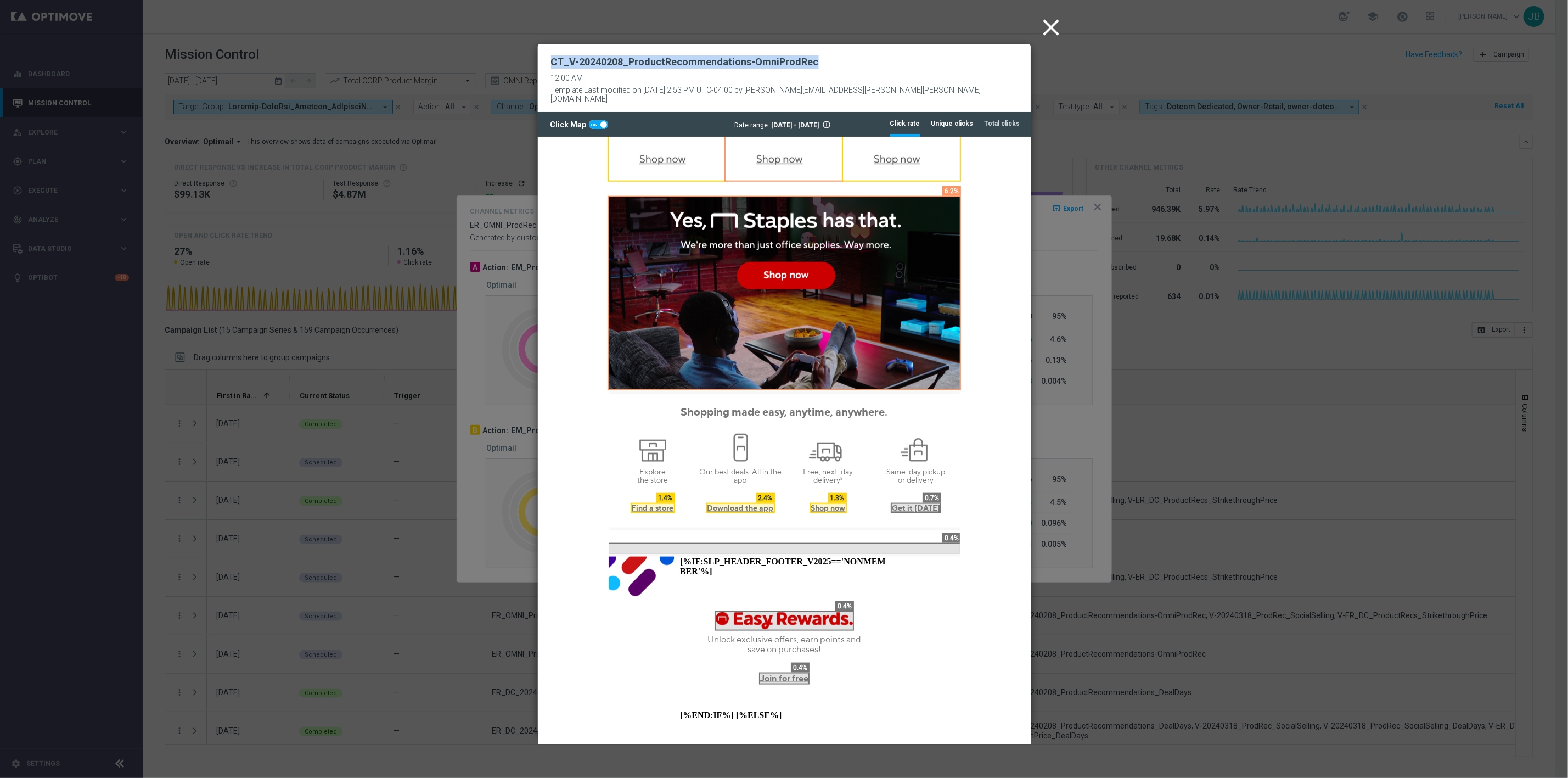
click at [957, 121] on li "Unique clicks" at bounding box center [952, 123] width 42 height 23
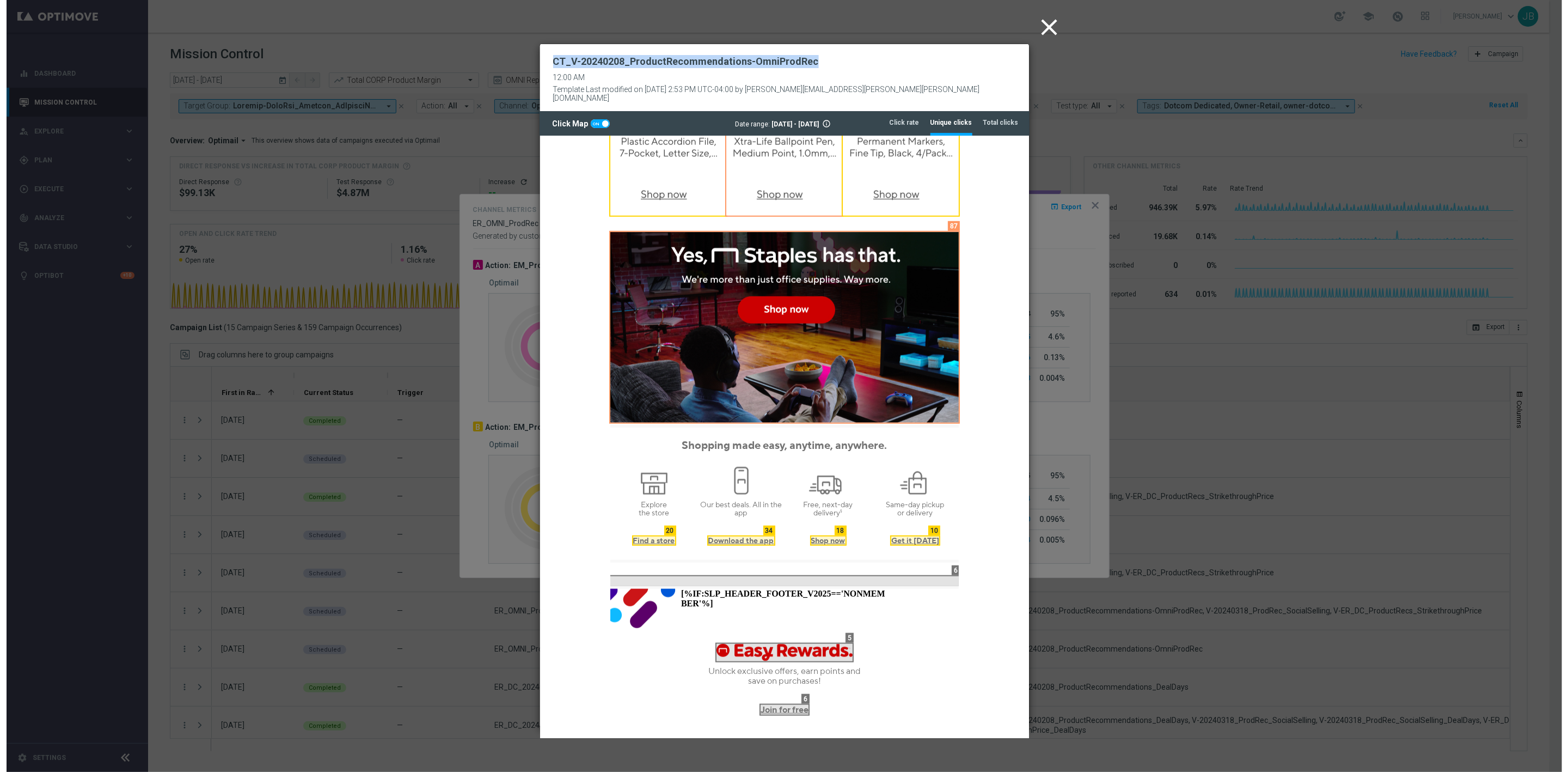
scroll to position [835, 0]
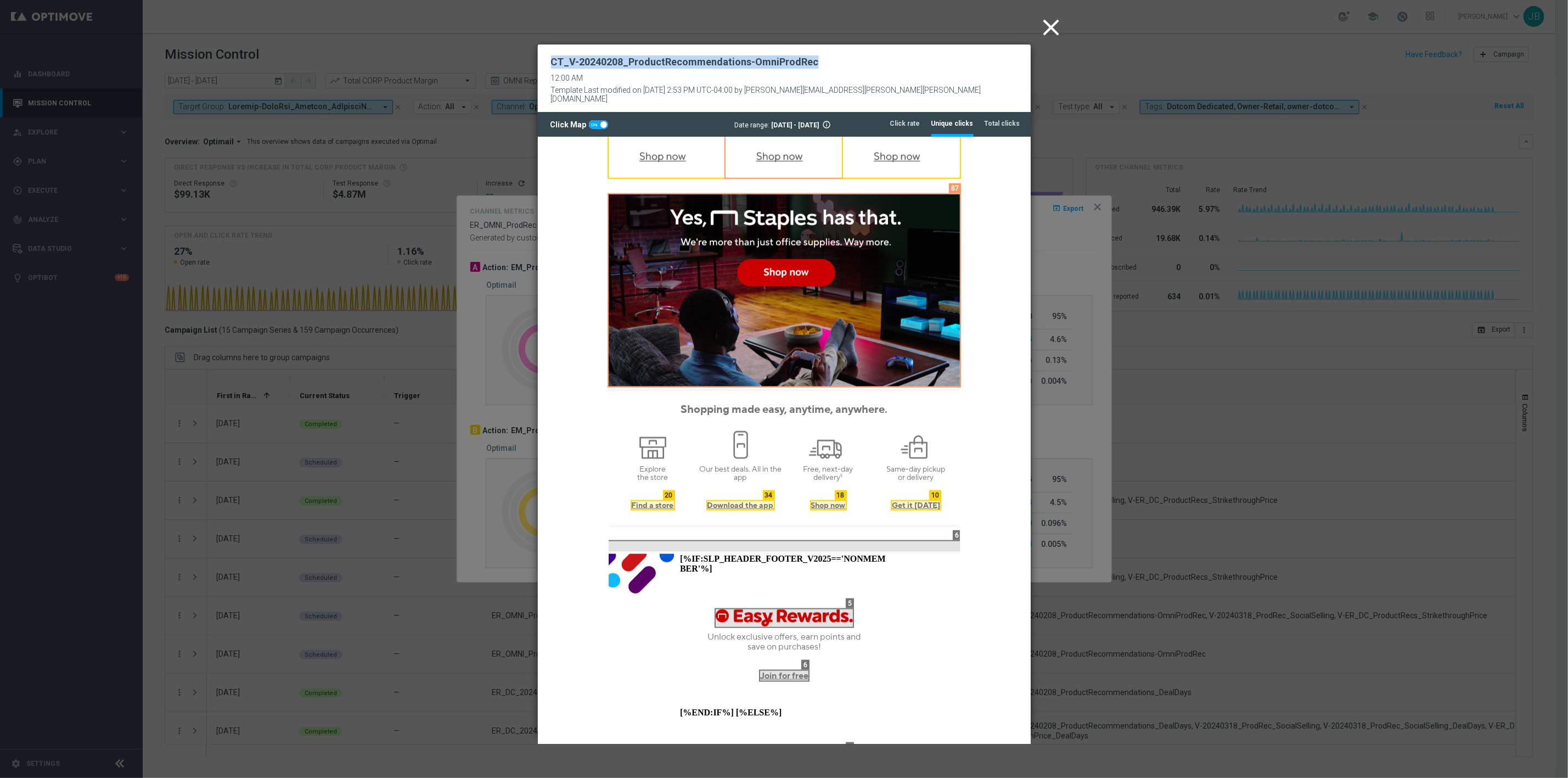
click at [1049, 25] on icon "close" at bounding box center [1052, 28] width 28 height 28
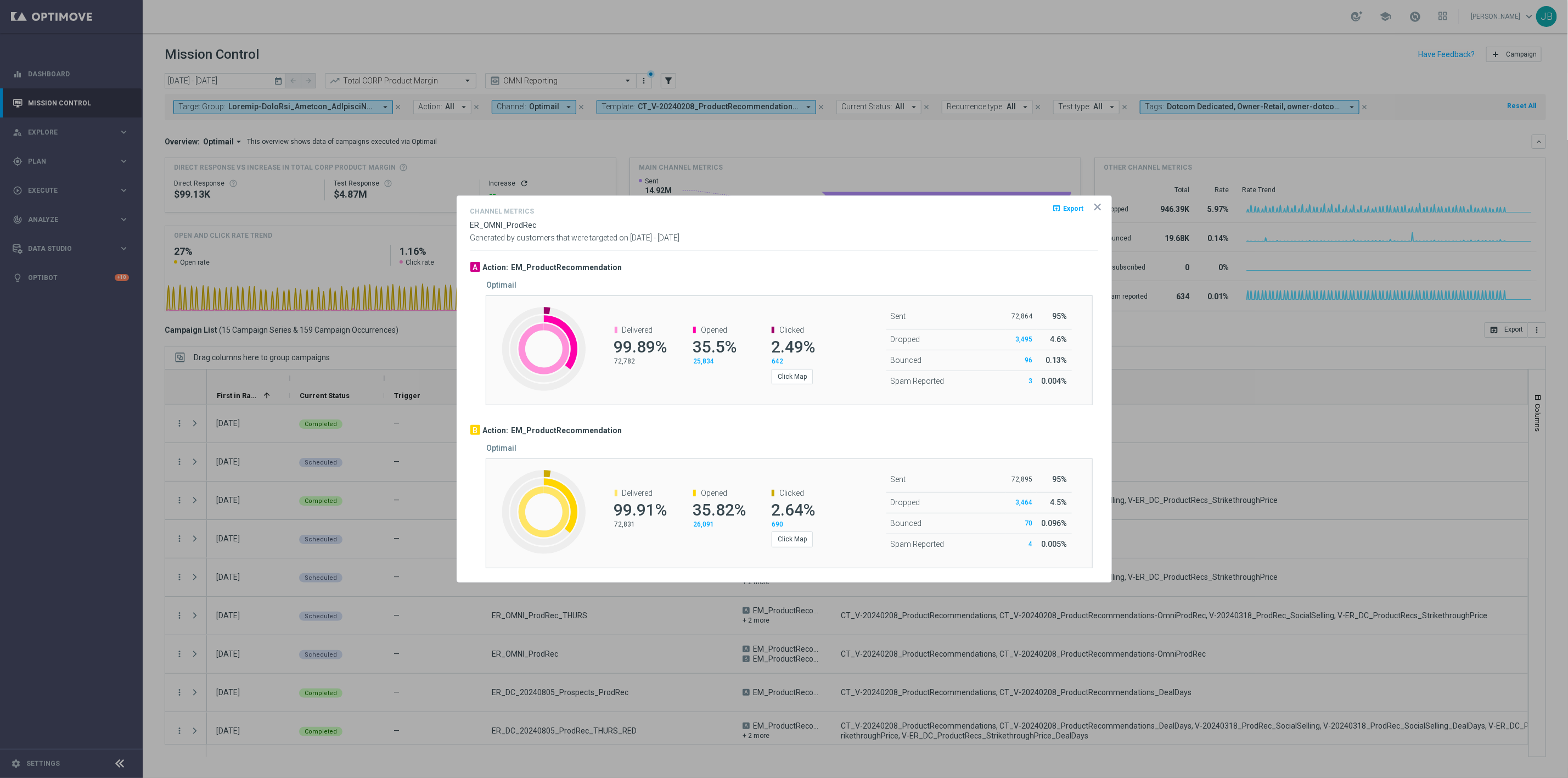
click at [77, 158] on div at bounding box center [784, 389] width 1568 height 778
click at [1097, 207] on icon "icon" at bounding box center [1098, 207] width 5 height 5
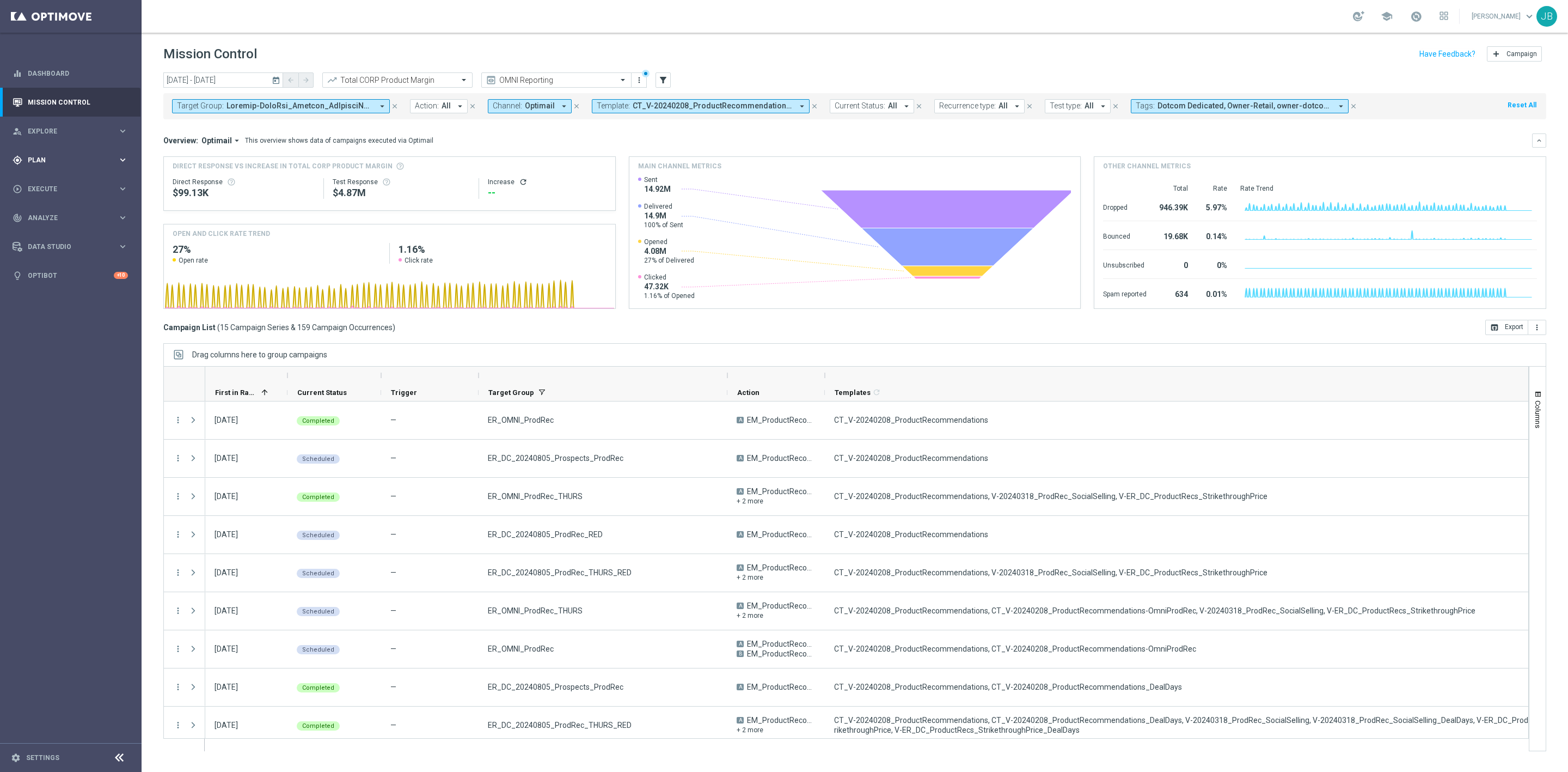
drag, startPoint x: 61, startPoint y: 156, endPoint x: 31, endPoint y: 160, distance: 30.3
drag, startPoint x: 31, startPoint y: 160, endPoint x: 348, endPoint y: 132, distance: 318.2
click at [348, 132] on mini-dashboard "Overview: Optimail arrow_drop_down This overview shows data of campaigns execut…" at bounding box center [855, 219] width 1383 height 200
drag, startPoint x: 36, startPoint y: 162, endPoint x: 377, endPoint y: 135, distance: 342.1
click at [377, 135] on div "This overview shows data of campaigns executed via Optimail" at bounding box center [340, 140] width 189 height 10
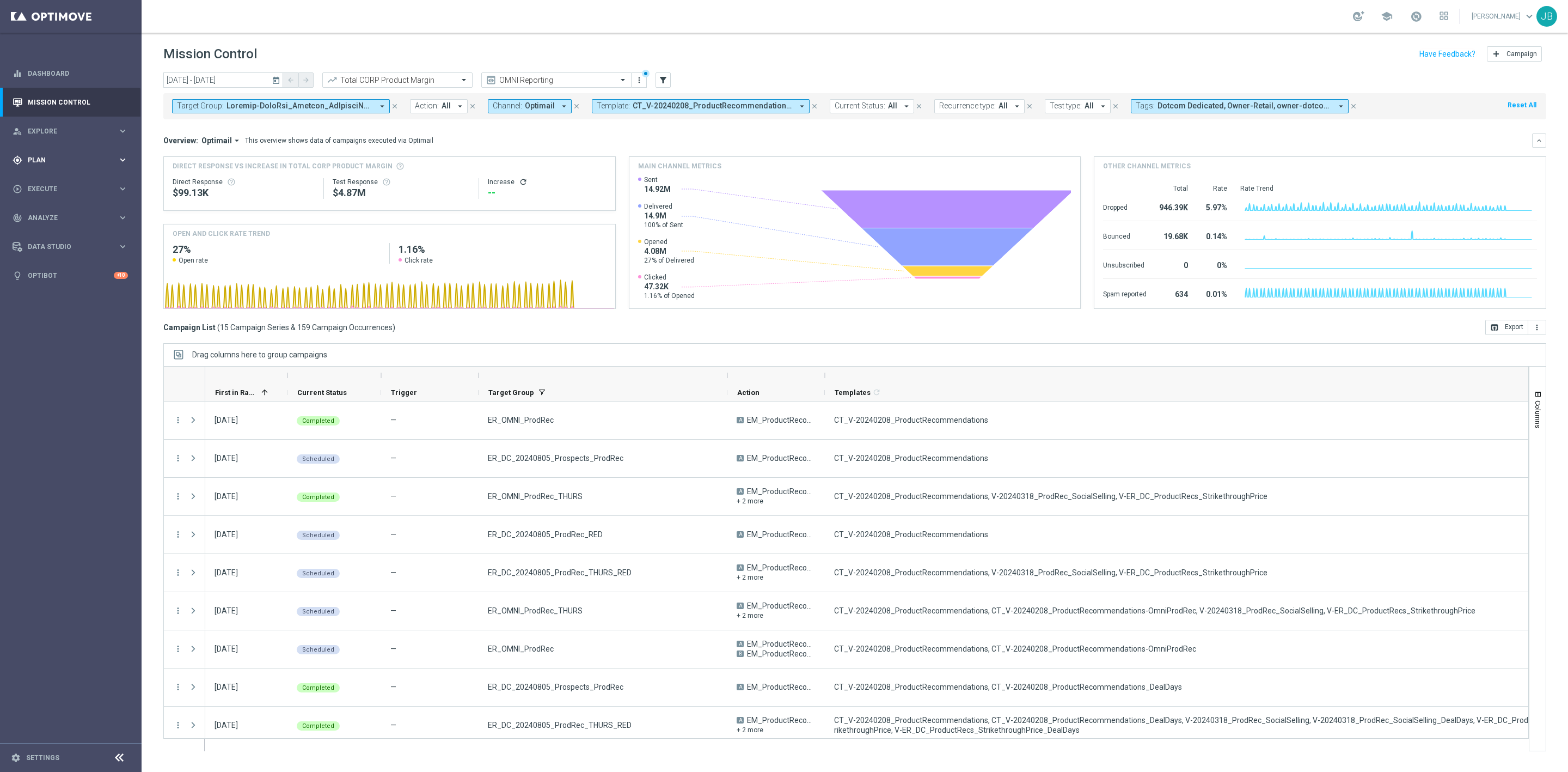
click at [55, 162] on span "Plan" at bounding box center [73, 160] width 90 height 7
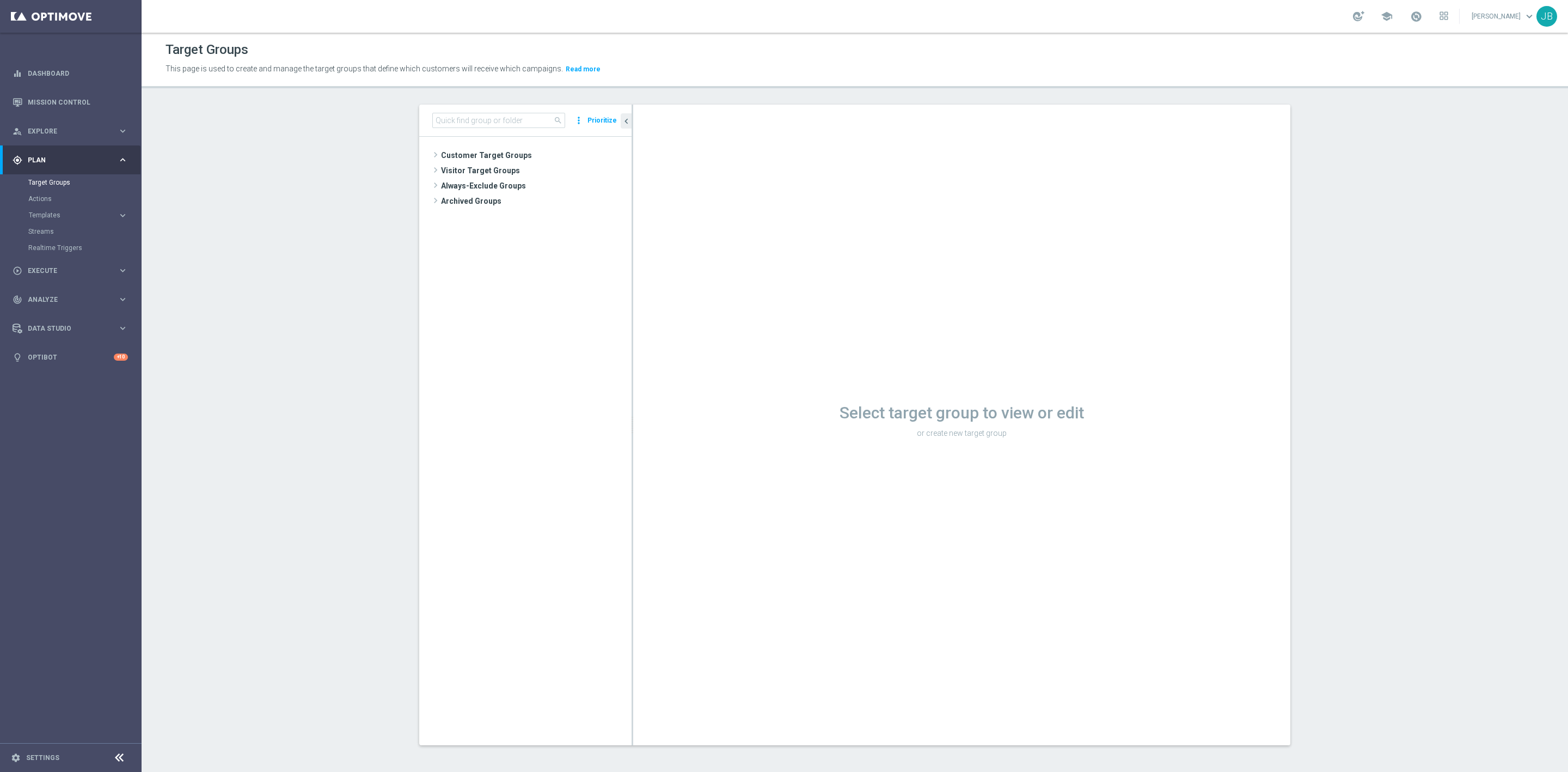
click at [463, 109] on div "search more_vert Prioritize" at bounding box center [525, 120] width 212 height 32
click at [464, 120] on input at bounding box center [499, 120] width 133 height 15
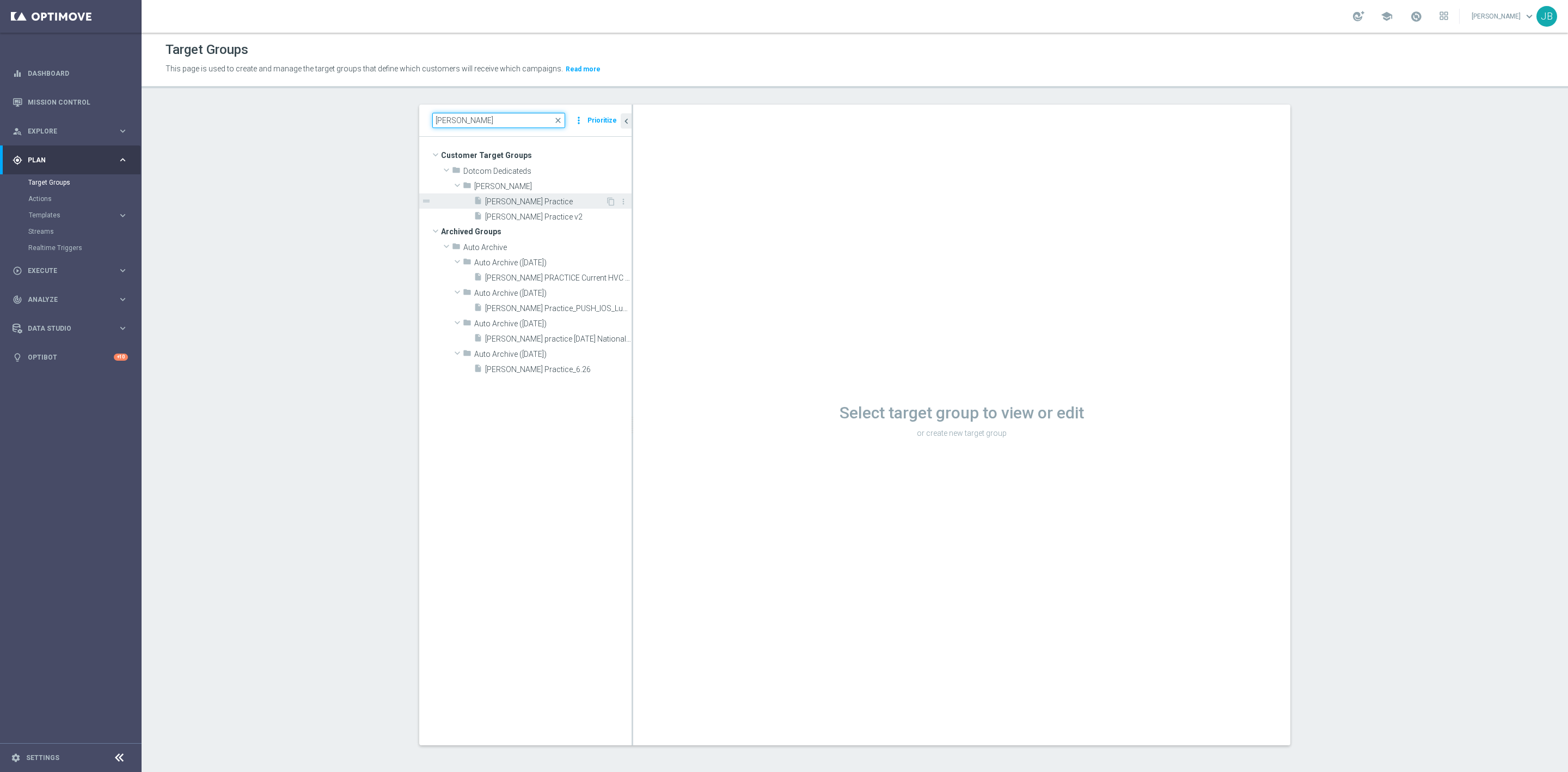
type input "[PERSON_NAME]"
click at [518, 204] on span "[PERSON_NAME] Practice" at bounding box center [545, 202] width 120 height 9
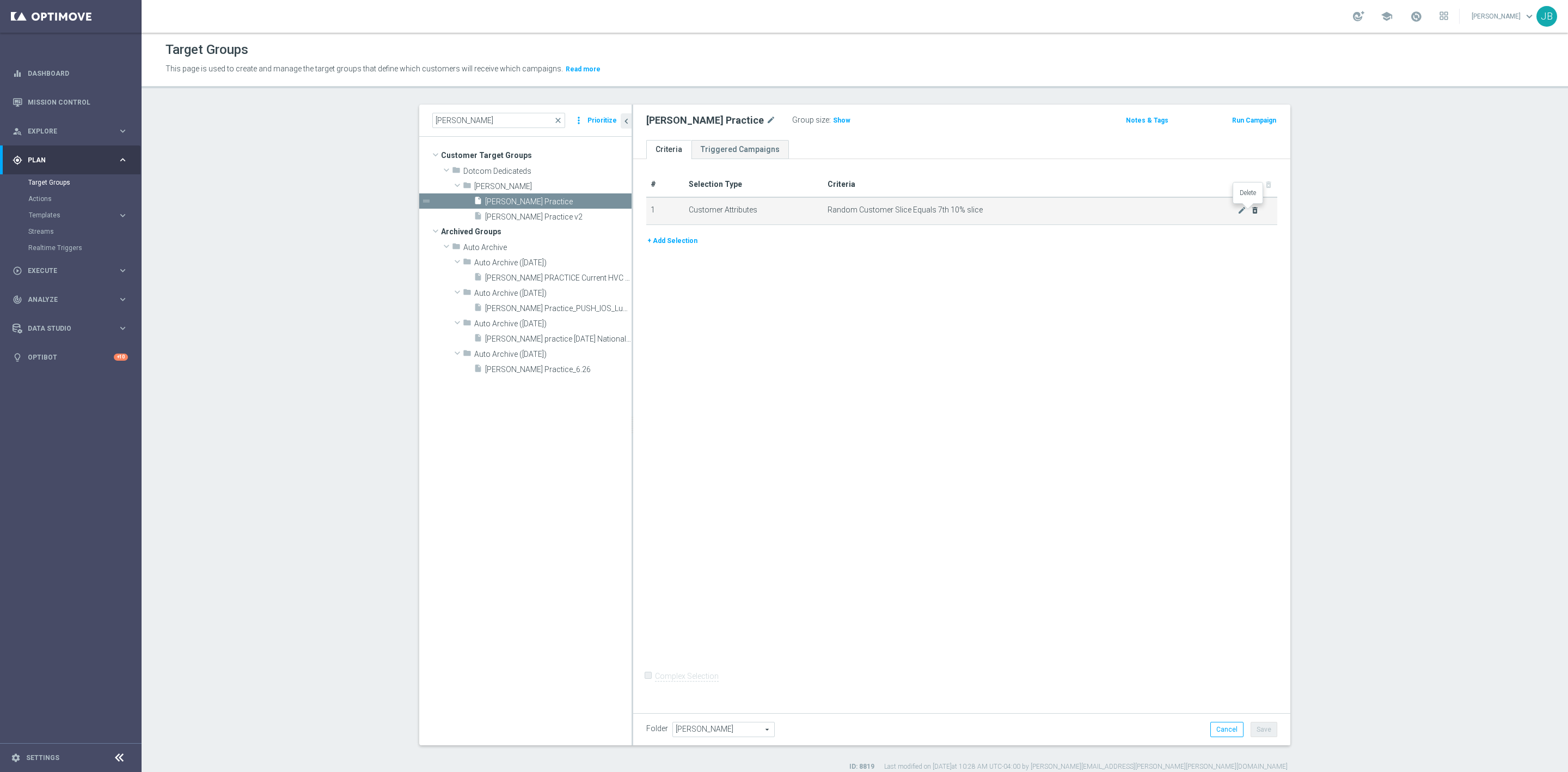
click at [1250, 211] on icon "delete_forever" at bounding box center [1254, 210] width 8 height 8
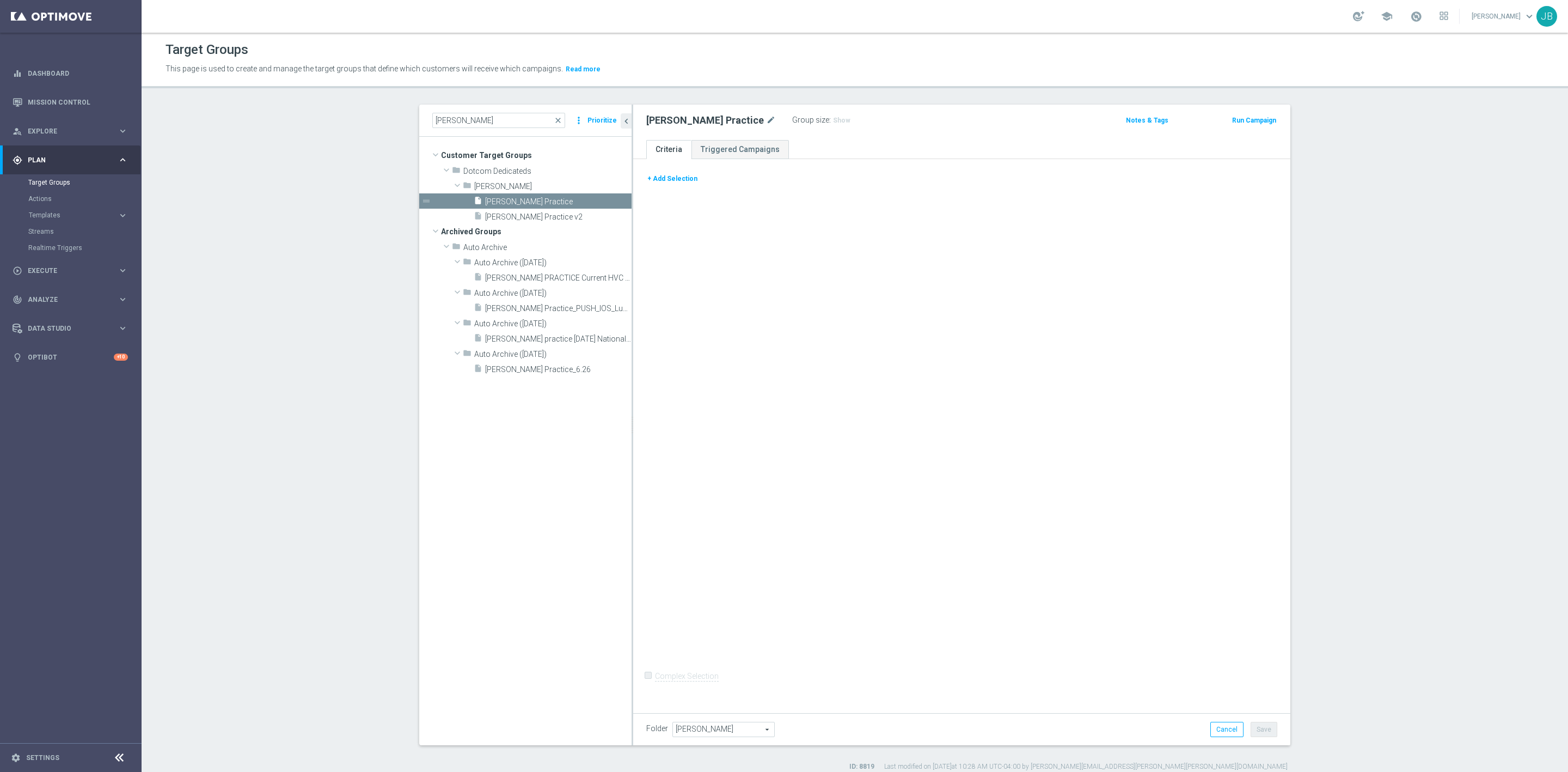
click at [683, 179] on button "+ Add Selection" at bounding box center [672, 178] width 52 height 12
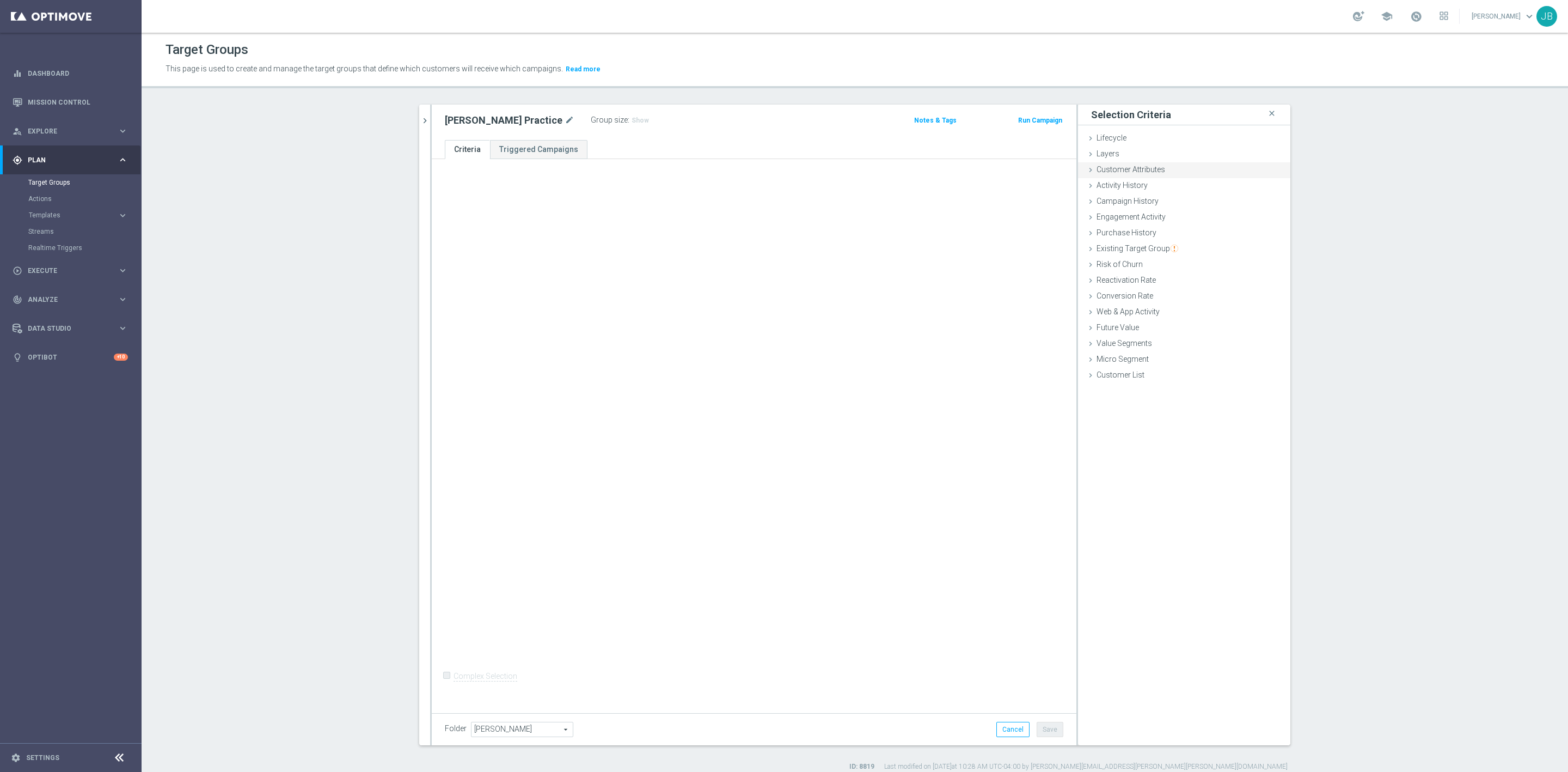
click at [1155, 170] on span "Customer Attributes" at bounding box center [1131, 169] width 68 height 8
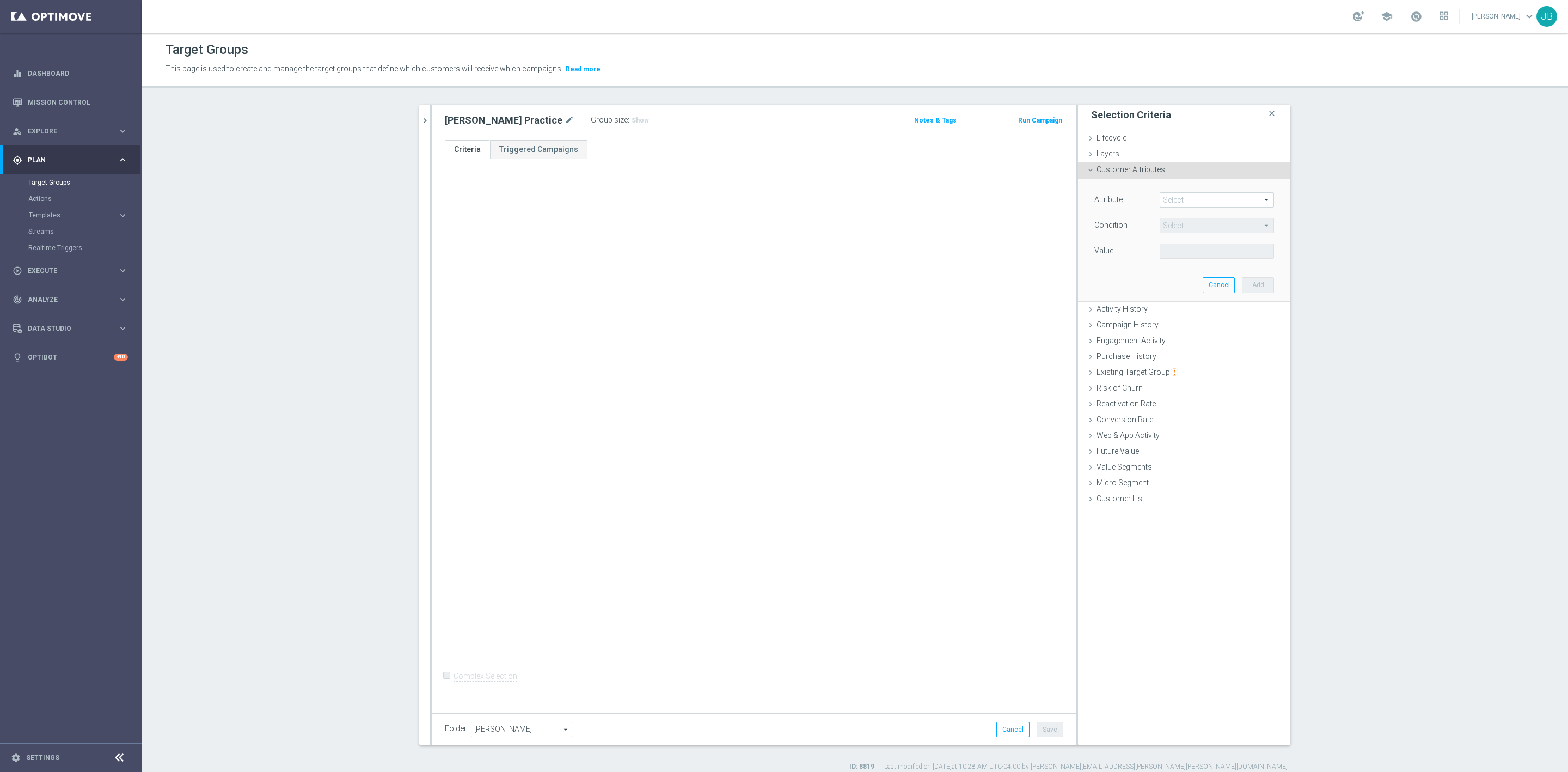
click at [1183, 202] on span at bounding box center [1217, 200] width 113 height 14
click at [1183, 202] on input "search" at bounding box center [1217, 199] width 115 height 15
type input "pu"
click at [1116, 375] on span "Existing Target Group" at bounding box center [1138, 372] width 82 height 8
click at [1160, 293] on input "not included in" at bounding box center [1163, 292] width 7 height 7
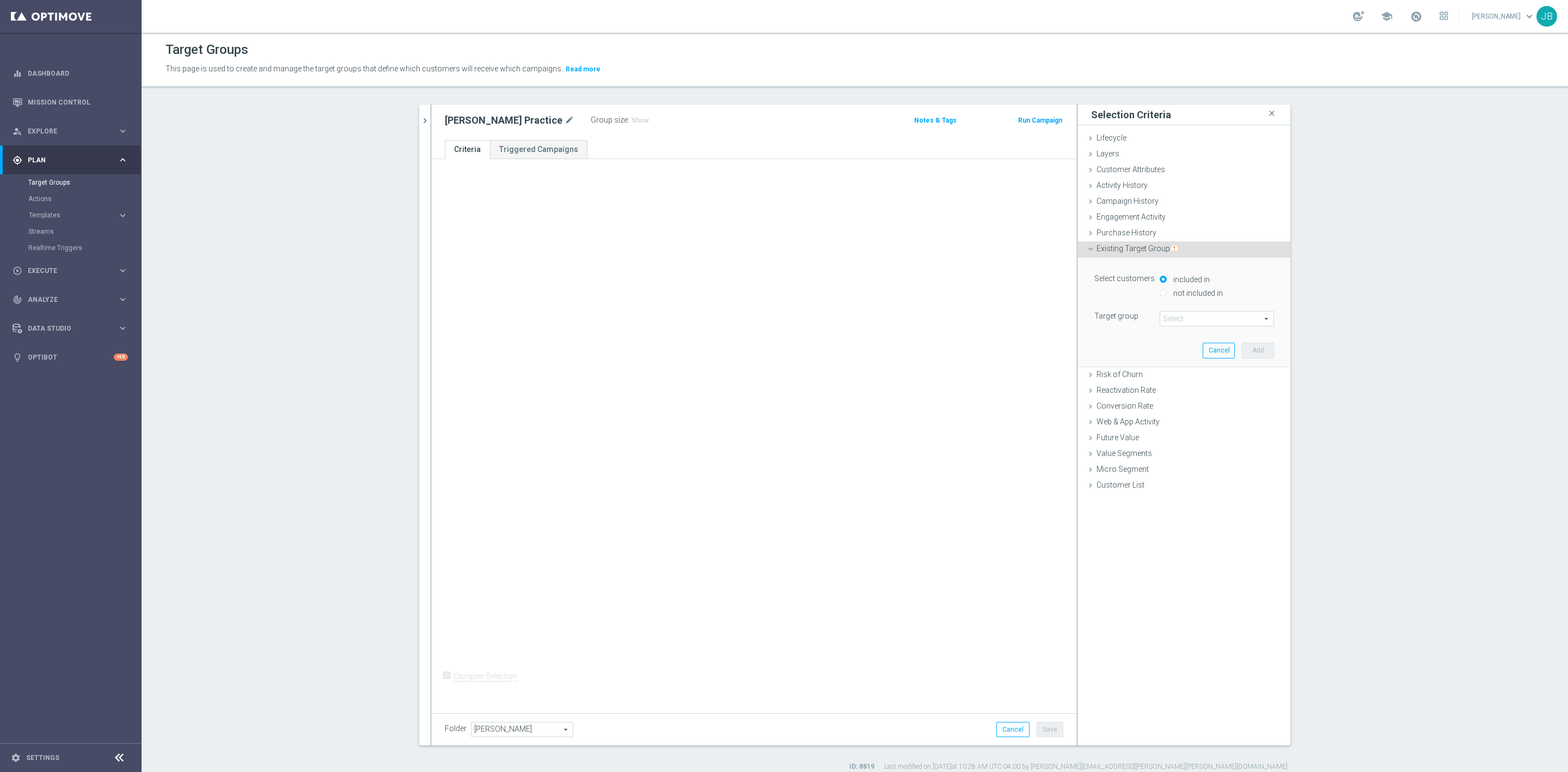
radio input "true"
click at [1191, 319] on span at bounding box center [1217, 319] width 113 height 14
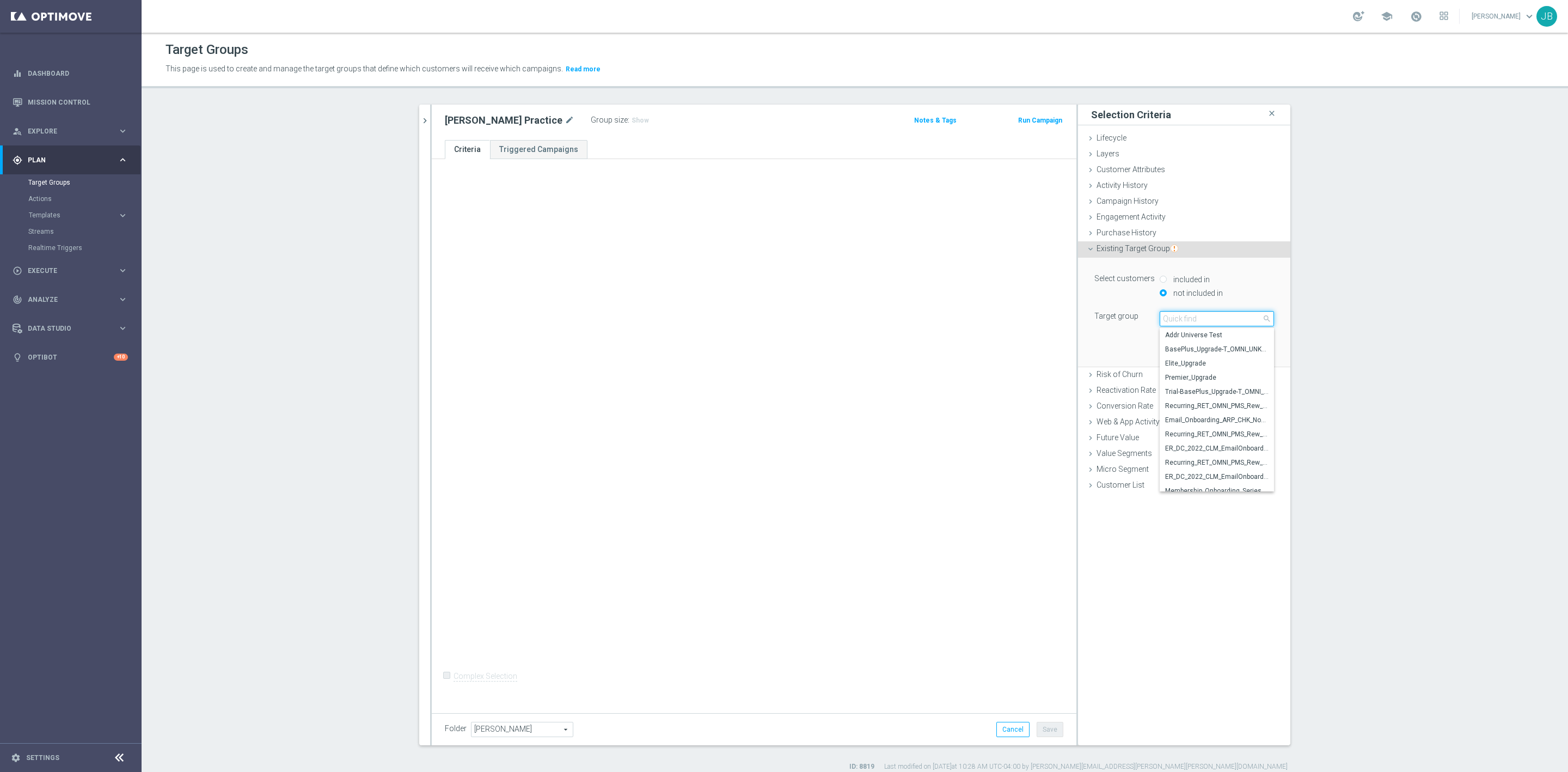
click at [1187, 318] on input "search" at bounding box center [1217, 318] width 115 height 15
type input "push uni"
click at [1197, 336] on span "Push Universe Latest (10/23)" at bounding box center [1217, 335] width 103 height 8
type input "Push Universe Latest (10/23)"
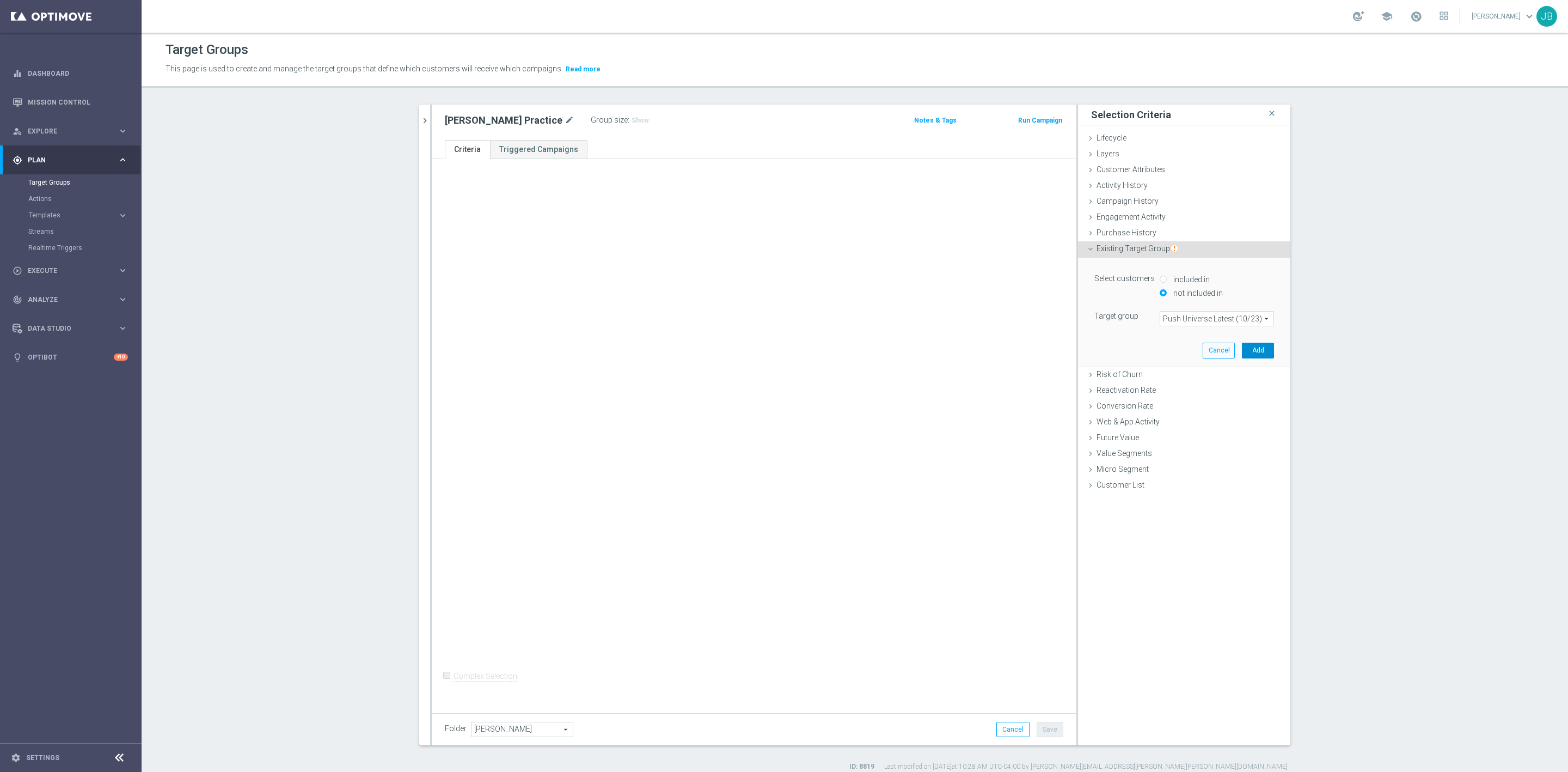
click at [1251, 348] on button "Add" at bounding box center [1258, 350] width 32 height 15
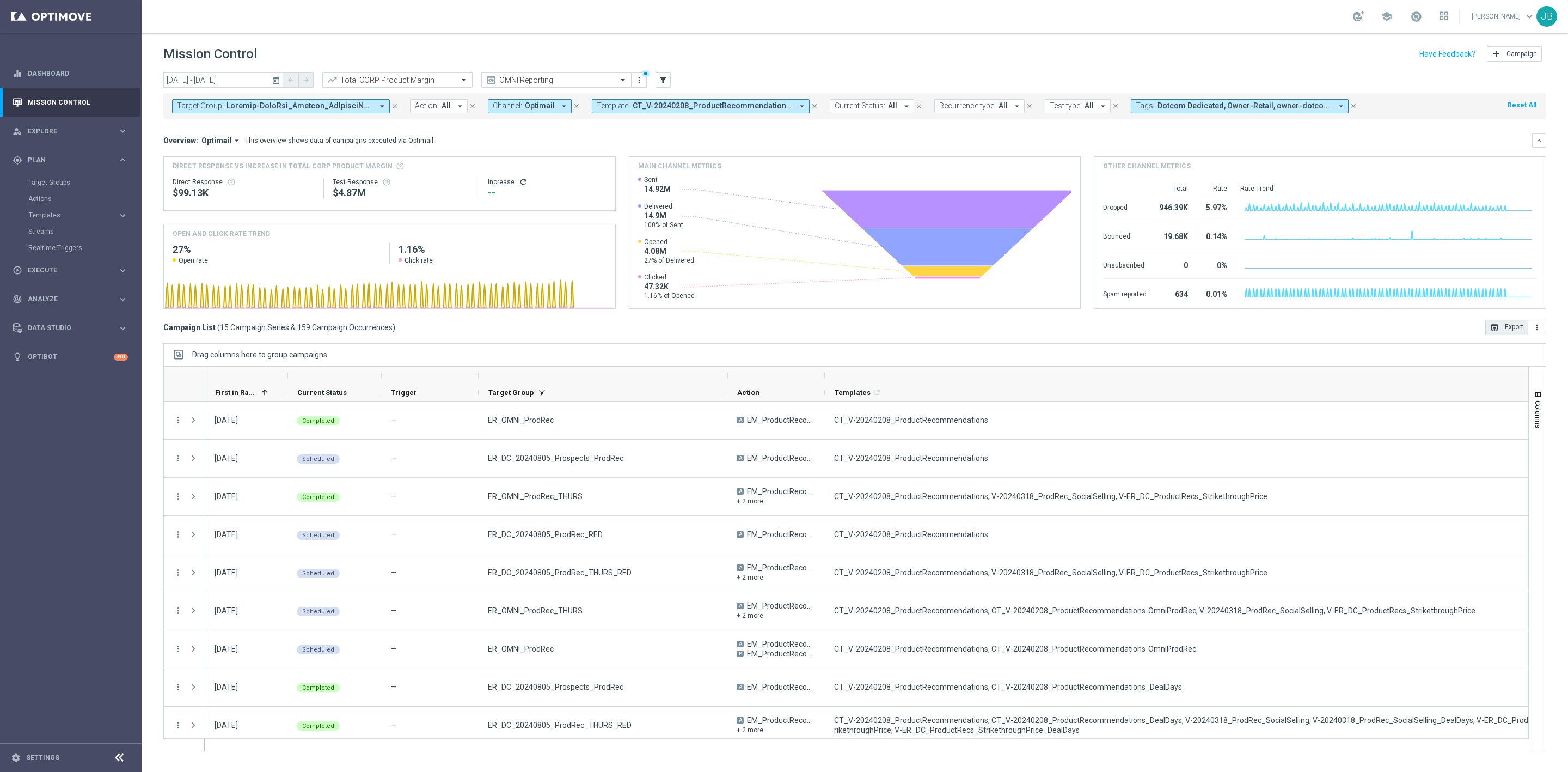
click at [1502, 330] on button "open_in_browser Export" at bounding box center [1507, 327] width 43 height 15
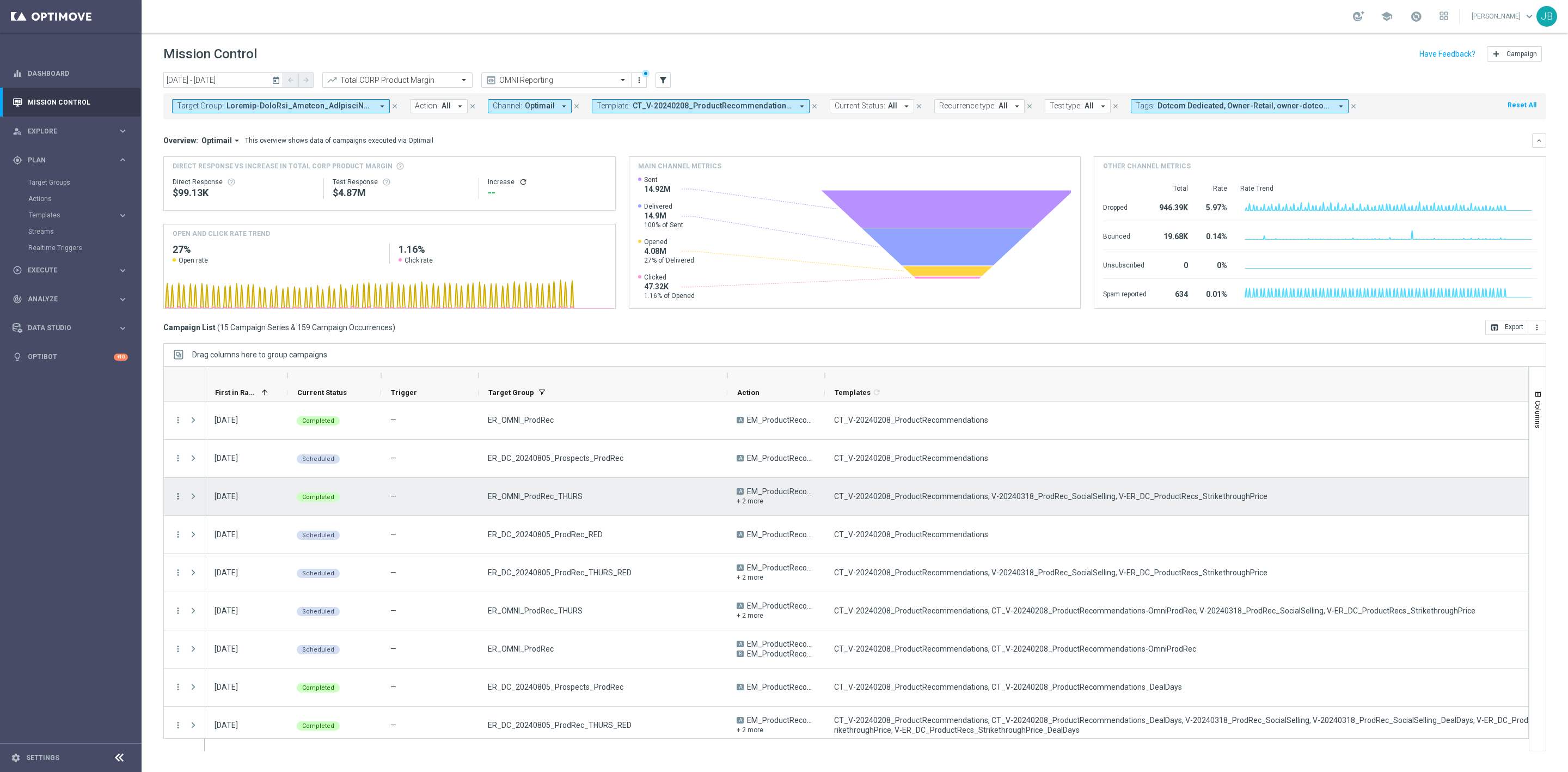
click at [180, 497] on icon "more_vert" at bounding box center [178, 496] width 10 height 10
click at [242, 531] on span "Channel Metrics" at bounding box center [225, 534] width 51 height 8
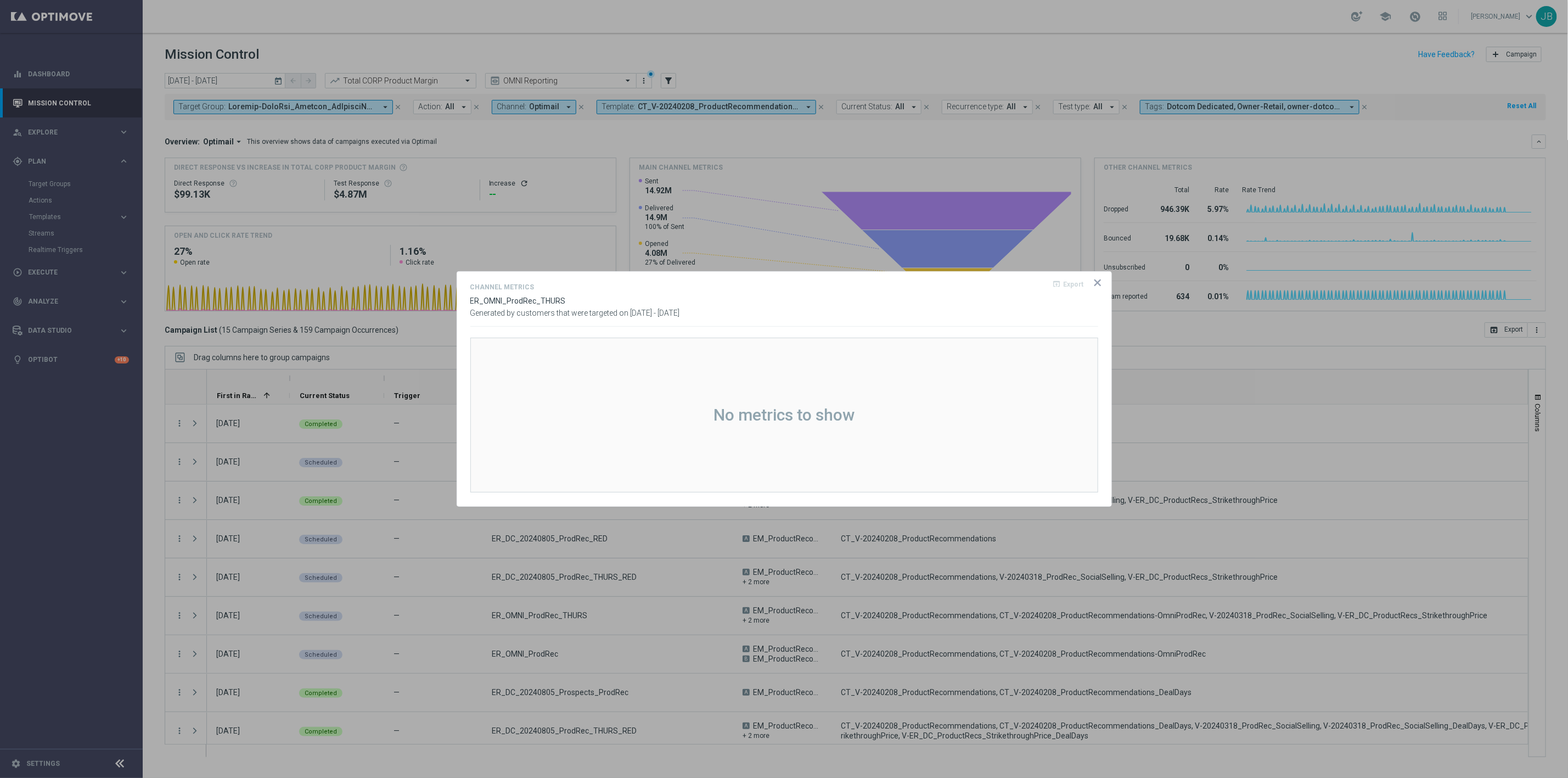
click at [1094, 283] on icon "icon" at bounding box center [1097, 283] width 11 height 11
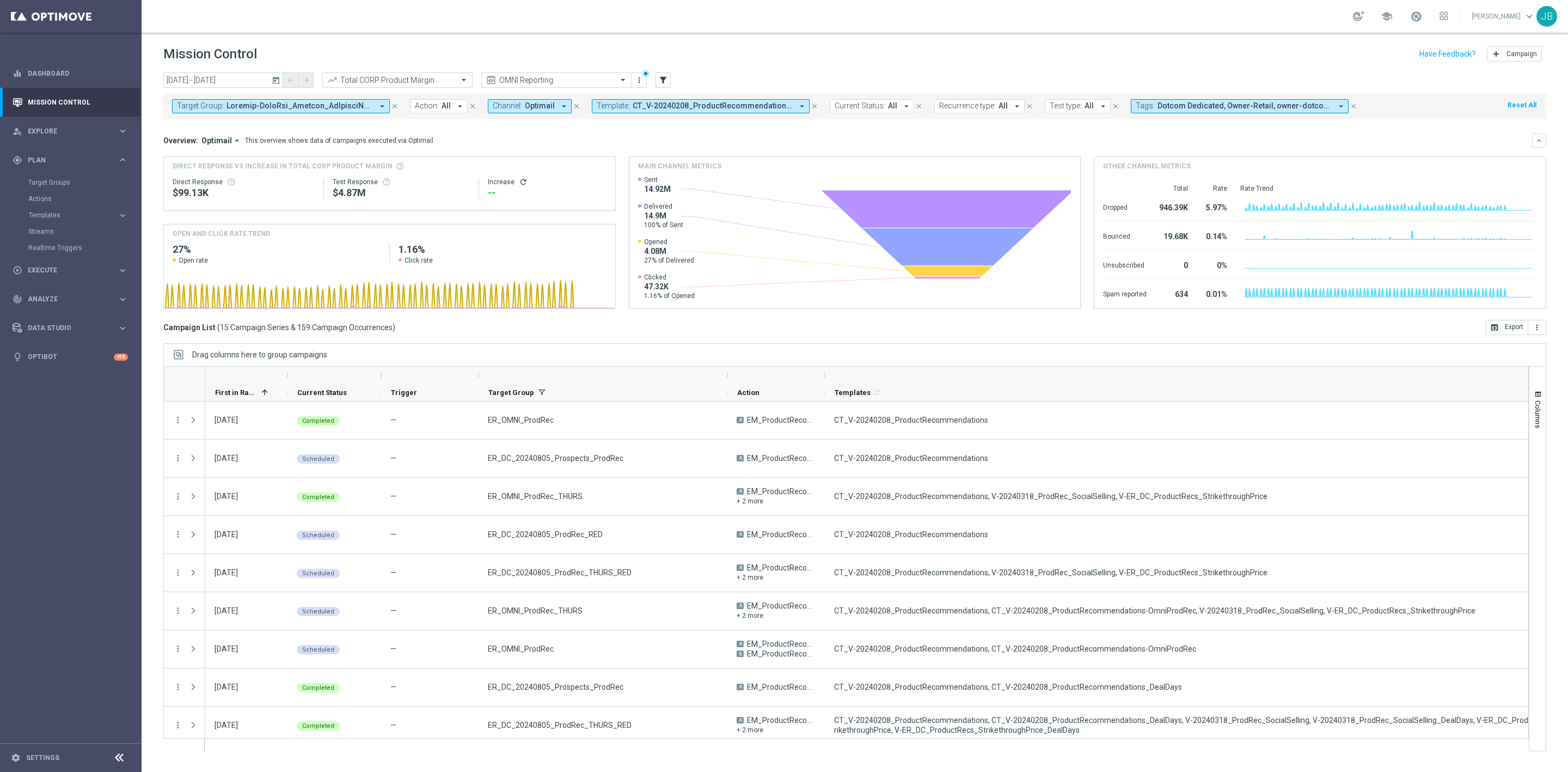
click at [813, 105] on icon "close" at bounding box center [815, 106] width 8 height 8
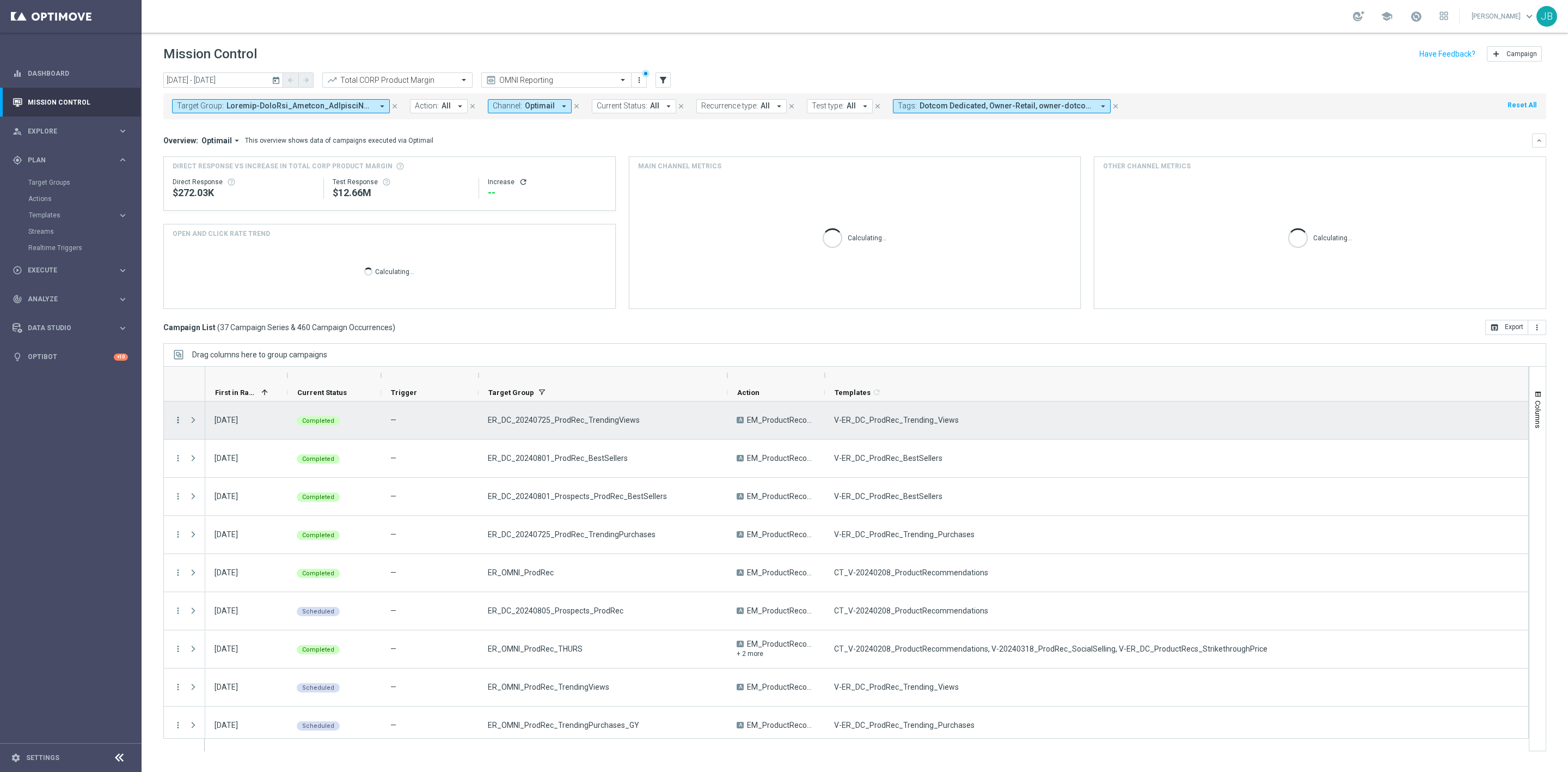
click at [177, 423] on icon "more_vert" at bounding box center [178, 420] width 10 height 10
drag, startPoint x: 237, startPoint y: 426, endPoint x: 660, endPoint y: 406, distance: 423.5
click at [660, 406] on body "equalizer Dashboard Mission Control" at bounding box center [784, 386] width 1568 height 772
click at [259, 428] on div "Campaign Details" at bounding box center [250, 428] width 101 height 8
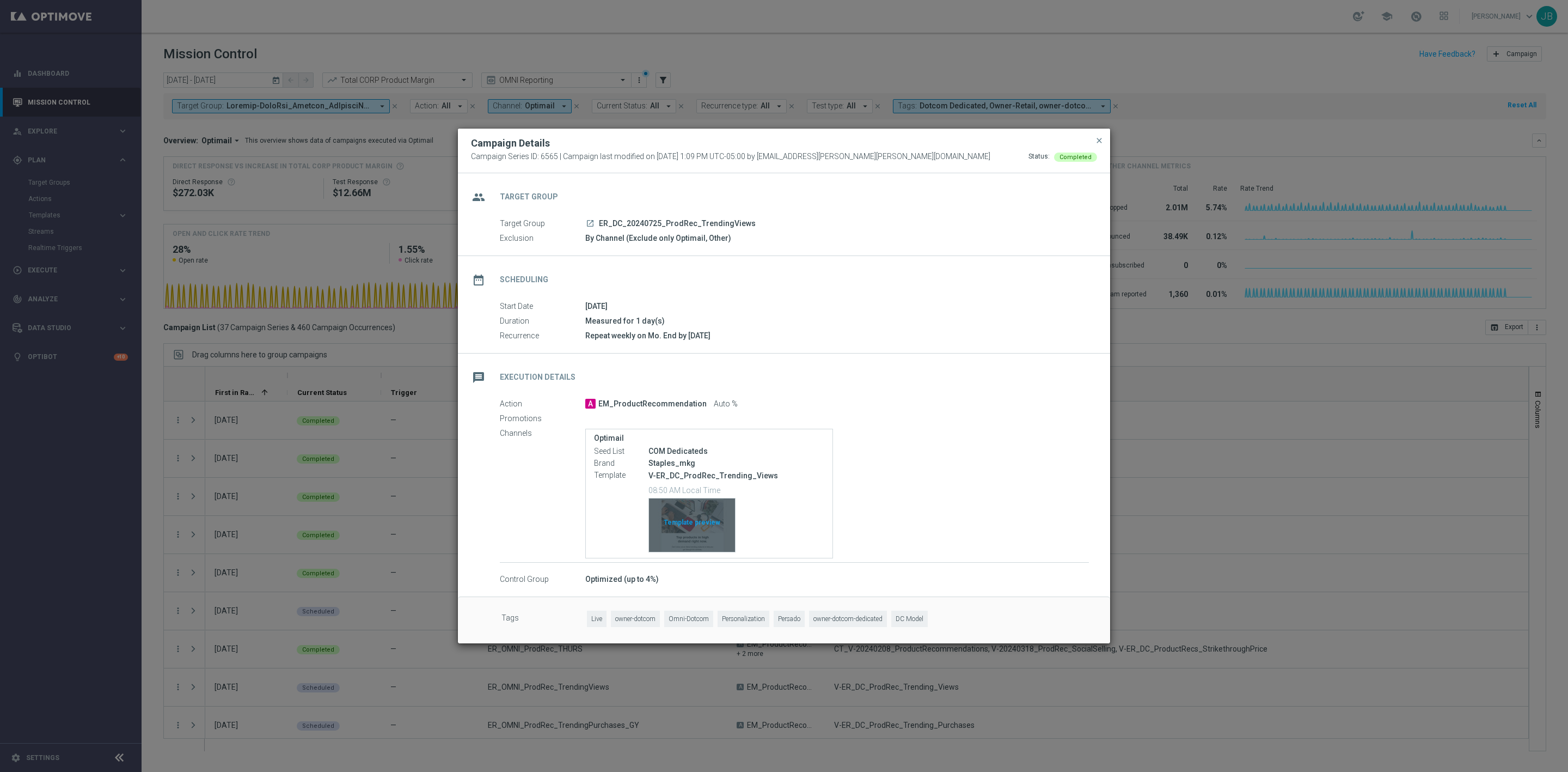
click at [713, 515] on div "Template preview" at bounding box center [692, 525] width 86 height 53
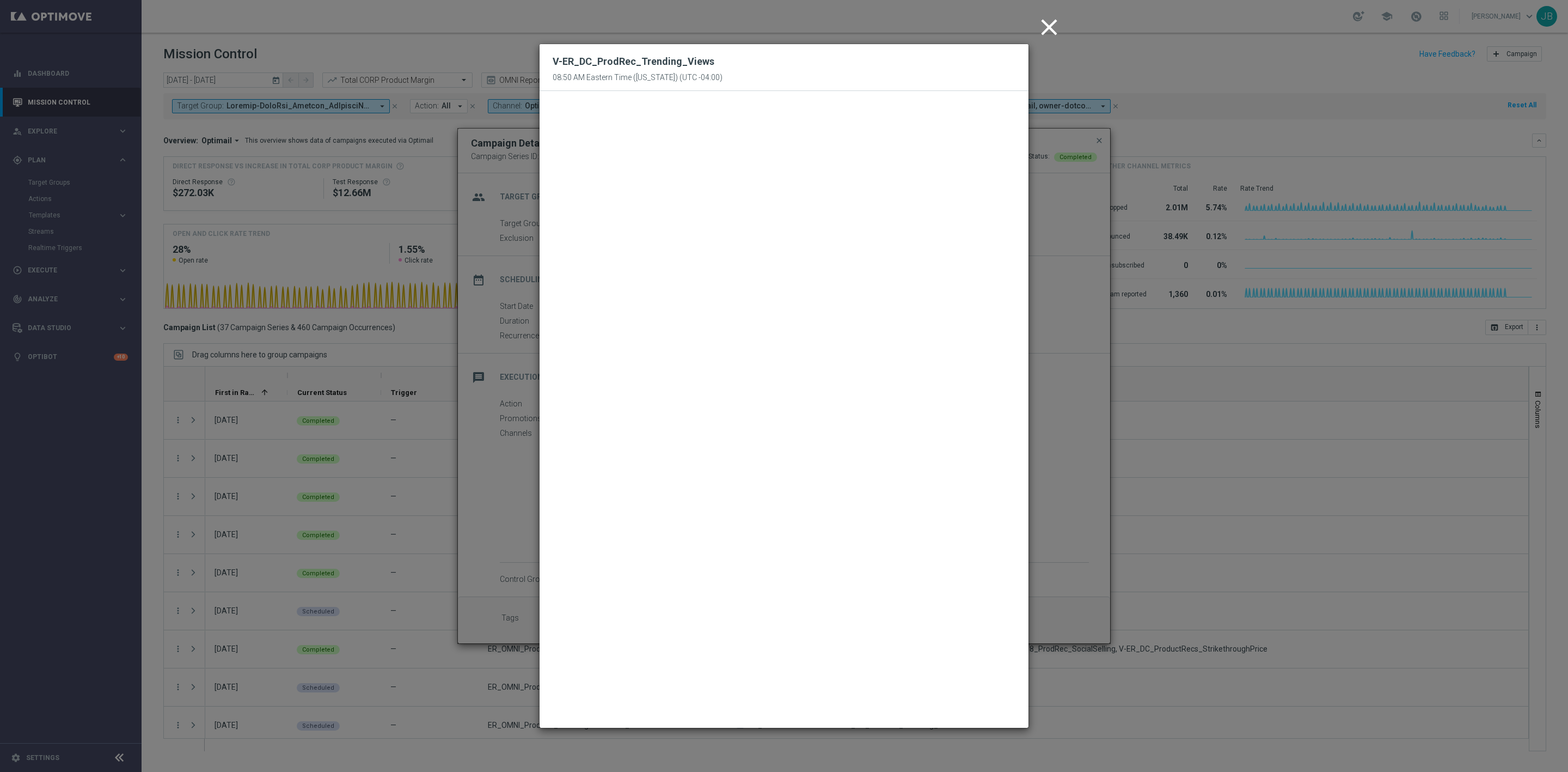
click at [1043, 27] on icon "close" at bounding box center [1049, 27] width 27 height 27
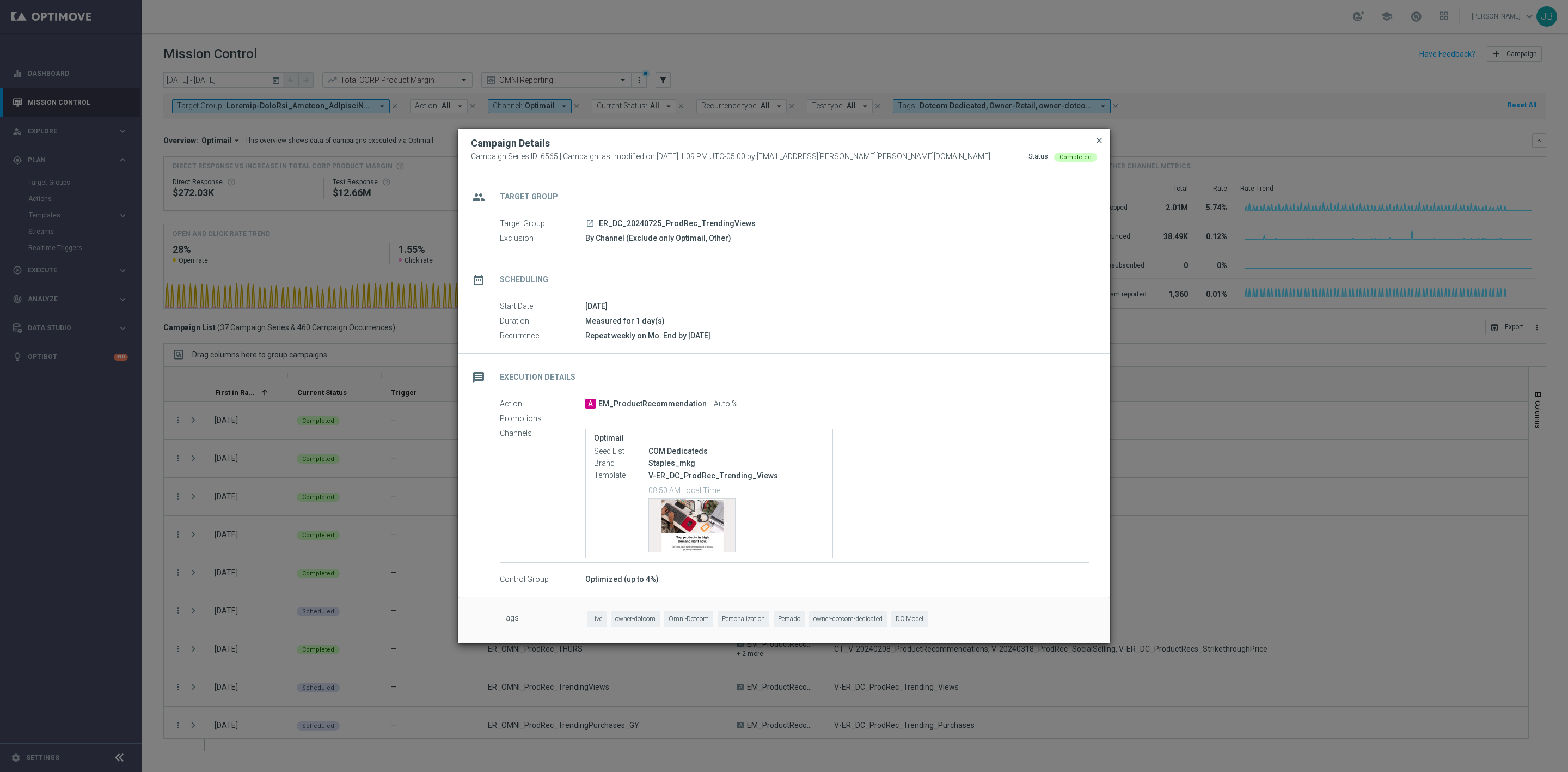
click at [1097, 141] on span "close" at bounding box center [1099, 140] width 8 height 8
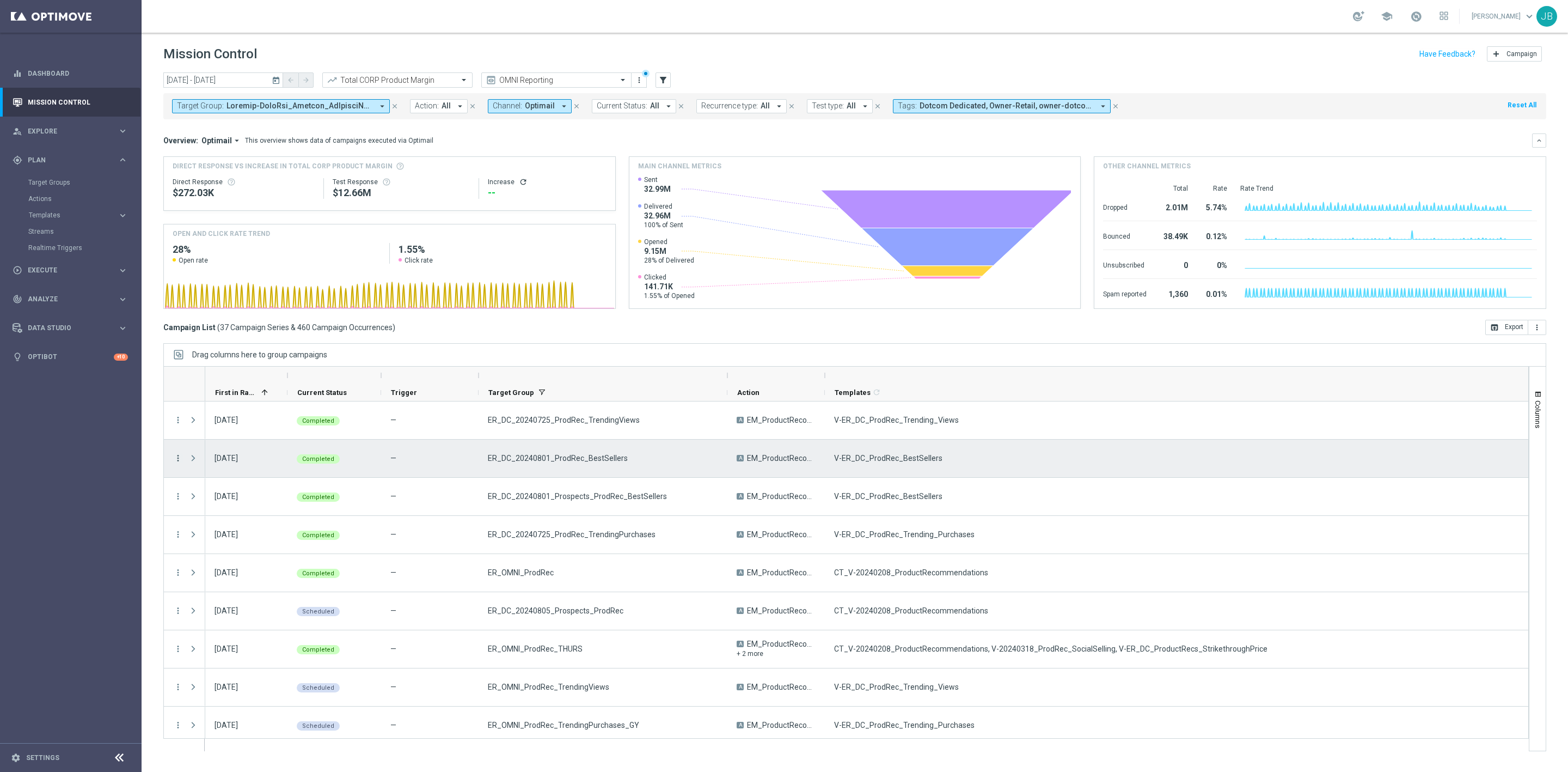
click at [178, 458] on icon "more_vert" at bounding box center [178, 458] width 10 height 10
click at [227, 466] on span "Campaign Details" at bounding box center [227, 466] width 55 height 8
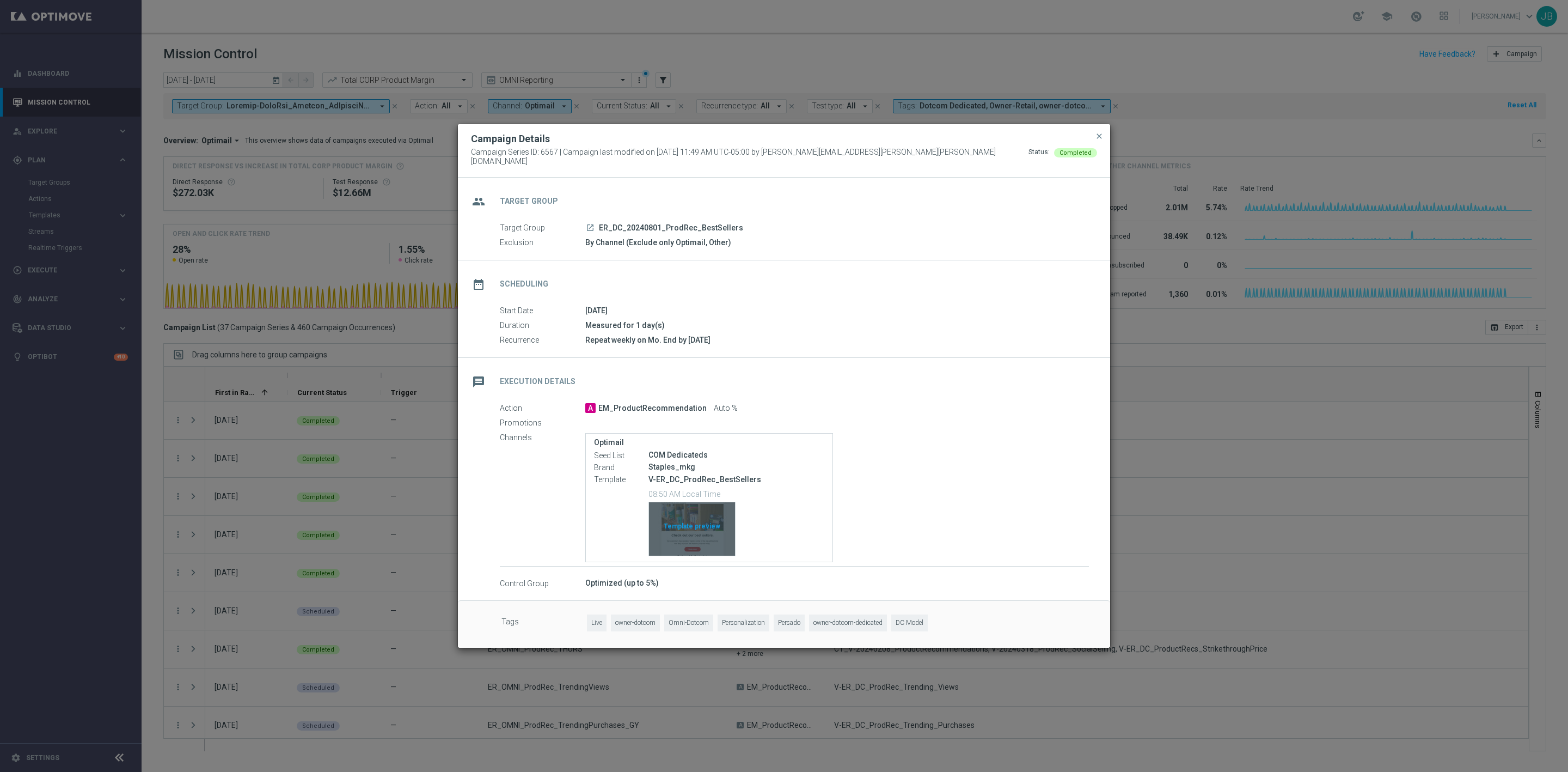
click at [708, 535] on div "Template preview" at bounding box center [692, 529] width 86 height 53
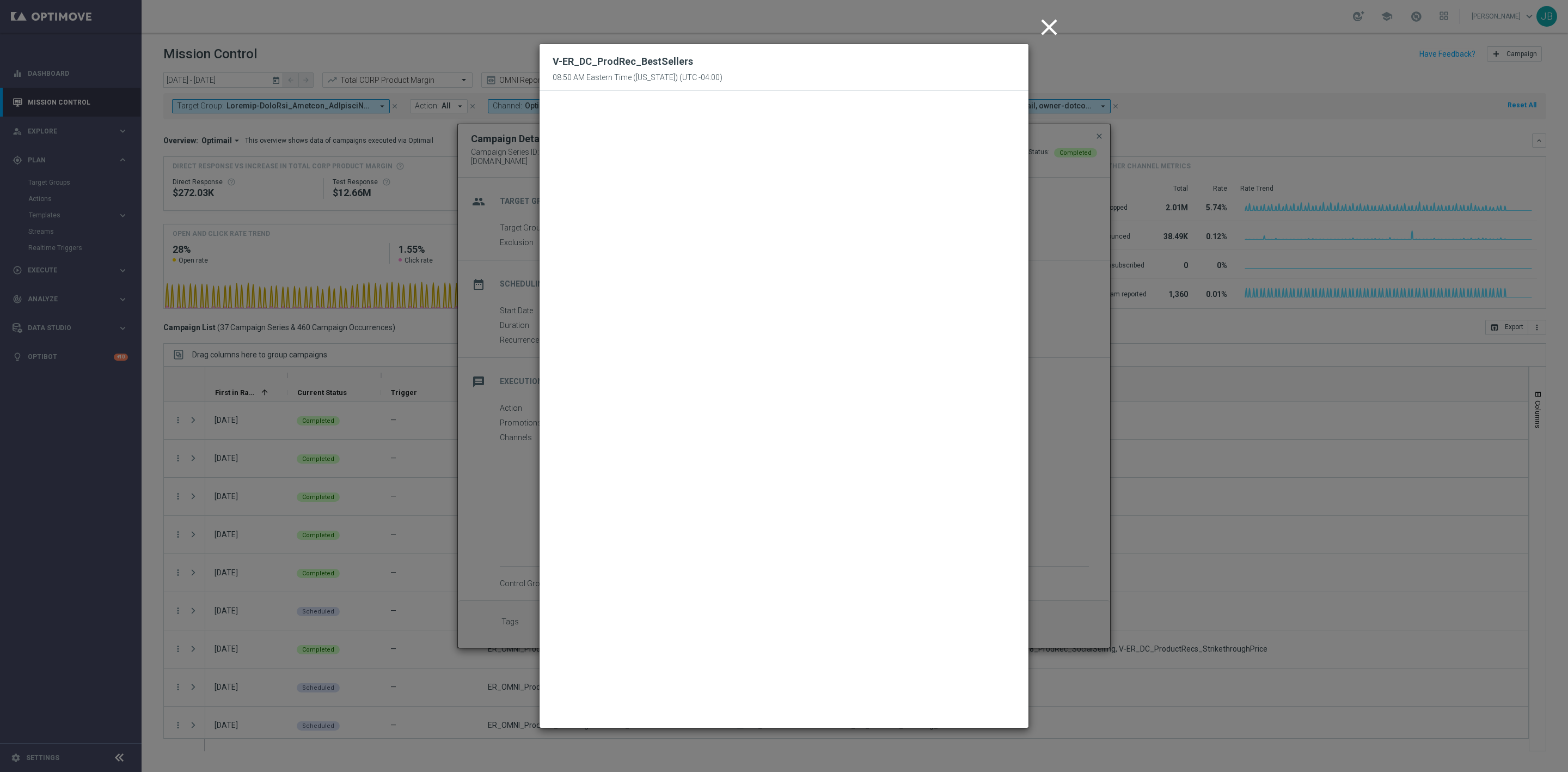
click at [1047, 21] on icon "close" at bounding box center [1049, 27] width 27 height 27
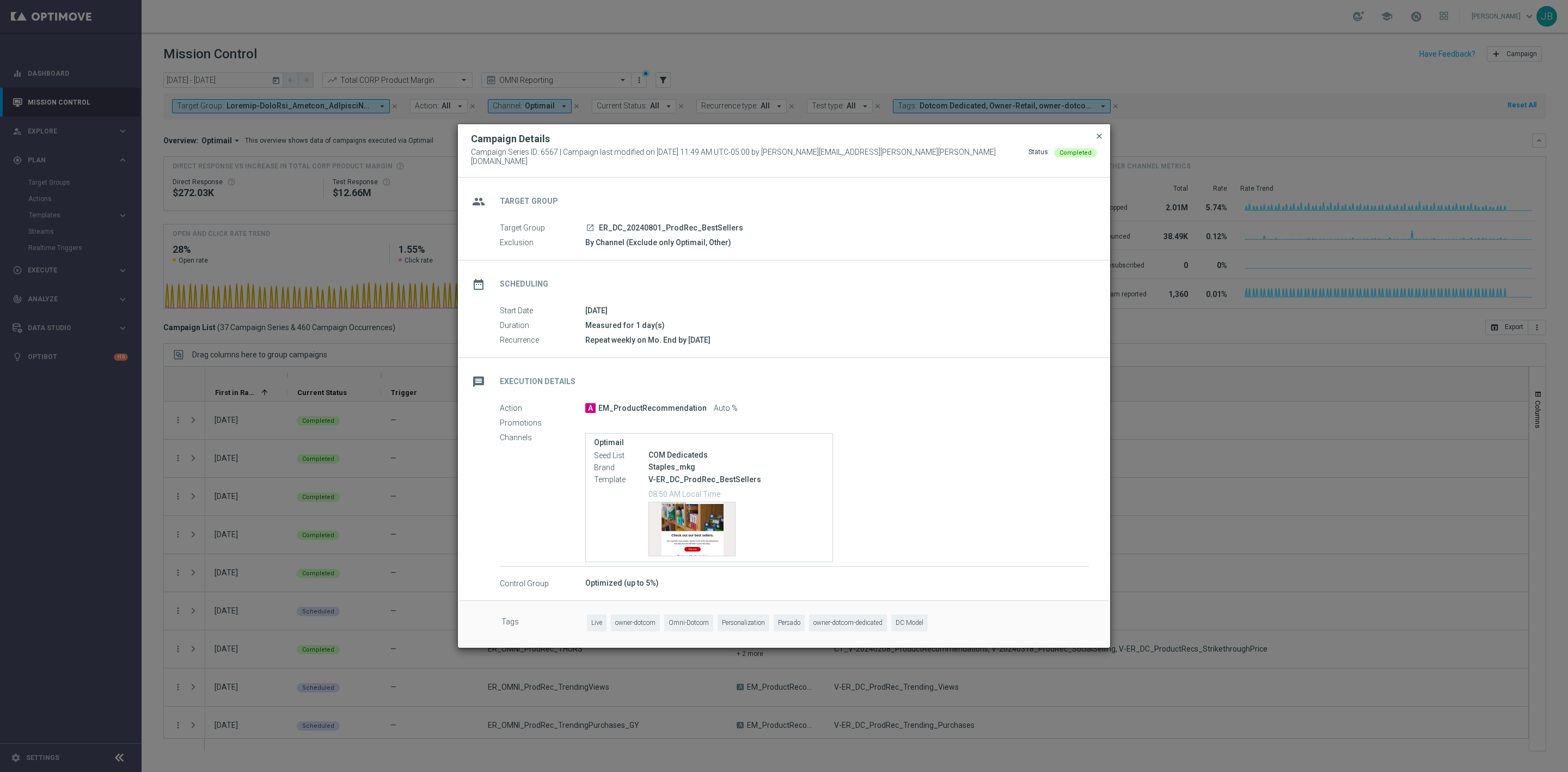
click at [1098, 139] on span "close" at bounding box center [1099, 136] width 8 height 8
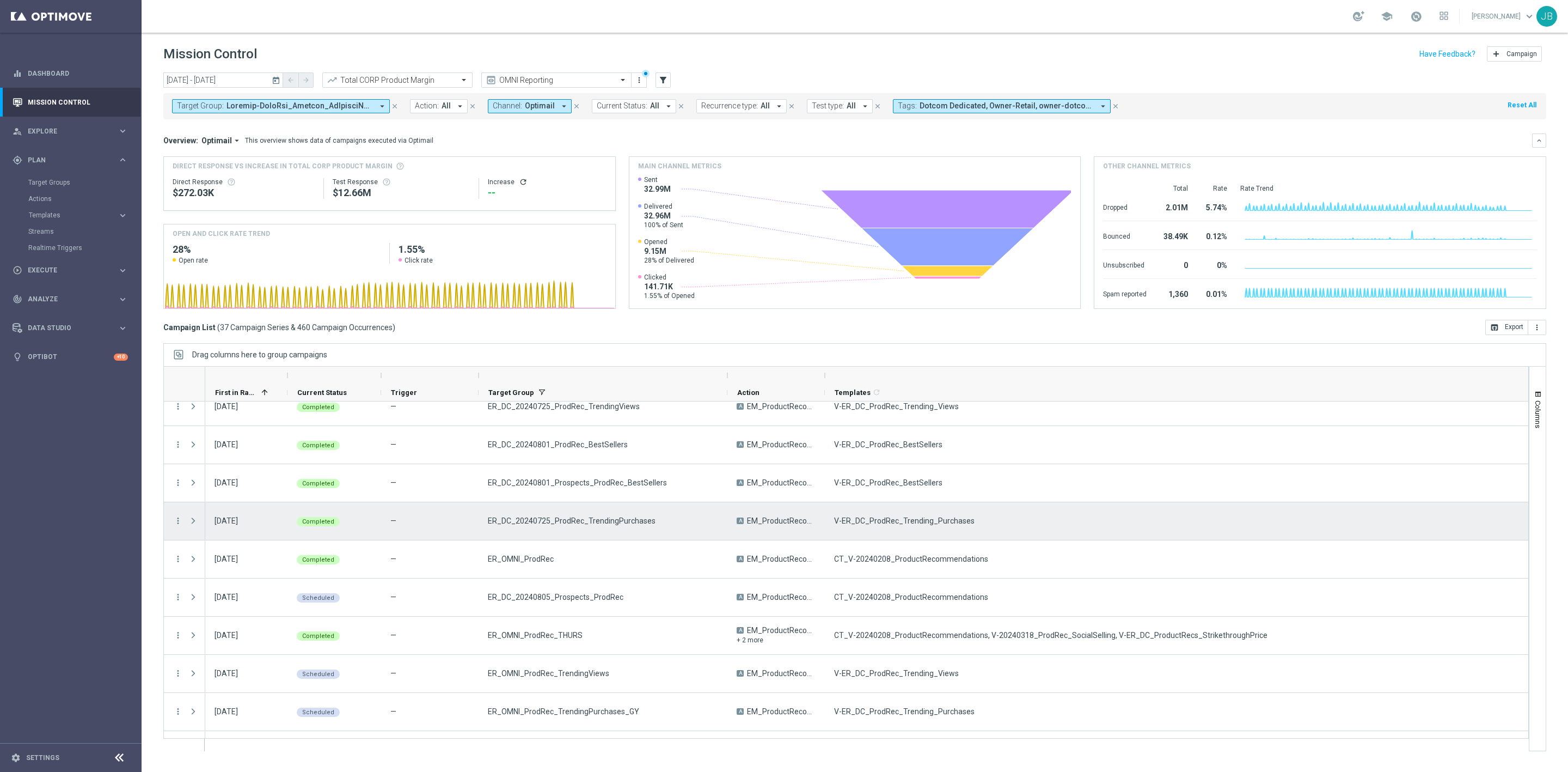
scroll to position [15, 0]
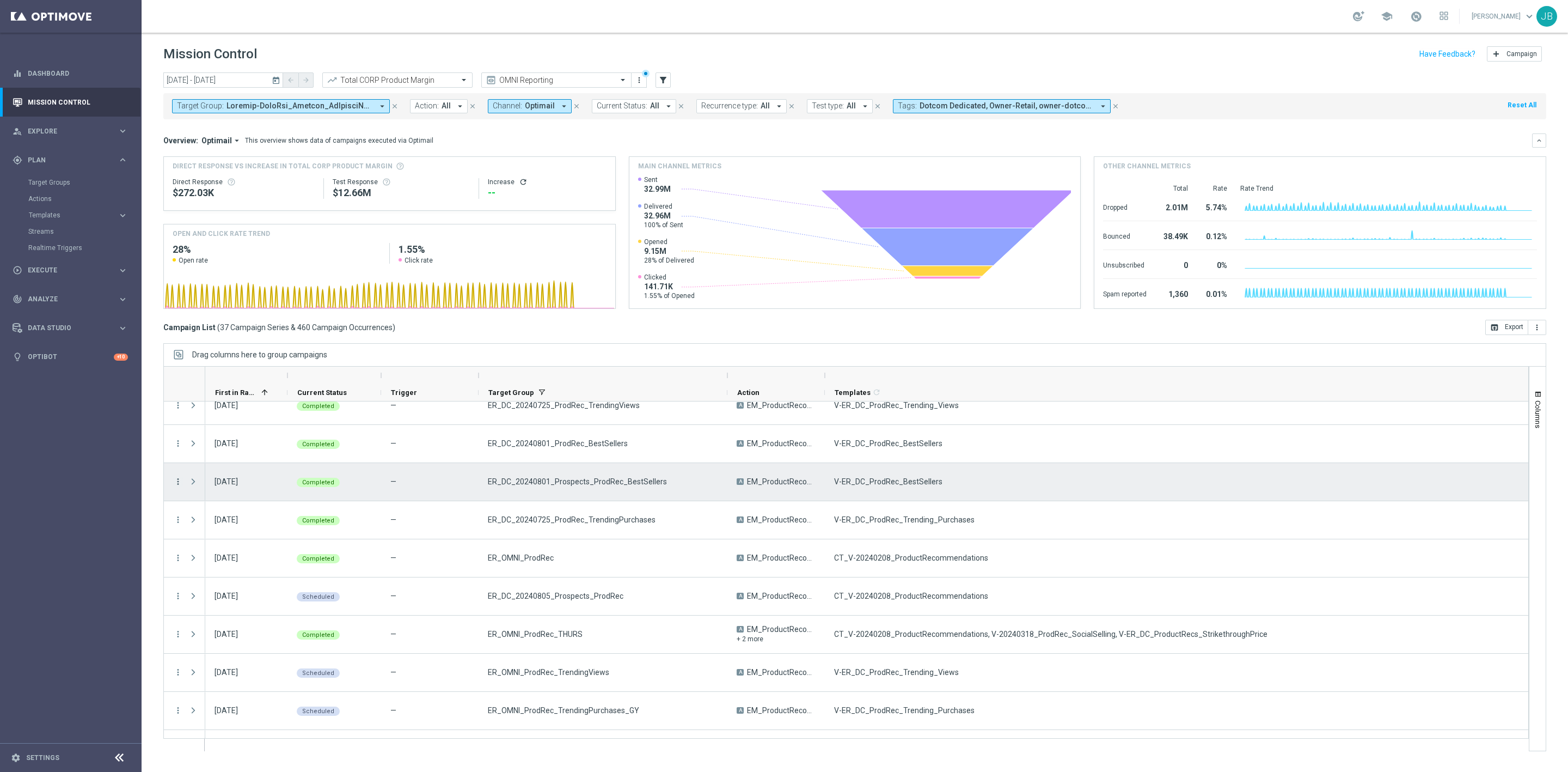
click at [176, 481] on icon "more_vert" at bounding box center [178, 481] width 10 height 10
click at [224, 491] on span "Campaign Details" at bounding box center [227, 489] width 55 height 8
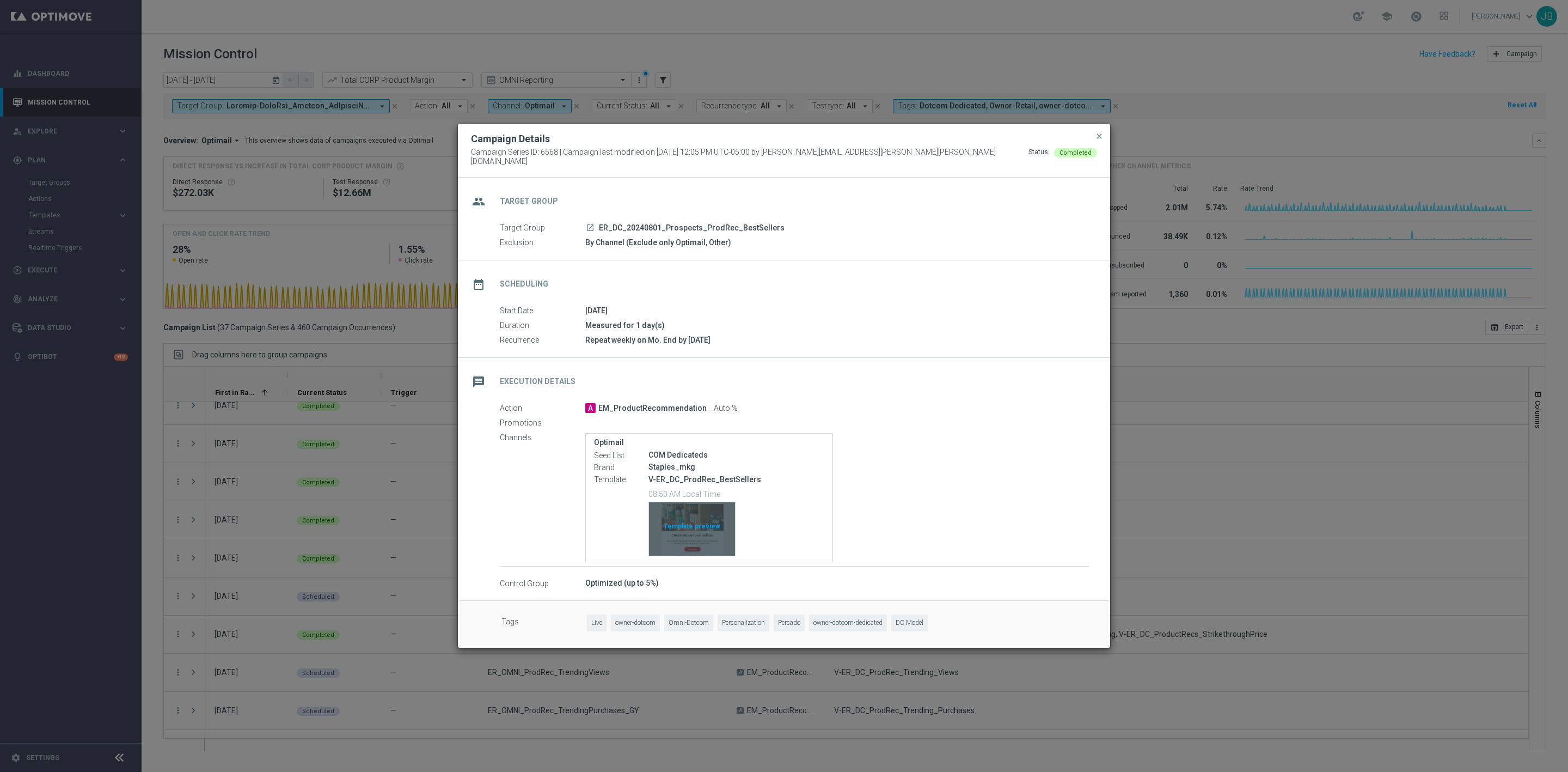
click at [694, 525] on div "Template preview" at bounding box center [692, 529] width 86 height 53
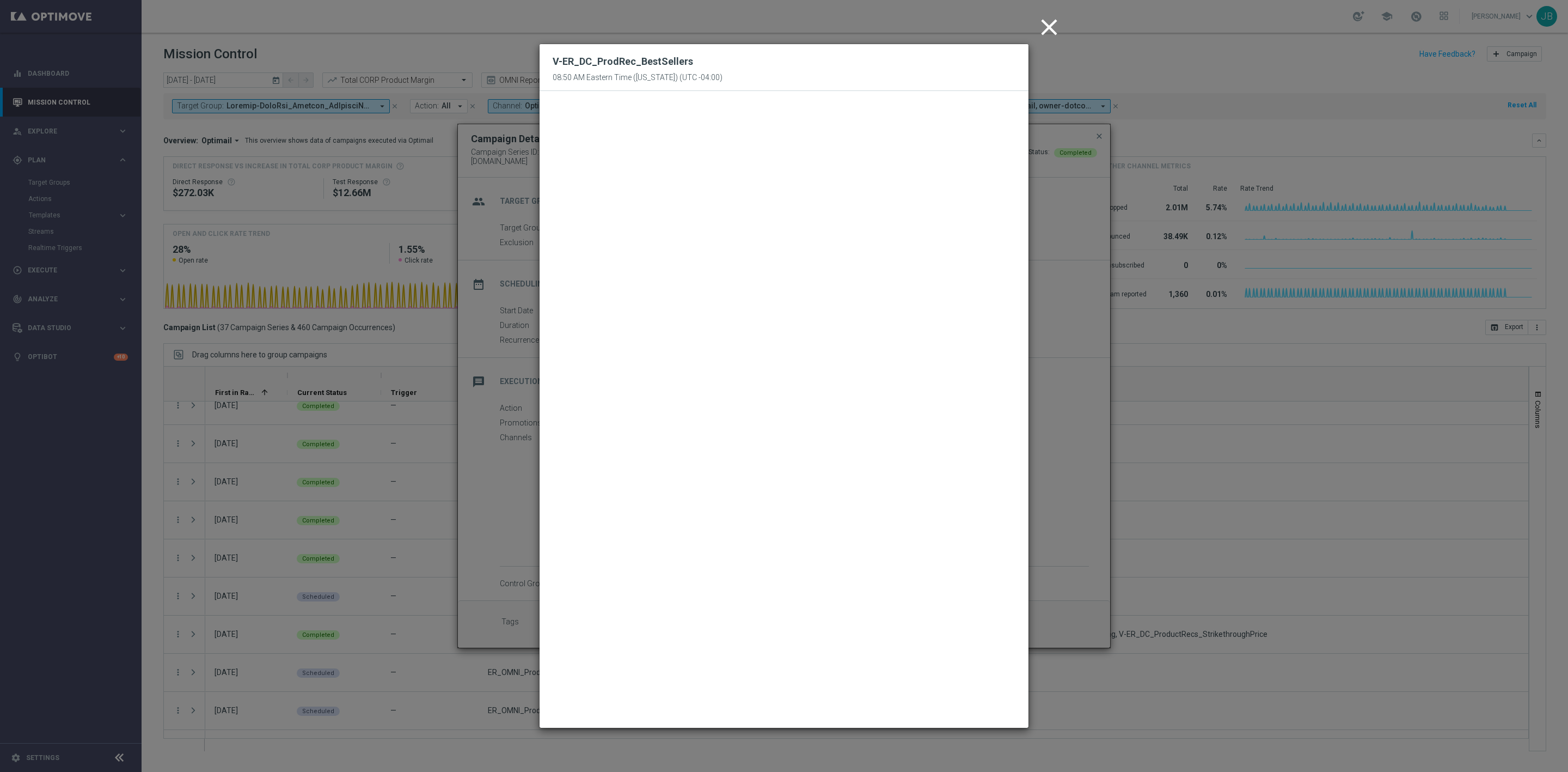
click at [1053, 25] on icon "close" at bounding box center [1049, 27] width 27 height 27
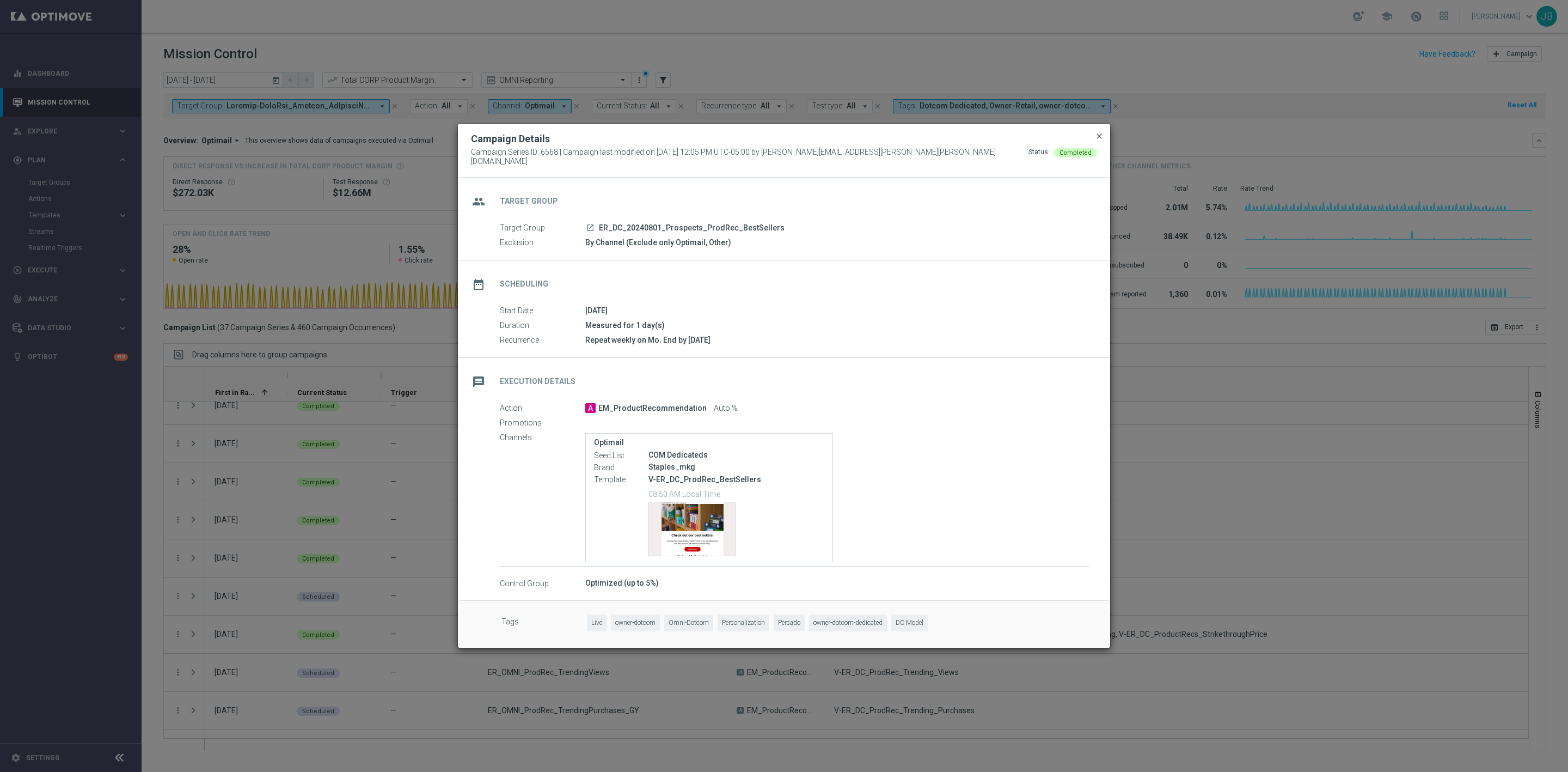
click at [1095, 139] on span "close" at bounding box center [1099, 136] width 8 height 8
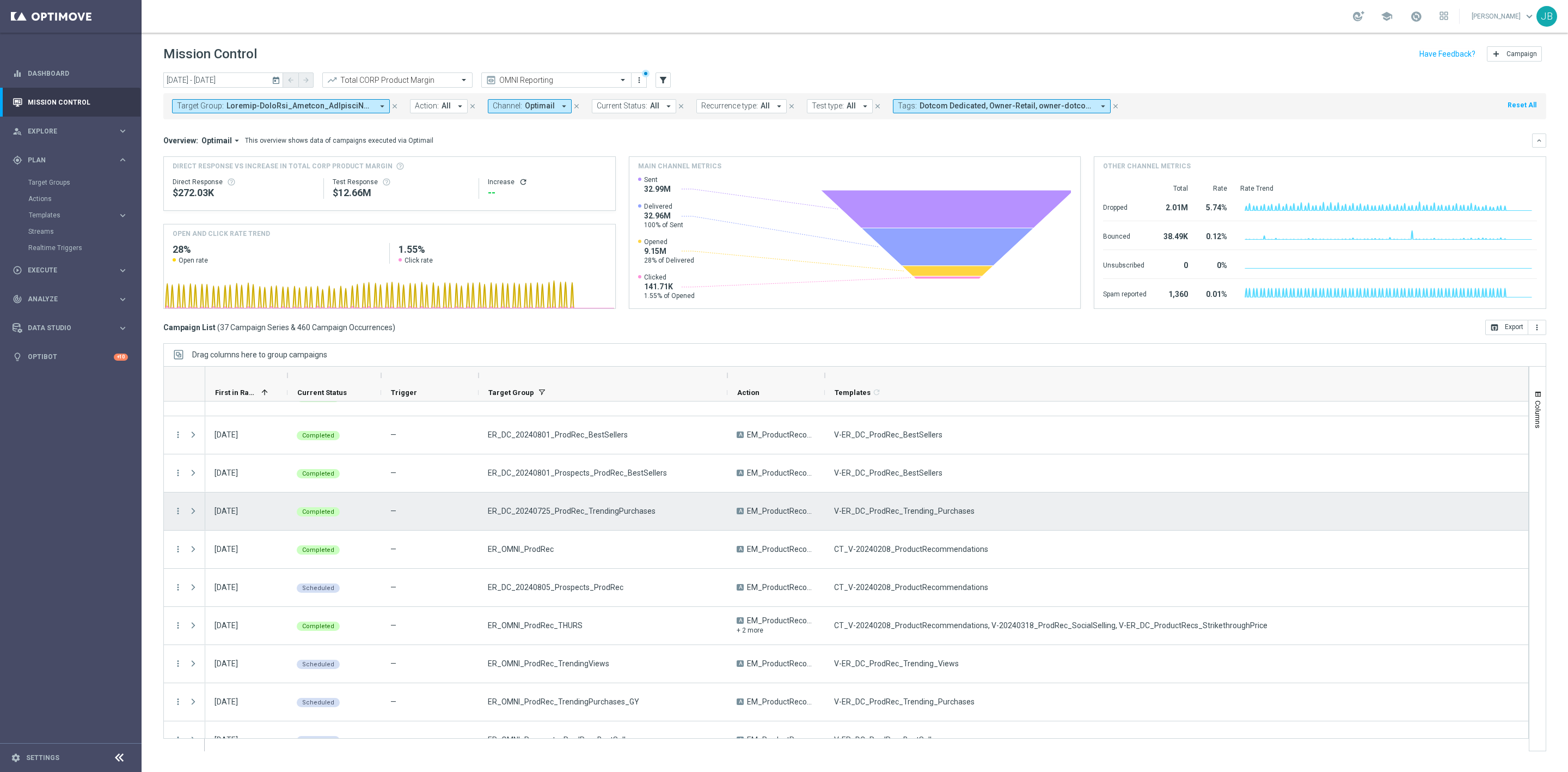
scroll to position [33, 0]
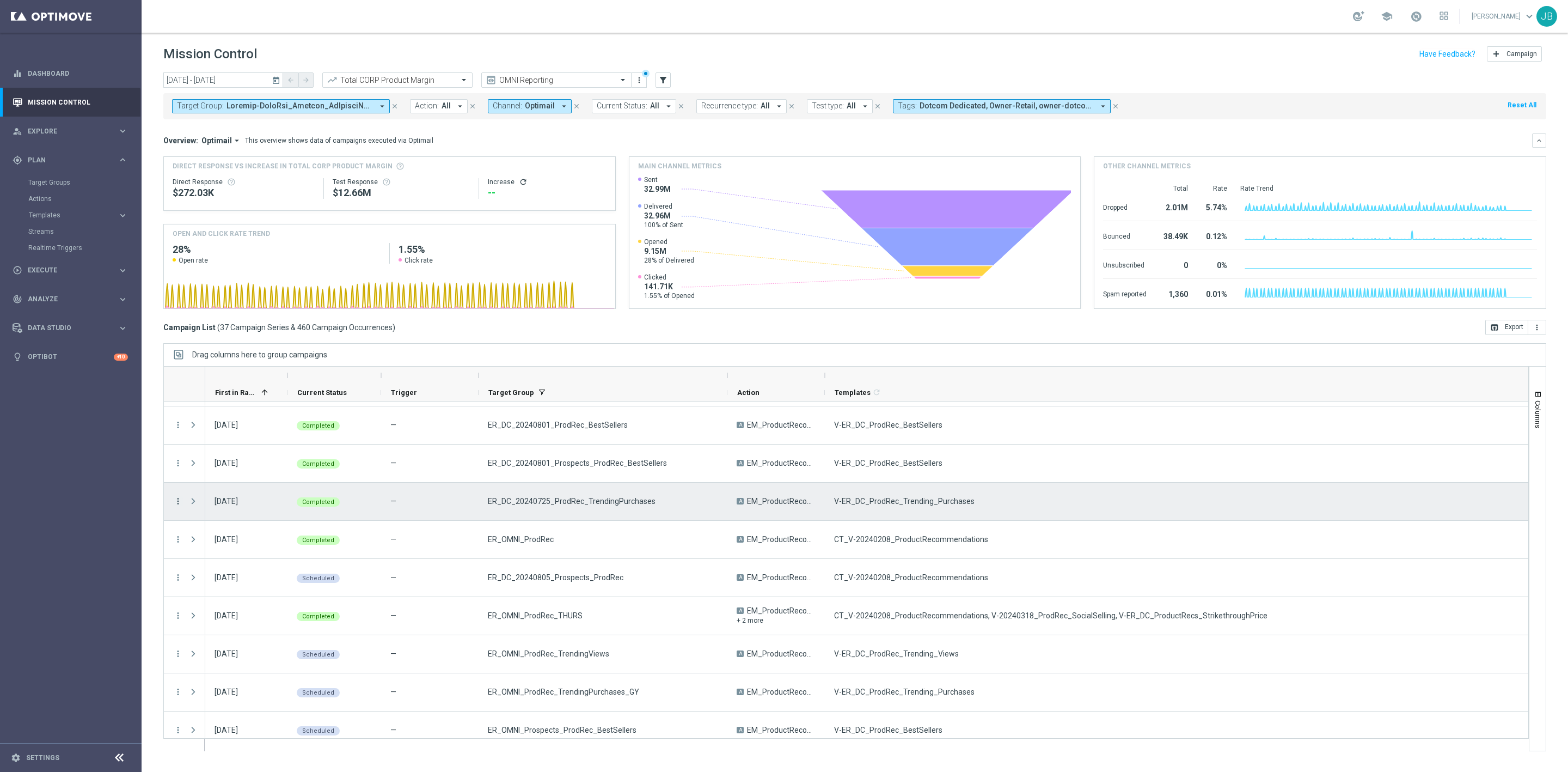
click at [175, 504] on icon "more_vert" at bounding box center [178, 501] width 10 height 10
click at [214, 512] on span "Campaign Details" at bounding box center [227, 509] width 55 height 8
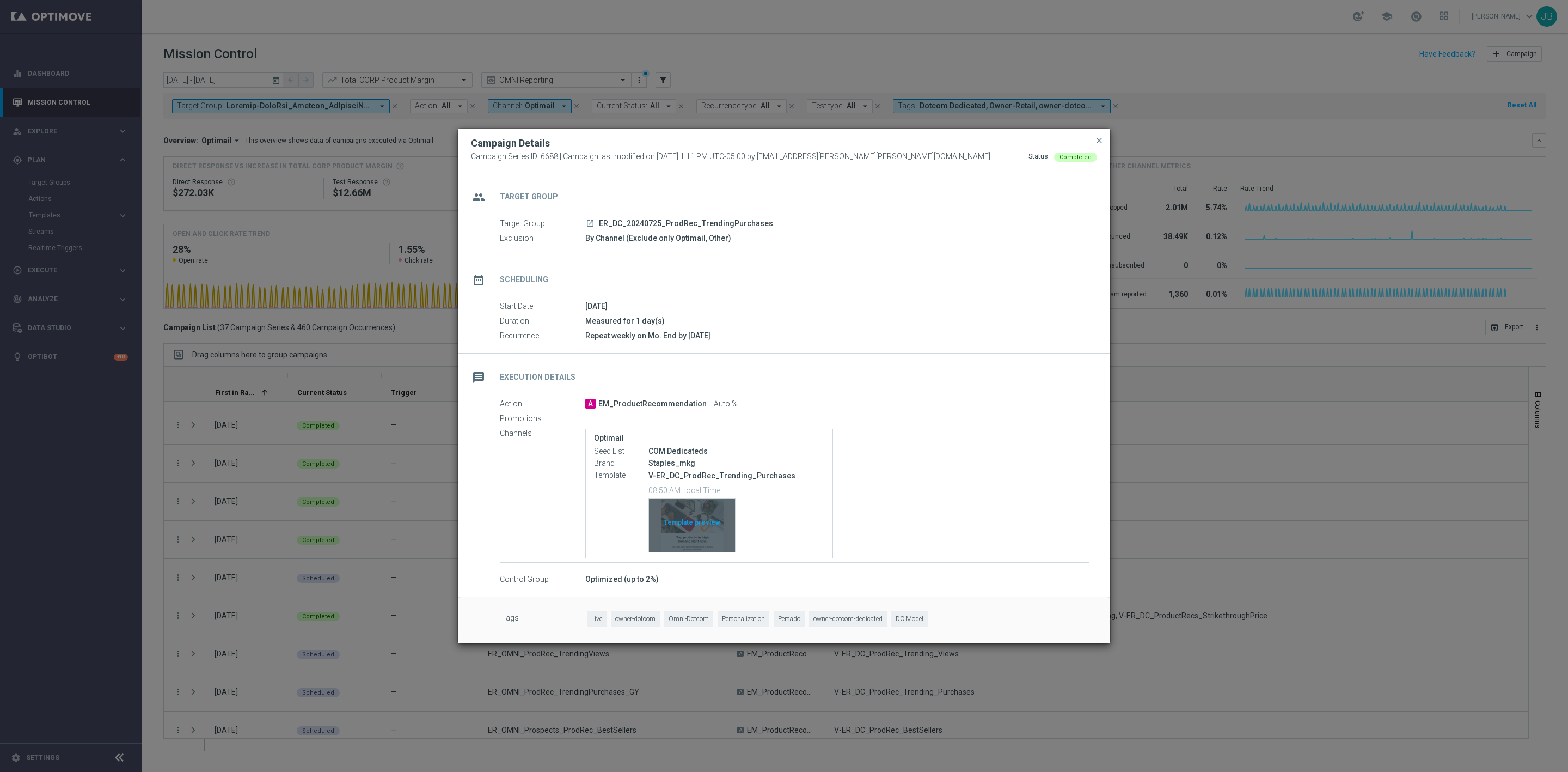
click at [703, 508] on div "Template preview" at bounding box center [692, 525] width 86 height 53
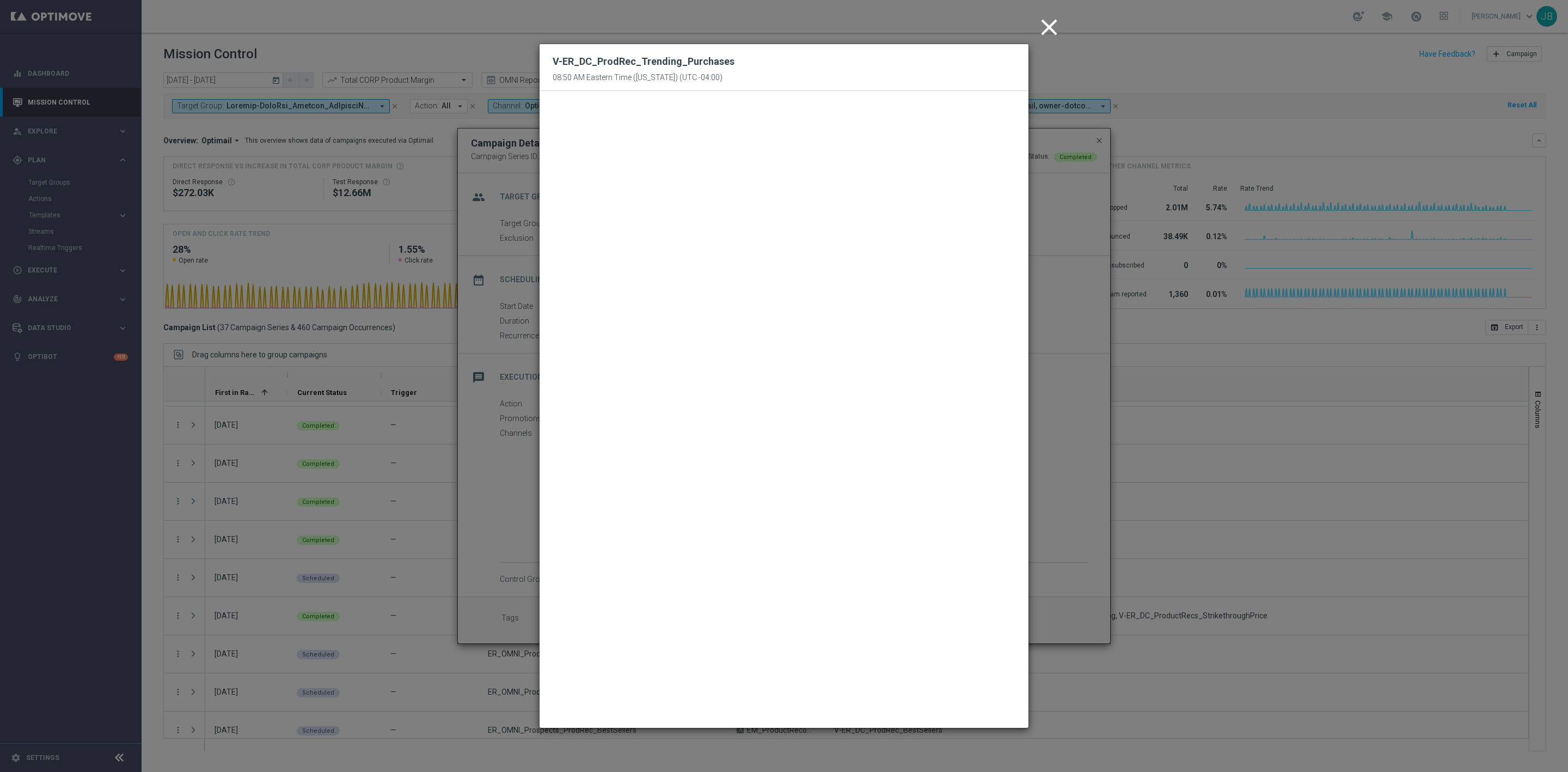
click at [1052, 28] on icon "close" at bounding box center [1049, 27] width 27 height 27
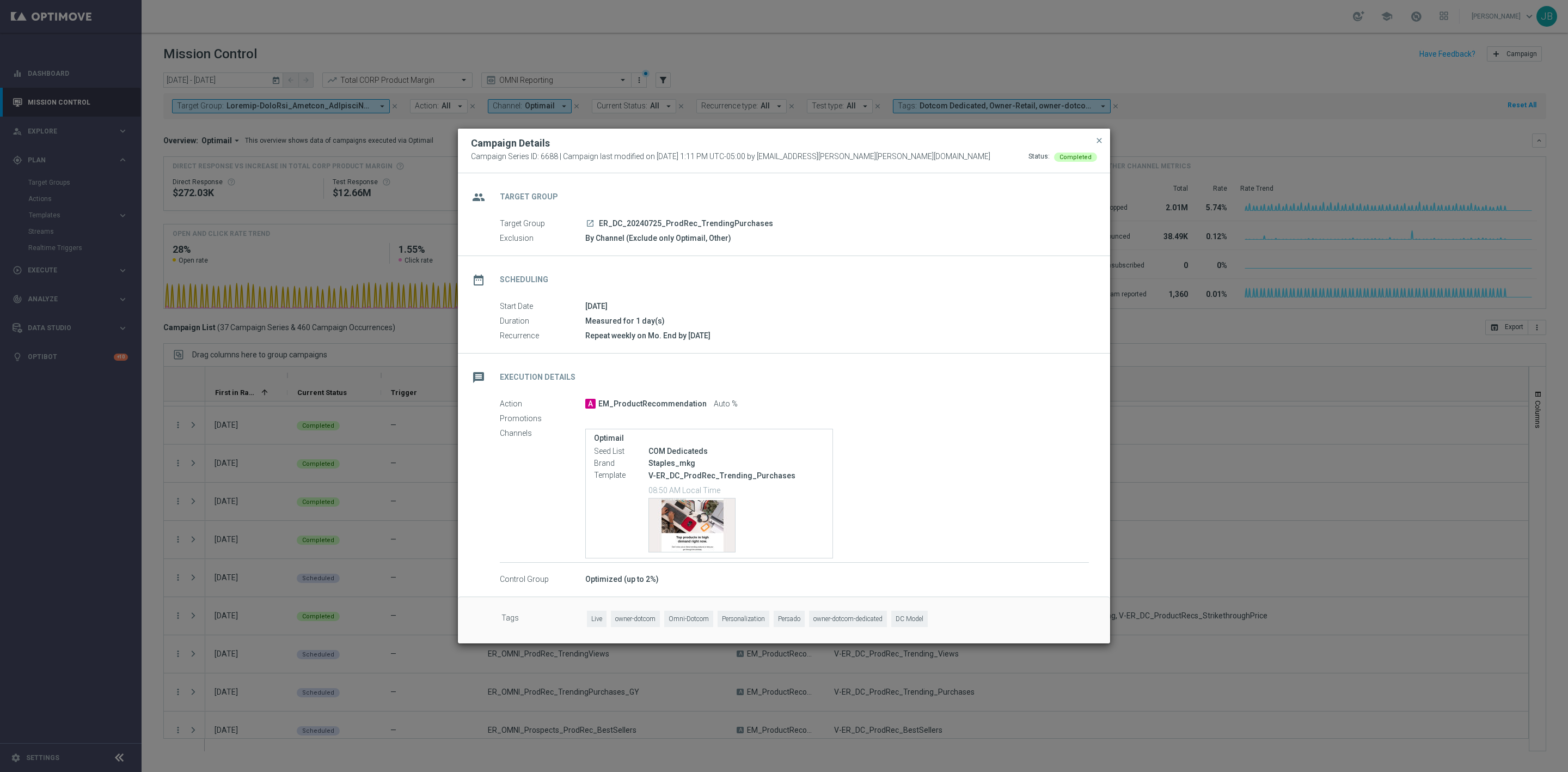
click at [1094, 137] on button "close" at bounding box center [1099, 141] width 11 height 13
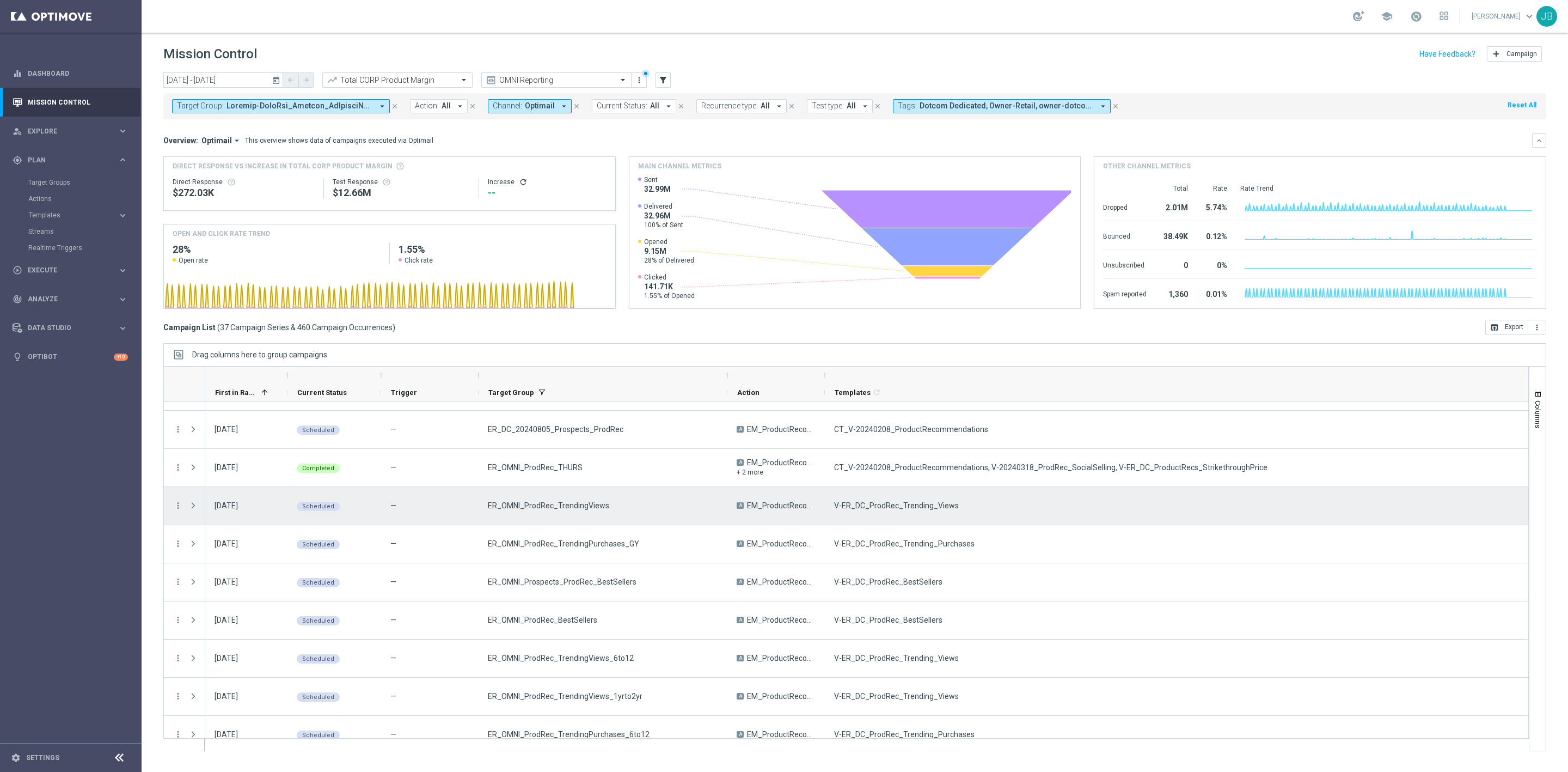
scroll to position [182, 0]
click at [179, 509] on icon "more_vert" at bounding box center [178, 504] width 10 height 10
click at [239, 513] on span "Campaign Details" at bounding box center [227, 513] width 55 height 8
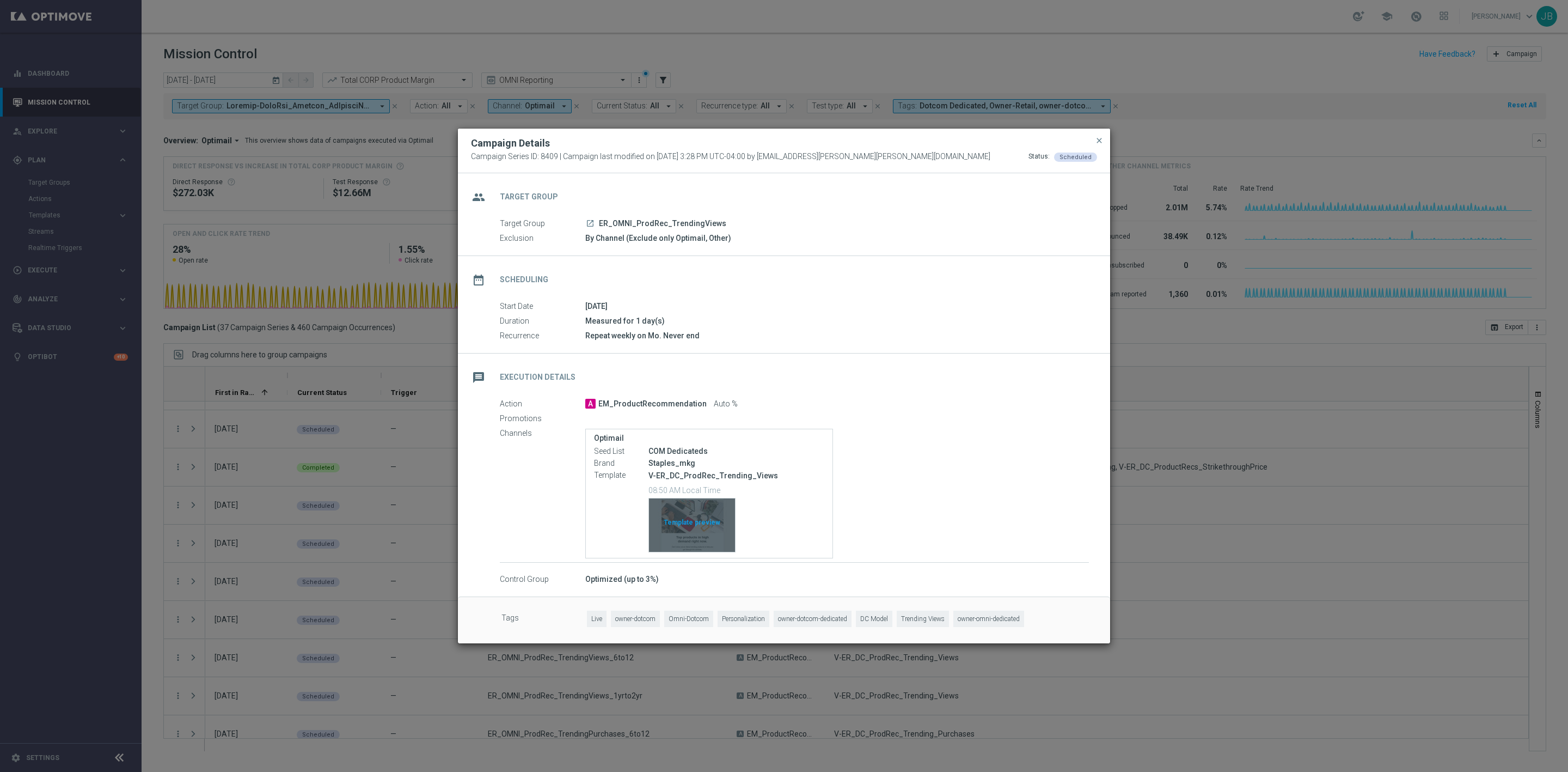
click at [722, 509] on div "Template preview" at bounding box center [692, 525] width 86 height 53
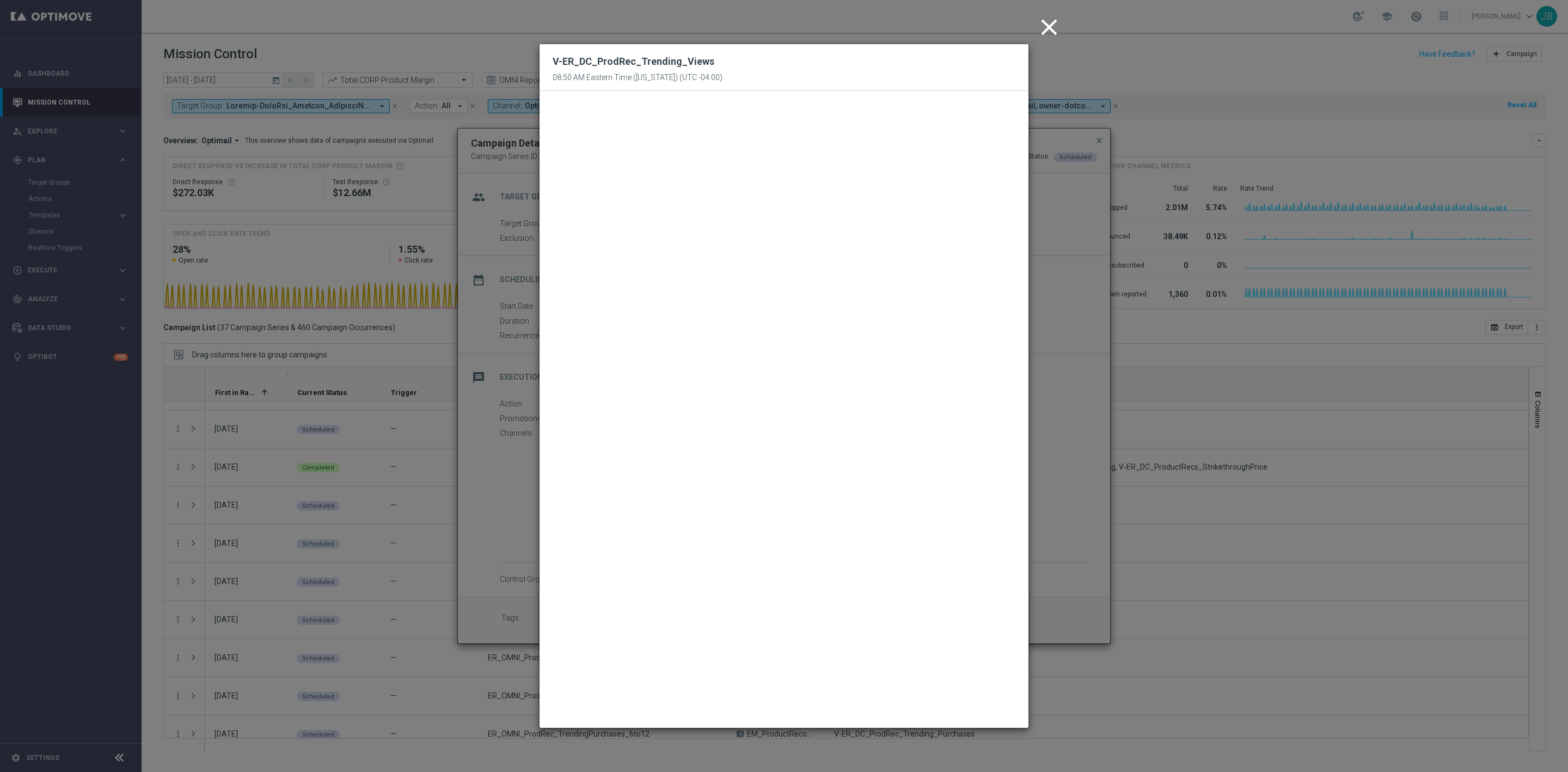
click at [1050, 30] on icon "close" at bounding box center [1049, 27] width 27 height 27
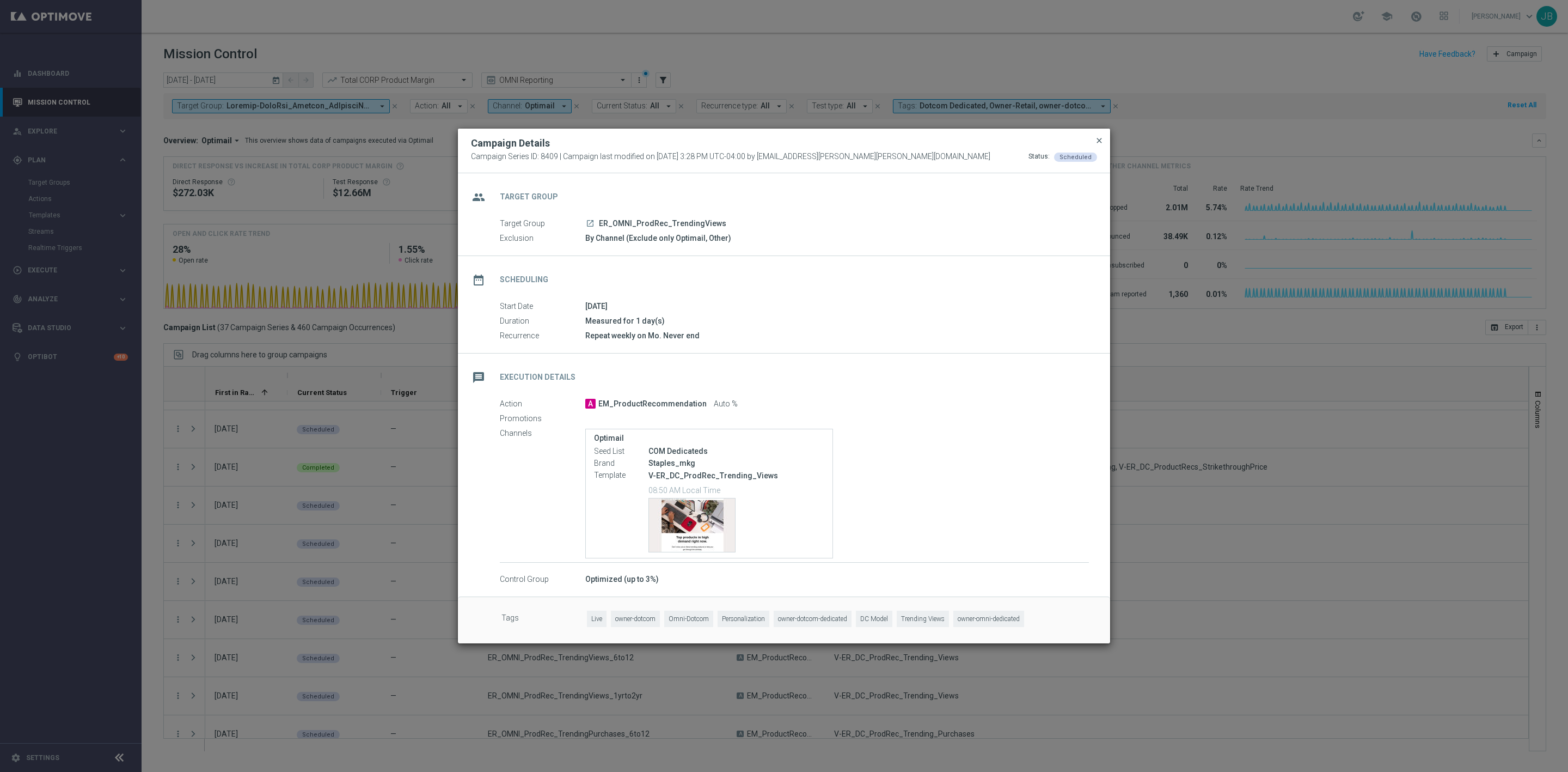
click at [1097, 136] on span "close" at bounding box center [1099, 140] width 8 height 8
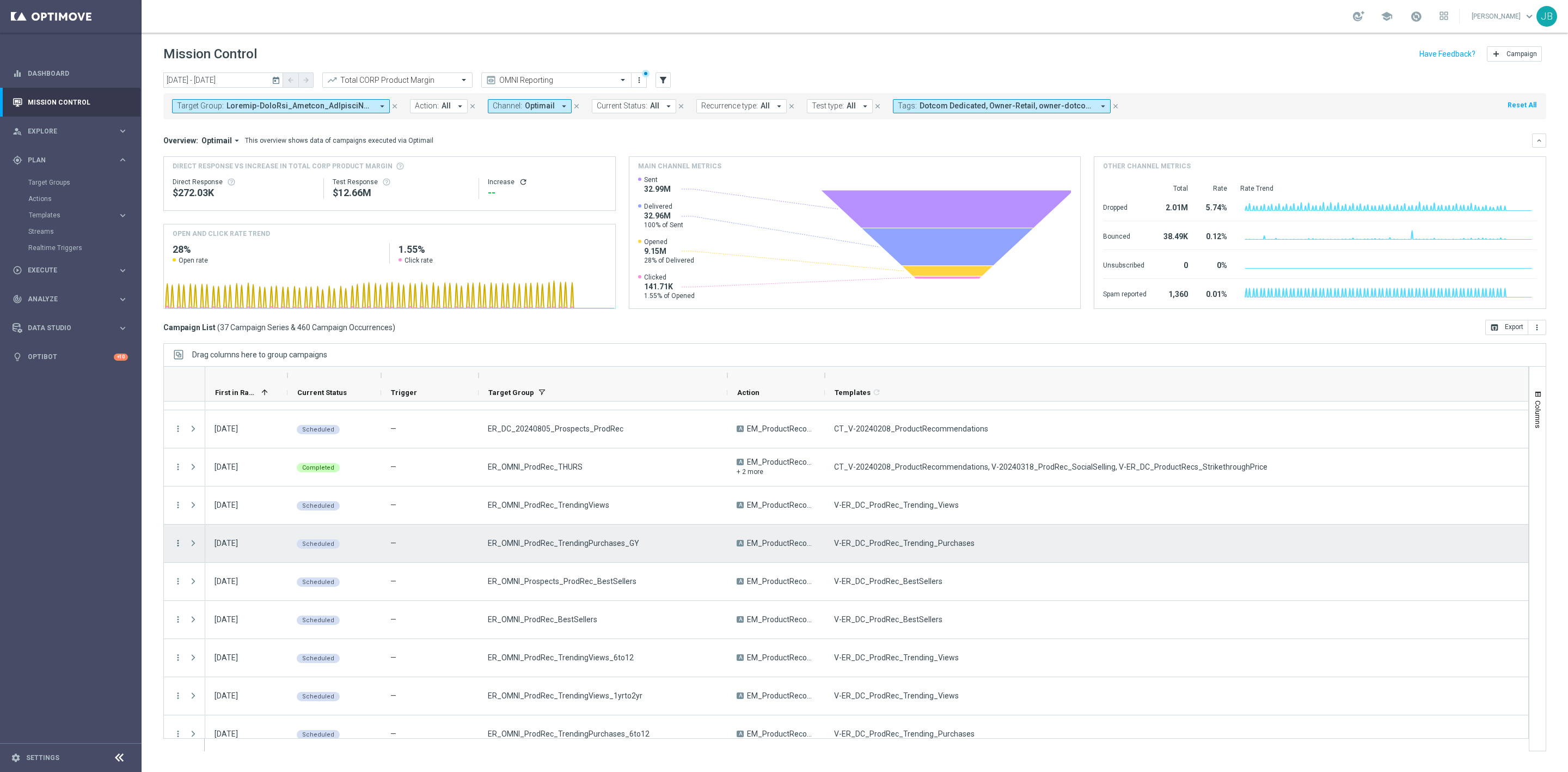
click at [179, 546] on icon "more_vert" at bounding box center [178, 543] width 10 height 10
click at [217, 553] on span "Campaign Details" at bounding box center [227, 551] width 55 height 8
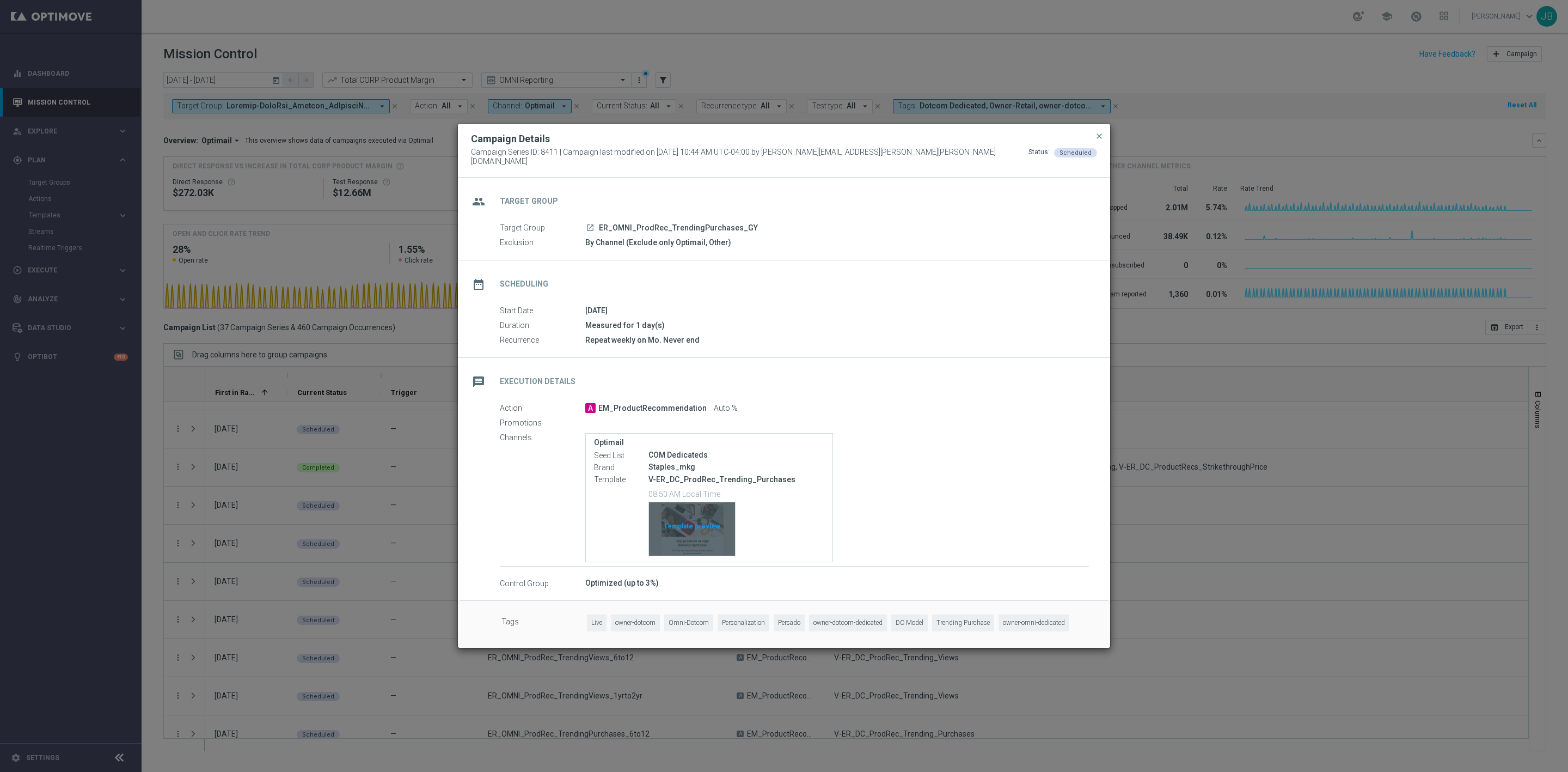
click at [686, 533] on div "Template preview" at bounding box center [692, 529] width 86 height 53
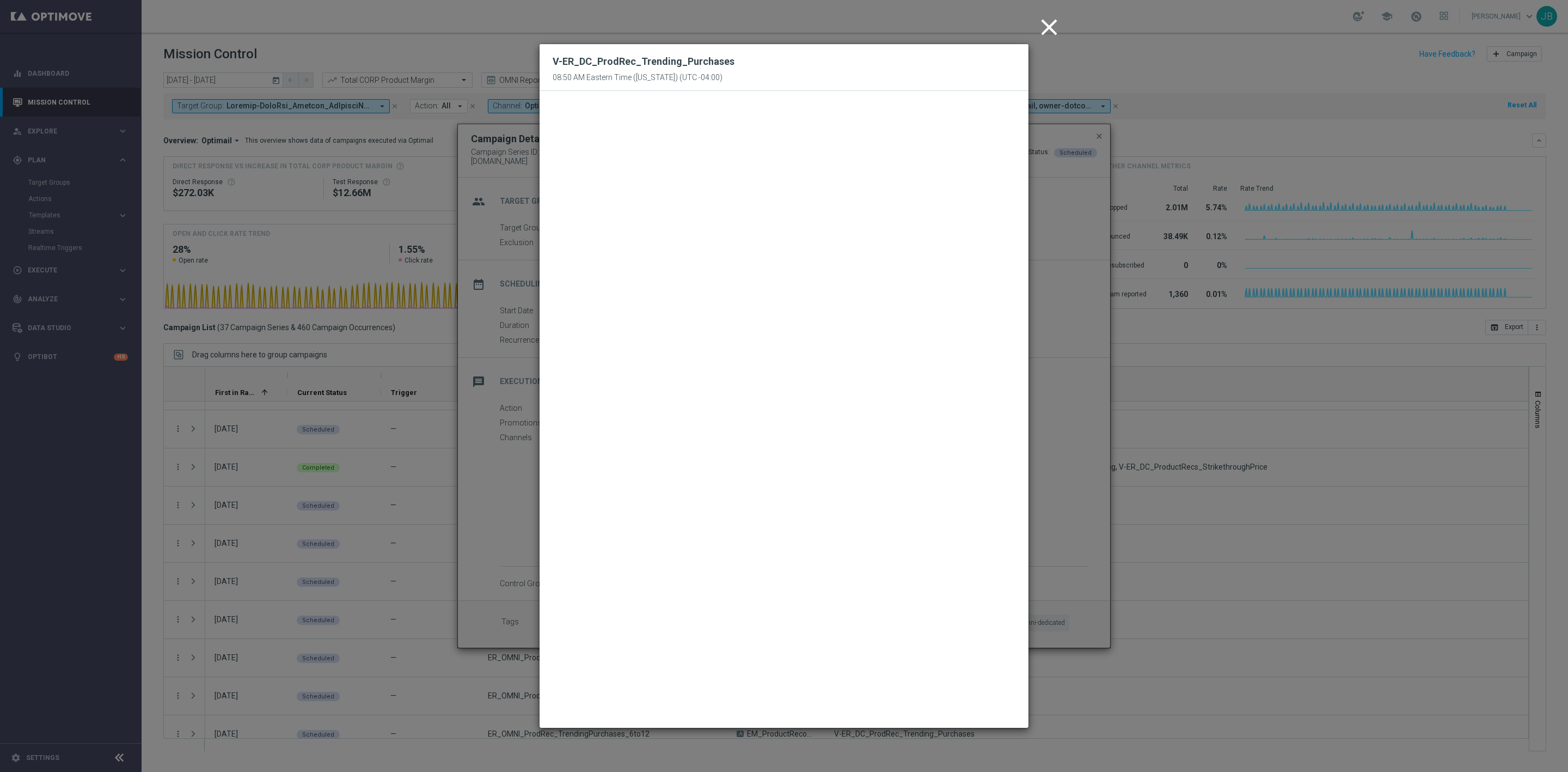
click at [1049, 26] on icon "close" at bounding box center [1049, 27] width 27 height 27
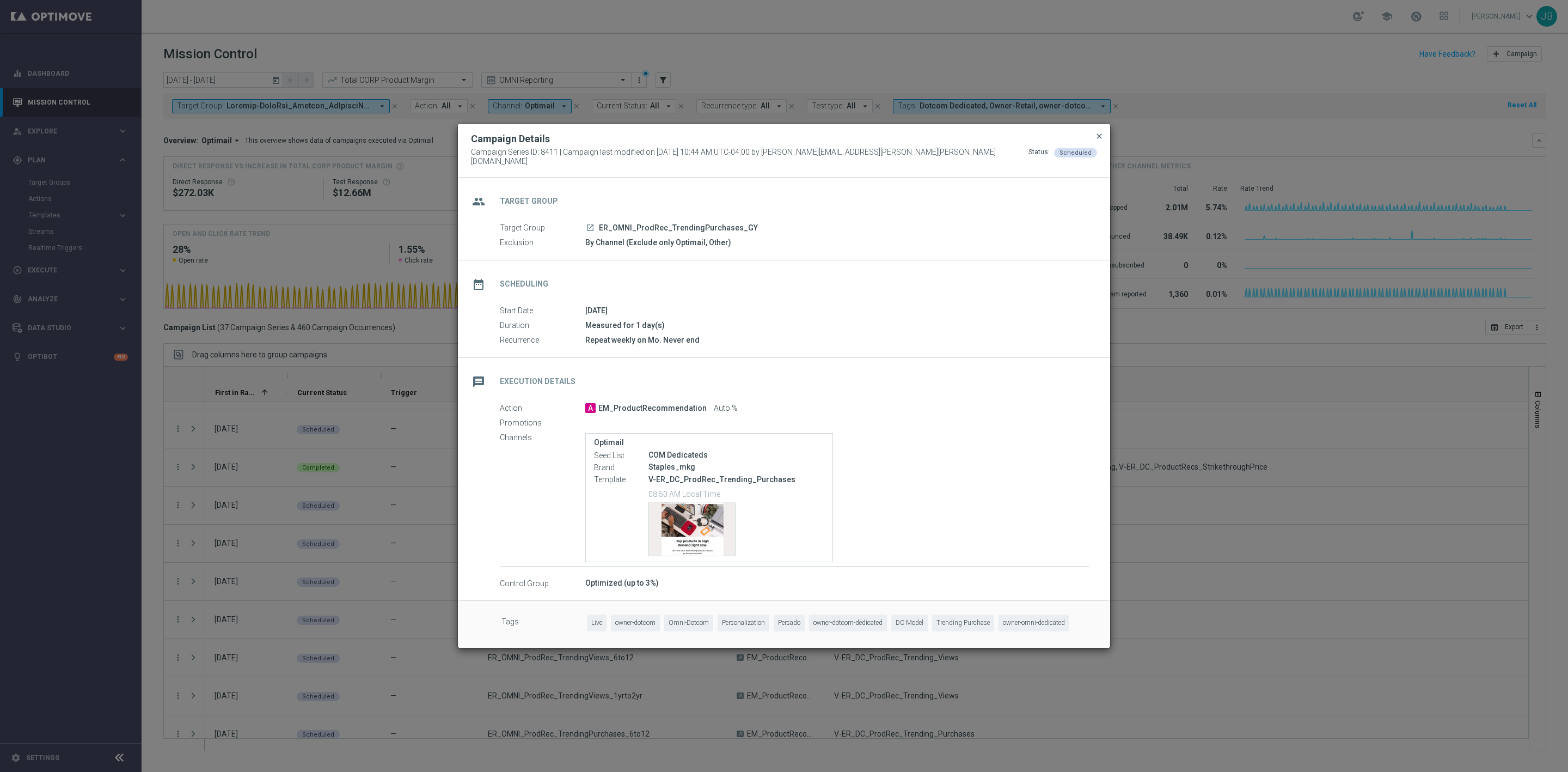
click at [1097, 139] on span "close" at bounding box center [1099, 136] width 8 height 8
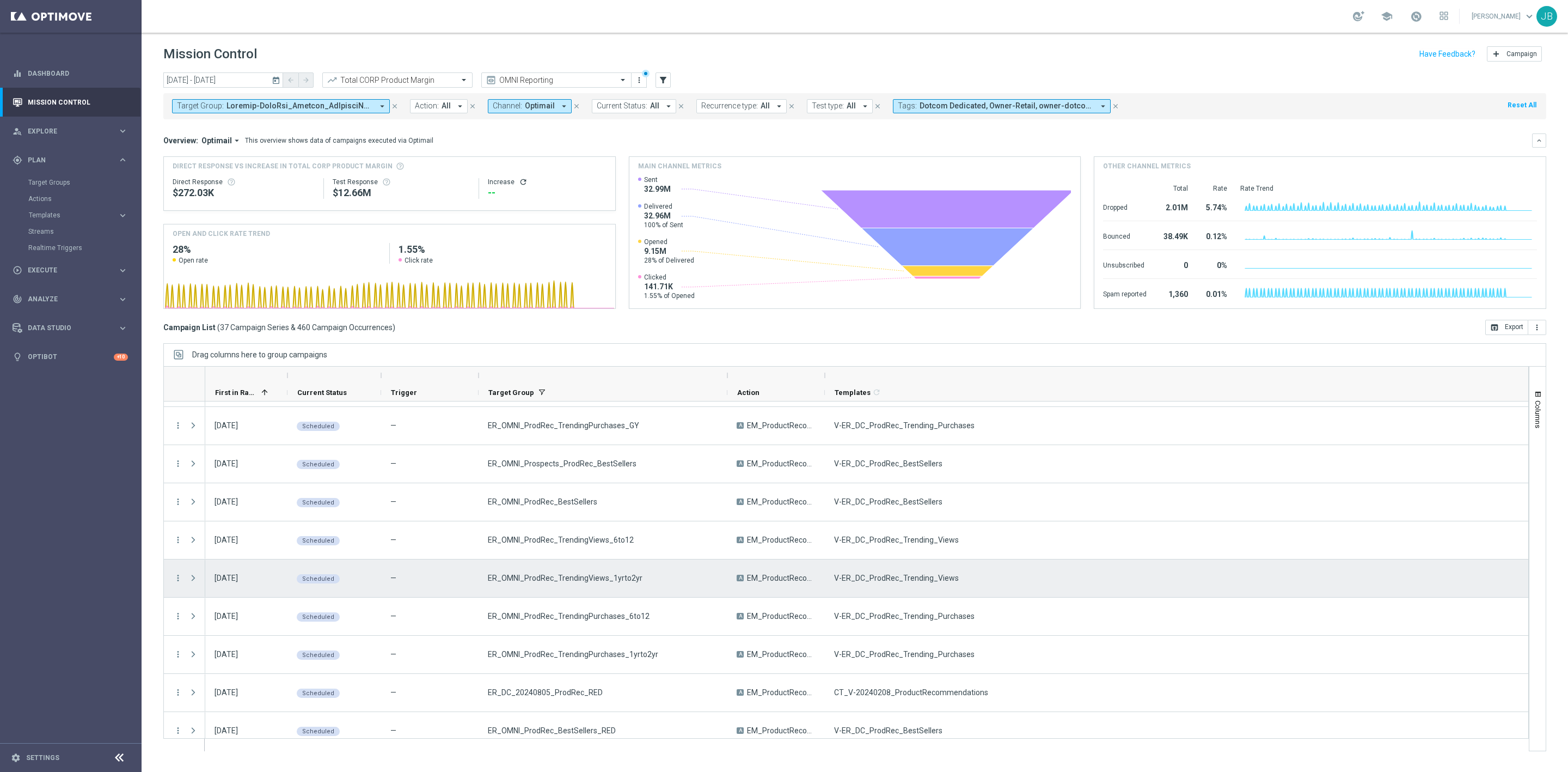
scroll to position [309, 0]
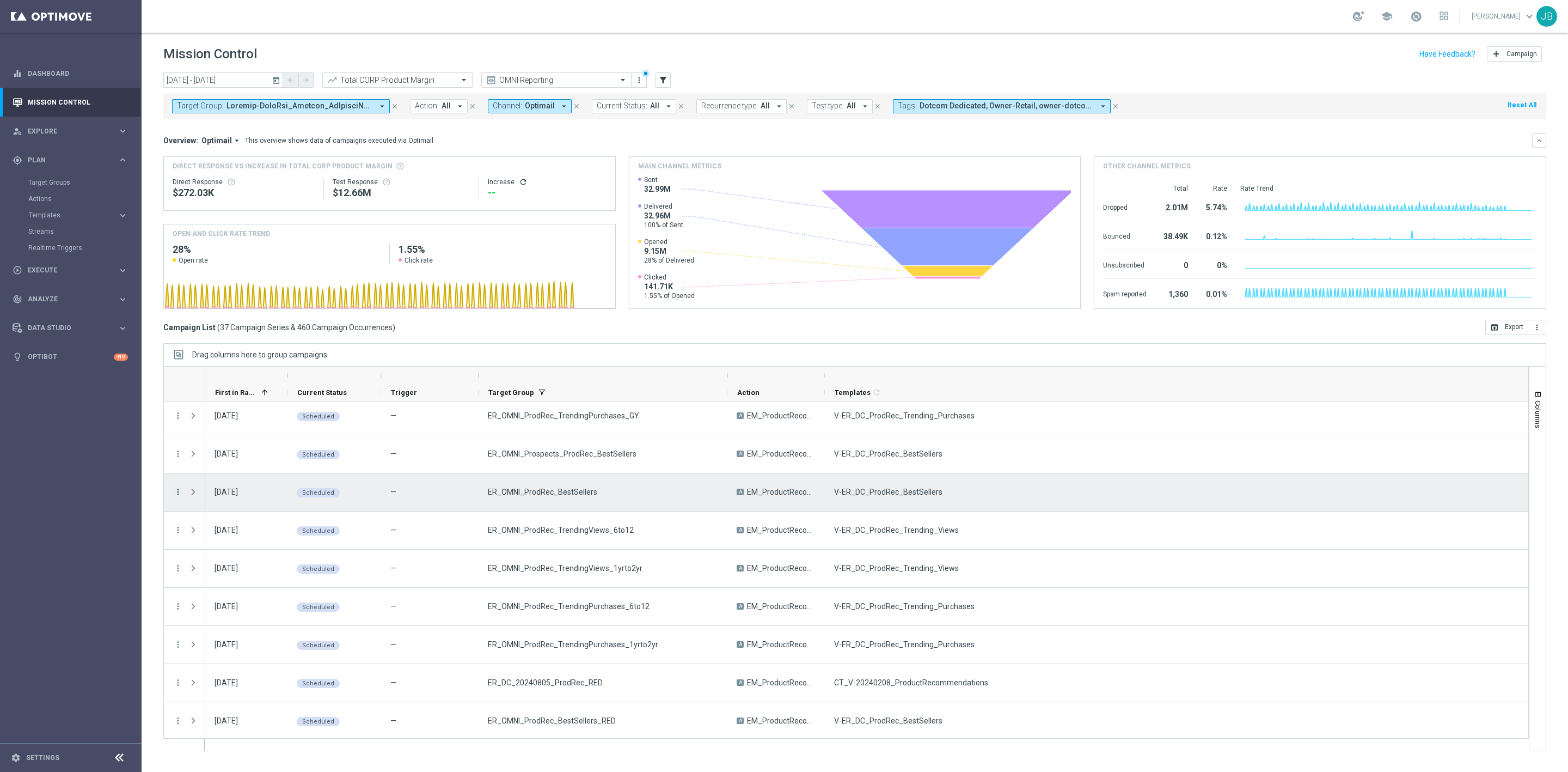
click at [182, 493] on icon "more_vert" at bounding box center [178, 491] width 10 height 10
click at [208, 503] on span "Campaign Details" at bounding box center [227, 500] width 55 height 8
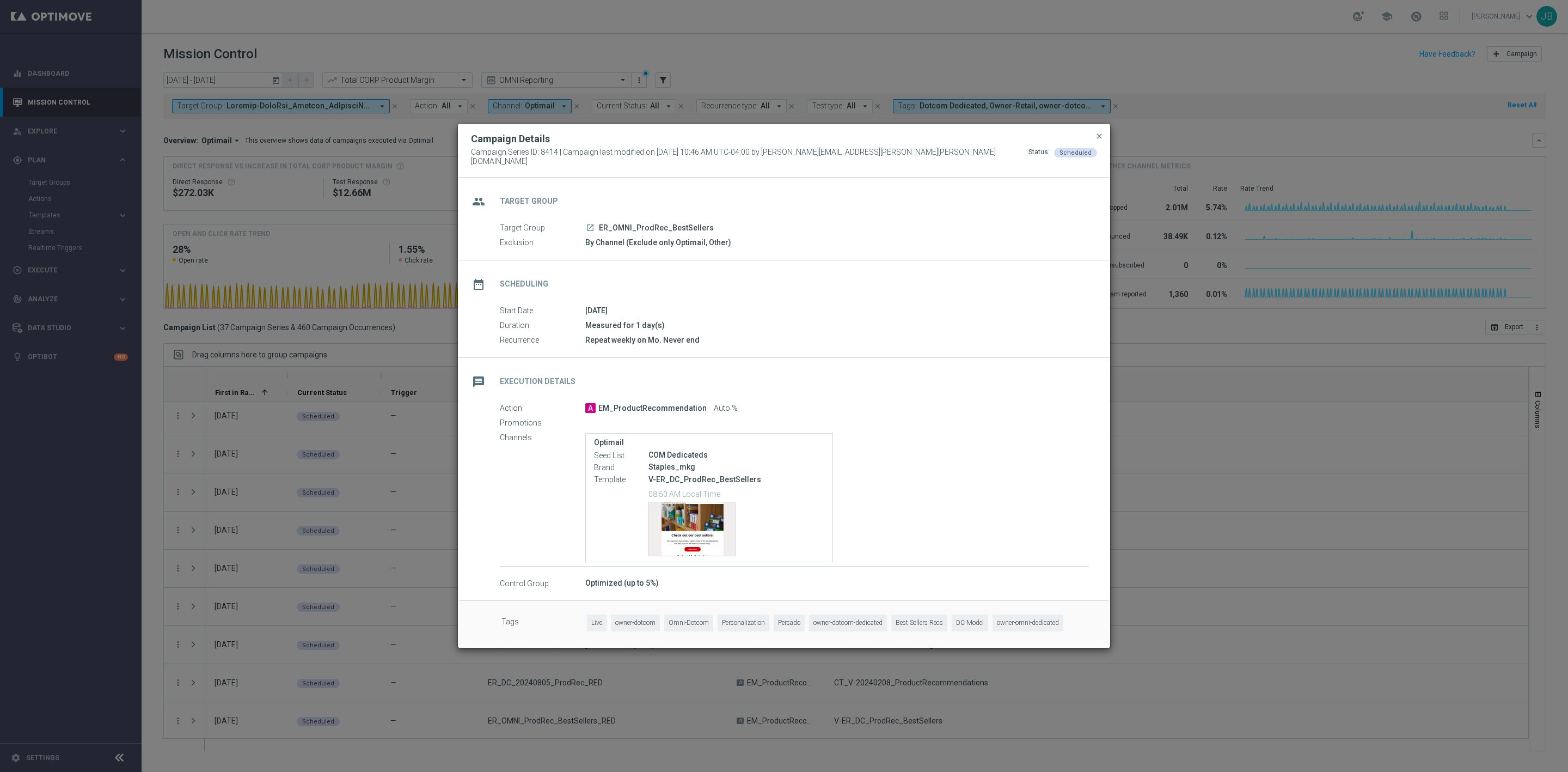
click at [721, 479] on p "V-ER_DC_ProdRec_BestSellers" at bounding box center [737, 479] width 176 height 10
click at [701, 513] on div "Template preview" at bounding box center [692, 529] width 86 height 53
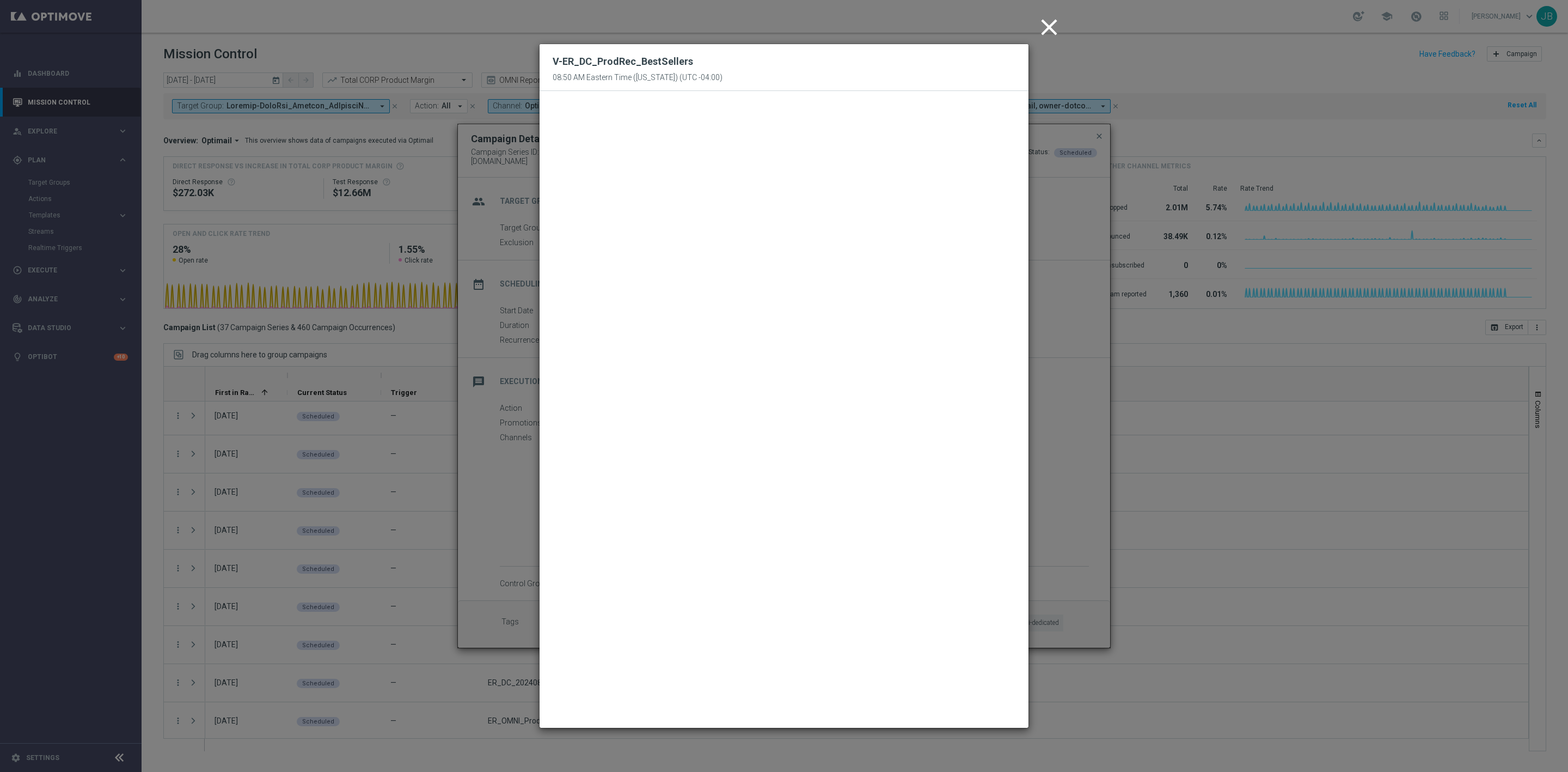
click at [1046, 31] on icon "close" at bounding box center [1049, 27] width 27 height 27
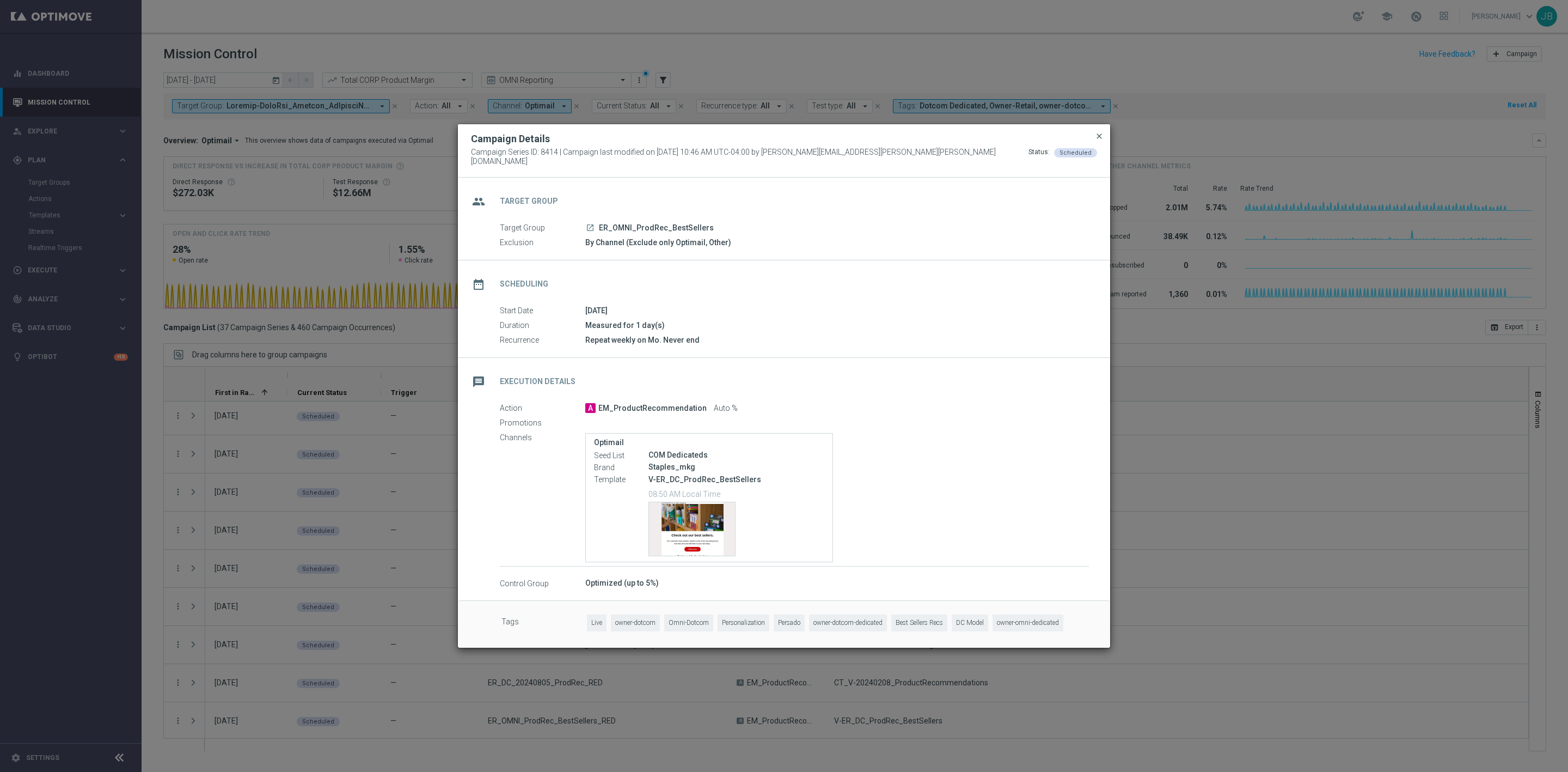
click at [1096, 139] on span "close" at bounding box center [1099, 136] width 8 height 8
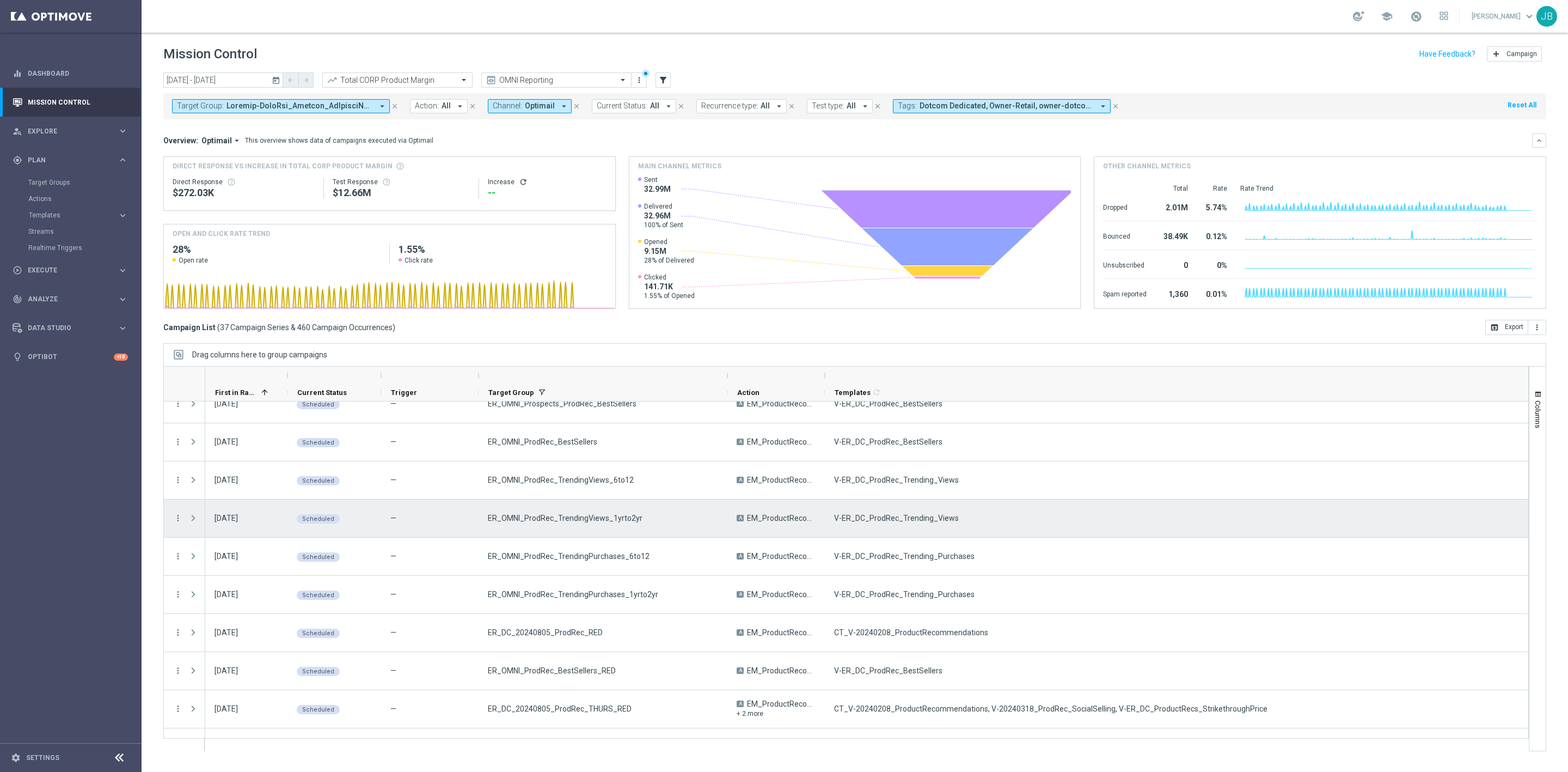
scroll to position [372, 0]
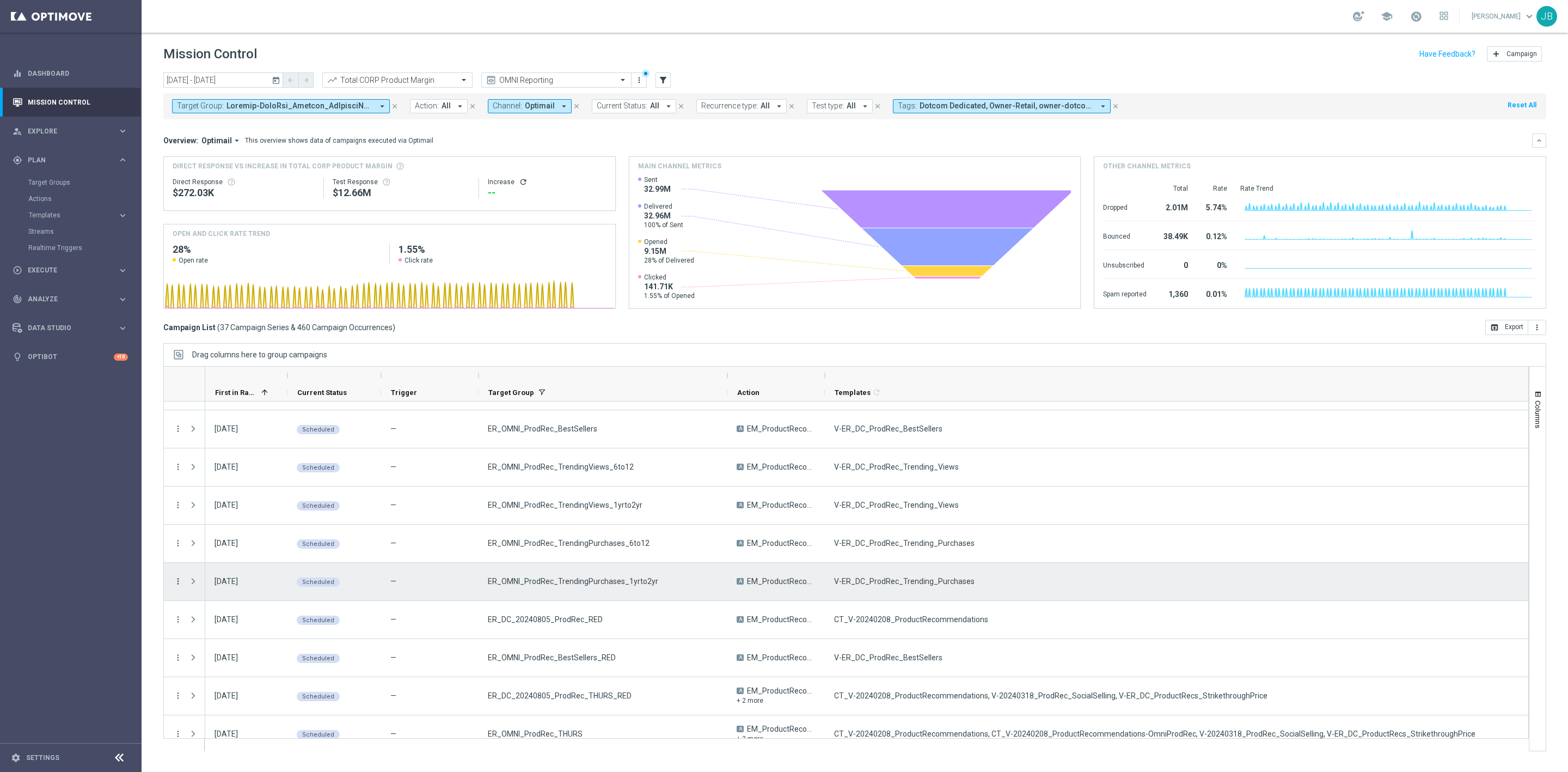
click at [180, 583] on icon "more_vert" at bounding box center [178, 581] width 10 height 10
click at [219, 586] on span "Campaign Details" at bounding box center [227, 589] width 55 height 8
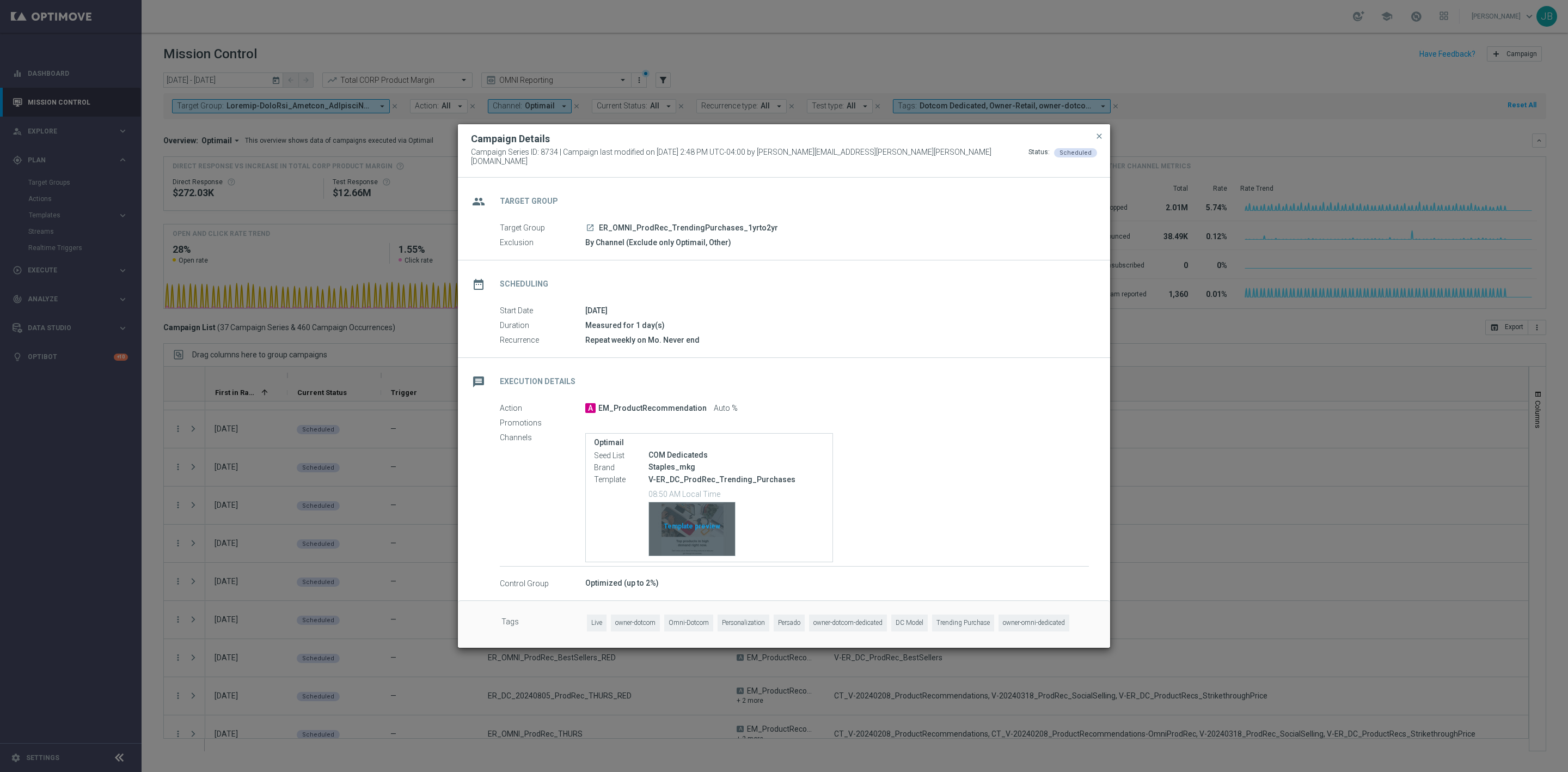
click at [692, 528] on div "Template preview" at bounding box center [692, 529] width 86 height 53
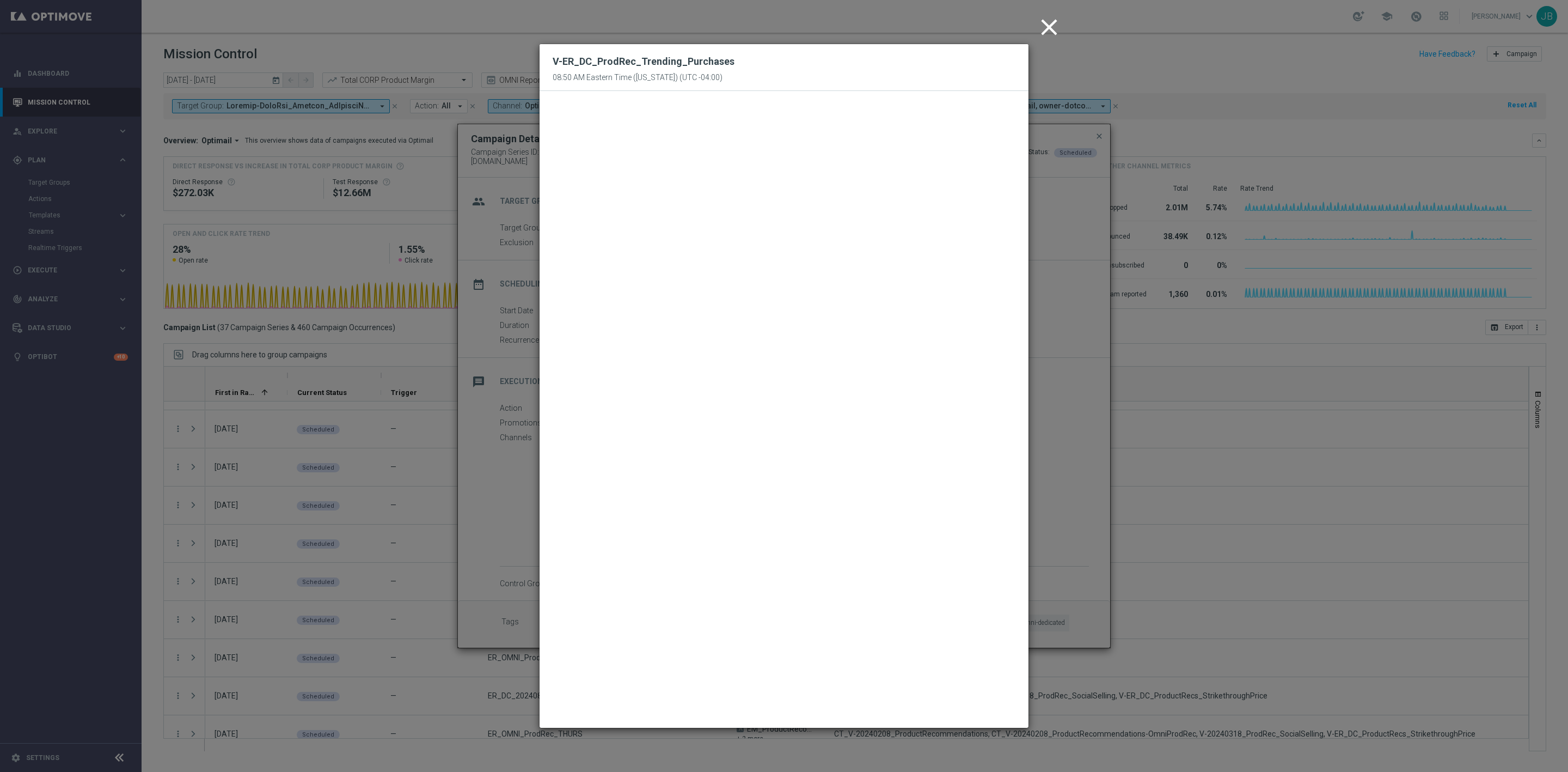
click at [1044, 39] on icon "close" at bounding box center [1049, 27] width 27 height 27
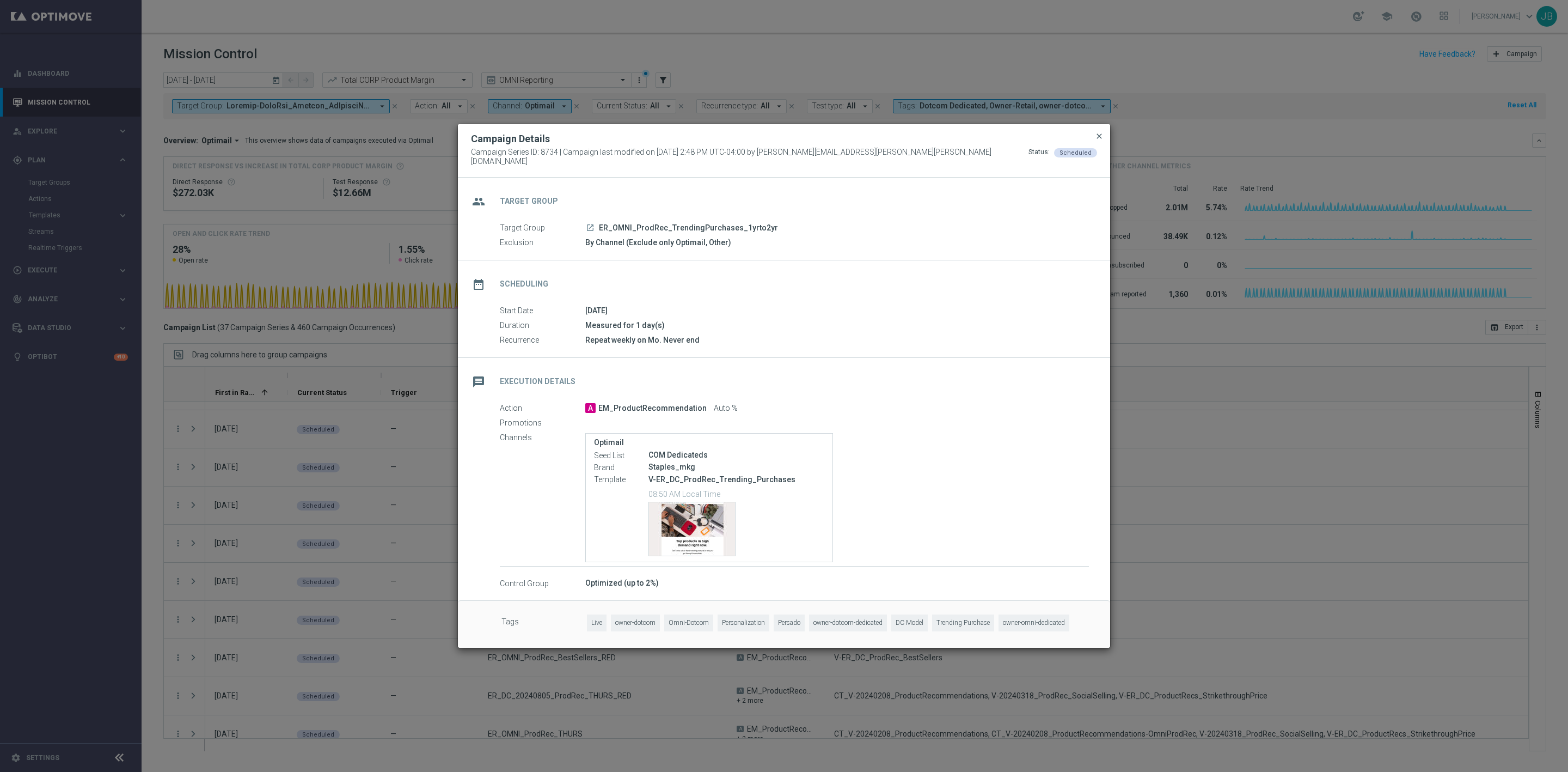
click at [1095, 135] on span "close" at bounding box center [1099, 136] width 8 height 8
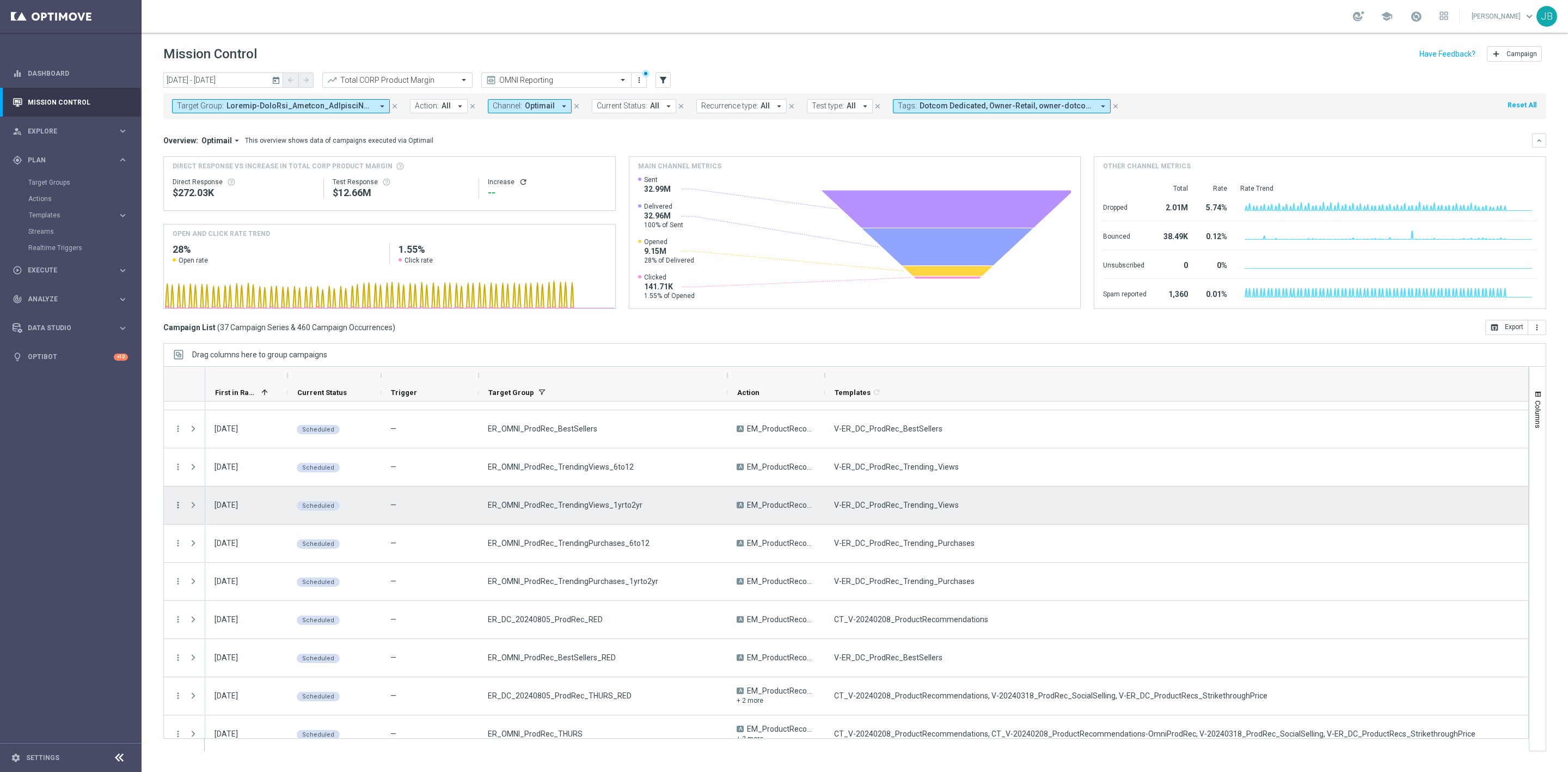
click at [179, 506] on icon "more_vert" at bounding box center [178, 504] width 10 height 10
click at [250, 512] on span "Campaign Details" at bounding box center [227, 513] width 55 height 8
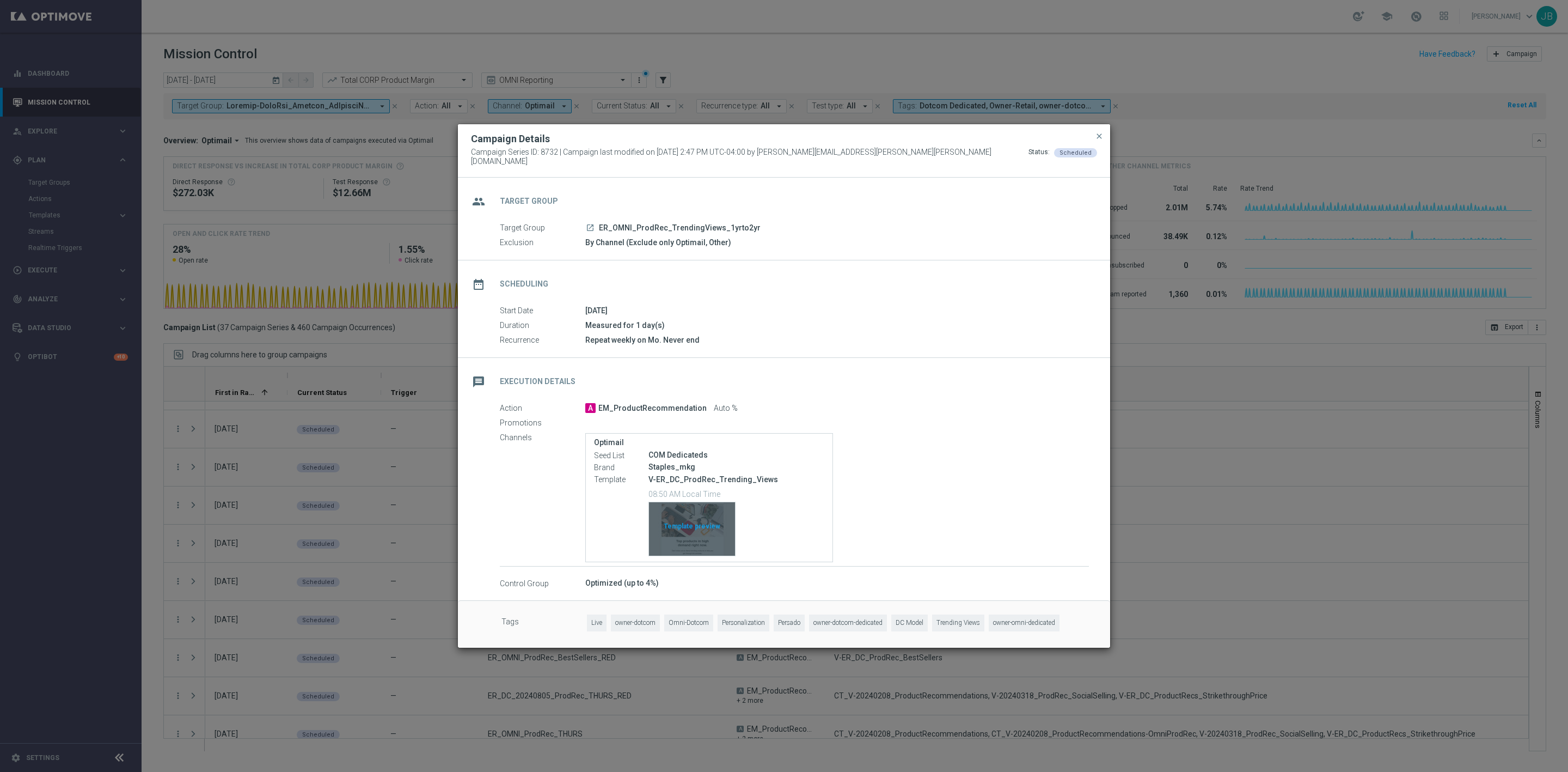
click at [703, 510] on div "Template preview" at bounding box center [692, 529] width 86 height 53
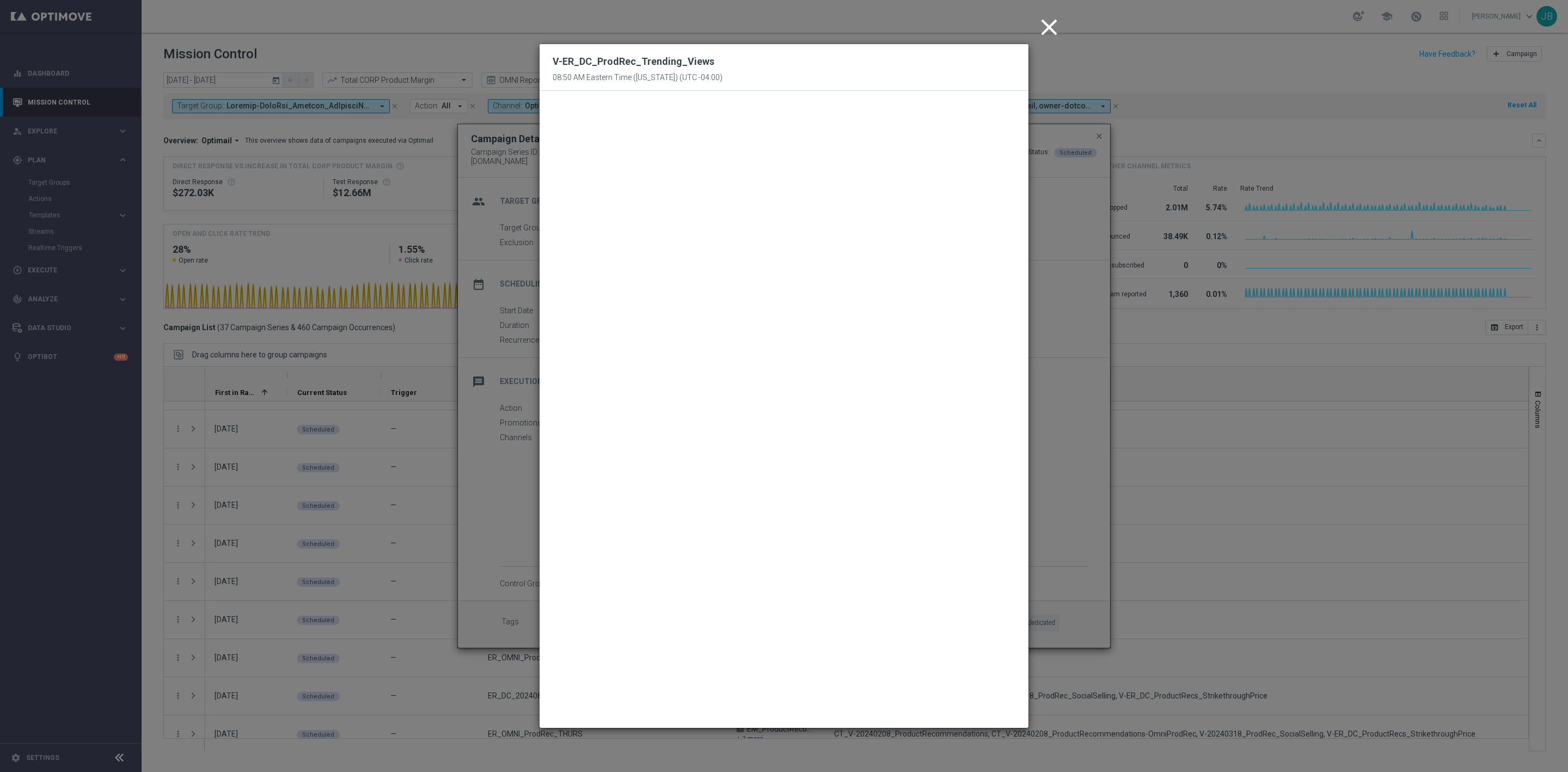
click at [1046, 34] on icon "close" at bounding box center [1049, 27] width 27 height 27
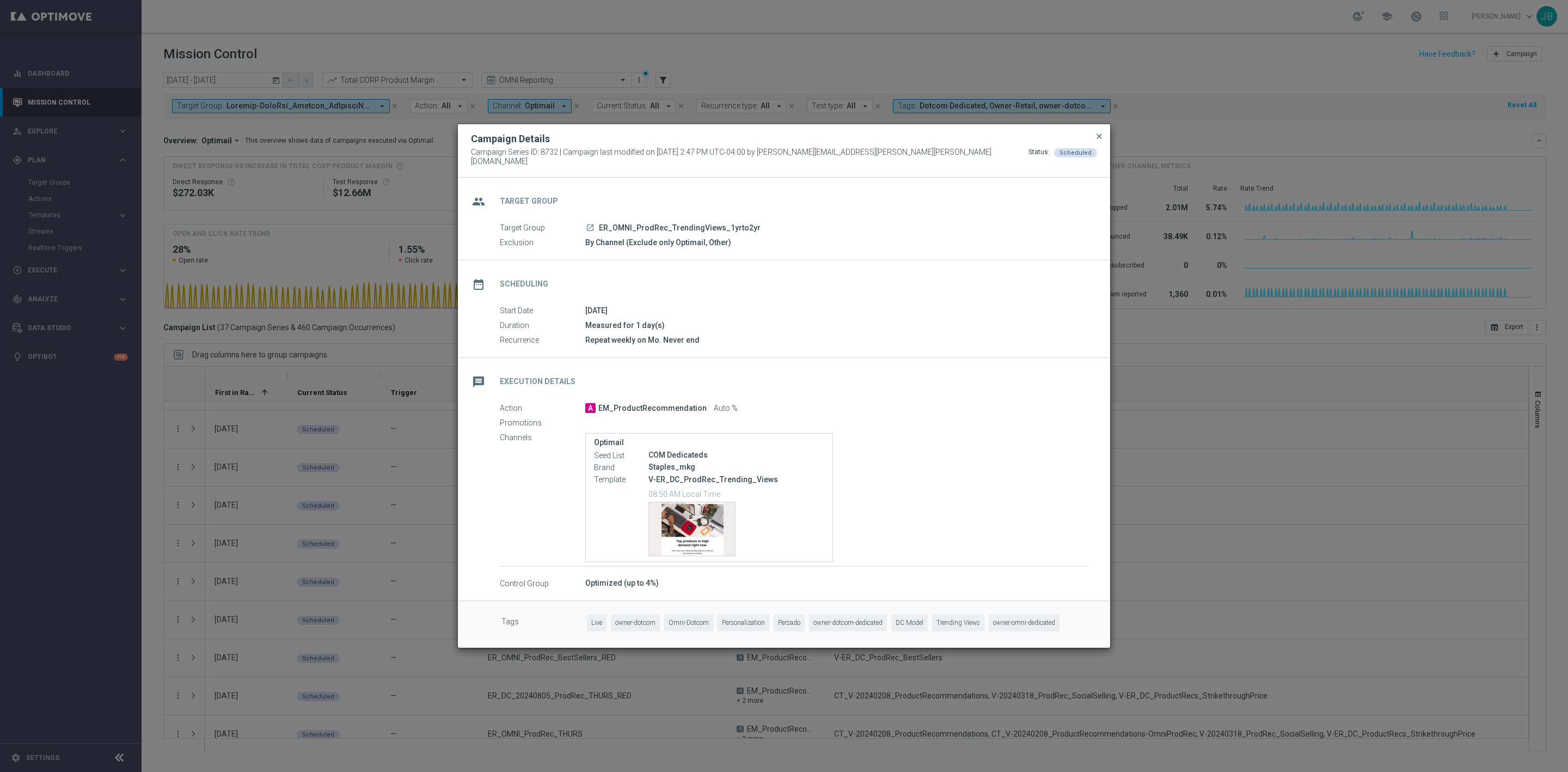
click at [1098, 138] on span "close" at bounding box center [1099, 136] width 8 height 8
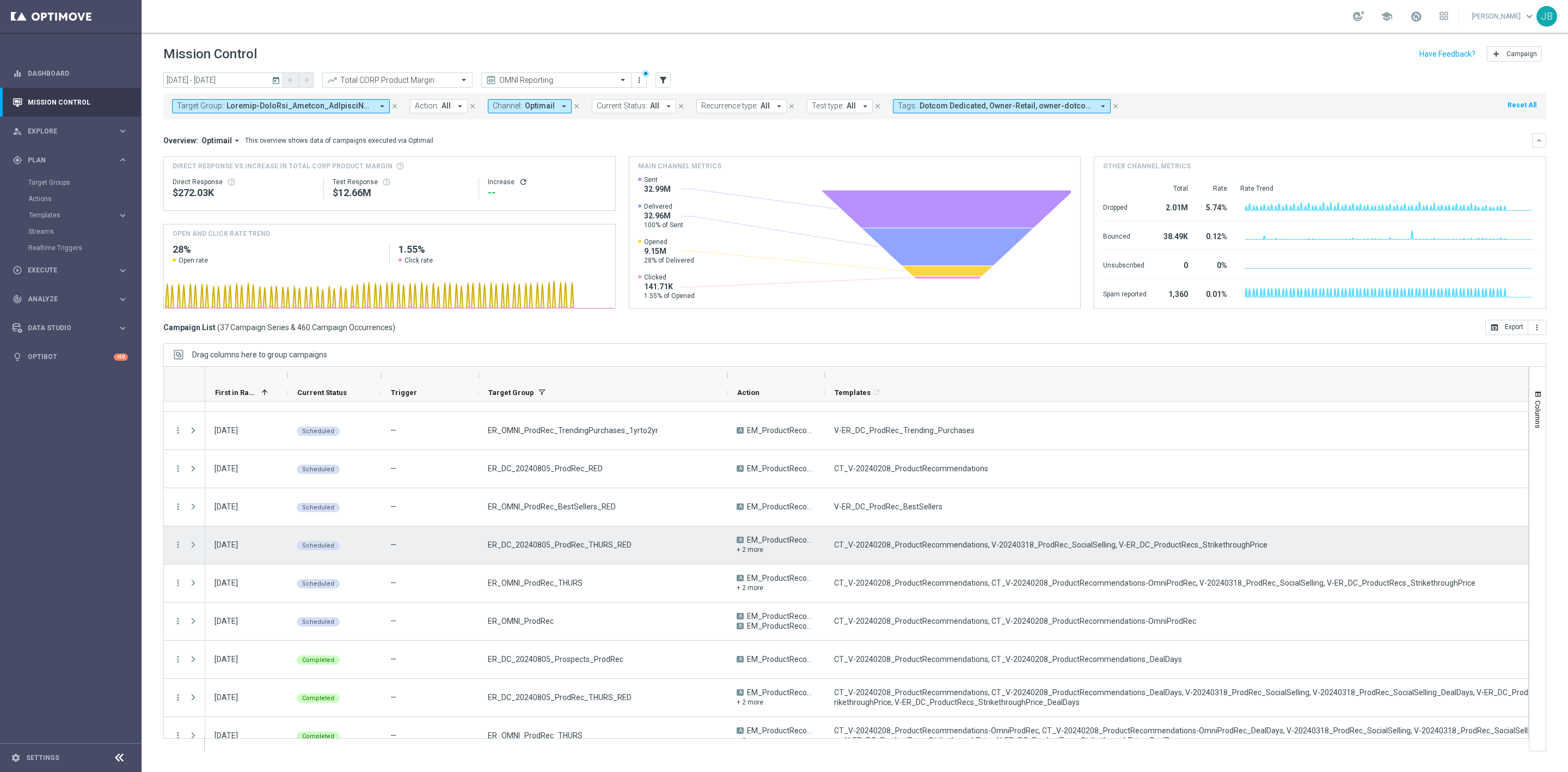
scroll to position [525, 0]
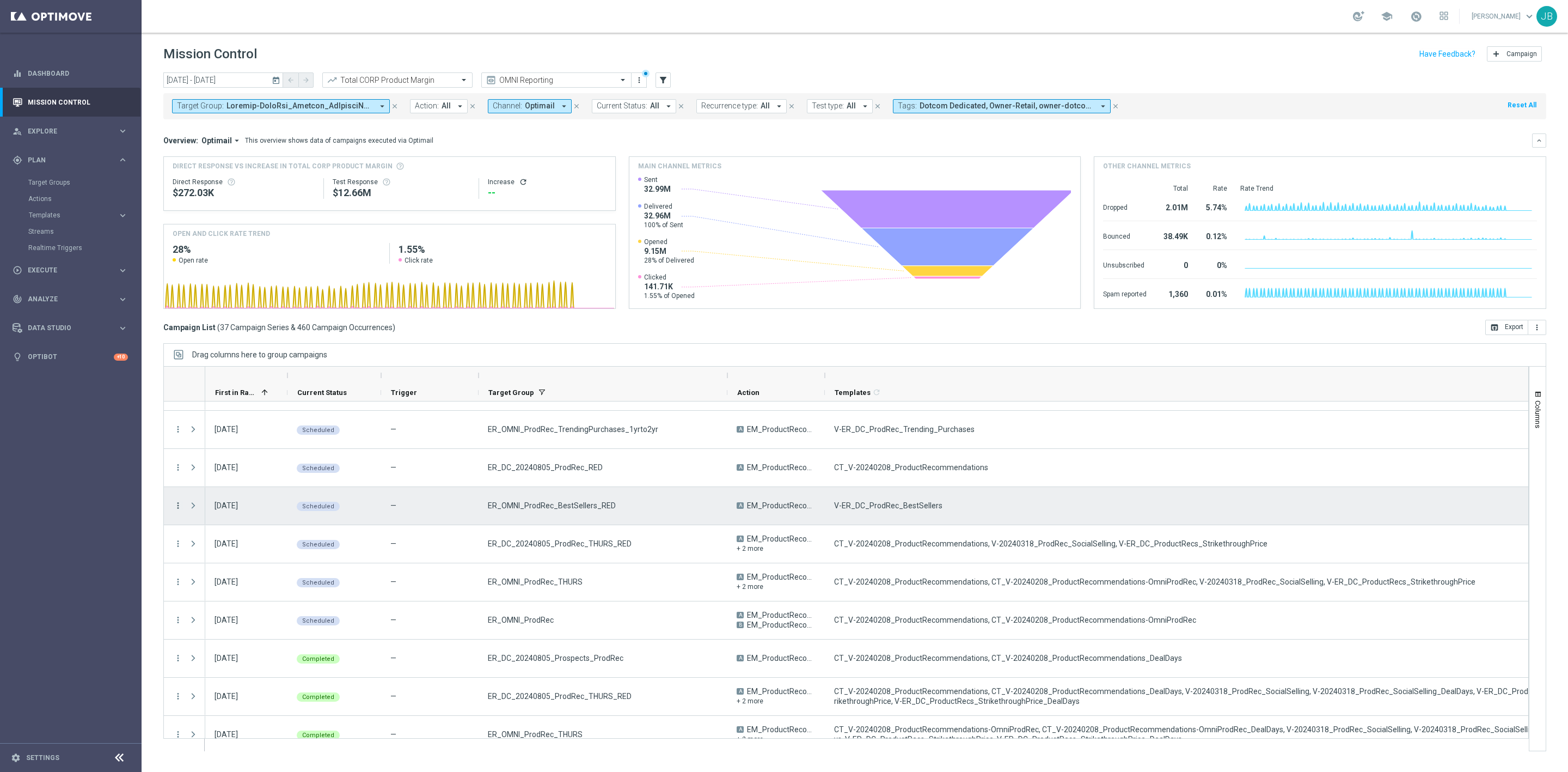
click at [178, 507] on icon "more_vert" at bounding box center [178, 505] width 10 height 10
click at [228, 512] on span "Campaign Details" at bounding box center [227, 514] width 55 height 8
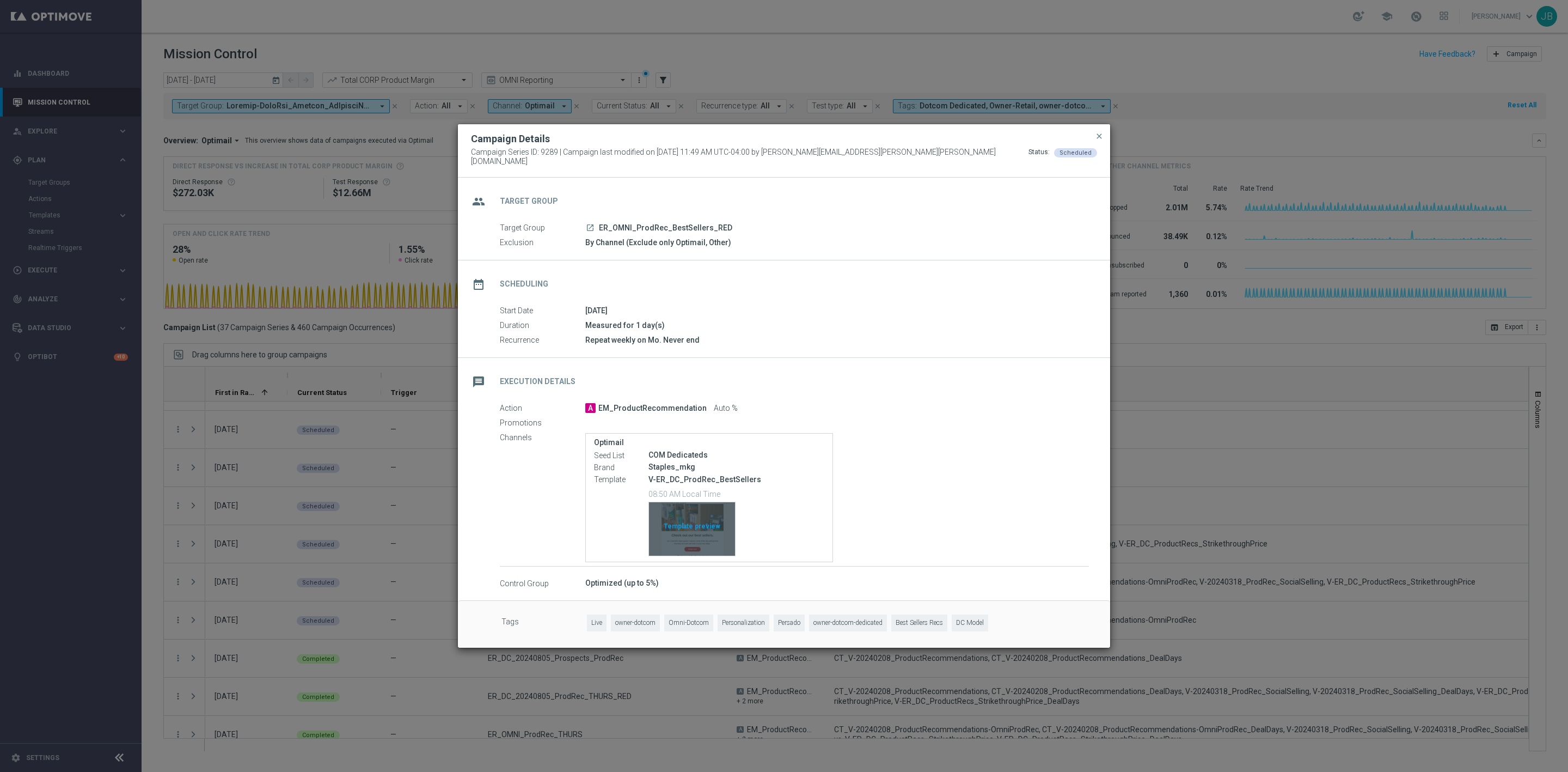
click at [701, 528] on div "Template preview" at bounding box center [692, 529] width 86 height 53
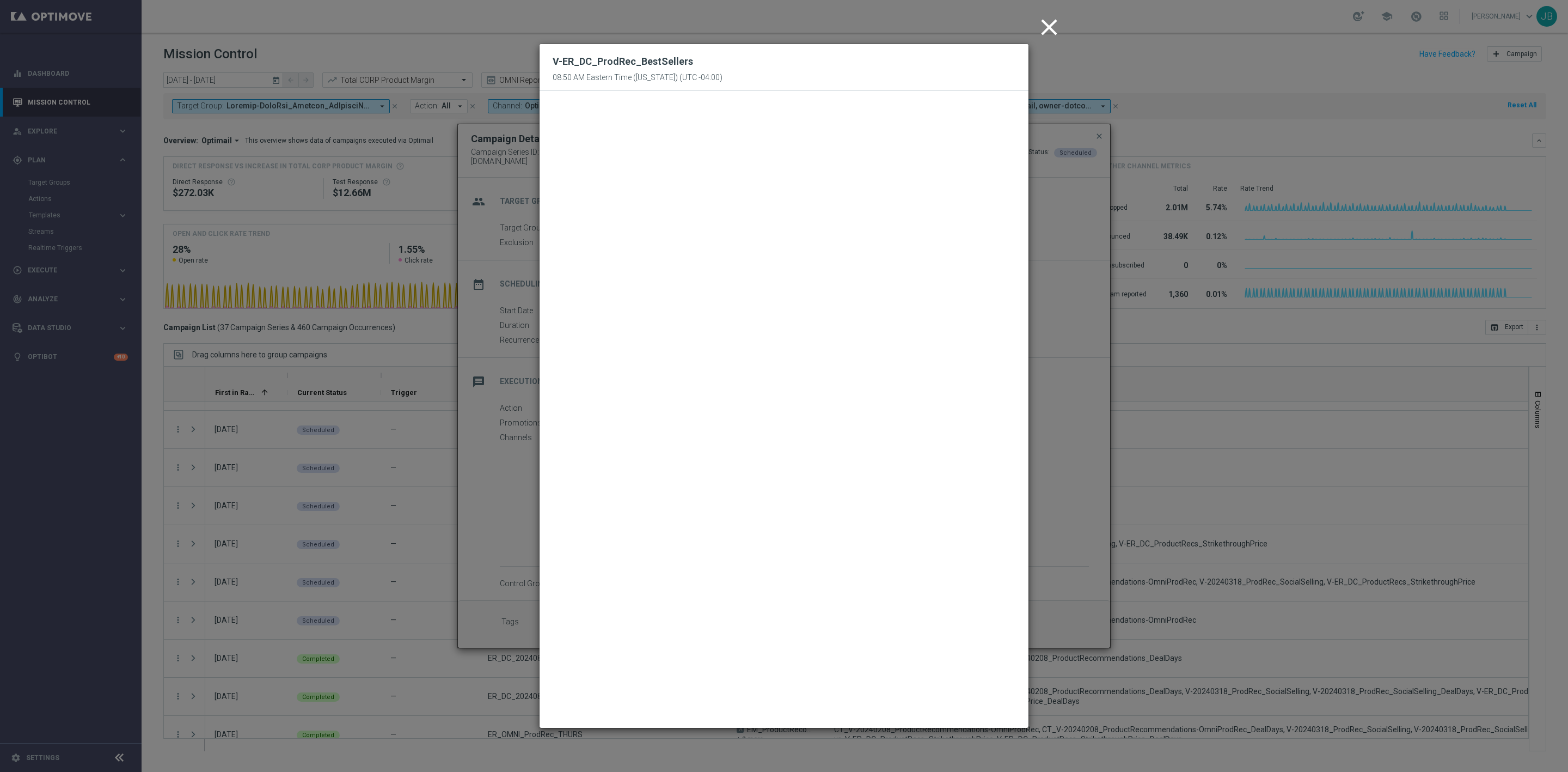
click at [1049, 23] on icon "close" at bounding box center [1049, 27] width 27 height 27
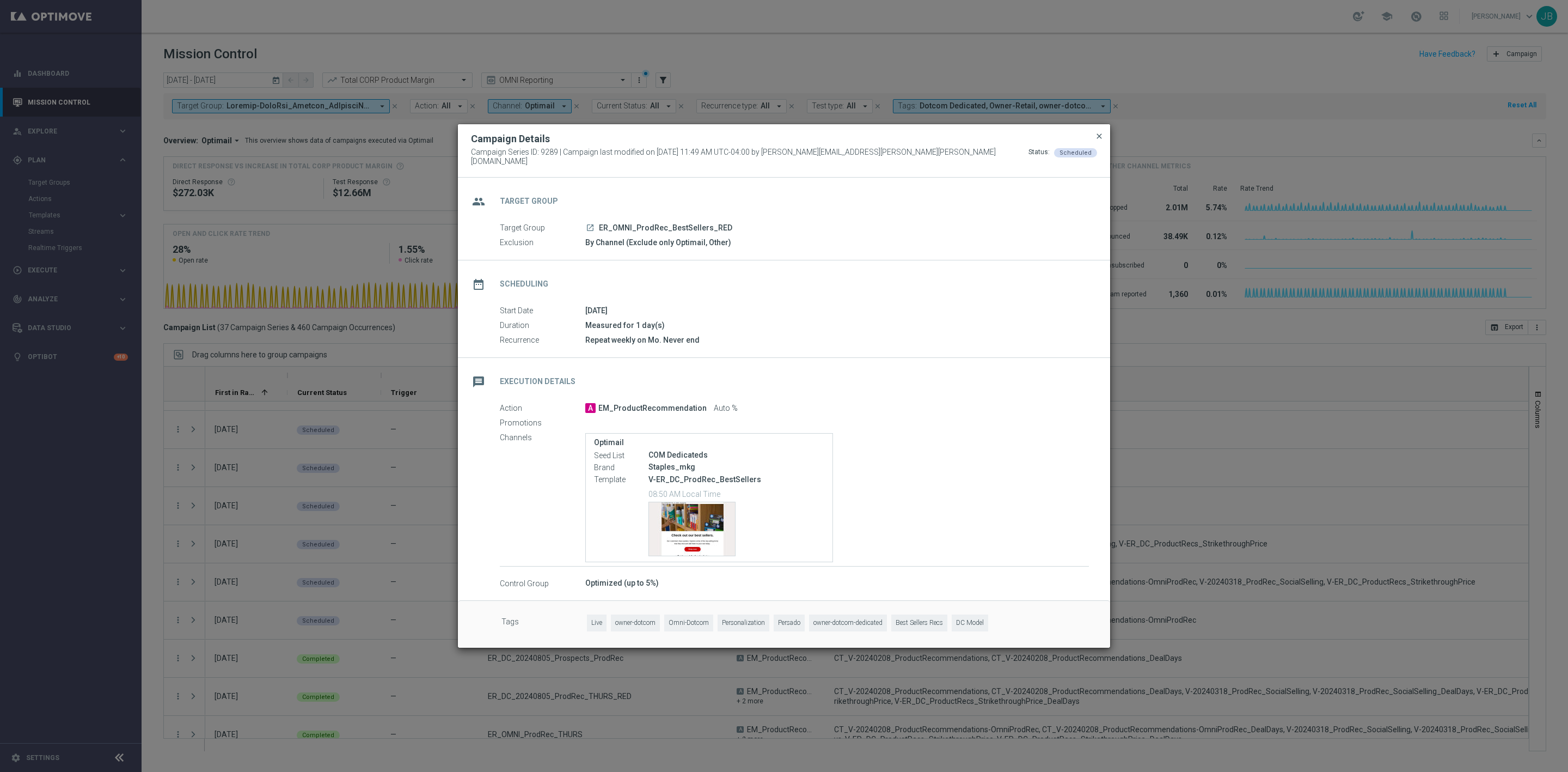
click at [1098, 138] on span "close" at bounding box center [1099, 136] width 8 height 8
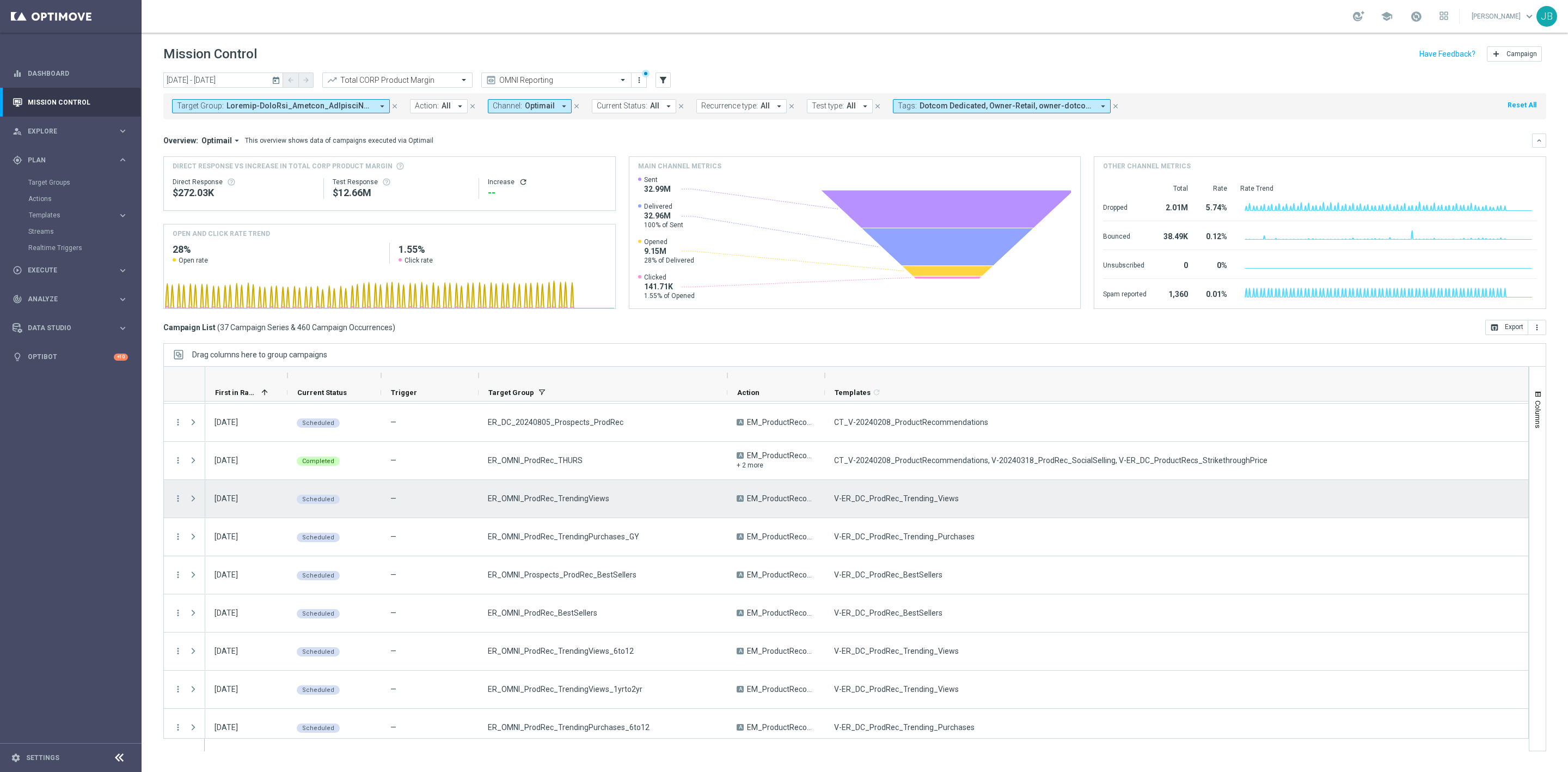
scroll to position [0, 0]
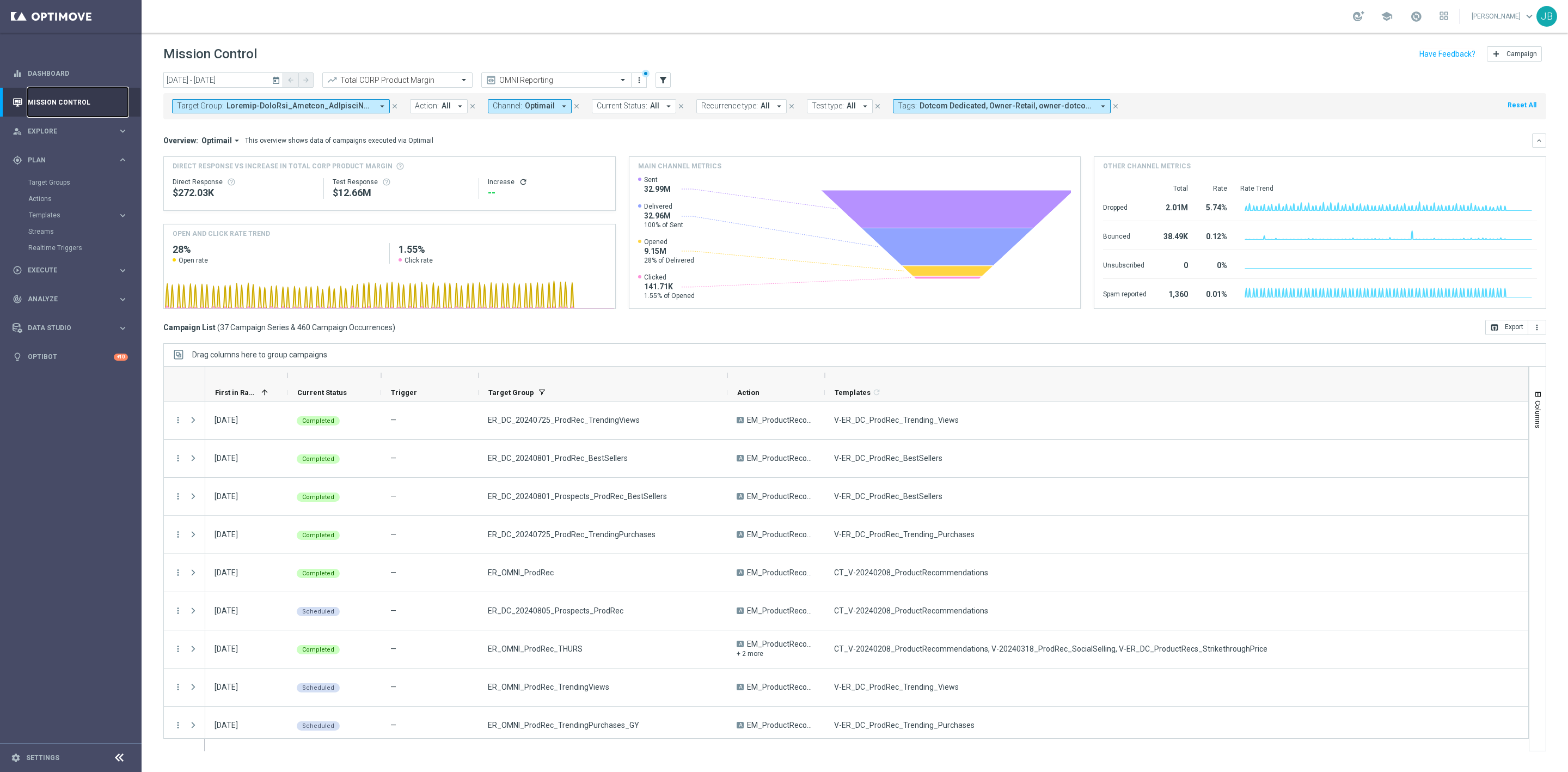
click at [72, 97] on link "Mission Control" at bounding box center [78, 102] width 100 height 29
click at [40, 158] on span "Plan" at bounding box center [73, 160] width 90 height 7
click at [55, 275] on div "play_circle_outline Execute" at bounding box center [65, 270] width 105 height 10
click at [55, 251] on span "Analyze" at bounding box center [73, 251] width 90 height 7
click at [49, 322] on span "BI Studio" at bounding box center [68, 322] width 78 height 7
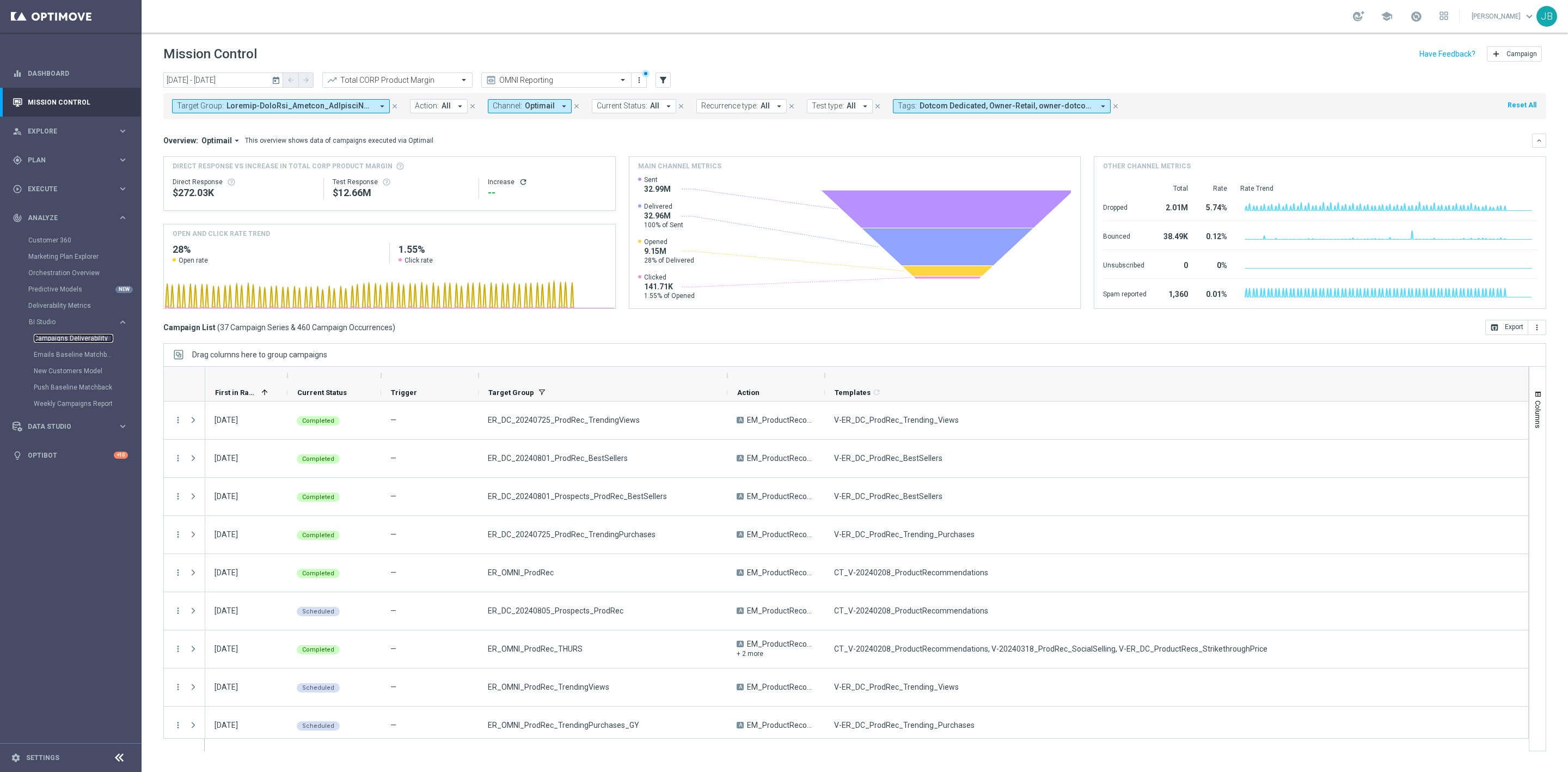
click at [69, 337] on link "Campaigns Deliverability" at bounding box center [74, 338] width 79 height 8
